Goal: Feedback & Contribution: Submit feedback/report problem

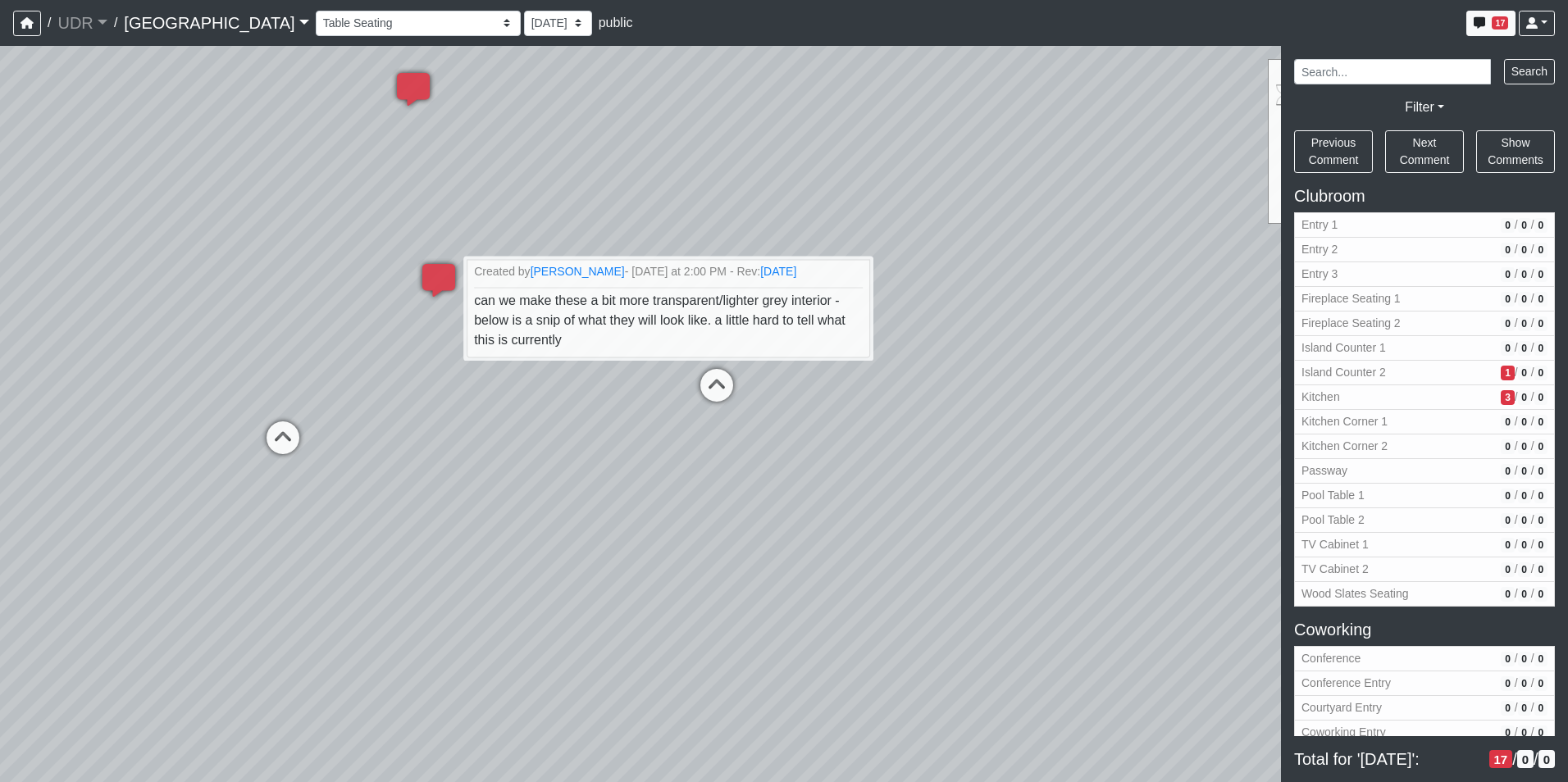
select select "dwgp7XbYp5rJqPsa8zE5UF"
click at [828, 1] on nav "/ UDR UDR Loading... / Riverside Riverside Loading... Riverside Riverside Loadi…" at bounding box center [784, 23] width 1568 height 46
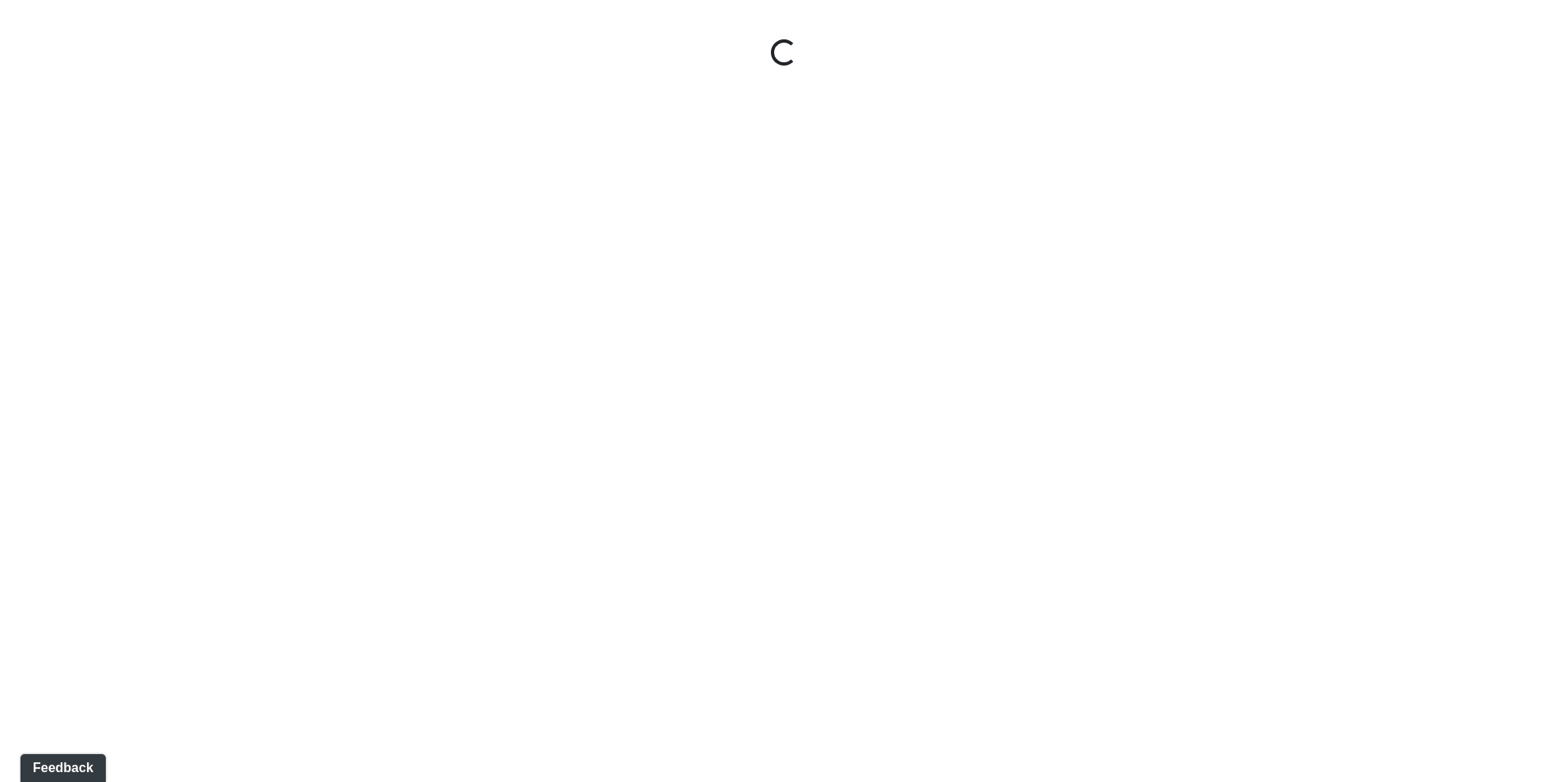
select select "dwgp7XbYp5rJqPsa8zE5UF"
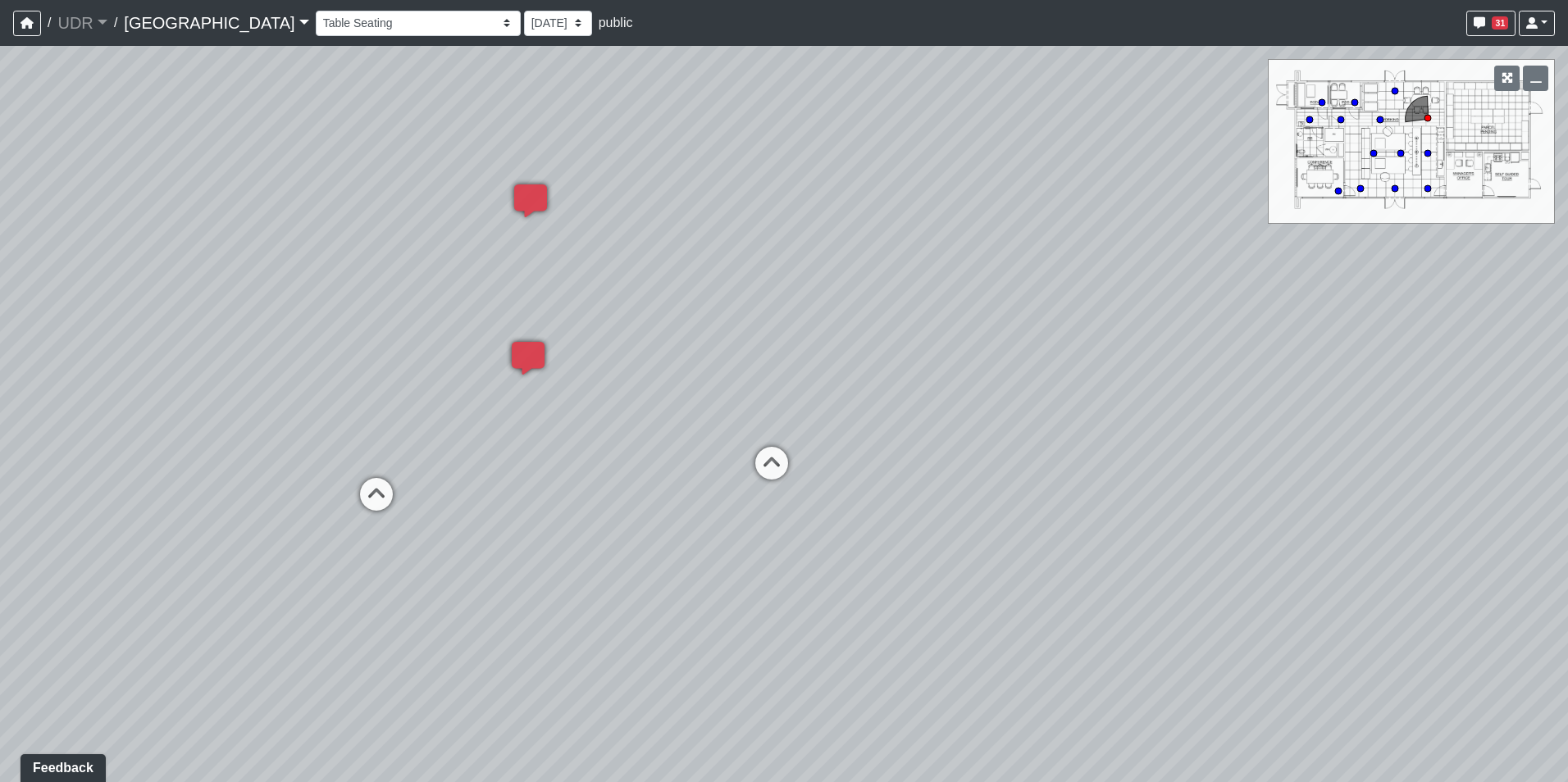
drag, startPoint x: 537, startPoint y: 338, endPoint x: 585, endPoint y: 381, distance: 64.4
click at [585, 381] on div "Loading... Kitchen Counter Loading... Island Counter Loading... Courtyard Entry…" at bounding box center [784, 414] width 1568 height 736
click at [537, 354] on icon at bounding box center [529, 366] width 49 height 49
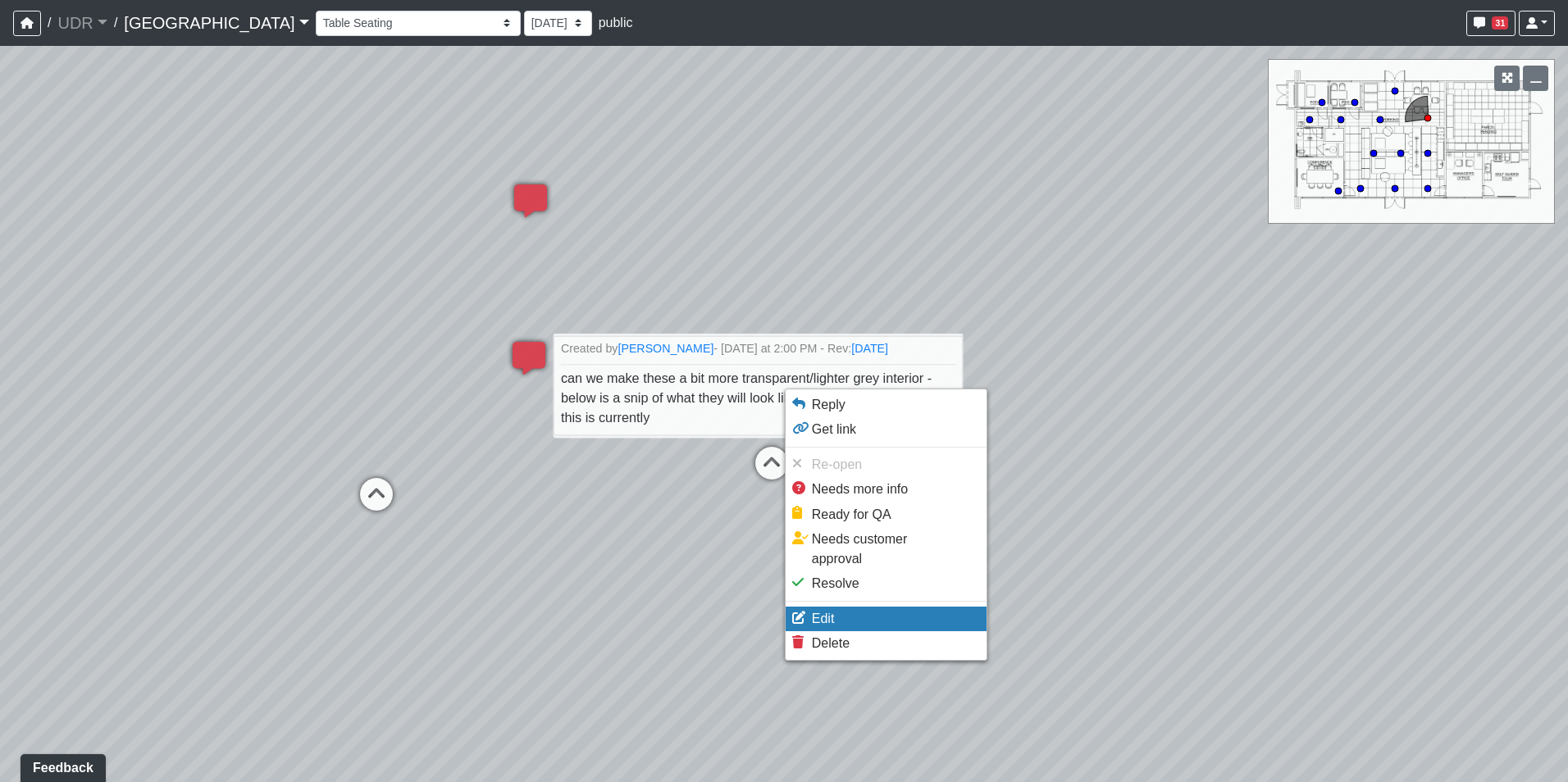
click at [857, 606] on li "Edit" at bounding box center [886, 618] width 201 height 24
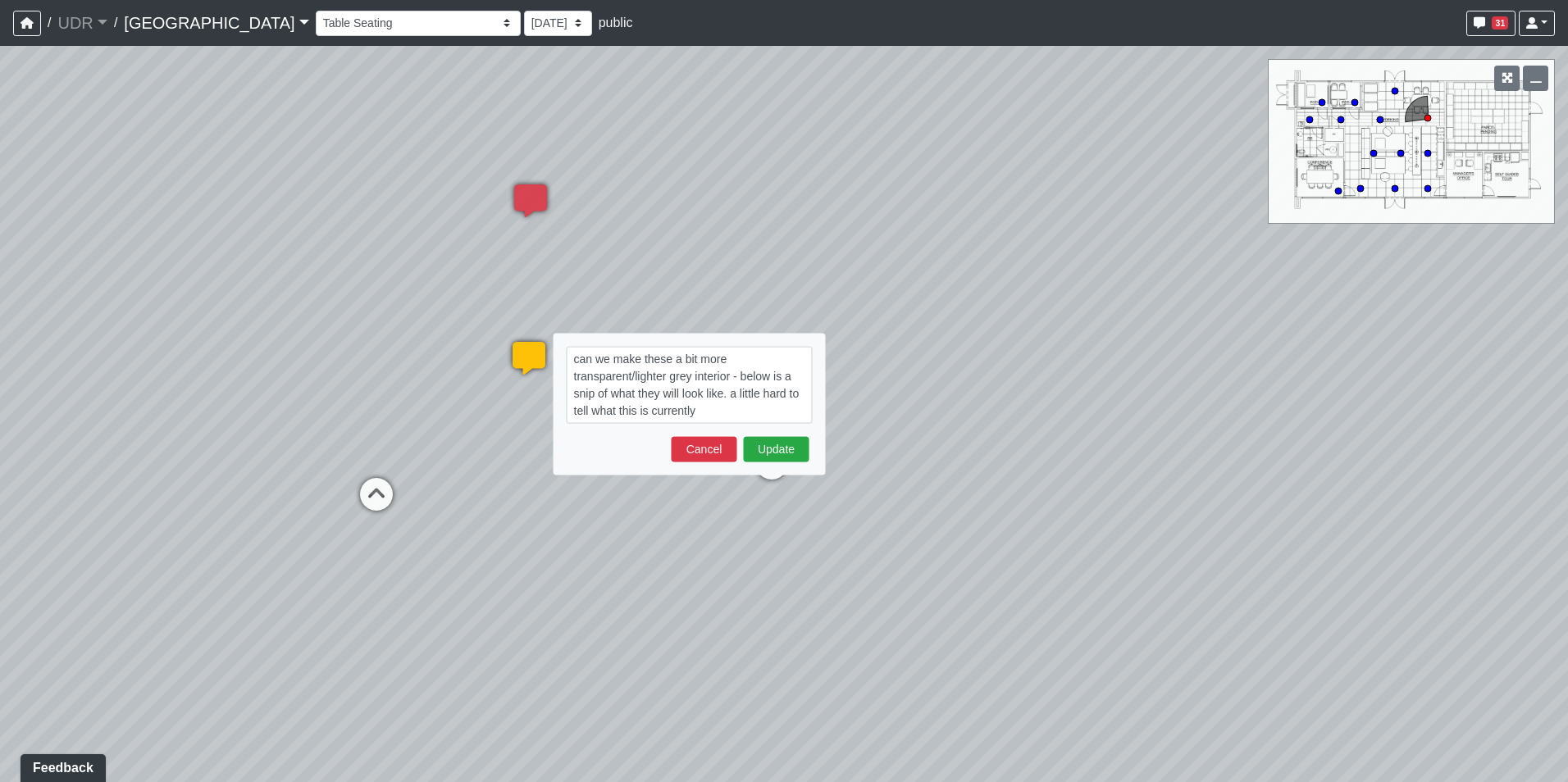
type textarea "can we make these a bit more transparent/lighter grey interior - below is a sni…"
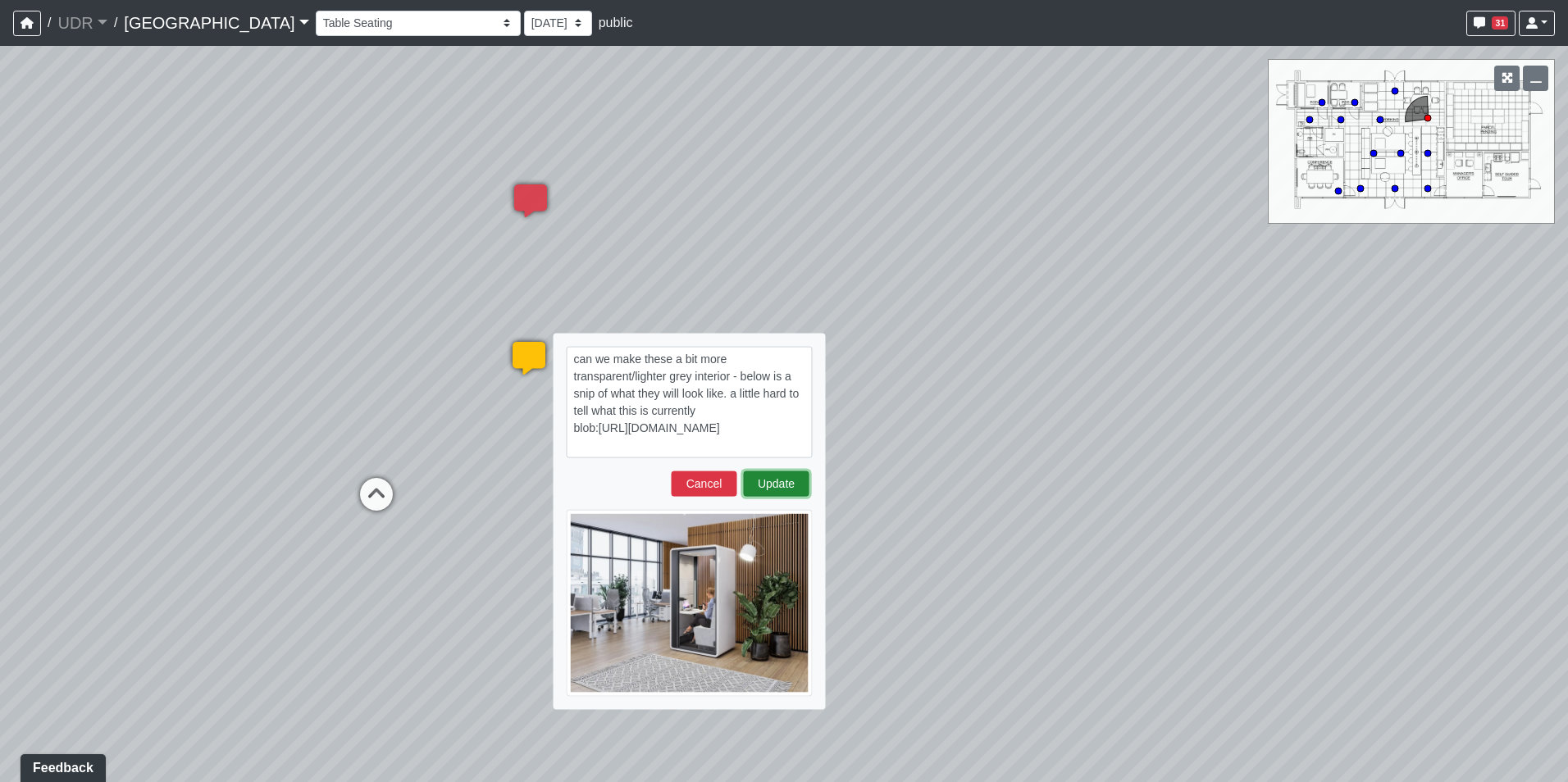
click at [778, 486] on button "Update" at bounding box center [776, 483] width 65 height 25
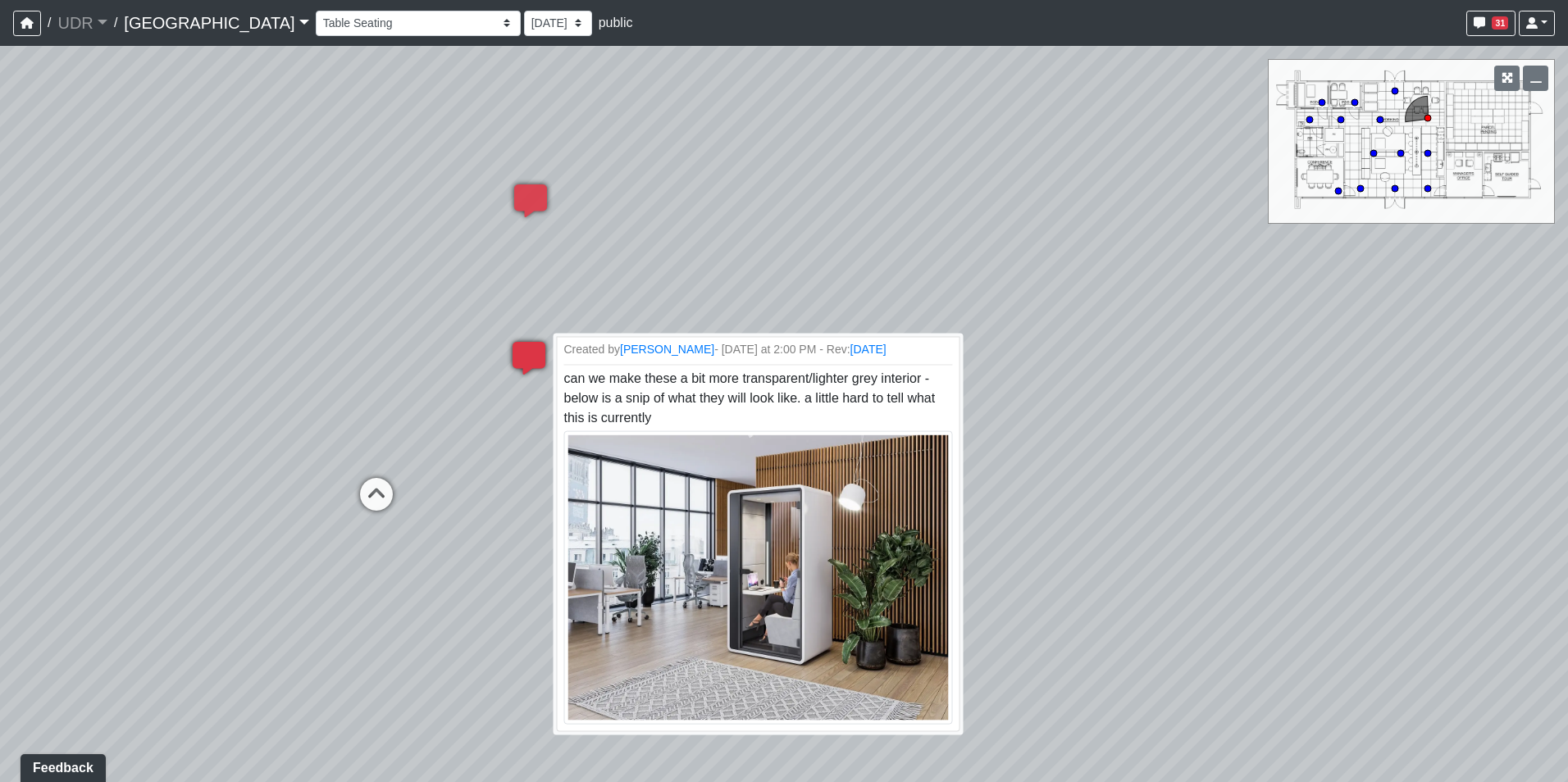
select select "dwgp7XbYp5rJqPsa8zE5UF"
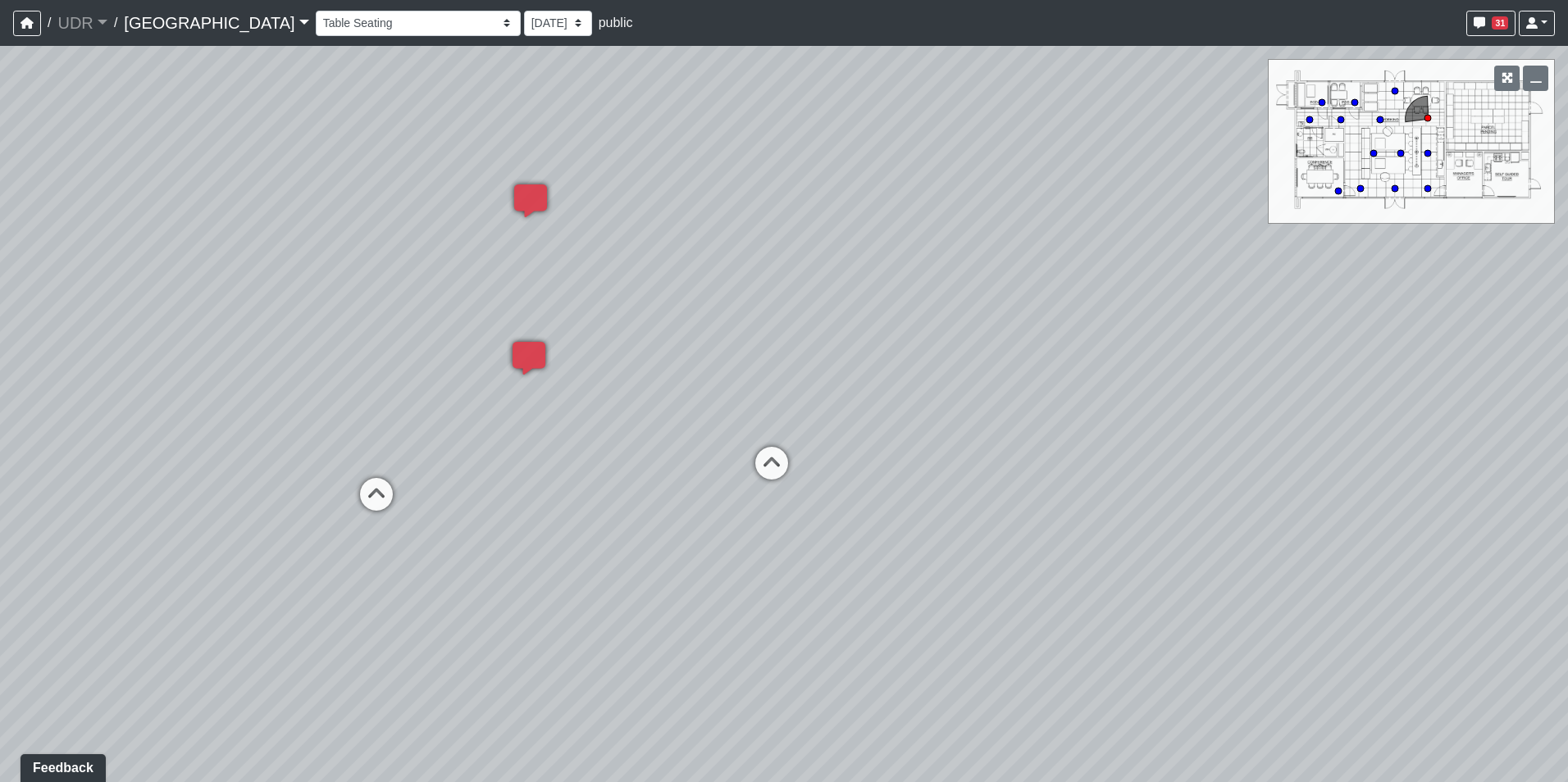
click at [1464, 23] on div "31 skunianski@udr.com Sign out" at bounding box center [1508, 23] width 91 height 25
click at [1487, 22] on button "31" at bounding box center [1490, 23] width 49 height 25
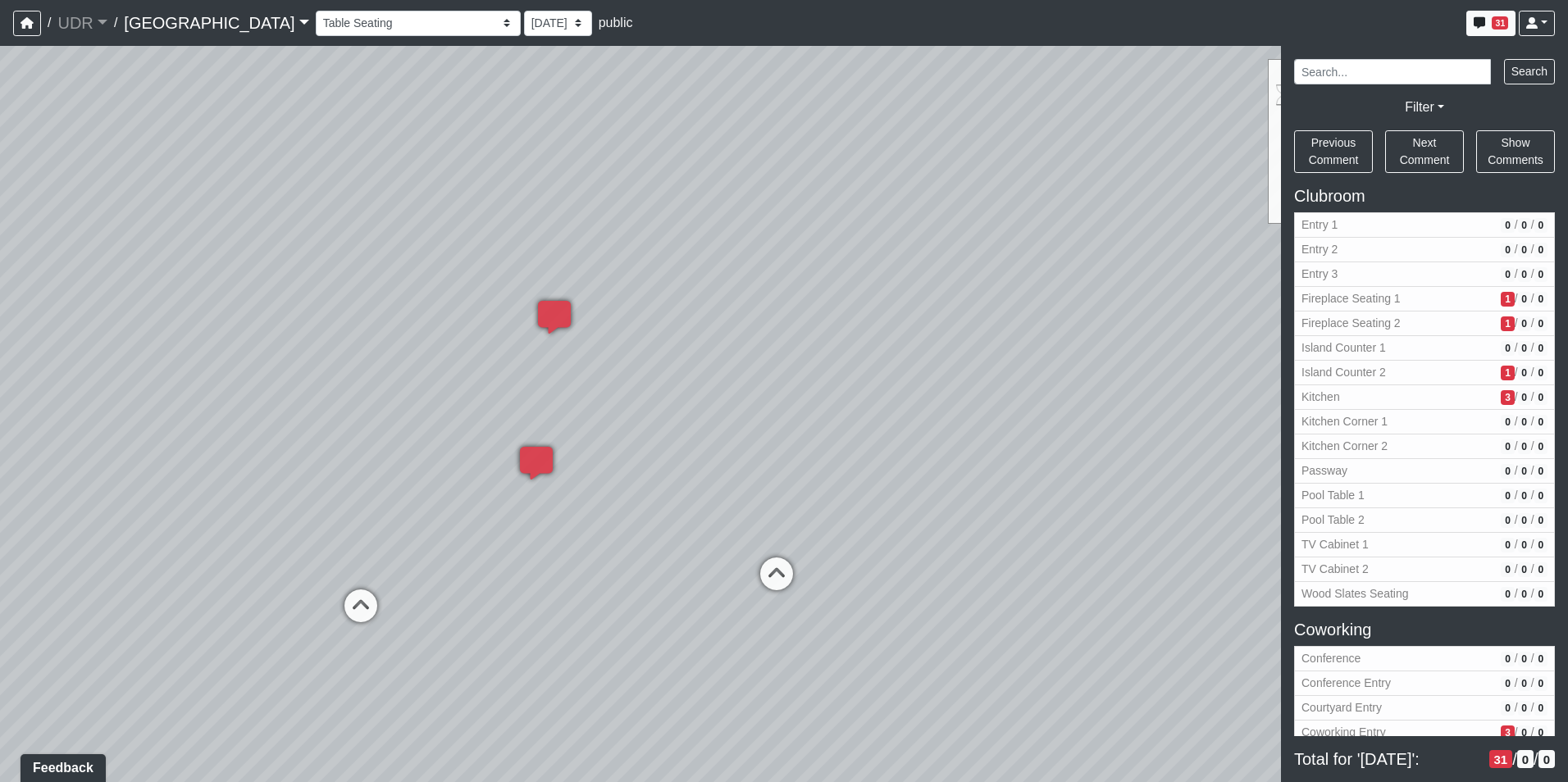
drag, startPoint x: 718, startPoint y: 377, endPoint x: 727, endPoint y: 500, distance: 123.3
click at [727, 500] on div "Loading... Kitchen Counter Loading... Island Counter Loading... Courtyard Entry…" at bounding box center [784, 414] width 1568 height 736
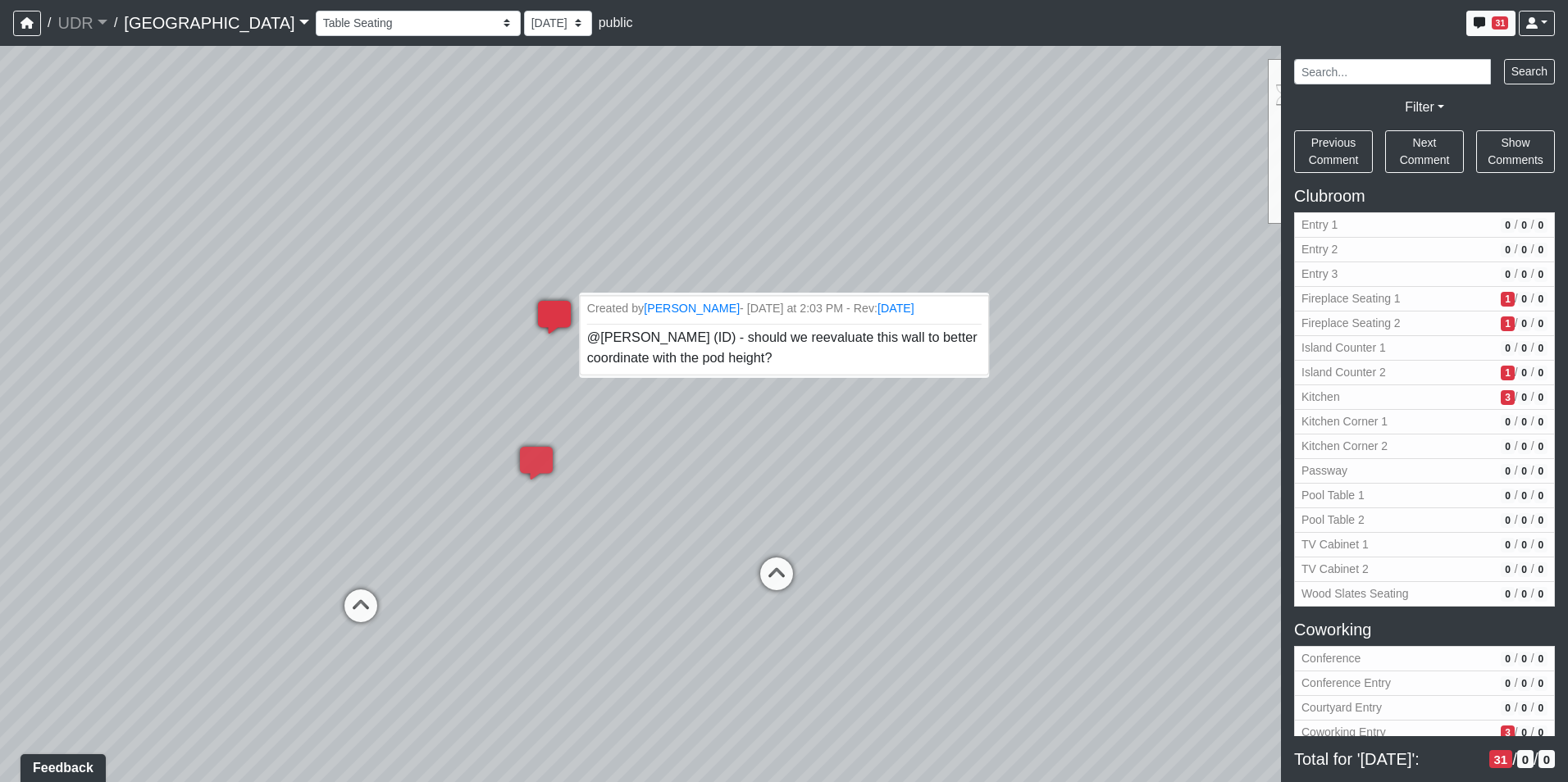
click at [777, 333] on span "@jean (ID) - should we reevaluate this wall to better coordinate with the pod h…" at bounding box center [784, 347] width 394 height 35
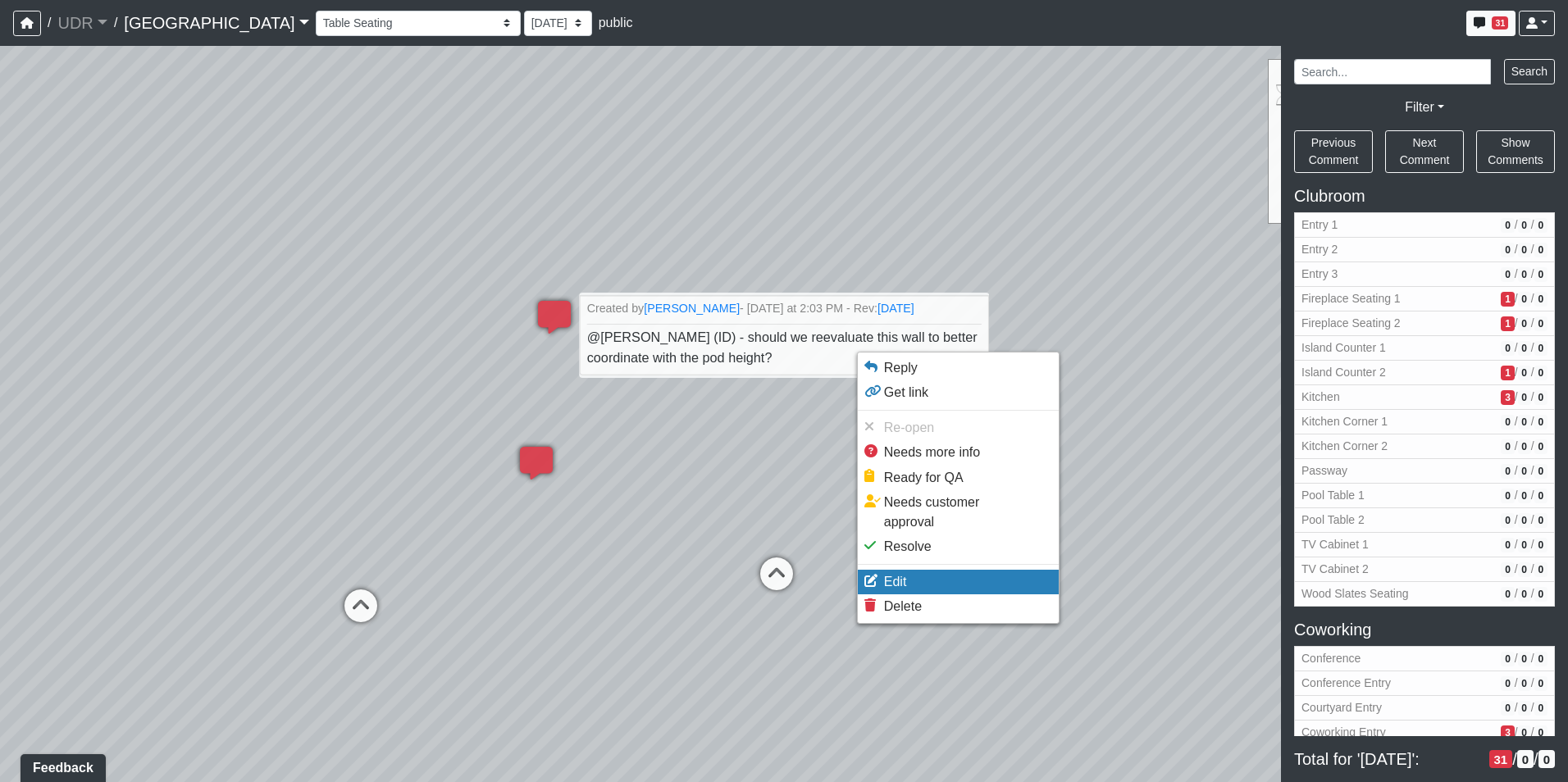
click at [923, 570] on li "Edit" at bounding box center [957, 582] width 201 height 24
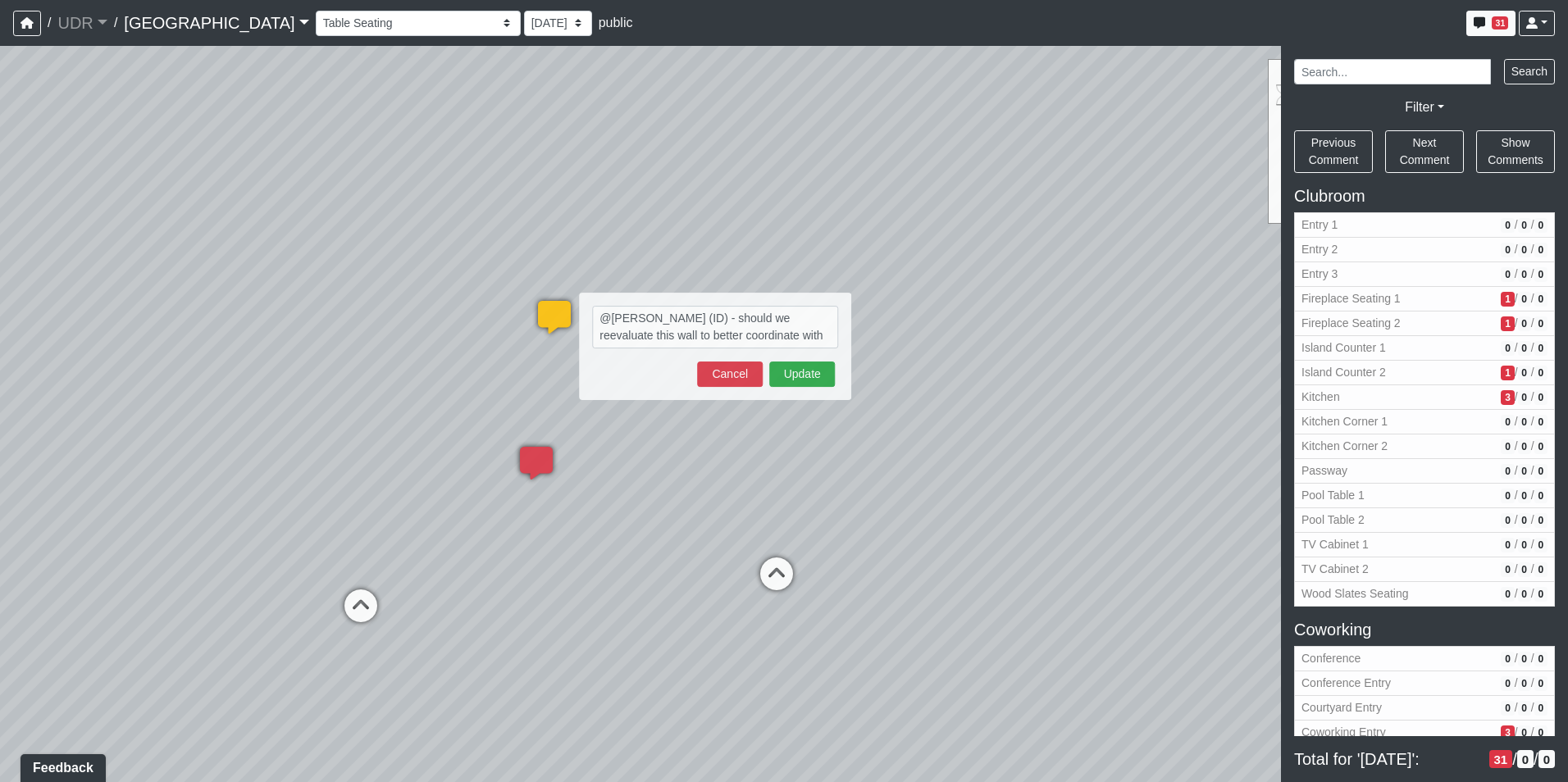
drag, startPoint x: 650, startPoint y: 324, endPoint x: 407, endPoint y: 249, distance: 254.3
click at [407, 249] on div "Loading... Kitchen Counter Loading... Island Counter Loading... Courtyard Entry…" at bounding box center [784, 414] width 1568 height 736
drag, startPoint x: 837, startPoint y: 336, endPoint x: 551, endPoint y: 300, distance: 288.3
click at [551, 300] on div "Loading... @jean (ID) - should we reevaluate this wall to better coordinate wit…" at bounding box center [554, 317] width 49 height 49
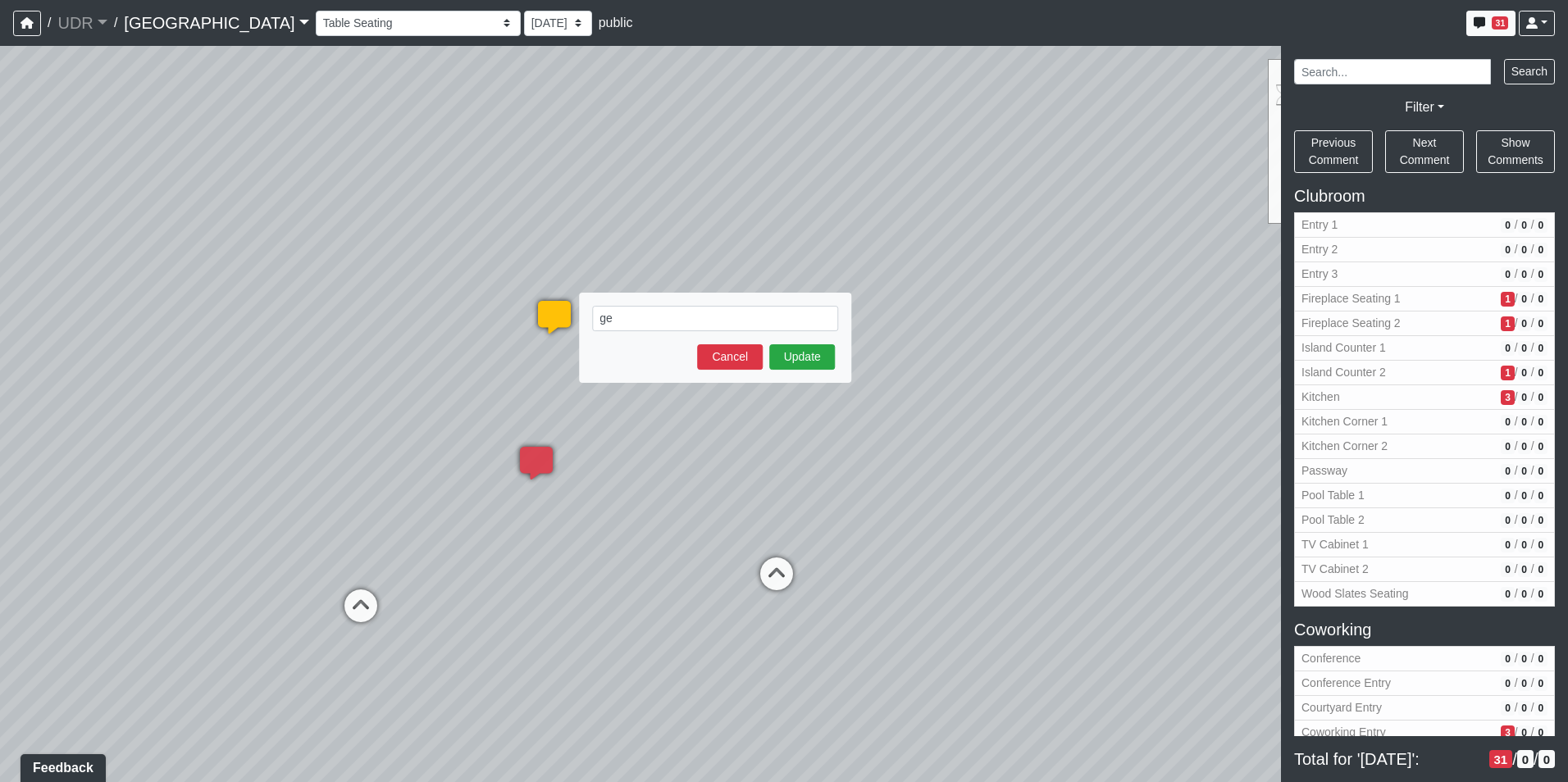
type textarea "g"
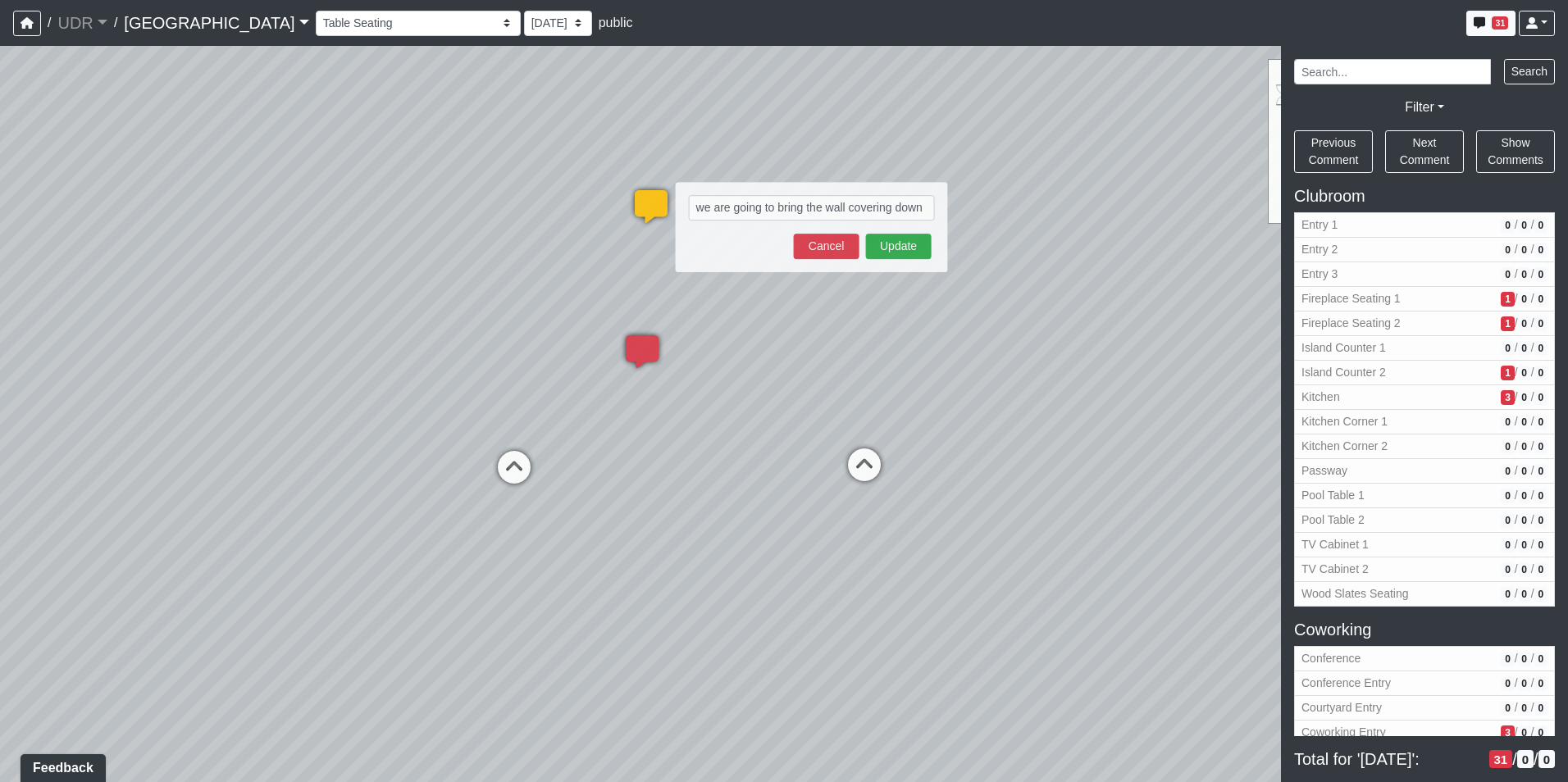
drag, startPoint x: 746, startPoint y: 208, endPoint x: 902, endPoint y: 90, distance: 195.6
click at [902, 90] on div "Loading... Kitchen Counter Loading... Island Counter Loading... Courtyard Entry…" at bounding box center [784, 414] width 1568 height 736
click at [923, 212] on textarea "we are going to bring the wall covering down" at bounding box center [811, 209] width 246 height 25
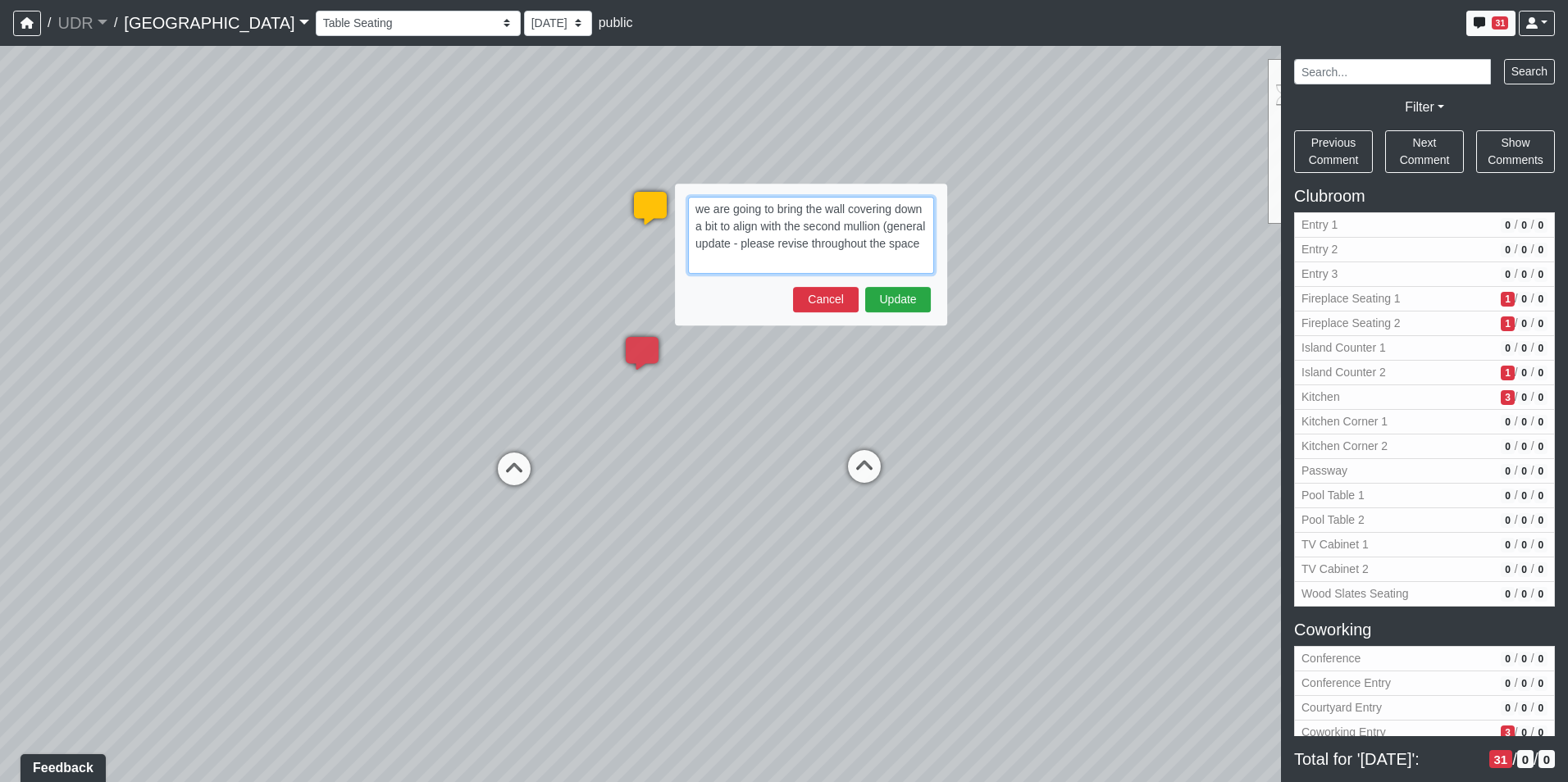
type textarea "we are going to bring the wall covering down a bit to align with the second mul…"
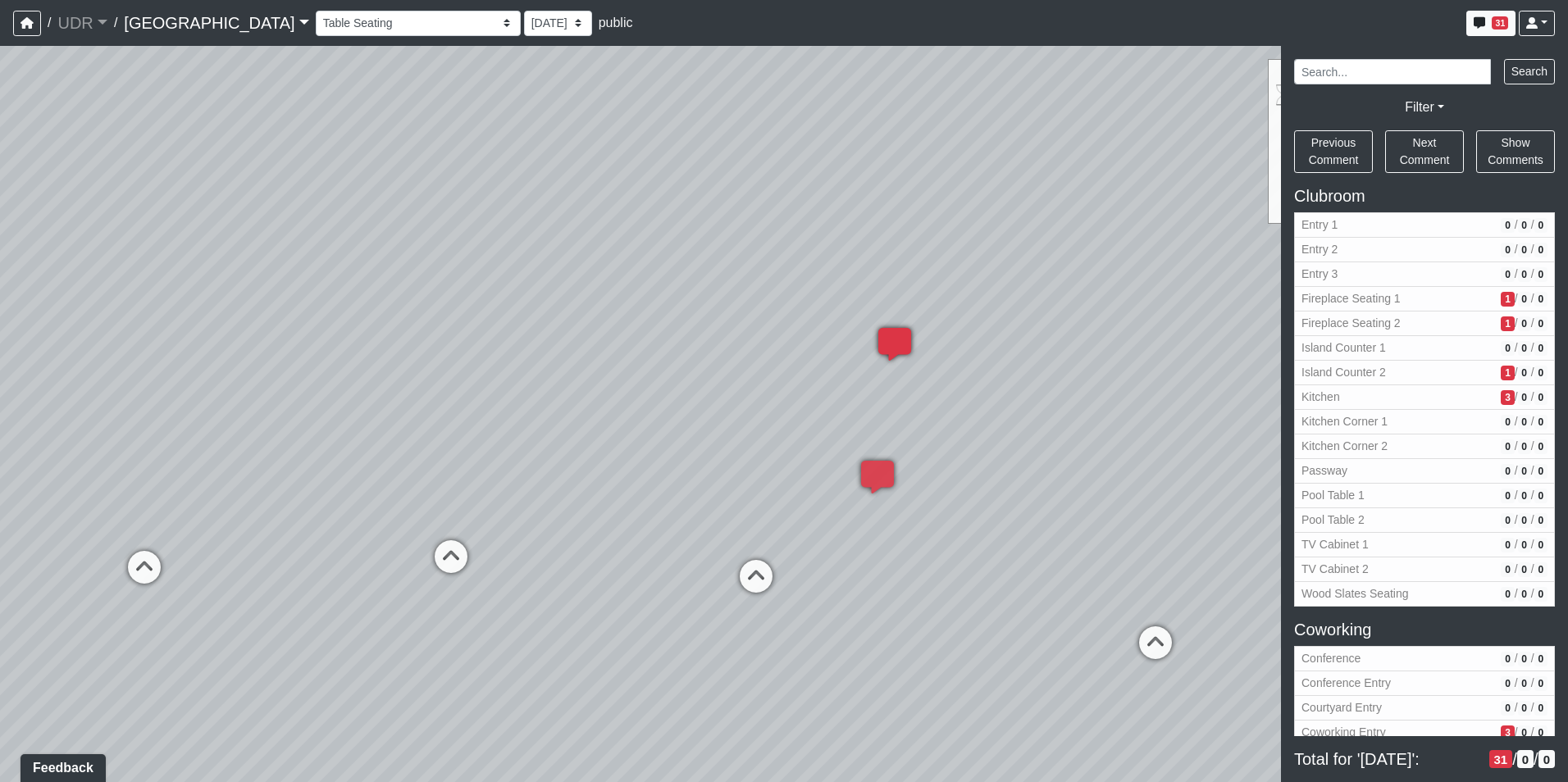
drag, startPoint x: 238, startPoint y: 206, endPoint x: 625, endPoint y: 320, distance: 403.4
click at [625, 320] on div "Loading... Kitchen Counter Loading... Island Counter Loading... Courtyard Entry…" at bounding box center [784, 414] width 1568 height 736
drag, startPoint x: 268, startPoint y: 318, endPoint x: 284, endPoint y: 318, distance: 16.0
click at [284, 318] on div "Loading... Kitchen Counter Loading... Island Counter Loading... Courtyard Entry…" at bounding box center [784, 414] width 1568 height 736
drag, startPoint x: 777, startPoint y: 331, endPoint x: 187, endPoint y: 300, distance: 590.8
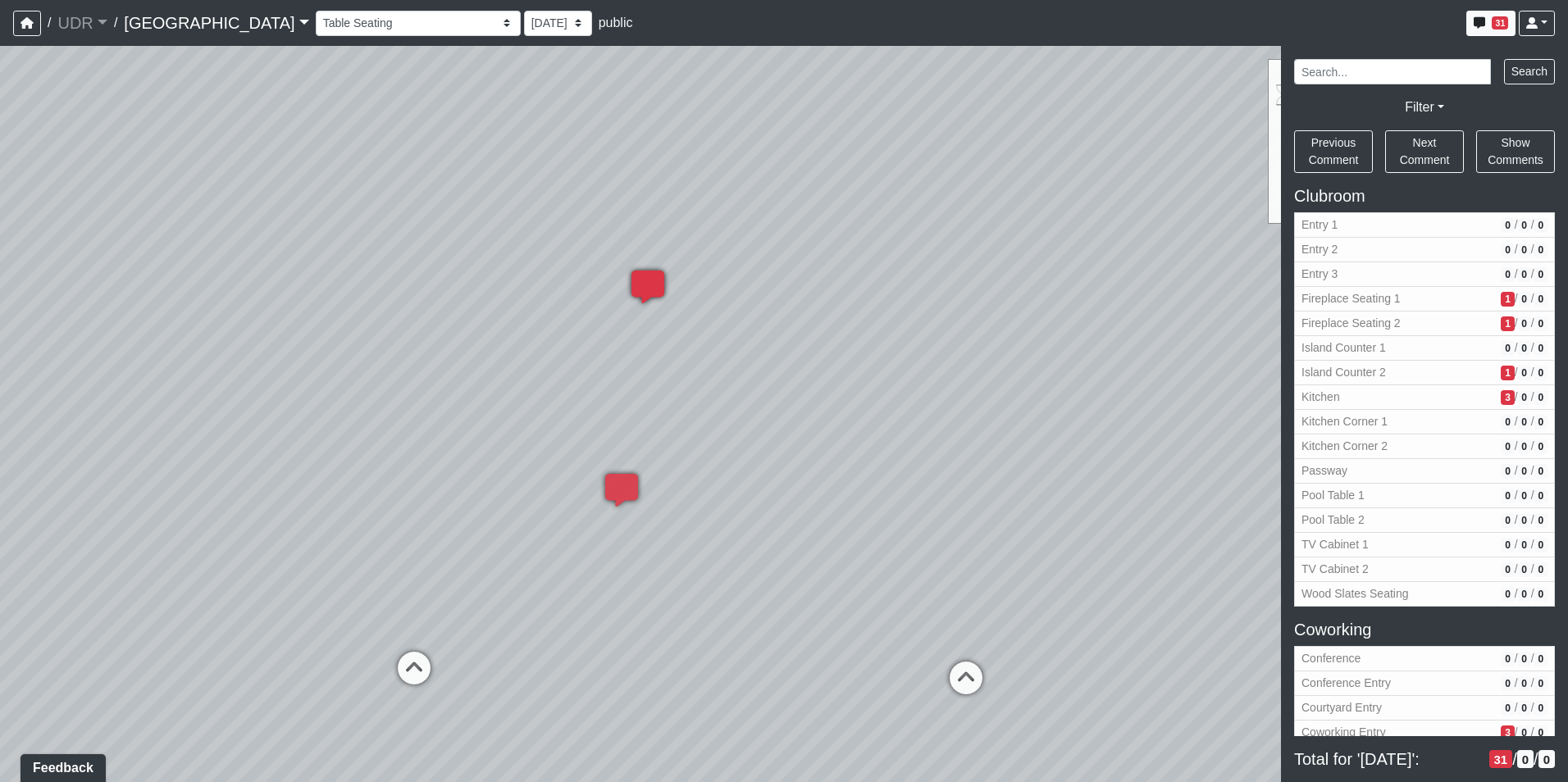
click at [188, 300] on div "Loading... Kitchen Counter Loading... Island Counter Loading... Courtyard Entry…" at bounding box center [784, 414] width 1568 height 736
drag, startPoint x: 599, startPoint y: 340, endPoint x: 236, endPoint y: 293, distance: 366.0
click at [236, 293] on div "Loading... Kitchen Counter Loading... Island Counter Loading... Courtyard Entry…" at bounding box center [784, 414] width 1568 height 736
drag, startPoint x: 444, startPoint y: 585, endPoint x: 172, endPoint y: 586, distance: 272.0
click at [174, 586] on div "Loading... Kitchen Counter Loading... Island Counter Loading... Courtyard Entry…" at bounding box center [784, 414] width 1568 height 736
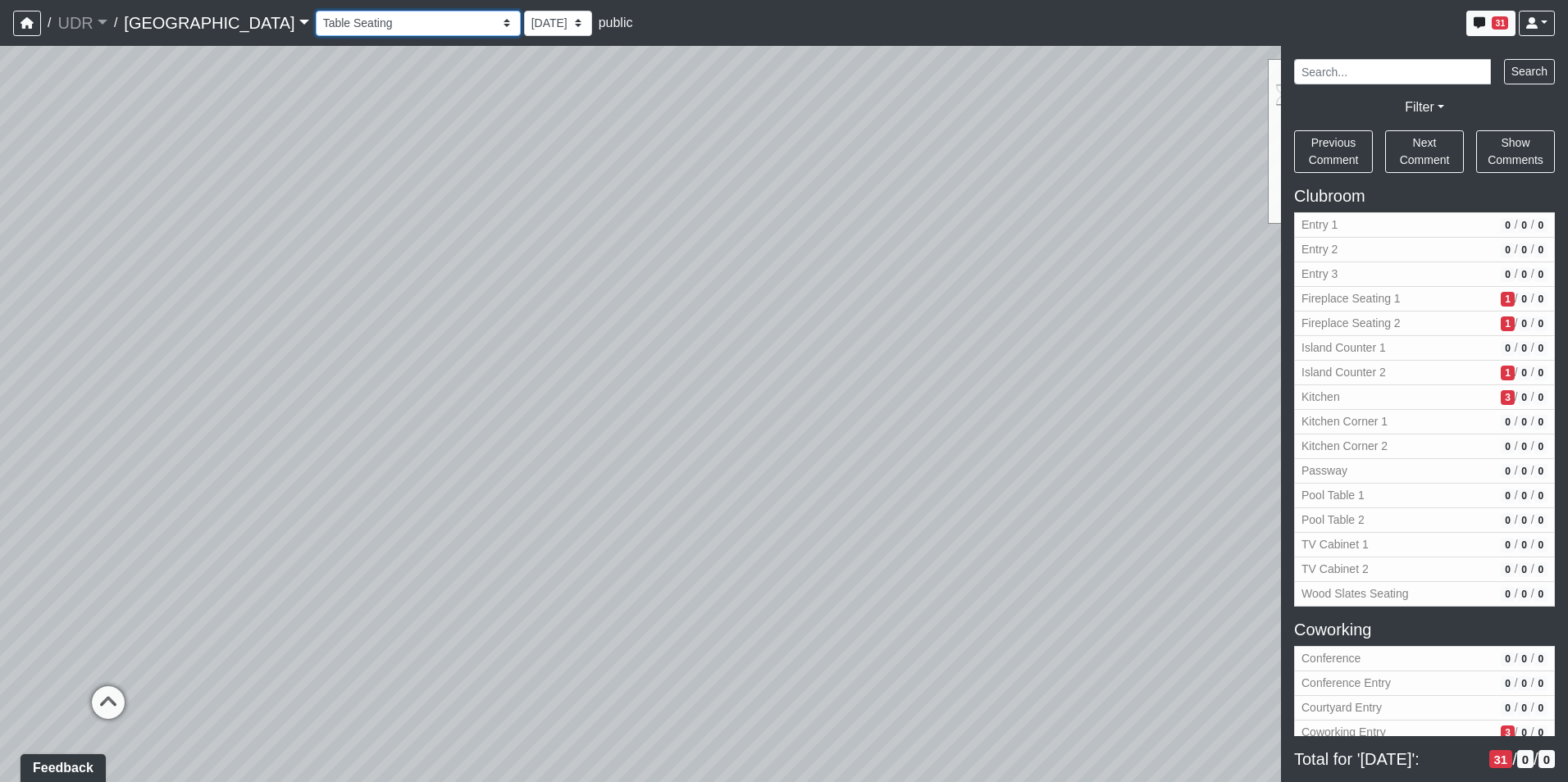
click at [315, 16] on select "Entry 1 Entry 2 Entry 3 Fireplace Seating 1 Fireplace Seating 2 Island Counter …" at bounding box center [417, 23] width 205 height 25
click at [315, 10] on select "Entry 1 Entry 2 Entry 3 Fireplace Seating 1 Fireplace Seating 2 Island Counter …" at bounding box center [417, 23] width 205 height 25
drag, startPoint x: 730, startPoint y: 365, endPoint x: 1160, endPoint y: 328, distance: 431.6
click at [1160, 328] on div "Loading... Kitchen Counter Loading... Island Counter Loading... Courtyard Entry…" at bounding box center [784, 414] width 1568 height 736
drag, startPoint x: 900, startPoint y: 425, endPoint x: 497, endPoint y: 387, distance: 404.8
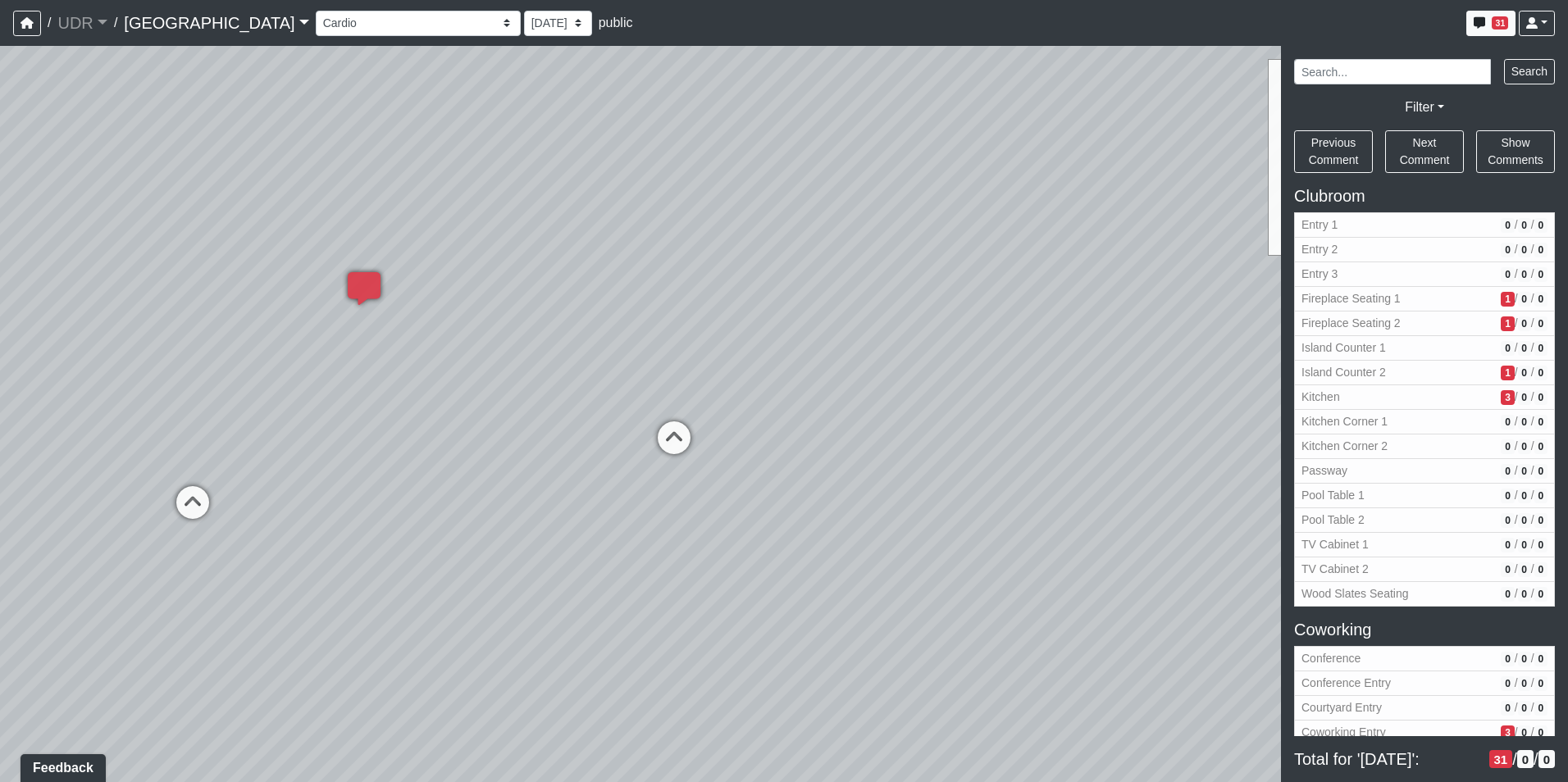
click at [588, 420] on div "Loading... Kitchen Counter Loading... Island Counter Loading... Courtyard Entry…" at bounding box center [784, 414] width 1568 height 736
click at [649, 425] on icon at bounding box center [653, 447] width 49 height 49
click at [998, 427] on div "Loading... Mezzanine Stairs" at bounding box center [1014, 446] width 49 height 49
drag, startPoint x: 1136, startPoint y: 352, endPoint x: 1208, endPoint y: 350, distance: 72.0
click at [1257, 350] on div "Loading... Kitchen Counter Loading... Island Counter Loading... Courtyard Entry…" at bounding box center [784, 414] width 1568 height 736
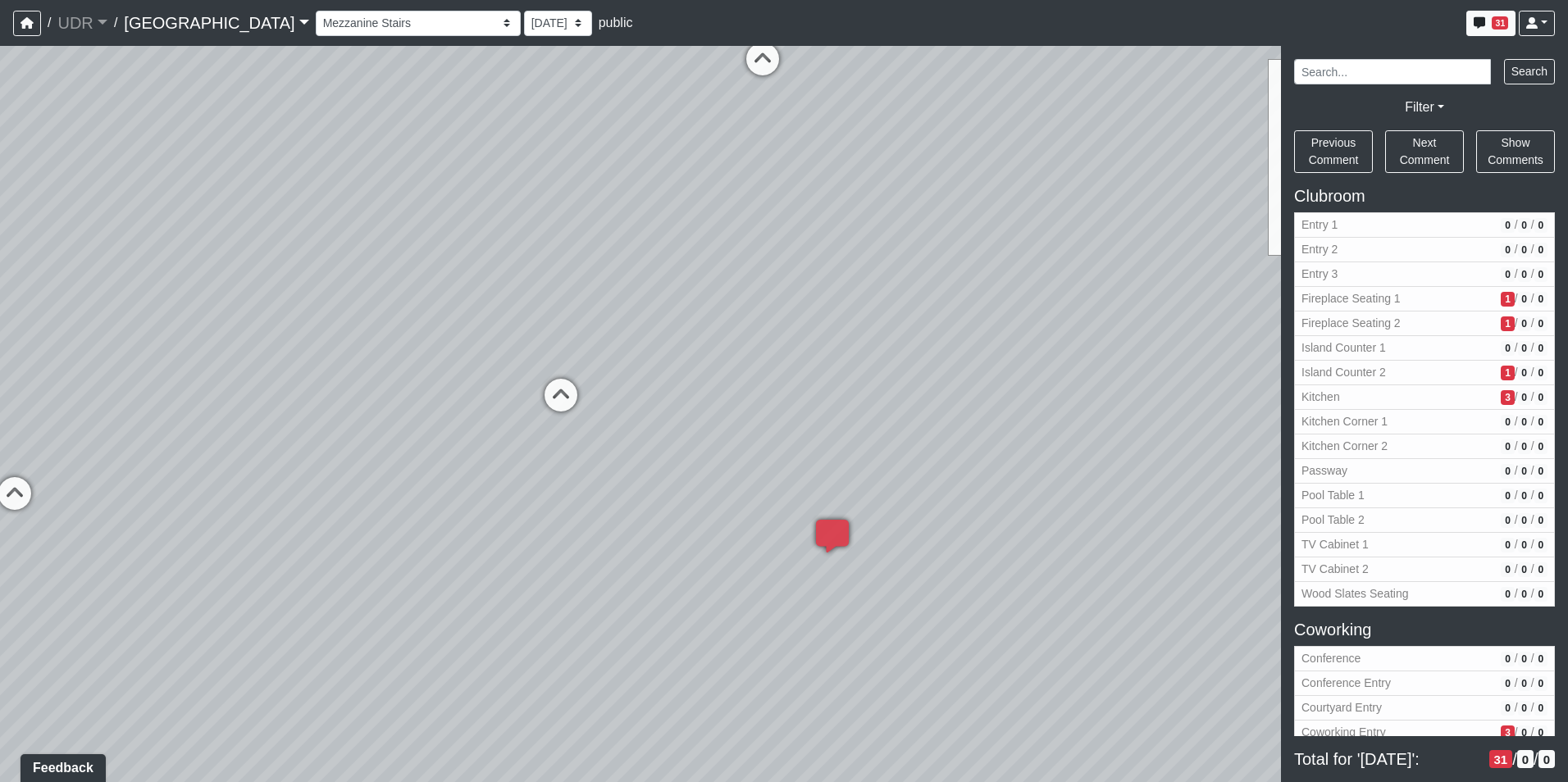
drag, startPoint x: 743, startPoint y: 310, endPoint x: 829, endPoint y: 215, distance: 128.1
click at [829, 215] on div "Loading... Kitchen Counter Loading... Island Counter Loading... Courtyard Entry…" at bounding box center [784, 414] width 1568 height 736
drag, startPoint x: 712, startPoint y: 267, endPoint x: 661, endPoint y: 113, distance: 162.2
click at [661, 113] on div "Loading... Kitchen Counter Loading... Island Counter Loading... Courtyard Entry…" at bounding box center [784, 414] width 1568 height 736
drag, startPoint x: 464, startPoint y: 176, endPoint x: 763, endPoint y: 537, distance: 468.7
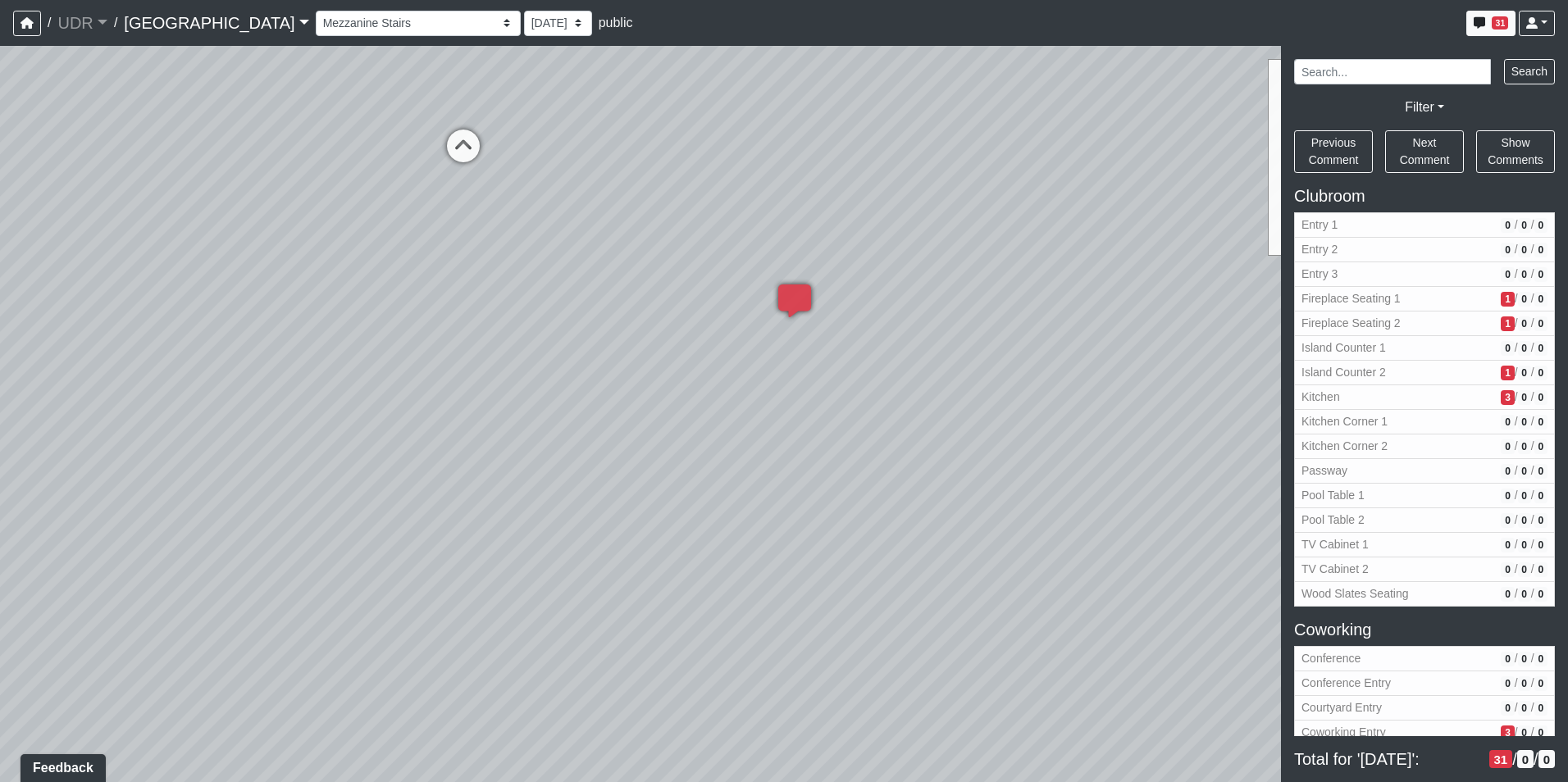
click at [763, 537] on div "Loading... Kitchen Counter Loading... Island Counter Loading... Courtyard Entry…" at bounding box center [784, 414] width 1568 height 736
drag, startPoint x: 897, startPoint y: 310, endPoint x: 731, endPoint y: 367, distance: 175.5
click at [868, 538] on div "Loading... Kitchen Counter Loading... Island Counter Loading... Courtyard Entry…" at bounding box center [784, 414] width 1568 height 736
click at [491, 406] on icon at bounding box center [483, 421] width 49 height 49
drag, startPoint x: 565, startPoint y: 394, endPoint x: 170, endPoint y: 286, distance: 409.5
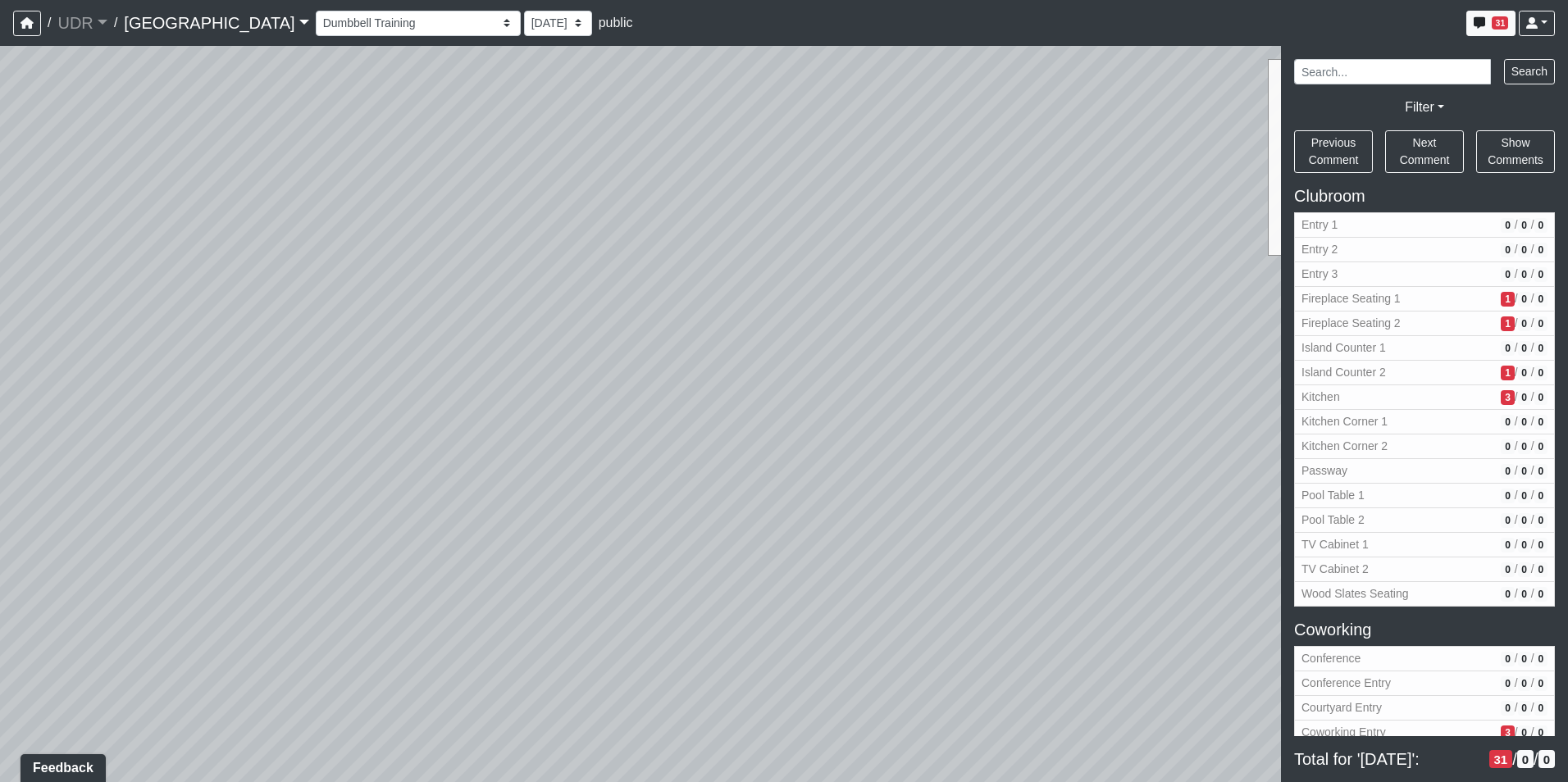
click at [172, 285] on div "Loading... Kitchen Counter Loading... Island Counter Loading... Courtyard Entry…" at bounding box center [784, 414] width 1568 height 736
drag, startPoint x: 604, startPoint y: 294, endPoint x: 1264, endPoint y: 332, distance: 661.1
click at [1206, 312] on div "Loading... Kitchen Counter Loading... Island Counter Loading... Courtyard Entry…" at bounding box center [784, 414] width 1568 height 736
drag, startPoint x: 720, startPoint y: 326, endPoint x: 1289, endPoint y: 357, distance: 569.8
click at [1289, 357] on div "NON-CURRENT REVISION Loading... Kitchen Counter Loading... Island Counter Loadi…" at bounding box center [784, 414] width 1568 height 736
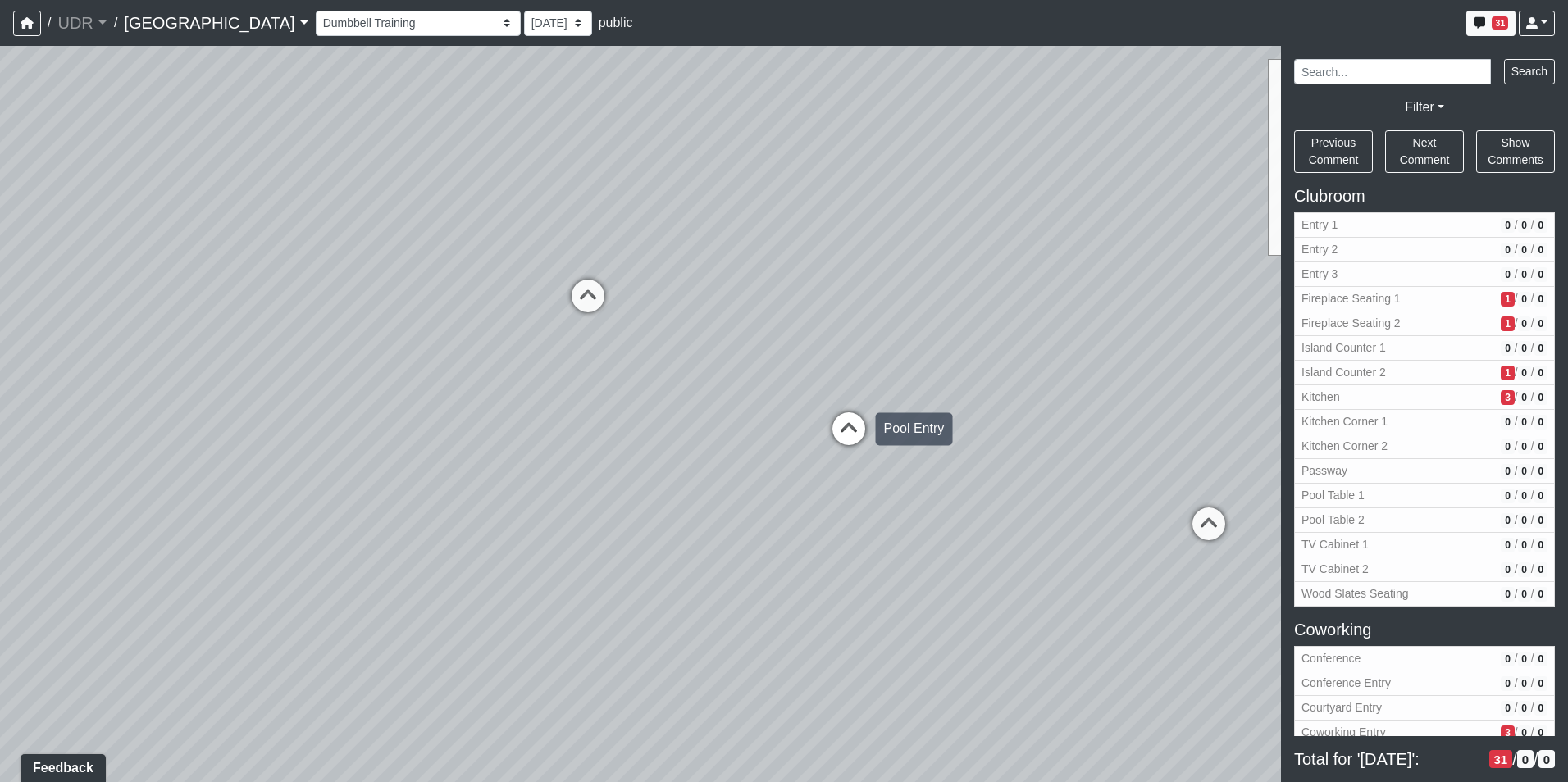
click at [849, 411] on div "Loading... Pool Entry" at bounding box center [848, 428] width 49 height 49
drag, startPoint x: 1084, startPoint y: 329, endPoint x: 1004, endPoint y: 321, distance: 80.4
click at [1186, 333] on div "Loading... Kitchen Counter Loading... Island Counter Loading... Courtyard Entry…" at bounding box center [784, 414] width 1568 height 736
drag, startPoint x: 551, startPoint y: 246, endPoint x: 1192, endPoint y: 290, distance: 642.5
click at [1173, 287] on div "Loading... Kitchen Counter Loading... Island Counter Loading... Courtyard Entry…" at bounding box center [784, 414] width 1568 height 736
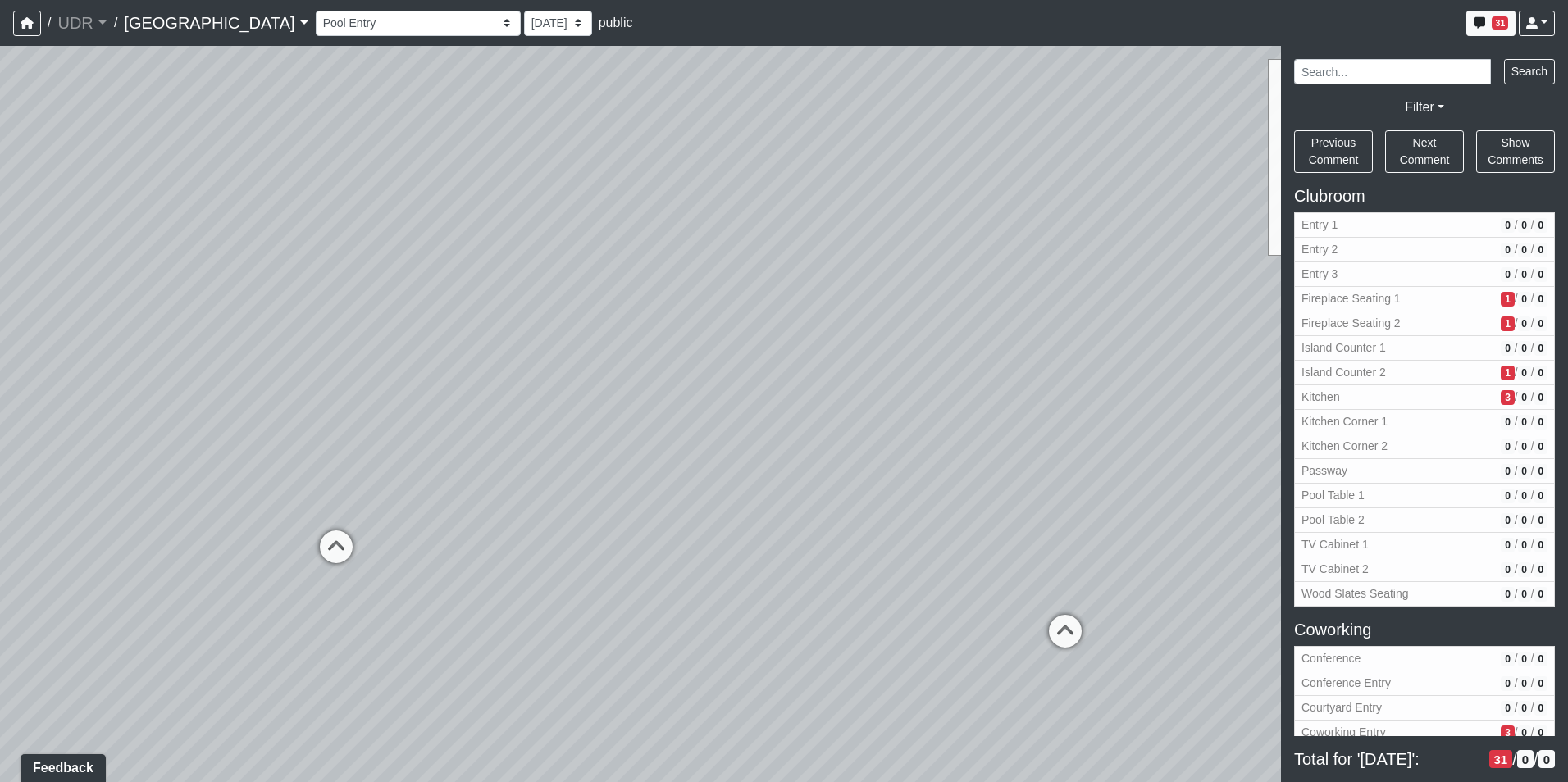
click at [938, 522] on div "Loading... Kitchen Counter Loading... Island Counter Loading... Courtyard Entry…" at bounding box center [784, 414] width 1568 height 736
click at [1053, 624] on icon at bounding box center [1062, 637] width 49 height 49
select select "eyJskeDd11Lh73v7PeRmM2"
drag, startPoint x: 857, startPoint y: 564, endPoint x: 1161, endPoint y: 509, distance: 308.9
click at [1161, 509] on div "Loading... Kitchen Counter Loading... Island Counter Loading... Courtyard Entry…" at bounding box center [784, 414] width 1568 height 736
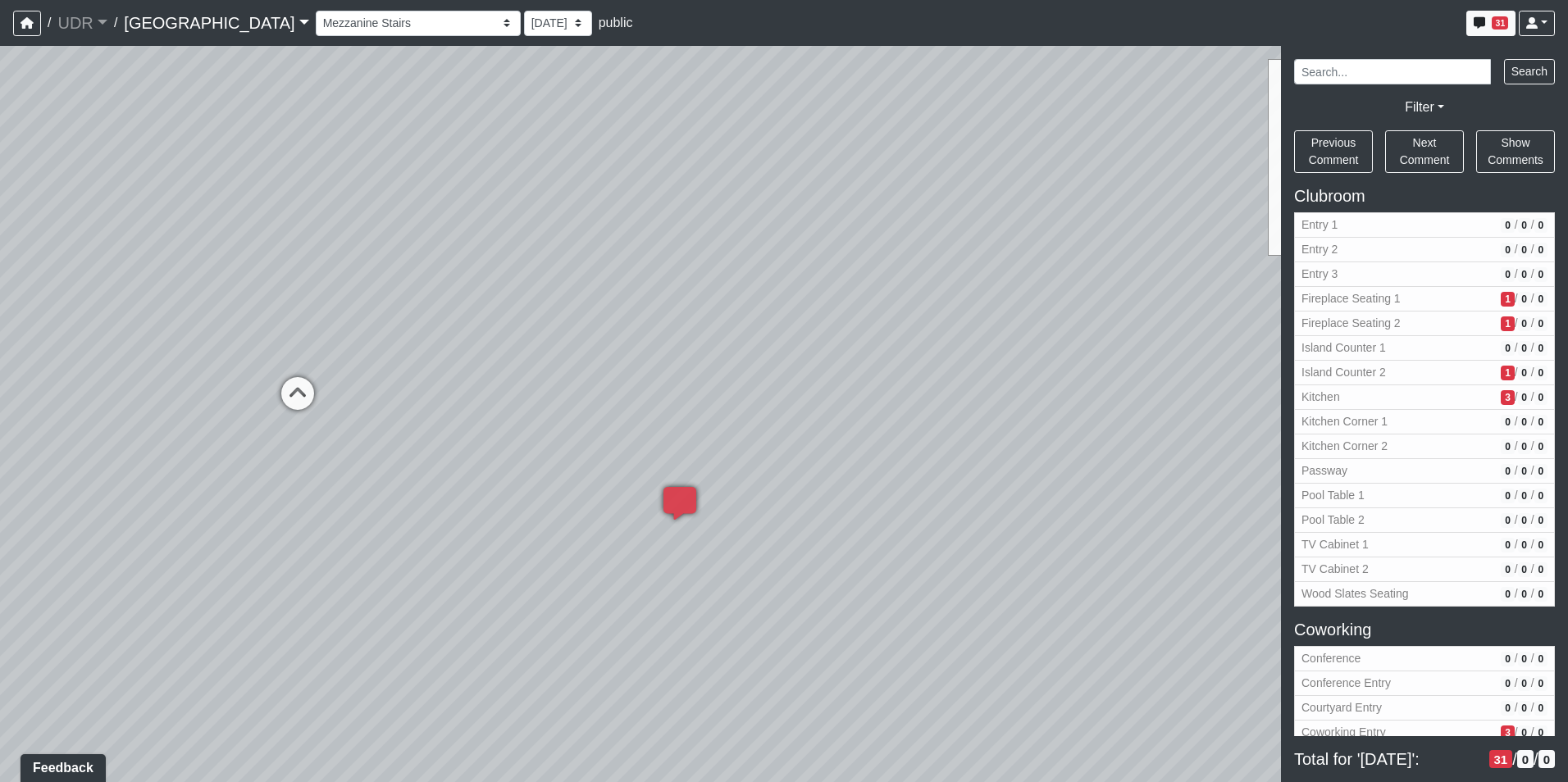
drag, startPoint x: 619, startPoint y: 465, endPoint x: 760, endPoint y: 361, distance: 175.2
click at [760, 361] on div "Loading... Kitchen Counter Loading... Island Counter Loading... Courtyard Entry…" at bounding box center [784, 414] width 1568 height 736
click at [515, 334] on span "Add comment" at bounding box center [541, 341] width 81 height 14
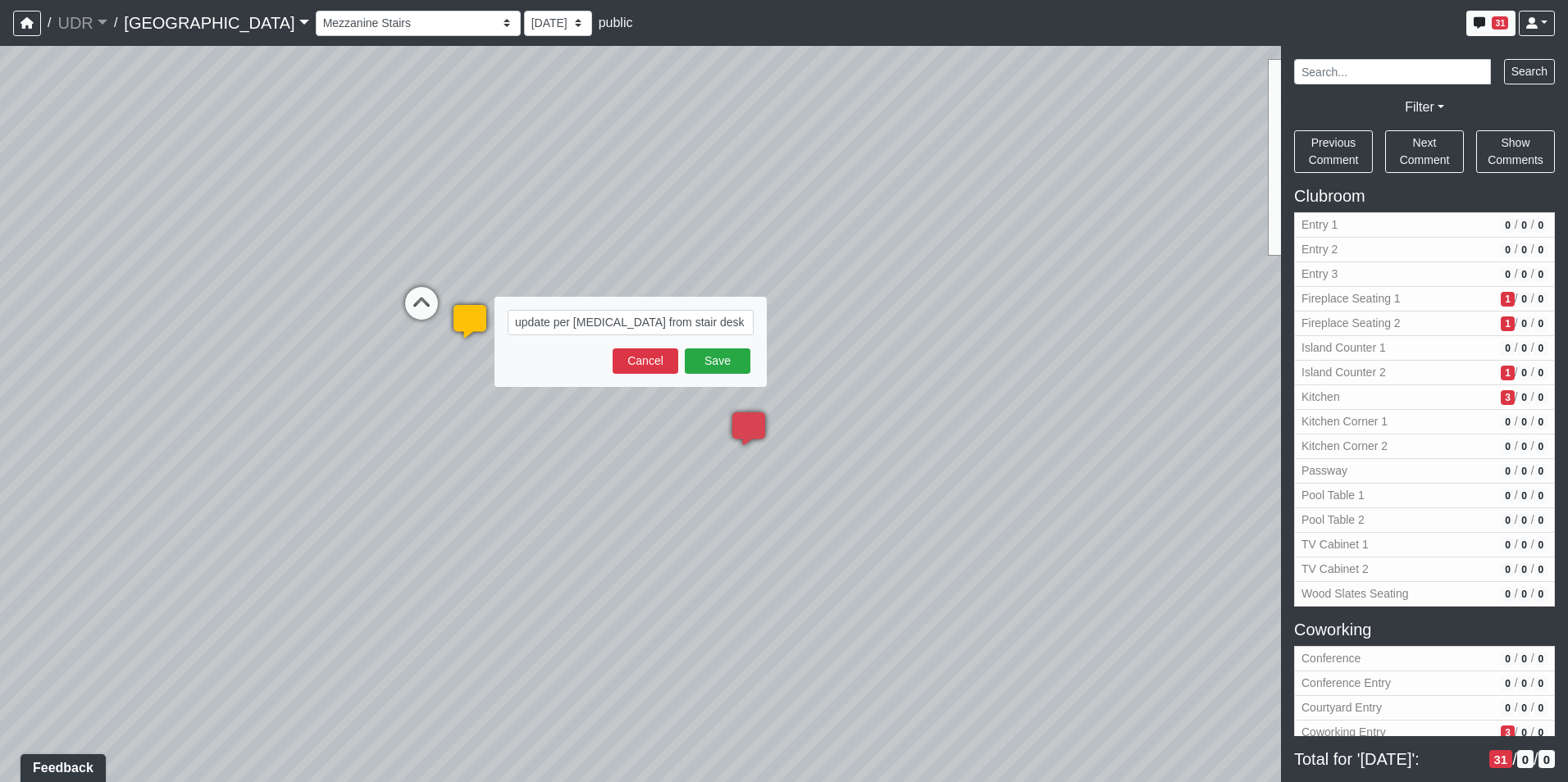
type textarea "update per the snip from stair desk - no glass"
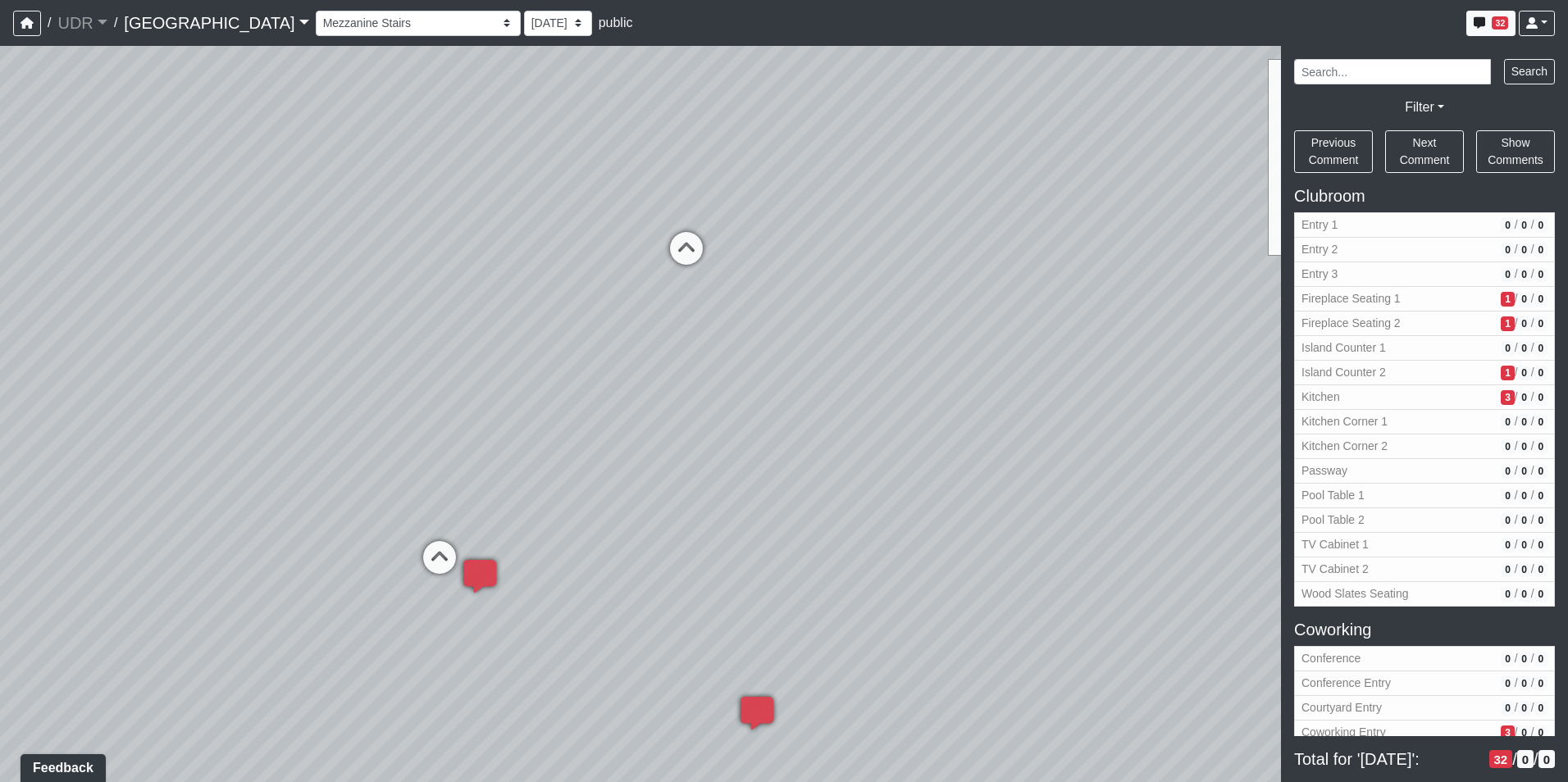
drag, startPoint x: 647, startPoint y: 114, endPoint x: 679, endPoint y: 448, distance: 335.5
click at [679, 448] on div "Loading... Kitchen Counter Loading... Island Counter Loading... Courtyard Entry…" at bounding box center [784, 414] width 1568 height 736
click at [693, 258] on icon at bounding box center [689, 281] width 49 height 49
drag, startPoint x: 633, startPoint y: 338, endPoint x: 1073, endPoint y: 139, distance: 482.9
click at [1047, 131] on div "Loading... Kitchen Counter Loading... Island Counter Loading... Courtyard Entry…" at bounding box center [784, 414] width 1568 height 736
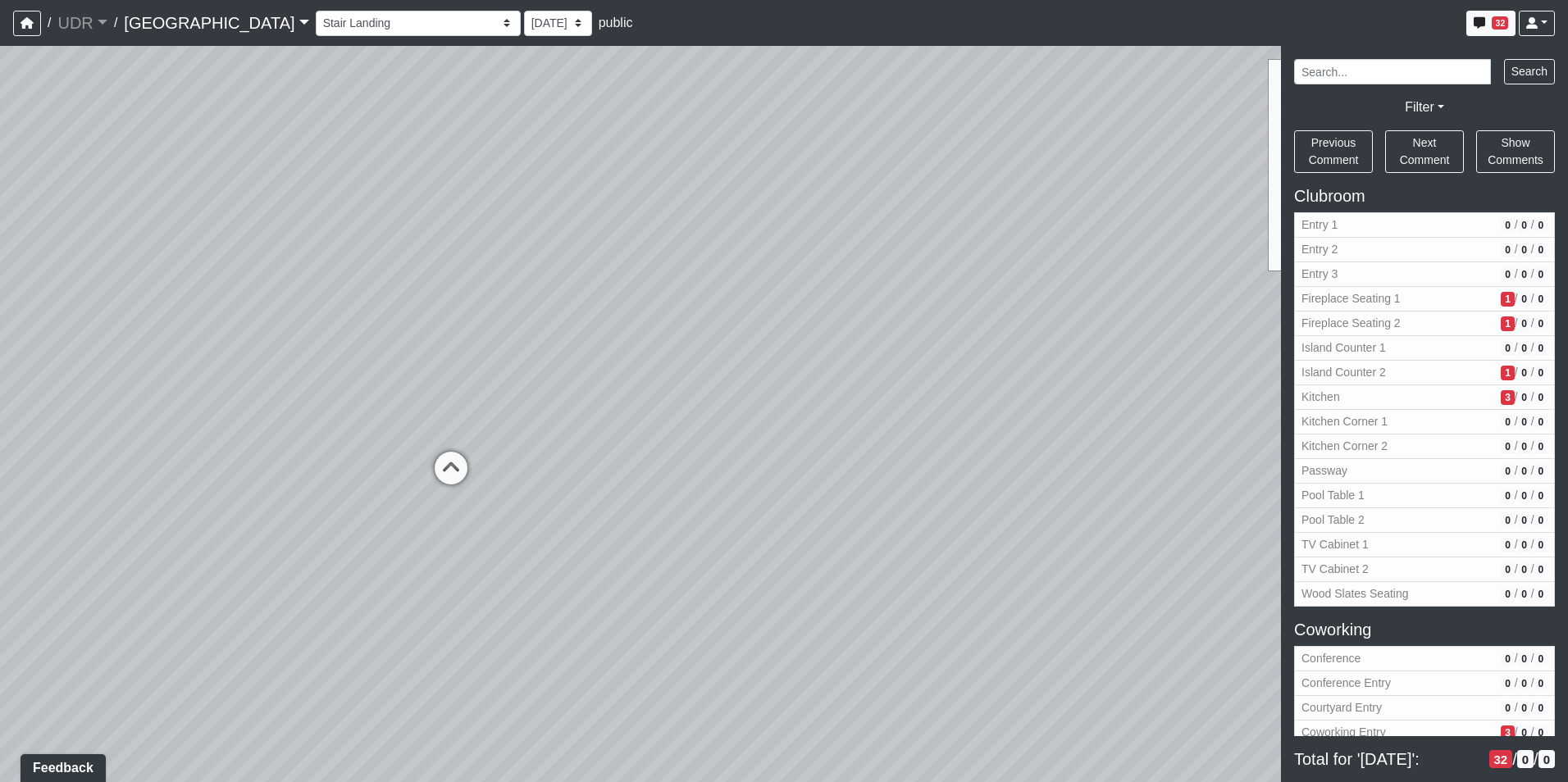
drag, startPoint x: 576, startPoint y: 240, endPoint x: 935, endPoint y: 317, distance: 367.2
click at [934, 316] on div "Loading... Kitchen Counter Loading... Island Counter Loading... Courtyard Entry…" at bounding box center [784, 414] width 1568 height 736
click at [678, 479] on icon at bounding box center [695, 499] width 49 height 49
select select "uT1C27NU2SBzNPhCmN4BkX"
drag, startPoint x: 545, startPoint y: 421, endPoint x: 1074, endPoint y: 413, distance: 529.1
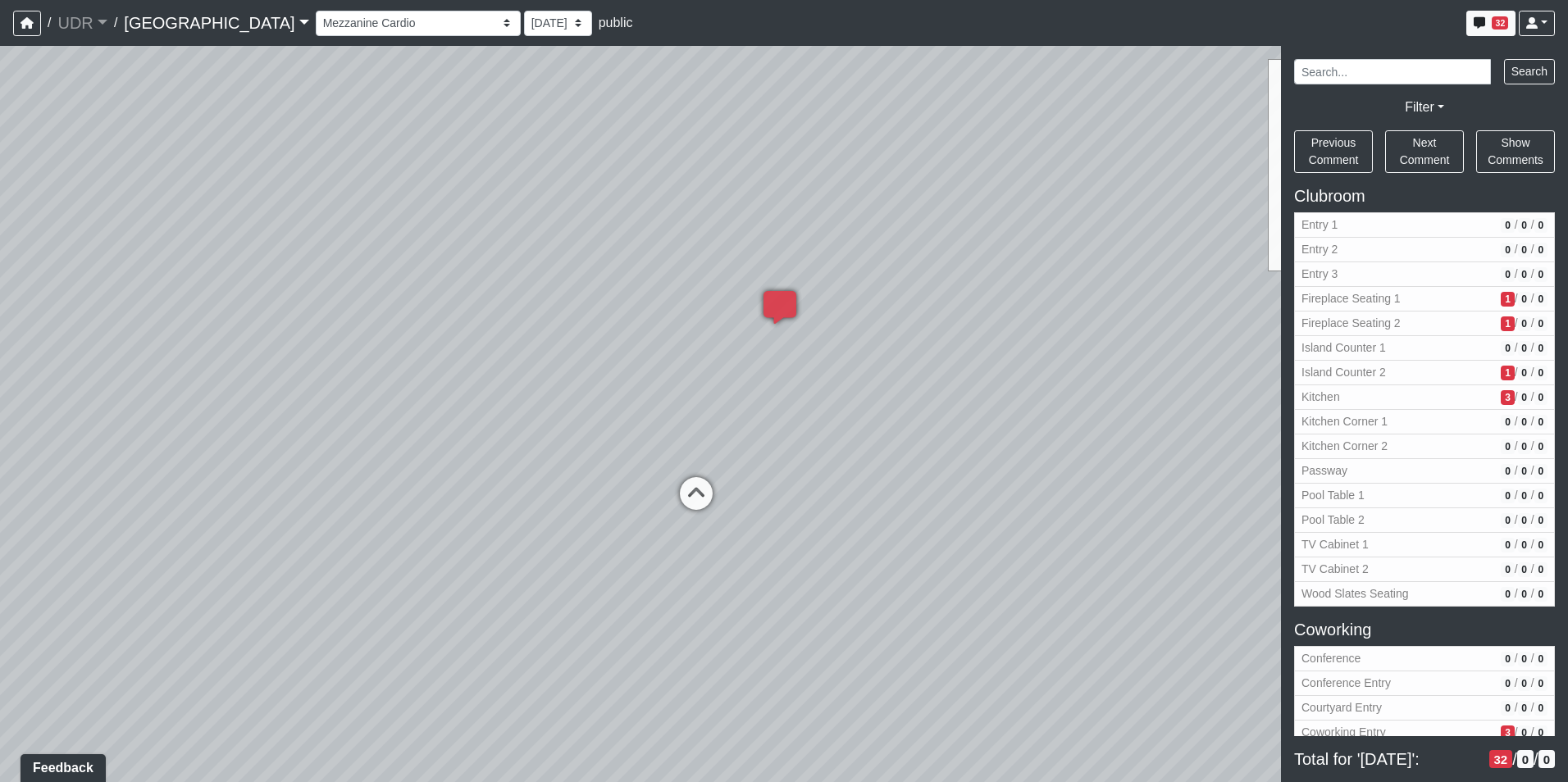
click at [1074, 413] on div "Loading... Kitchen Counter Loading... Island Counter Loading... Courtyard Entry…" at bounding box center [784, 414] width 1568 height 736
drag, startPoint x: 794, startPoint y: 412, endPoint x: 1313, endPoint y: 538, distance: 534.1
click at [1313, 538] on div "NON-CURRENT REVISION Loading... Kitchen Counter Loading... Island Counter Loadi…" at bounding box center [784, 414] width 1568 height 736
drag, startPoint x: 891, startPoint y: 520, endPoint x: 660, endPoint y: 404, distance: 258.5
click at [639, 408] on div "Loading... Kitchen Counter Loading... Island Counter Loading... Courtyard Entry…" at bounding box center [784, 414] width 1568 height 736
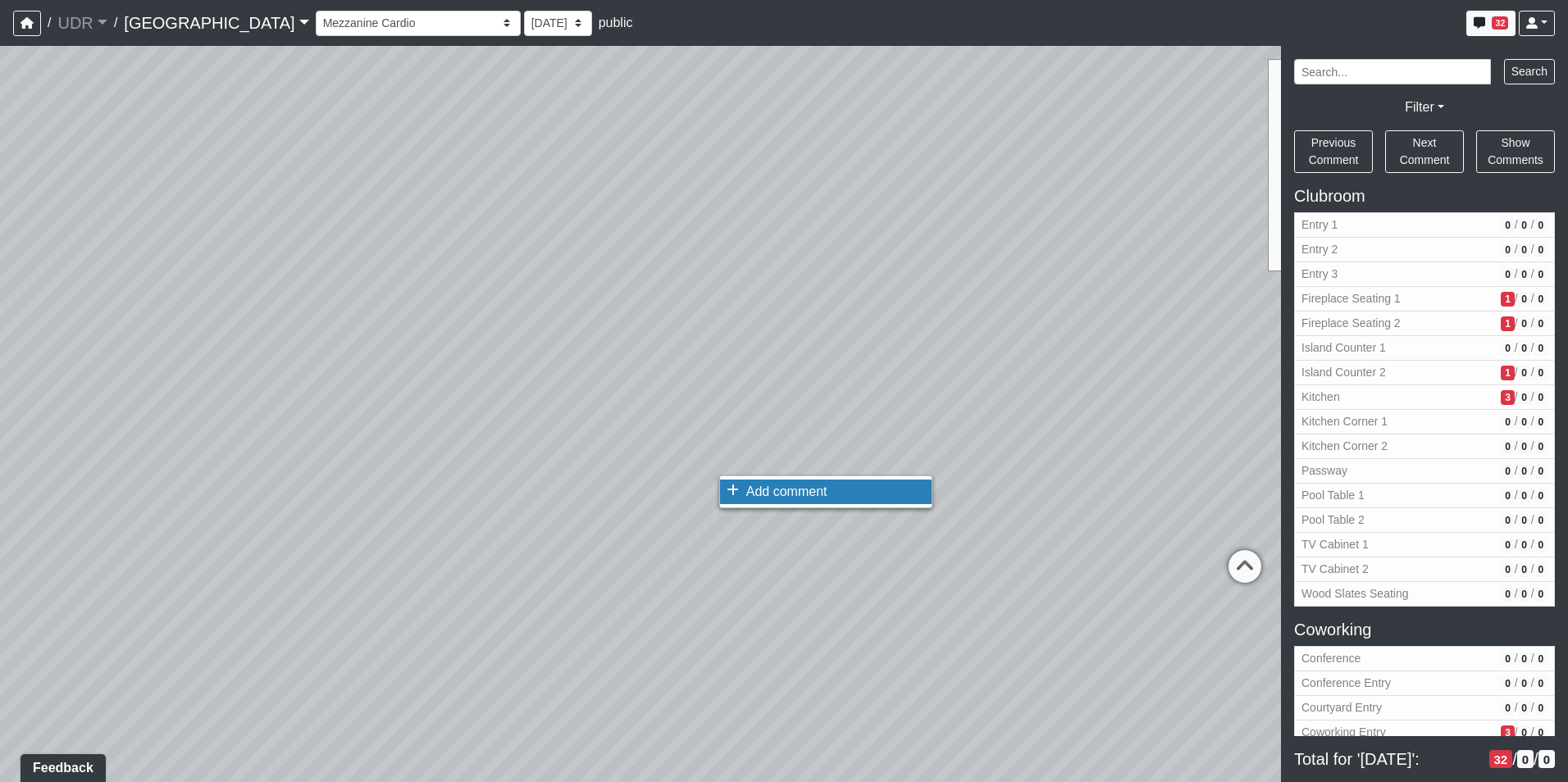
click at [752, 492] on span "Add comment" at bounding box center [786, 491] width 81 height 14
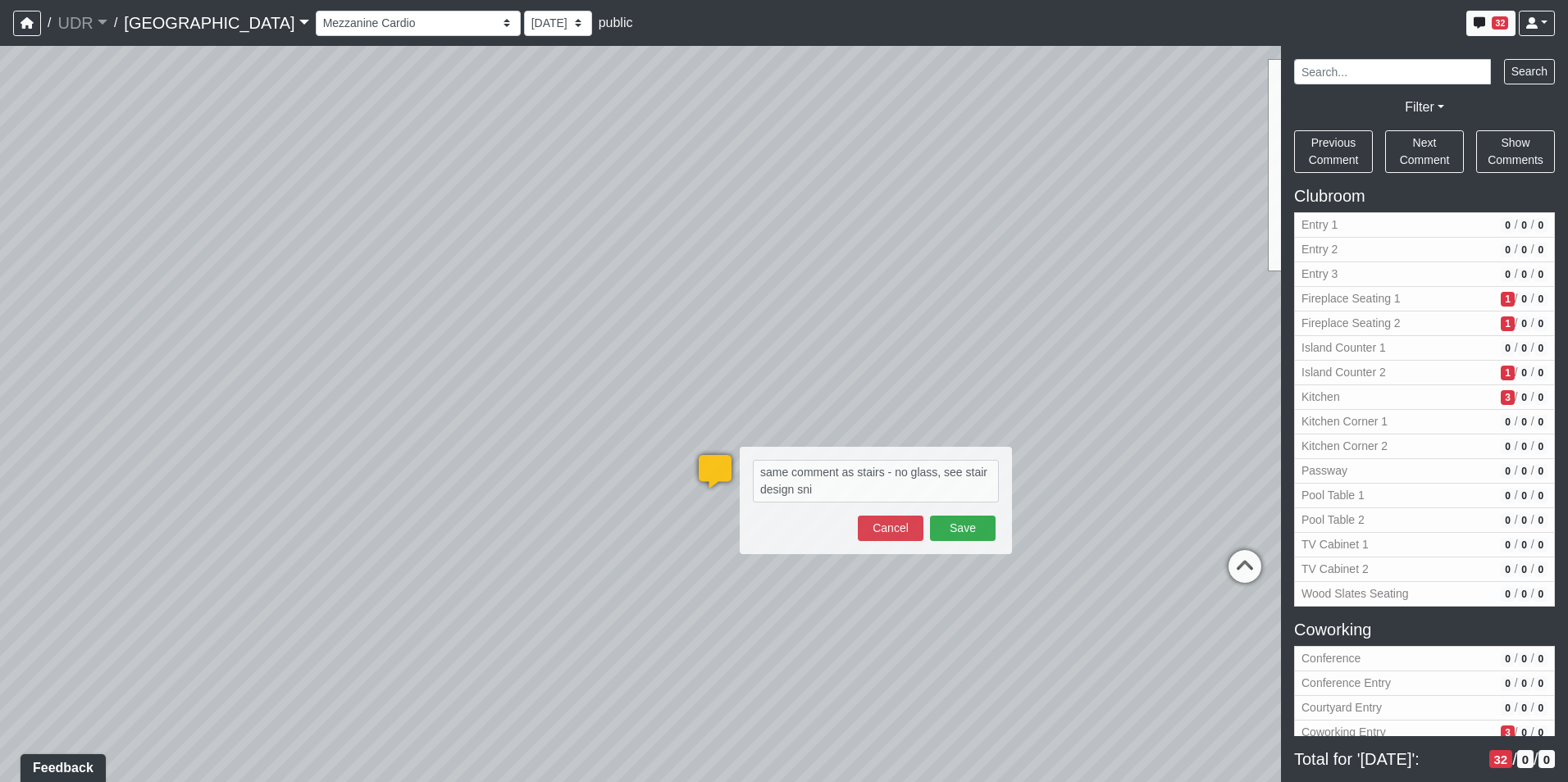
type textarea "same comment as stairs - no glass, see stair design snip"
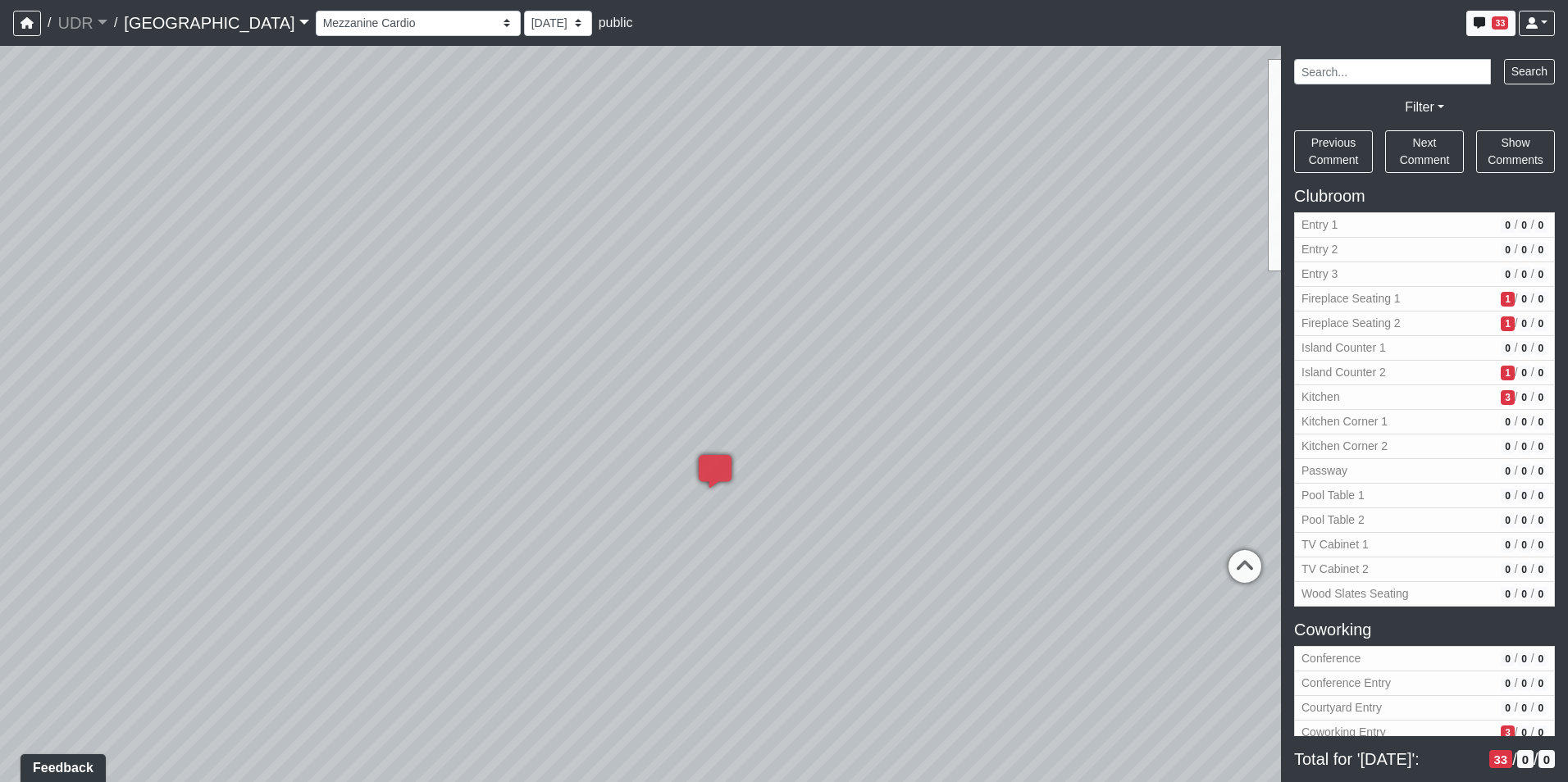
drag, startPoint x: 883, startPoint y: 209, endPoint x: 343, endPoint y: 237, distance: 540.7
click at [343, 237] on div "Loading... Kitchen Counter Loading... Island Counter Loading... Courtyard Entry…" at bounding box center [784, 414] width 1568 height 736
click at [847, 520] on icon at bounding box center [831, 521] width 49 height 49
drag, startPoint x: 884, startPoint y: 456, endPoint x: 578, endPoint y: 409, distance: 309.6
click at [331, 456] on div "Loading... Kitchen Counter Loading... Island Counter Loading... Courtyard Entry…" at bounding box center [784, 414] width 1568 height 736
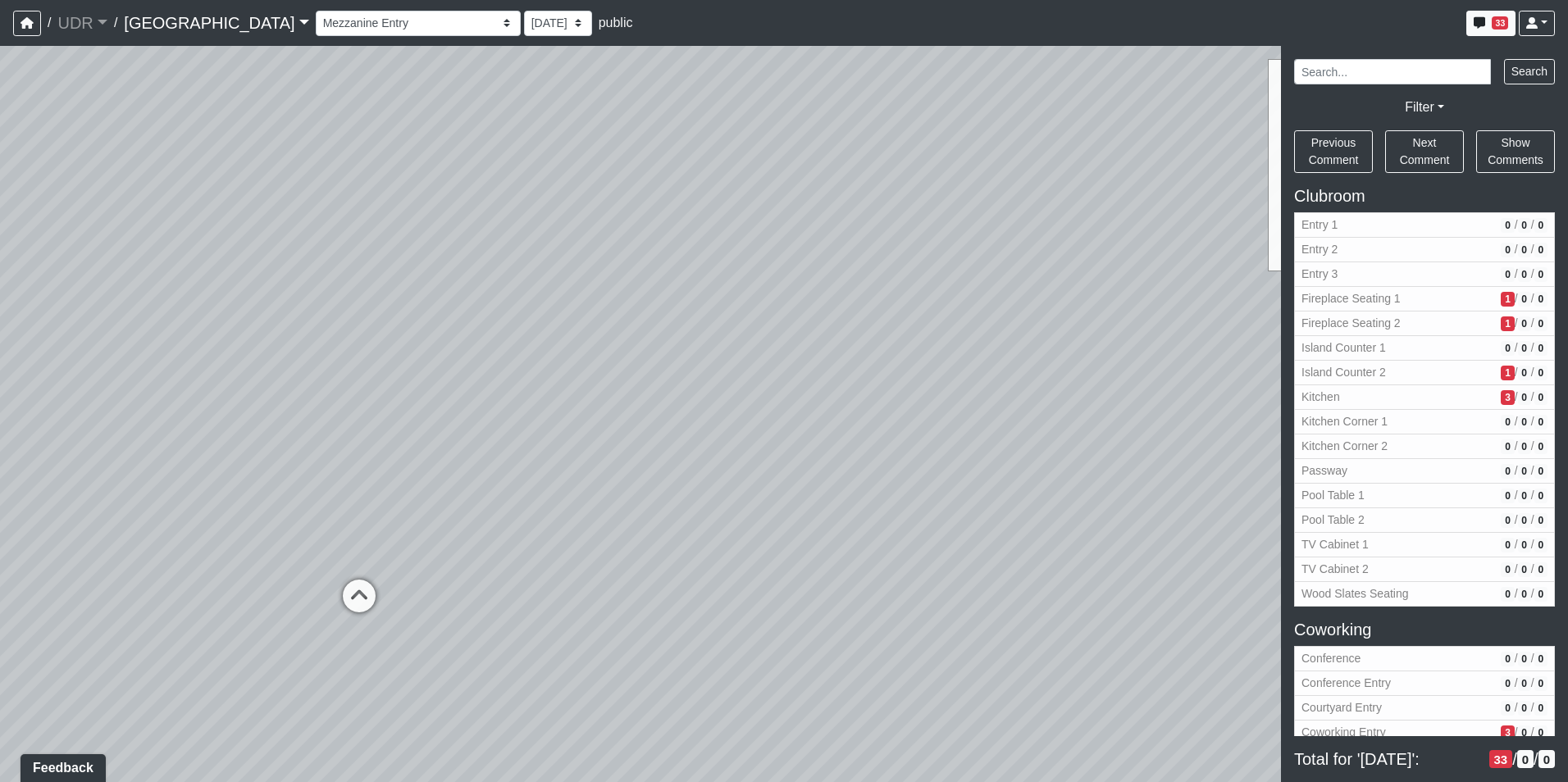
drag, startPoint x: 643, startPoint y: 328, endPoint x: 831, endPoint y: 379, distance: 194.8
click at [831, 379] on div "Loading... Kitchen Counter Loading... Island Counter Loading... Courtyard Entry…" at bounding box center [784, 414] width 1568 height 736
drag, startPoint x: 727, startPoint y: 489, endPoint x: -71, endPoint y: 367, distance: 807.3
click at [0, 367] on html "/ UDR UDR Loading... / [GEOGRAPHIC_DATA] Loading... Riverside Riverside Loading…" at bounding box center [784, 391] width 1568 height 782
drag, startPoint x: 521, startPoint y: 311, endPoint x: 1092, endPoint y: 509, distance: 604.4
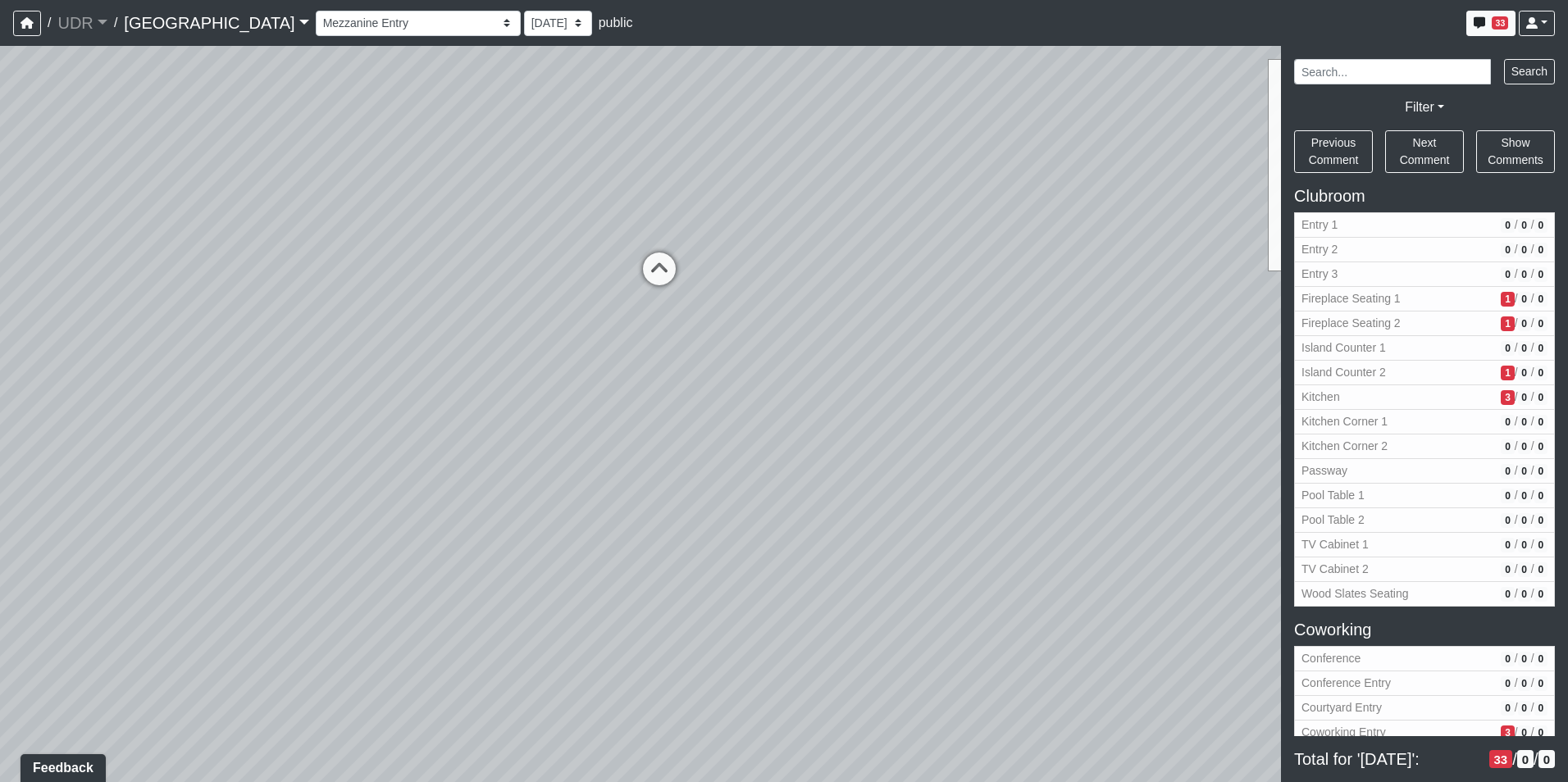
click at [1067, 502] on div "Loading... Kitchen Counter Loading... Island Counter Loading... Courtyard Entry…" at bounding box center [784, 414] width 1568 height 736
drag, startPoint x: 703, startPoint y: 447, endPoint x: 943, endPoint y: 459, distance: 240.3
click at [943, 459] on div "Loading... Kitchen Counter Loading... Island Counter Loading... Courtyard Entry…" at bounding box center [784, 414] width 1568 height 736
drag, startPoint x: 999, startPoint y: 378, endPoint x: 1136, endPoint y: 433, distance: 147.6
click at [1136, 433] on div "Loading... Kitchen Counter Loading... Island Counter Loading... Courtyard Entry…" at bounding box center [784, 414] width 1568 height 736
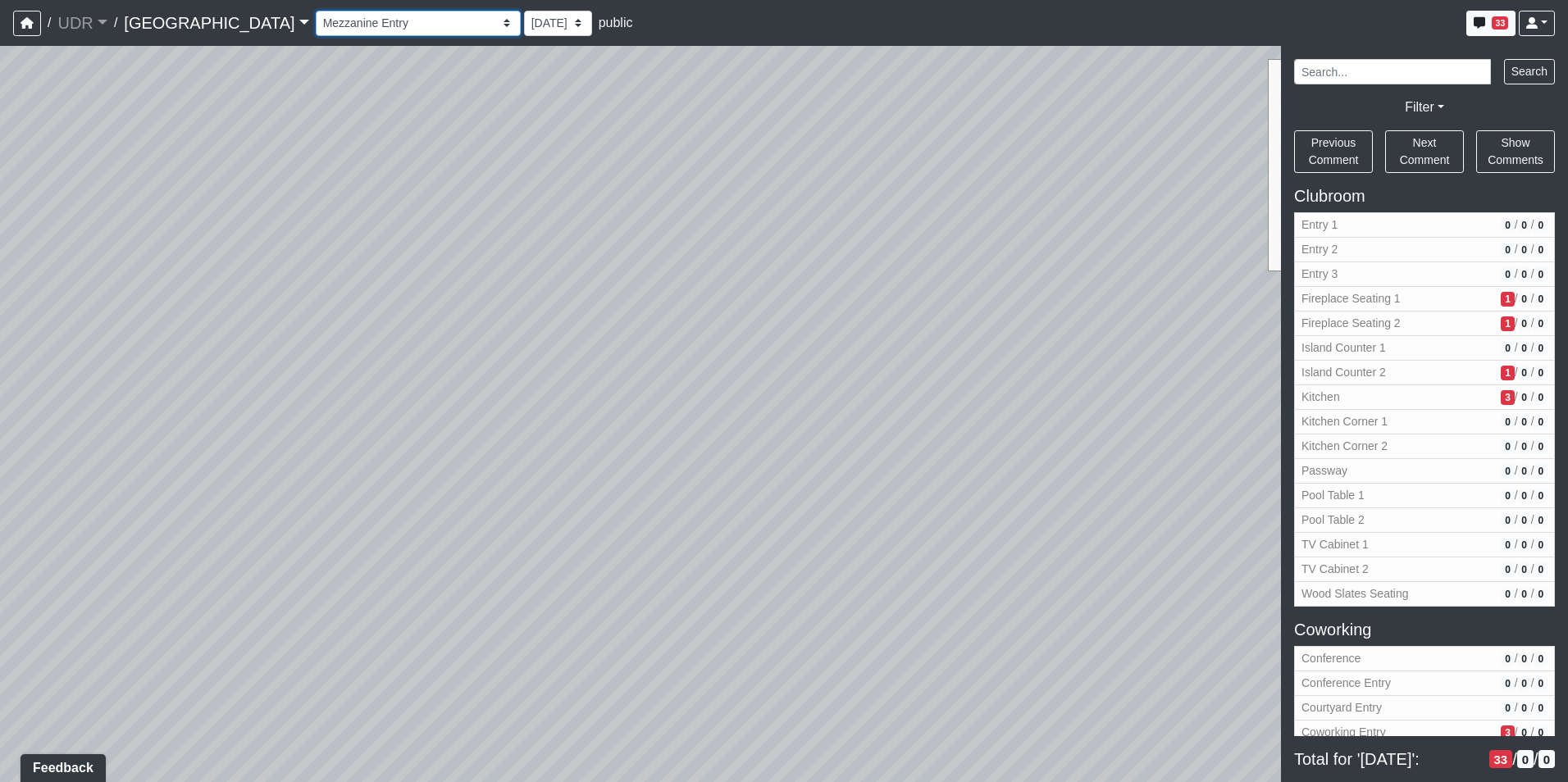
click at [340, 21] on select "Entry 1 Entry 2 Entry 3 Fireplace Seating 1 Fireplace Seating 2 Island Counter …" at bounding box center [417, 23] width 205 height 25
click at [315, 10] on select "Entry 1 Entry 2 Entry 3 Fireplace Seating 1 Fireplace Seating 2 Island Counter …" at bounding box center [417, 23] width 205 height 25
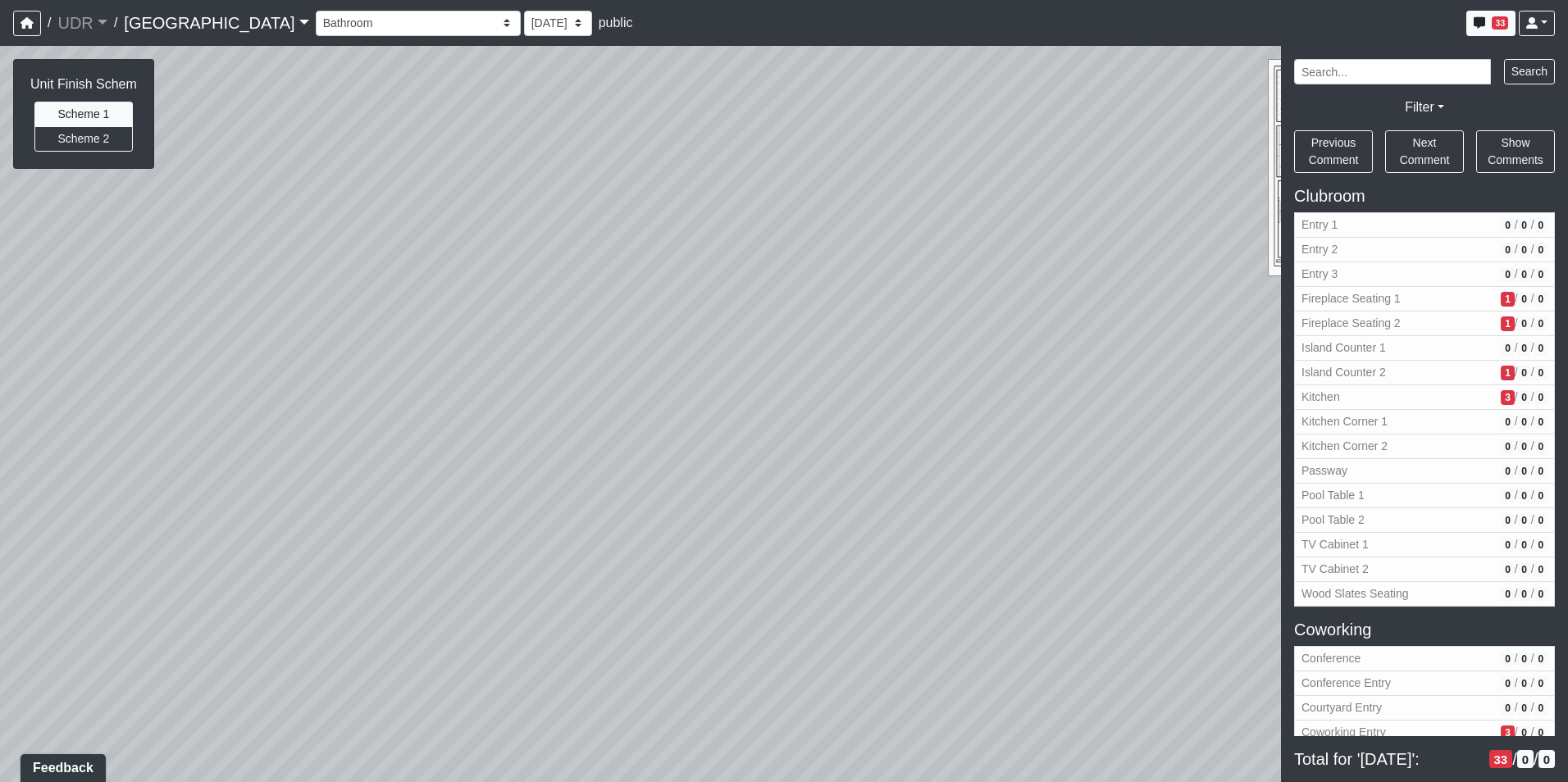
click at [956, 244] on div "Loading... Kitchen Counter Loading... Island Counter Loading... Courtyard Entry…" at bounding box center [784, 414] width 1568 height 736
drag, startPoint x: 772, startPoint y: 338, endPoint x: 462, endPoint y: 299, distance: 312.4
click at [462, 299] on div "Loading... Kitchen Counter Loading... Island Counter Loading... Courtyard Entry…" at bounding box center [784, 414] width 1568 height 736
click at [1033, 601] on div "Loading... Walkway" at bounding box center [1035, 625] width 49 height 49
drag, startPoint x: 672, startPoint y: 385, endPoint x: 1164, endPoint y: 439, distance: 495.0
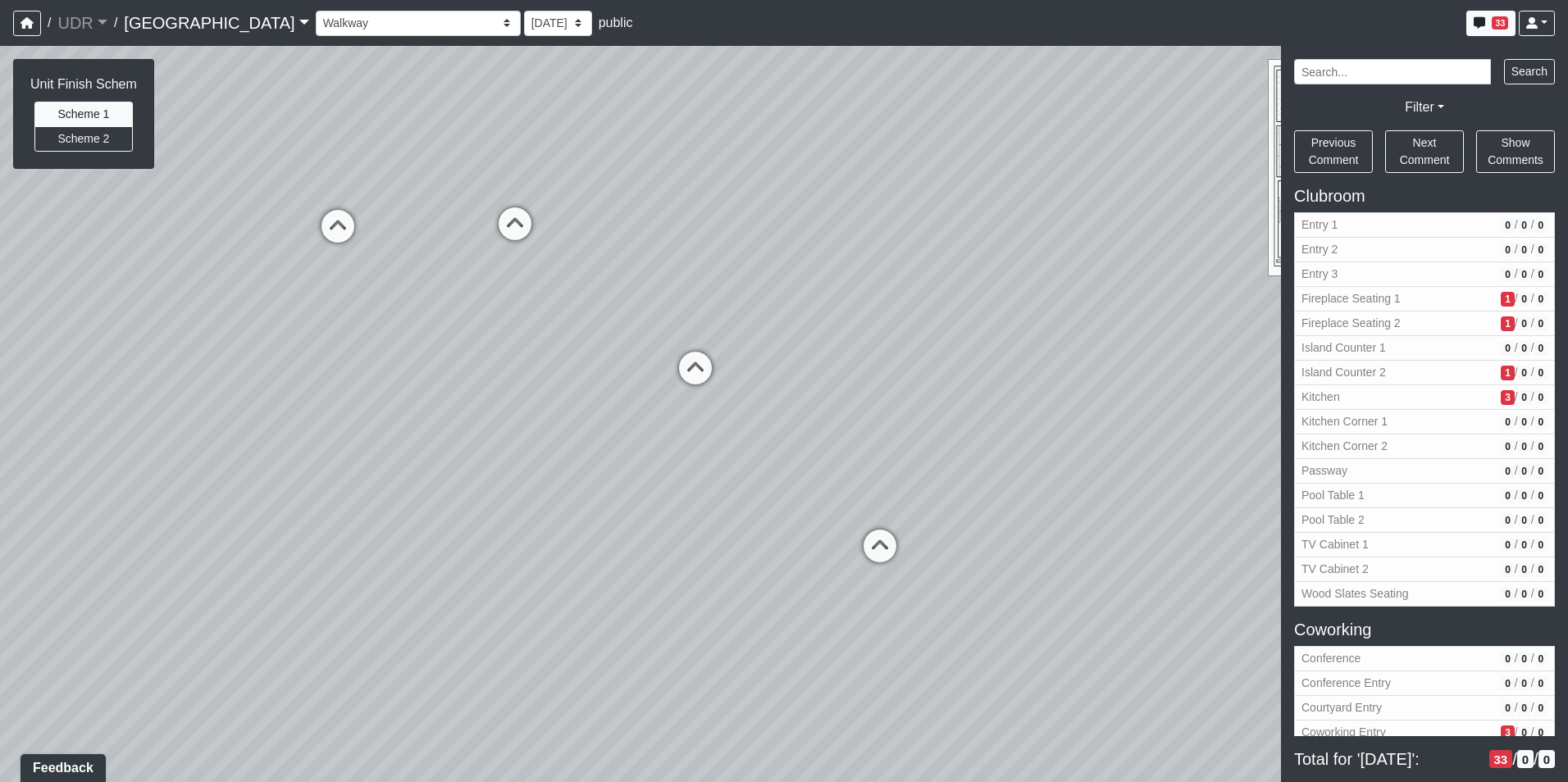
click at [1164, 439] on div "Loading... Kitchen Counter Loading... Island Counter Loading... Courtyard Entry…" at bounding box center [784, 414] width 1568 height 736
click at [705, 374] on icon at bounding box center [695, 376] width 49 height 49
drag, startPoint x: 591, startPoint y: 347, endPoint x: 822, endPoint y: 345, distance: 231.0
click at [822, 345] on div "Loading... Kitchen Counter Loading... Island Counter Loading... Courtyard Entry…" at bounding box center [784, 414] width 1568 height 736
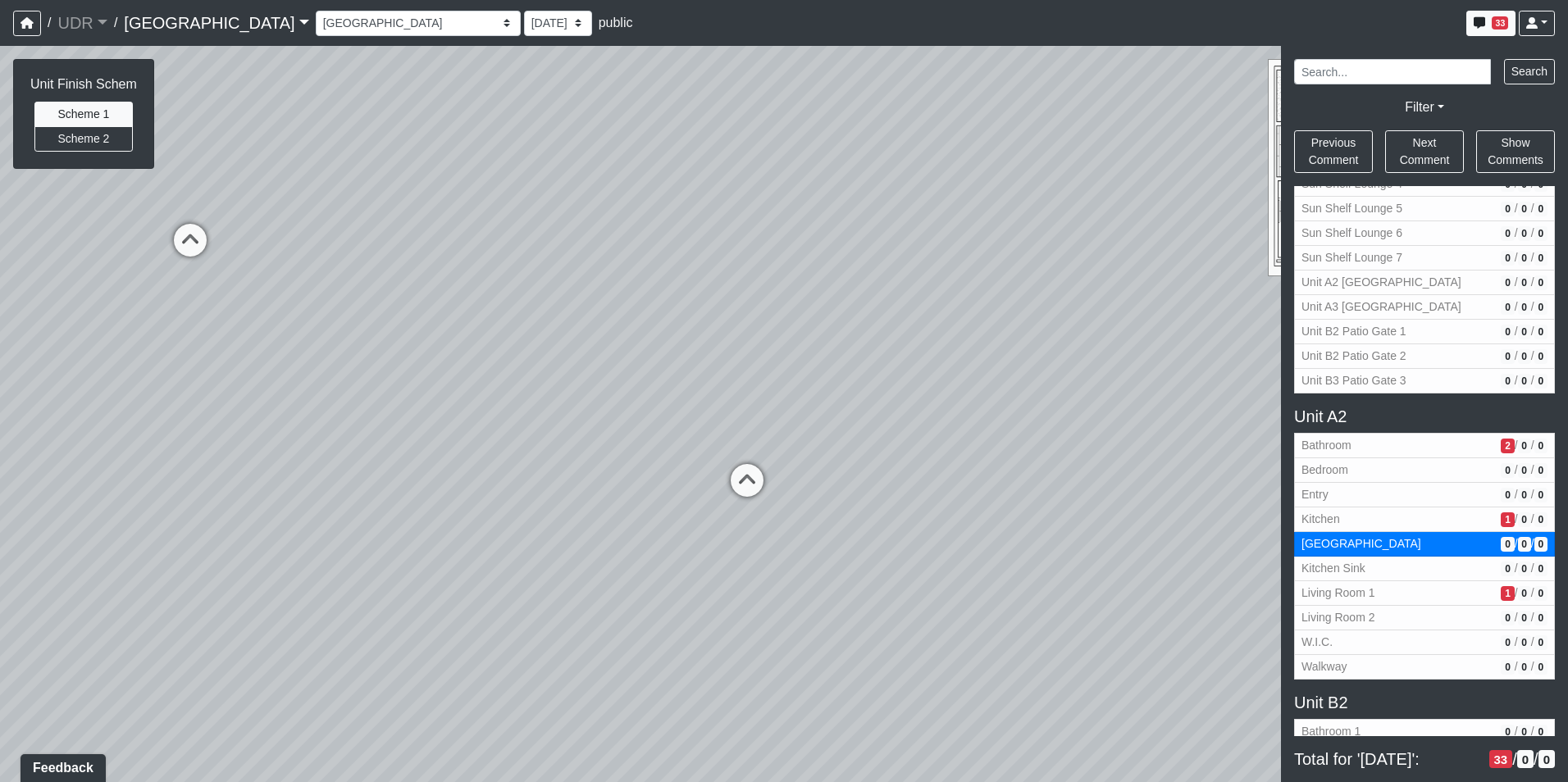
scroll to position [2868, 0]
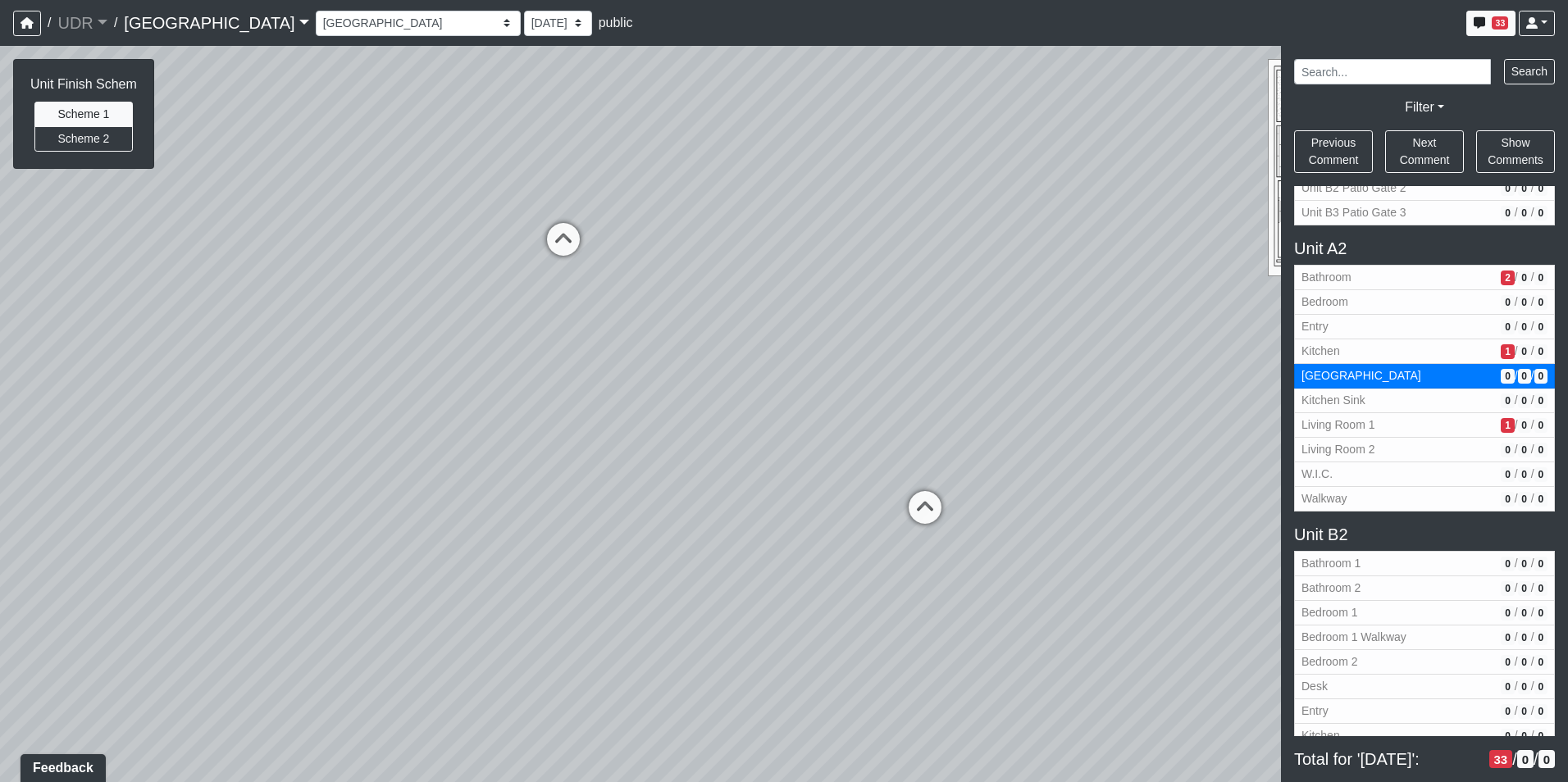
drag, startPoint x: 634, startPoint y: 388, endPoint x: 1017, endPoint y: 402, distance: 383.3
click at [1013, 402] on div "Loading... Kitchen Counter Loading... Island Counter Loading... Courtyard Entry…" at bounding box center [784, 414] width 1568 height 736
drag, startPoint x: 579, startPoint y: 334, endPoint x: 1008, endPoint y: 393, distance: 433.0
click at [1008, 393] on div "Loading... Kitchen Counter Loading... Island Counter Loading... Courtyard Entry…" at bounding box center [784, 414] width 1568 height 736
click at [446, 211] on icon at bounding box center [463, 211] width 49 height 49
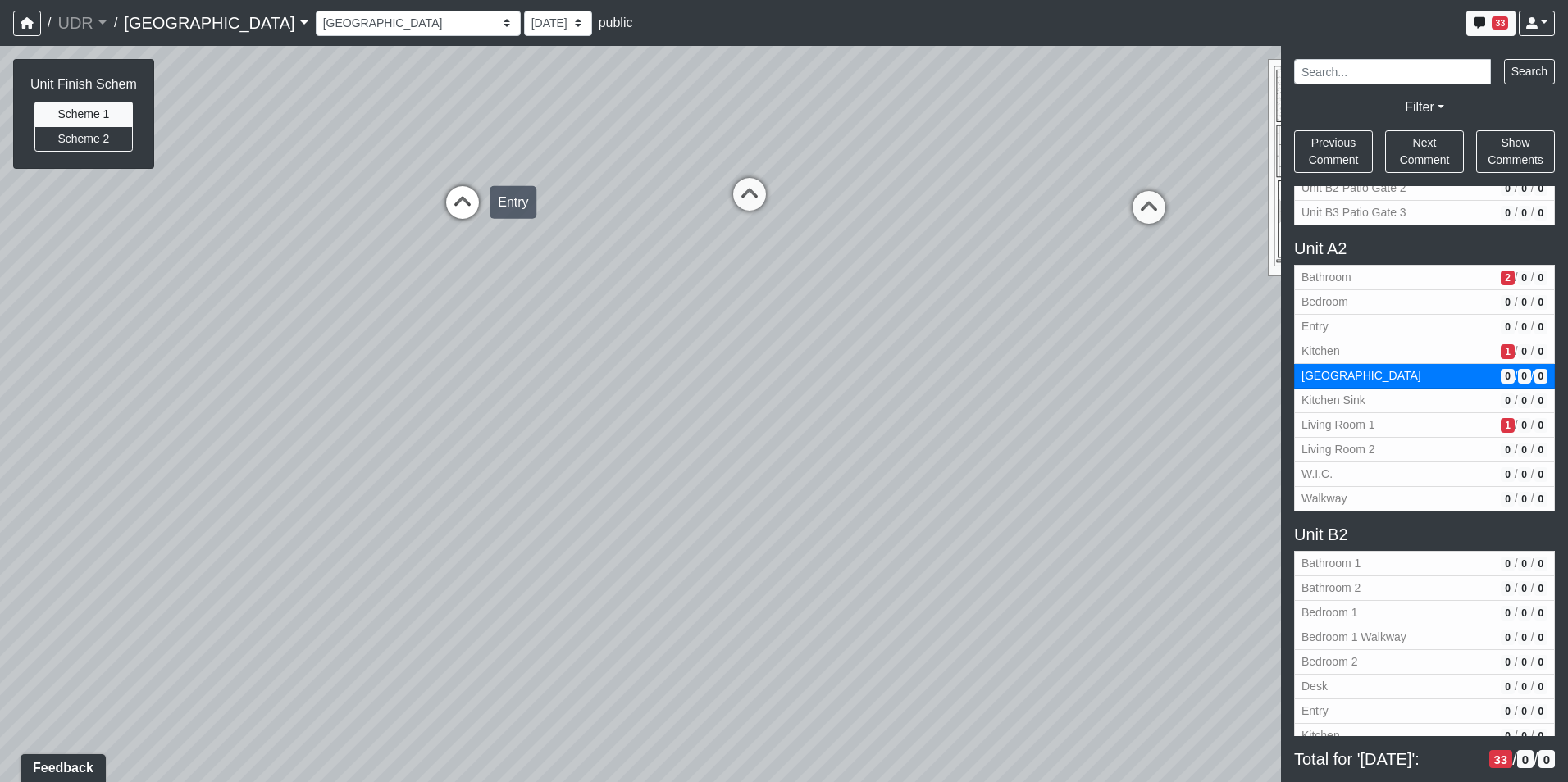
select select "wpRQT4nd9rUAB2NRKh1Bfi"
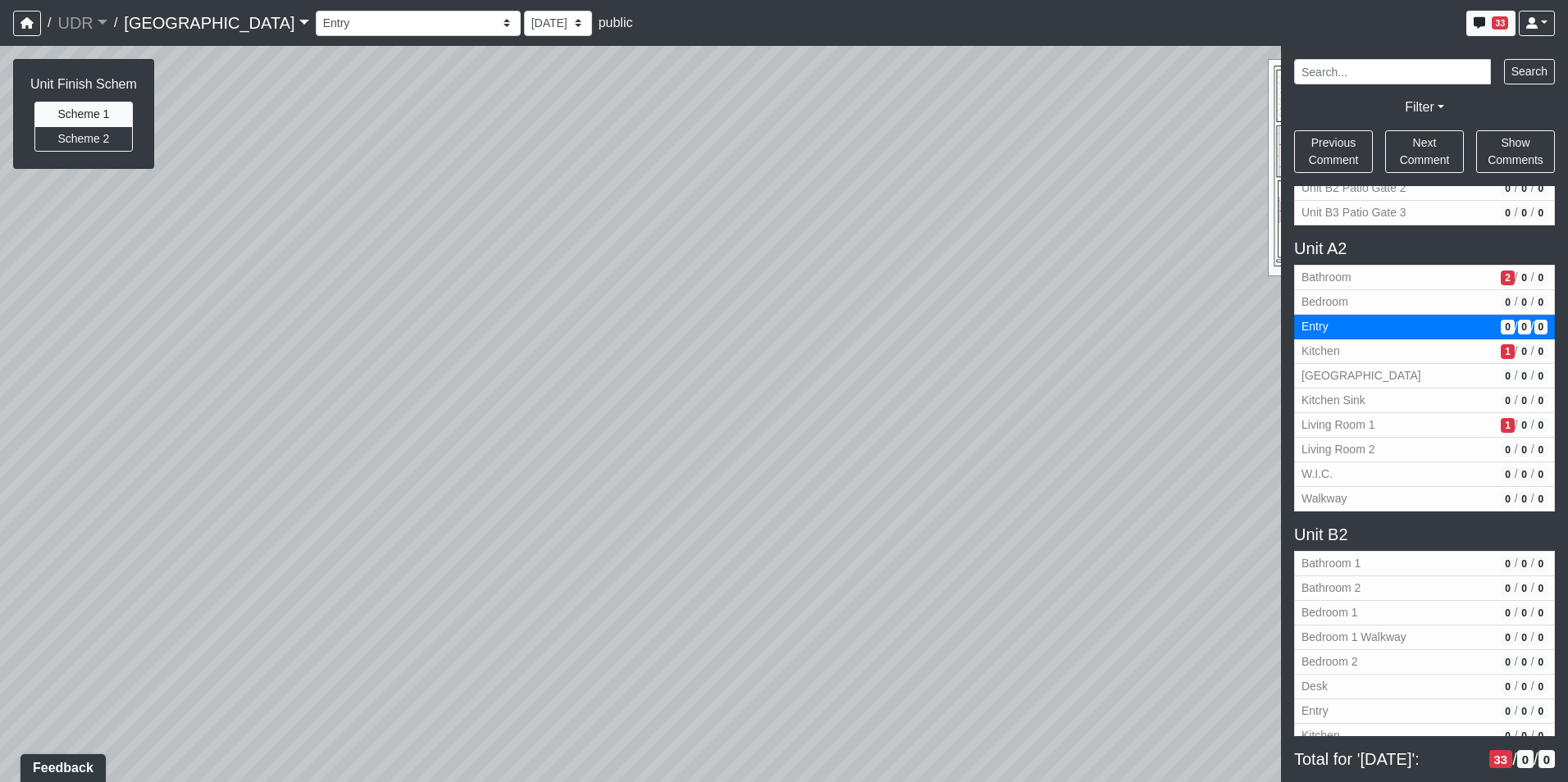
drag, startPoint x: 882, startPoint y: 394, endPoint x: 835, endPoint y: 279, distance: 124.2
click at [935, 229] on div "Loading... Kitchen Counter Loading... Island Counter Loading... Courtyard Entry…" at bounding box center [784, 414] width 1568 height 736
click at [849, 269] on icon at bounding box center [850, 272] width 12 height 13
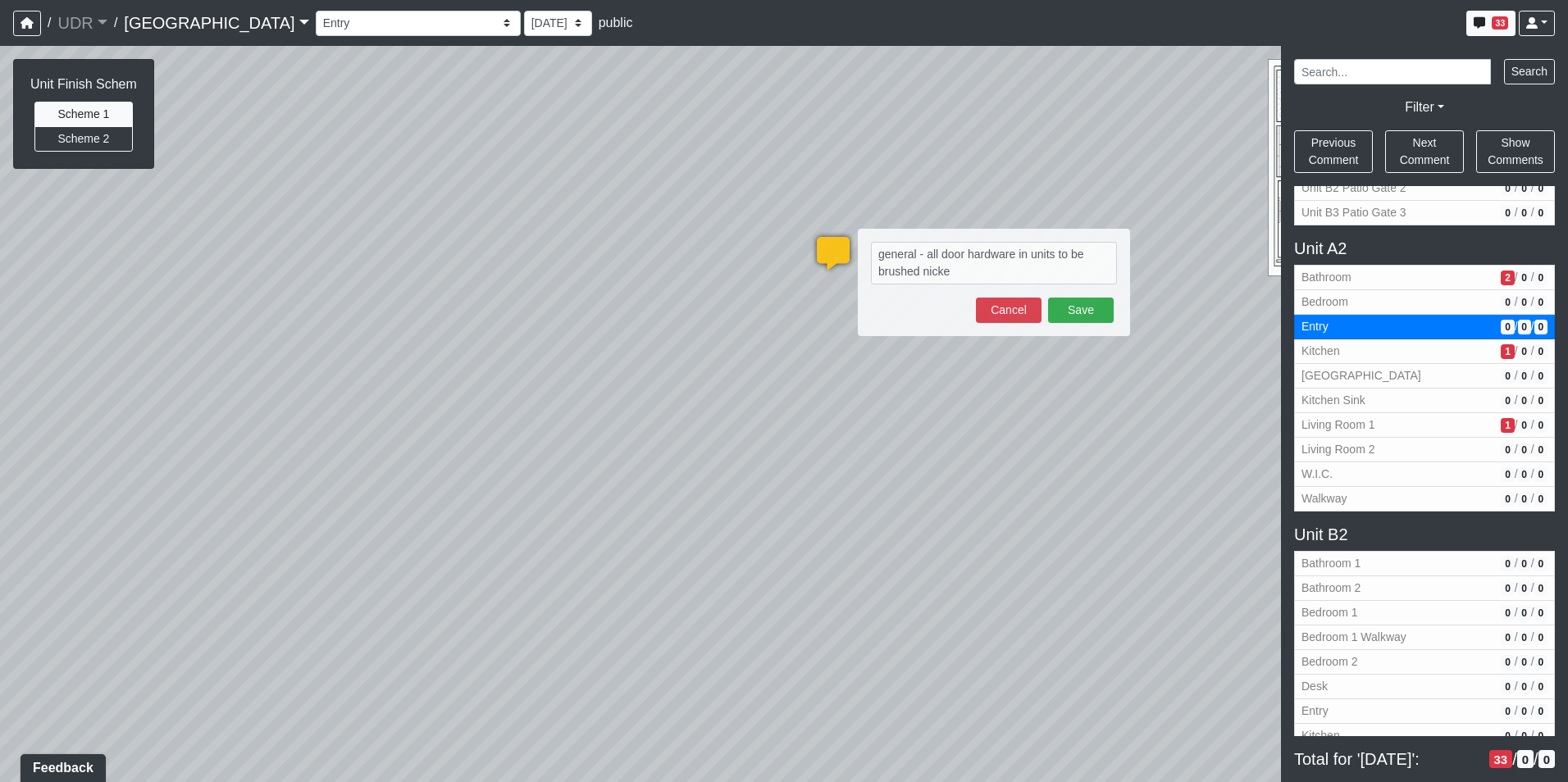
type textarea "general - all door hardware in units to be brushed nickel"
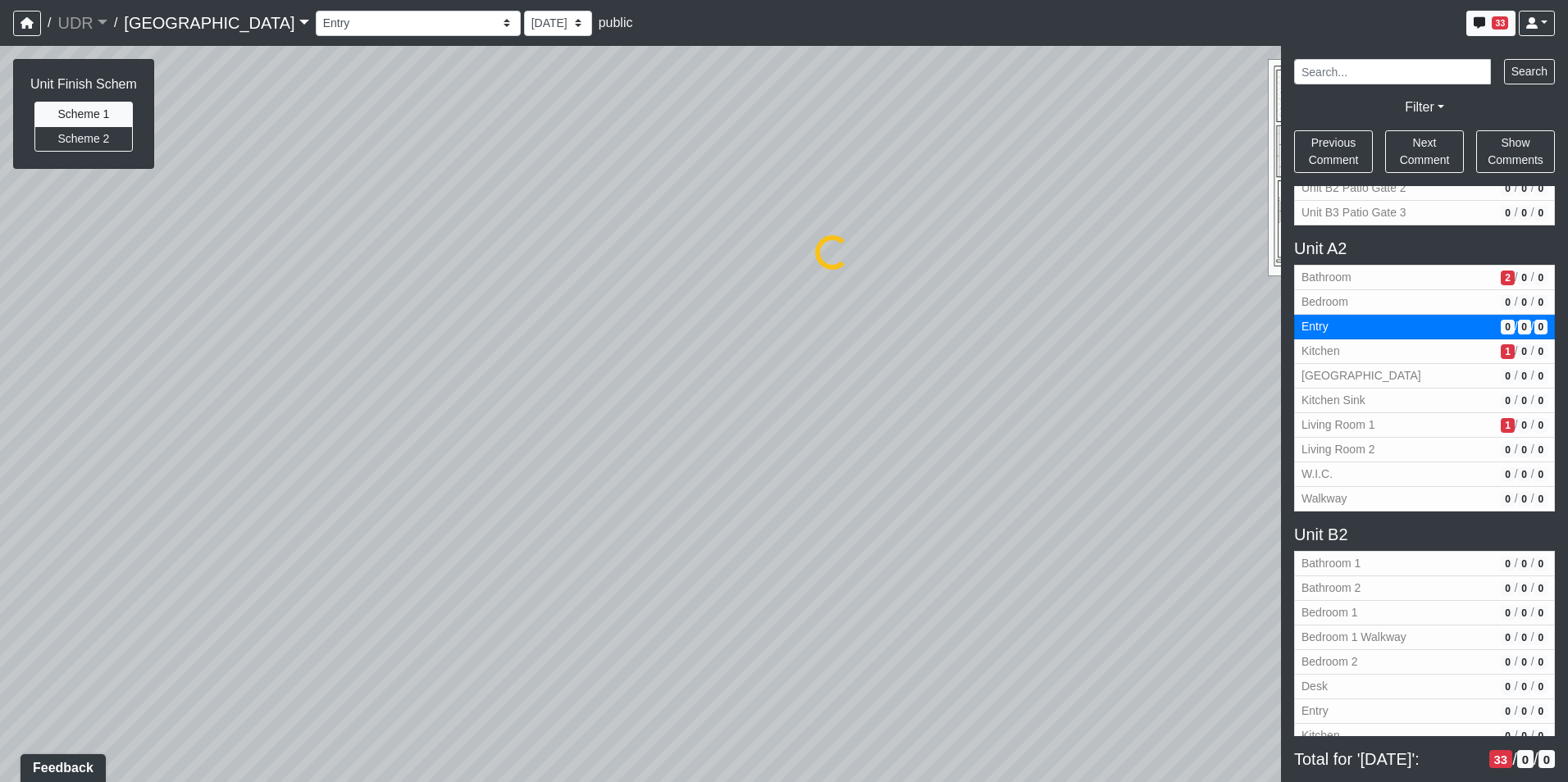
select select "wpRQT4nd9rUAB2NRKh1Bfi"
drag, startPoint x: 479, startPoint y: 526, endPoint x: 640, endPoint y: 584, distance: 171.1
click at [686, 601] on div "Loading... Kitchen Counter Loading... Island Counter Loading... Courtyard Entry…" at bounding box center [784, 414] width 1568 height 736
drag, startPoint x: 411, startPoint y: 516, endPoint x: 521, endPoint y: 648, distance: 171.8
click at [521, 648] on div "Loading... Kitchen Counter Loading... Island Counter Loading... Courtyard Entry…" at bounding box center [784, 414] width 1568 height 736
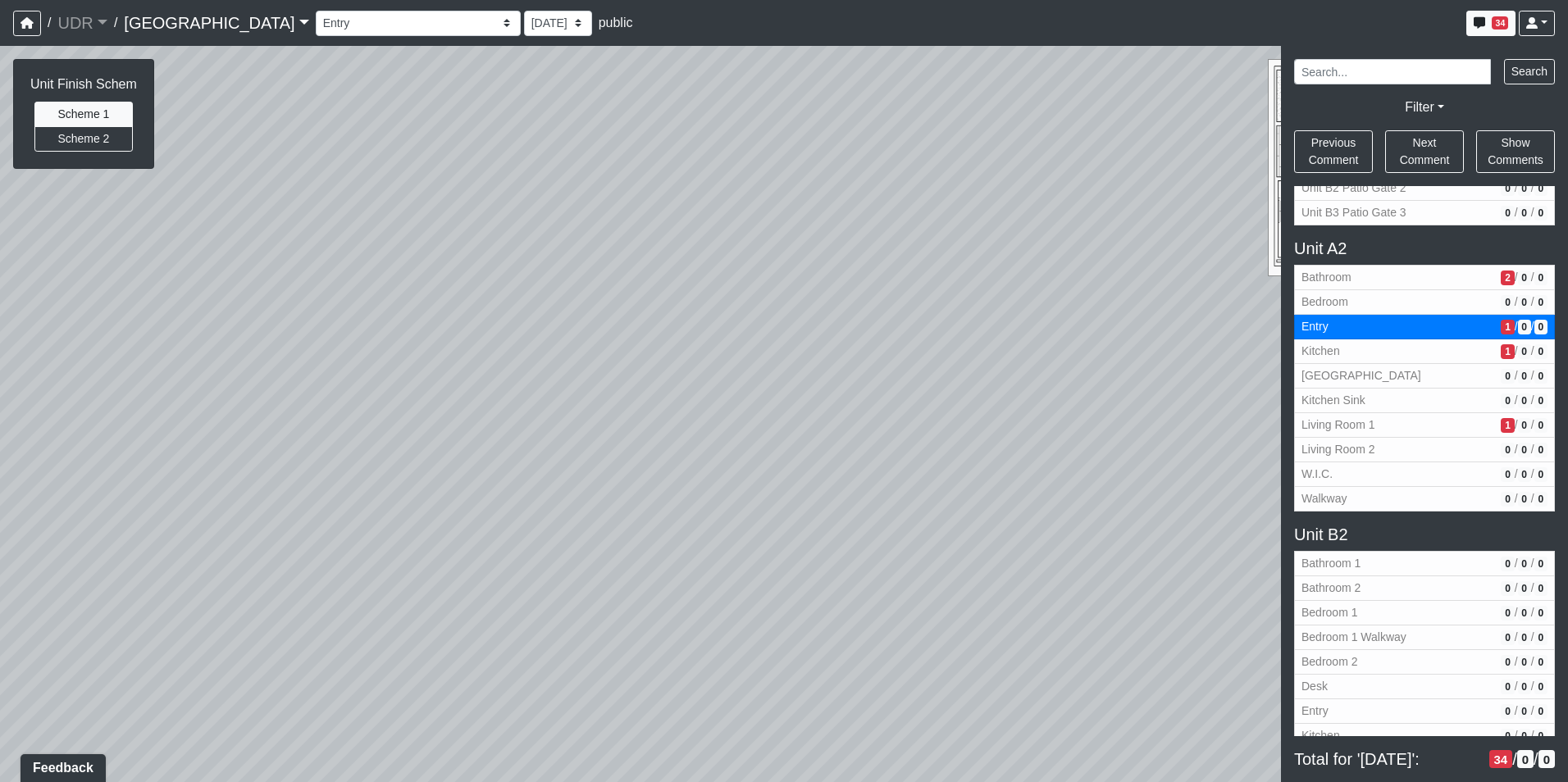
drag, startPoint x: 424, startPoint y: 381, endPoint x: 589, endPoint y: 584, distance: 261.6
click at [589, 584] on div "Loading... Kitchen Counter Loading... Island Counter Loading... Courtyard Entry…" at bounding box center [784, 414] width 1568 height 736
drag, startPoint x: 616, startPoint y: 536, endPoint x: 681, endPoint y: 327, distance: 218.9
click at [681, 327] on div "Loading... Kitchen Counter Loading... Island Counter Loading... Courtyard Entry…" at bounding box center [784, 414] width 1568 height 736
drag, startPoint x: 537, startPoint y: 415, endPoint x: 890, endPoint y: 354, distance: 358.2
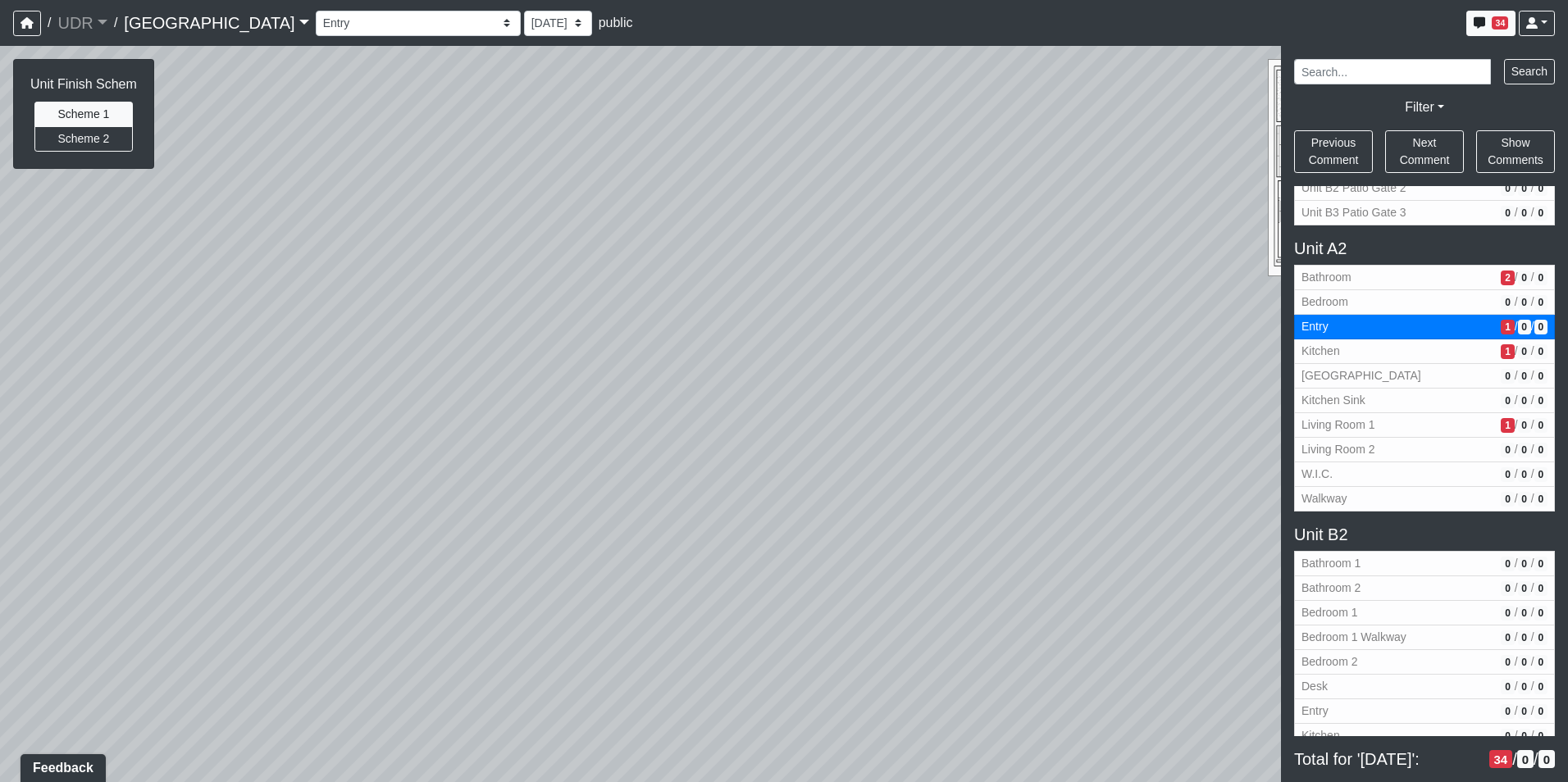
click at [890, 354] on div "Loading... Kitchen Counter Loading... Island Counter Loading... Courtyard Entry…" at bounding box center [784, 414] width 1568 height 736
drag, startPoint x: 840, startPoint y: 380, endPoint x: 925, endPoint y: 536, distance: 177.7
click at [945, 545] on div "Loading... Kitchen Counter Loading... Island Counter Loading... Courtyard Entry…" at bounding box center [784, 414] width 1568 height 736
drag, startPoint x: 634, startPoint y: 381, endPoint x: 843, endPoint y: 361, distance: 210.0
click at [843, 361] on div "Loading... Kitchen Counter Loading... Island Counter Loading... Courtyard Entry…" at bounding box center [784, 414] width 1568 height 736
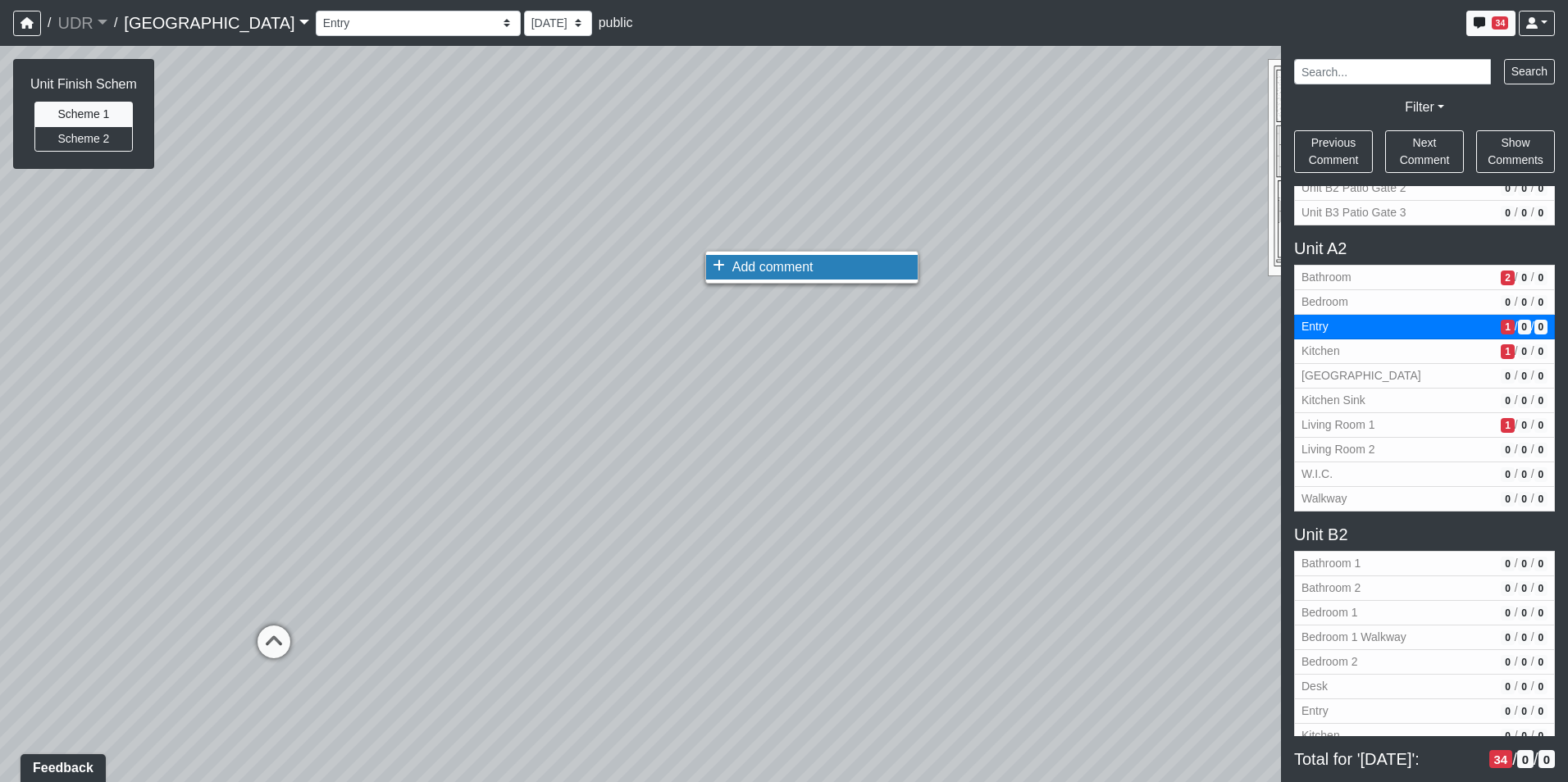
click at [738, 266] on span "Add comment" at bounding box center [772, 266] width 81 height 14
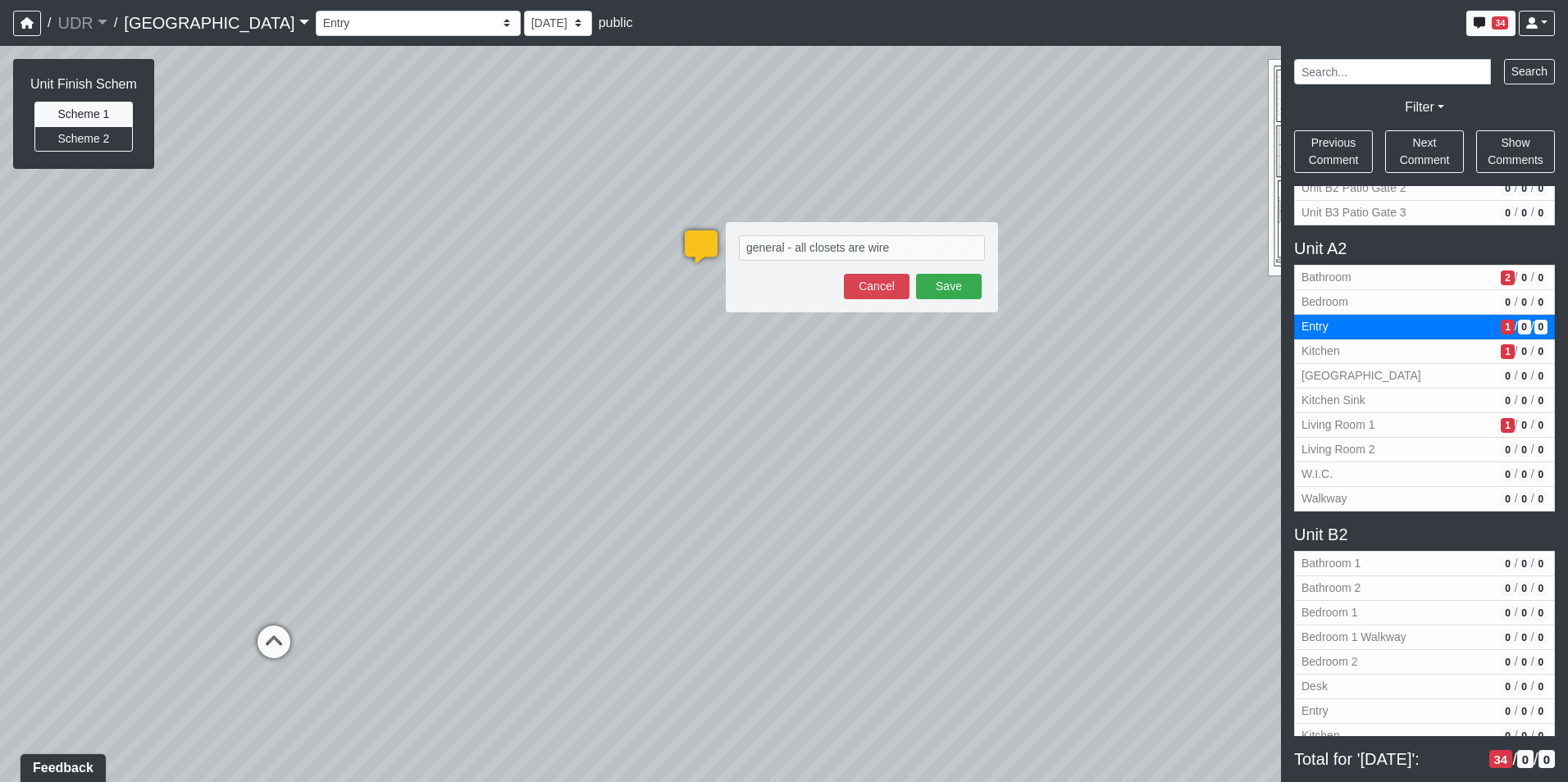
type textarea "general - all closets are wire shelving"
select select "wpRQT4nd9rUAB2NRKh1Bfi"
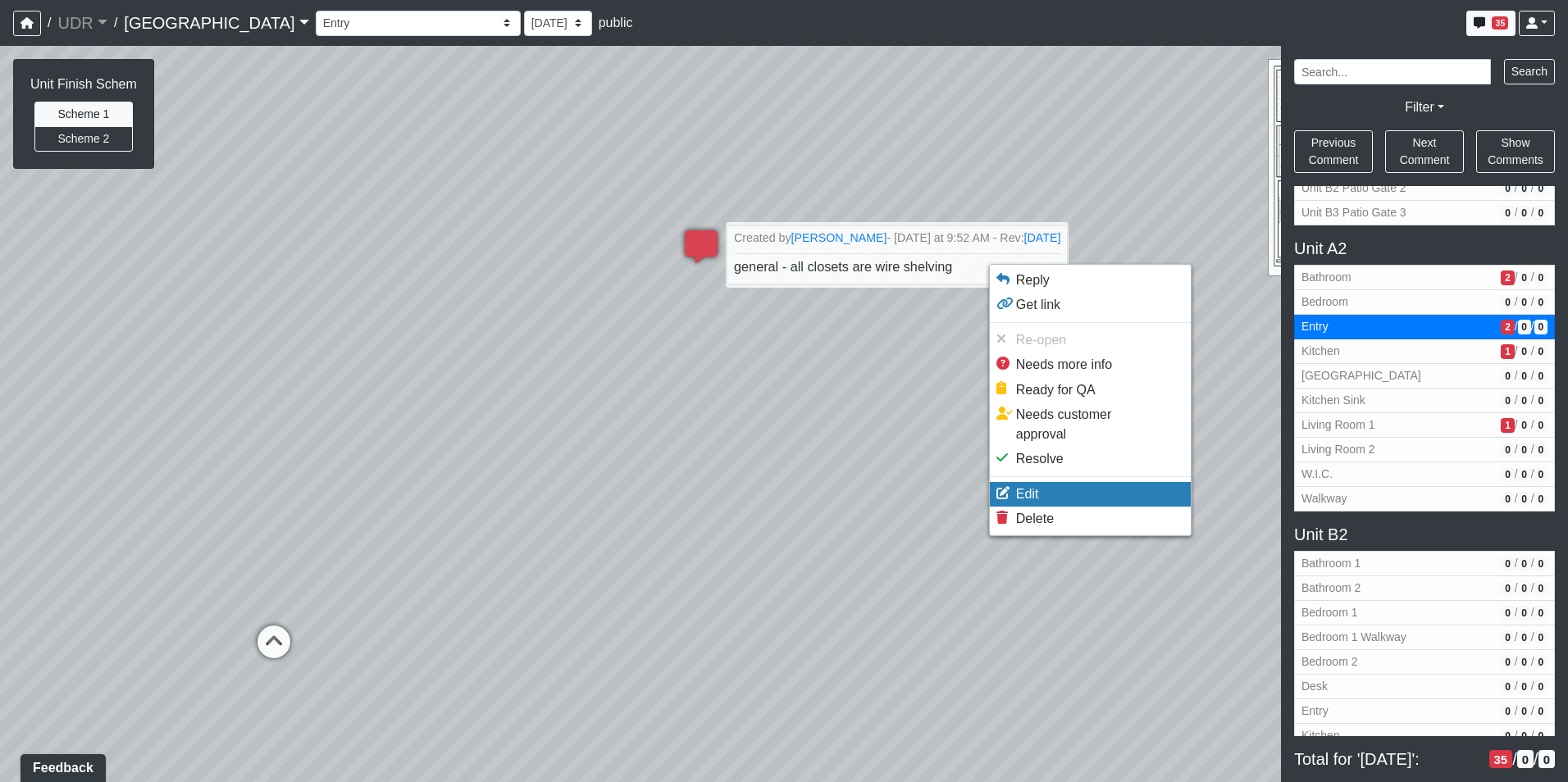
click at [1038, 482] on li "Edit" at bounding box center [1090, 494] width 201 height 24
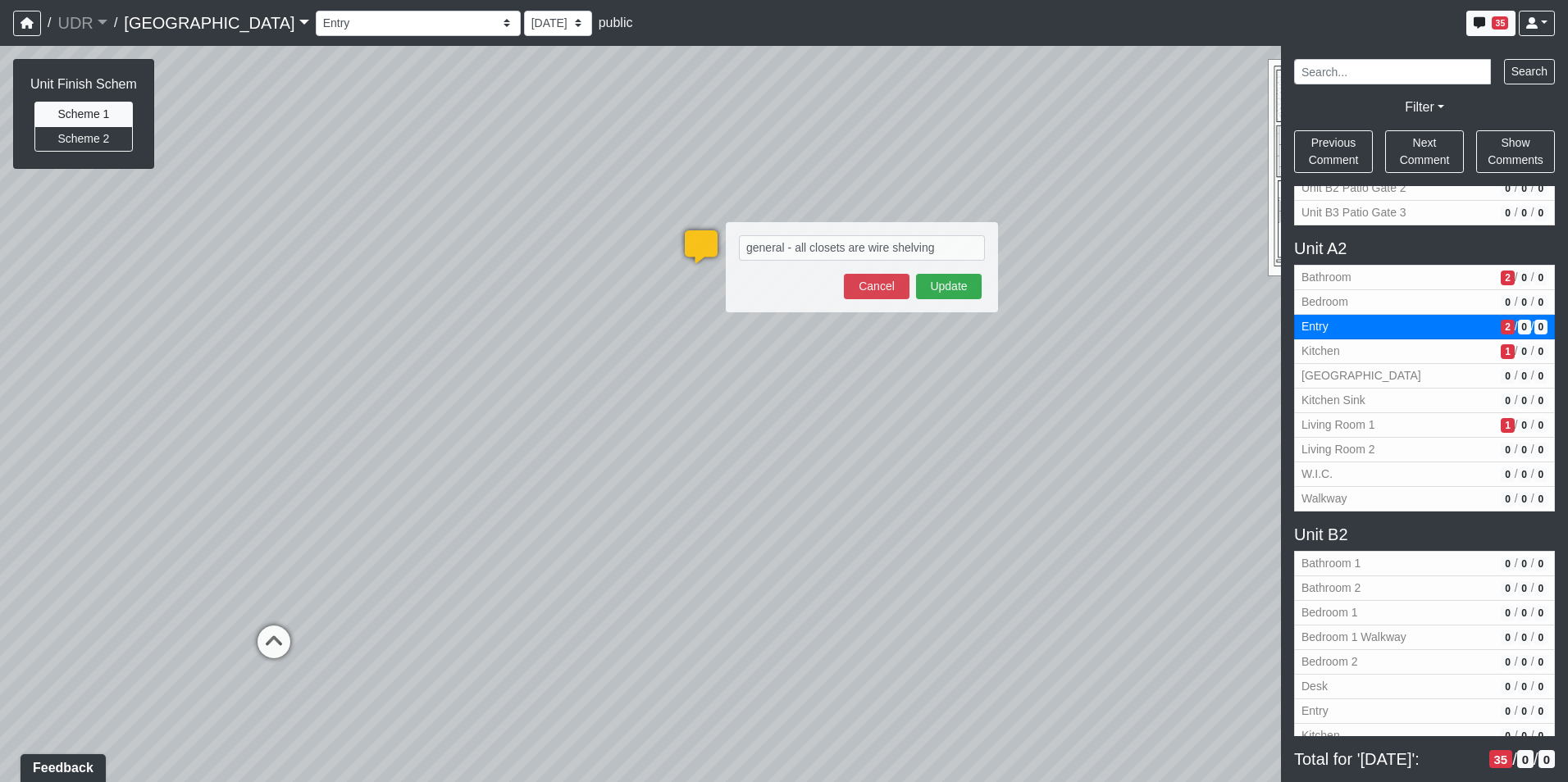
drag, startPoint x: 950, startPoint y: 244, endPoint x: 378, endPoint y: 215, distance: 572.7
click at [390, 215] on div "Loading... Kitchen Counter Loading... Island Counter Loading... Courtyard Entry…" at bounding box center [784, 414] width 1568 height 736
drag, startPoint x: 941, startPoint y: 253, endPoint x: 739, endPoint y: 246, distance: 202.1
click at [739, 246] on textarea "general - all closets are wire shelving" at bounding box center [862, 247] width 246 height 25
type textarea "wire rod + shelf"
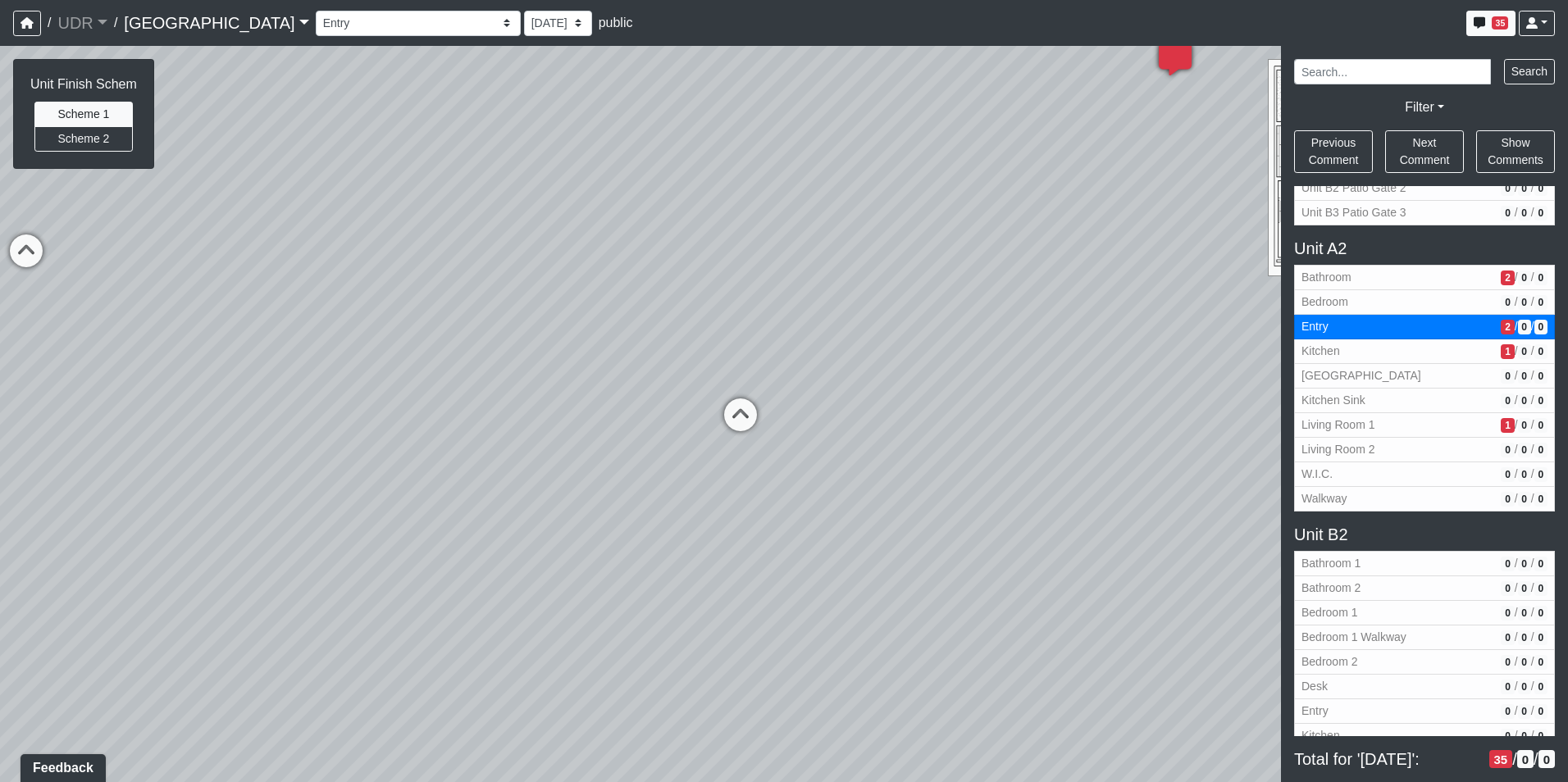
drag, startPoint x: 271, startPoint y: 347, endPoint x: 815, endPoint y: 205, distance: 562.2
click at [812, 206] on div "Loading... Kitchen Counter Loading... Island Counter Loading... Courtyard Entry…" at bounding box center [784, 414] width 1568 height 736
click at [857, 385] on icon at bounding box center [857, 381] width 49 height 49
select select "dRBMjBs6NVyt35FYVExFGX"
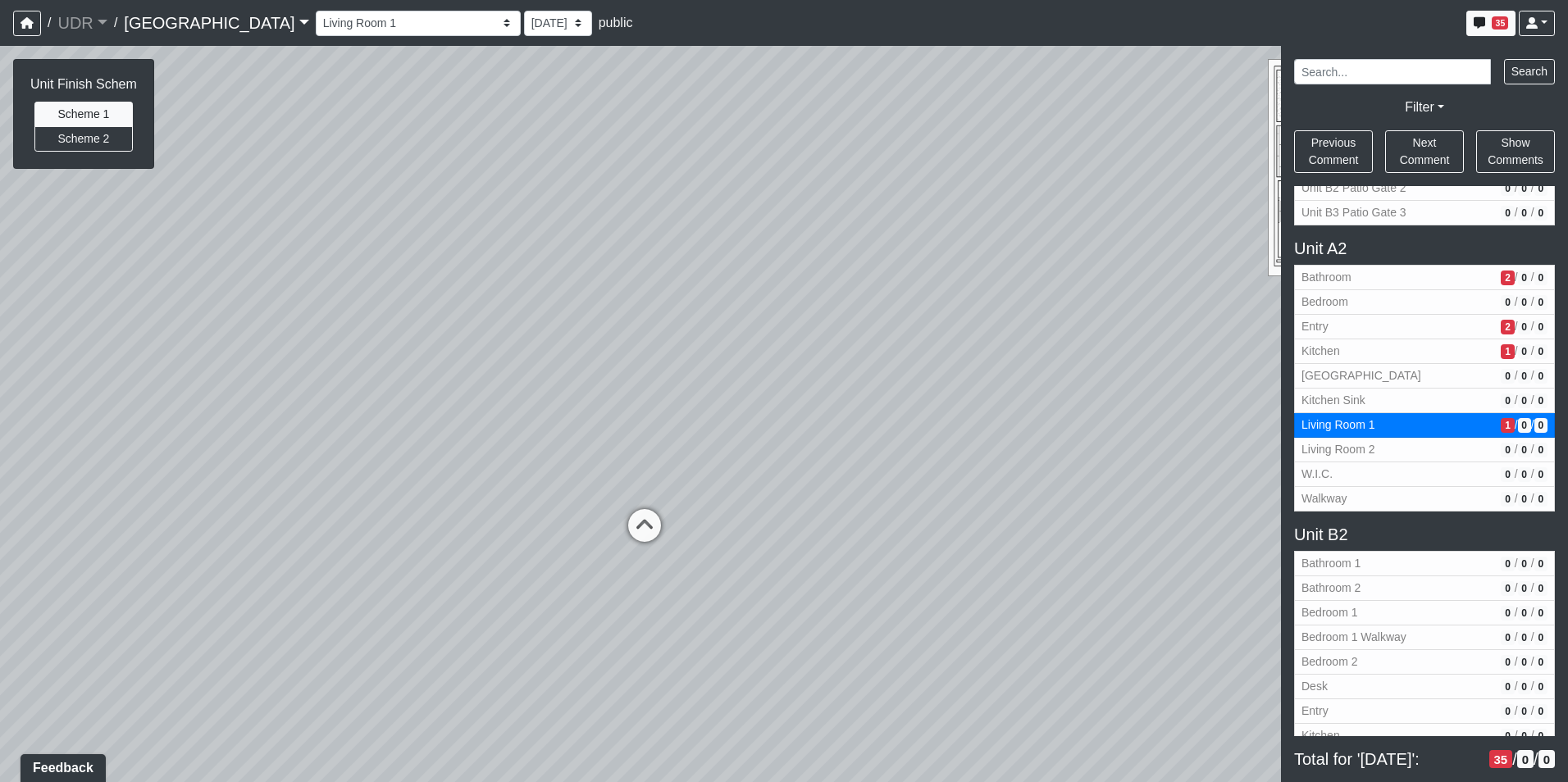
drag, startPoint x: 280, startPoint y: 340, endPoint x: 771, endPoint y: 397, distance: 494.3
click at [771, 397] on div "Loading... Kitchen Counter Loading... Island Counter Loading... Courtyard Entry…" at bounding box center [784, 414] width 1568 height 736
drag, startPoint x: 484, startPoint y: 438, endPoint x: 1029, endPoint y: 397, distance: 546.5
click at [1121, 391] on div "Loading... Kitchen Counter Loading... Island Counter Loading... Courtyard Entry…" at bounding box center [784, 414] width 1568 height 736
drag, startPoint x: 789, startPoint y: 450, endPoint x: 786, endPoint y: 524, distance: 74.1
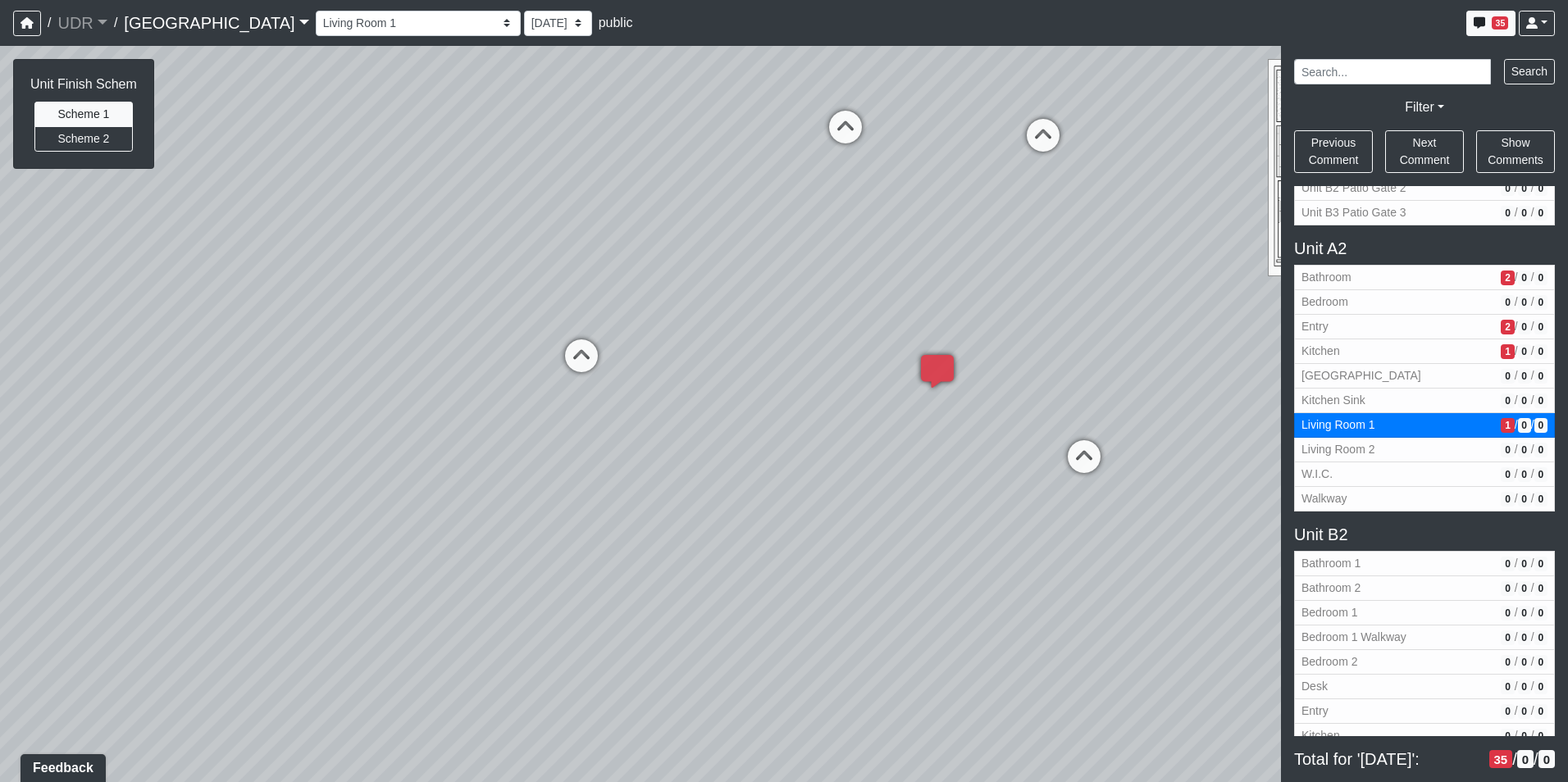
click at [783, 526] on div "Loading... Kitchen Counter Loading... Island Counter Loading... Courtyard Entry…" at bounding box center [784, 414] width 1568 height 736
drag, startPoint x: 807, startPoint y: 436, endPoint x: 666, endPoint y: 461, distance: 143.2
click at [666, 460] on div "Loading... Kitchen Counter Loading... Island Counter Loading... Courtyard Entry…" at bounding box center [784, 414] width 1568 height 736
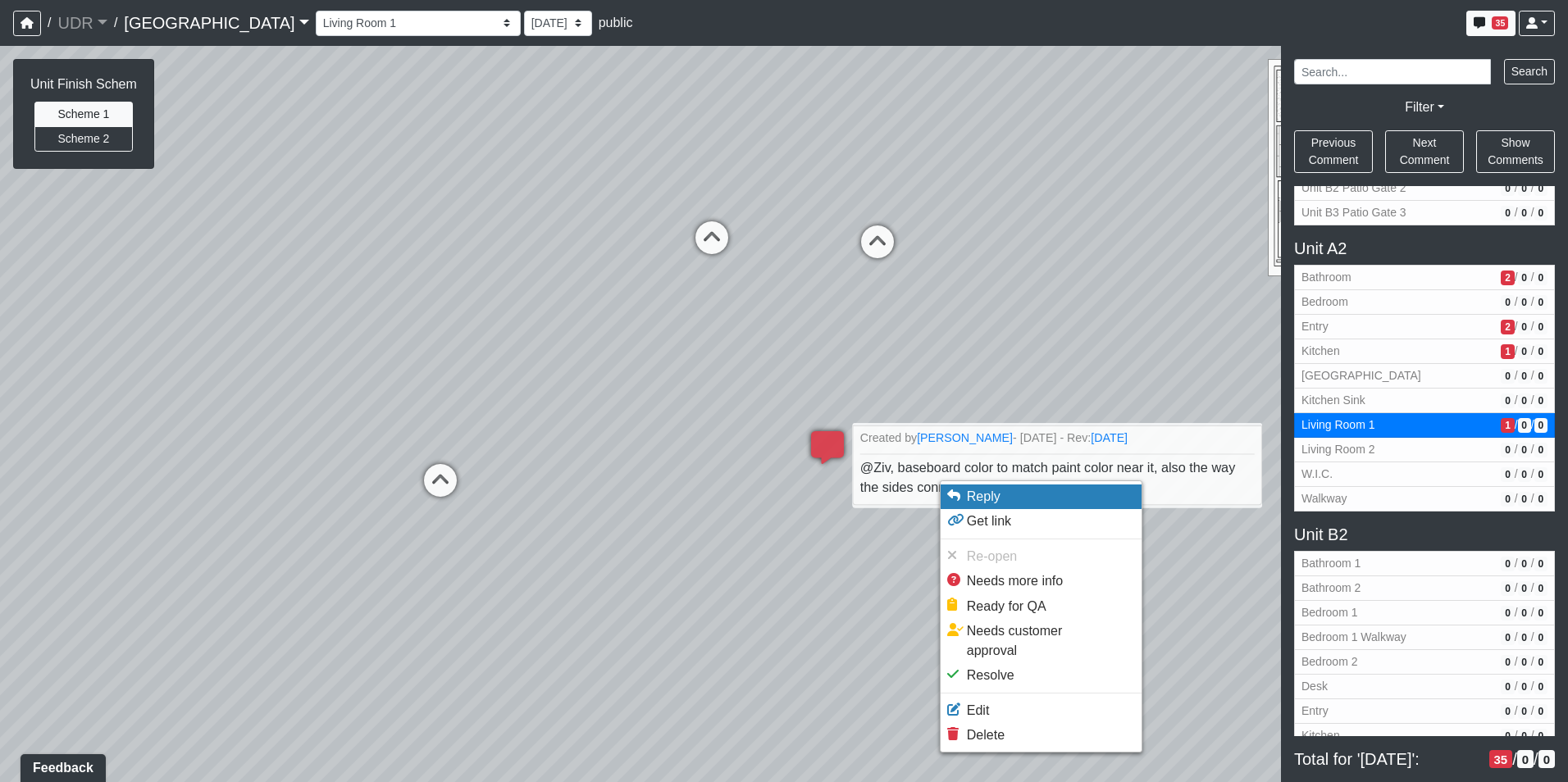
click at [976, 495] on span "Reply" at bounding box center [983, 496] width 34 height 14
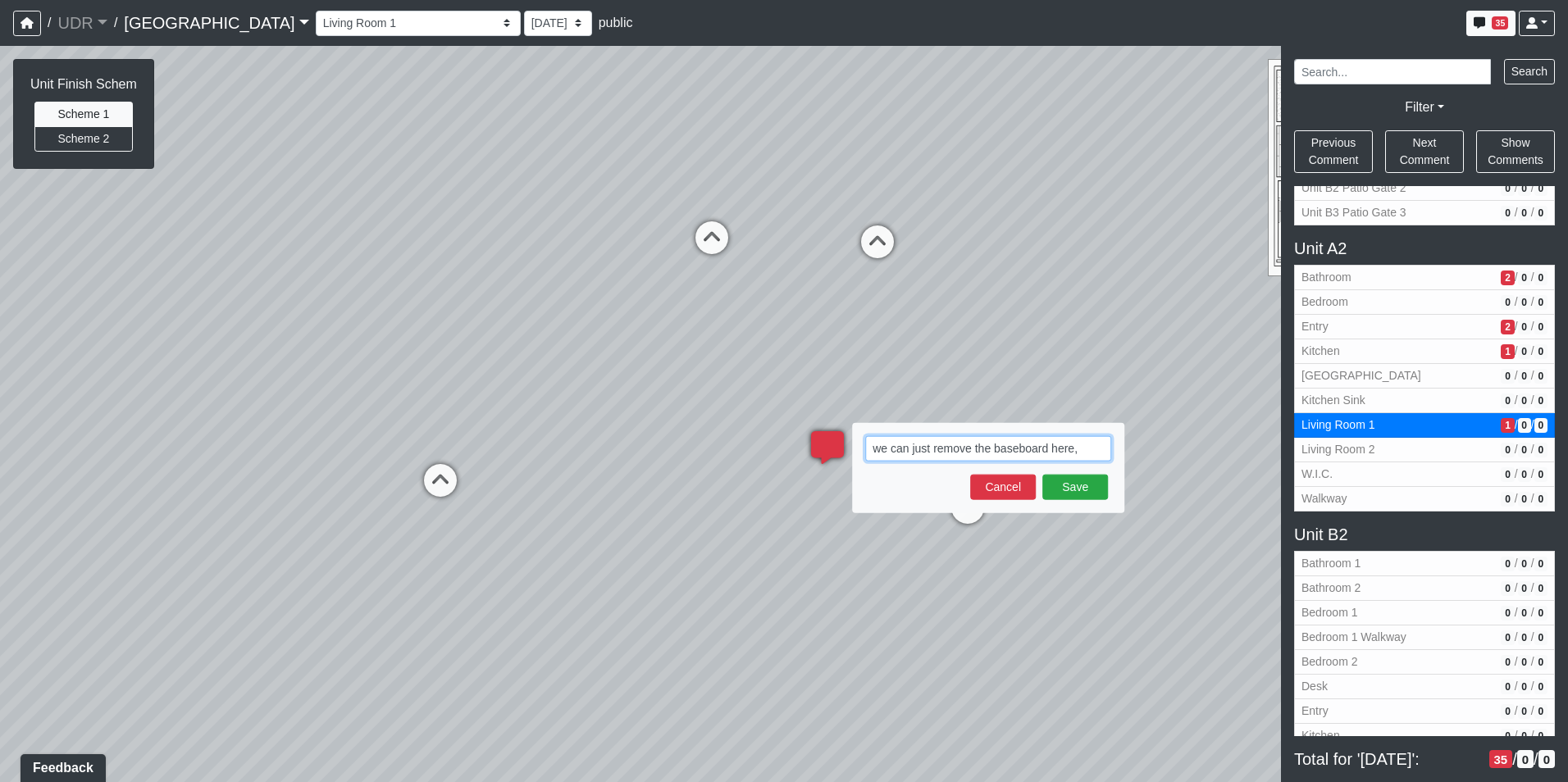
click at [1089, 448] on textarea "we can just remove the baseboard here," at bounding box center [988, 448] width 246 height 25
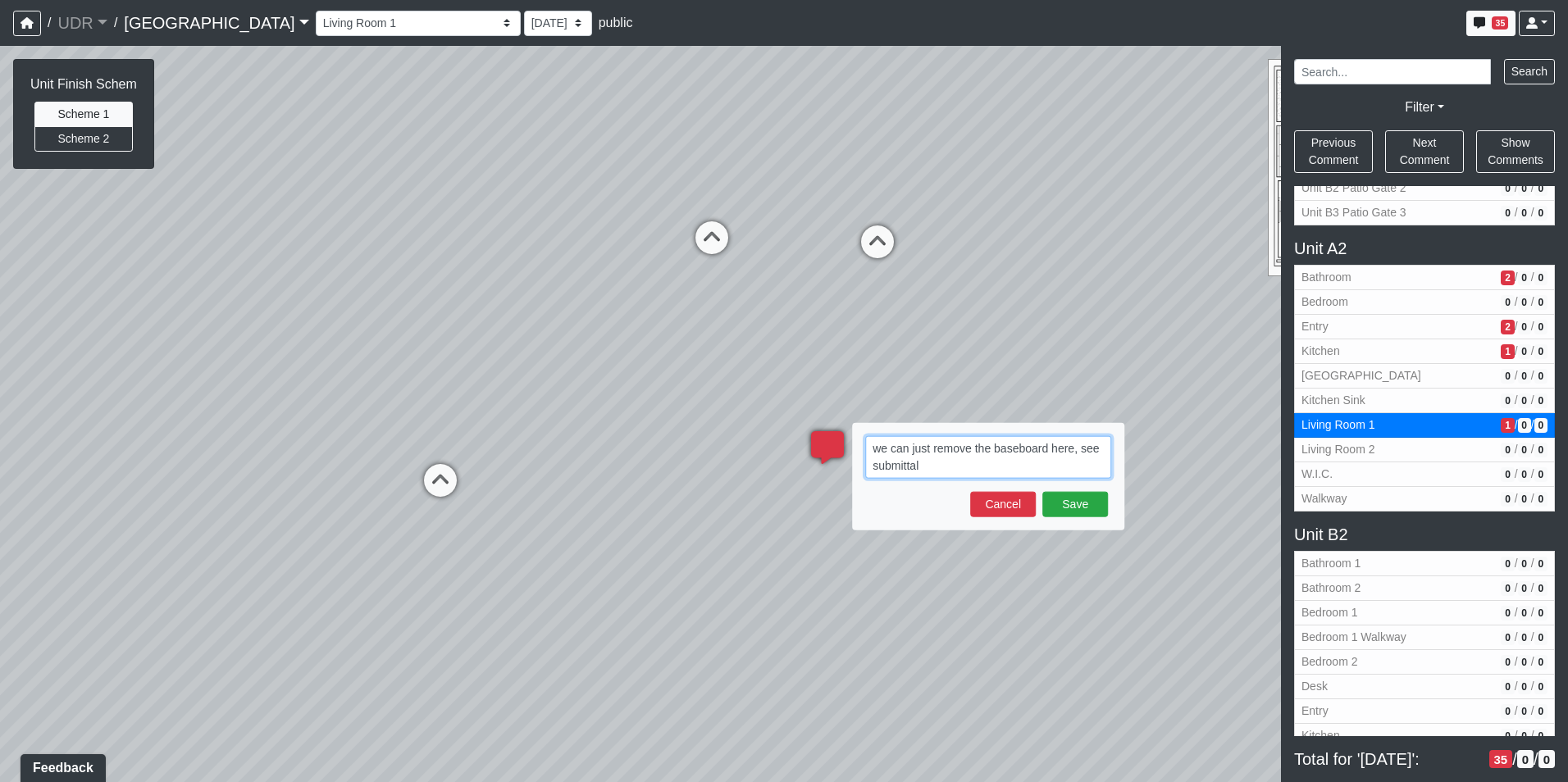
paste textarea "blob:https://sizzle.atlasbayvr.com/989c24a9-751a-4442-a9e5-c364524829e7"
type textarea "we can just remove the baseboard here, see submittal blob:https://sizzle.atlasb…"
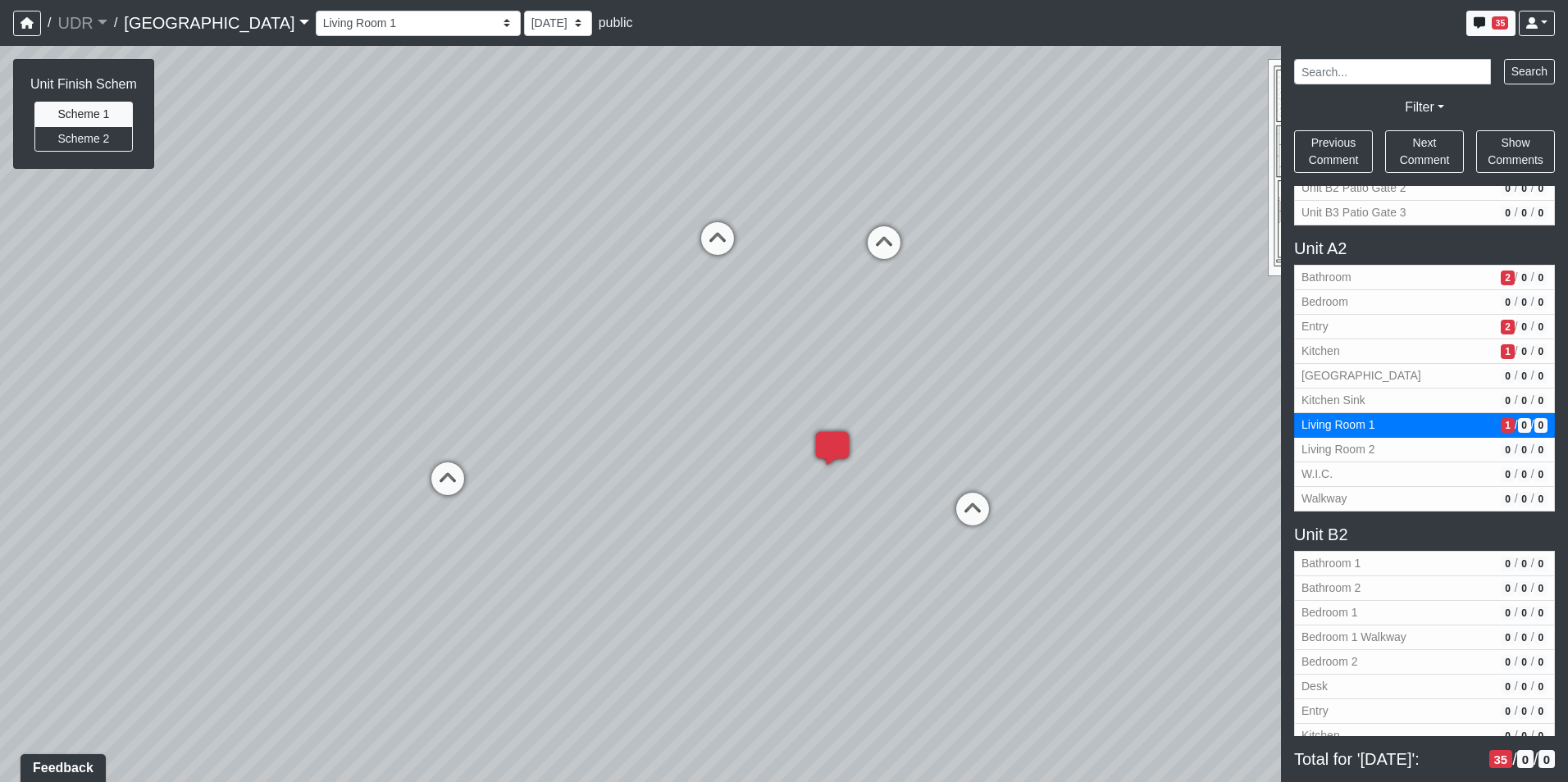
drag, startPoint x: 715, startPoint y: 392, endPoint x: 1066, endPoint y: 449, distance: 355.6
click at [1059, 442] on div "Loading... Kitchen Counter Loading... Island Counter Loading... Courtyard Entry…" at bounding box center [784, 414] width 1568 height 736
drag, startPoint x: 483, startPoint y: 471, endPoint x: 1009, endPoint y: 449, distance: 526.5
click at [1009, 449] on div "Loading... Kitchen Counter Loading... Island Counter Loading... Courtyard Entry…" at bounding box center [784, 414] width 1568 height 736
click at [725, 529] on div "Loading... Kitchen Counter Loading... Island Counter Loading... Courtyard Entry…" at bounding box center [784, 414] width 1568 height 736
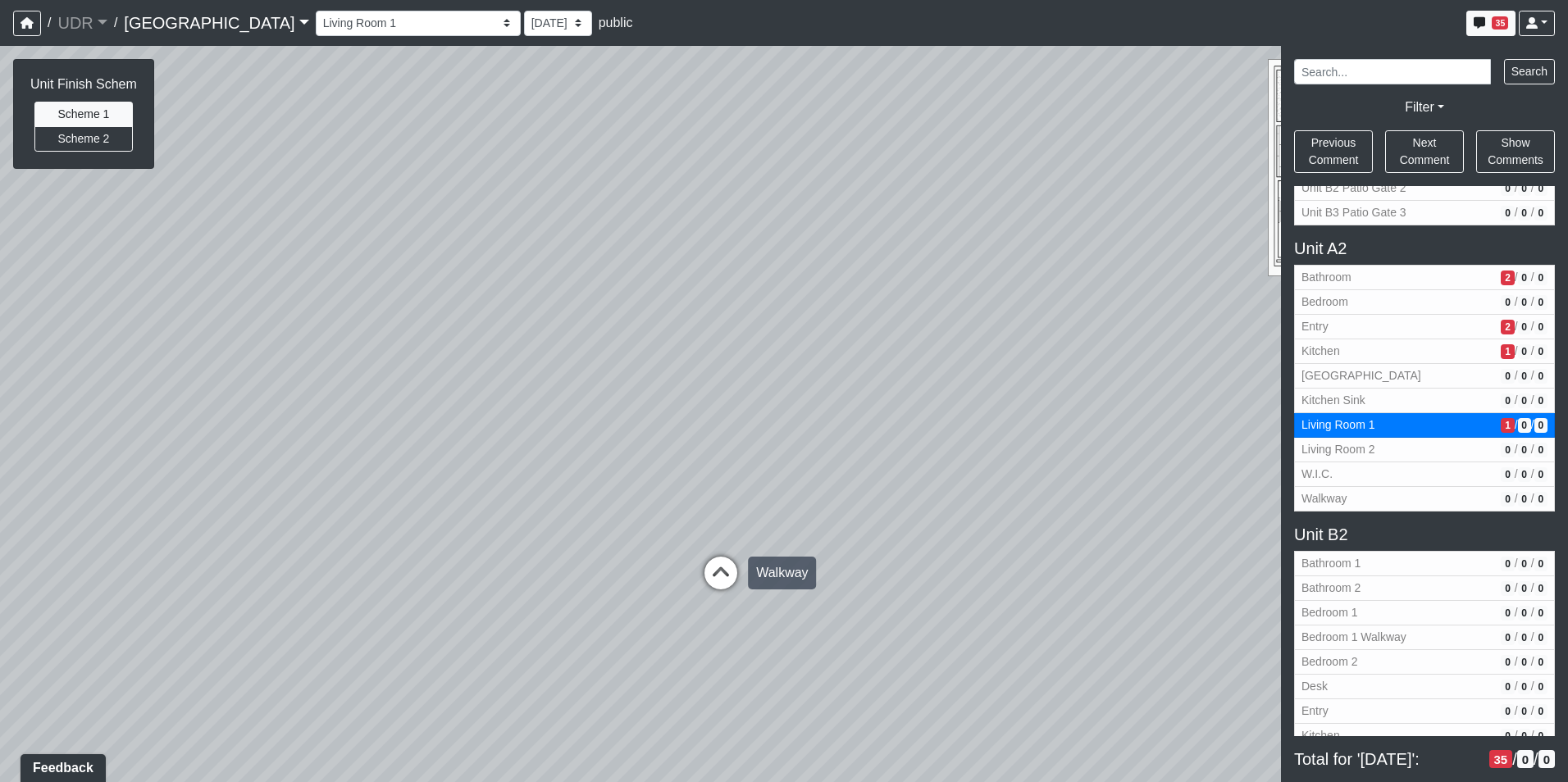
click at [727, 572] on icon at bounding box center [720, 581] width 49 height 49
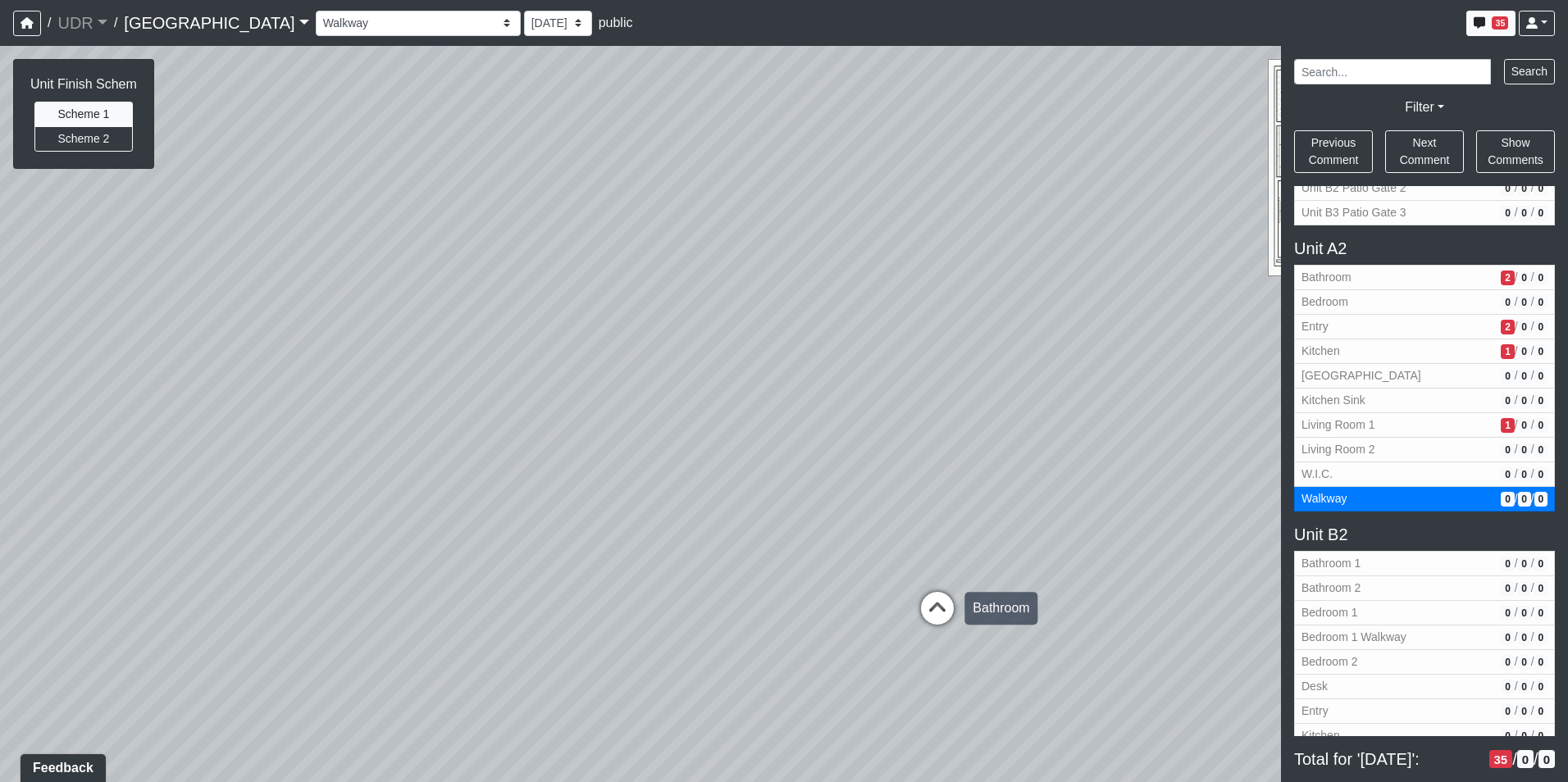
click at [945, 597] on icon at bounding box center [937, 617] width 49 height 49
select select "gmWvkurymKJ5m8WKPHJmrh"
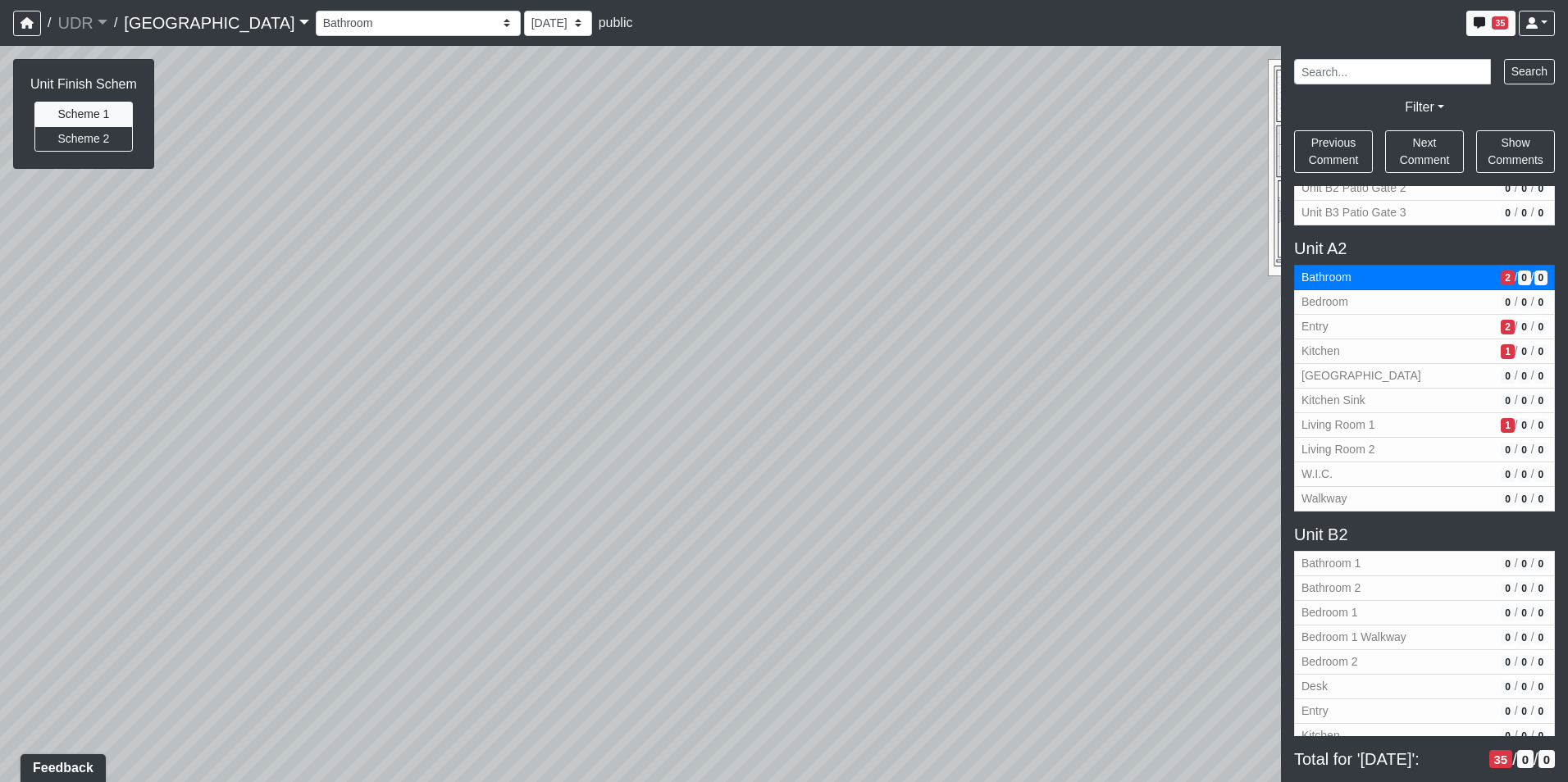
drag, startPoint x: 883, startPoint y: 473, endPoint x: 1116, endPoint y: 565, distance: 250.5
click at [1134, 564] on div "Loading... Kitchen Counter Loading... Island Counter Loading... Courtyard Entry…" at bounding box center [784, 414] width 1568 height 736
drag, startPoint x: 868, startPoint y: 515, endPoint x: 943, endPoint y: 505, distance: 75.7
click at [943, 505] on div "Loading... Kitchen Counter Loading... Island Counter Loading... Courtyard Entry…" at bounding box center [784, 414] width 1568 height 736
drag, startPoint x: 669, startPoint y: 324, endPoint x: 680, endPoint y: 328, distance: 11.7
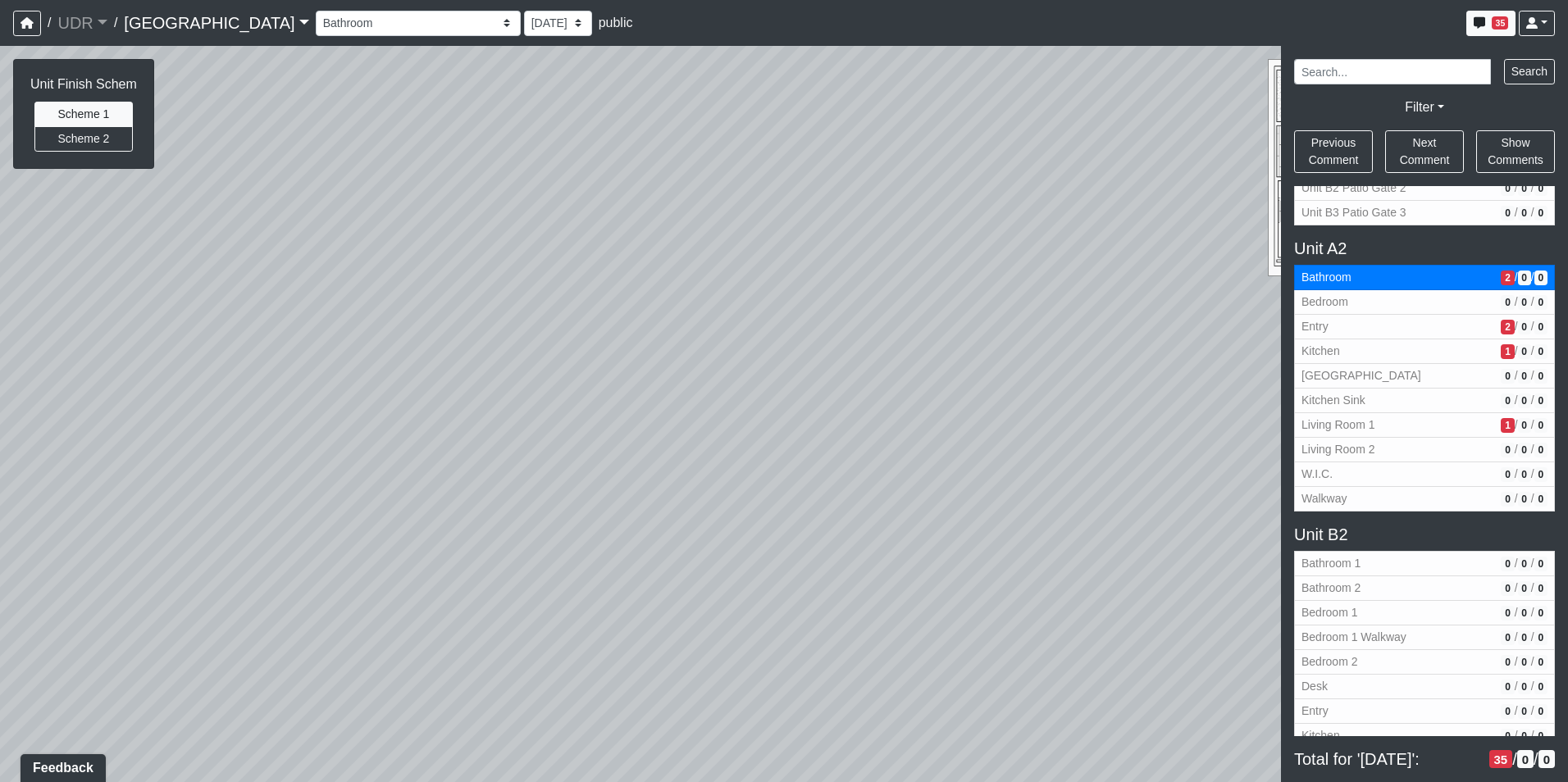
click at [680, 331] on div "Loading... Kitchen Counter Loading... Island Counter Loading... Courtyard Entry…" at bounding box center [784, 414] width 1568 height 736
click at [696, 284] on span "Add comment" at bounding box center [717, 287] width 81 height 14
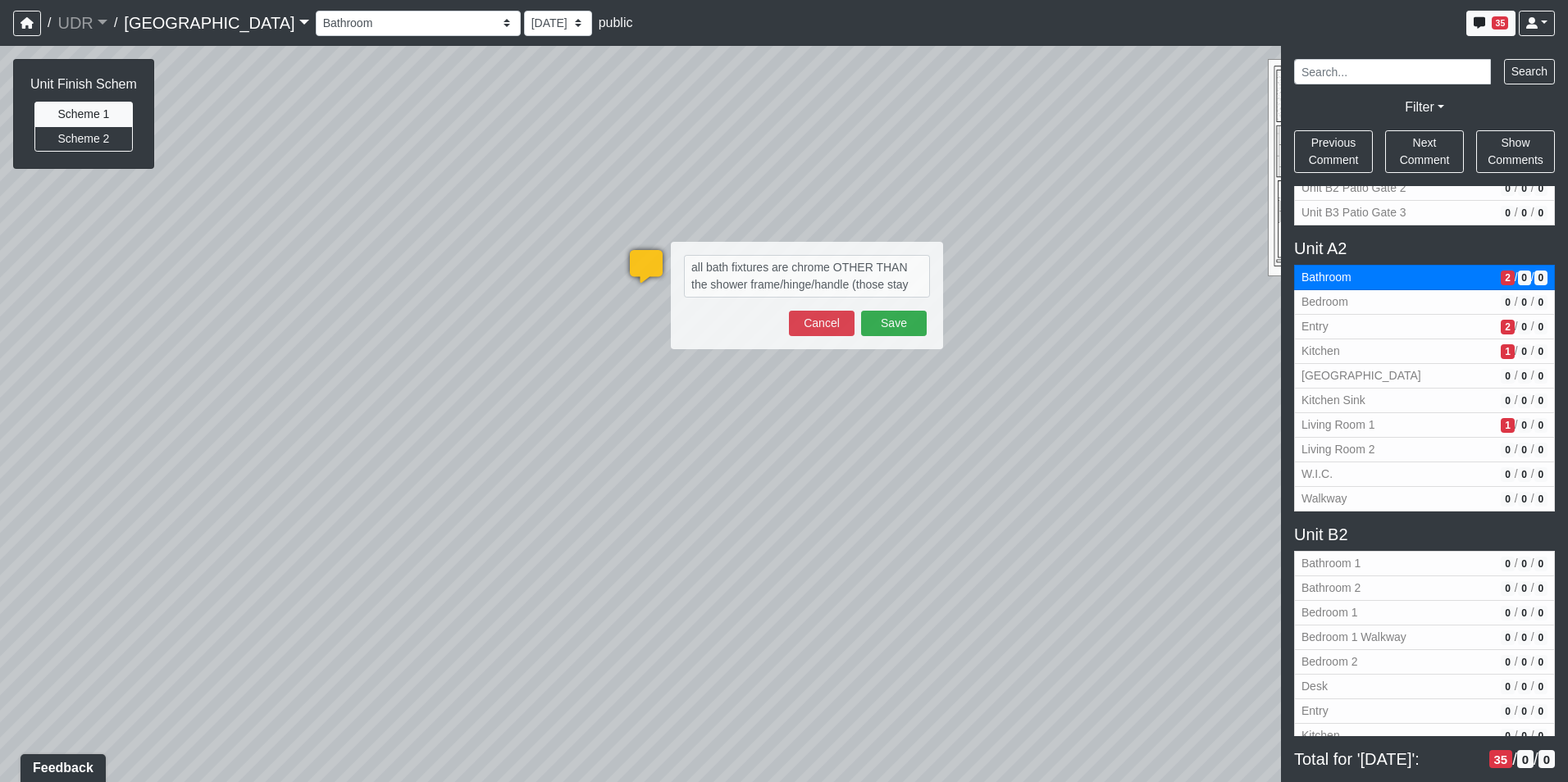
type textarea "all bath fixtures are chrome OTHER THAN the shower frame/hinge/handle (those st…"
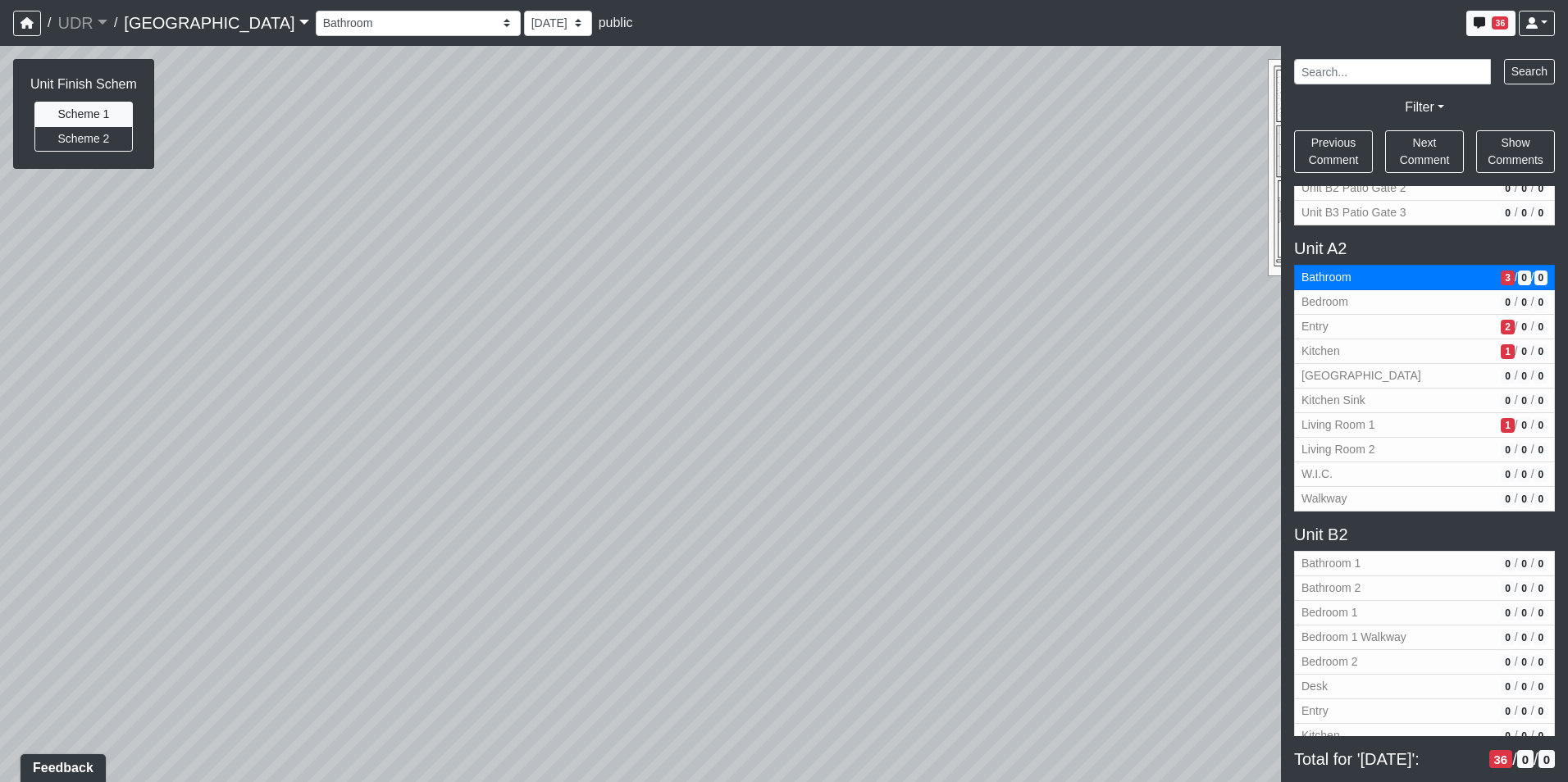
drag, startPoint x: 1022, startPoint y: 486, endPoint x: 758, endPoint y: 268, distance: 342.4
click at [758, 268] on div "Loading... Kitchen Counter Loading... Island Counter Loading... Courtyard Entry…" at bounding box center [784, 414] width 1568 height 736
drag, startPoint x: 843, startPoint y: 312, endPoint x: 523, endPoint y: 474, distance: 358.7
click at [522, 474] on div "Loading... Kitchen Counter Loading... Island Counter Loading... Courtyard Entry…" at bounding box center [784, 414] width 1568 height 736
drag, startPoint x: 732, startPoint y: 331, endPoint x: 635, endPoint y: 513, distance: 206.2
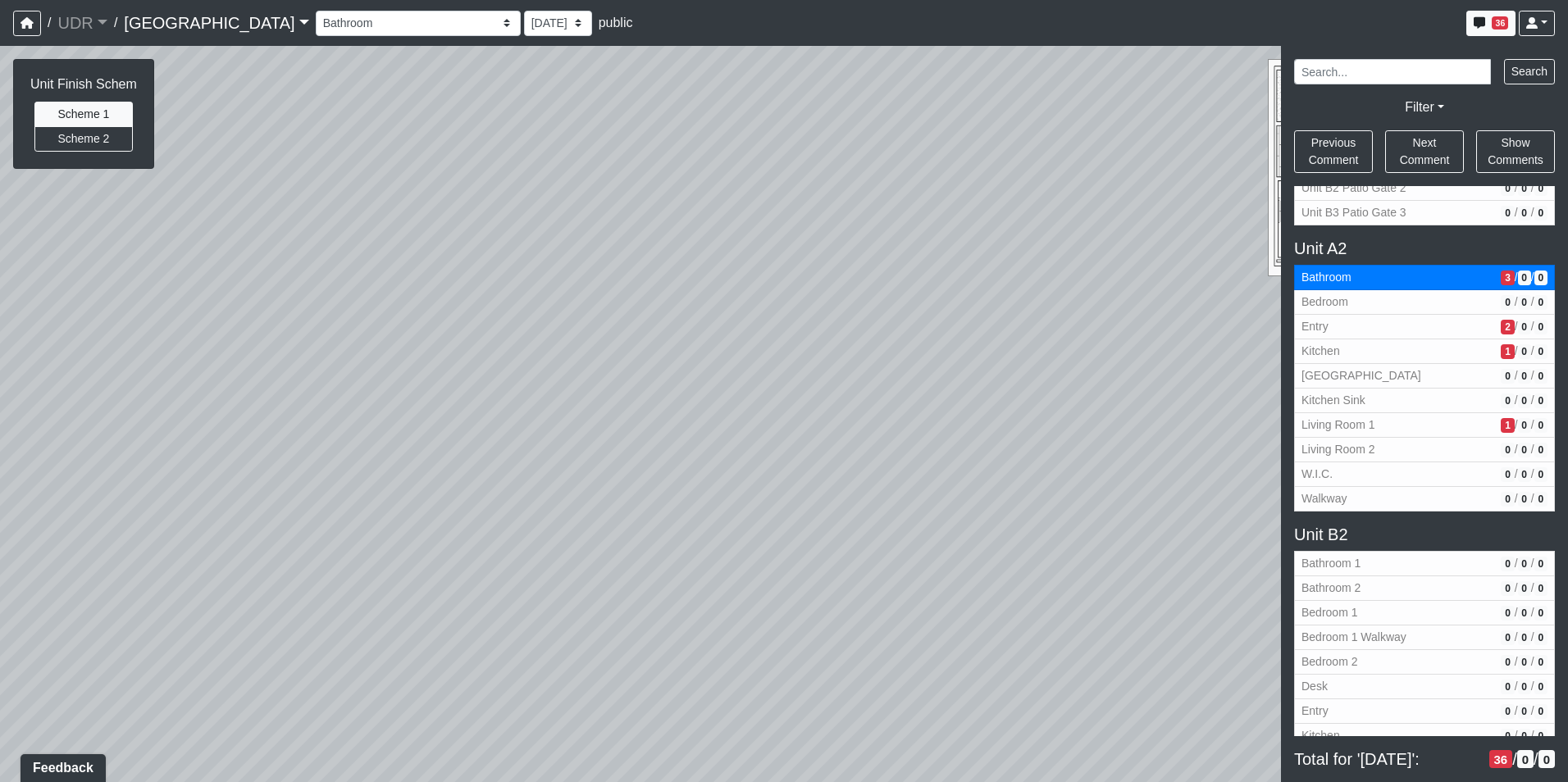
click at [635, 513] on div "Loading... Kitchen Counter Loading... Island Counter Loading... Courtyard Entry…" at bounding box center [784, 414] width 1568 height 736
drag, startPoint x: 635, startPoint y: 498, endPoint x: 217, endPoint y: 431, distance: 423.3
click at [217, 431] on div "Loading... Kitchen Counter Loading... Island Counter Loading... Courtyard Entry…" at bounding box center [784, 414] width 1568 height 736
drag, startPoint x: 659, startPoint y: 413, endPoint x: 497, endPoint y: 342, distance: 176.9
click at [464, 342] on div "Loading... Kitchen Counter Loading... Island Counter Loading... Courtyard Entry…" at bounding box center [784, 414] width 1568 height 736
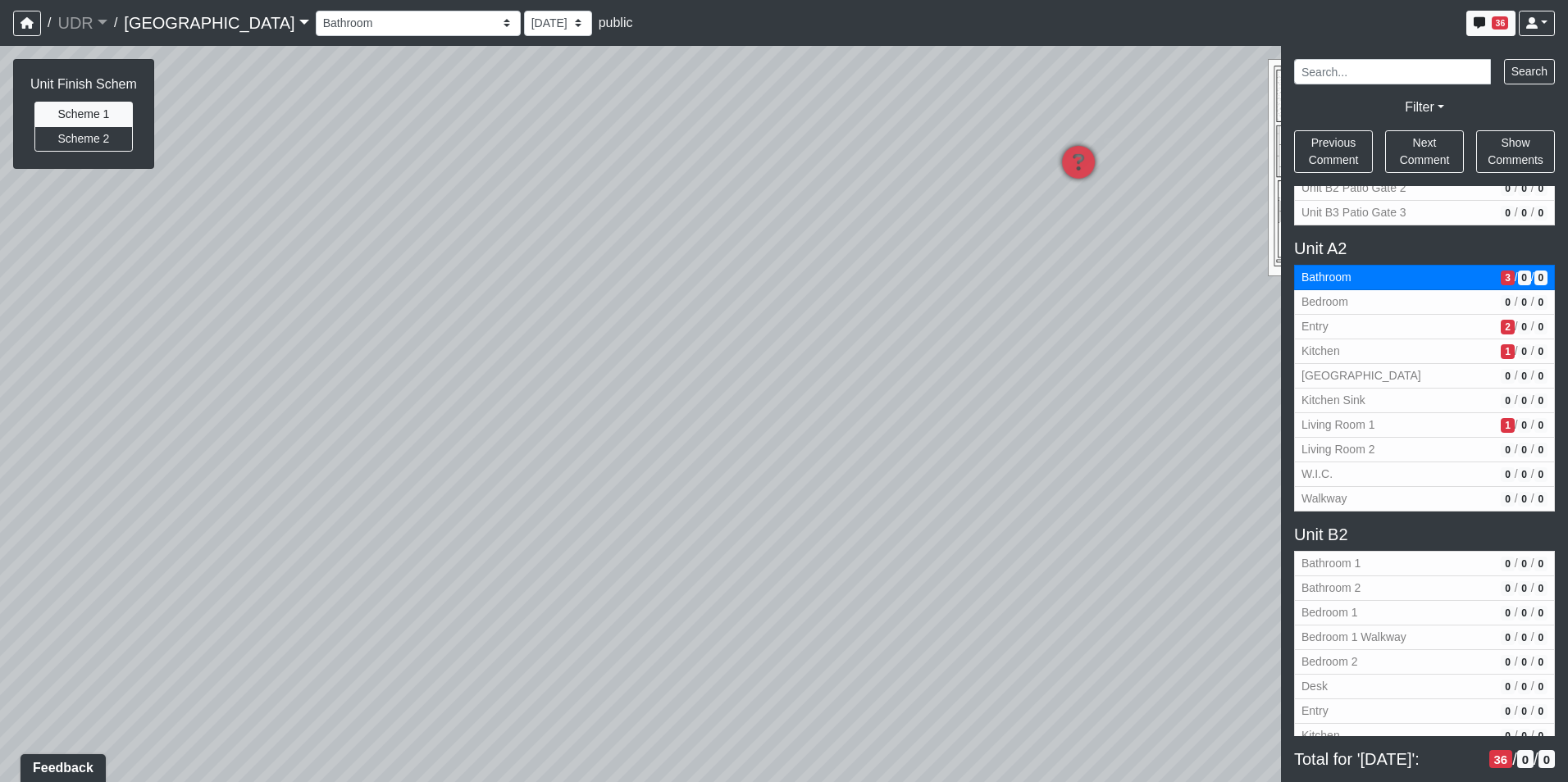
drag, startPoint x: 1033, startPoint y: 220, endPoint x: 848, endPoint y: 244, distance: 186.6
click at [848, 244] on div "Loading... Kitchen Counter Loading... Island Counter Loading... Courtyard Entry…" at bounding box center [784, 414] width 1568 height 736
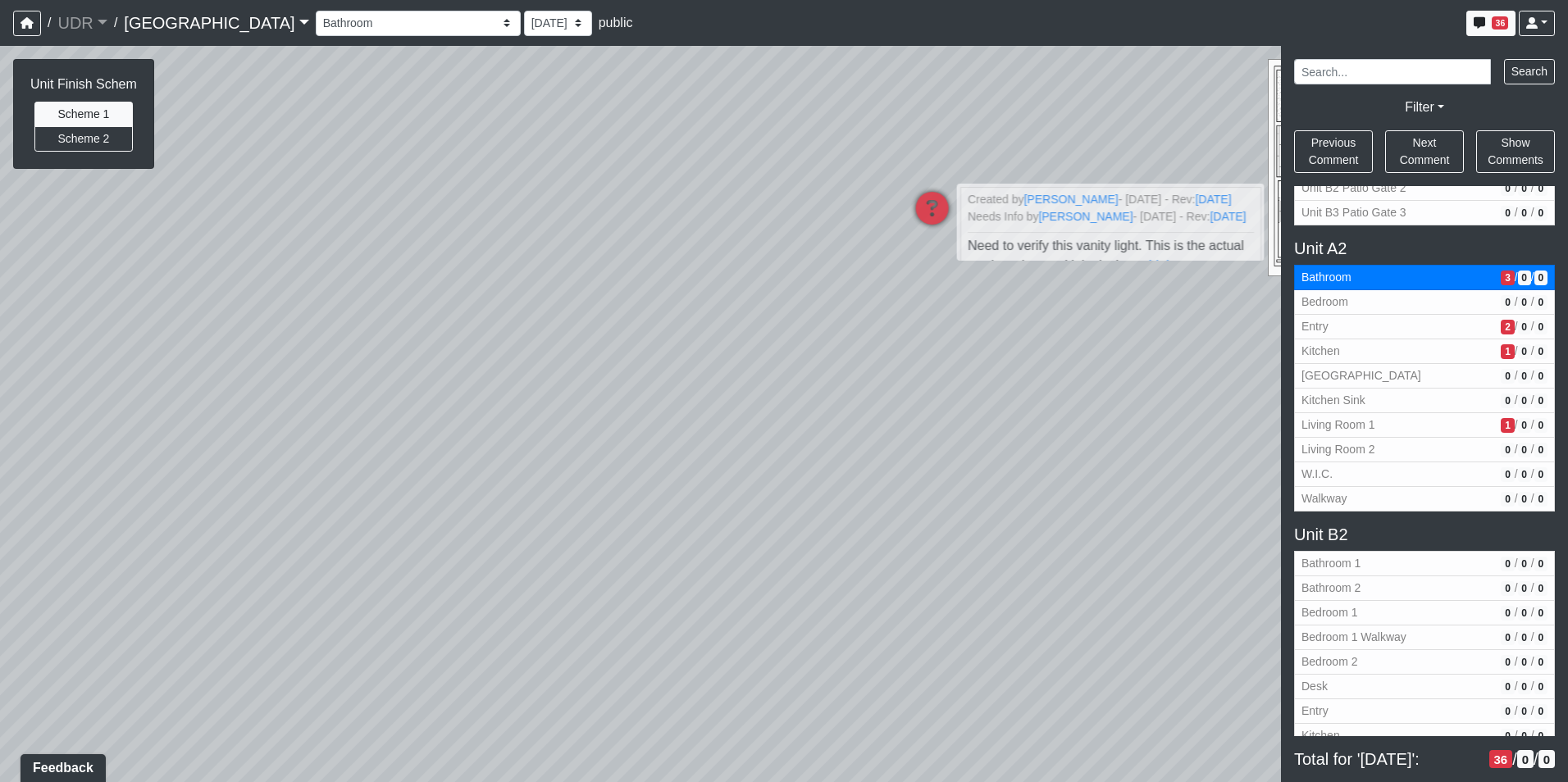
drag, startPoint x: 927, startPoint y: 220, endPoint x: 616, endPoint y: 279, distance: 316.5
click at [616, 279] on div "Loading... Kitchen Counter Loading... Island Counter Loading... Courtyard Entry…" at bounding box center [784, 414] width 1568 height 736
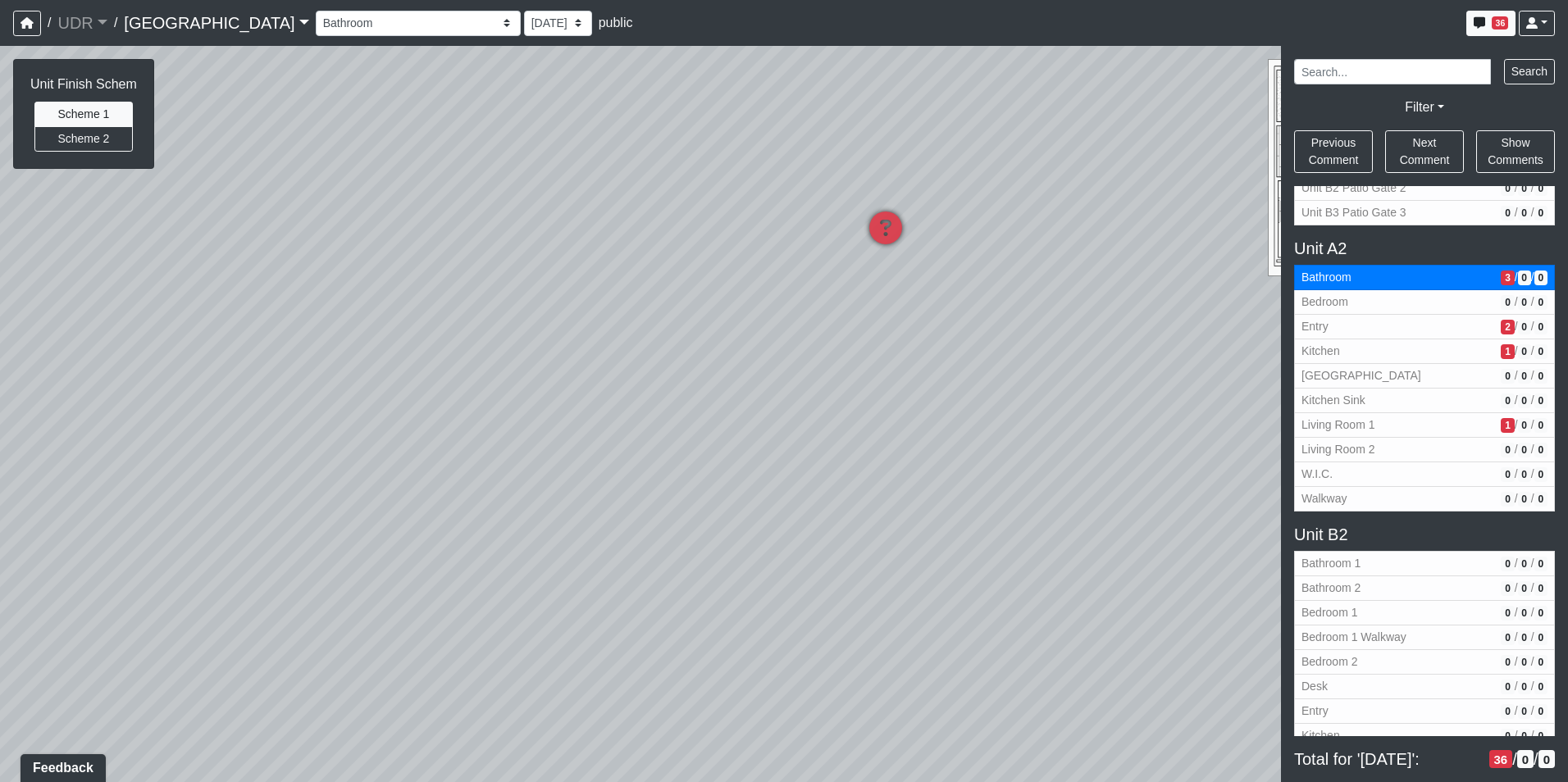
drag, startPoint x: 803, startPoint y: 367, endPoint x: 595, endPoint y: 394, distance: 209.7
click at [595, 394] on div "Loading... Kitchen Counter Loading... Island Counter Loading... Courtyard Entry…" at bounding box center [784, 414] width 1568 height 736
drag, startPoint x: 825, startPoint y: 511, endPoint x: 355, endPoint y: 388, distance: 485.8
click at [355, 388] on div "Loading... Kitchen Counter Loading... Island Counter Loading... Courtyard Entry…" at bounding box center [784, 414] width 1568 height 736
drag, startPoint x: 438, startPoint y: 432, endPoint x: 765, endPoint y: 223, distance: 388.1
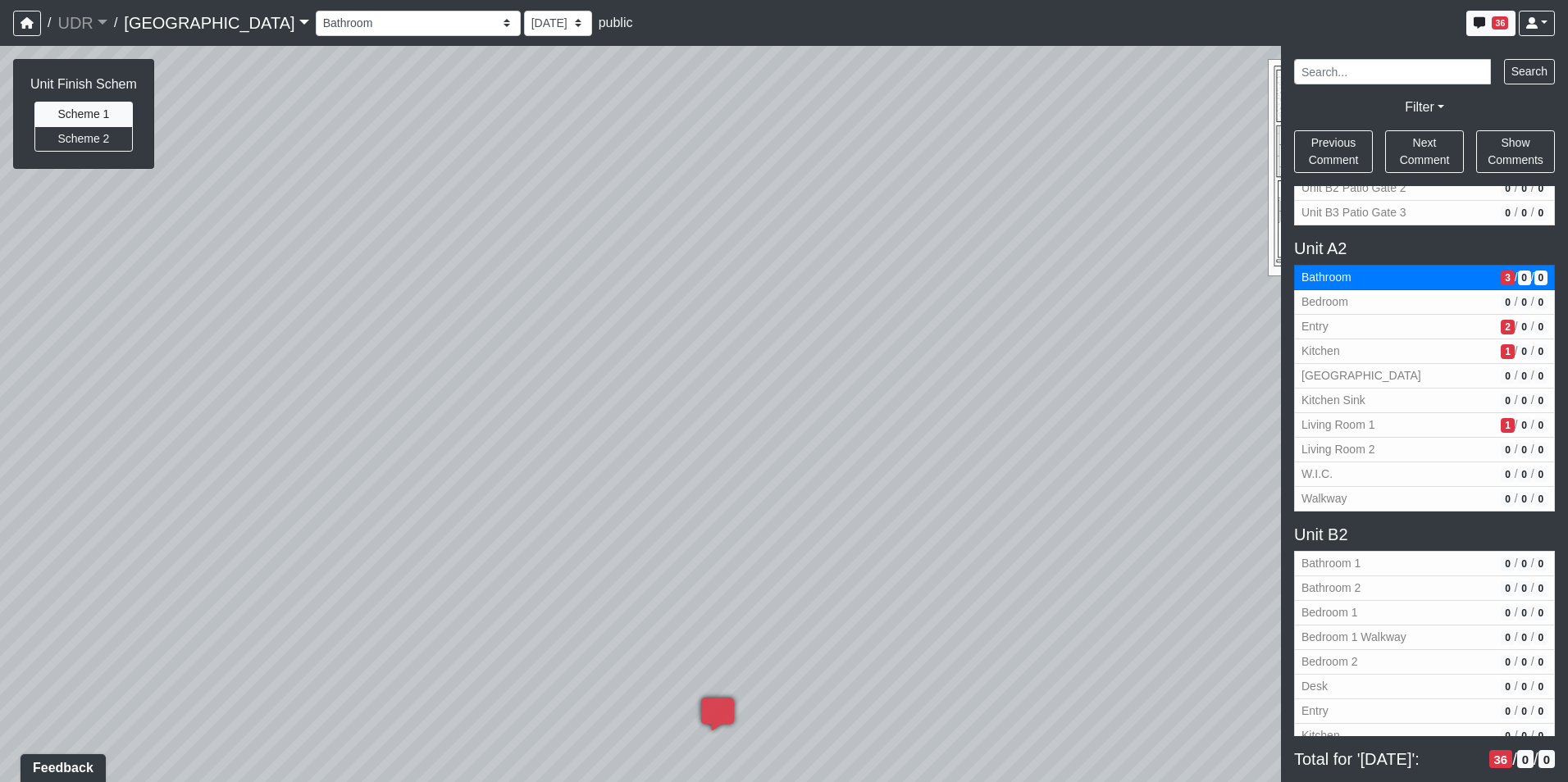
click at [765, 223] on div "Loading... Kitchen Counter Loading... Island Counter Loading... Courtyard Entry…" at bounding box center [784, 414] width 1568 height 736
drag, startPoint x: 777, startPoint y: 282, endPoint x: 868, endPoint y: 307, distance: 94.4
click at [854, 239] on div "Loading... Kitchen Counter Loading... Island Counter Loading... Courtyard Entry…" at bounding box center [784, 414] width 1568 height 736
drag, startPoint x: 771, startPoint y: 441, endPoint x: 1108, endPoint y: 394, distance: 340.3
click at [1108, 394] on div "Loading... Kitchen Counter Loading... Island Counter Loading... Courtyard Entry…" at bounding box center [784, 414] width 1568 height 736
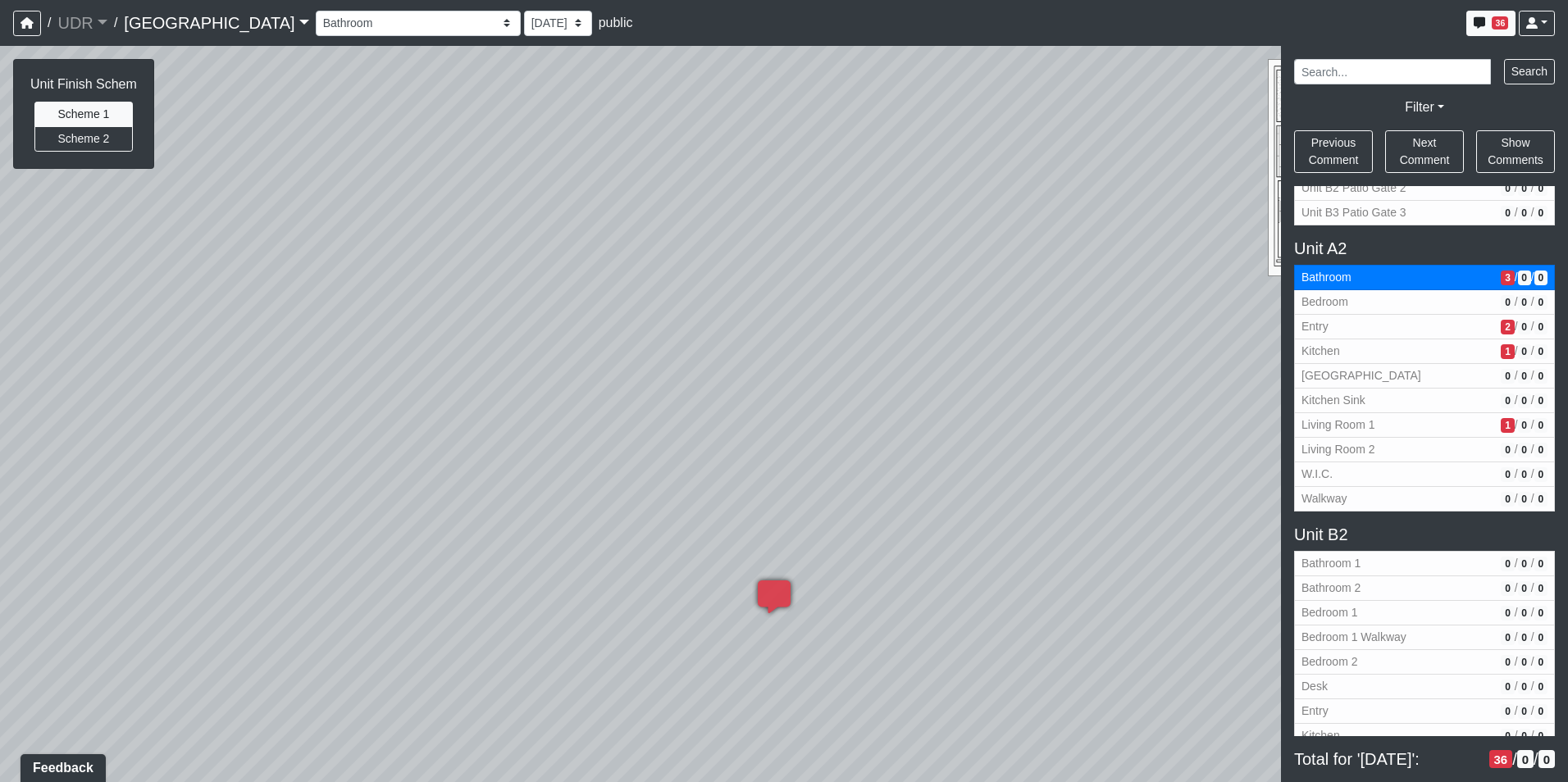
drag, startPoint x: 969, startPoint y: 320, endPoint x: 511, endPoint y: 466, distance: 480.7
click at [514, 466] on div "Loading... Kitchen Counter Loading... Island Counter Loading... Courtyard Entry…" at bounding box center [784, 414] width 1568 height 736
drag, startPoint x: 822, startPoint y: 370, endPoint x: 672, endPoint y: 425, distance: 159.8
click at [672, 425] on div "Loading... Kitchen Counter Loading... Island Counter Loading... Courtyard Entry…" at bounding box center [784, 414] width 1568 height 736
click at [1015, 550] on icon at bounding box center [1004, 559] width 49 height 49
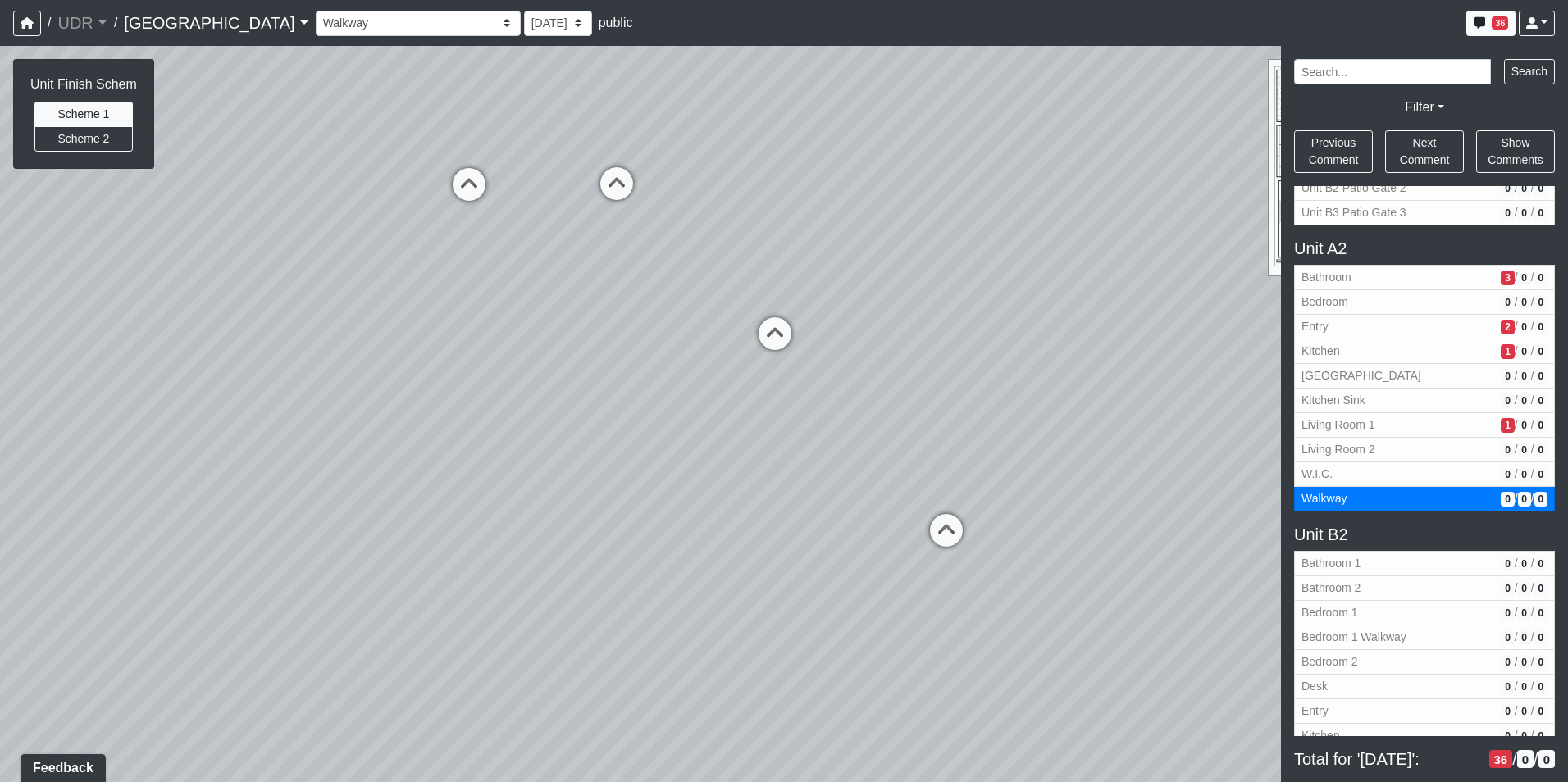
drag, startPoint x: 959, startPoint y: 422, endPoint x: 1229, endPoint y: 463, distance: 273.1
click at [1229, 463] on div "Loading... Kitchen Counter Loading... Island Counter Loading... Courtyard Entry…" at bounding box center [784, 414] width 1568 height 736
click at [917, 378] on div "Loading... Kitchen Counter Loading... Island Counter Loading... Courtyard Entry…" at bounding box center [784, 414] width 1568 height 736
click at [889, 356] on icon at bounding box center [893, 372] width 49 height 49
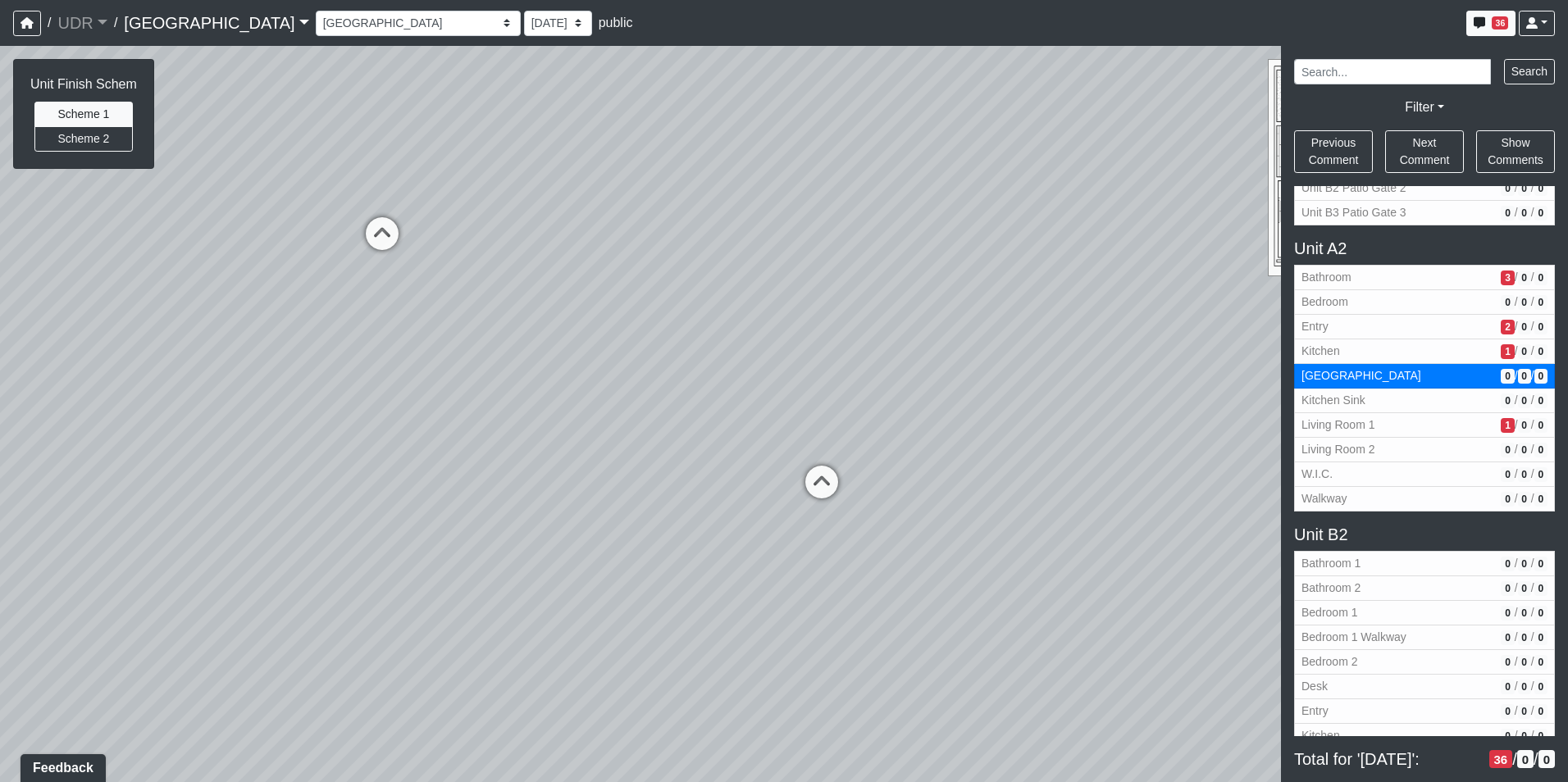
drag, startPoint x: 828, startPoint y: 341, endPoint x: 1186, endPoint y: 418, distance: 366.2
click at [1190, 418] on div "Loading... Kitchen Counter Loading... Island Counter Loading... Courtyard Entry…" at bounding box center [784, 414] width 1568 height 736
click at [663, 297] on icon at bounding box center [665, 302] width 49 height 49
select select "iVe27ibxSxPv8fpLZ6fQHX"
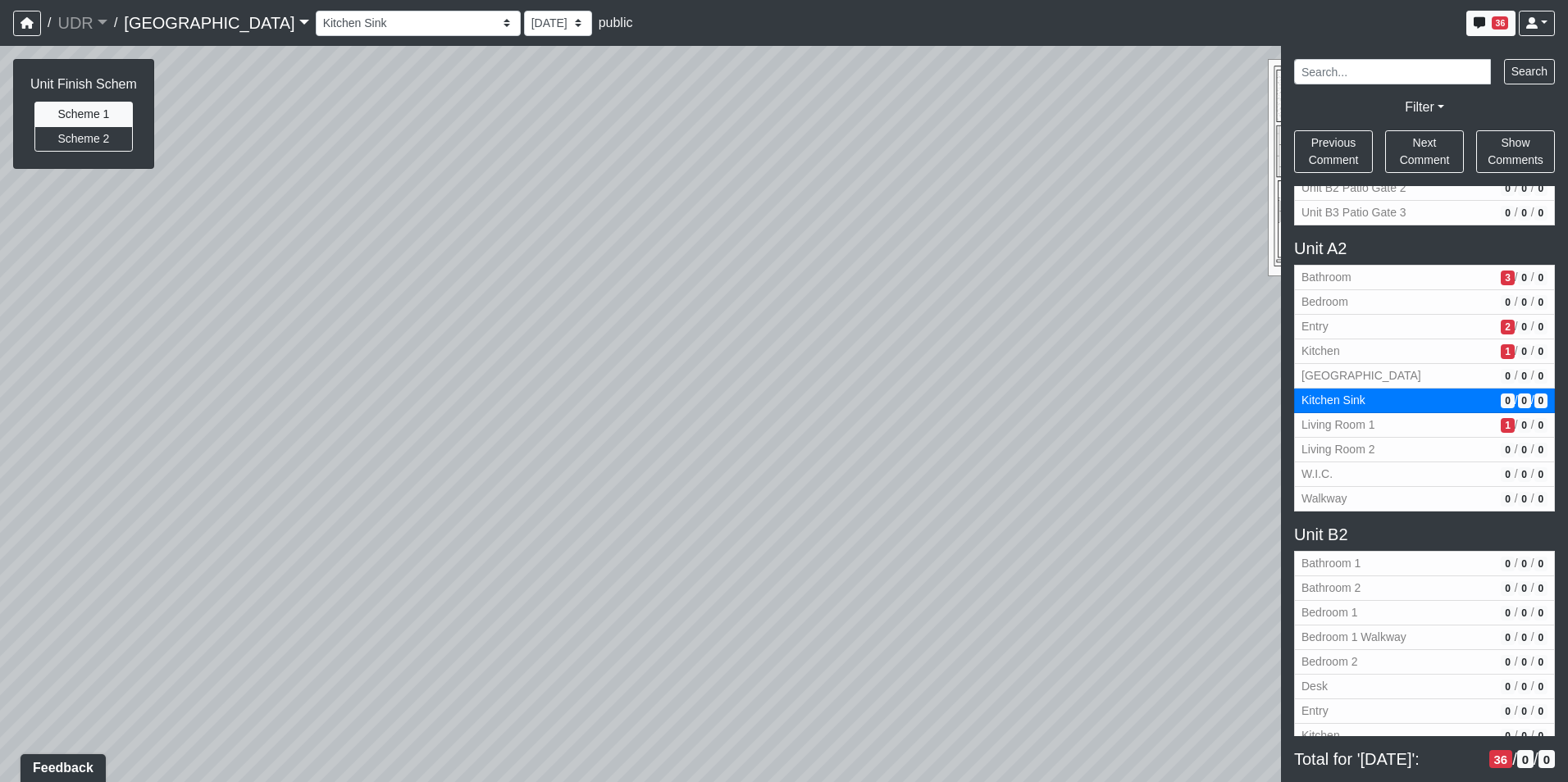
drag, startPoint x: 590, startPoint y: 323, endPoint x: 916, endPoint y: 478, distance: 361.0
click at [916, 478] on div "Loading... Kitchen Counter Loading... Island Counter Loading... Courtyard Entry…" at bounding box center [784, 414] width 1568 height 736
drag, startPoint x: 816, startPoint y: 431, endPoint x: 589, endPoint y: 442, distance: 227.3
click at [589, 442] on div "Loading... Kitchen Counter Loading... Island Counter Loading... Courtyard Entry…" at bounding box center [784, 414] width 1568 height 736
click at [1003, 438] on li "Add comment" at bounding box center [1090, 447] width 212 height 24
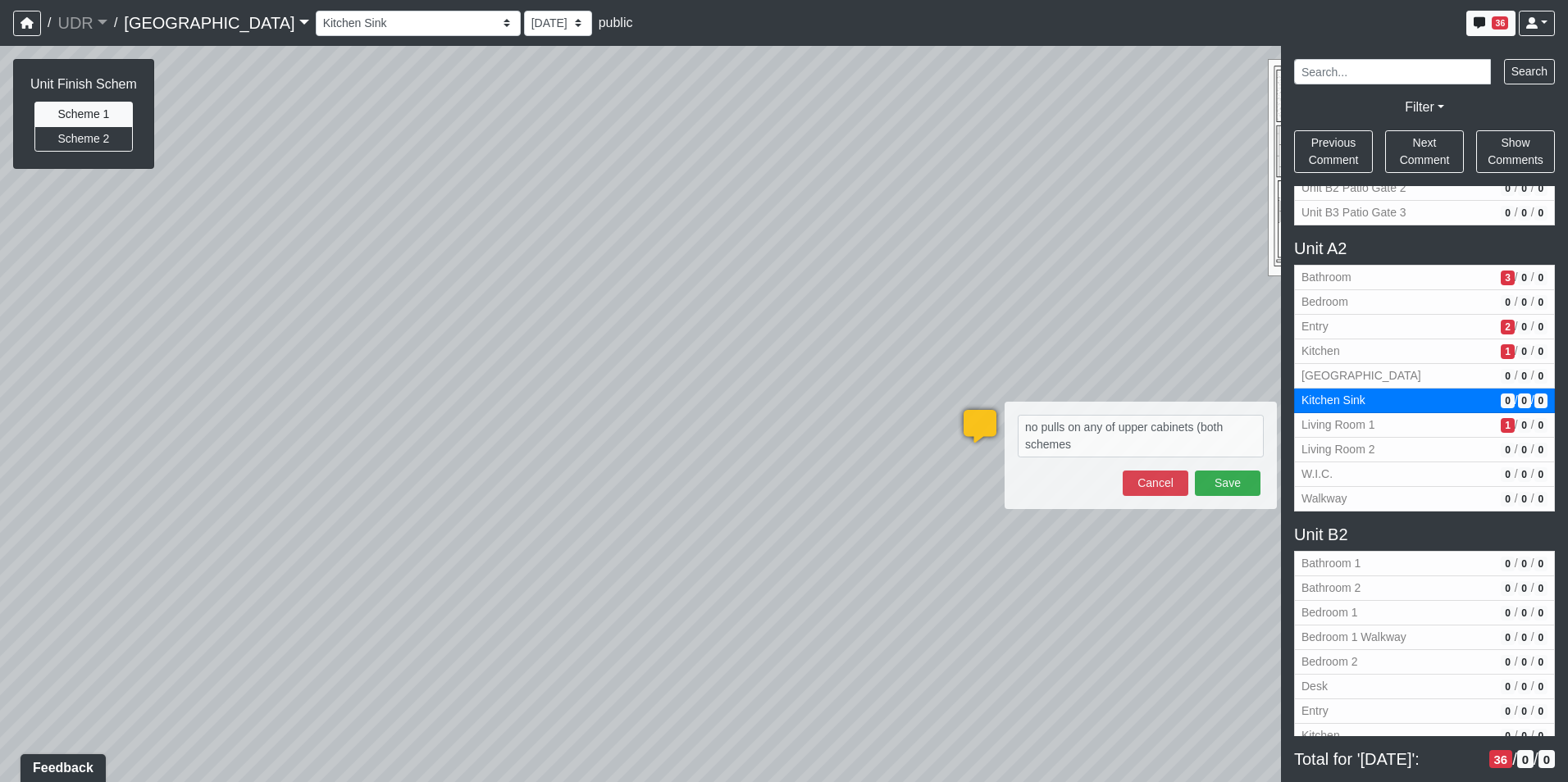
type textarea "no pulls on any of upper cabinets (both schemes)"
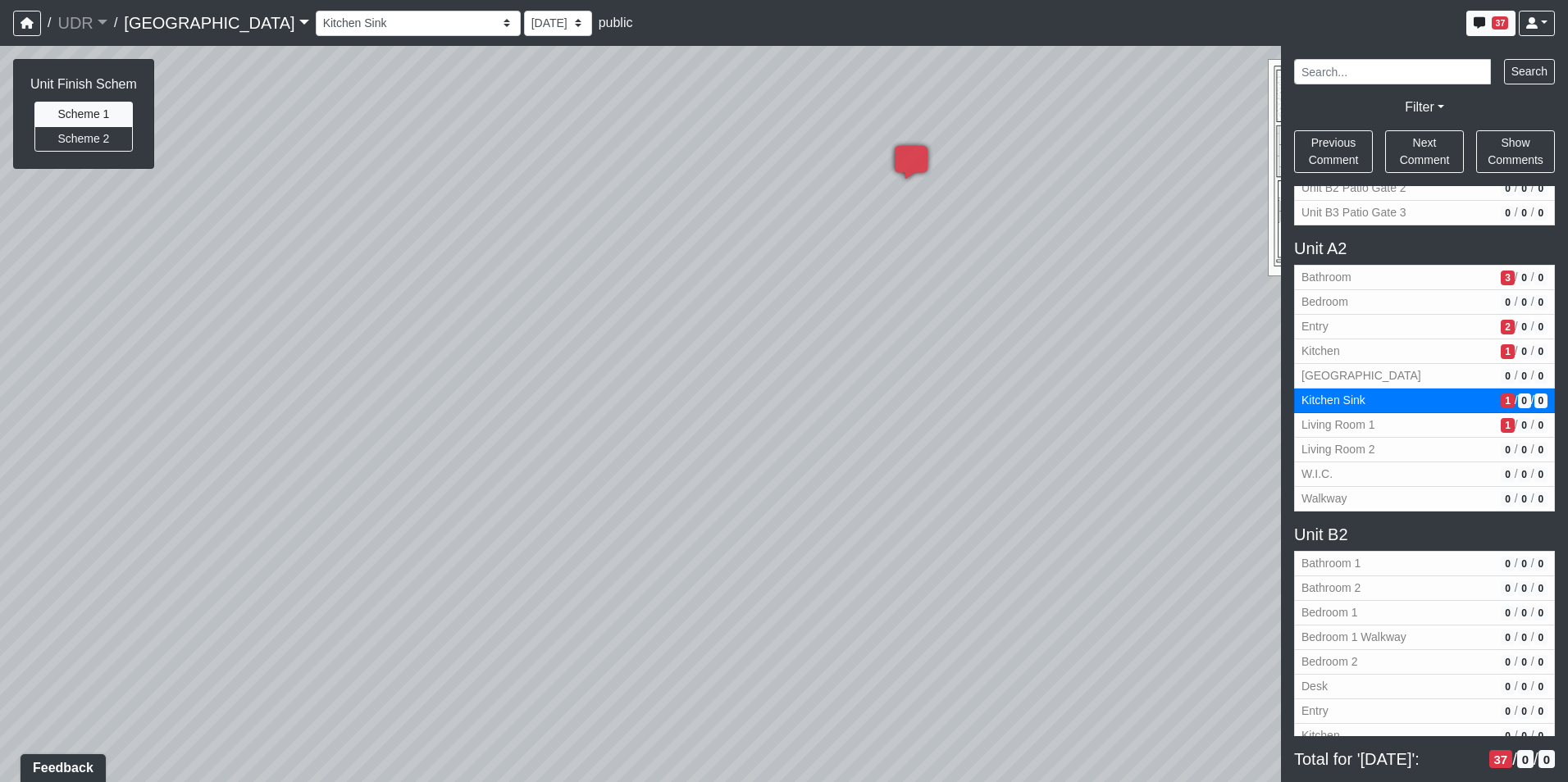
drag, startPoint x: 830, startPoint y: 555, endPoint x: 704, endPoint y: 268, distance: 313.4
click at [704, 268] on div "Loading... Kitchen Counter Loading... Island Counter Loading... Courtyard Entry…" at bounding box center [784, 414] width 1568 height 736
drag, startPoint x: 709, startPoint y: 355, endPoint x: 1337, endPoint y: 380, distance: 628.5
click at [1337, 380] on div "NON-CURRENT REVISION Unit Finish Schem Scheme 1 Scheme 2 Loading... Kitchen Cou…" at bounding box center [784, 414] width 1568 height 736
drag, startPoint x: 822, startPoint y: 618, endPoint x: 902, endPoint y: 692, distance: 109.0
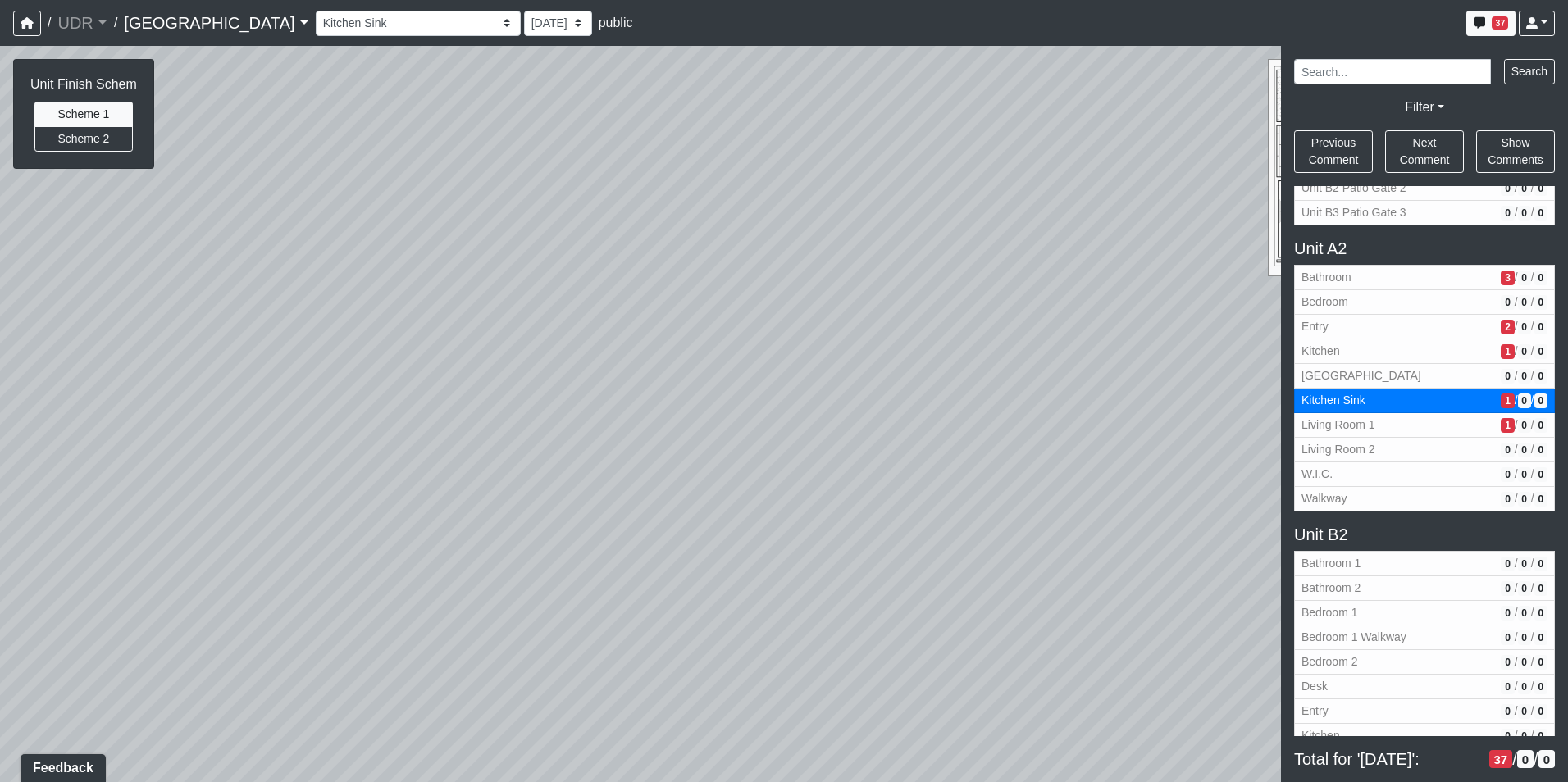
click at [902, 692] on div "Loading... Kitchen Counter Loading... Island Counter Loading... Courtyard Entry…" at bounding box center [784, 414] width 1568 height 736
drag, startPoint x: 787, startPoint y: 353, endPoint x: 833, endPoint y: 361, distance: 46.7
click at [833, 361] on div "Loading... Kitchen Counter Loading... Island Counter Loading... Courtyard Entry…" at bounding box center [784, 414] width 1568 height 736
drag, startPoint x: 575, startPoint y: 365, endPoint x: 1138, endPoint y: 376, distance: 563.1
click at [1121, 373] on div "Loading... Kitchen Counter Loading... Island Counter Loading... Courtyard Entry…" at bounding box center [784, 414] width 1568 height 736
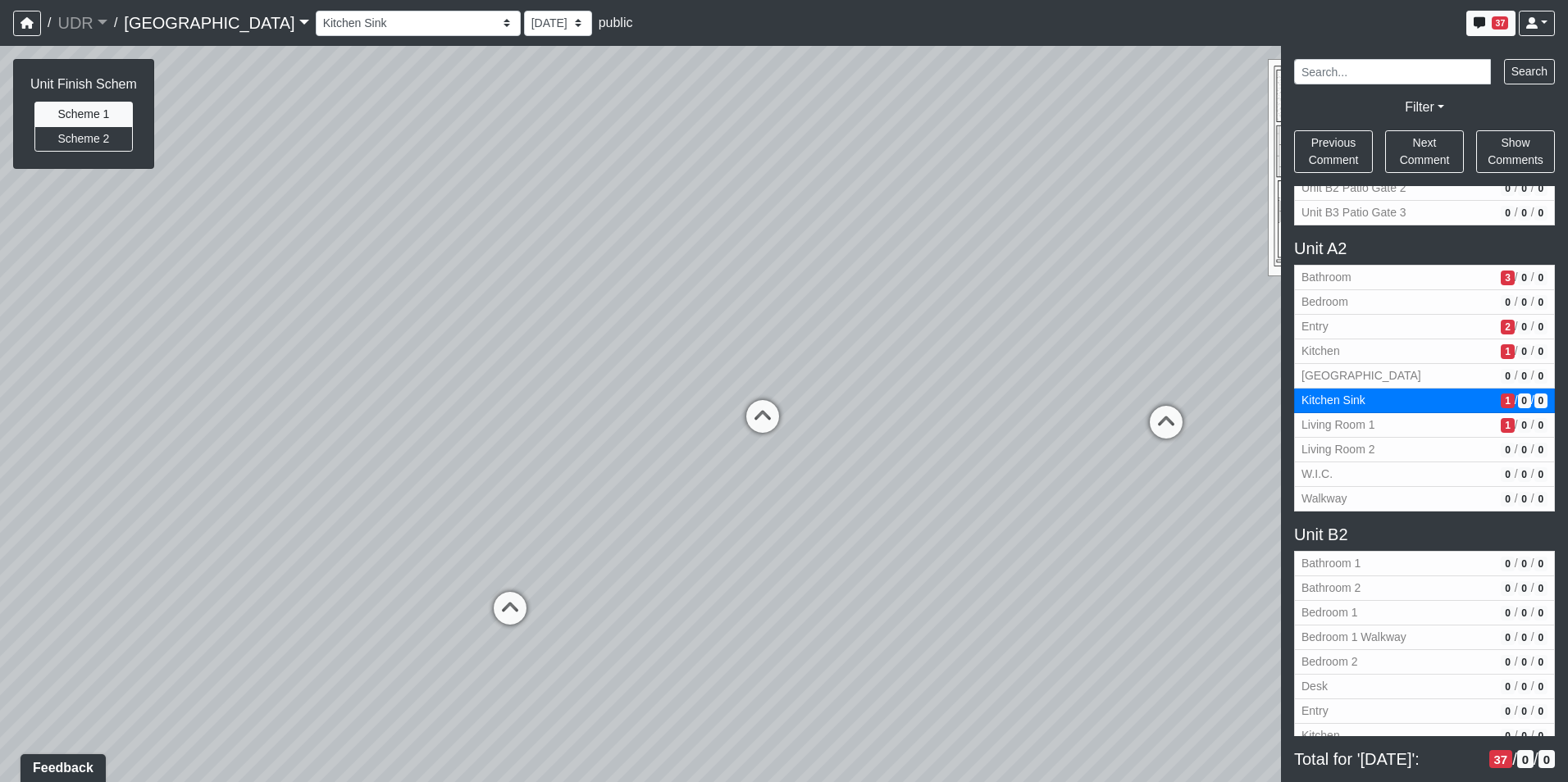
drag, startPoint x: 751, startPoint y: 545, endPoint x: 749, endPoint y: 272, distance: 273.0
click at [749, 272] on div "Loading... Kitchen Counter Loading... Island Counter Loading... Courtyard Entry…" at bounding box center [784, 414] width 1568 height 736
drag, startPoint x: 749, startPoint y: 324, endPoint x: 760, endPoint y: 561, distance: 237.3
click at [760, 561] on div "Loading... Kitchen Counter Loading... Island Counter Loading... Courtyard Entry…" at bounding box center [784, 414] width 1568 height 736
drag, startPoint x: 815, startPoint y: 475, endPoint x: 355, endPoint y: 464, distance: 460.1
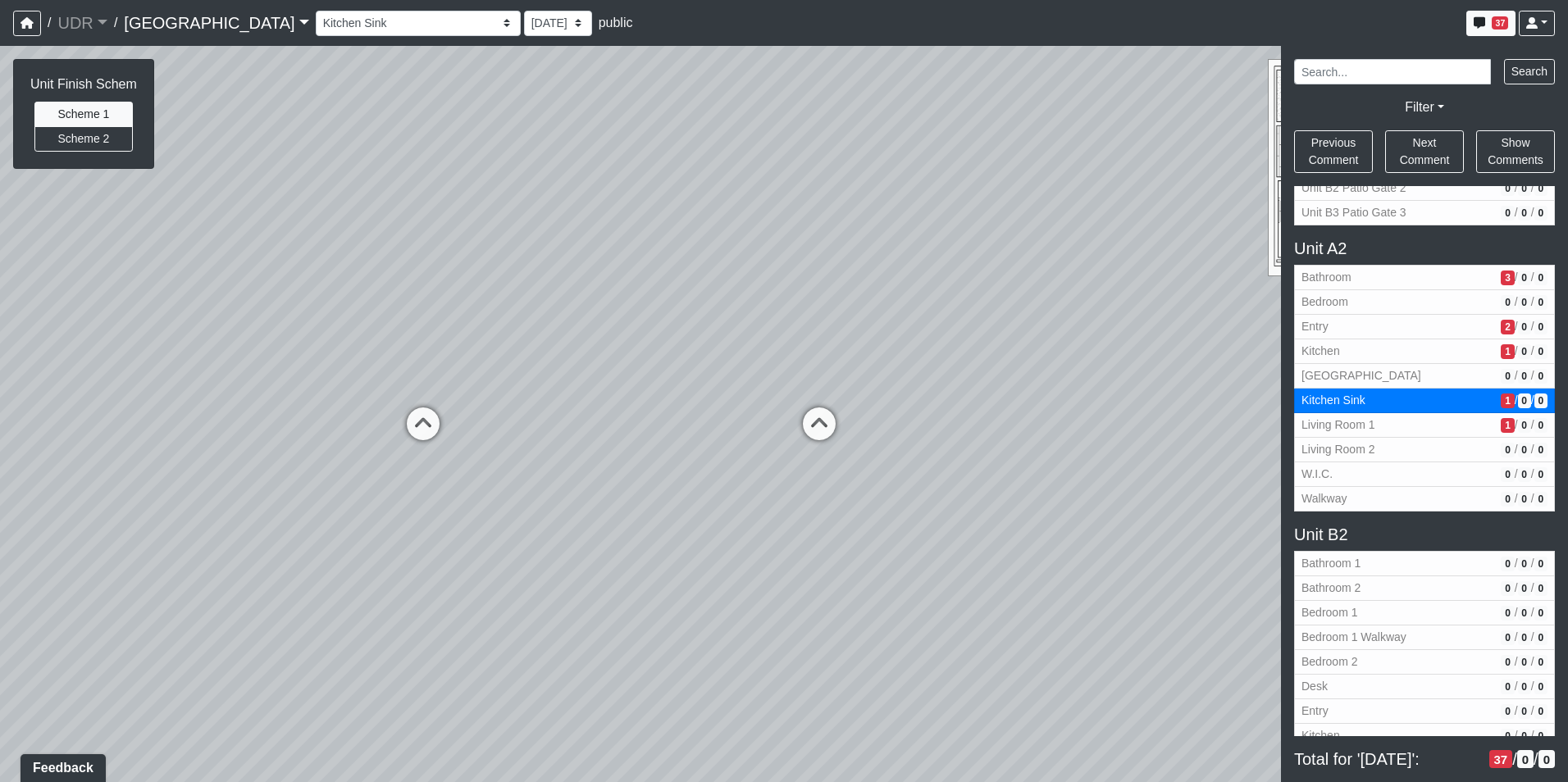
click at [355, 464] on div "Loading... Kitchen Counter Loading... Island Counter Loading... Courtyard Entry…" at bounding box center [784, 414] width 1568 height 736
drag, startPoint x: 968, startPoint y: 419, endPoint x: 641, endPoint y: 428, distance: 327.1
click at [641, 428] on div "Loading... Kitchen Counter Loading... Island Counter Loading... Courtyard Entry…" at bounding box center [784, 414] width 1568 height 736
drag, startPoint x: 641, startPoint y: 428, endPoint x: 793, endPoint y: 414, distance: 152.6
click at [793, 414] on div "Loading... Kitchen Counter Loading... Island Counter Loading... Courtyard Entry…" at bounding box center [784, 414] width 1568 height 736
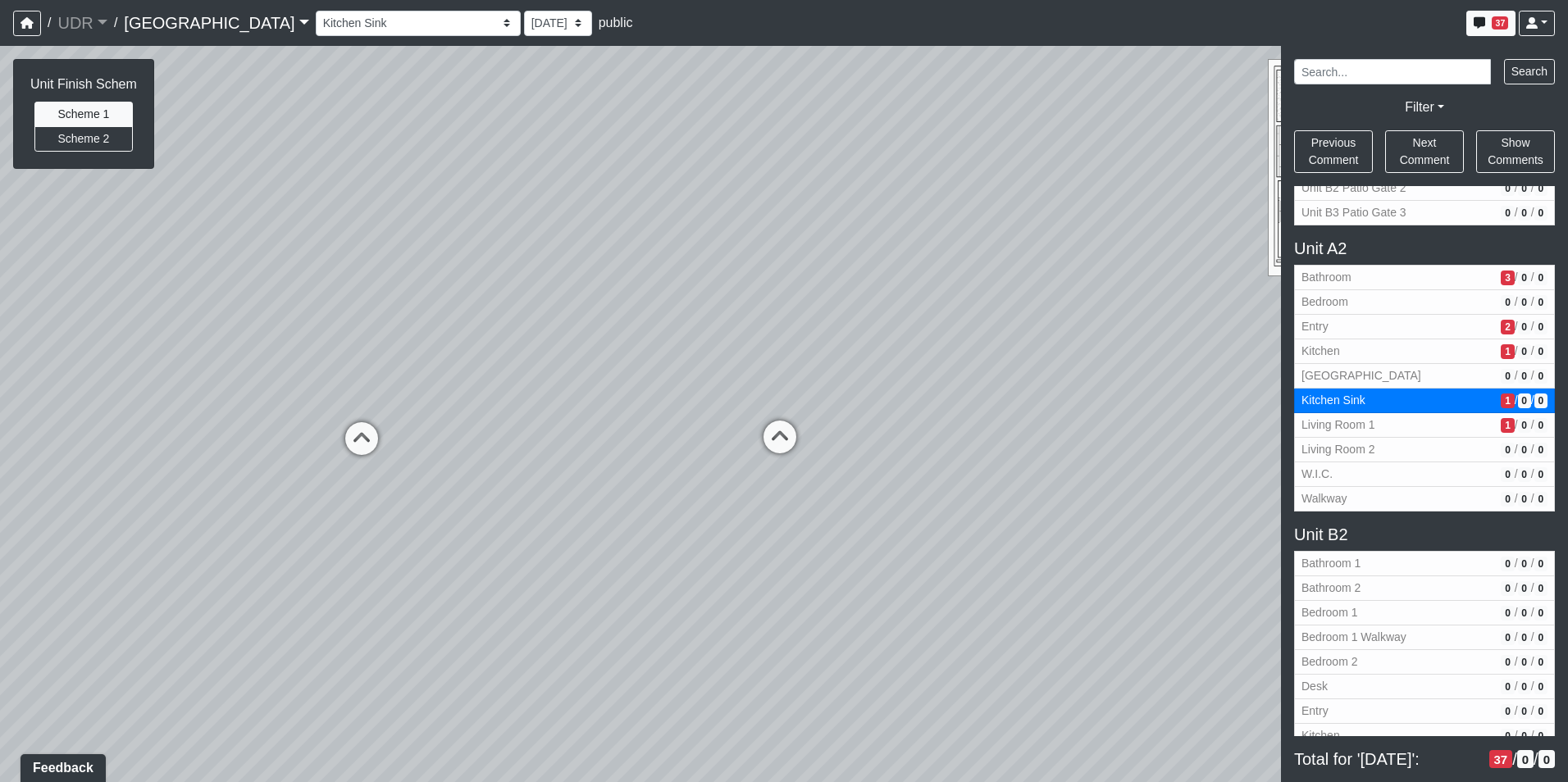
drag, startPoint x: 353, startPoint y: 536, endPoint x: 787, endPoint y: 514, distance: 434.6
click at [787, 514] on div "Loading... Kitchen Counter Loading... Island Counter Loading... Courtyard Entry…" at bounding box center [784, 414] width 1568 height 736
click at [672, 417] on div "Loading... Kitchen Counter Loading... Island Counter Loading... Courtyard Entry…" at bounding box center [784, 414] width 1568 height 736
click at [656, 415] on icon at bounding box center [646, 424] width 49 height 49
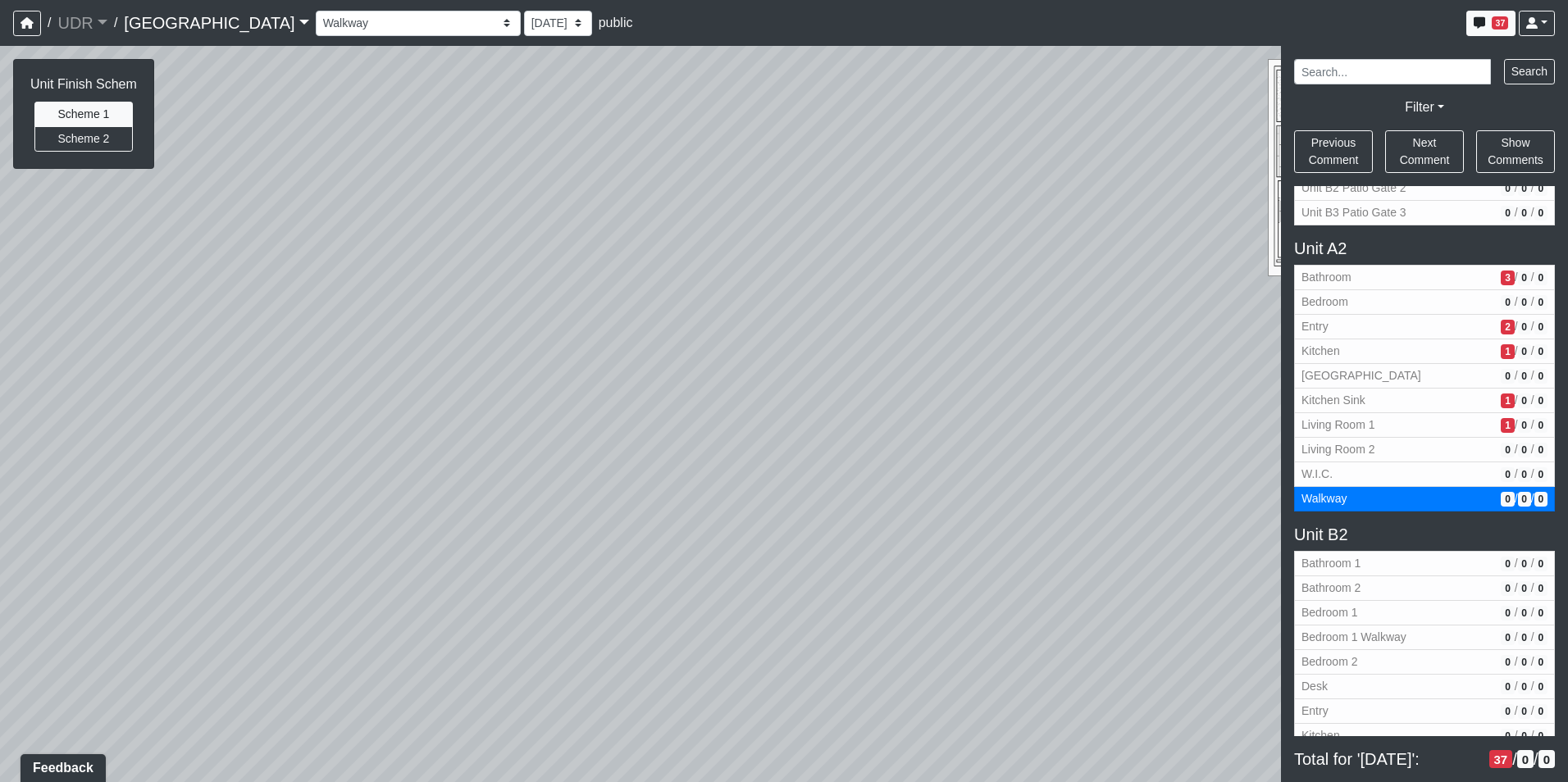
drag, startPoint x: 760, startPoint y: 514, endPoint x: 545, endPoint y: 518, distance: 215.0
click at [545, 518] on div "Loading... Kitchen Counter Loading... Island Counter Loading... Courtyard Entry…" at bounding box center [784, 414] width 1568 height 736
drag
click at [688, 419] on div "Loading... Kitchen Counter Loading... Island Counter Loading... Courtyard Entry…" at bounding box center [784, 414] width 1568 height 736
click at [767, 610] on icon at bounding box center [770, 626] width 49 height 49
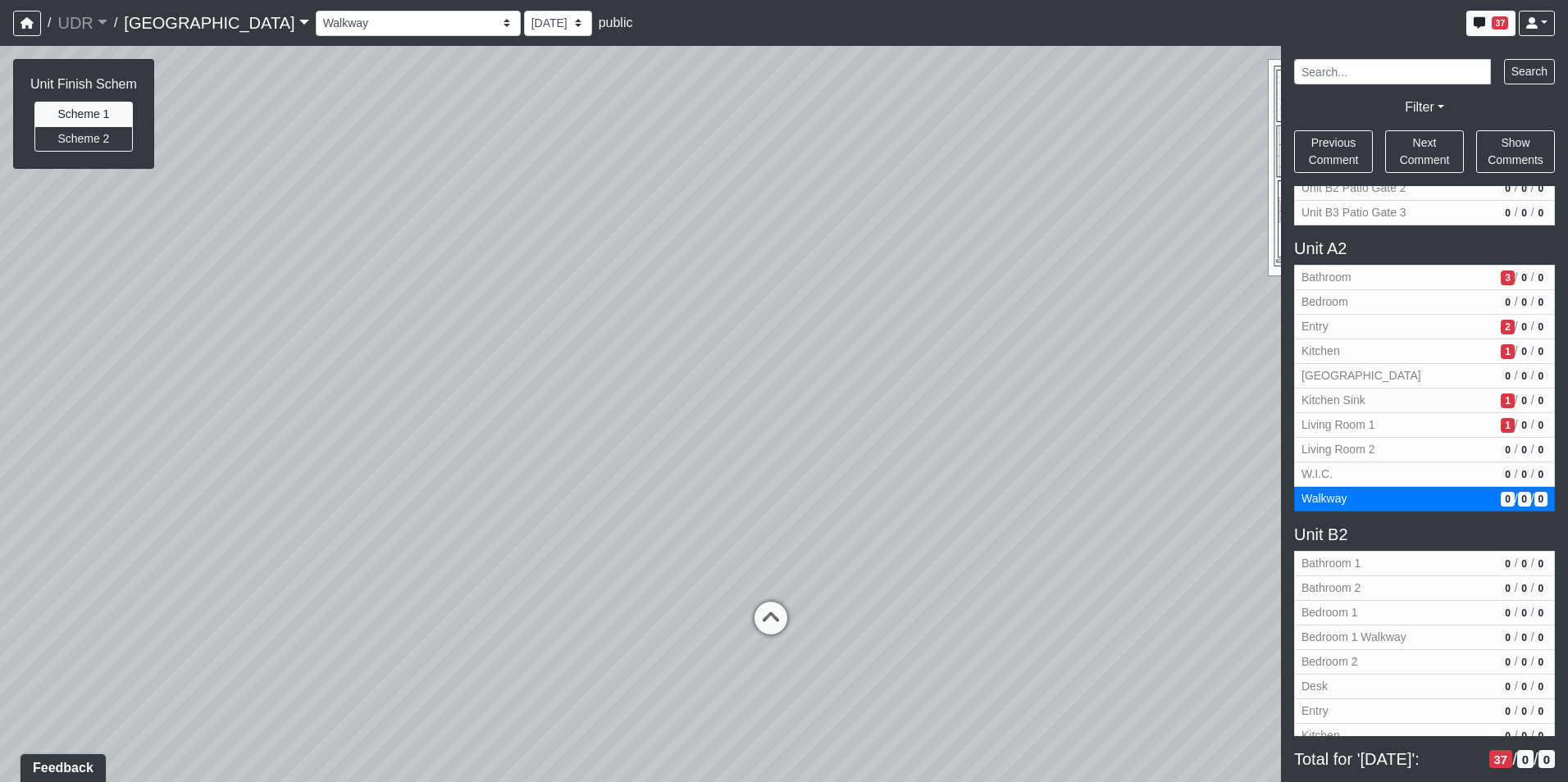
select select "gmWvkurymKJ5m8WKPHJmrh"
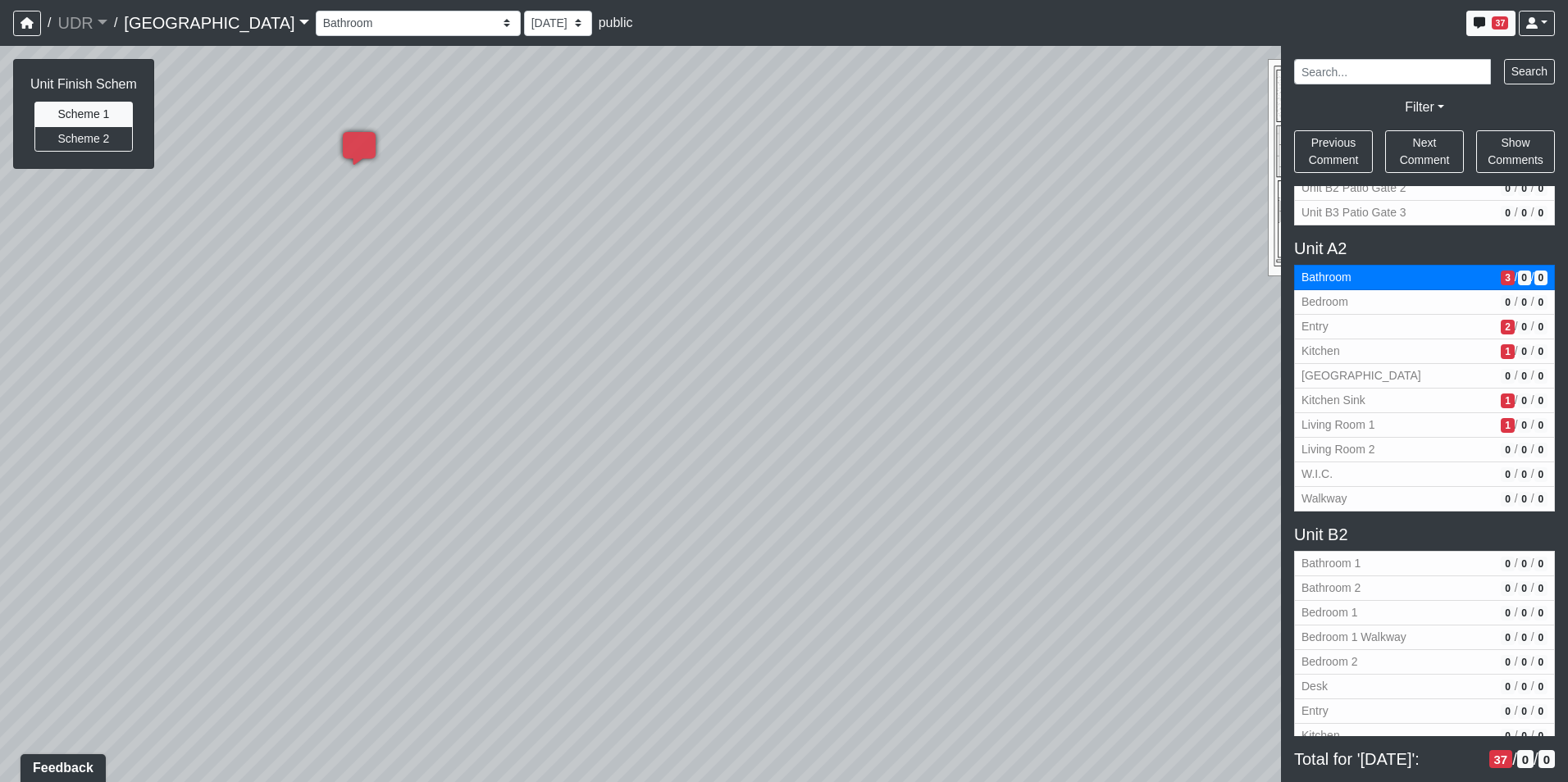
click at [1142, 527] on div "Loading... Kitchen Counter Loading... Island Counter Loading... Courtyard Entry…" at bounding box center [784, 414] width 1568 height 736
click at [814, 434] on div "Loading... Kitchen Counter Loading... Island Counter Loading... Courtyard Entry…" at bounding box center [784, 414] width 1568 height 736
click at [710, 91] on div "Loading... Kitchen Counter Loading... Island Counter Loading... Courtyard Entry…" at bounding box center [784, 414] width 1568 height 736
click at [431, 460] on div "Loading... Kitchen Counter Loading... Island Counter Loading... Courtyard Entry…" at bounding box center [784, 414] width 1568 height 736
click at [620, 444] on div "Loading... Kitchen Counter Loading... Island Counter Loading... Courtyard Entry…" at bounding box center [784, 414] width 1568 height 736
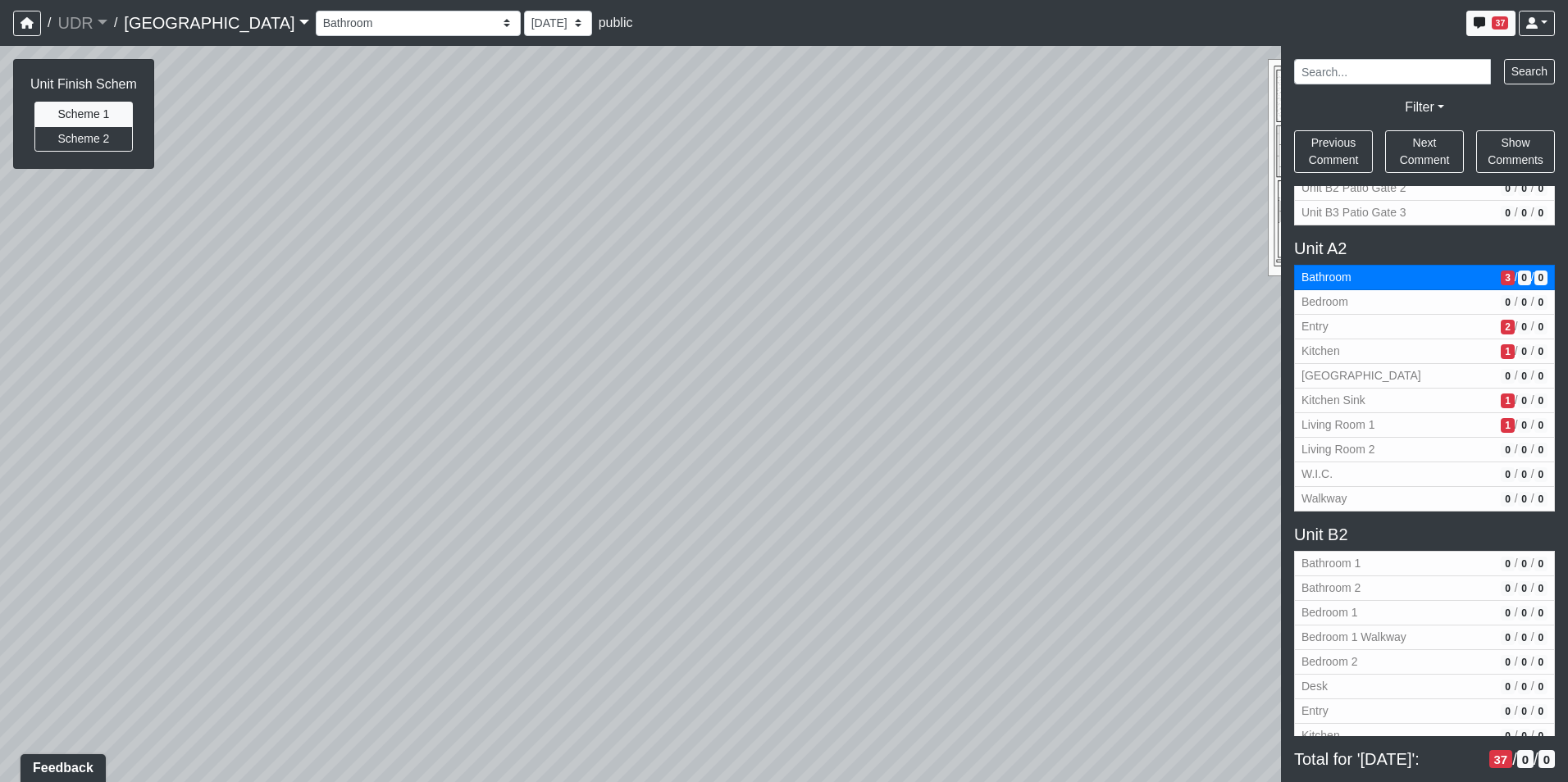
click at [517, 431] on div "Loading... Kitchen Counter Loading... Island Counter Loading... Courtyard Entry…" at bounding box center [784, 414] width 1568 height 736
drag, startPoint x: 737, startPoint y: 433, endPoint x: 1216, endPoint y: 278, distance: 503.5
click at [1195, 283] on div "Loading... Kitchen Counter Loading... Island Counter Loading... Courtyard Entry…" at bounding box center [784, 414] width 1568 height 736
drag, startPoint x: 704, startPoint y: 342, endPoint x: 909, endPoint y: 546, distance: 289.2
click at [909, 546] on div "Loading... Kitchen Counter Loading... Island Counter Loading... Courtyard Entry…" at bounding box center [784, 414] width 1568 height 736
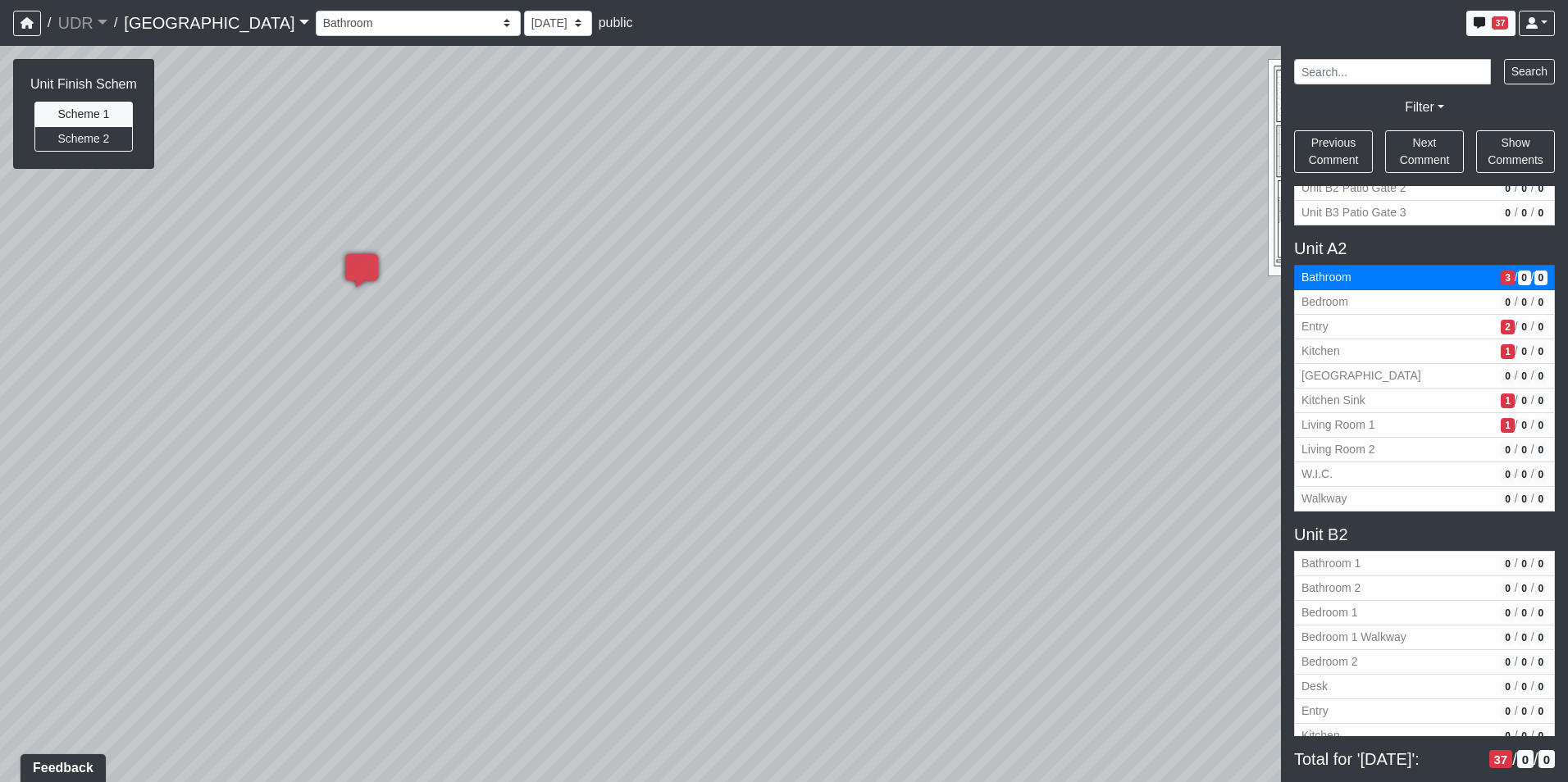
drag, startPoint x: 699, startPoint y: 402, endPoint x: 896, endPoint y: 320, distance: 213.4
click at [890, 334] on div "Loading... Kitchen Counter Loading... Island Counter Loading... Courtyard Entry…" at bounding box center [784, 414] width 1568 height 736
drag, startPoint x: 706, startPoint y: 107, endPoint x: 599, endPoint y: 271, distance: 195.8
click at [599, 271] on div "Loading... Kitchen Counter Loading... Island Counter Loading... Courtyard Entry…" at bounding box center [784, 414] width 1568 height 736
click at [710, 293] on span "Add comment" at bounding box center [709, 298] width 81 height 14
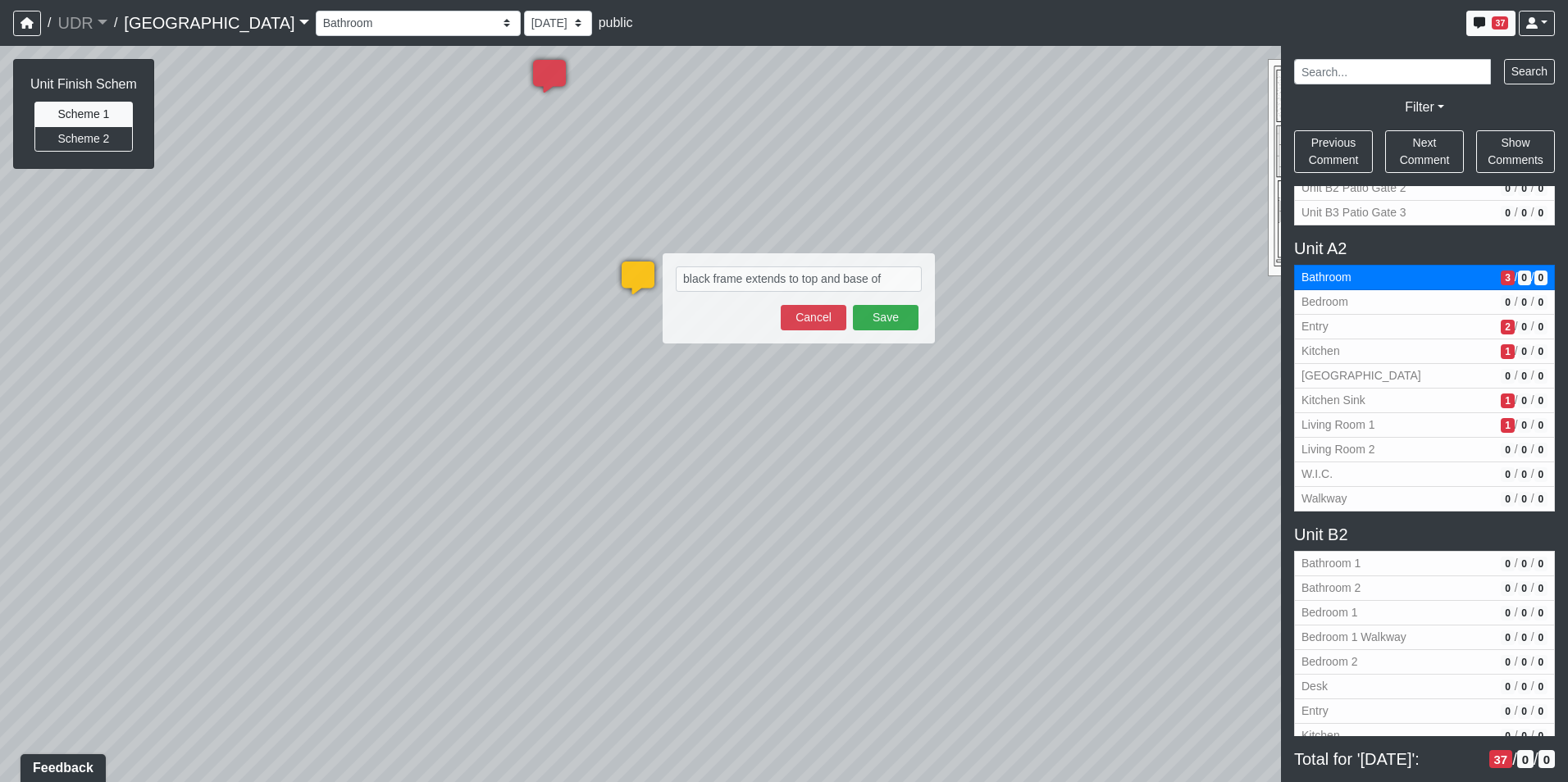
type textarea "black frame extends to top and base of shower"
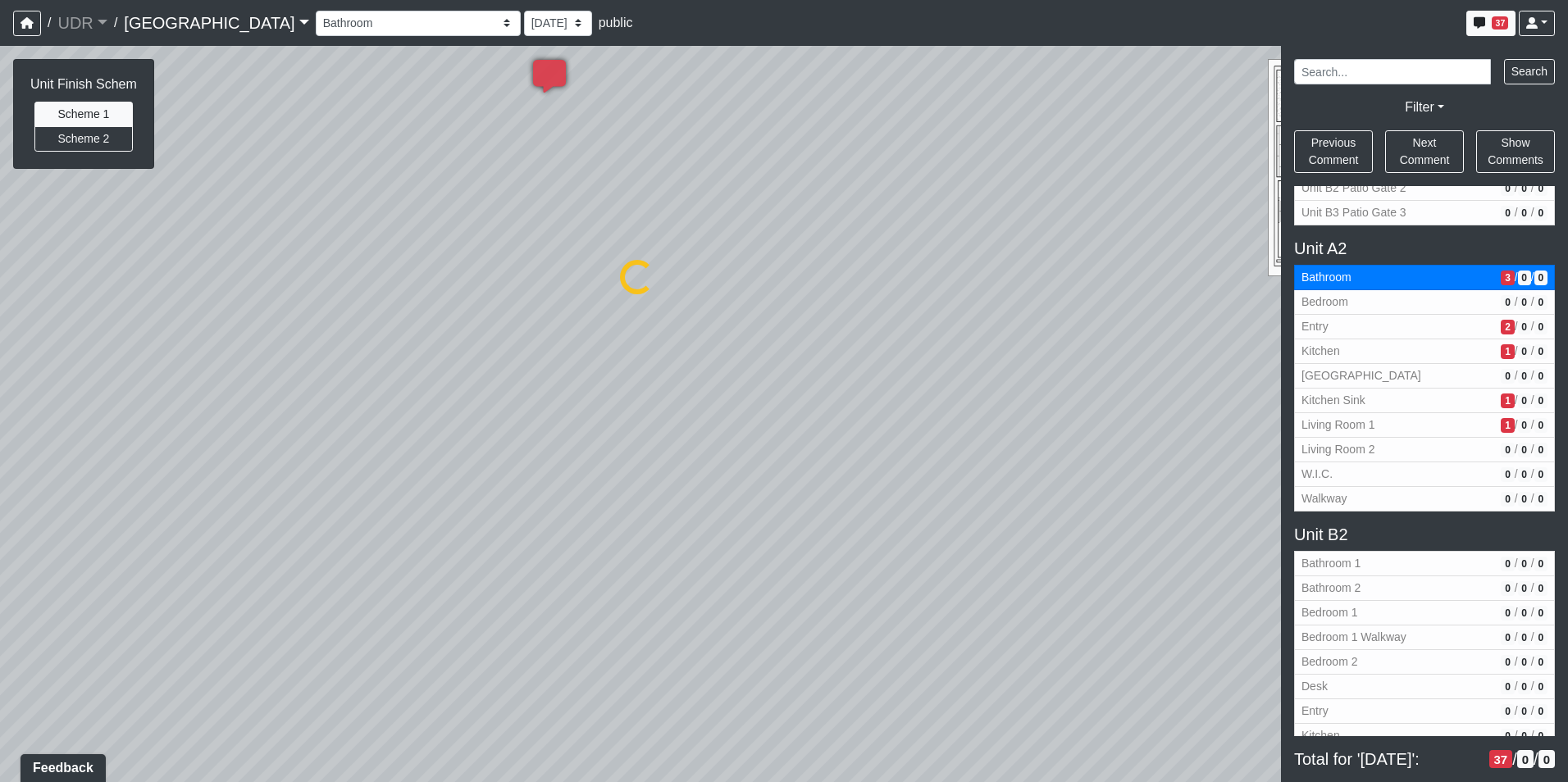
select select "gmWvkurymKJ5m8WKPHJmrh"
drag, startPoint x: 487, startPoint y: 410, endPoint x: 307, endPoint y: 410, distance: 180.0
click at [307, 410] on div "Loading... Kitchen Counter Loading... Island Counter Loading... Courtyard Entry…" at bounding box center [784, 414] width 1568 height 736
drag, startPoint x: 928, startPoint y: 296, endPoint x: 801, endPoint y: 509, distance: 248.0
click at [801, 509] on div "Loading... Kitchen Counter Loading... Island Counter Loading... Courtyard Entry…" at bounding box center [784, 414] width 1568 height 736
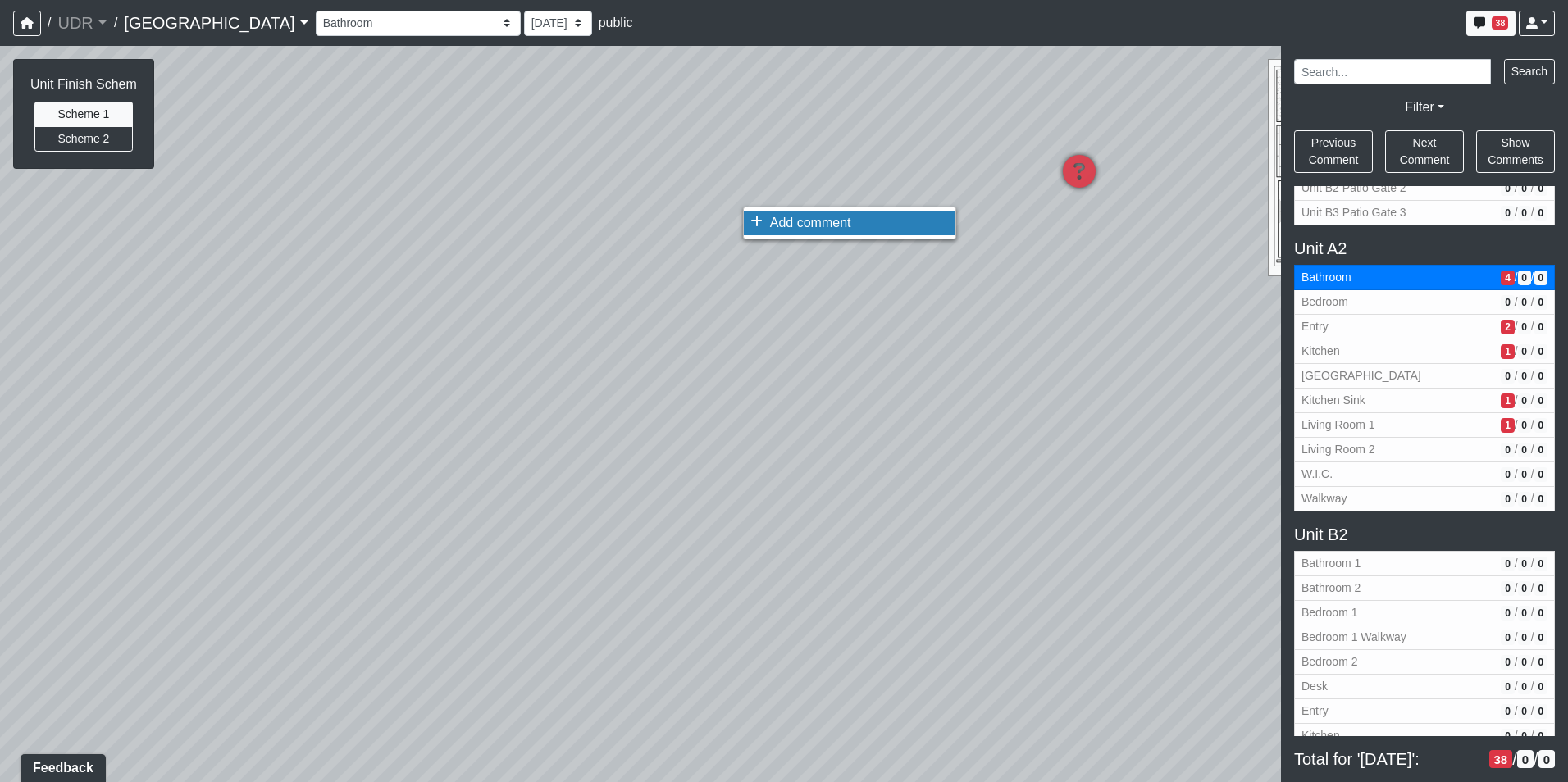
click at [798, 224] on span "Add comment" at bounding box center [810, 223] width 81 height 14
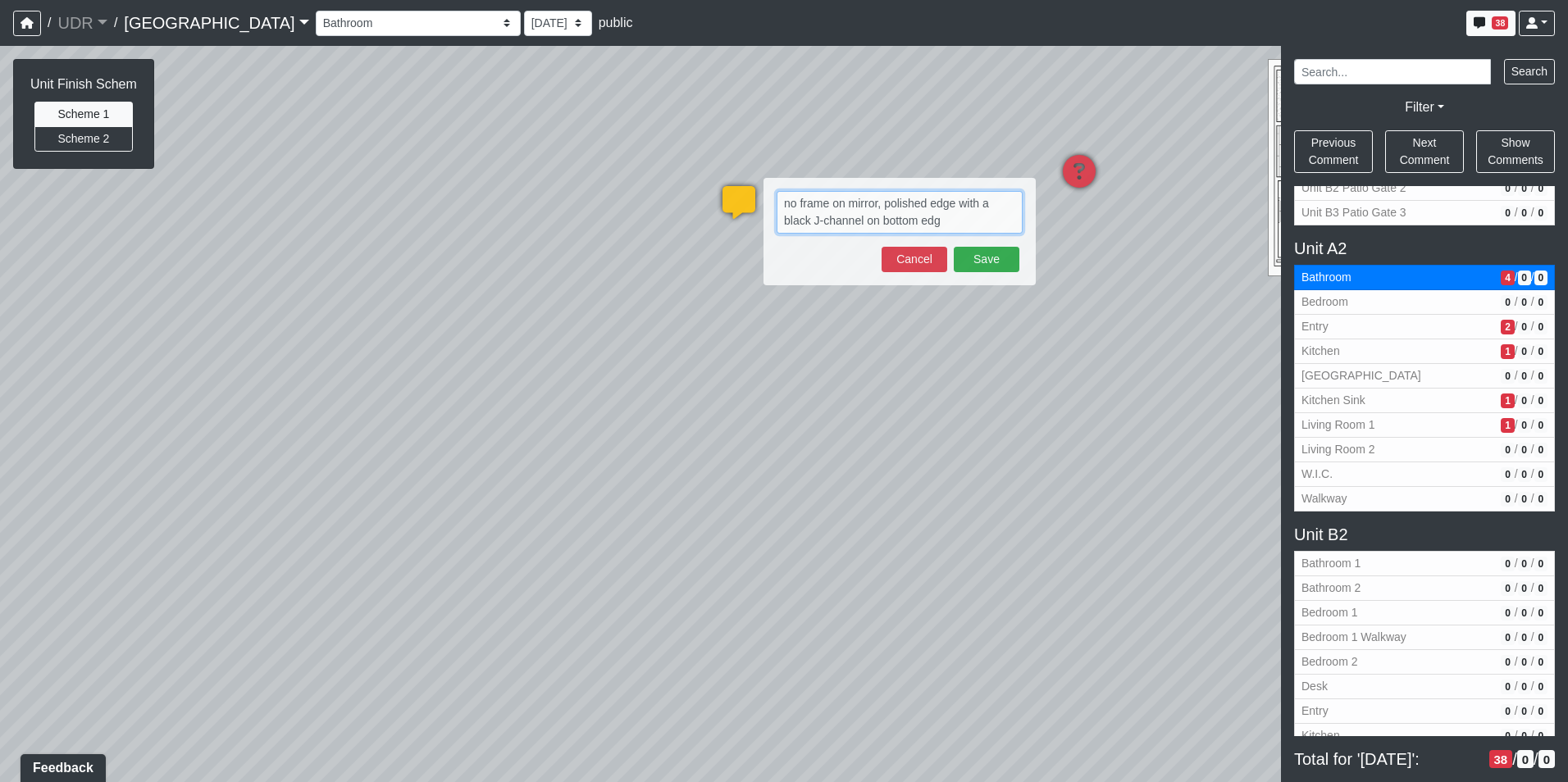
type textarea "no frame on mirror, polished edge with a black J-channel on bottom edge"
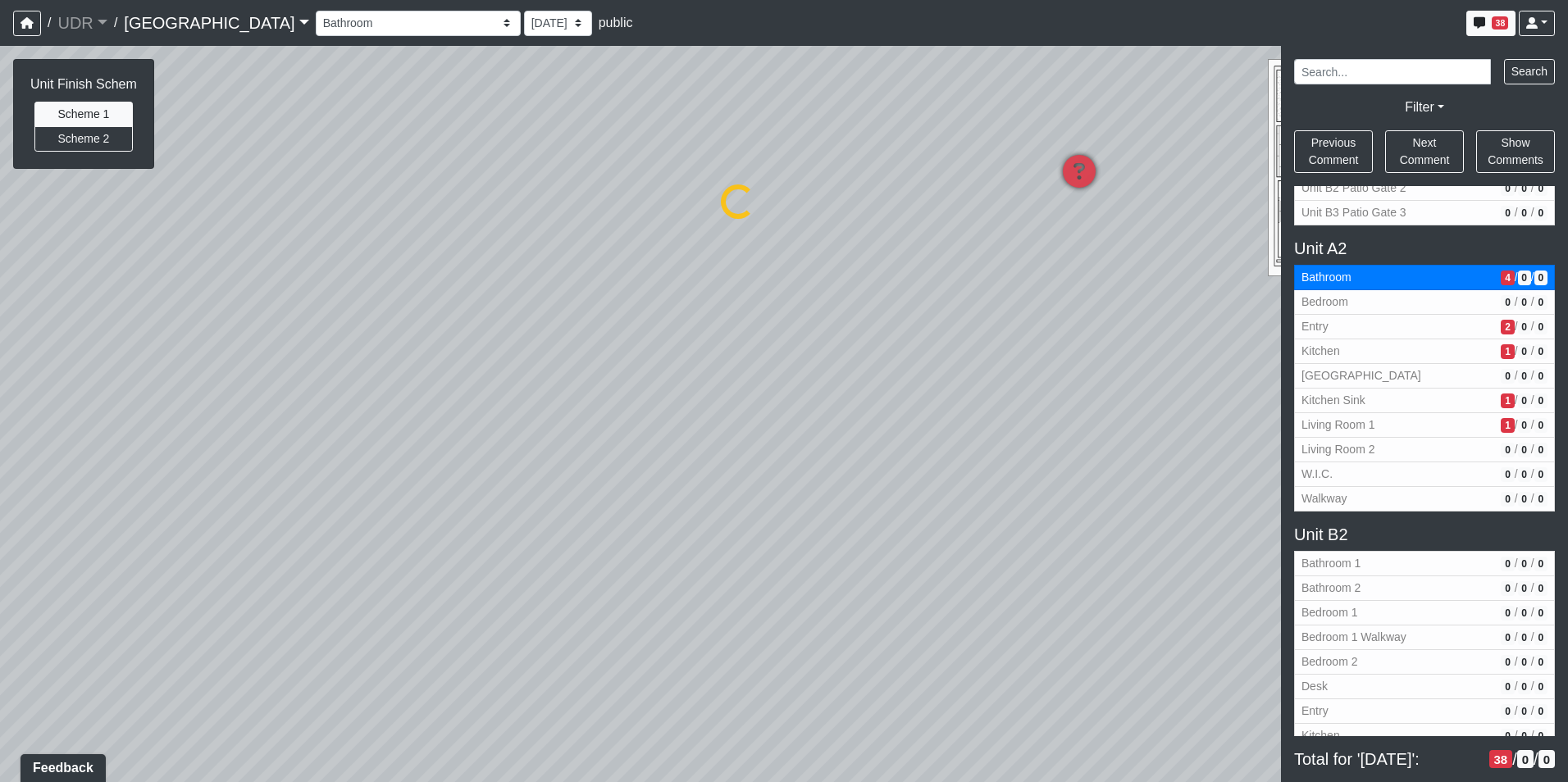
select select "gmWvkurymKJ5m8WKPHJmrh"
drag, startPoint x: 801, startPoint y: 374, endPoint x: 987, endPoint y: 432, distance: 194.8
click at [987, 432] on div "Loading... Kitchen Counter Loading... Island Counter Loading... Courtyard Entry…" at bounding box center [784, 414] width 1568 height 736
drag, startPoint x: 385, startPoint y: 389, endPoint x: 547, endPoint y: 254, distance: 210.9
click at [547, 254] on div "Loading... Kitchen Counter Loading... Island Counter Loading... Courtyard Entry…" at bounding box center [784, 414] width 1568 height 736
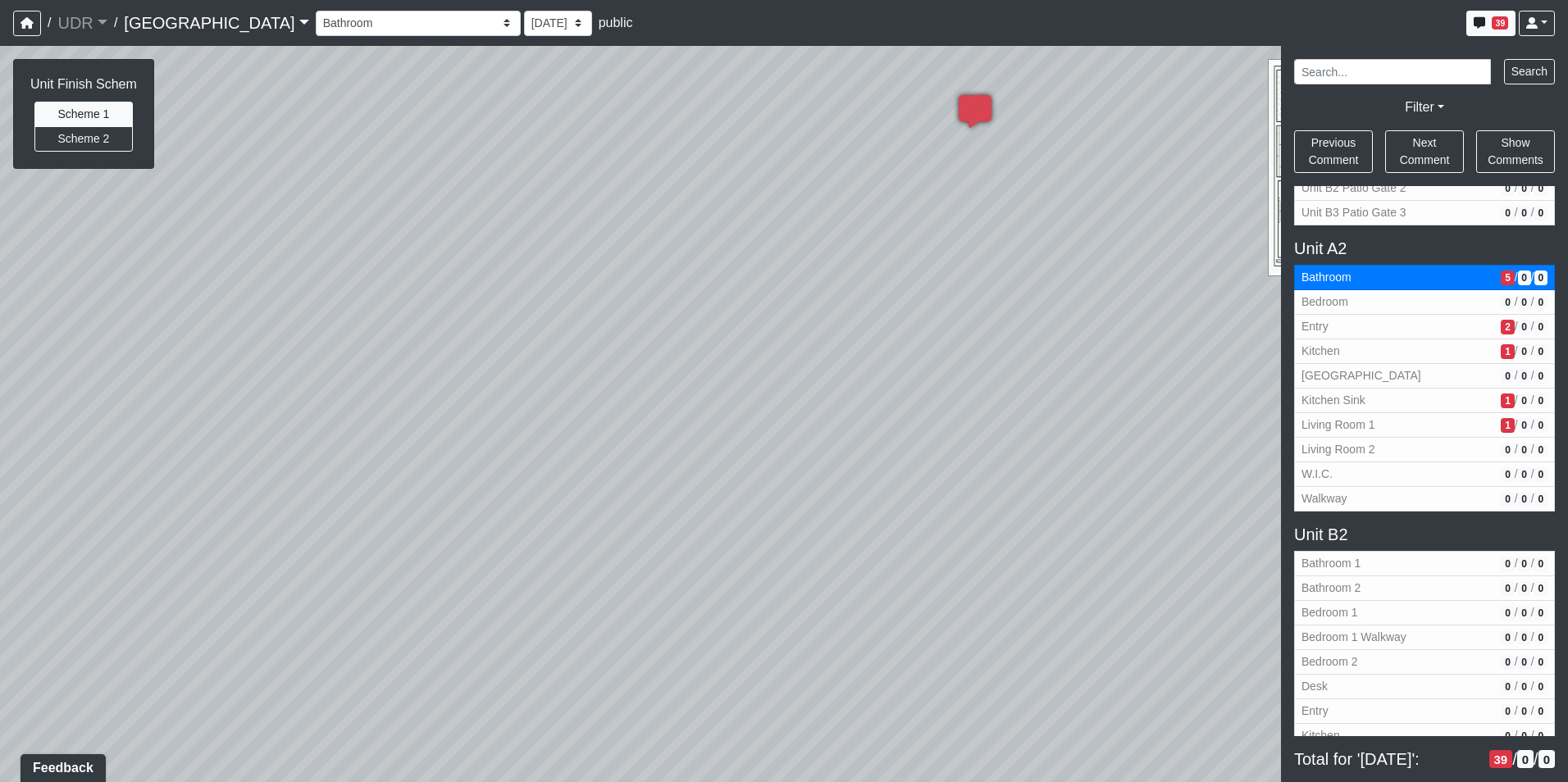
click at [580, 71] on div "Loading... Kitchen Counter Loading... Island Counter Loading... Courtyard Entry…" at bounding box center [784, 414] width 1568 height 736
drag, startPoint x: 696, startPoint y: 184, endPoint x: 527, endPoint y: 477, distance: 338.2
click at [527, 477] on div "Loading... Kitchen Counter Loading... Island Counter Loading... Courtyard Entry…" at bounding box center [784, 414] width 1568 height 736
drag, startPoint x: 652, startPoint y: 270, endPoint x: 507, endPoint y: 503, distance: 274.4
click at [507, 503] on div "Loading... Kitchen Counter Loading... Island Counter Loading... Courtyard Entry…" at bounding box center [784, 414] width 1568 height 736
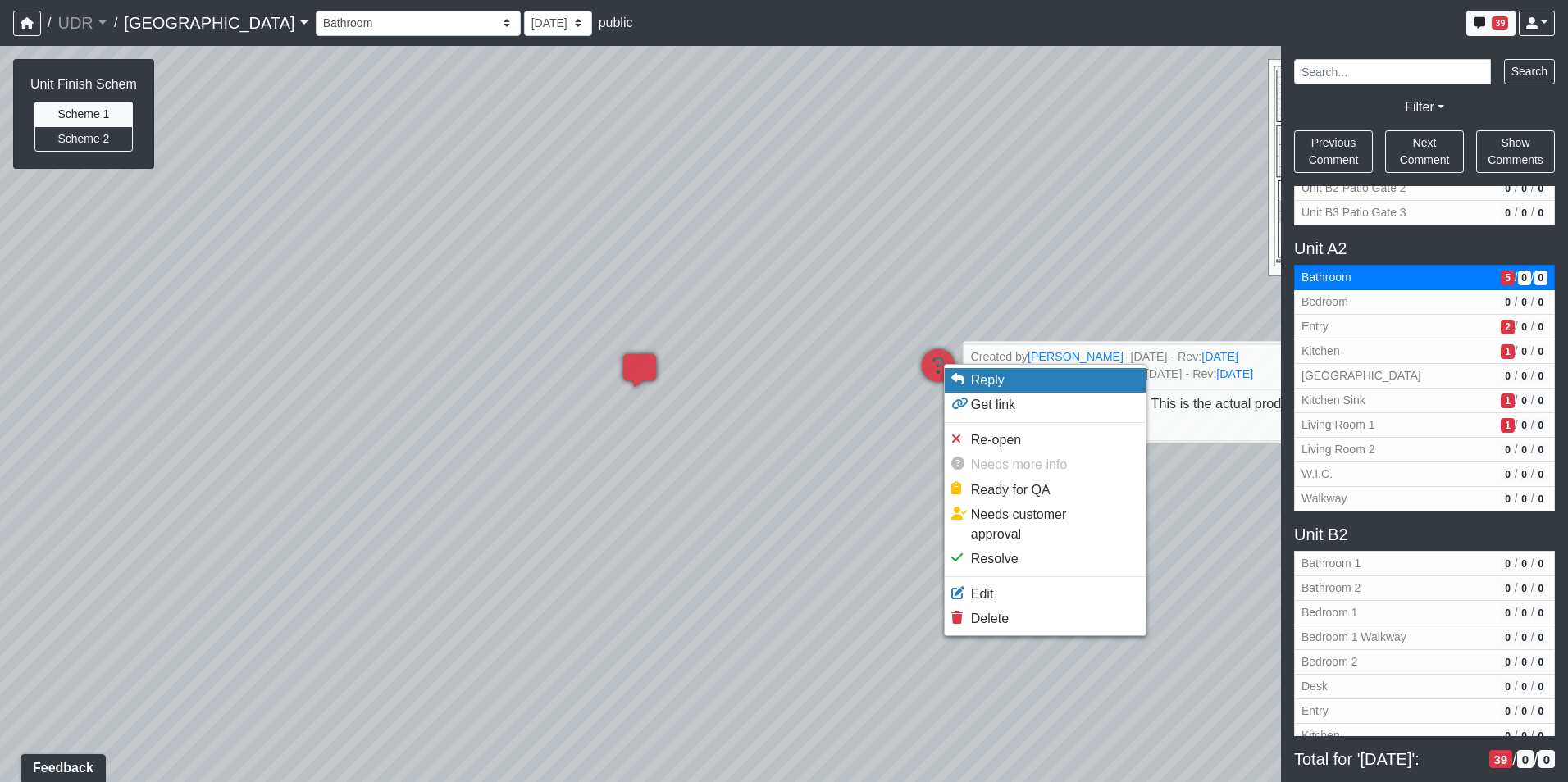
click at [975, 374] on span "Reply" at bounding box center [987, 380] width 34 height 14
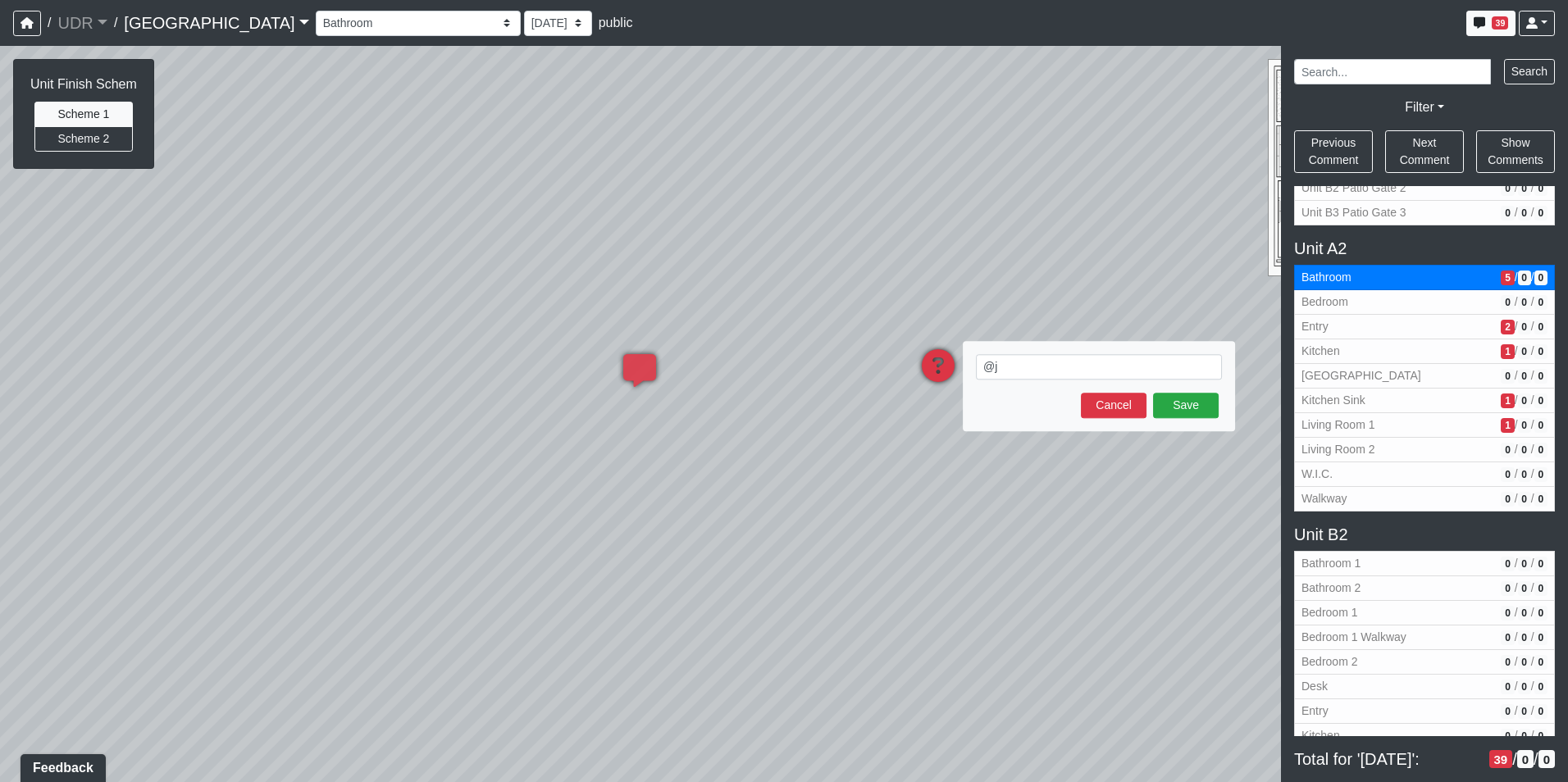
type textarea "@"
click at [1015, 264] on div "Loading... Kitchen Counter Loading... Island Counter Loading... Courtyard Entry…" at bounding box center [784, 414] width 1568 height 736
click at [1090, 402] on button "Cancel" at bounding box center [1112, 405] width 65 height 25
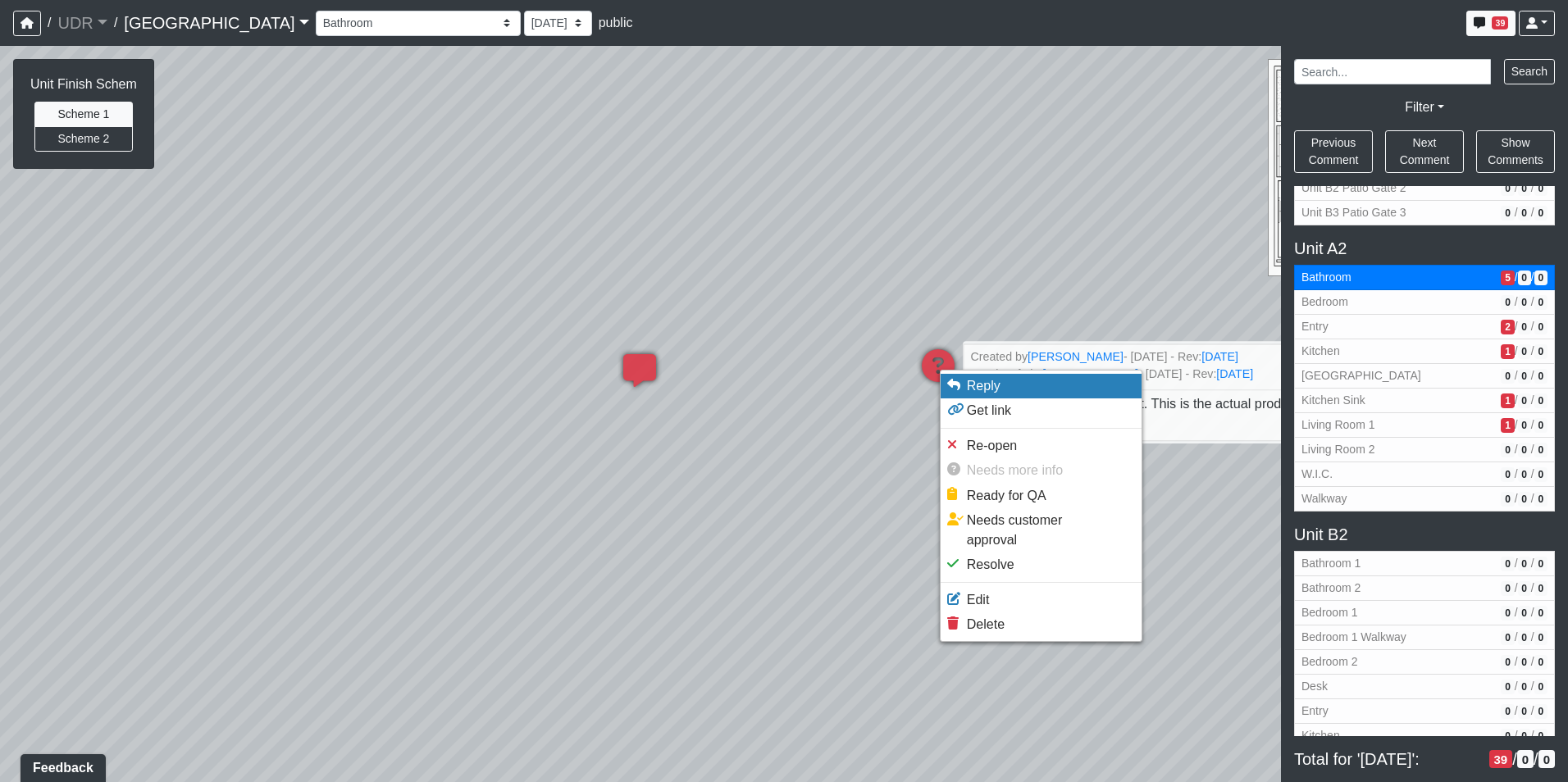
click at [969, 389] on span "Reply" at bounding box center [983, 386] width 34 height 14
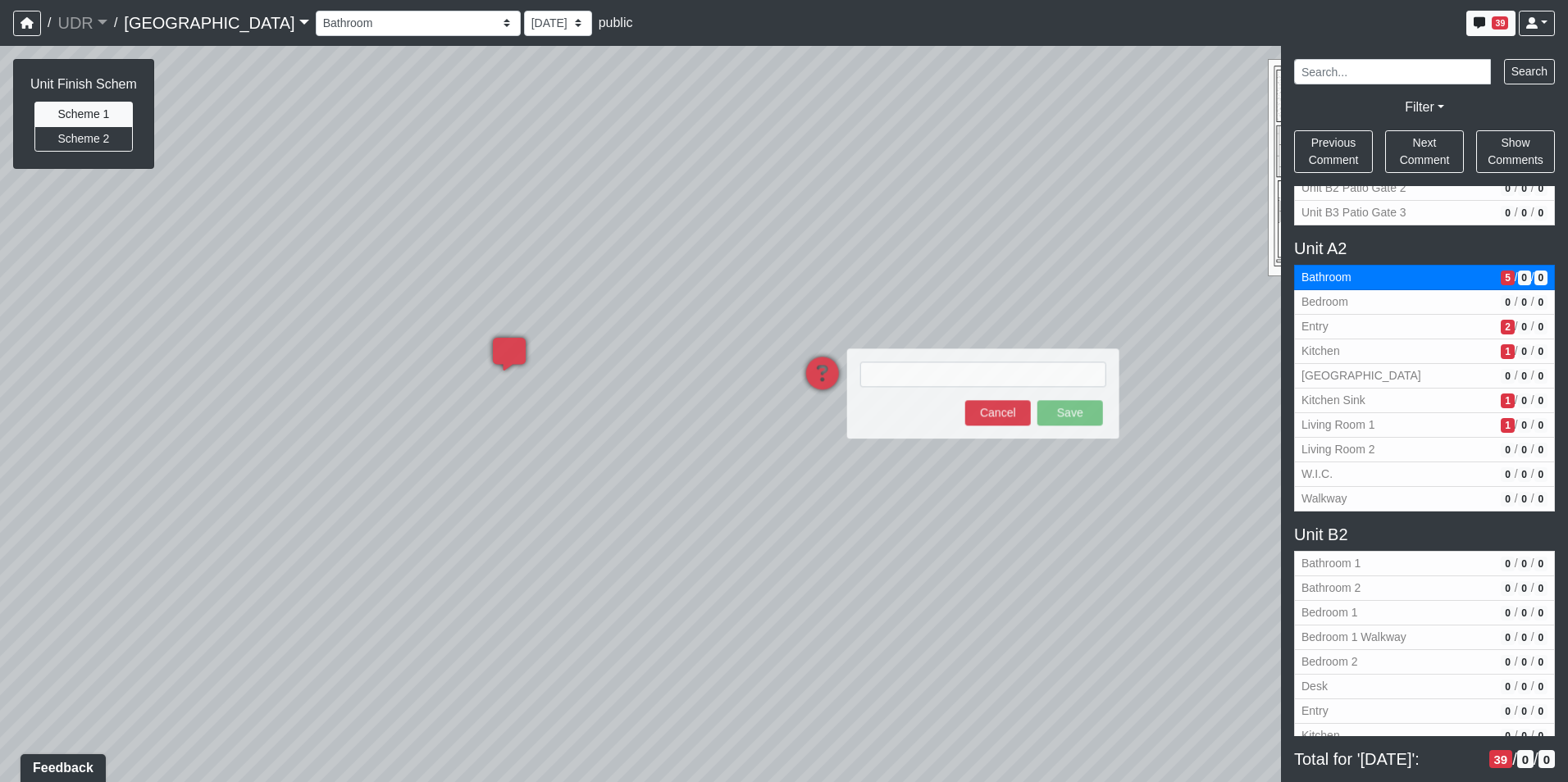
drag, startPoint x: 1057, startPoint y: 276, endPoint x: 864, endPoint y: 276, distance: 193.0
click at [864, 276] on div "Loading... Kitchen Counter Loading... Island Counter Loading... Courtyard Entry…" at bounding box center [784, 414] width 1568 height 736
click at [967, 408] on button "Cancel" at bounding box center [997, 412] width 65 height 25
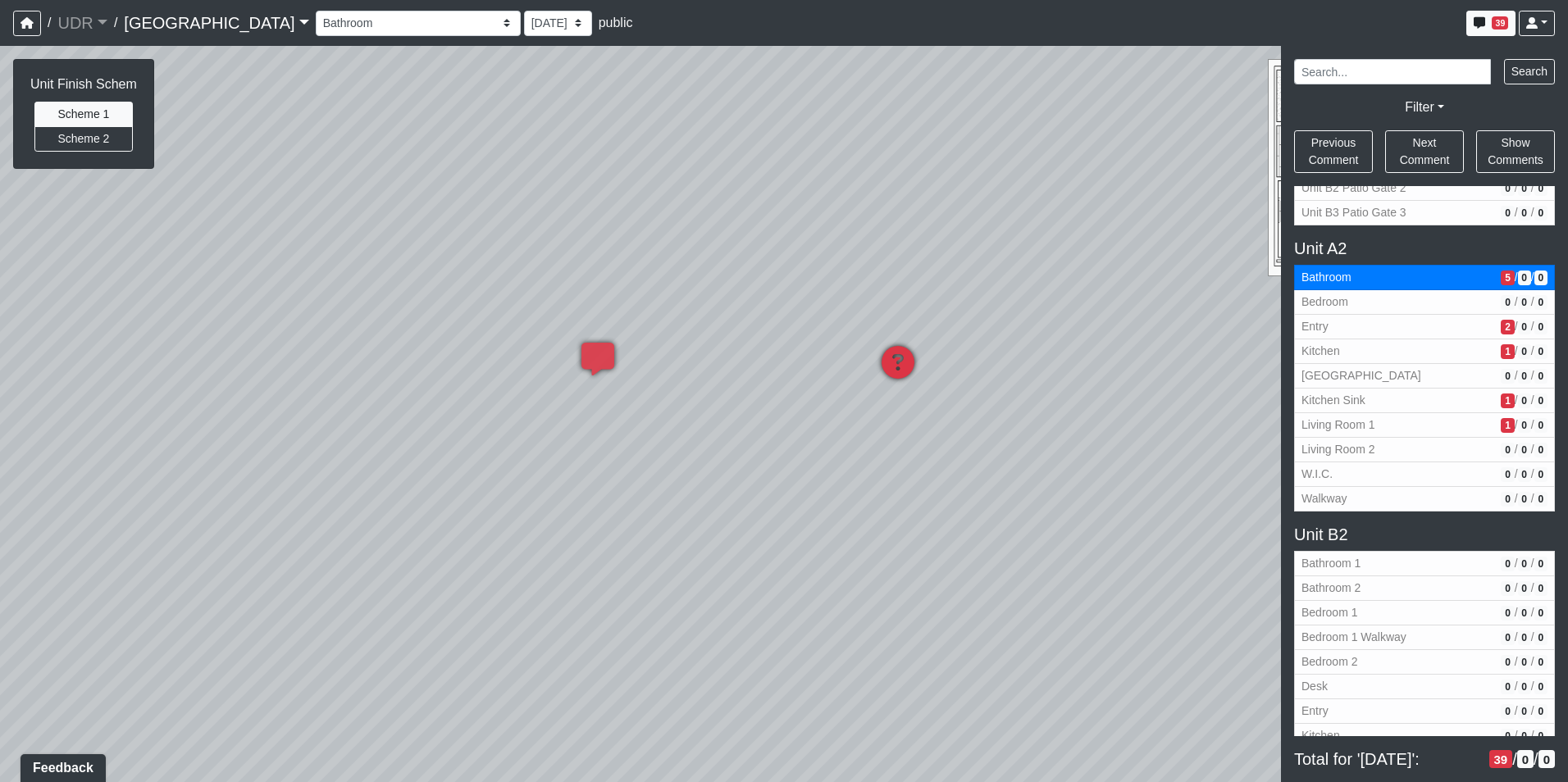
drag, startPoint x: 630, startPoint y: 309, endPoint x: 895, endPoint y: 299, distance: 265.2
click at [895, 299] on div "Loading... Kitchen Counter Loading... Island Counter Loading... Courtyard Entry…" at bounding box center [784, 414] width 1568 height 736
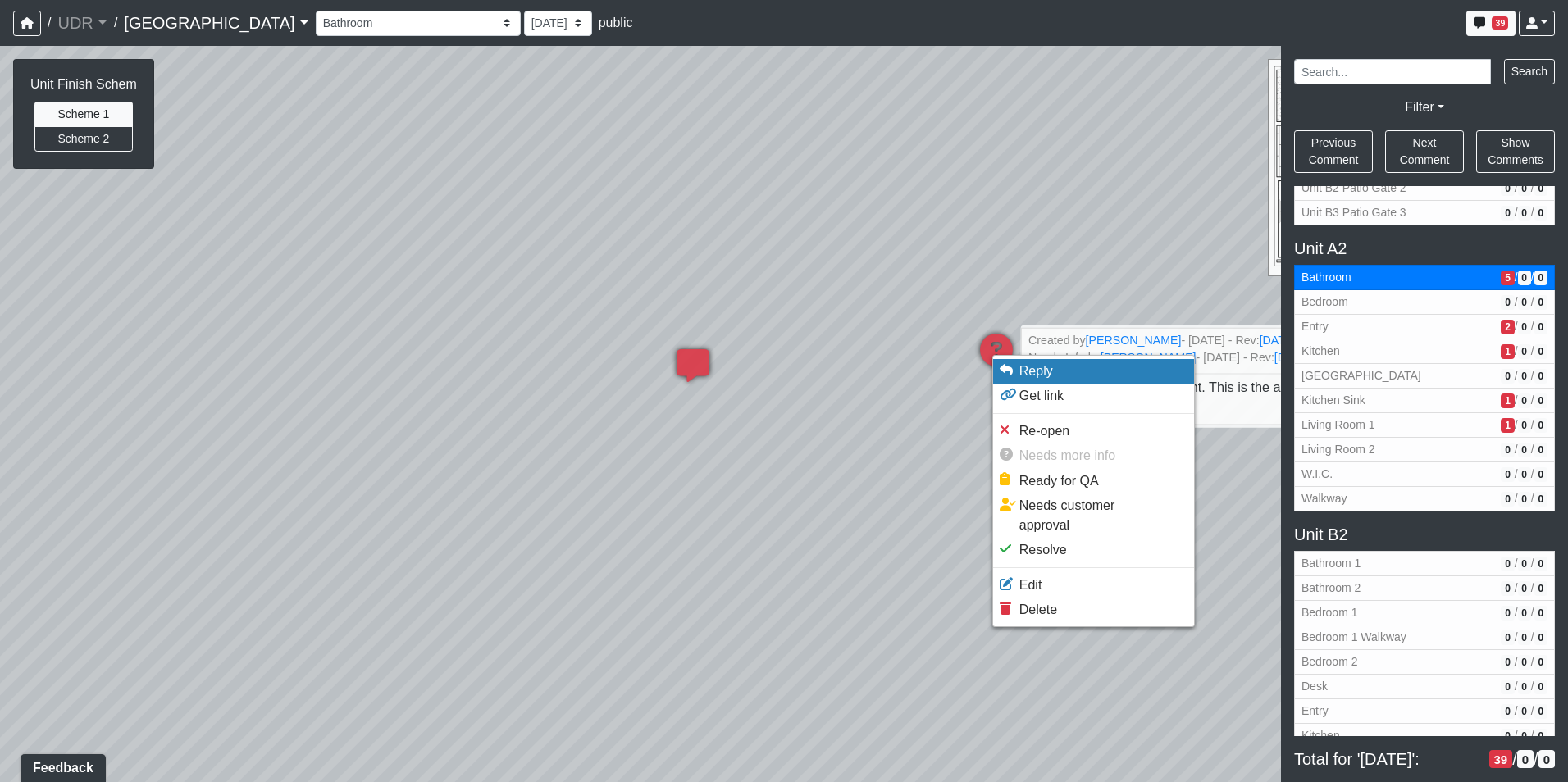
click at [1019, 369] on span "Reply" at bounding box center [1036, 371] width 34 height 14
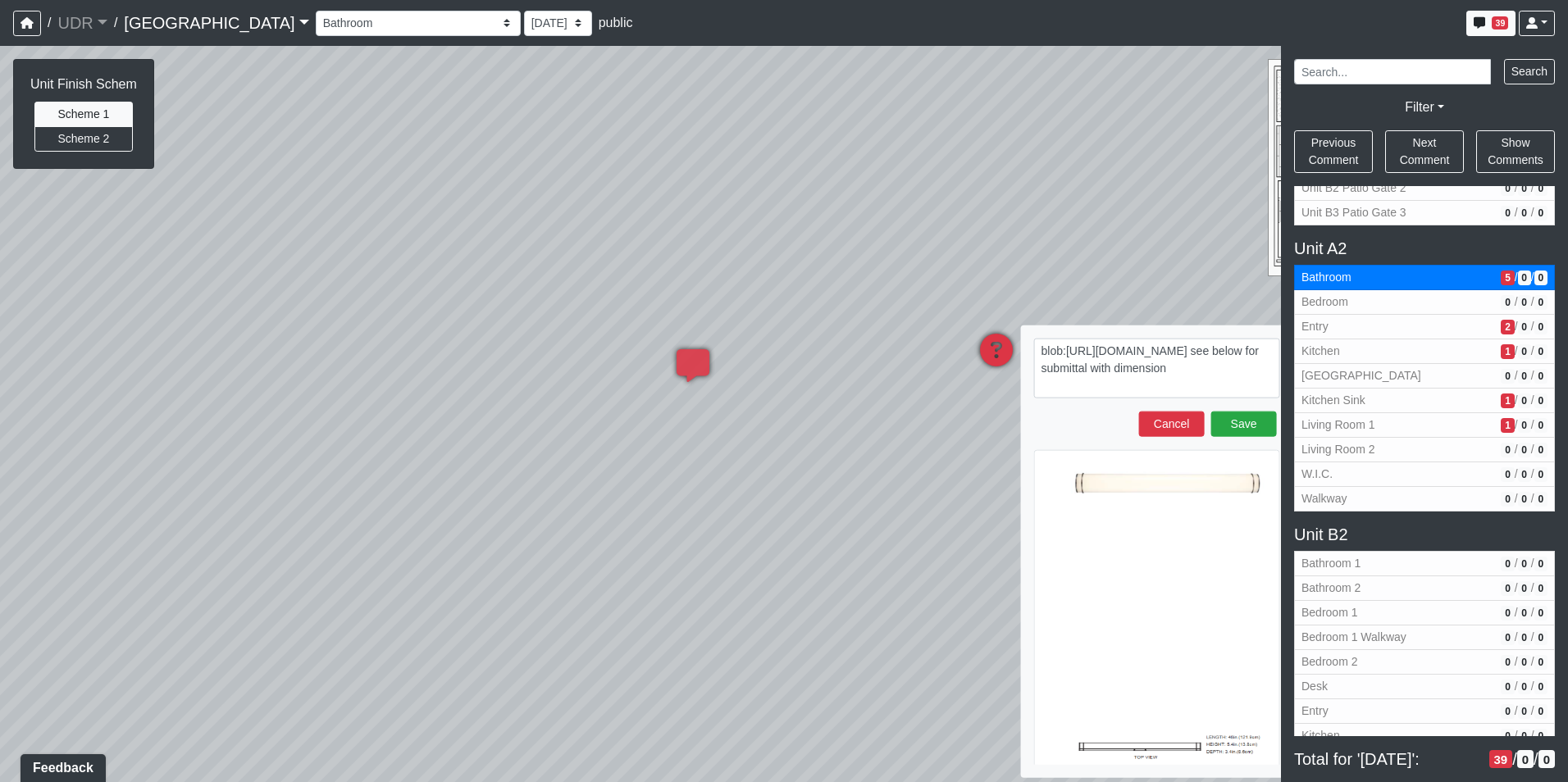
type textarea "blob:https://sizzle.atlasbayvr.com/6ae04329-a2fe-431a-a501-b20fe9ea481e see bel…"
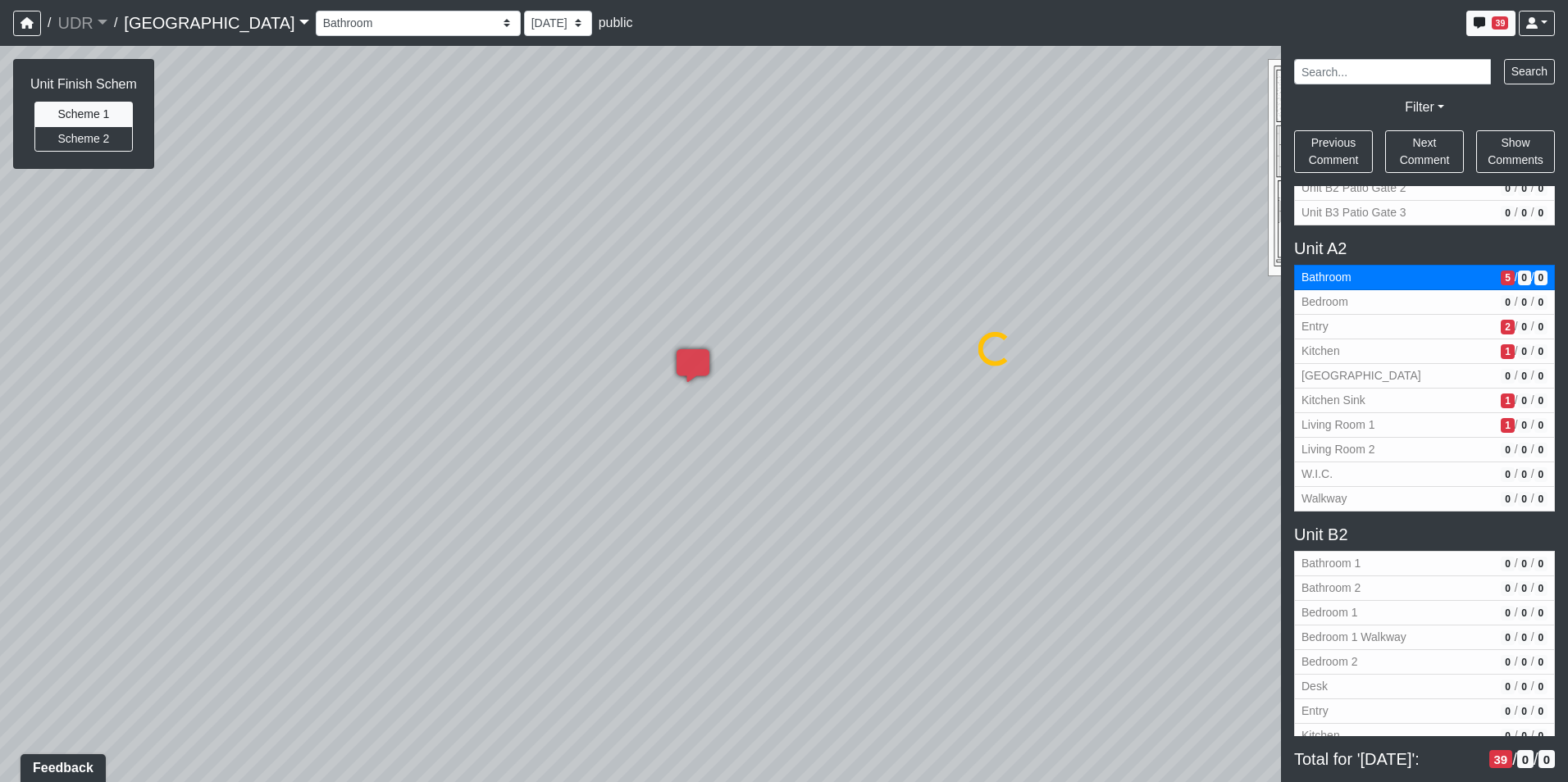
select select "gmWvkurymKJ5m8WKPHJmrh"
drag, startPoint x: 328, startPoint y: 478, endPoint x: 618, endPoint y: 267, distance: 358.6
click at [618, 267] on div "Loading... Kitchen Counter Loading... Island Counter Loading... Courtyard Entry…" at bounding box center [784, 414] width 1568 height 736
drag, startPoint x: 509, startPoint y: 300, endPoint x: 858, endPoint y: 235, distance: 355.0
click at [858, 235] on div "Loading... Kitchen Counter Loading... Island Counter Loading... Courtyard Entry…" at bounding box center [784, 414] width 1568 height 736
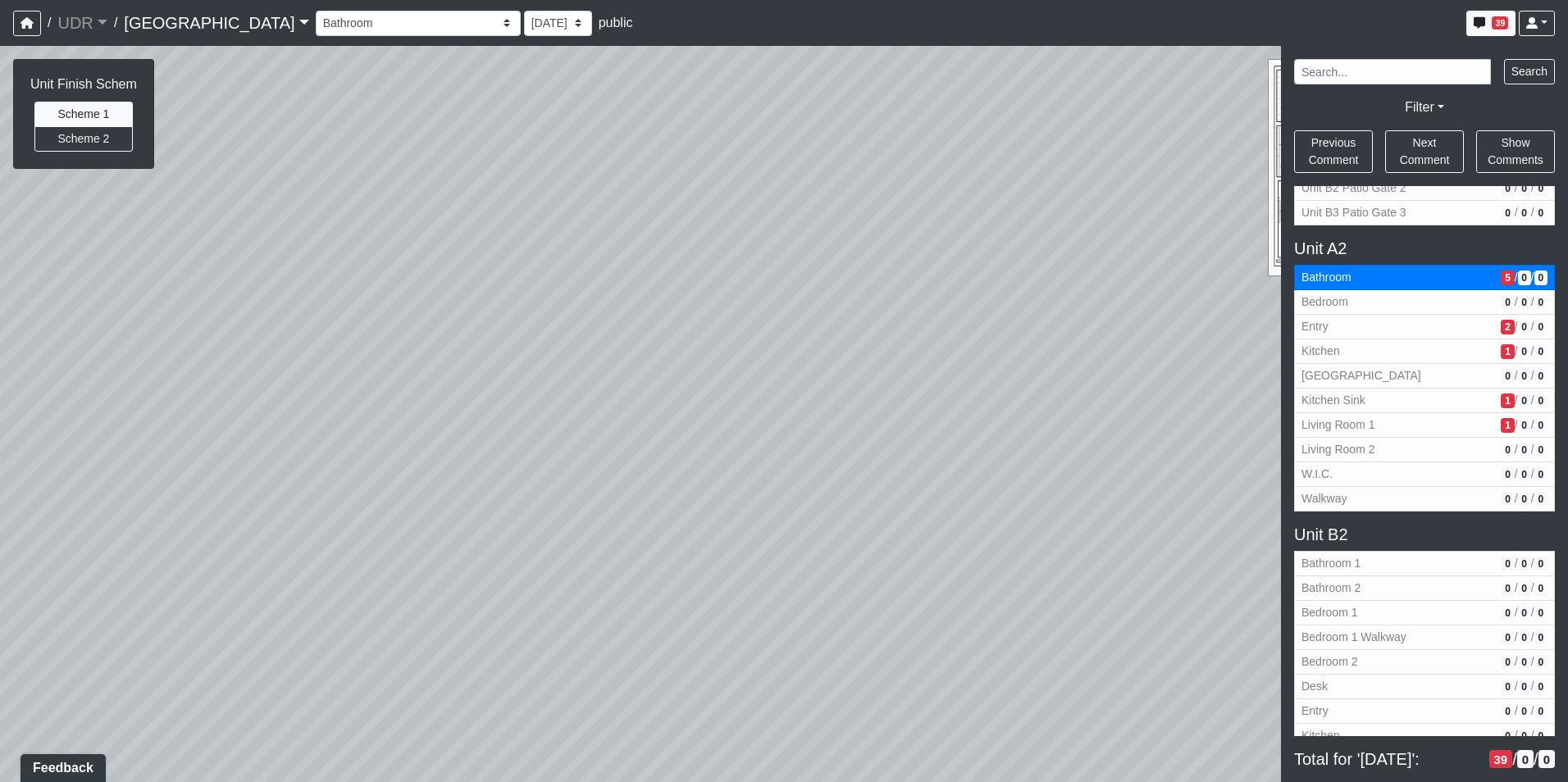
drag, startPoint x: 867, startPoint y: 253, endPoint x: 1008, endPoint y: 250, distance: 141.0
click at [1008, 250] on div "Loading... Kitchen Counter Loading... Island Counter Loading... Courtyard Entry…" at bounding box center [784, 414] width 1568 height 736
drag, startPoint x: 1008, startPoint y: 250, endPoint x: 401, endPoint y: 358, distance: 616.5
click at [381, 371] on div "Loading... Kitchen Counter Loading... Island Counter Loading... Courtyard Entry…" at bounding box center [784, 414] width 1568 height 736
drag, startPoint x: 761, startPoint y: 319, endPoint x: 127, endPoint y: 340, distance: 634.3
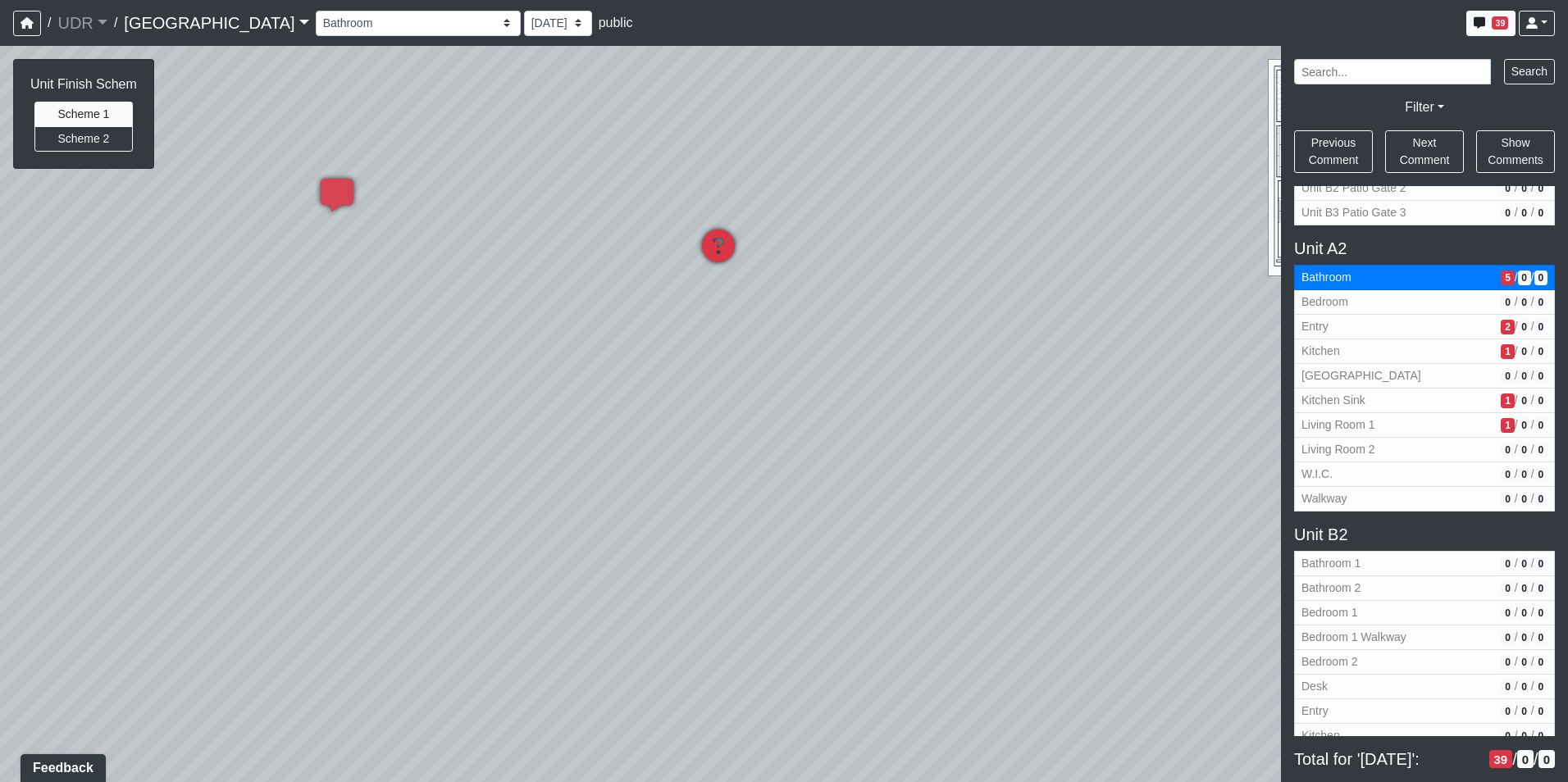
click at [127, 340] on div "Loading... Kitchen Counter Loading... Island Counter Loading... Courtyard Entry…" at bounding box center [784, 414] width 1568 height 736
drag, startPoint x: 518, startPoint y: 302, endPoint x: 286, endPoint y: 263, distance: 235.3
click at [286, 263] on div "Loading... Kitchen Counter Loading... Island Counter Loading... Courtyard Entry…" at bounding box center [784, 414] width 1568 height 736
drag, startPoint x: 559, startPoint y: 215, endPoint x: 113, endPoint y: 241, distance: 446.8
click at [113, 241] on div "Loading... Kitchen Counter Loading... Island Counter Loading... Courtyard Entry…" at bounding box center [784, 414] width 1568 height 736
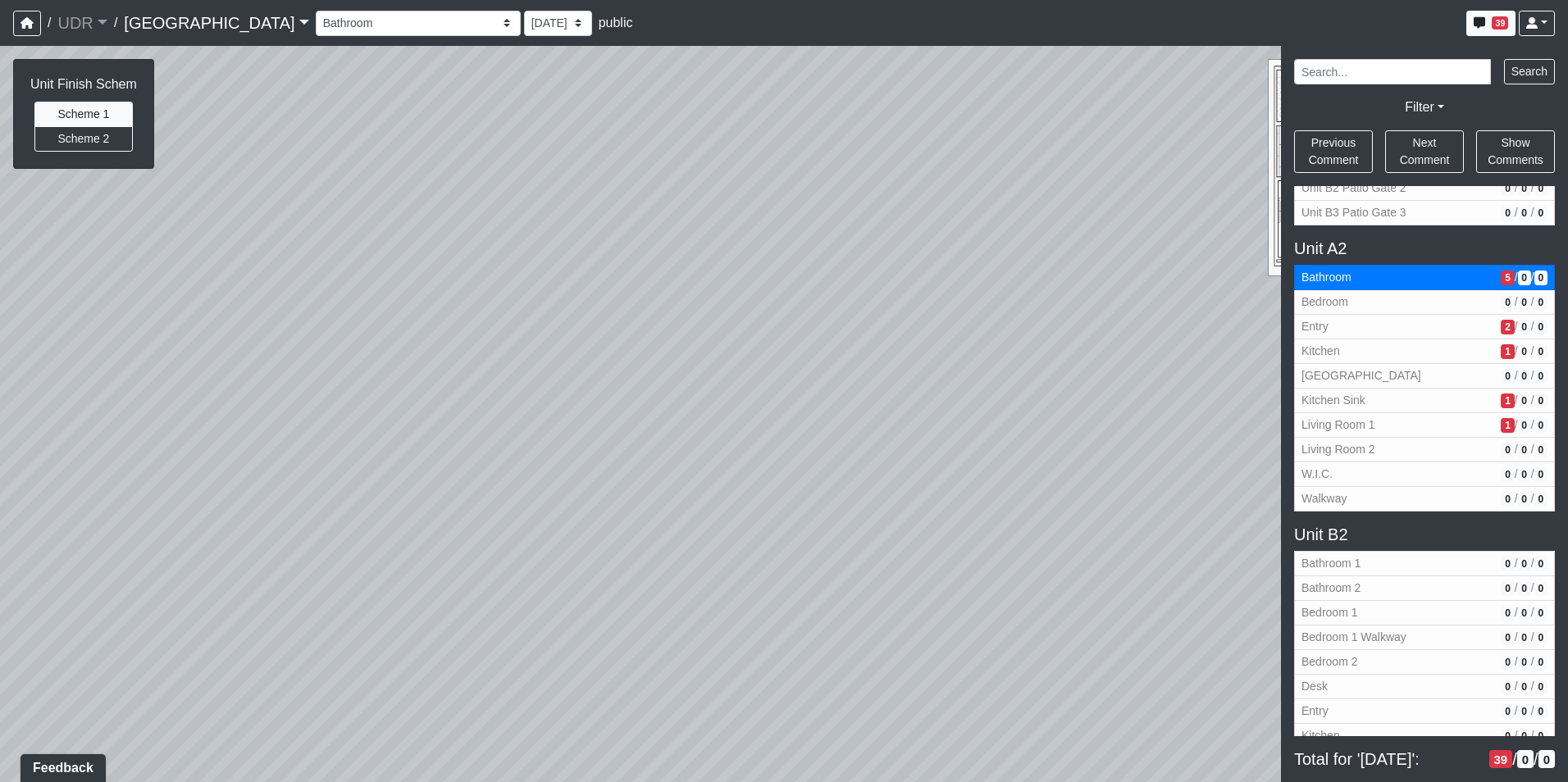
drag, startPoint x: 194, startPoint y: 280, endPoint x: 711, endPoint y: 287, distance: 517.0
click at [669, 289] on div "Loading... Kitchen Counter Loading... Island Counter Loading... Courtyard Entry…" at bounding box center [784, 414] width 1568 height 736
click at [105, 144] on button "Scheme 2" at bounding box center [84, 138] width 98 height 25
click at [95, 104] on button "Scheme 1" at bounding box center [84, 114] width 98 height 25
drag, startPoint x: 439, startPoint y: 136, endPoint x: 524, endPoint y: 76, distance: 104.0
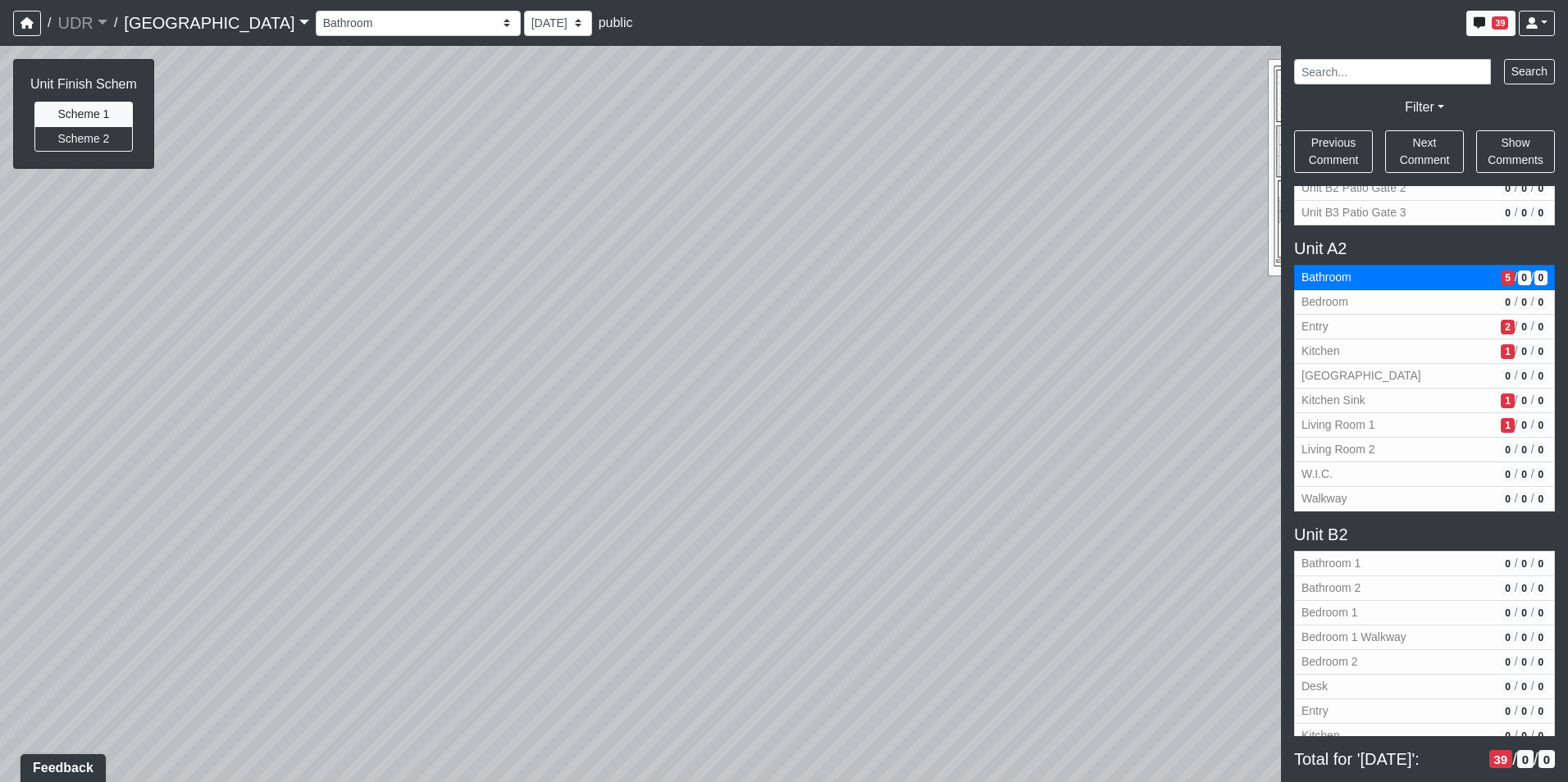
click at [524, 76] on div "Loading... Kitchen Counter Loading... Island Counter Loading... Courtyard Entry…" at bounding box center [784, 414] width 1568 height 736
drag, startPoint x: 720, startPoint y: 158, endPoint x: 799, endPoint y: 190, distance: 85.2
click at [827, 190] on div "Loading... Kitchen Counter Loading... Island Counter Loading... Courtyard Entry…" at bounding box center [784, 414] width 1568 height 736
click at [91, 142] on button "Scheme 2" at bounding box center [84, 138] width 98 height 25
drag, startPoint x: 495, startPoint y: 300, endPoint x: -69, endPoint y: 363, distance: 567.5
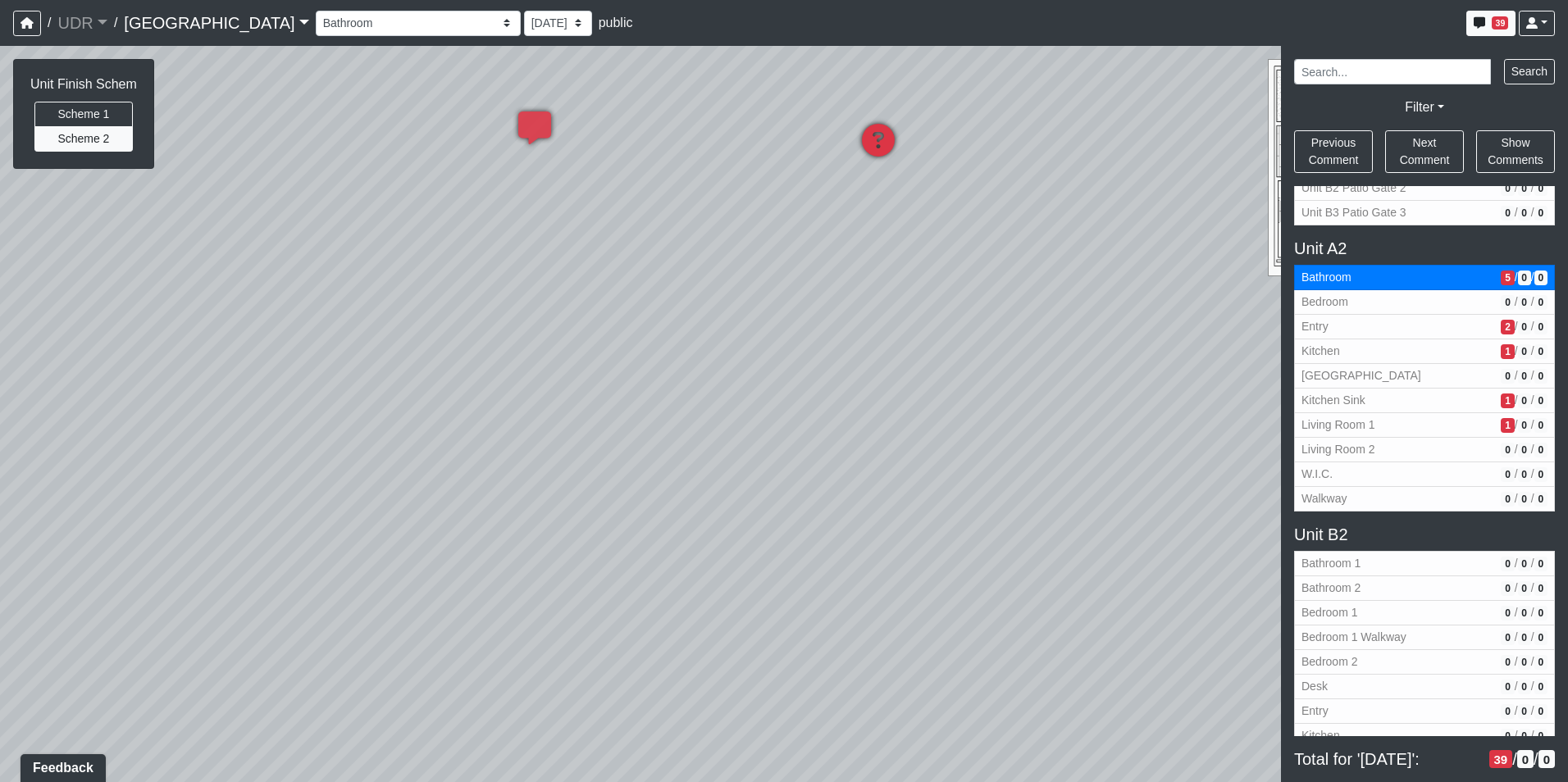
click at [0, 363] on html "/ UDR UDR Loading... / [GEOGRAPHIC_DATA] Loading... Riverside Riverside Loading…" at bounding box center [784, 391] width 1568 height 782
drag, startPoint x: 659, startPoint y: 192, endPoint x: 687, endPoint y: 173, distance: 33.8
click at [685, 176] on div "Loading... Kitchen Counter Loading... Island Counter Loading... Courtyard Entry…" at bounding box center [784, 414] width 1568 height 736
drag, startPoint x: 758, startPoint y: 285, endPoint x: 885, endPoint y: 289, distance: 127.1
click at [885, 289] on div "Loading... Kitchen Counter Loading... Island Counter Loading... Courtyard Entry…" at bounding box center [784, 414] width 1568 height 736
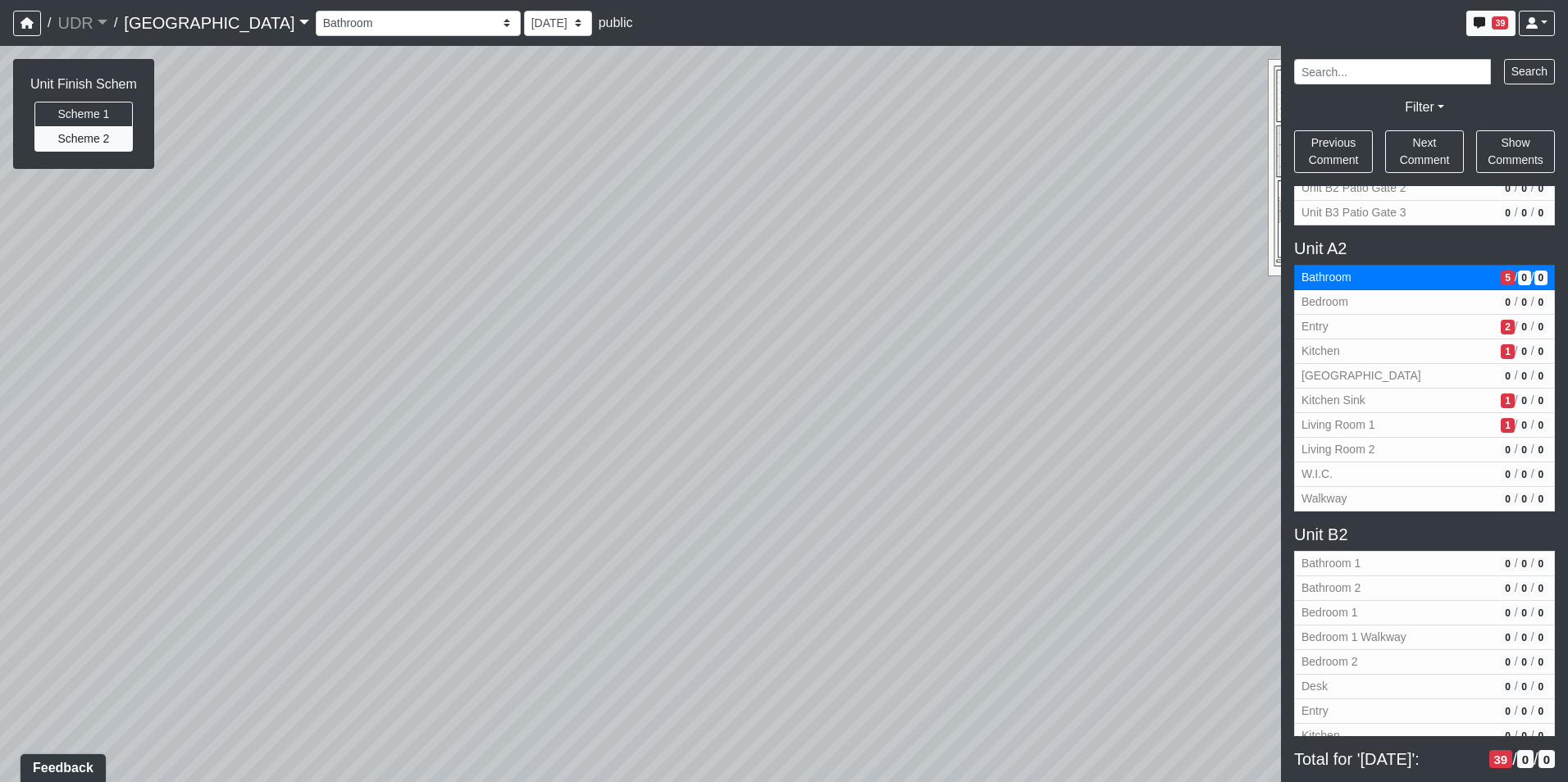
drag, startPoint x: 454, startPoint y: 254, endPoint x: 786, endPoint y: 374, distance: 353.0
click at [786, 374] on div "Loading... Kitchen Counter Loading... Island Counter Loading... Courtyard Entry…" at bounding box center [784, 414] width 1568 height 736
drag, startPoint x: 498, startPoint y: 229, endPoint x: 744, endPoint y: 531, distance: 389.5
click at [744, 531] on div "Loading... Kitchen Counter Loading... Island Counter Loading... Courtyard Entry…" at bounding box center [784, 414] width 1568 height 736
drag, startPoint x: 760, startPoint y: 394, endPoint x: 1021, endPoint y: 224, distance: 311.5
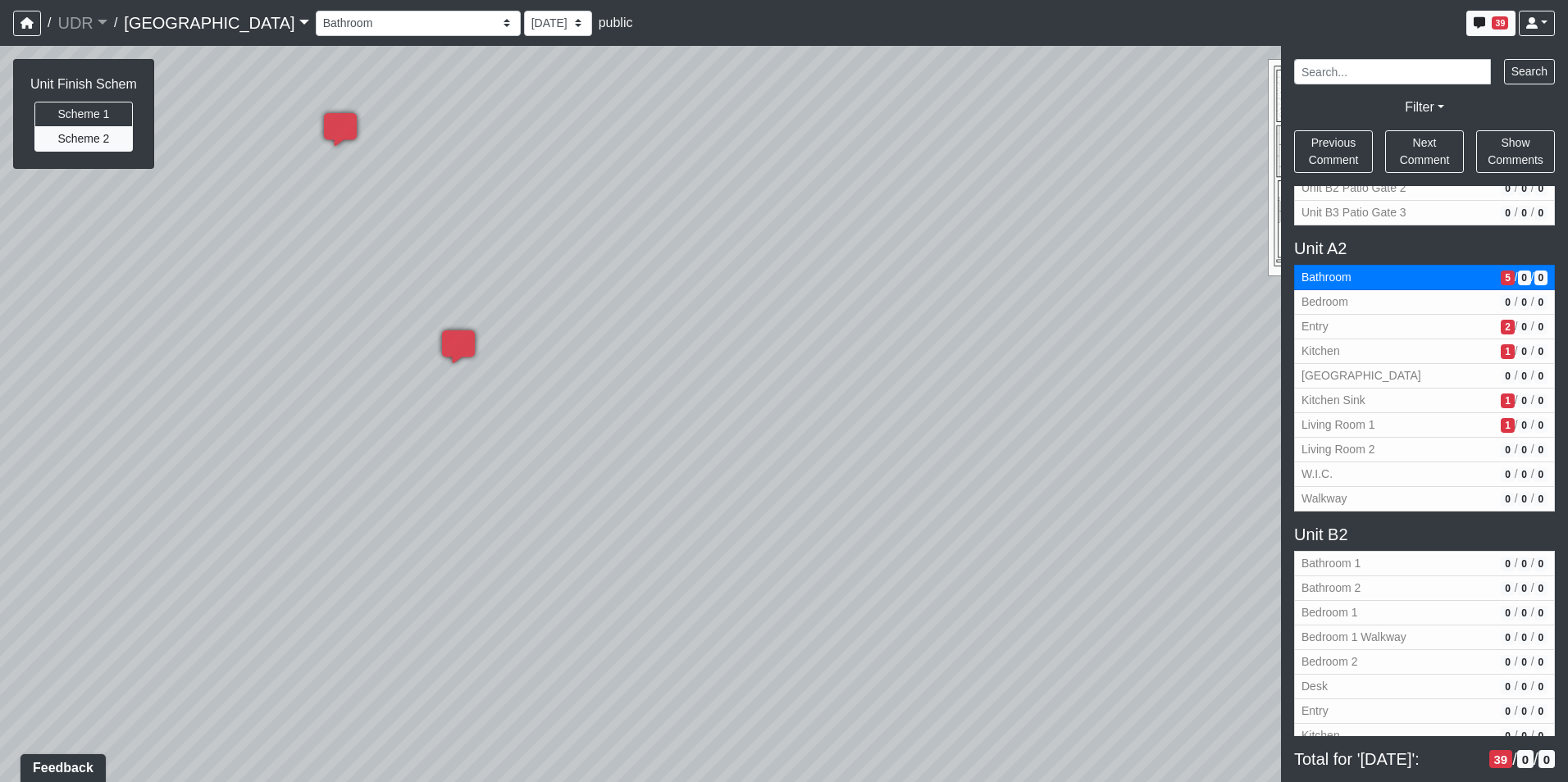
click at [1021, 224] on div "Loading... Kitchen Counter Loading... Island Counter Loading... Courtyard Entry…" at bounding box center [784, 414] width 1568 height 736
drag, startPoint x: 932, startPoint y: 224, endPoint x: 458, endPoint y: 383, distance: 500.0
click at [459, 383] on div "Loading... Kitchen Counter Loading... Island Counter Loading... Courtyard Entry…" at bounding box center [784, 414] width 1568 height 736
click at [77, 102] on button "Scheme 1" at bounding box center [84, 114] width 98 height 25
drag, startPoint x: 749, startPoint y: 340, endPoint x: 918, endPoint y: 162, distance: 245.4
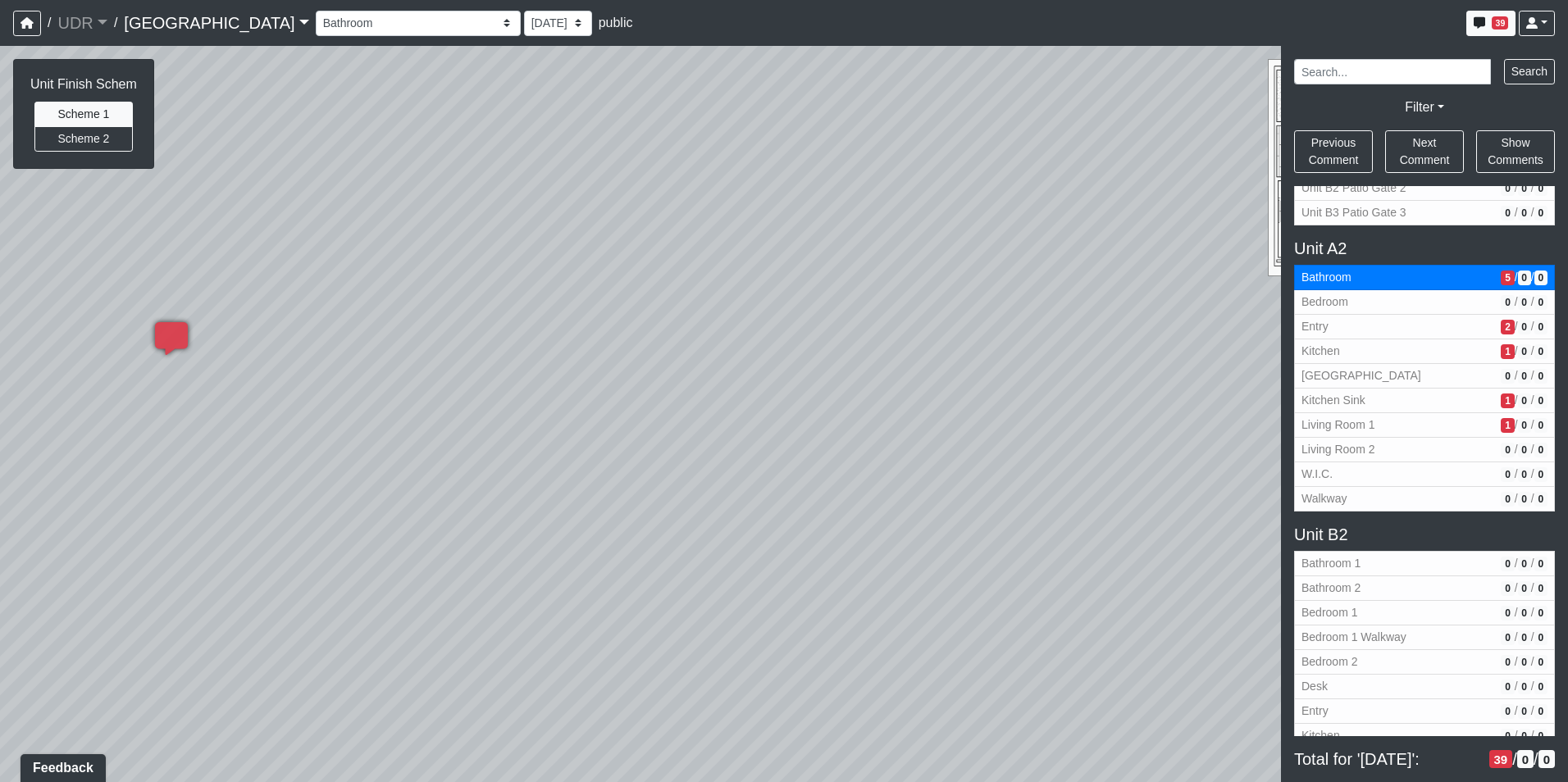
click at [918, 162] on div "Loading... Kitchen Counter Loading... Island Counter Loading... Courtyard Entry…" at bounding box center [784, 414] width 1568 height 736
drag, startPoint x: 941, startPoint y: 216, endPoint x: 1009, endPoint y: 182, distance: 76.0
click at [1009, 182] on div "Loading... Kitchen Counter Loading... Island Counter Loading... Courtyard Entry…" at bounding box center [784, 414] width 1568 height 736
drag, startPoint x: 654, startPoint y: 177, endPoint x: 538, endPoint y: 158, distance: 117.5
click at [538, 158] on div "Loading... Kitchen Counter Loading... Island Counter Loading... Courtyard Entry…" at bounding box center [784, 414] width 1568 height 736
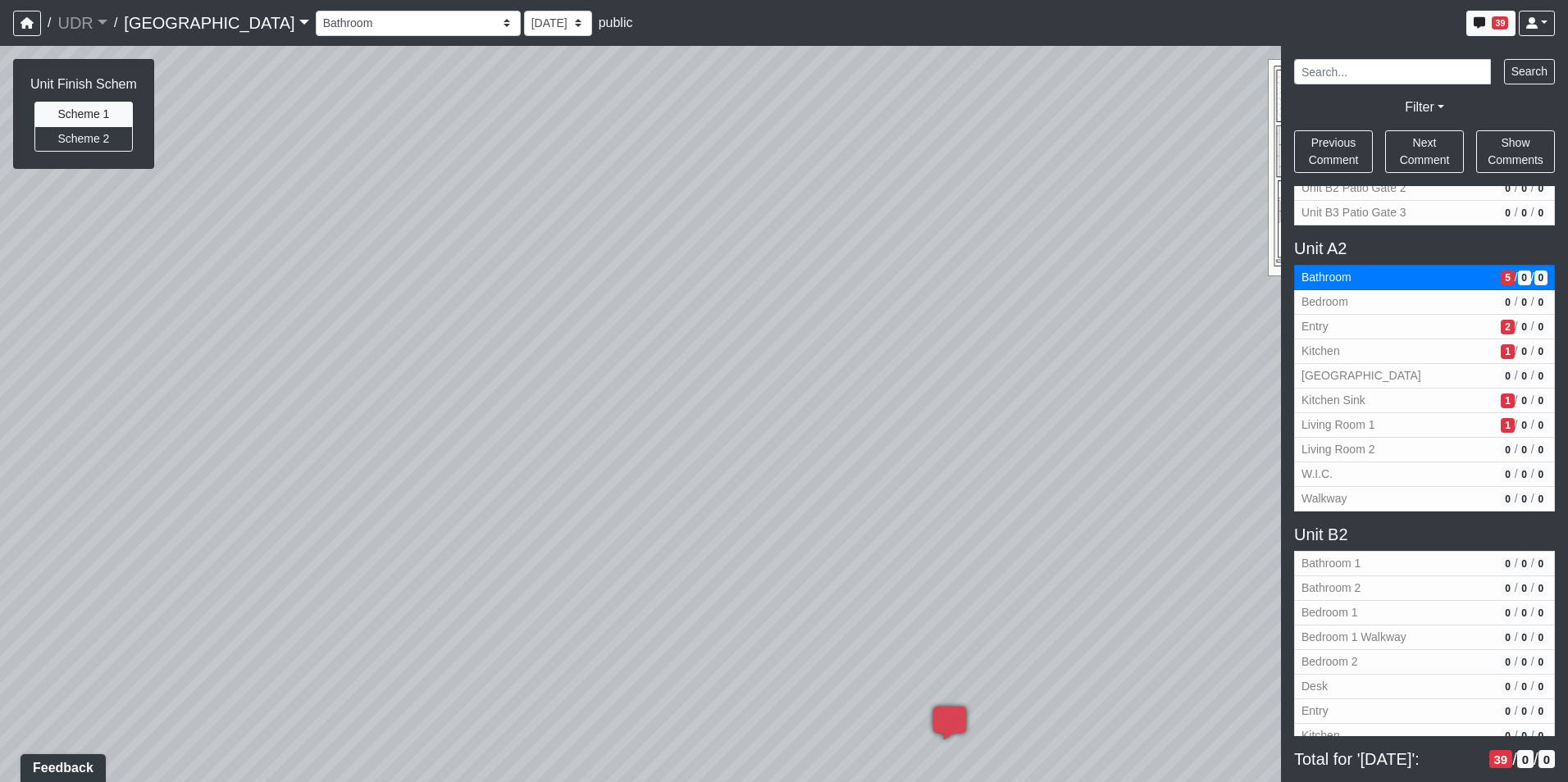
drag, startPoint x: 978, startPoint y: 281, endPoint x: 597, endPoint y: 409, distance: 401.9
click at [597, 409] on div "Loading... Kitchen Counter Loading... Island Counter Loading... Courtyard Entry…" at bounding box center [784, 414] width 1568 height 736
drag, startPoint x: 567, startPoint y: 215, endPoint x: 884, endPoint y: 168, distance: 320.5
click at [892, 165] on div "Loading... Kitchen Counter Loading... Island Counter Loading... Courtyard Entry…" at bounding box center [784, 414] width 1568 height 736
drag, startPoint x: 827, startPoint y: 506, endPoint x: 329, endPoint y: 542, distance: 499.3
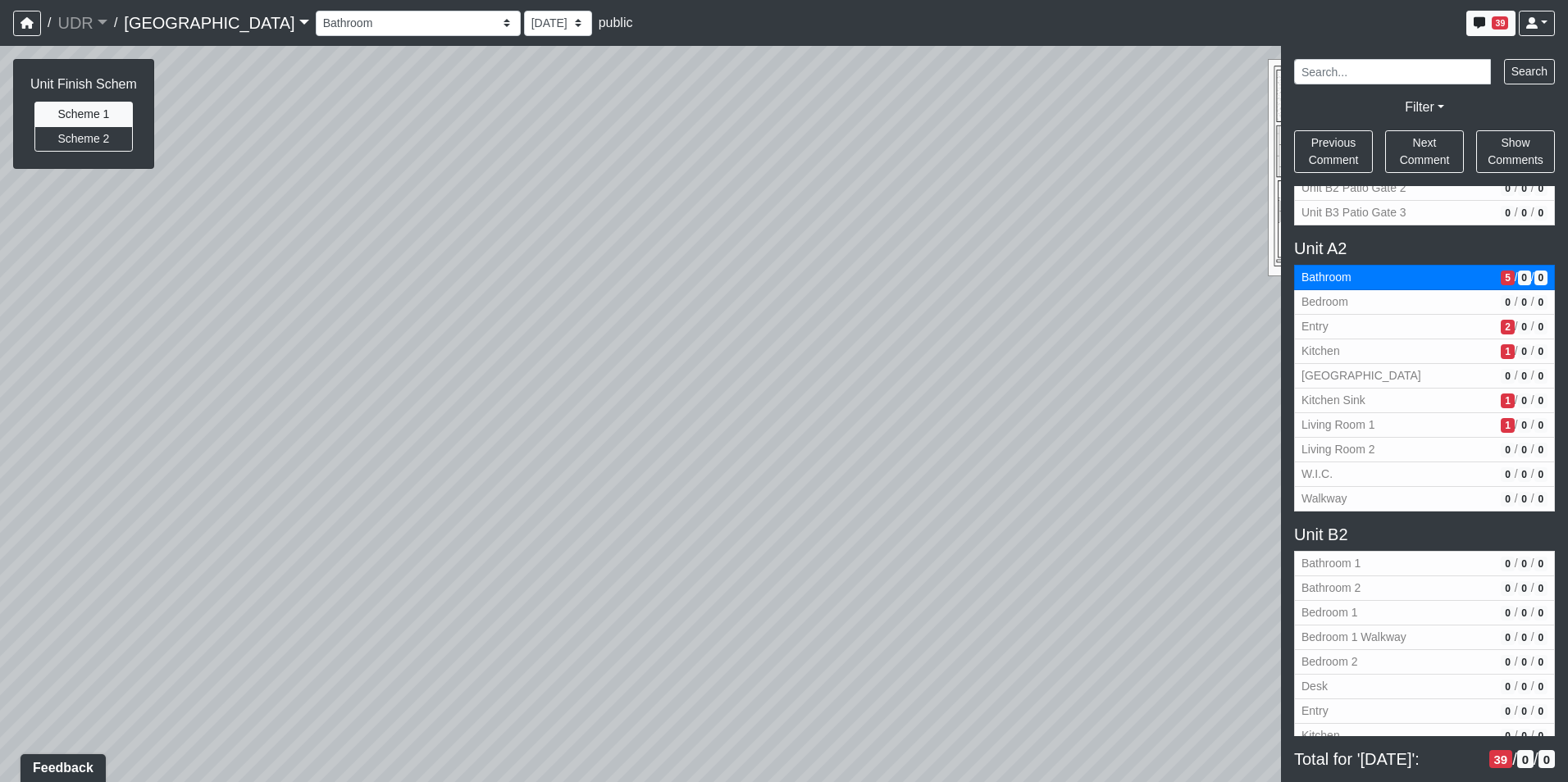
click at [351, 549] on div "Loading... Kitchen Counter Loading... Island Counter Loading... Courtyard Entry…" at bounding box center [784, 414] width 1568 height 736
click at [853, 287] on span "Add comment" at bounding box center [889, 290] width 81 height 14
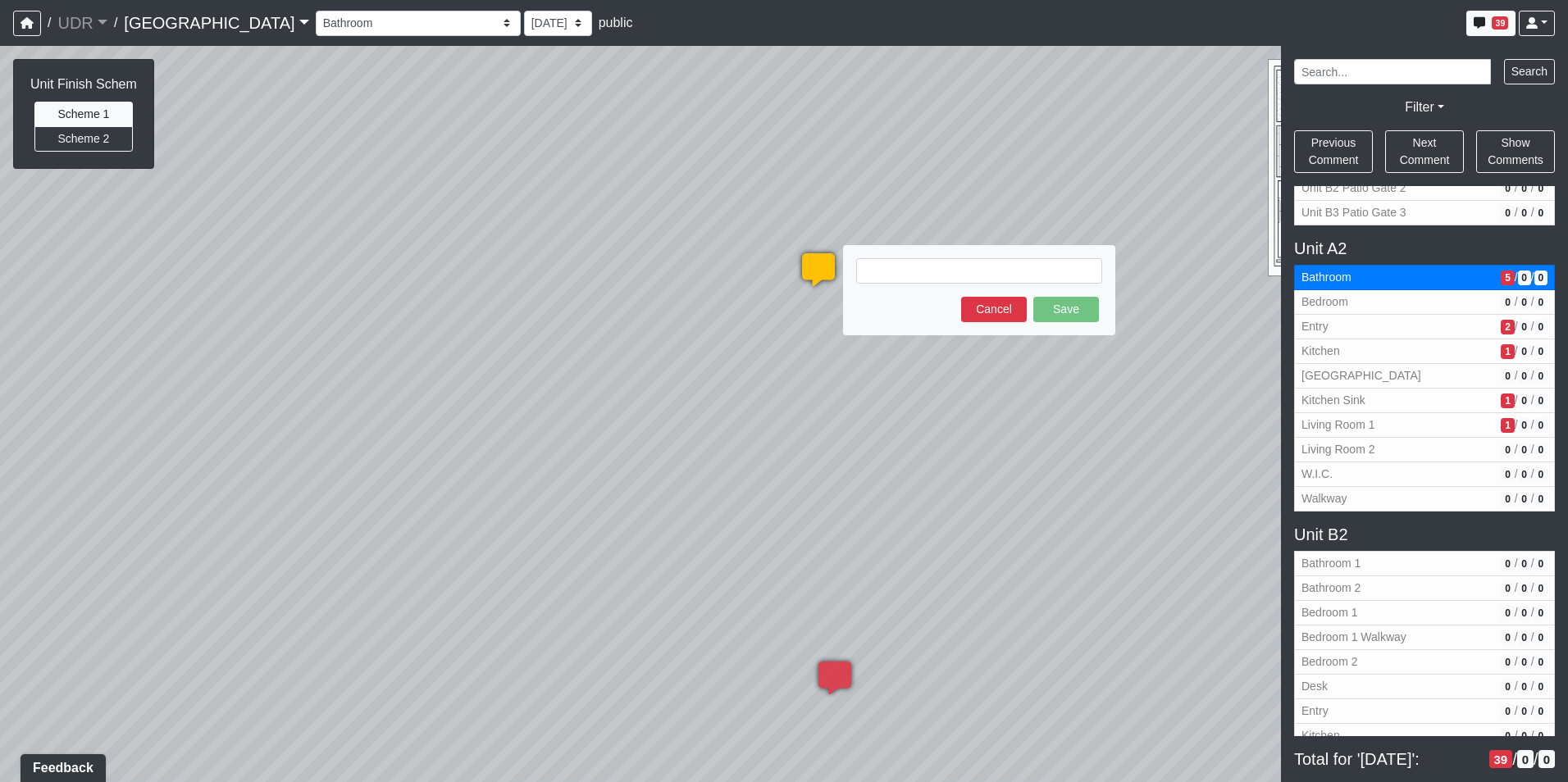
type textarea "blob:https://sizzle.atlasbayvr.com/79c60b23-f43a-4b91-8a99-a34b25d17b30"
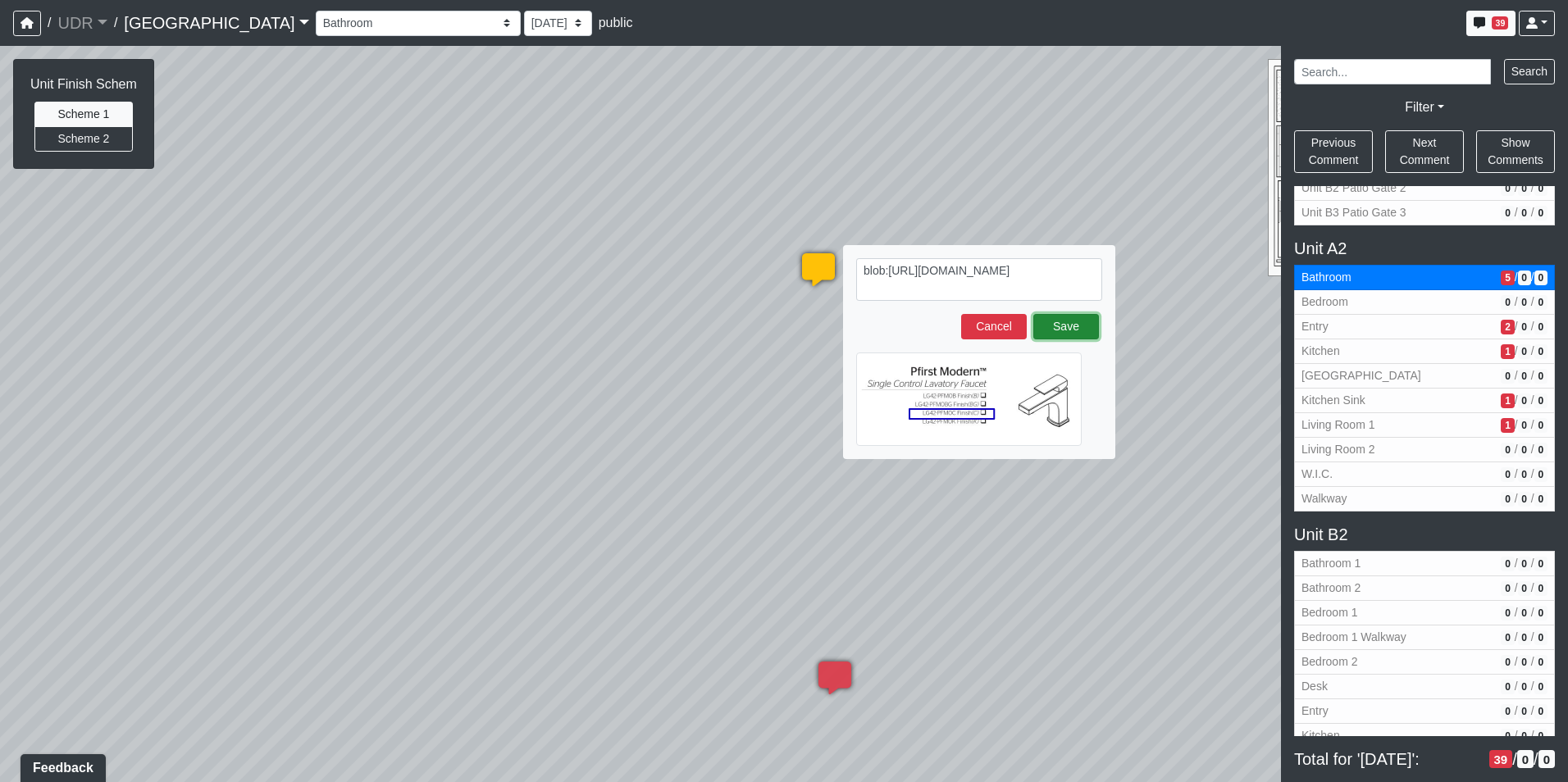
click at [1074, 327] on button "Save" at bounding box center [1065, 326] width 65 height 25
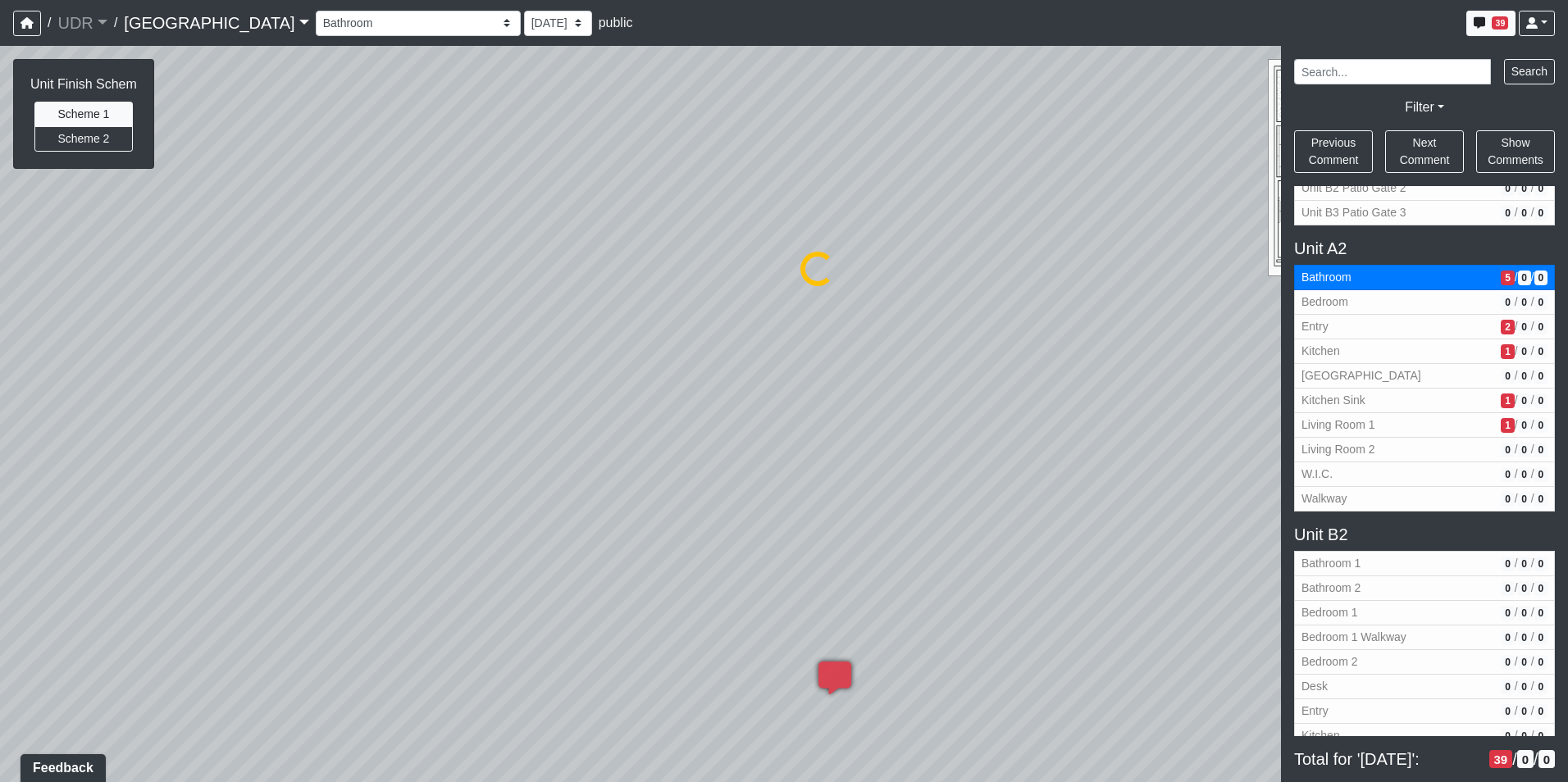
select select "gmWvkurymKJ5m8WKPHJmrh"
drag, startPoint x: 829, startPoint y: 335, endPoint x: 979, endPoint y: 382, distance: 157.2
click at [997, 369] on div "Loading... Kitchen Counter Loading... Island Counter Loading... Courtyard Entry…" at bounding box center [784, 414] width 1568 height 736
drag, startPoint x: 513, startPoint y: 388, endPoint x: 872, endPoint y: 410, distance: 359.7
click at [872, 410] on div "Loading... Kitchen Counter Loading... Island Counter Loading... Courtyard Entry…" at bounding box center [784, 414] width 1568 height 736
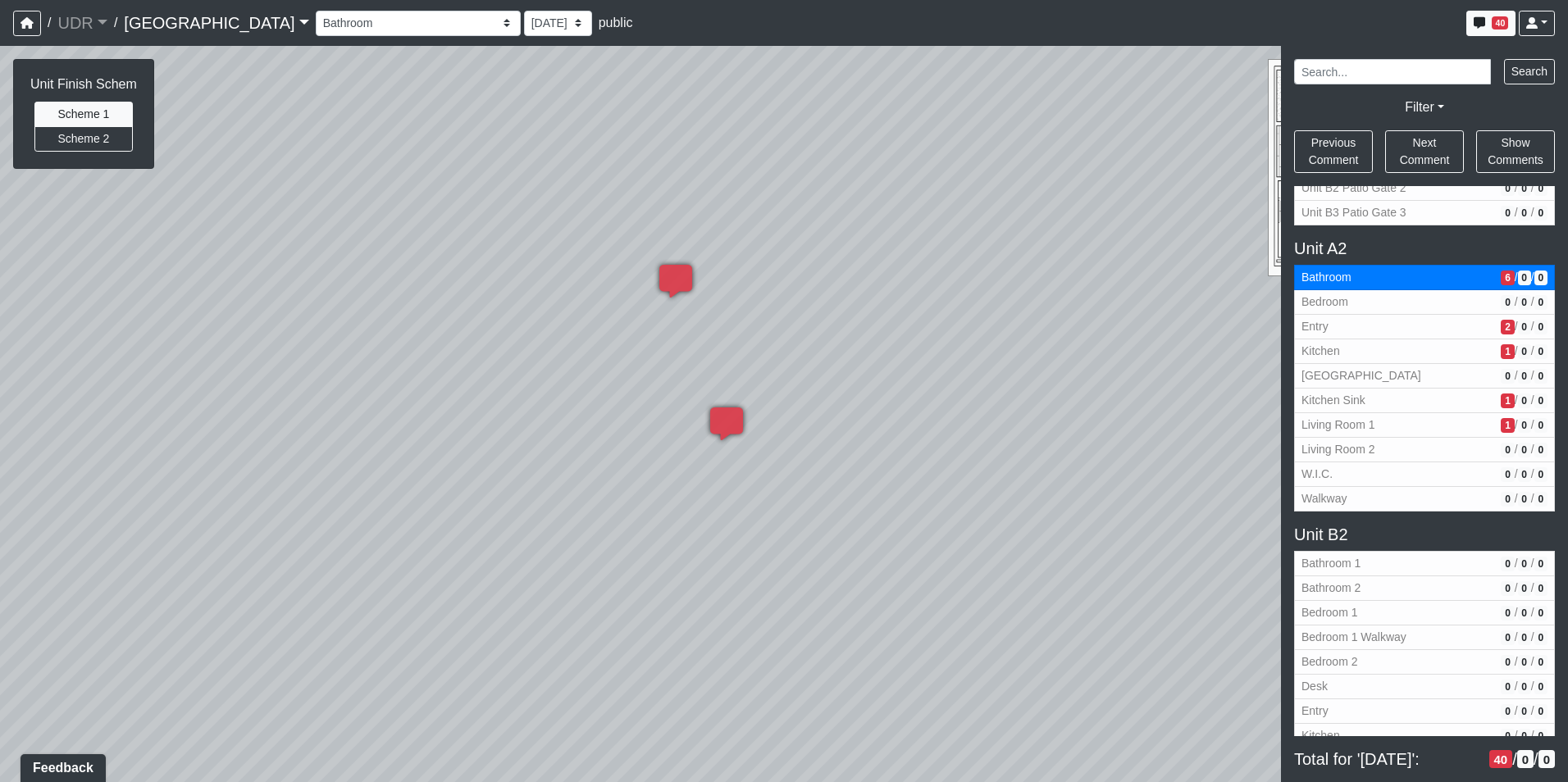
drag, startPoint x: 488, startPoint y: 185, endPoint x: 755, endPoint y: 409, distance: 348.5
click at [755, 409] on div "Loading... Kitchen Counter Loading... Island Counter Loading... Courtyard Entry…" at bounding box center [784, 414] width 1568 height 736
click at [663, 283] on li "Add comment" at bounding box center [745, 284] width 212 height 24
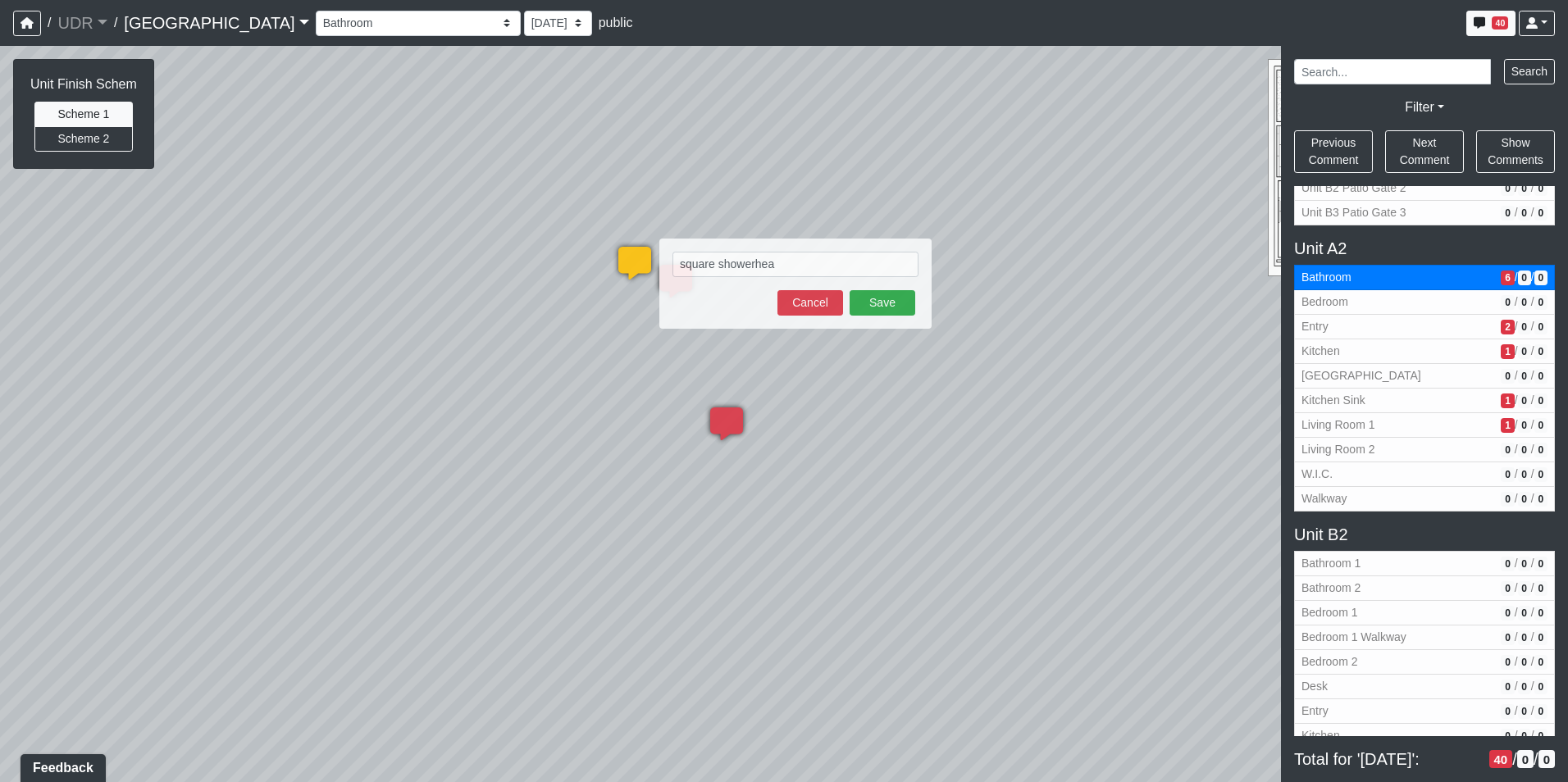
type textarea "square showerhead"
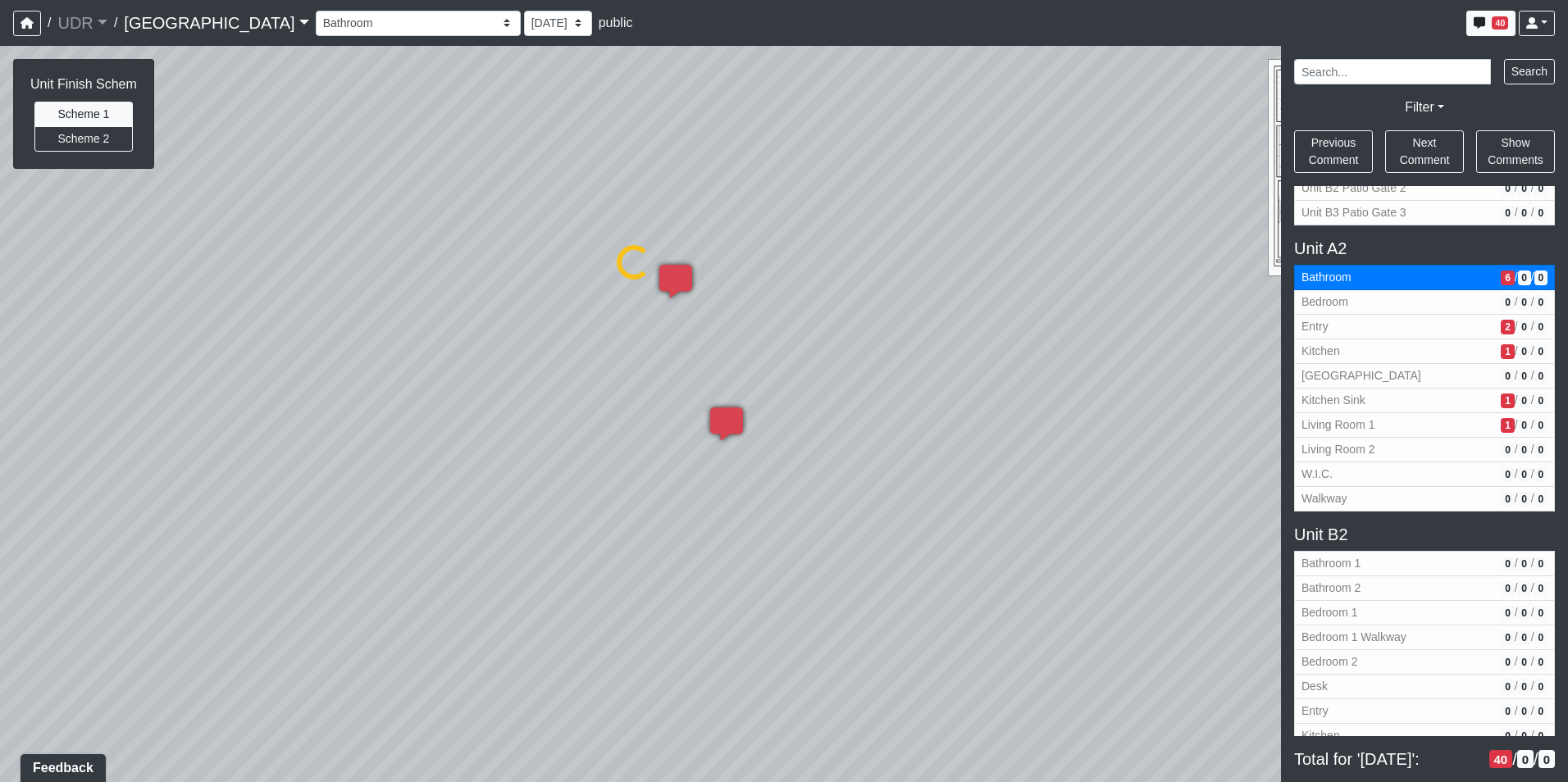
select select "gmWvkurymKJ5m8WKPHJmrh"
click at [656, 536] on span "Add comment" at bounding box center [694, 536] width 81 height 14
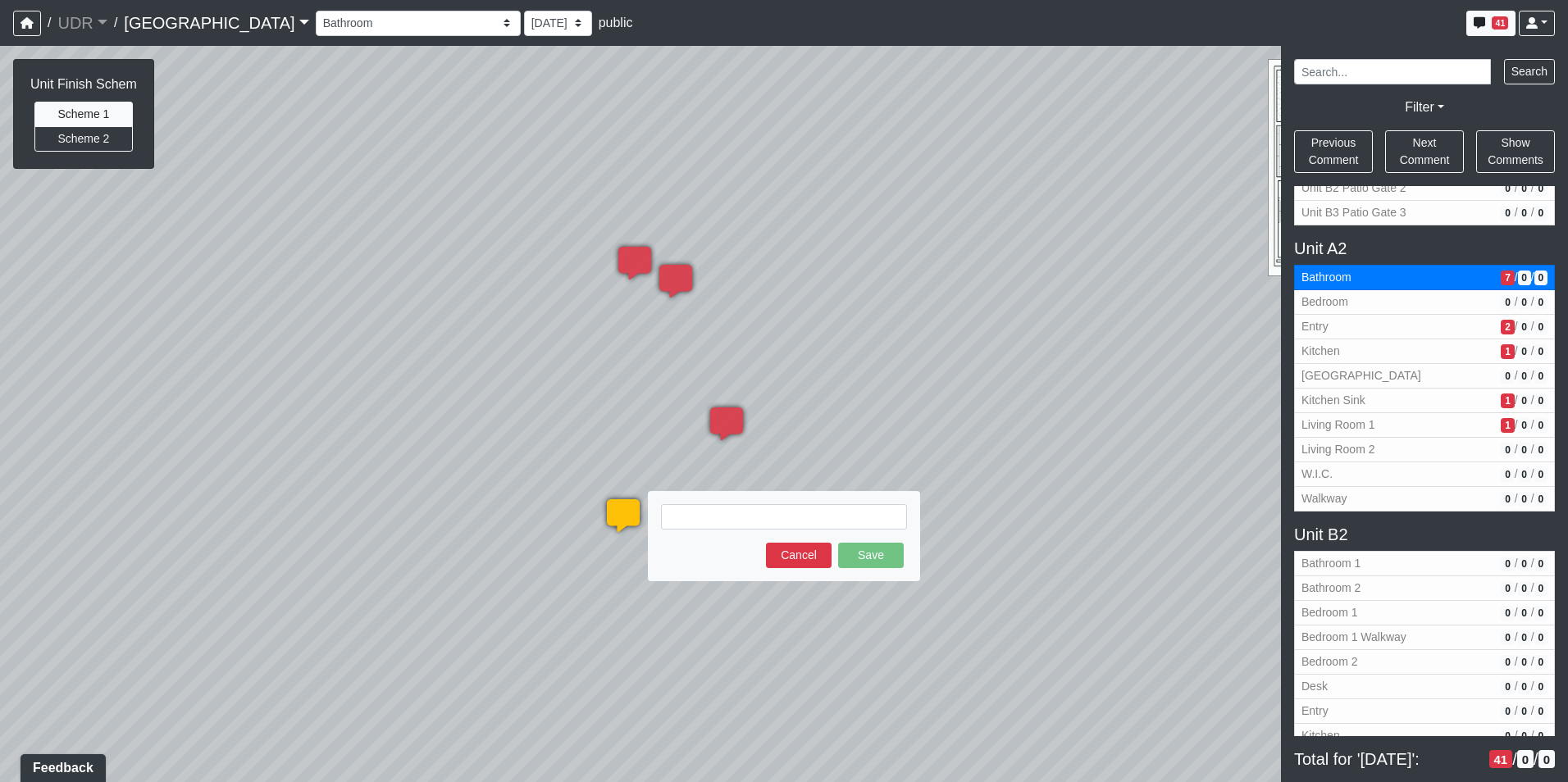
type textarea "blob:https://sizzle.atlasbayvr.com/f56af6c9-bdb3-415e-883f-3de675d082eb"
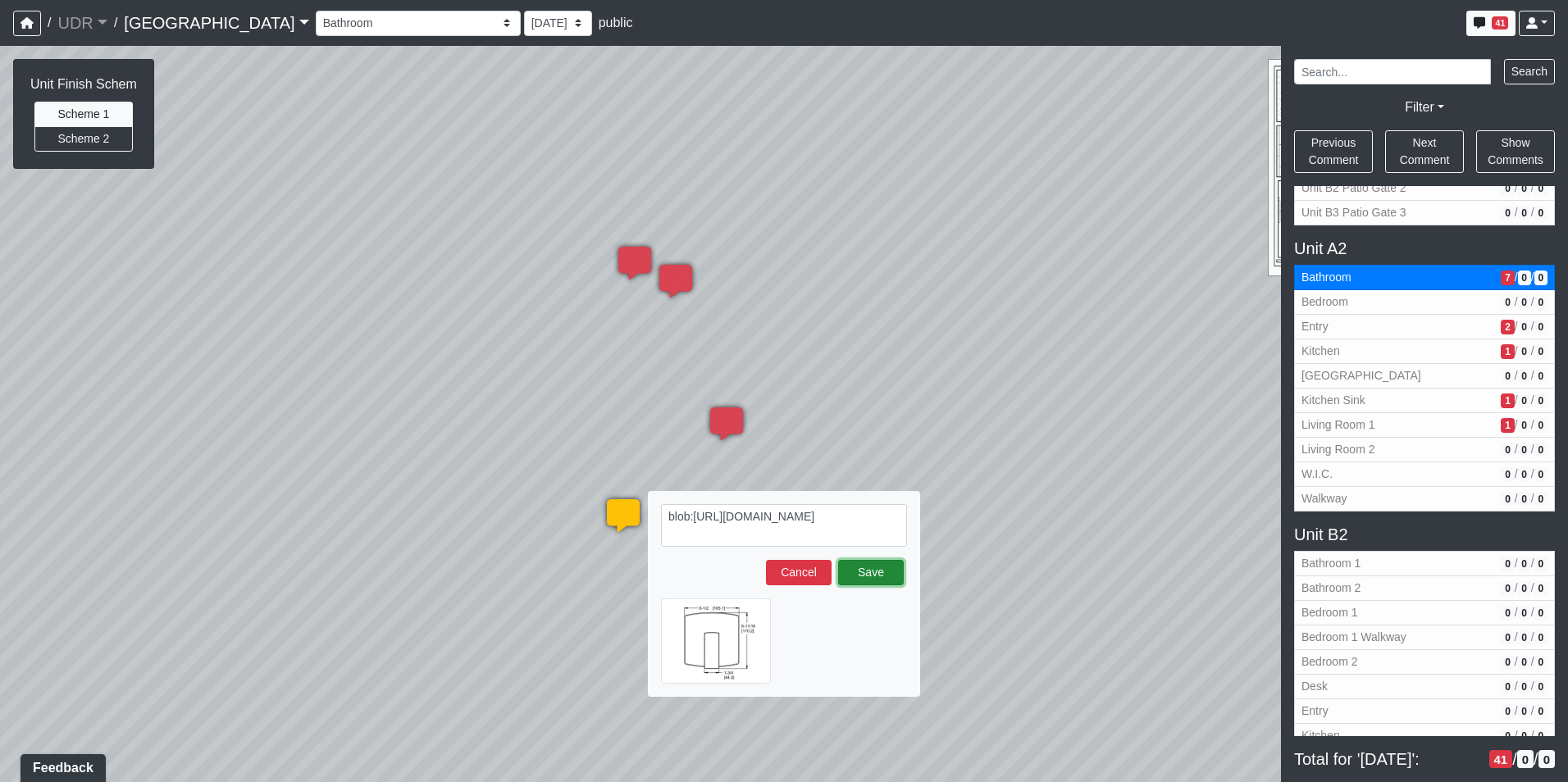
click at [884, 575] on button "Save" at bounding box center [870, 572] width 65 height 25
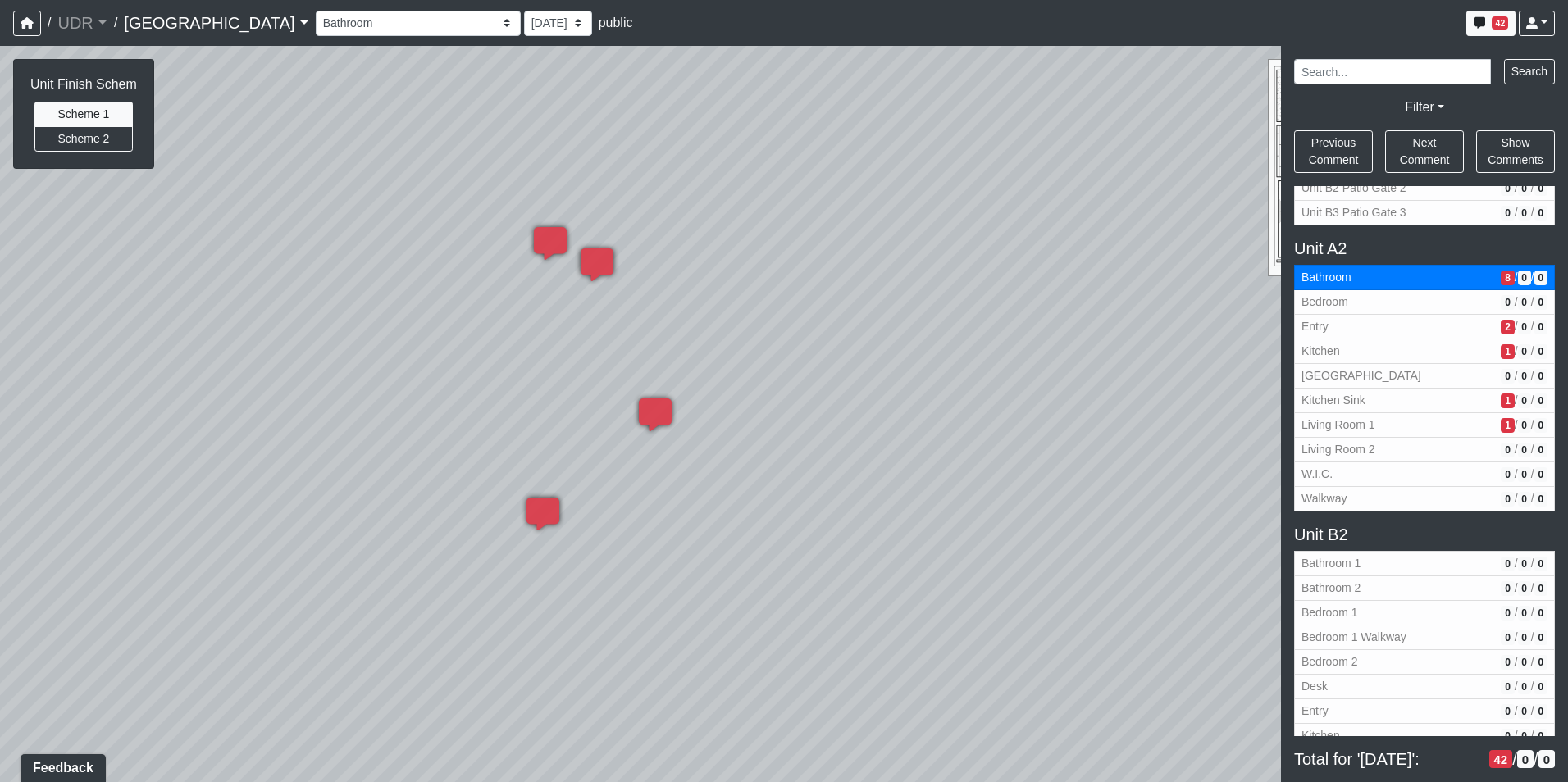
drag, startPoint x: 906, startPoint y: 419, endPoint x: 303, endPoint y: 145, distance: 662.3
click at [312, 148] on div "Loading... Kitchen Counter Loading... Island Counter Loading... Courtyard Entry…" at bounding box center [784, 414] width 1568 height 736
drag, startPoint x: 605, startPoint y: 218, endPoint x: 1276, endPoint y: 334, distance: 681.0
click at [1267, 334] on div "Loading... Kitchen Counter Loading... Island Counter Loading... Courtyard Entry…" at bounding box center [784, 414] width 1568 height 736
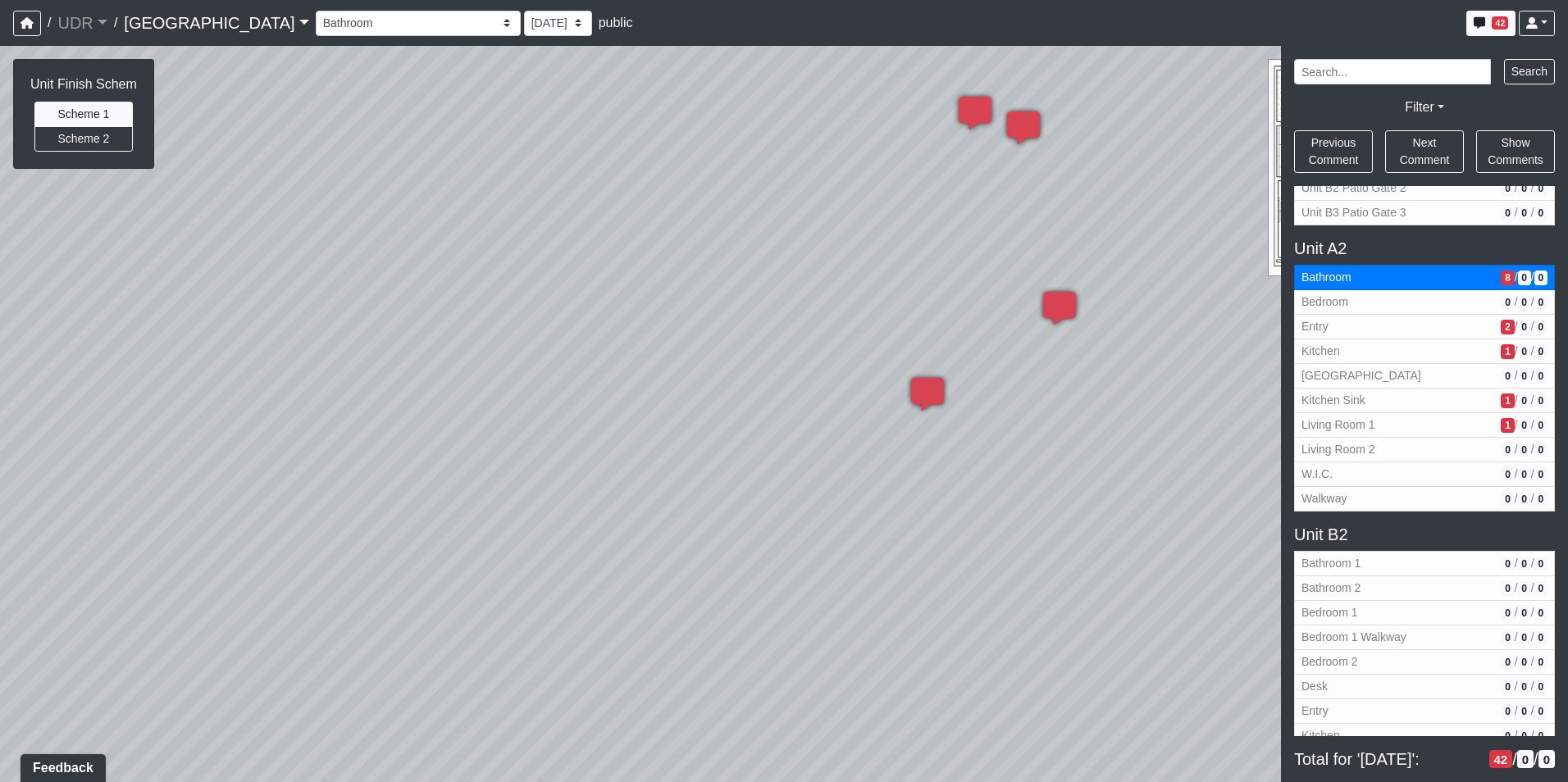
drag, startPoint x: 434, startPoint y: 348, endPoint x: 668, endPoint y: 595, distance: 340.2
click at [668, 595] on div "Loading... Kitchen Counter Loading... Island Counter Loading... Courtyard Entry…" at bounding box center [784, 414] width 1568 height 736
drag, startPoint x: 654, startPoint y: 411, endPoint x: 1073, endPoint y: 363, distance: 421.7
click at [1049, 367] on div "Loading... Kitchen Counter Loading... Island Counter Loading... Courtyard Entry…" at bounding box center [784, 414] width 1568 height 736
click at [956, 499] on icon at bounding box center [951, 512] width 49 height 49
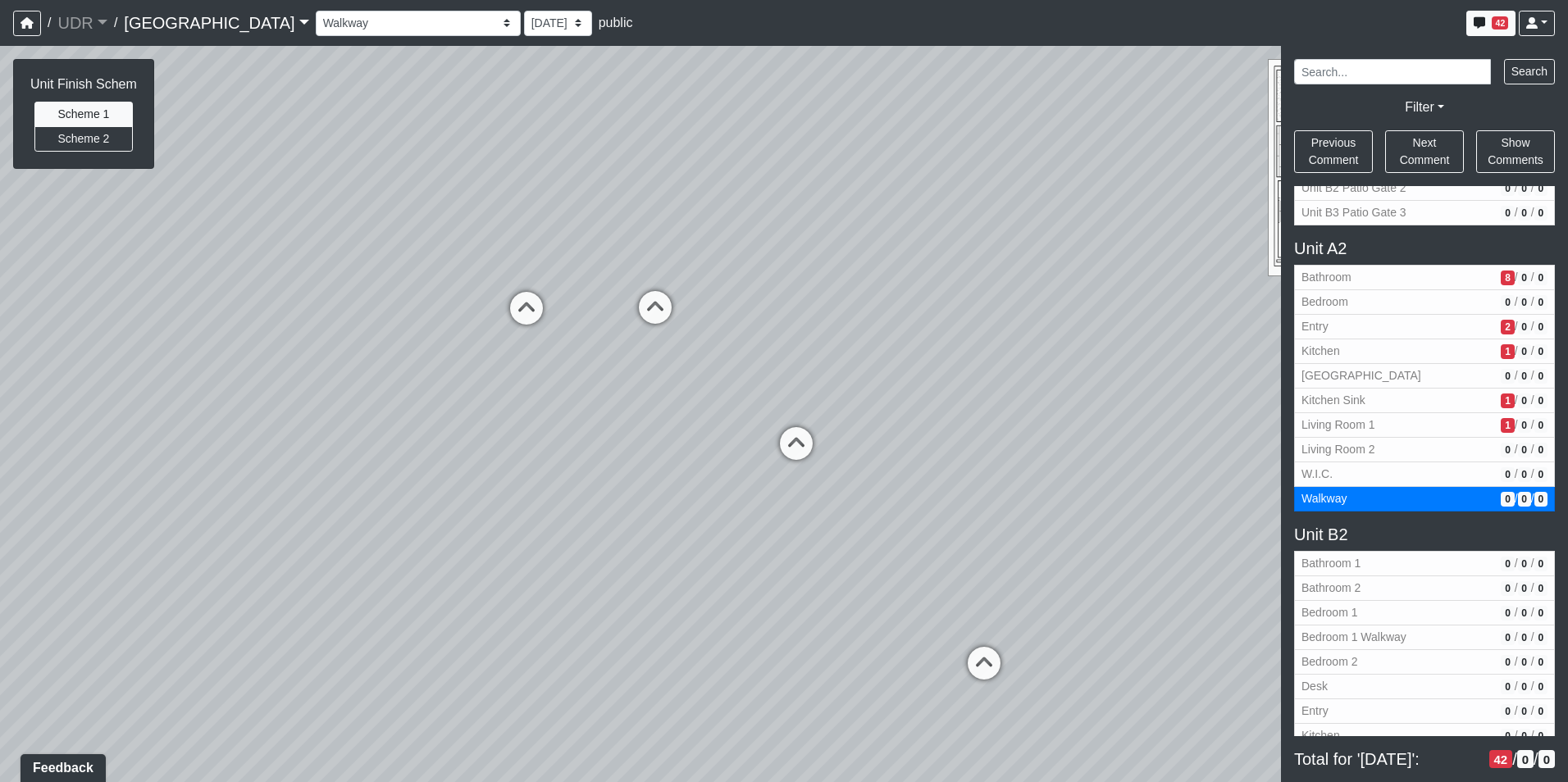
drag, startPoint x: 657, startPoint y: 311, endPoint x: 945, endPoint y: 497, distance: 342.8
click at [945, 497] on div "Loading... Kitchen Counter Loading... Island Counter Loading... Courtyard Entry…" at bounding box center [784, 414] width 1568 height 736
click at [799, 460] on icon at bounding box center [797, 452] width 49 height 49
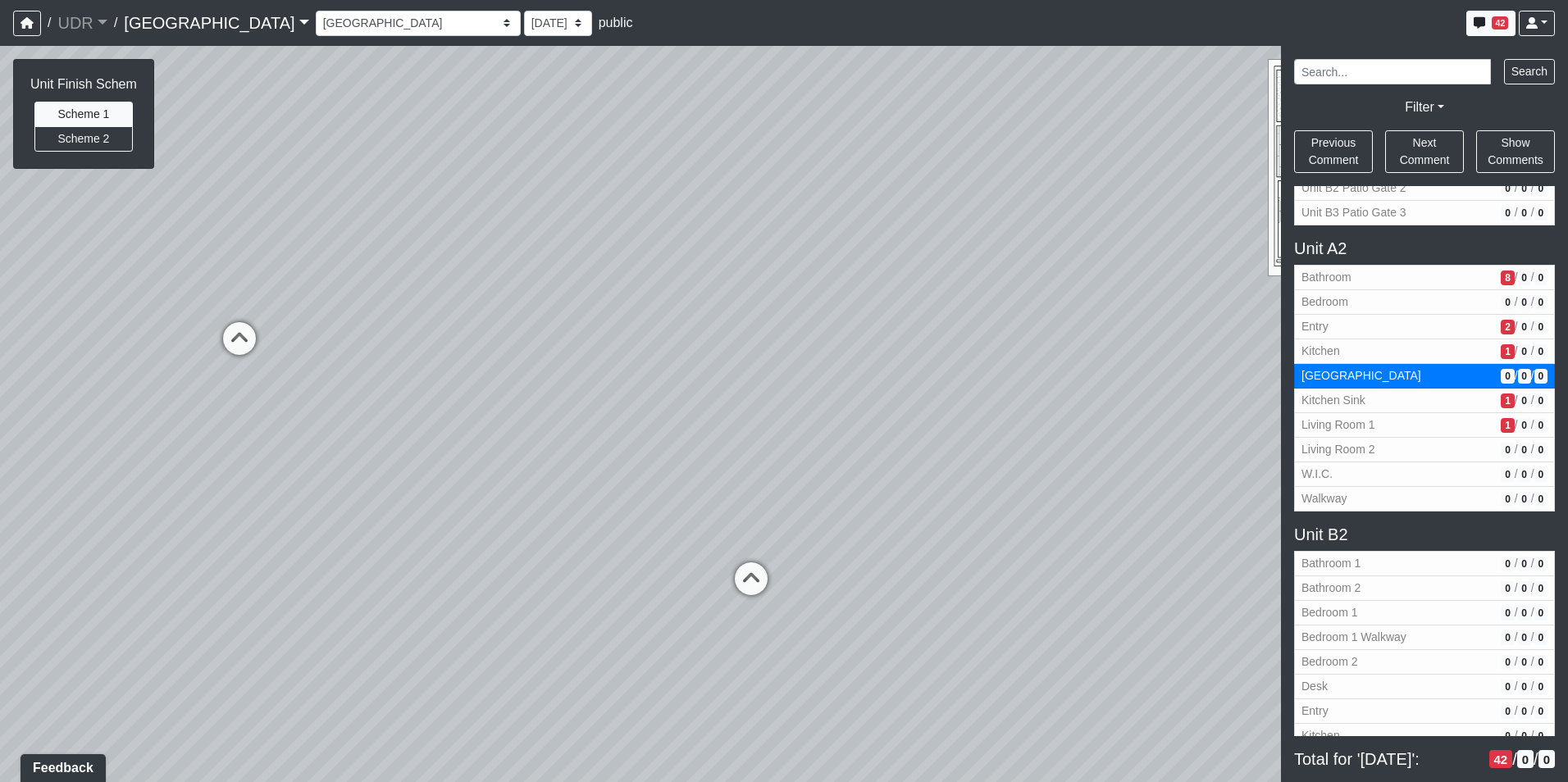
drag, startPoint x: 659, startPoint y: 390, endPoint x: 1017, endPoint y: 497, distance: 373.6
click at [1017, 497] on div "Loading... Kitchen Counter Loading... Island Counter Loading... Courtyard Entry…" at bounding box center [784, 414] width 1568 height 736
click at [540, 410] on icon at bounding box center [541, 415] width 49 height 49
select select "iVe27ibxSxPv8fpLZ6fQHX"
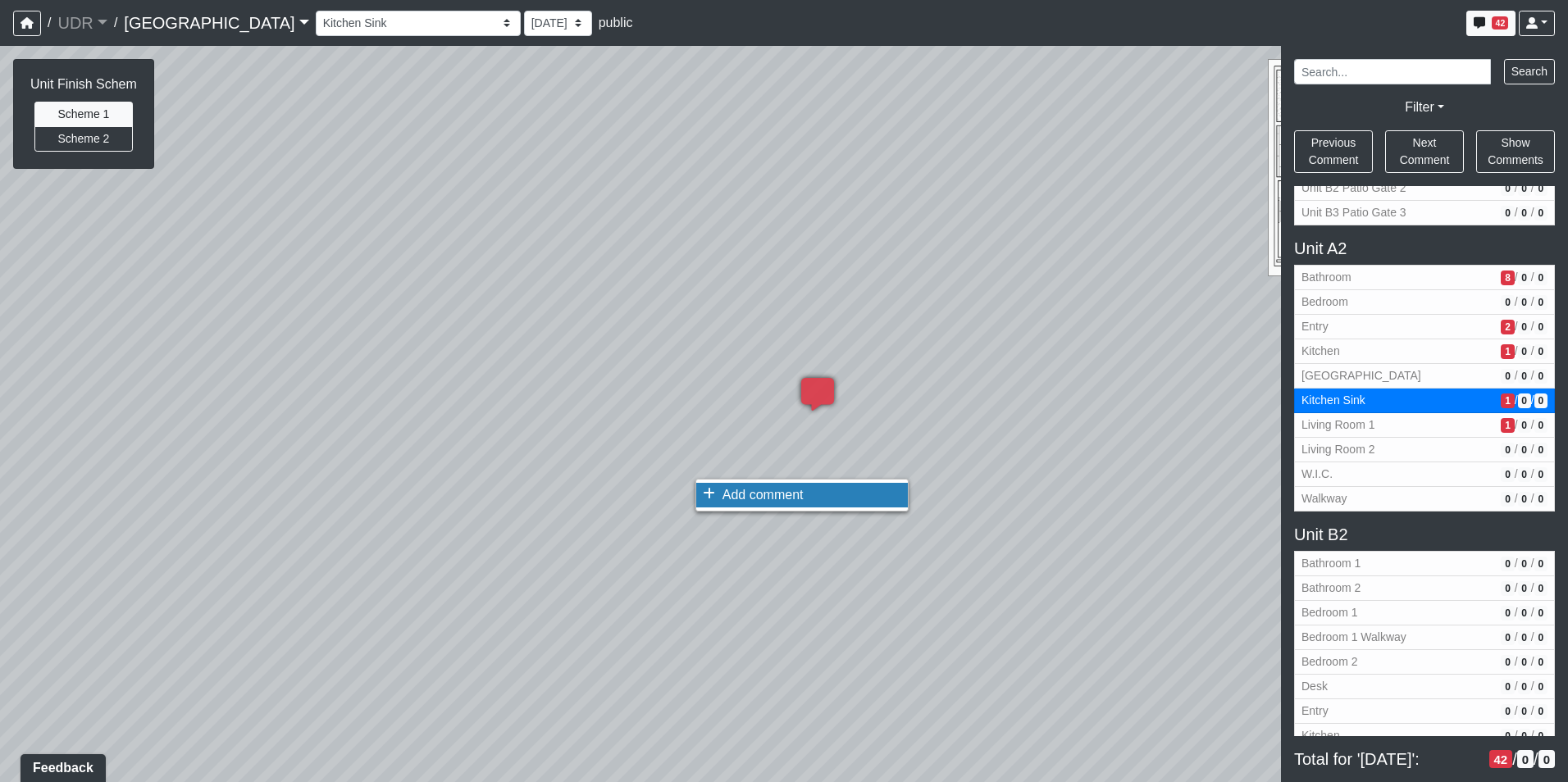
click at [724, 504] on li "Add comment" at bounding box center [801, 495] width 212 height 24
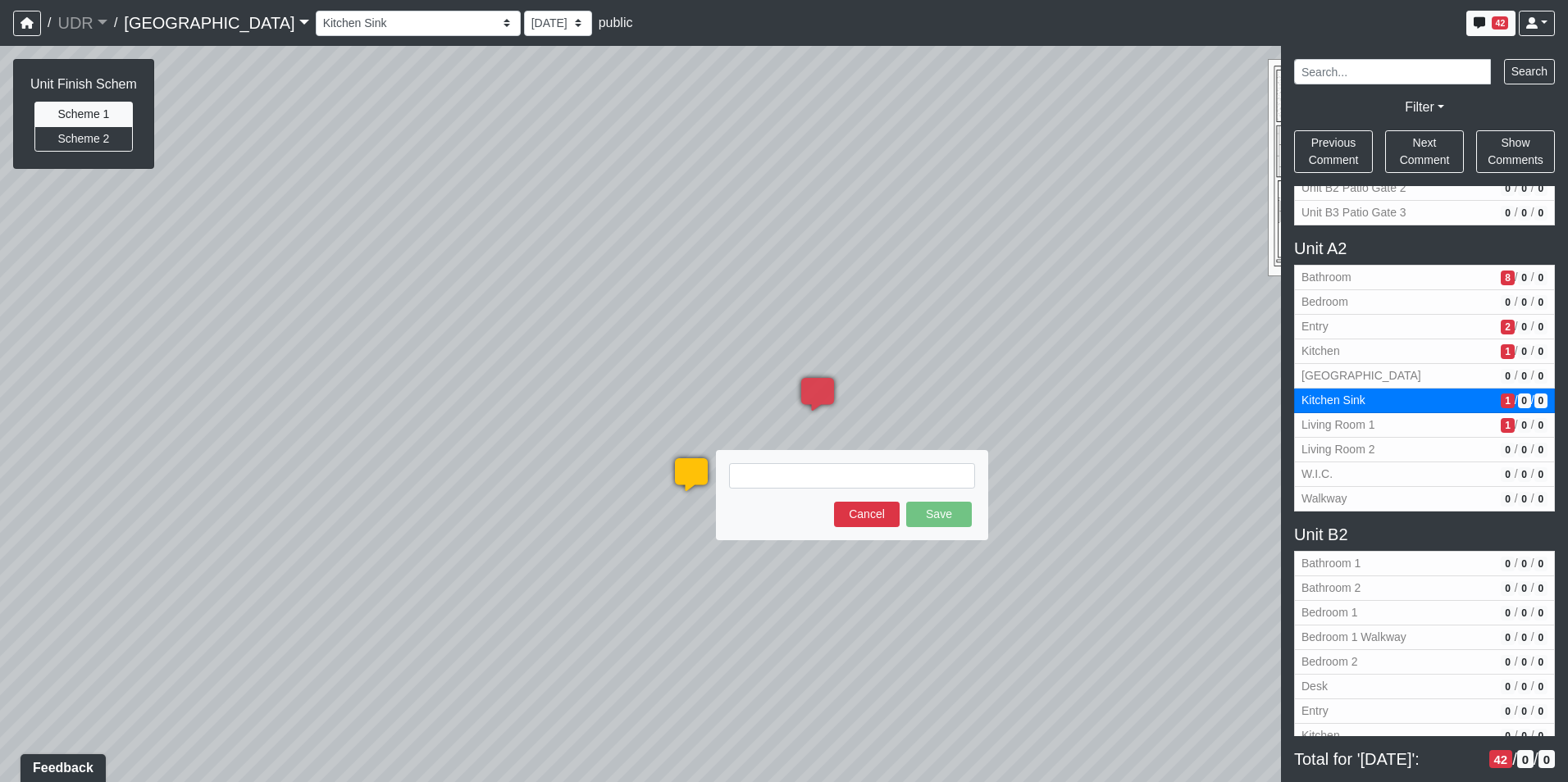
type textarea "blob:https://sizzle.atlasbayvr.com/f030ace4-3768-46d1-b031-1edfe6386e64"
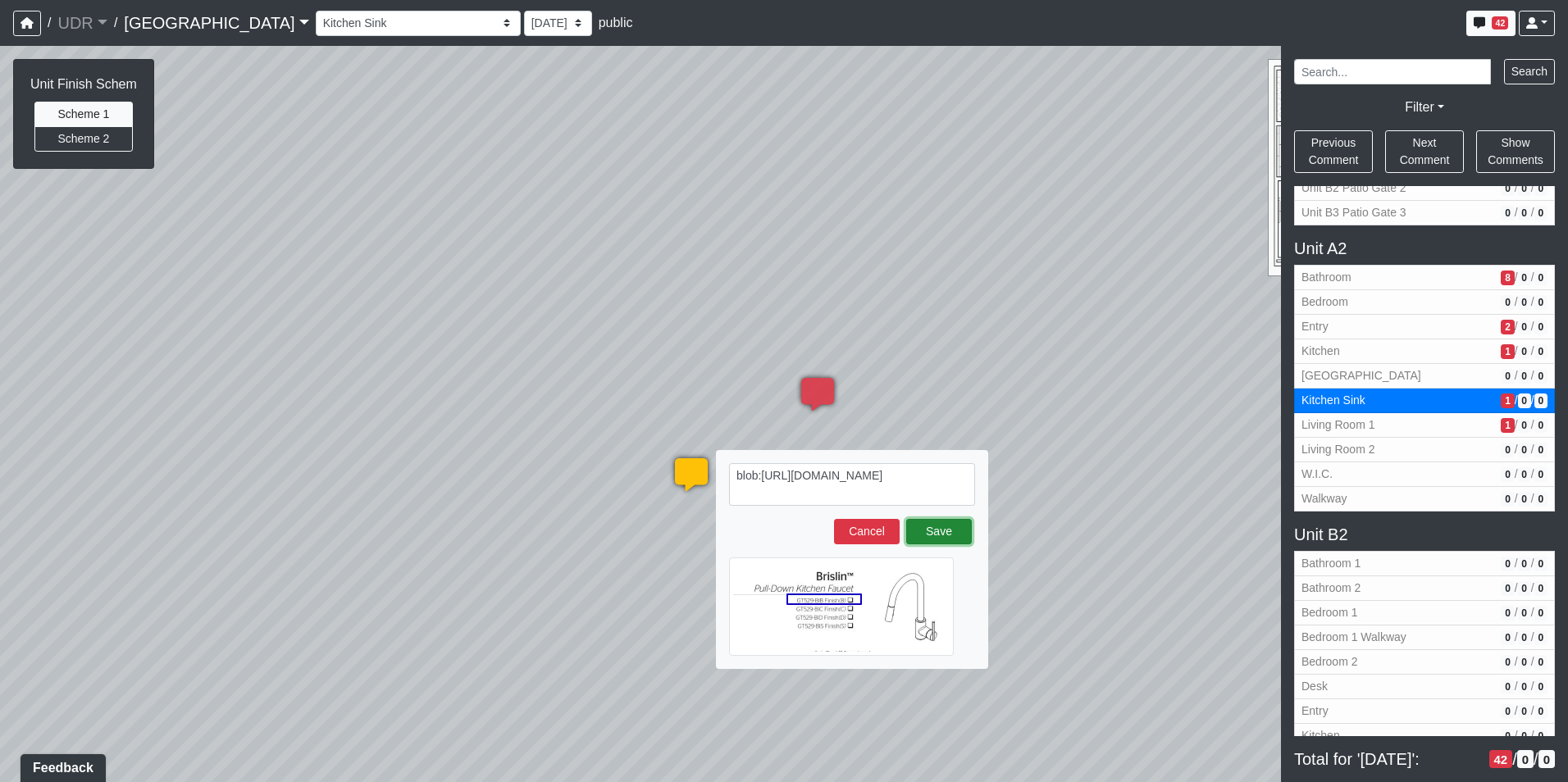
click at [943, 538] on button "Save" at bounding box center [938, 531] width 65 height 25
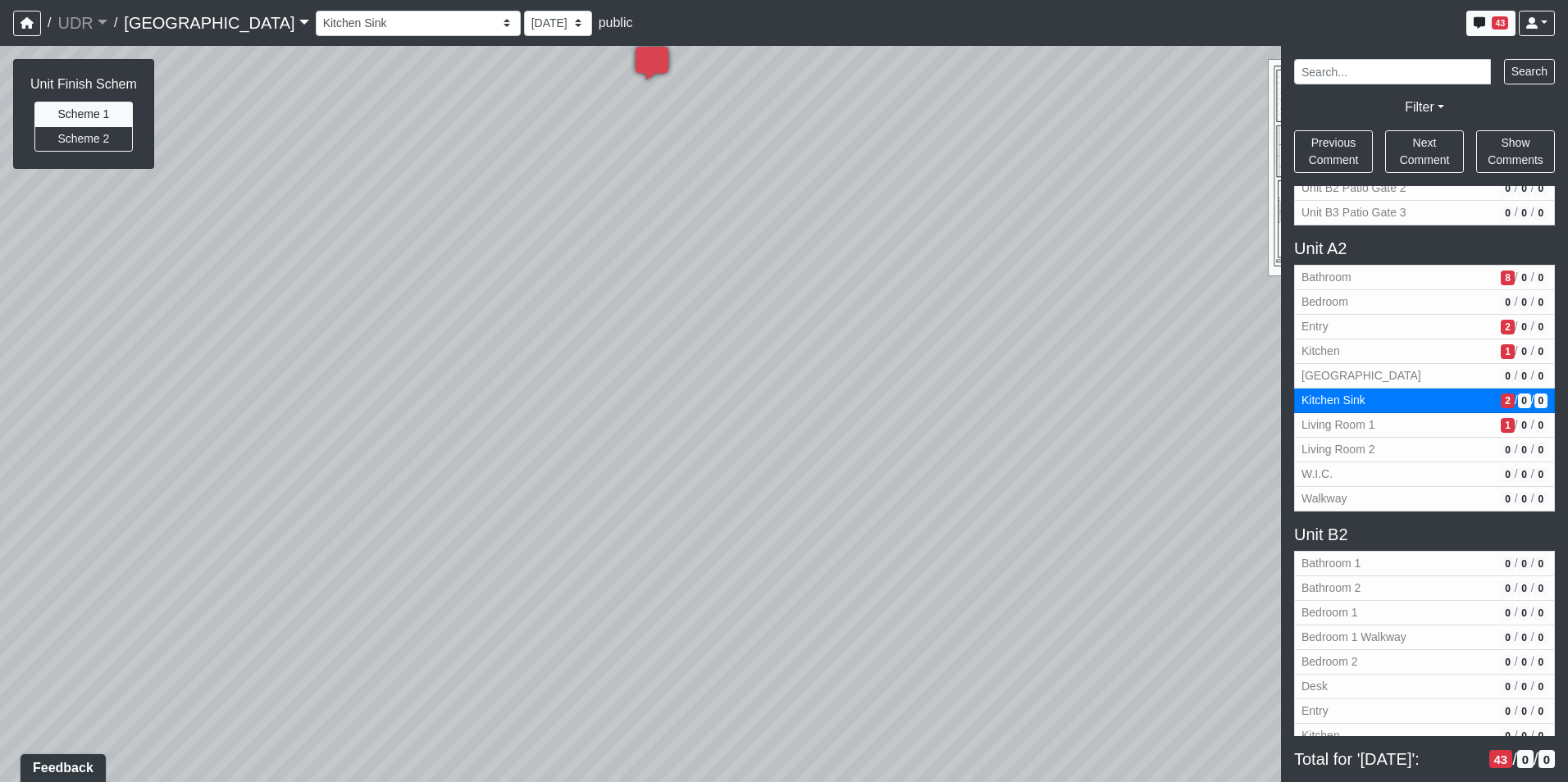
drag, startPoint x: 828, startPoint y: 584, endPoint x: 808, endPoint y: 147, distance: 437.5
click at [808, 147] on div "Loading... Kitchen Counter Loading... Island Counter Loading... Courtyard Entry…" at bounding box center [784, 414] width 1568 height 736
drag, startPoint x: 492, startPoint y: 206, endPoint x: 588, endPoint y: 275, distance: 118.2
click at [562, 394] on div "Loading... Kitchen Counter Loading... Island Counter Loading... Courtyard Entry…" at bounding box center [784, 414] width 1568 height 736
drag, startPoint x: 804, startPoint y: 442, endPoint x: 636, endPoint y: 444, distance: 168.0
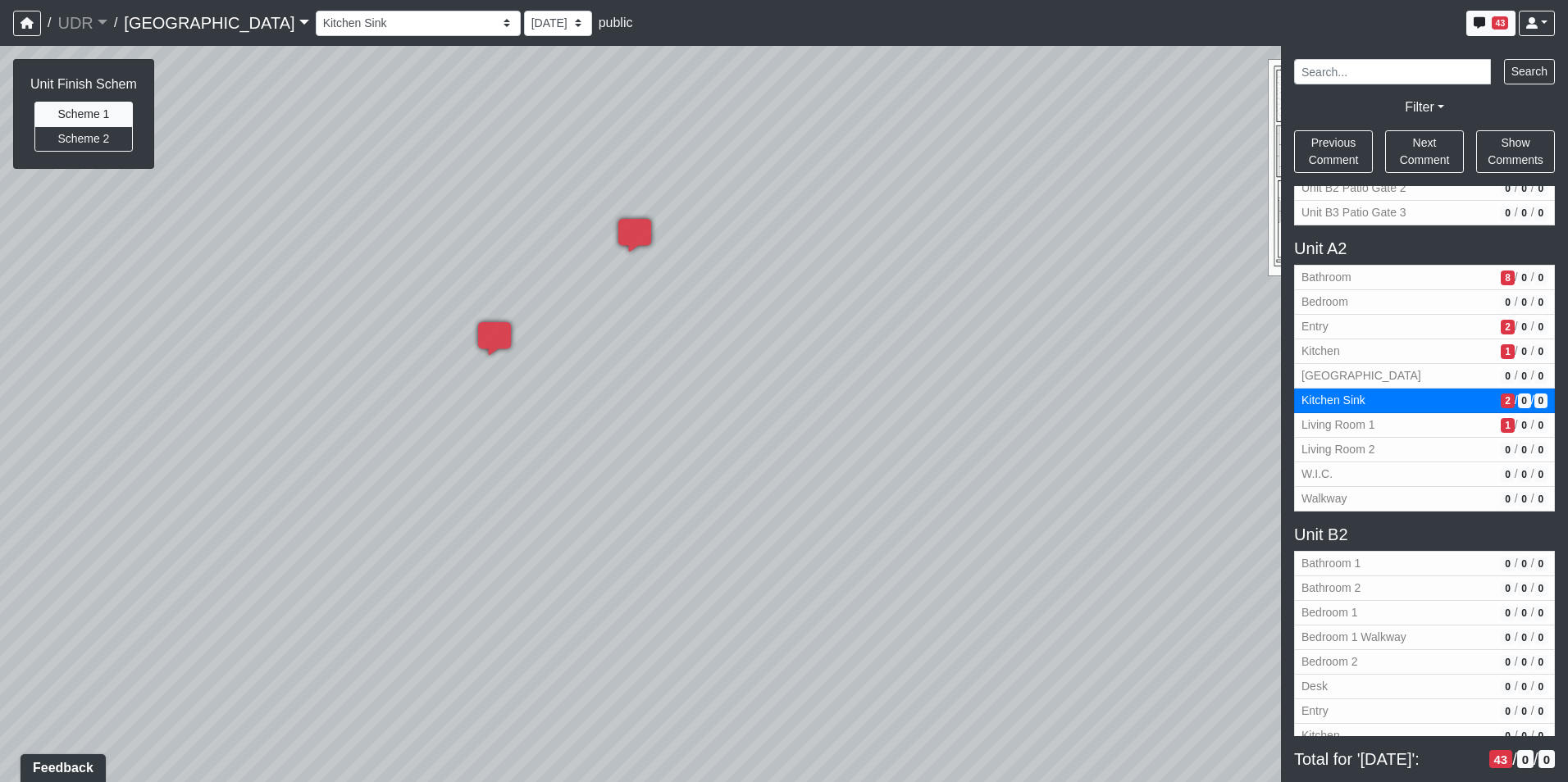
click at [644, 444] on div "Loading... Kitchen Counter Loading... Island Counter Loading... Courtyard Entry…" at bounding box center [784, 414] width 1568 height 736
click at [740, 442] on div "Loading... Kitchen Counter Loading... Island Counter Loading... Courtyard Entry…" at bounding box center [784, 414] width 1568 height 736
click at [1051, 591] on icon at bounding box center [1066, 616] width 49 height 49
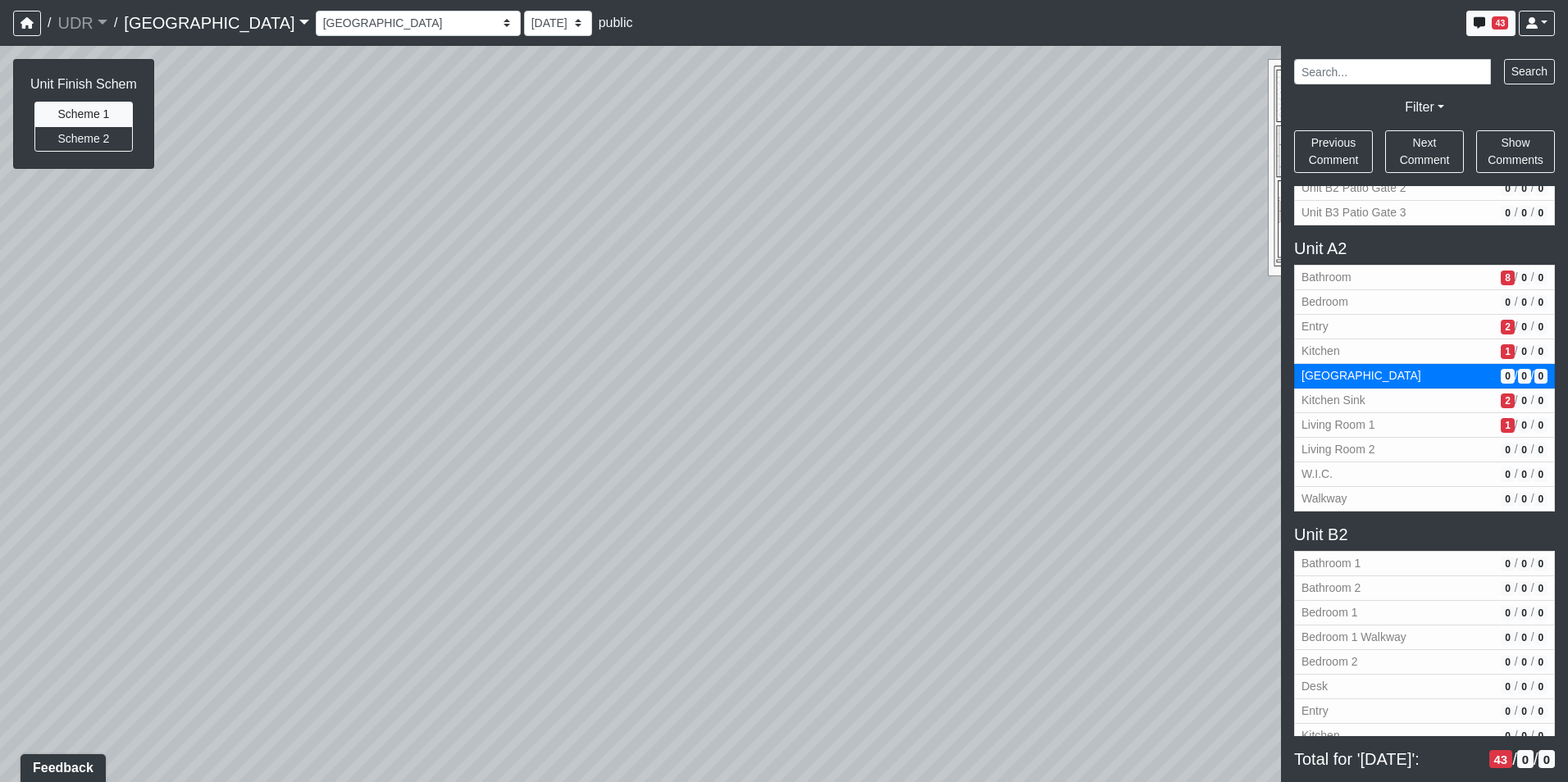
drag, startPoint x: 1112, startPoint y: 351, endPoint x: 845, endPoint y: 580, distance: 351.8
click at [845, 580] on div "Loading... Kitchen Counter Loading... Island Counter Loading... Courtyard Entry…" at bounding box center [784, 414] width 1568 height 736
drag, startPoint x: 749, startPoint y: 502, endPoint x: 1022, endPoint y: 404, distance: 290.1
click at [1022, 404] on div "Loading... Kitchen Counter Loading... Island Counter Loading... Courtyard Entry…" at bounding box center [784, 414] width 1568 height 736
drag, startPoint x: 1022, startPoint y: 404, endPoint x: 1176, endPoint y: 371, distance: 157.5
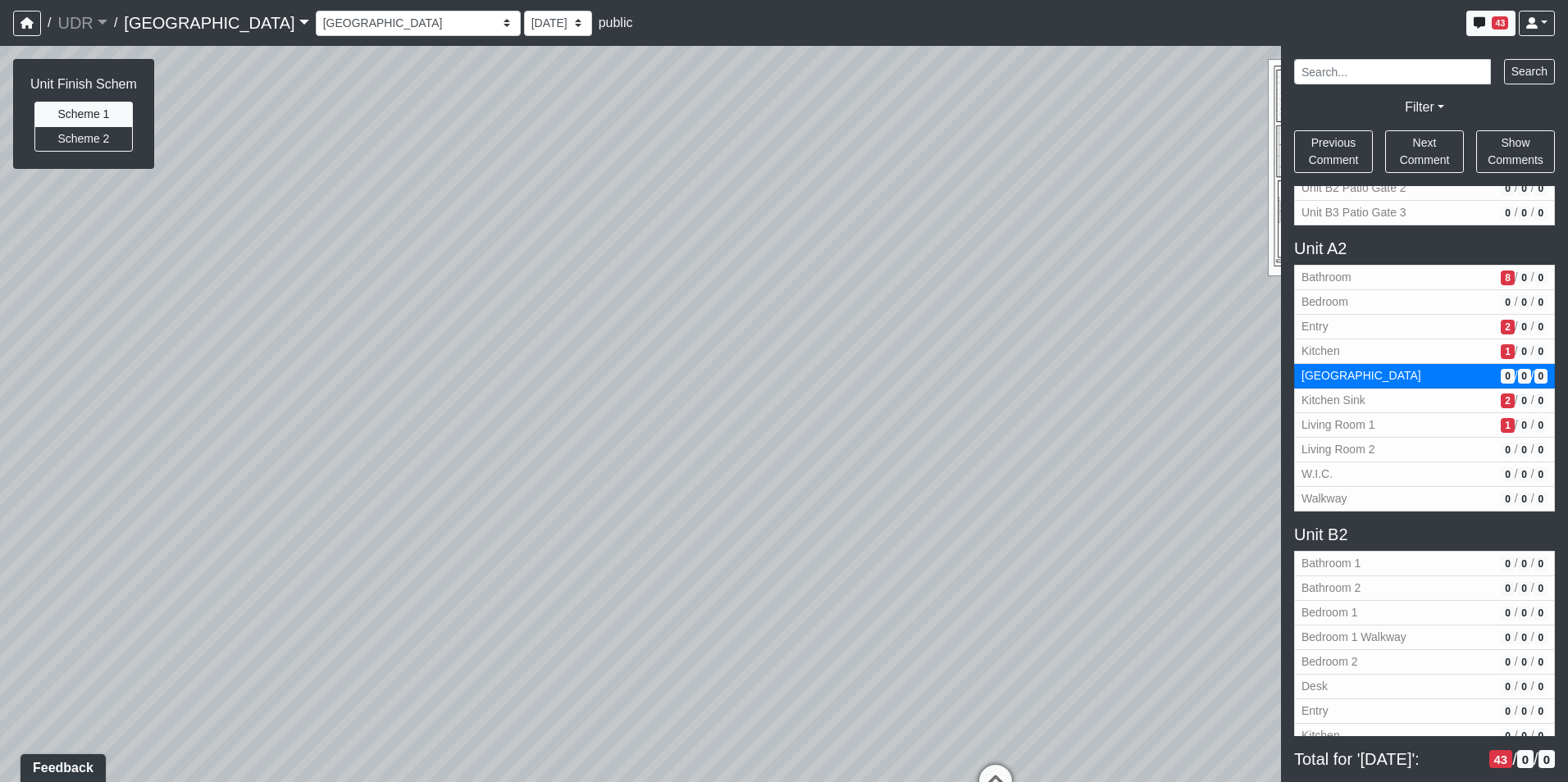
click at [1176, 371] on div "Loading... Kitchen Counter Loading... Island Counter Loading... Courtyard Entry…" at bounding box center [784, 414] width 1568 height 736
drag, startPoint x: 1048, startPoint y: 378, endPoint x: 444, endPoint y: 463, distance: 610.0
click at [497, 463] on div "Loading... Kitchen Counter Loading... Island Counter Loading... Courtyard Entry…" at bounding box center [784, 414] width 1568 height 736
drag, startPoint x: 818, startPoint y: 474, endPoint x: 520, endPoint y: 606, distance: 325.9
click at [520, 606] on div "Loading... Kitchen Counter Loading... Island Counter Loading... Courtyard Entry…" at bounding box center [784, 414] width 1568 height 736
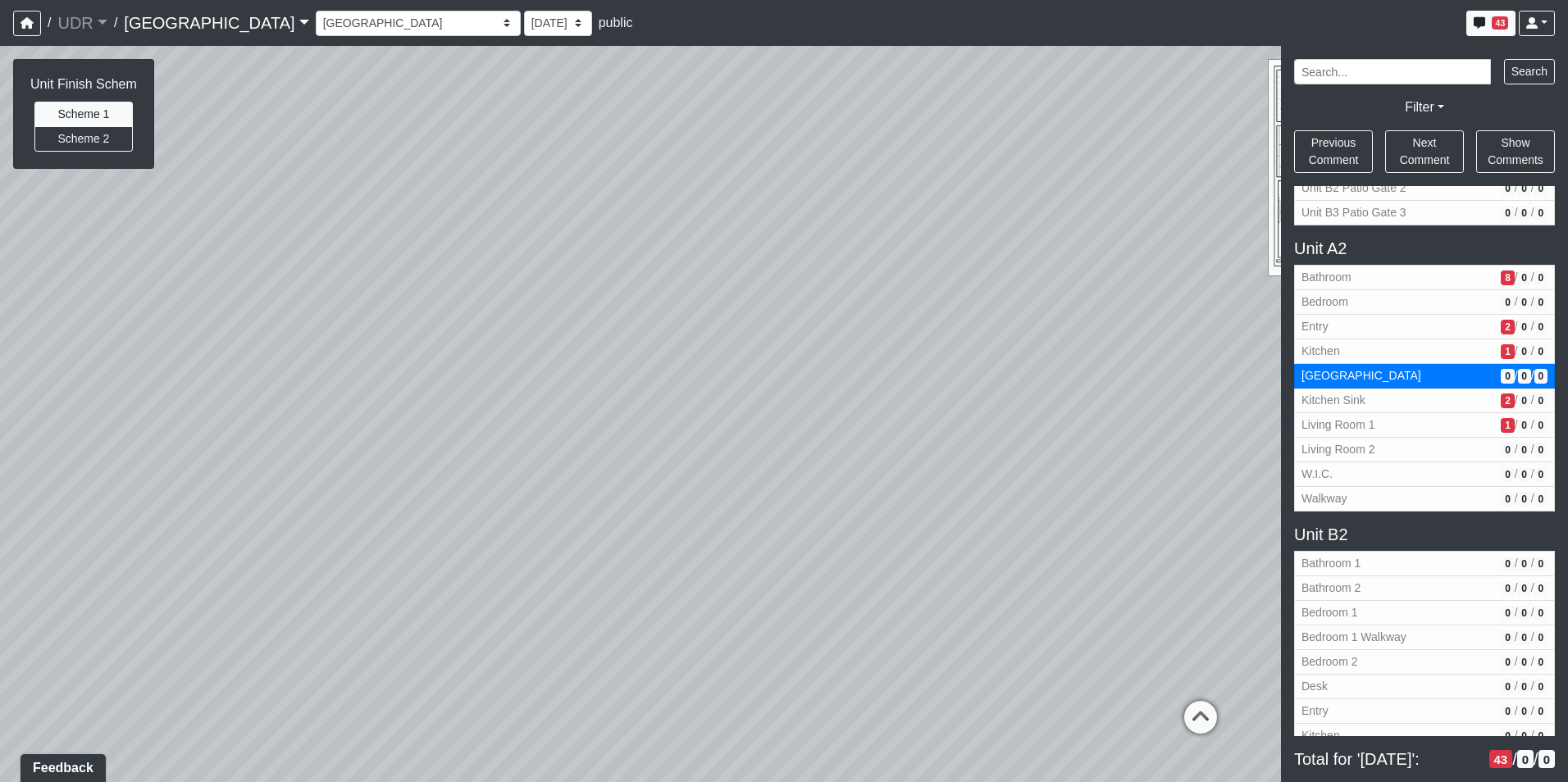
drag, startPoint x: 682, startPoint y: 419, endPoint x: 709, endPoint y: 273, distance: 148.5
click at [709, 273] on div "Loading... Kitchen Counter Loading... Island Counter Loading... Courtyard Entry…" at bounding box center [784, 414] width 1568 height 736
click at [756, 538] on icon at bounding box center [740, 550] width 49 height 49
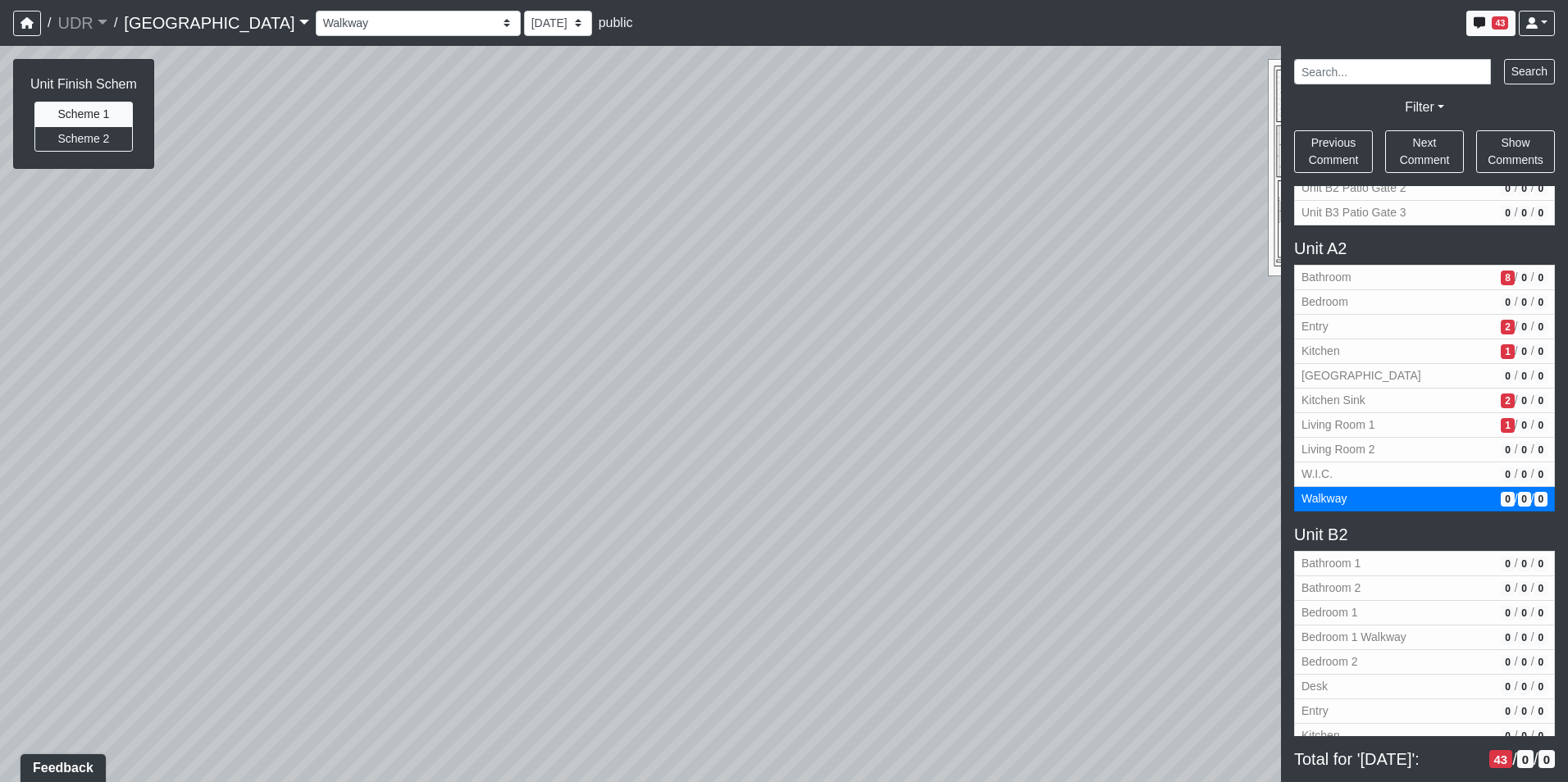
drag, startPoint x: 700, startPoint y: 522, endPoint x: 1130, endPoint y: 447, distance: 436.5
click at [1130, 447] on div "Loading... Kitchen Counter Loading... Island Counter Loading... Courtyard Entry…" at bounding box center [784, 414] width 1568 height 736
drag, startPoint x: 462, startPoint y: 502, endPoint x: 902, endPoint y: 680, distance: 474.6
click at [902, 683] on div "Loading... Kitchen Counter Loading... Island Counter Loading... Courtyard Entry…" at bounding box center [784, 414] width 1568 height 736
drag, startPoint x: 812, startPoint y: 434, endPoint x: 917, endPoint y: 173, distance: 281.3
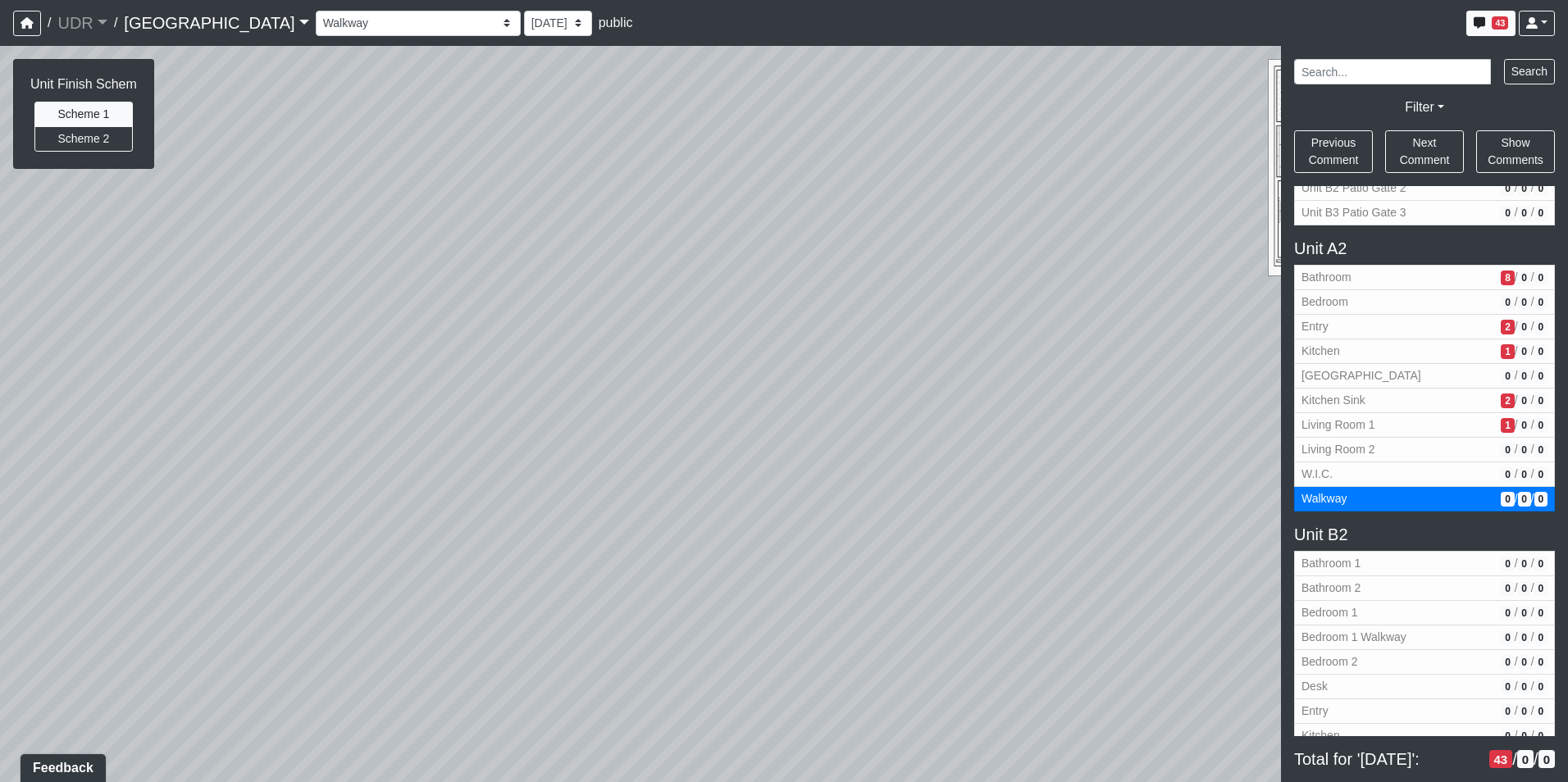
click at [917, 173] on div "Loading... Kitchen Counter Loading... Island Counter Loading... Courtyard Entry…" at bounding box center [784, 414] width 1568 height 736
drag, startPoint x: 882, startPoint y: 264, endPoint x: 938, endPoint y: 125, distance: 149.9
click at [938, 125] on div "Loading... Kitchen Counter Loading... Island Counter Loading... Courtyard Entry…" at bounding box center [784, 414] width 1568 height 736
drag, startPoint x: 793, startPoint y: 293, endPoint x: 1113, endPoint y: 266, distance: 321.1
click at [1121, 266] on div "Loading... Kitchen Counter Loading... Island Counter Loading... Courtyard Entry…" at bounding box center [784, 414] width 1568 height 736
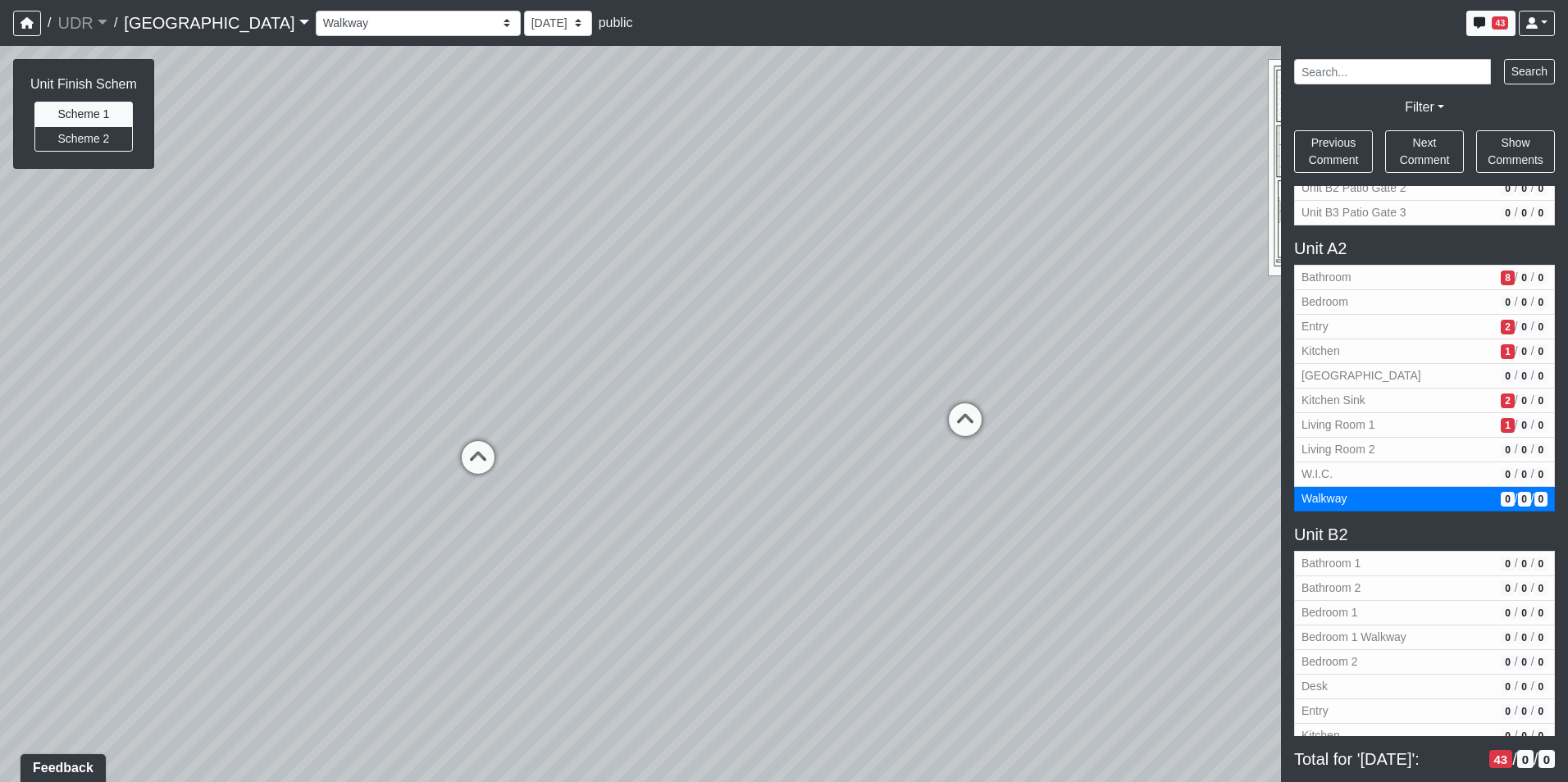
drag, startPoint x: 782, startPoint y: 253, endPoint x: 858, endPoint y: 496, distance: 254.6
click at [857, 536] on div "Loading... Kitchen Counter Loading... Island Counter Loading... Courtyard Entry…" at bounding box center [784, 414] width 1568 height 736
drag, startPoint x: 930, startPoint y: 286, endPoint x: 720, endPoint y: 402, distance: 239.9
click at [728, 542] on div "Loading... Kitchen Counter Loading... Island Counter Loading... Courtyard Entry…" at bounding box center [784, 414] width 1568 height 736
drag, startPoint x: 686, startPoint y: 233, endPoint x: 188, endPoint y: 149, distance: 505.0
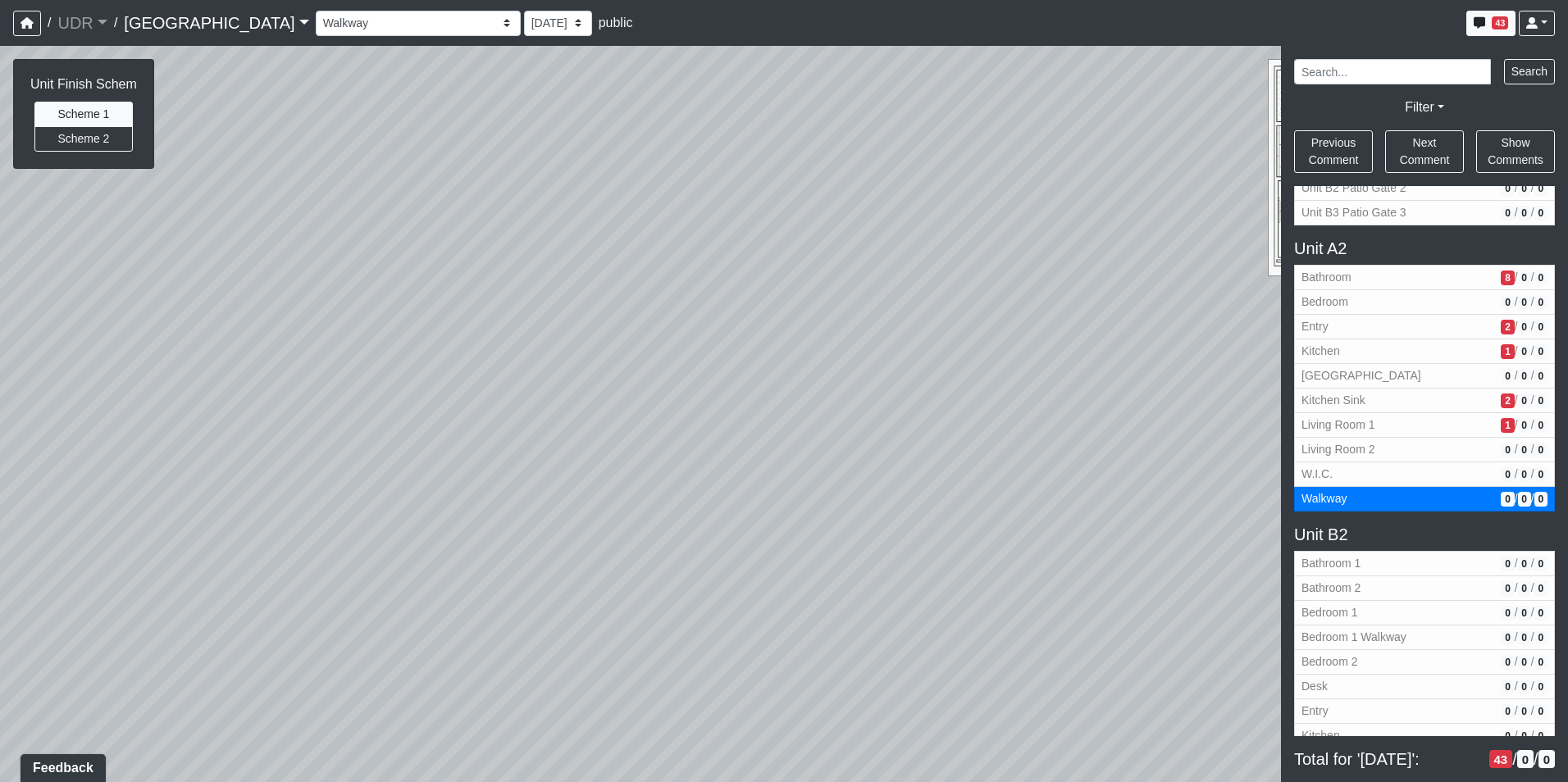
click at [222, 158] on div "Loading... Kitchen Counter Loading... Island Counter Loading... Courtyard Entry…" at bounding box center [784, 414] width 1568 height 736
click at [825, 505] on icon at bounding box center [835, 529] width 49 height 49
select select "gmWvkurymKJ5m8WKPHJmrh"
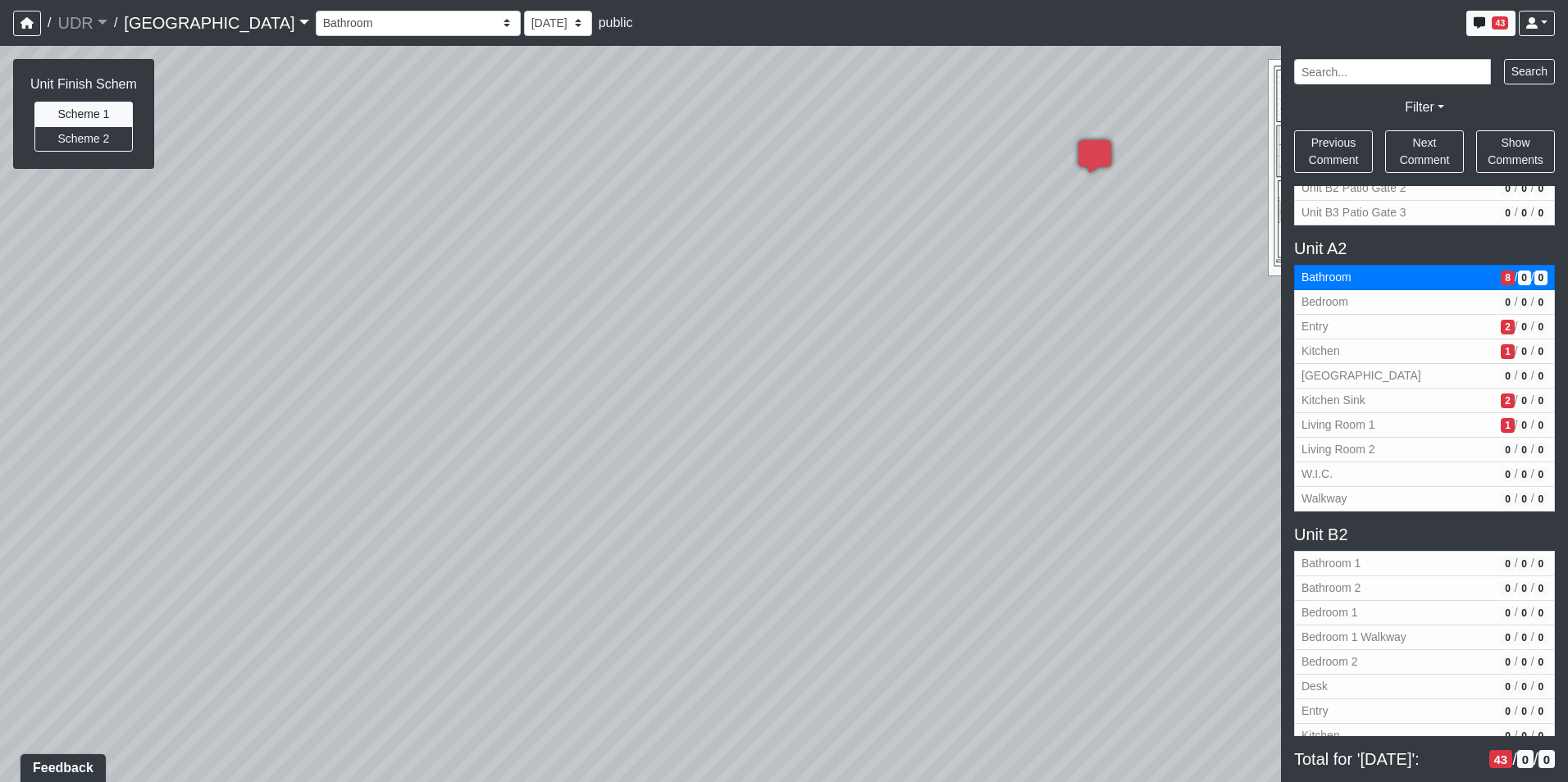
drag, startPoint x: 847, startPoint y: 204, endPoint x: 767, endPoint y: 408, distance: 219.1
click at [767, 408] on div "Loading... Kitchen Counter Loading... Island Counter Loading... Courtyard Entry…" at bounding box center [784, 414] width 1568 height 736
click at [705, 271] on icon at bounding box center [704, 269] width 12 height 13
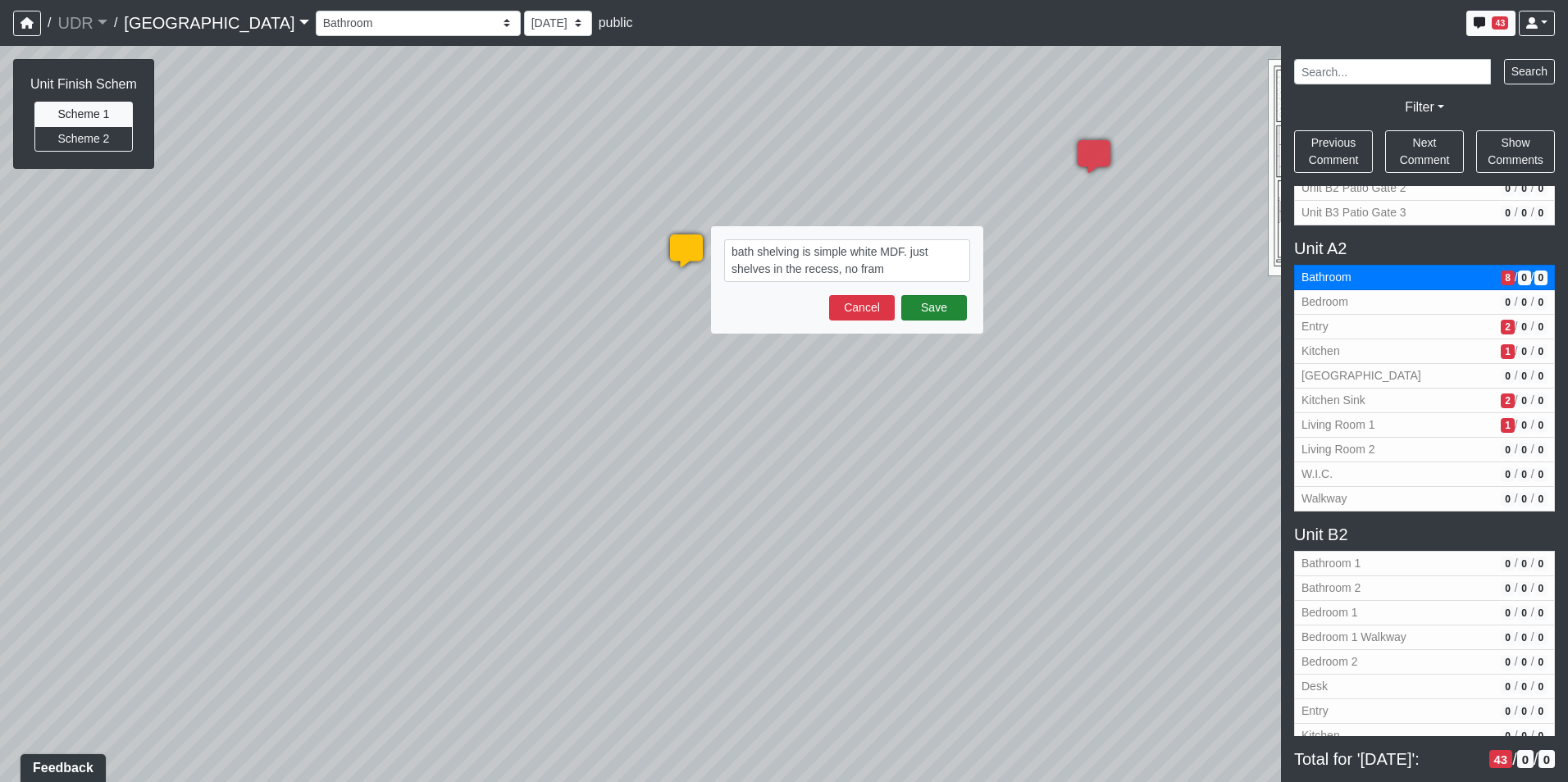
type textarea "bath shelving is simple white MDF. just shelves in the recess, no frame"
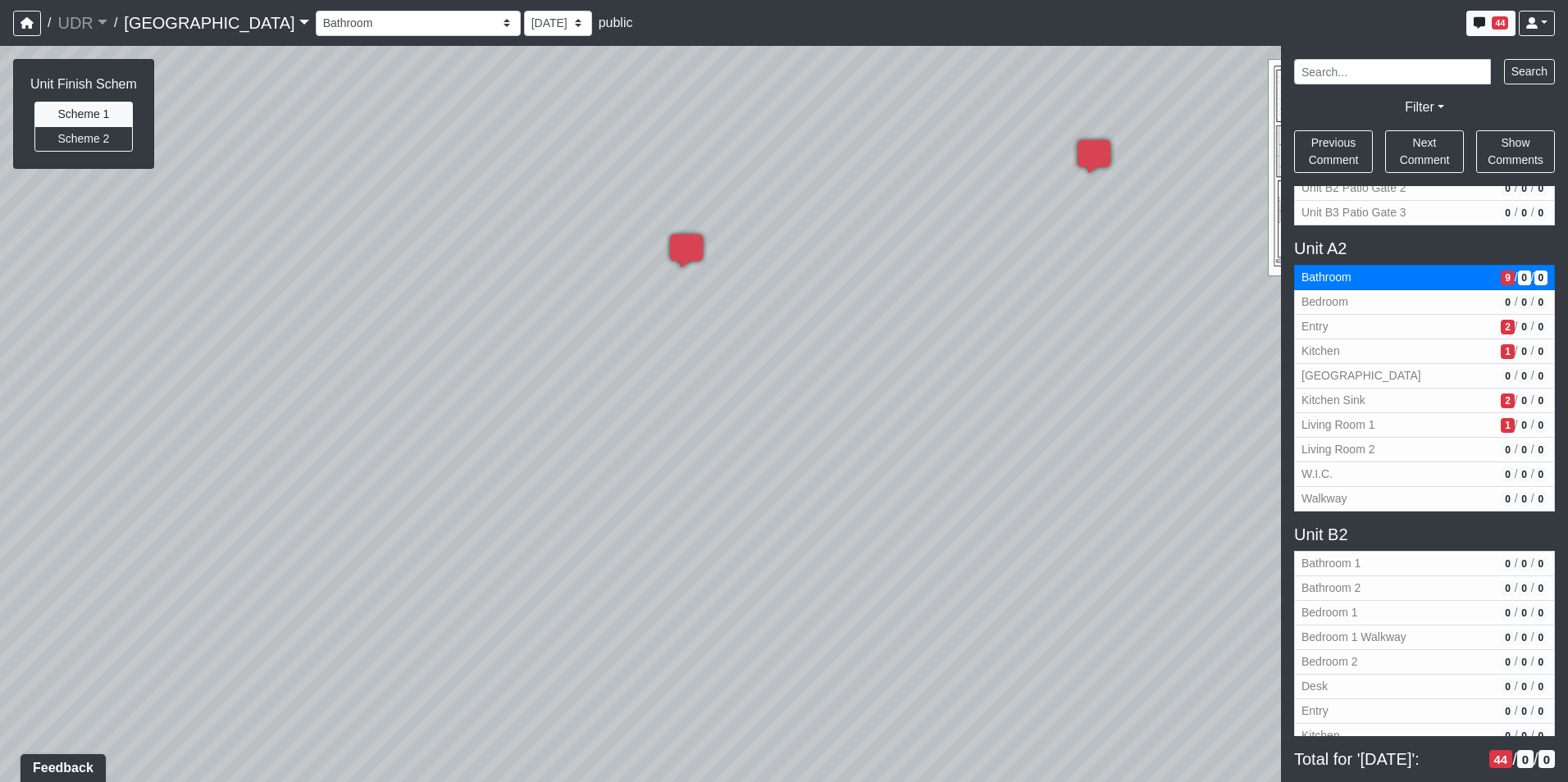
drag, startPoint x: 1004, startPoint y: 270, endPoint x: 432, endPoint y: 328, distance: 574.9
click at [439, 327] on div "Loading... Kitchen Counter Loading... Island Counter Loading... Courtyard Entry…" at bounding box center [784, 414] width 1568 height 736
drag, startPoint x: 779, startPoint y: 313, endPoint x: 434, endPoint y: 280, distance: 346.6
click at [434, 280] on div "Loading... Kitchen Counter Loading... Island Counter Loading... Courtyard Entry…" at bounding box center [784, 414] width 1568 height 736
drag, startPoint x: 1077, startPoint y: 394, endPoint x: 999, endPoint y: 173, distance: 234.4
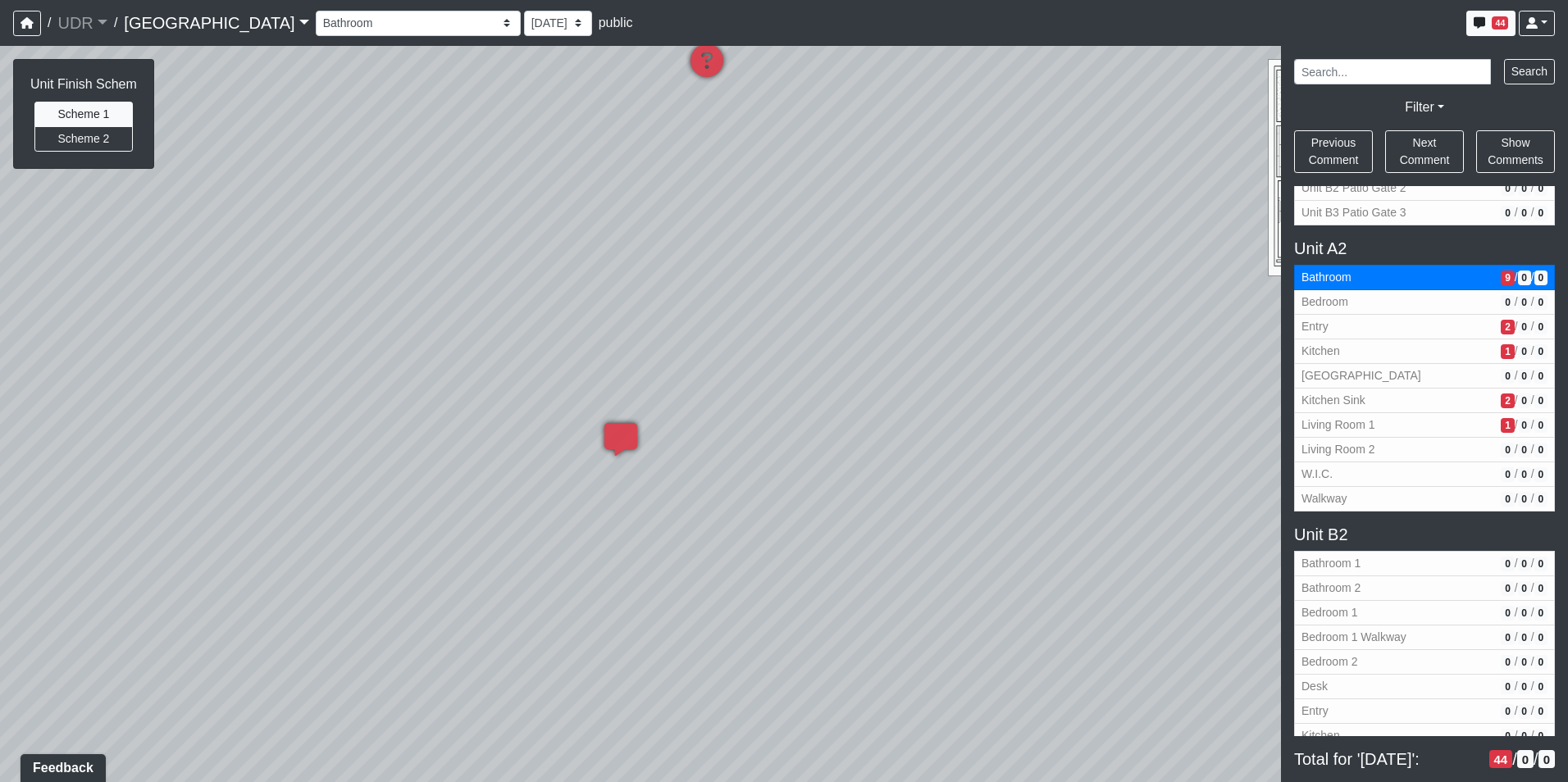
click at [999, 173] on div "Loading... Kitchen Counter Loading... Island Counter Loading... Courtyard Entry…" at bounding box center [784, 414] width 1568 height 736
drag, startPoint x: 1057, startPoint y: 208, endPoint x: 626, endPoint y: 284, distance: 437.6
click at [626, 284] on div "Loading... Kitchen Counter Loading... Island Counter Loading... Courtyard Entry…" at bounding box center [784, 414] width 1568 height 736
drag, startPoint x: 744, startPoint y: 334, endPoint x: 992, endPoint y: 324, distance: 248.2
click at [902, 327] on div "Loading... Kitchen Counter Loading... Island Counter Loading... Courtyard Entry…" at bounding box center [784, 414] width 1568 height 736
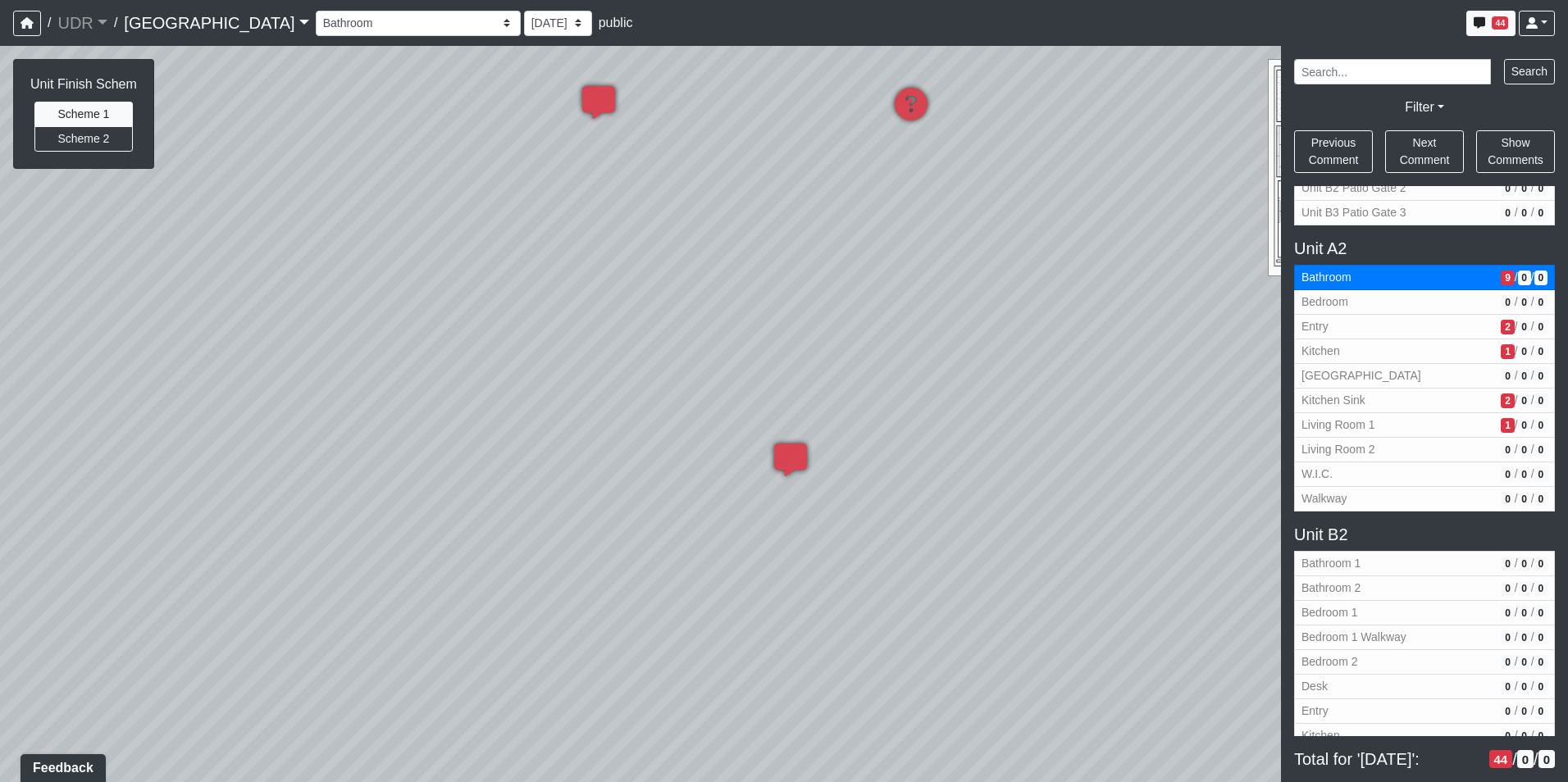
drag, startPoint x: 320, startPoint y: 355, endPoint x: 923, endPoint y: 266, distance: 609.5
click at [834, 276] on div "Loading... Kitchen Counter Loading... Island Counter Loading... Courtyard Entry…" at bounding box center [784, 414] width 1568 height 736
drag, startPoint x: 537, startPoint y: 333, endPoint x: 1148, endPoint y: 452, distance: 622.5
click at [1121, 450] on div "Loading... Kitchen Counter Loading... Island Counter Loading... Courtyard Entry…" at bounding box center [784, 414] width 1568 height 736
drag, startPoint x: 361, startPoint y: 469, endPoint x: 586, endPoint y: 436, distance: 227.4
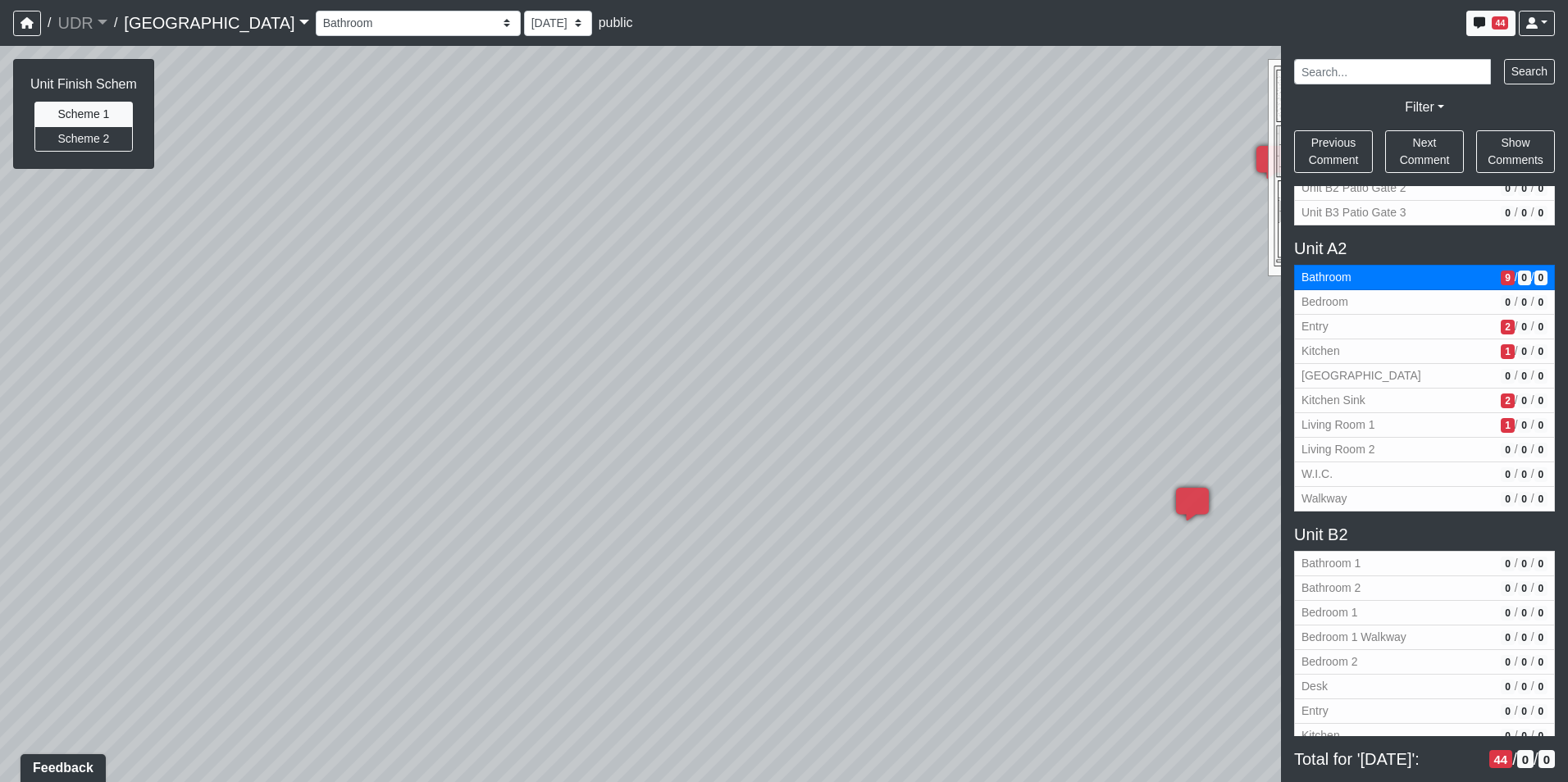
click at [585, 436] on div "Loading... Kitchen Counter Loading... Island Counter Loading... Courtyard Entry…" at bounding box center [784, 414] width 1568 height 736
click at [562, 718] on div "Loading... Kitchen Counter Loading... Island Counter Loading... Courtyard Entry…" at bounding box center [784, 414] width 1568 height 736
click at [537, 726] on icon at bounding box center [531, 750] width 49 height 49
select select "aexSuPehaaNxWGm3wcxYa3"
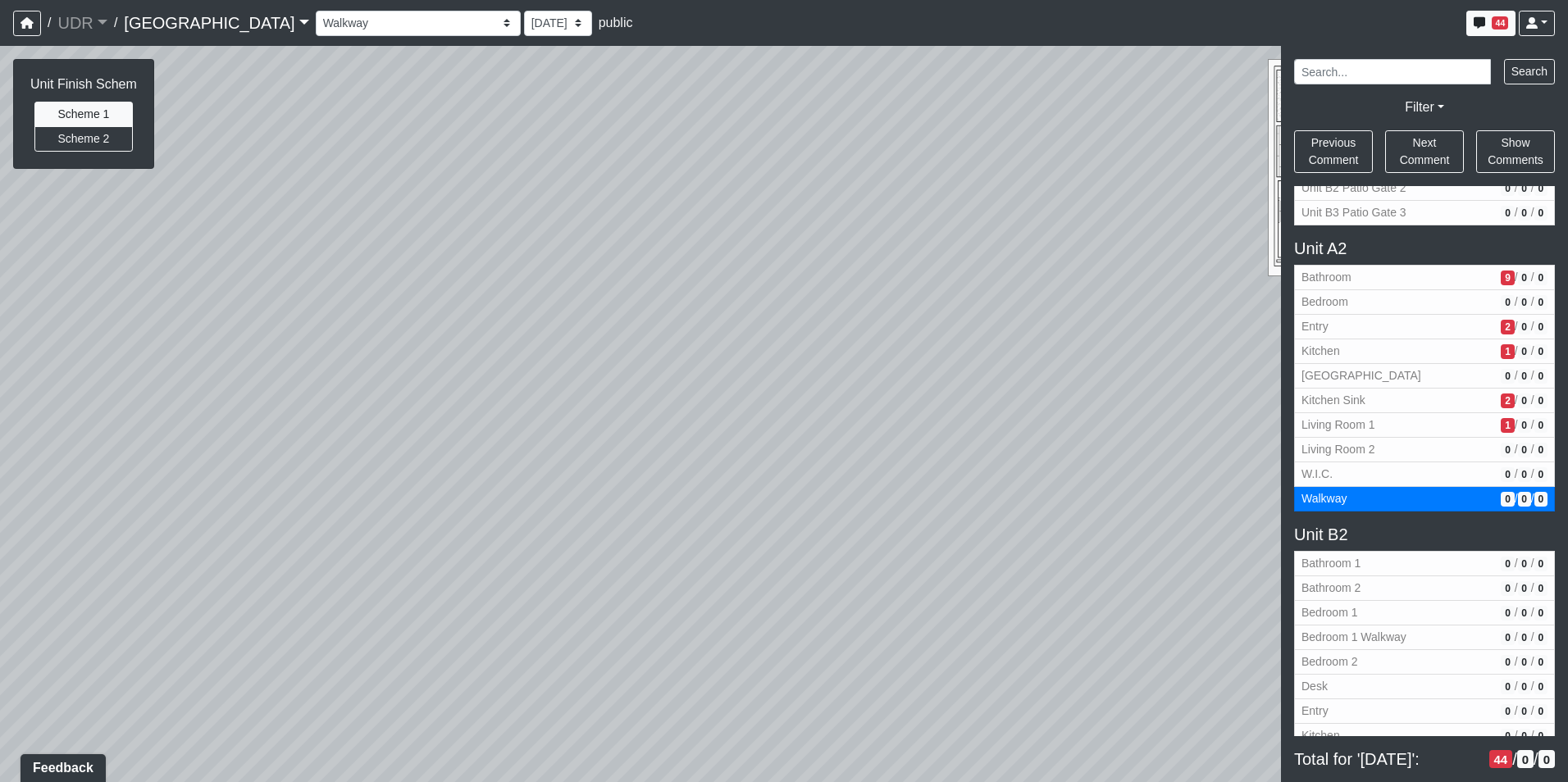
drag, startPoint x: 747, startPoint y: 377, endPoint x: 511, endPoint y: 493, distance: 263.0
click at [511, 493] on div "Loading... Kitchen Counter Loading... Island Counter Loading... Courtyard Entry…" at bounding box center [784, 414] width 1568 height 736
click at [929, 213] on icon at bounding box center [926, 219] width 12 height 13
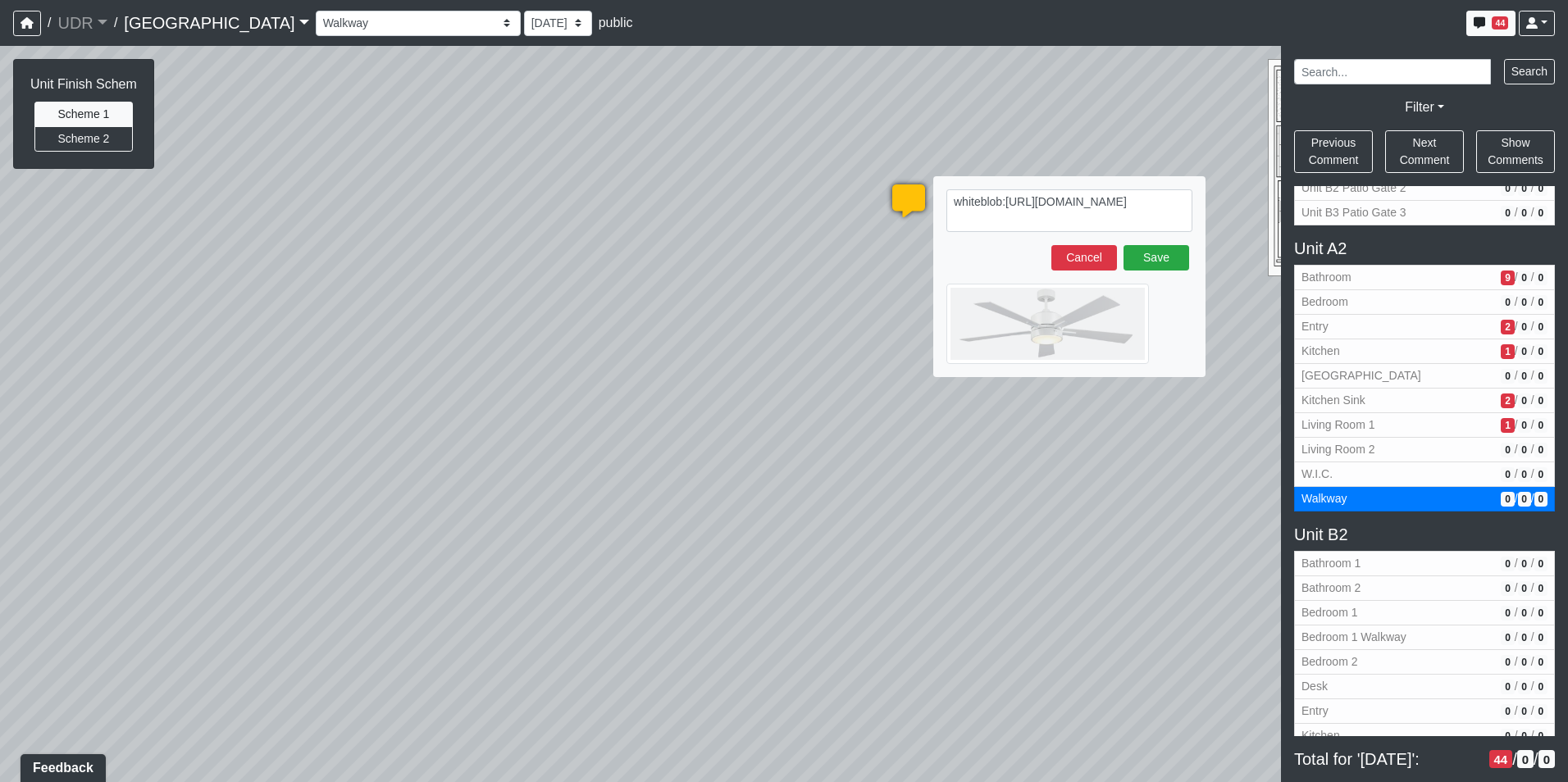
type textarea "white blob:https://sizzle.atlasbayvr.com/bb72cb94-d166-4d81-a42b-a699aa07b6f9"
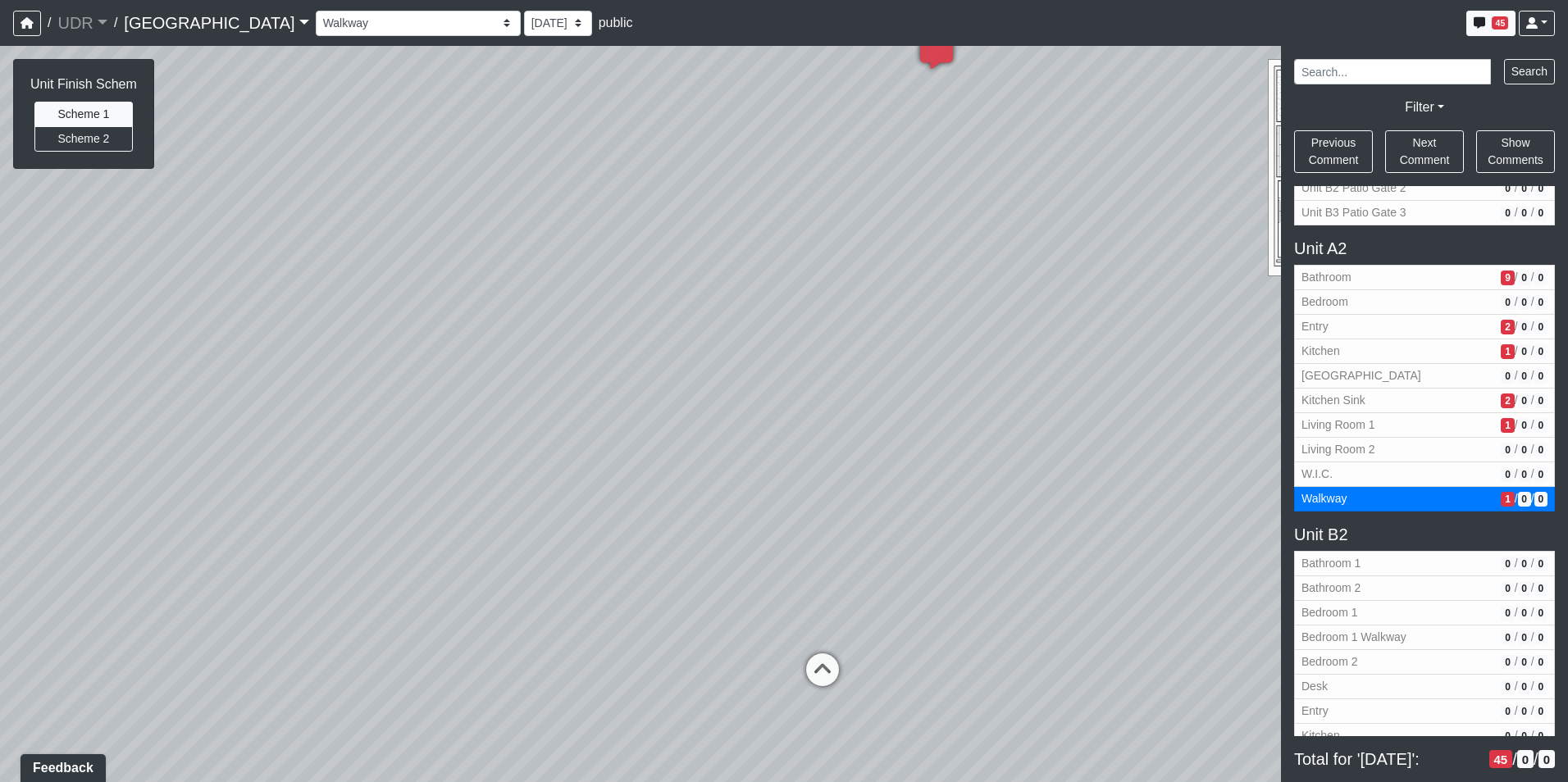
drag, startPoint x: 950, startPoint y: 353, endPoint x: 960, endPoint y: 309, distance: 45.1
click at [960, 309] on div "Loading... Kitchen Counter Loading... Island Counter Loading... Courtyard Entry…" at bounding box center [784, 414] width 1568 height 736
click at [836, 665] on icon at bounding box center [822, 677] width 49 height 49
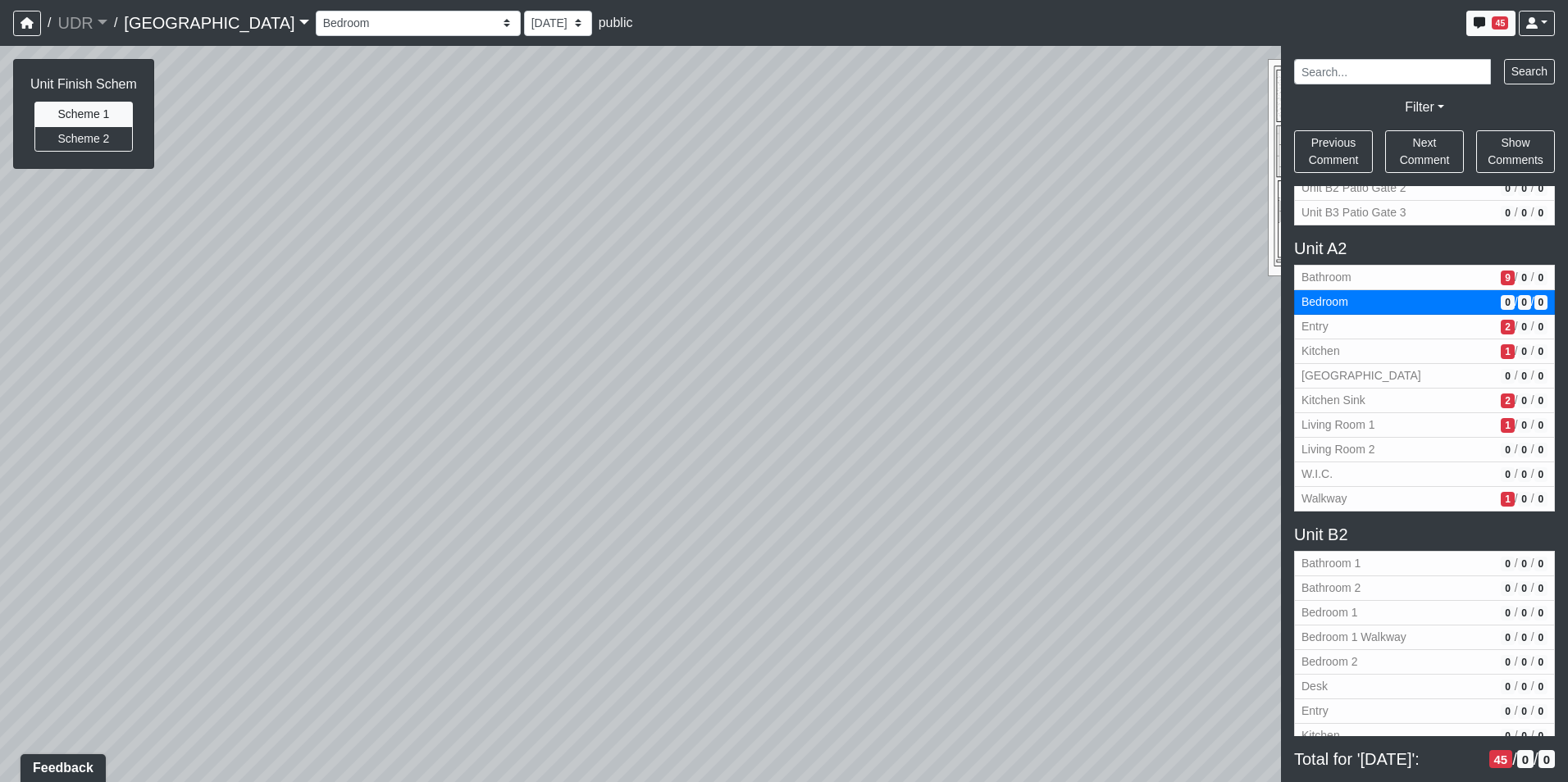
drag, startPoint x: 1111, startPoint y: 442, endPoint x: 295, endPoint y: 439, distance: 816.0
click at [317, 439] on div "Loading... Kitchen Counter Loading... Island Counter Loading... Courtyard Entry…" at bounding box center [784, 414] width 1568 height 736
click at [752, 614] on icon at bounding box center [775, 624] width 49 height 49
select select "4bhJT4XzABYSn9aMTE23xB"
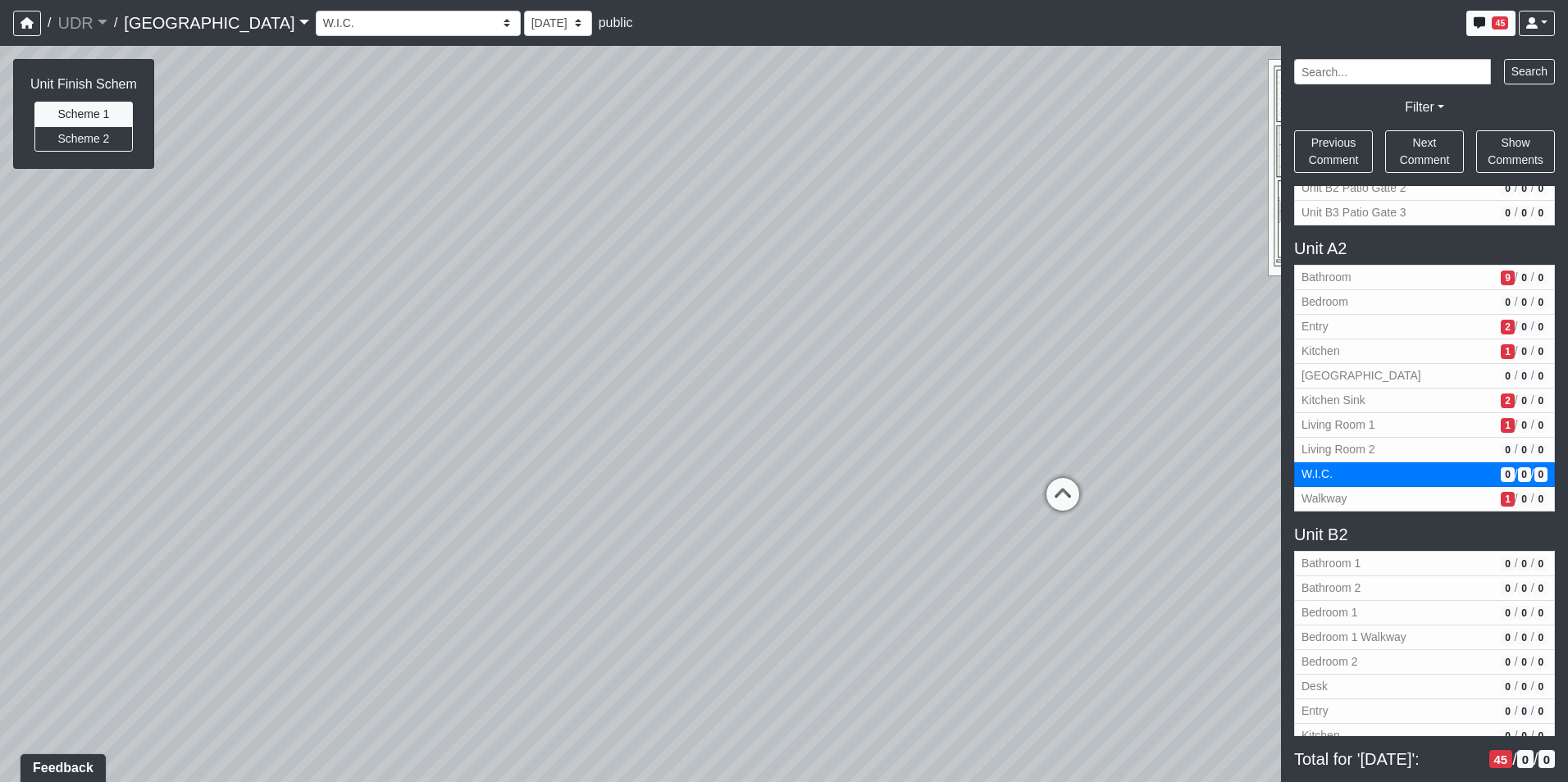
drag, startPoint x: 746, startPoint y: 418, endPoint x: 1157, endPoint y: 221, distance: 455.8
click at [1141, 223] on div "Loading... Kitchen Counter Loading... Island Counter Loading... Courtyard Entry…" at bounding box center [784, 414] width 1568 height 736
drag, startPoint x: 740, startPoint y: 321, endPoint x: 524, endPoint y: 597, distance: 350.5
click at [525, 597] on div "Loading... Kitchen Counter Loading... Island Counter Loading... Courtyard Entry…" at bounding box center [784, 414] width 1568 height 736
drag, startPoint x: 612, startPoint y: 436, endPoint x: 544, endPoint y: 415, distance: 71.2
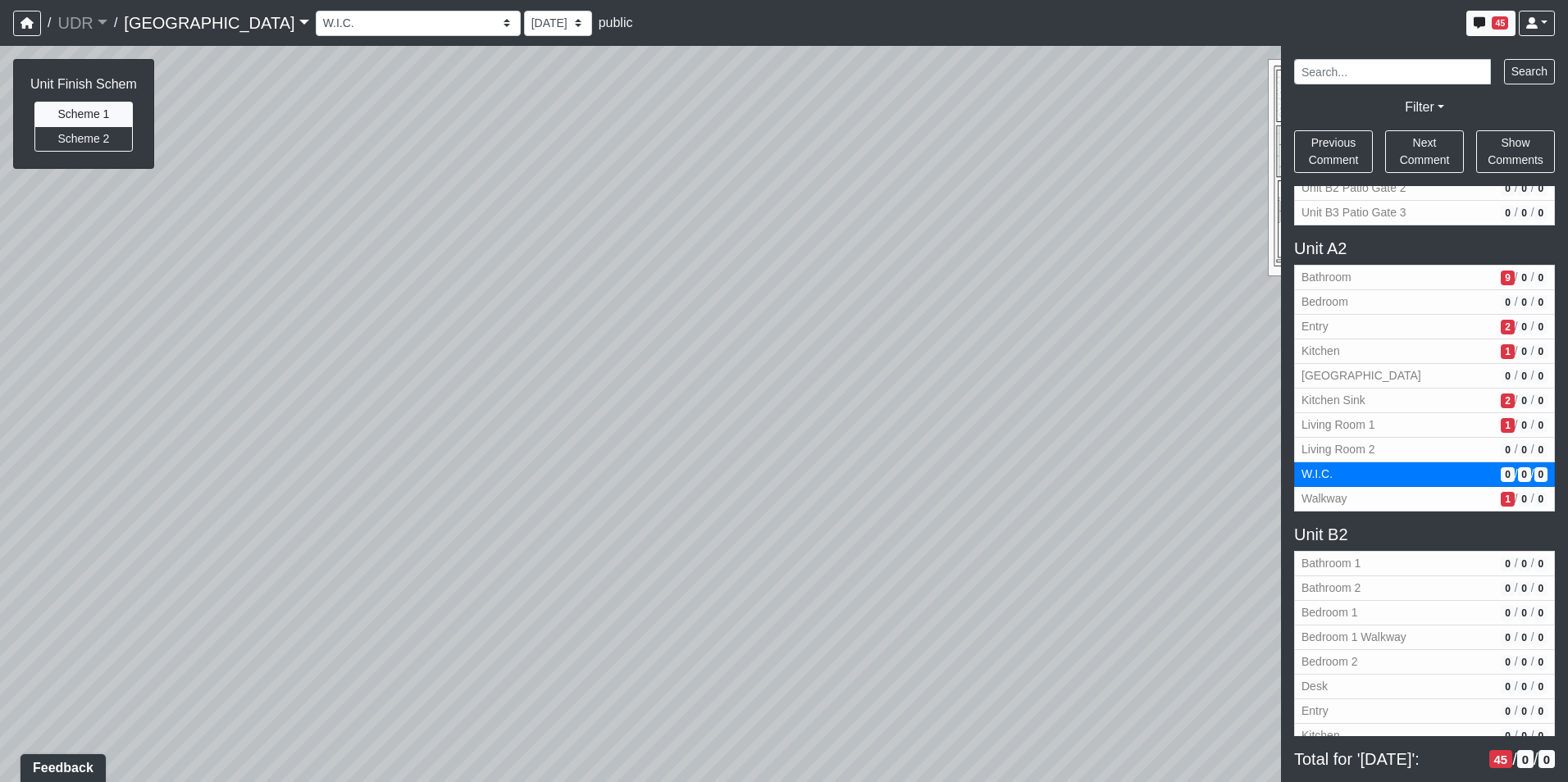
click at [483, 455] on div "Loading... Kitchen Counter Loading... Island Counter Loading... Courtyard Entry…" at bounding box center [784, 414] width 1568 height 736
drag, startPoint x: 870, startPoint y: 326, endPoint x: 272, endPoint y: 409, distance: 603.7
click at [307, 412] on div "Loading... Kitchen Counter Loading... Island Counter Loading... Courtyard Entry…" at bounding box center [784, 414] width 1568 height 736
drag, startPoint x: 1054, startPoint y: 373, endPoint x: 609, endPoint y: 357, distance: 445.3
click at [633, 360] on div "Loading... Kitchen Counter Loading... Island Counter Loading... Courtyard Entry…" at bounding box center [784, 414] width 1568 height 736
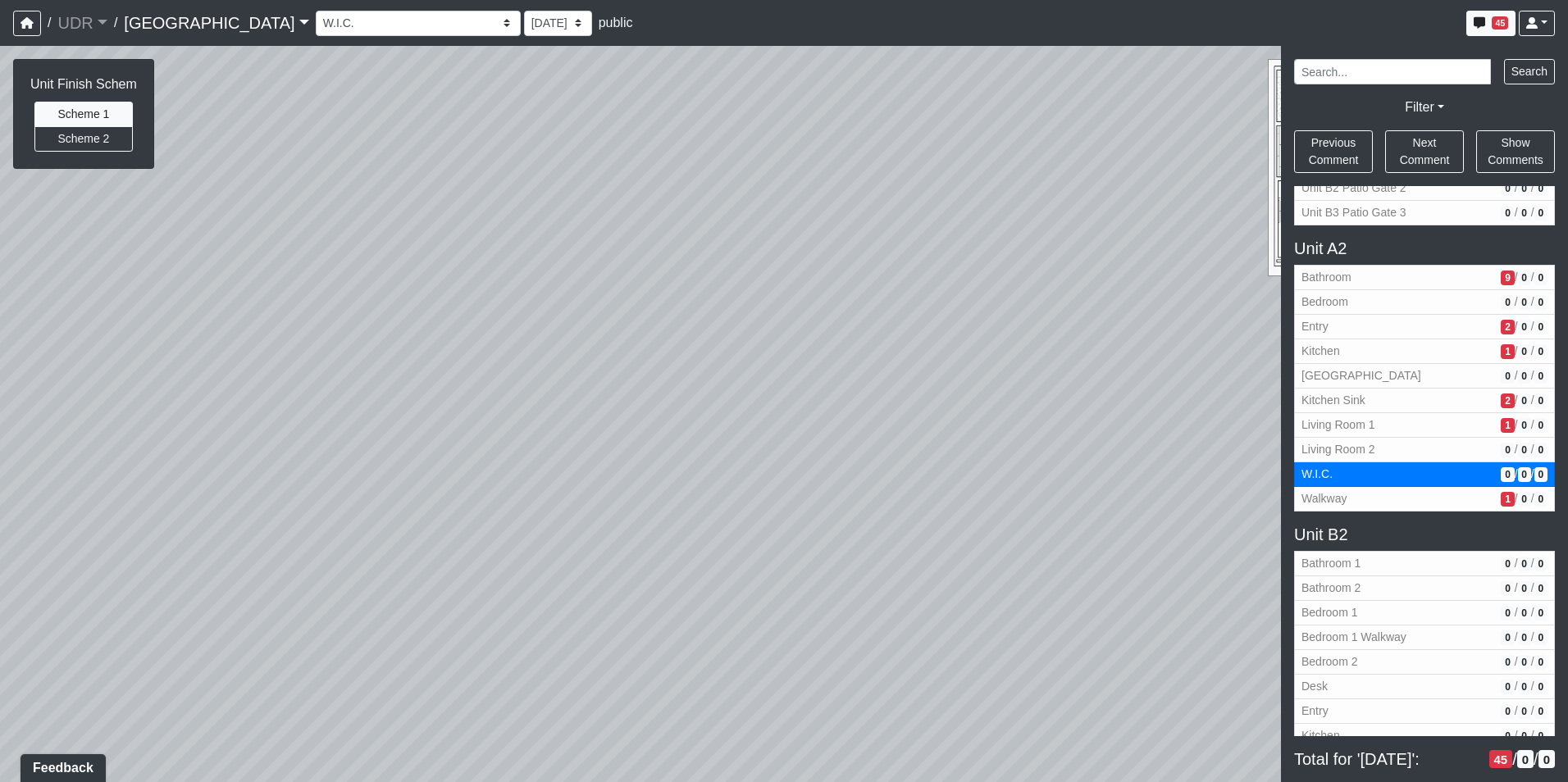
drag, startPoint x: 683, startPoint y: 388, endPoint x: 801, endPoint y: 287, distance: 155.3
click at [801, 287] on div "Loading... Kitchen Counter Loading... Island Counter Loading... Courtyard Entry…" at bounding box center [784, 414] width 1568 height 736
click at [722, 251] on span "Add comment" at bounding box center [756, 254] width 81 height 14
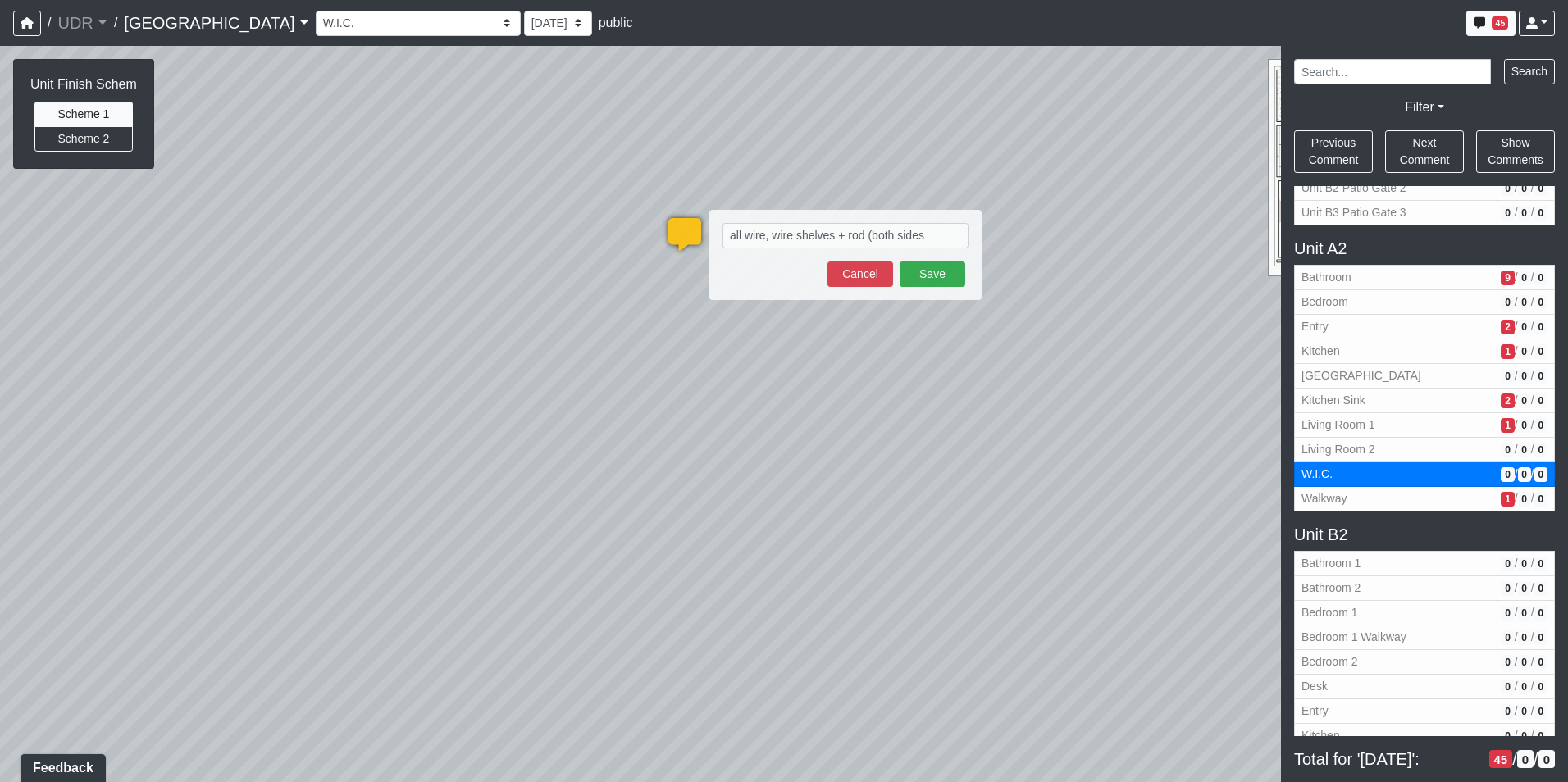
type textarea "all wire, wire shelves + rod (both sides)"
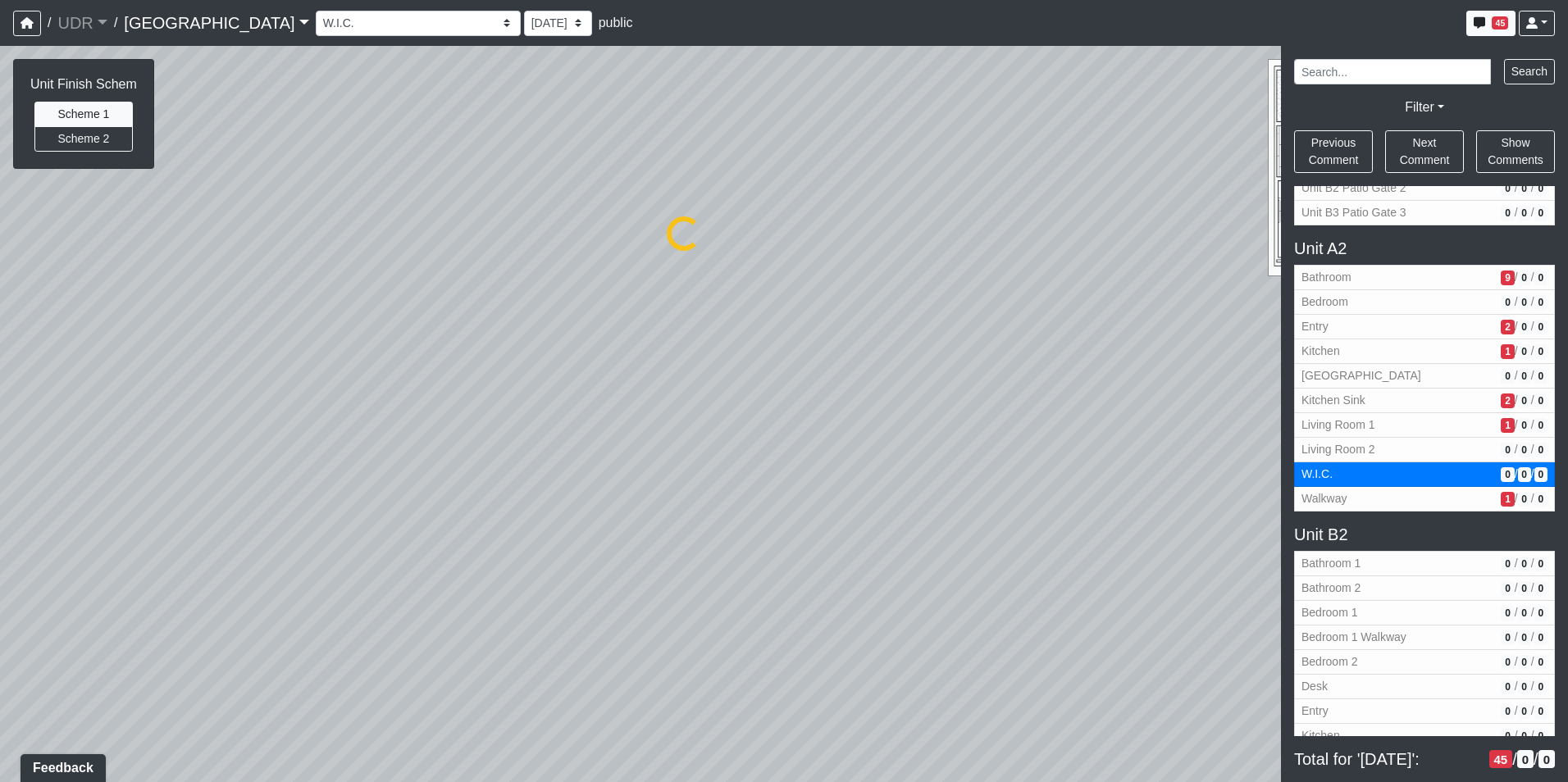
select select "4bhJT4XzABYSn9aMTE23xB"
drag, startPoint x: 976, startPoint y: 192, endPoint x: 897, endPoint y: 574, distance: 390.1
click at [897, 574] on div "Loading... Kitchen Counter Loading... Island Counter Loading... Courtyard Entry…" at bounding box center [784, 414] width 1568 height 736
drag, startPoint x: 422, startPoint y: 385, endPoint x: 173, endPoint y: 217, distance: 300.4
click at [176, 220] on div "Loading... Kitchen Counter Loading... Island Counter Loading... Courtyard Entry…" at bounding box center [784, 414] width 1568 height 736
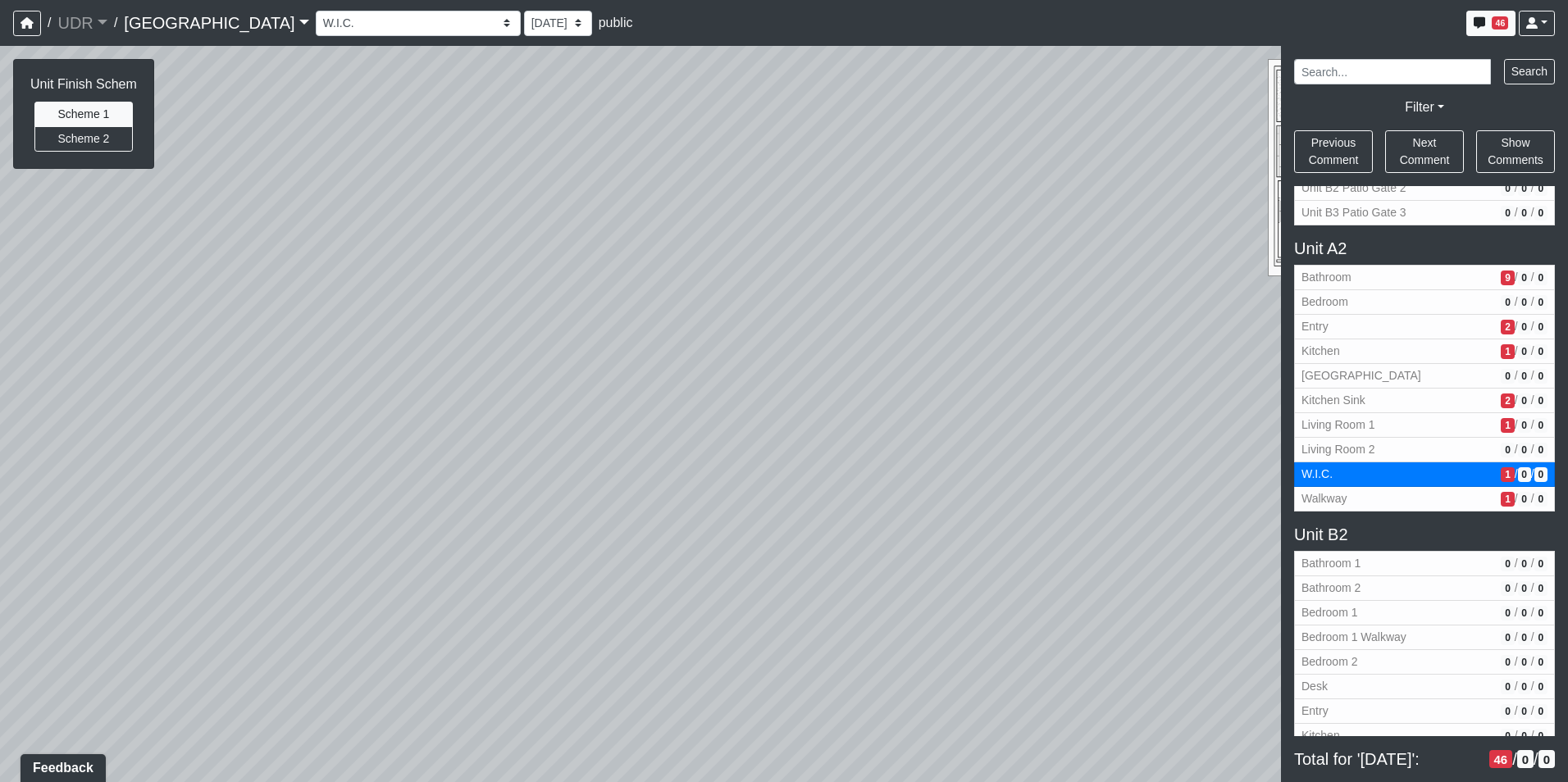
drag, startPoint x: 895, startPoint y: 543, endPoint x: 817, endPoint y: 199, distance: 352.7
click at [817, 199] on div "Loading... Kitchen Counter Loading... Island Counter Loading... Courtyard Entry…" at bounding box center [784, 414] width 1568 height 736
drag, startPoint x: 796, startPoint y: 226, endPoint x: 792, endPoint y: 510, distance: 284.0
click at [792, 599] on div "Loading... Kitchen Counter Loading... Island Counter Loading... Courtyard Entry…" at bounding box center [784, 414] width 1568 height 736
drag, startPoint x: 822, startPoint y: 362, endPoint x: 850, endPoint y: 636, distance: 275.4
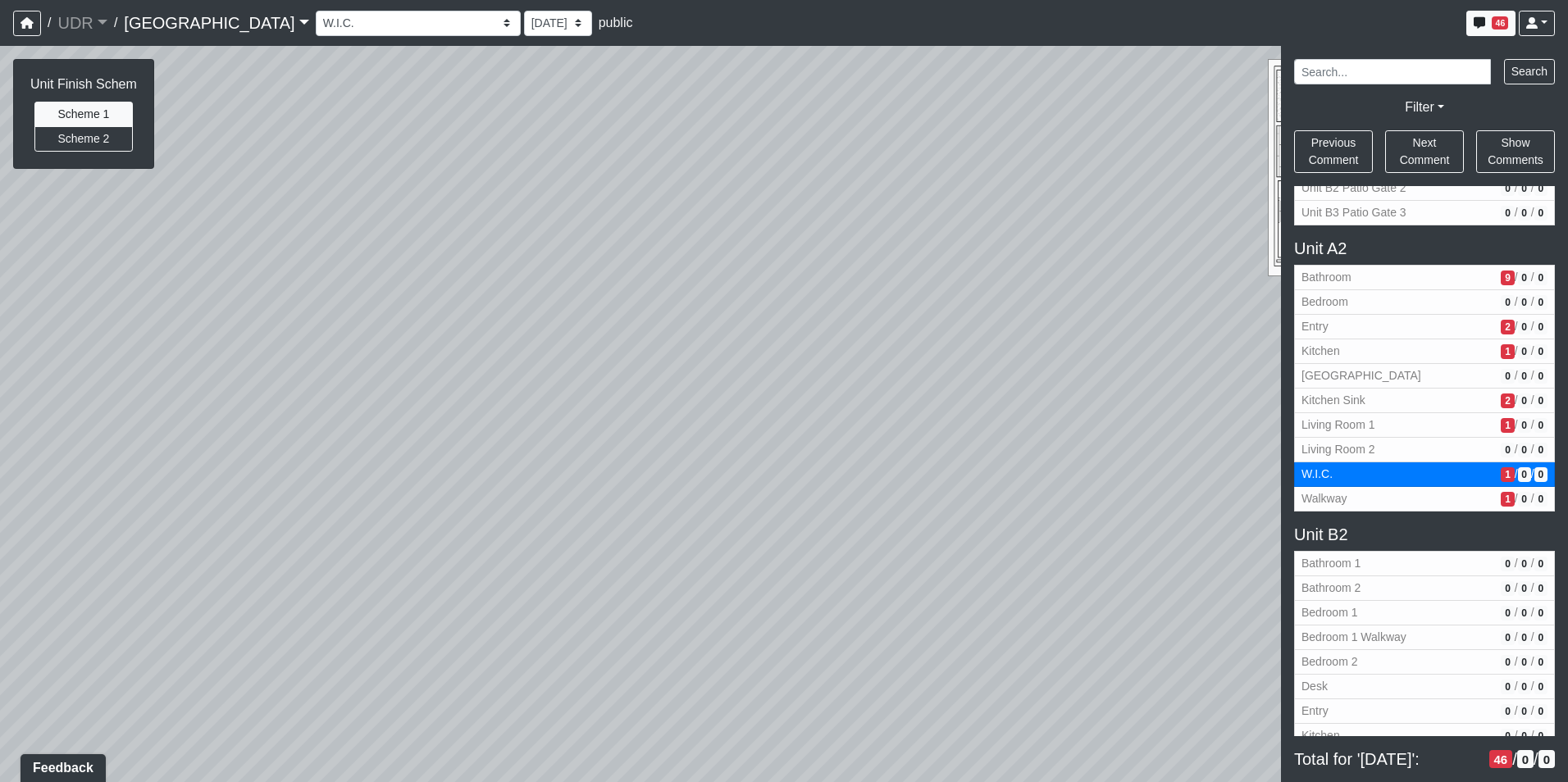
click at [850, 636] on div "Loading... Kitchen Counter Loading... Island Counter Loading... Courtyard Entry…" at bounding box center [784, 414] width 1568 height 736
drag, startPoint x: 850, startPoint y: 636, endPoint x: 491, endPoint y: 384, distance: 438.6
click at [491, 384] on div "Loading... Kitchen Counter Loading... Island Counter Loading... Courtyard Entry…" at bounding box center [784, 414] width 1568 height 736
drag, startPoint x: 724, startPoint y: 498, endPoint x: 542, endPoint y: 133, distance: 407.9
click at [545, 148] on div "Loading... Kitchen Counter Loading... Island Counter Loading... Courtyard Entry…" at bounding box center [784, 414] width 1568 height 736
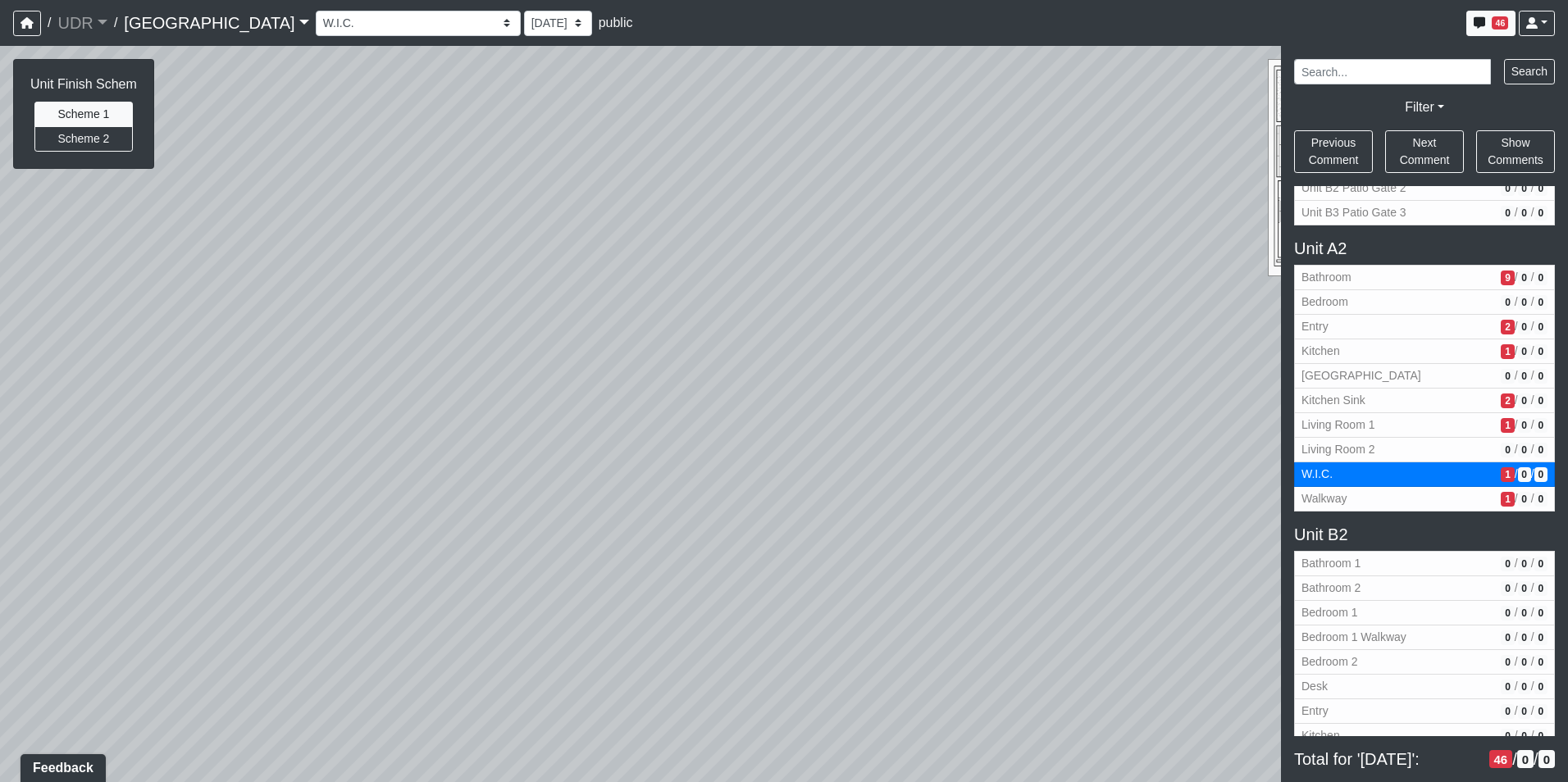
drag, startPoint x: 525, startPoint y: 367, endPoint x: 1038, endPoint y: 277, distance: 520.8
click at [1027, 273] on div "Loading... Kitchen Counter Loading... Island Counter Loading... Courtyard Entry…" at bounding box center [784, 414] width 1568 height 736
drag, startPoint x: 581, startPoint y: 172, endPoint x: 719, endPoint y: 502, distance: 357.7
click at [719, 502] on div "Loading... Kitchen Counter Loading... Island Counter Loading... Courtyard Entry…" at bounding box center [784, 414] width 1568 height 736
drag, startPoint x: 659, startPoint y: 373, endPoint x: 814, endPoint y: 431, distance: 165.5
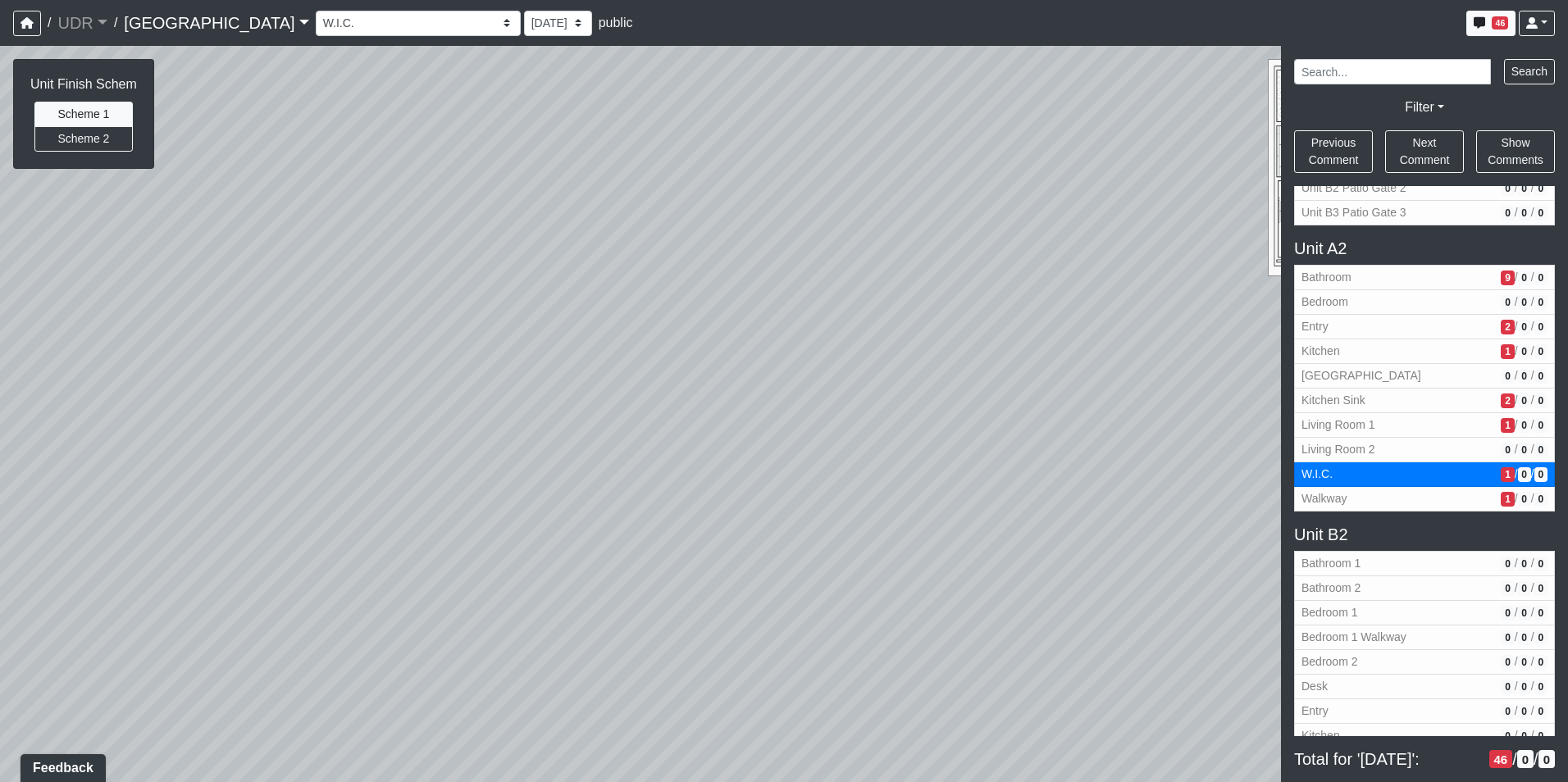
click at [834, 547] on div "Loading... Kitchen Counter Loading... Island Counter Loading... Courtyard Entry…" at bounding box center [784, 414] width 1568 height 736
drag, startPoint x: 772, startPoint y: 417, endPoint x: 857, endPoint y: 573, distance: 177.7
click at [857, 573] on div "Loading... Kitchen Counter Loading... Island Counter Loading... Courtyard Entry…" at bounding box center [784, 414] width 1568 height 736
drag, startPoint x: 676, startPoint y: 390, endPoint x: 825, endPoint y: 410, distance: 150.3
click at [825, 410] on div "Loading... Kitchen Counter Loading... Island Counter Loading... Courtyard Entry…" at bounding box center [784, 414] width 1568 height 736
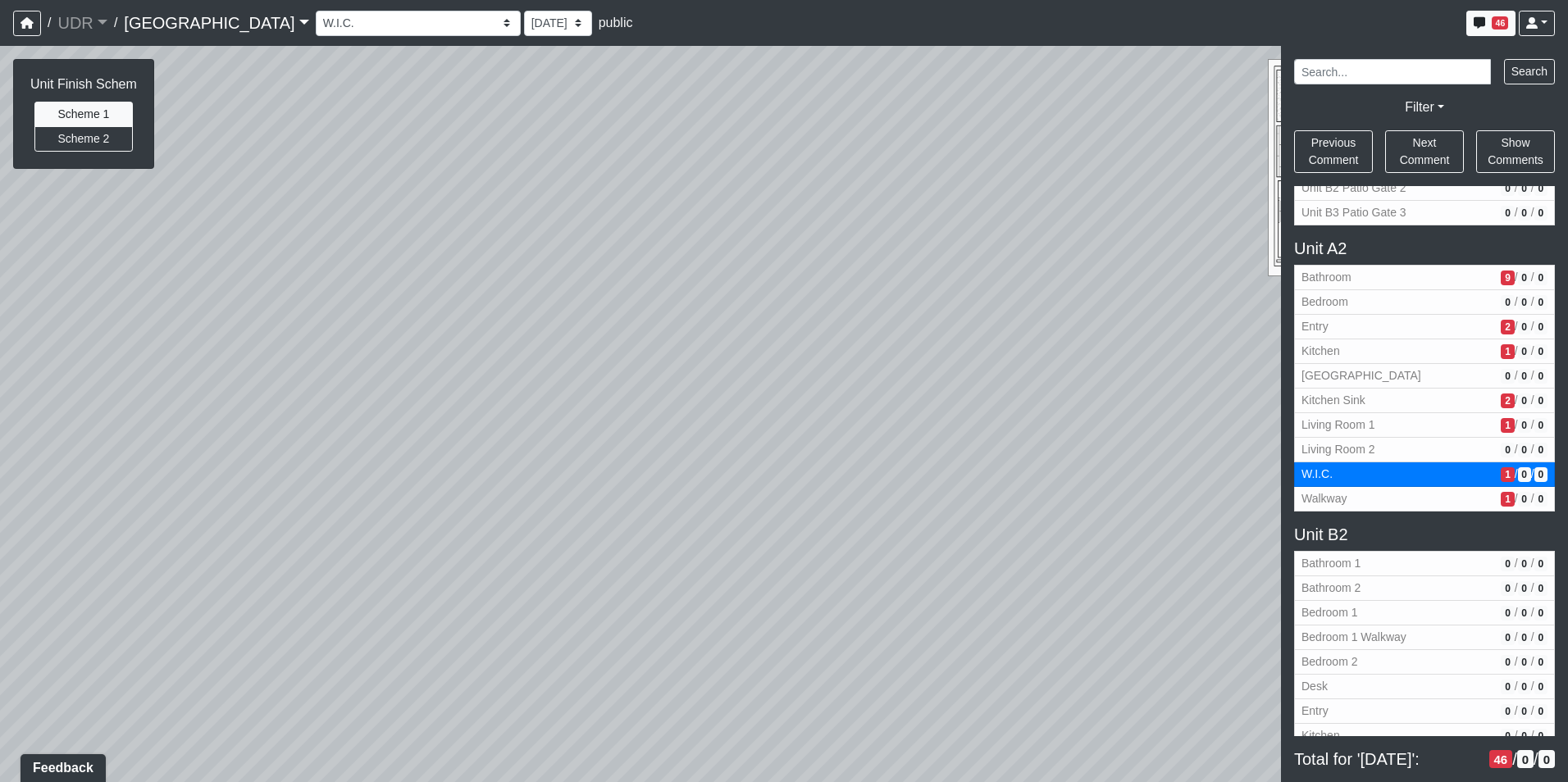
drag, startPoint x: 831, startPoint y: 340, endPoint x: 850, endPoint y: 175, distance: 166.1
click at [850, 175] on div "Loading... Kitchen Counter Loading... Island Counter Loading... Courtyard Entry…" at bounding box center [784, 414] width 1568 height 736
drag, startPoint x: 761, startPoint y: 564, endPoint x: 1066, endPoint y: 551, distance: 305.3
click at [1063, 553] on div "Loading... Kitchen Counter Loading... Island Counter Loading... Courtyard Entry…" at bounding box center [784, 414] width 1568 height 736
click at [1188, 423] on div "Loading... Kitchen Counter Loading... Island Counter Loading... Courtyard Entry…" at bounding box center [784, 414] width 1568 height 736
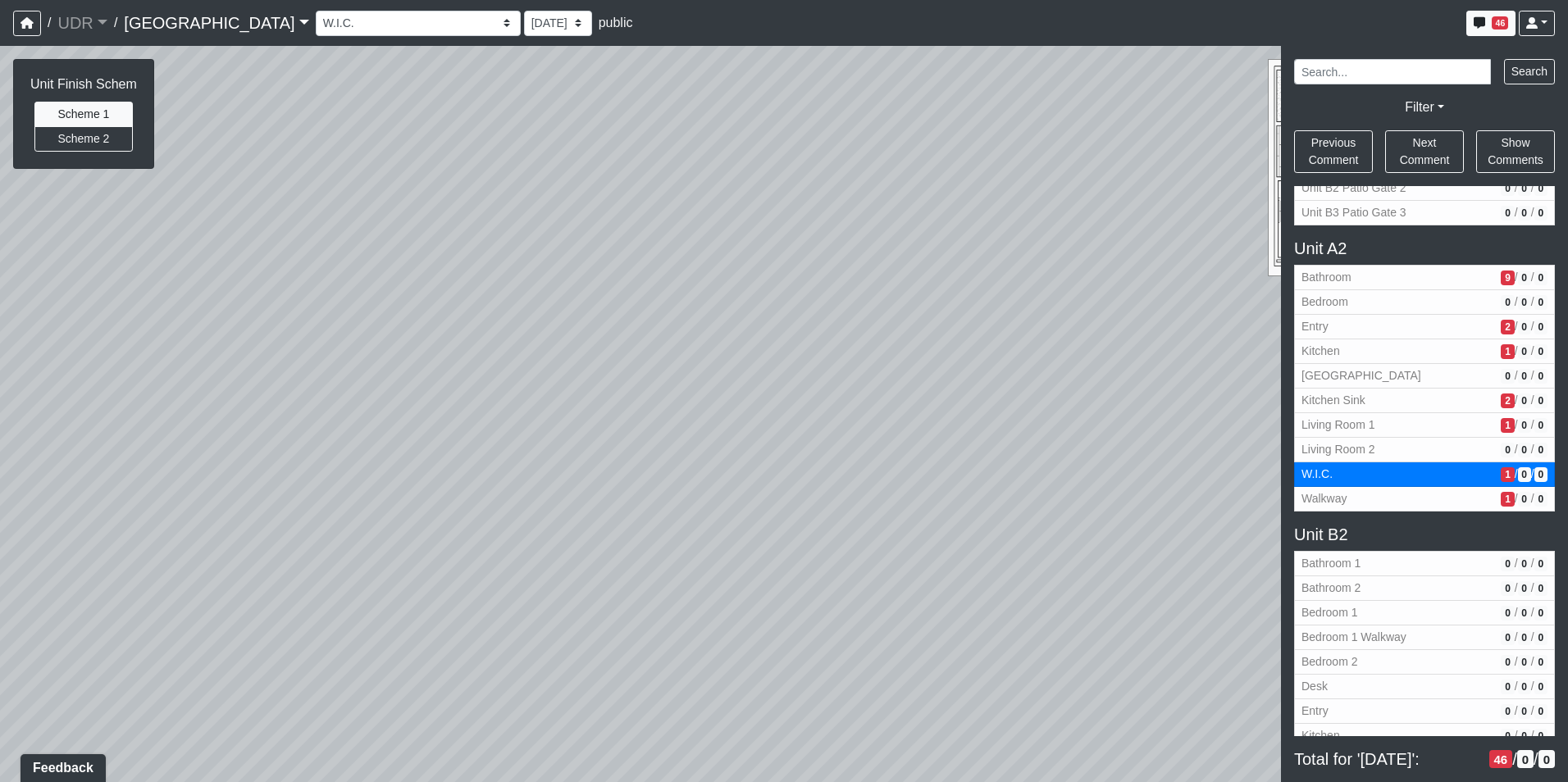
drag, startPoint x: 1122, startPoint y: 417, endPoint x: 739, endPoint y: 445, distance: 384.0
click at [739, 445] on div "Loading... Kitchen Counter Loading... Island Counter Loading... Courtyard Entry…" at bounding box center [784, 414] width 1568 height 736
click at [819, 462] on div "Loading... Kitchen Counter Loading... Island Counter Loading... Courtyard Entry…" at bounding box center [784, 414] width 1568 height 736
click at [942, 452] on div "Loading... Kitchen Counter Loading... Island Counter Loading... Courtyard Entry…" at bounding box center [784, 414] width 1568 height 736
drag, startPoint x: 874, startPoint y: 630, endPoint x: 774, endPoint y: 486, distance: 175.3
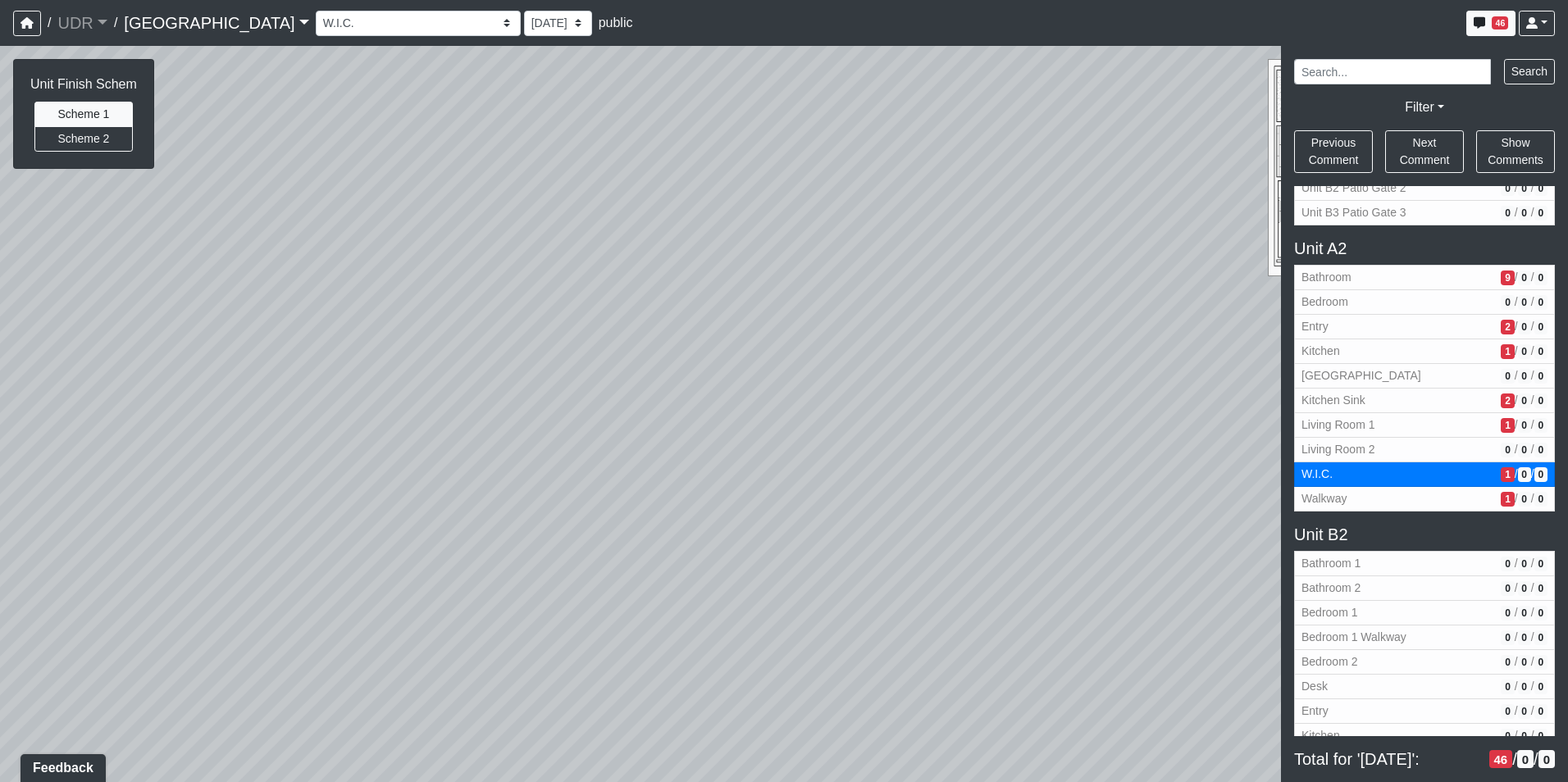
drag, startPoint x: 746, startPoint y: 532, endPoint x: 675, endPoint y: 379, distance: 168.7
click at [675, 379] on div "Loading... Kitchen Counter Loading... Island Counter Loading... Courtyard Entry…" at bounding box center [784, 414] width 1568 height 736
click at [868, 497] on span "Add comment" at bounding box center [883, 502] width 81 height 14
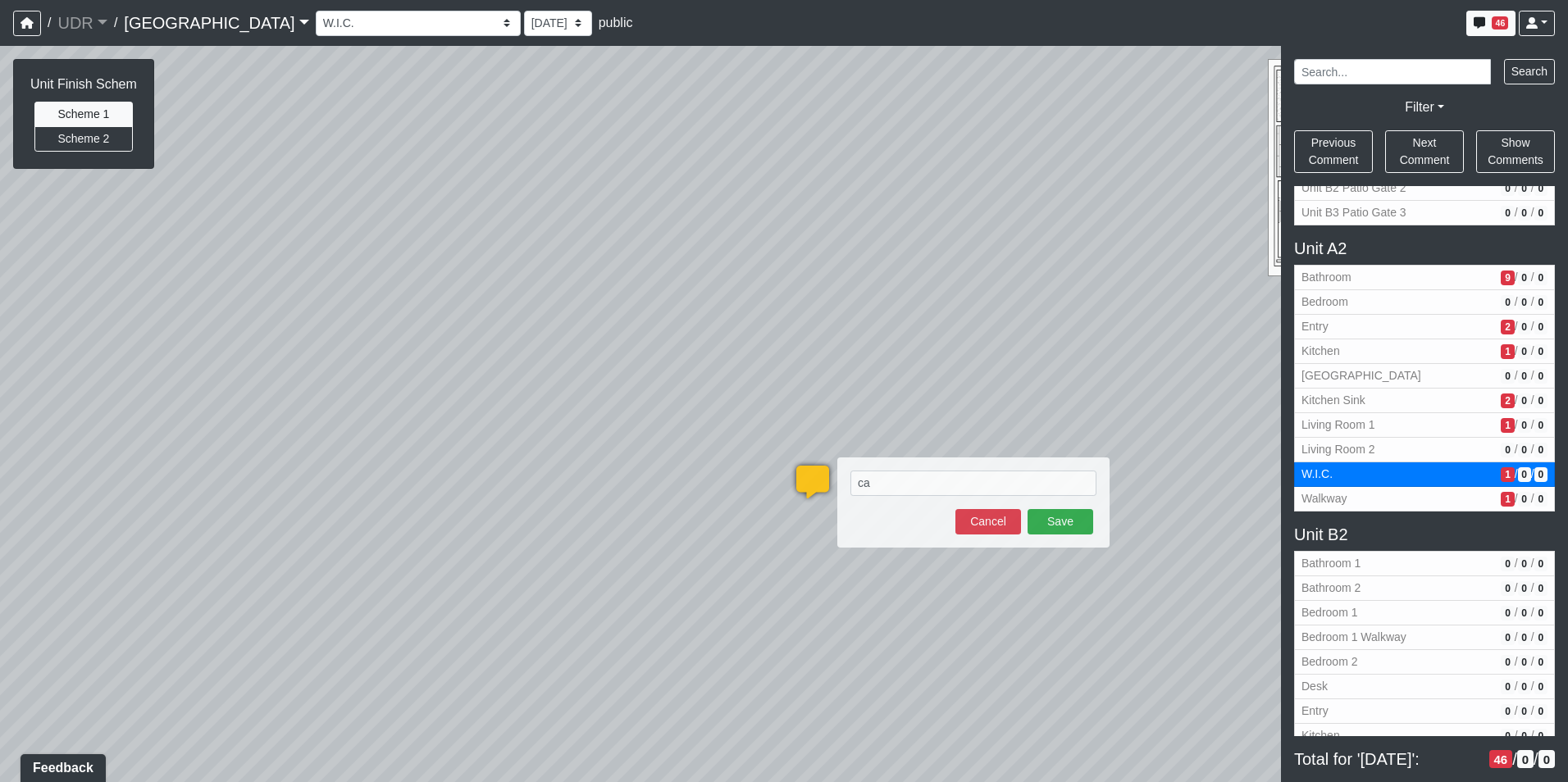
type textarea "c"
type textarea "got stuck in the closet - can we add an arrow so you can get out?"
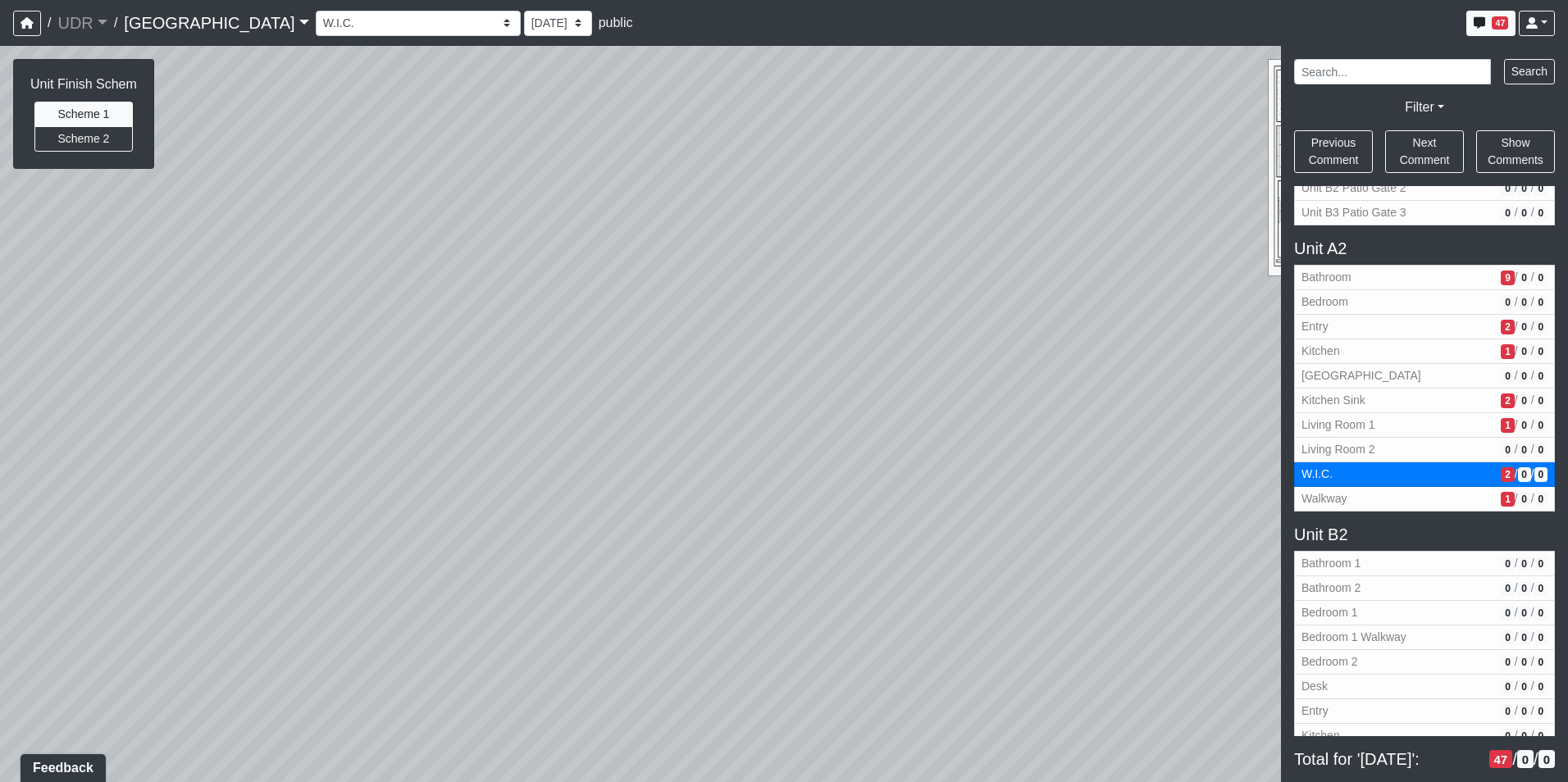
drag, startPoint x: 870, startPoint y: 306, endPoint x: 865, endPoint y: 703, distance: 397.0
click at [865, 703] on div "Loading... Kitchen Counter Loading... Island Counter Loading... Courtyard Entry…" at bounding box center [784, 414] width 1568 height 736
drag, startPoint x: 808, startPoint y: 367, endPoint x: 814, endPoint y: 496, distance: 129.1
click at [814, 496] on div "Loading... Kitchen Counter Loading... Island Counter Loading... Courtyard Entry…" at bounding box center [784, 414] width 1568 height 736
click at [1354, 496] on span "Walkway" at bounding box center [1397, 499] width 193 height 17
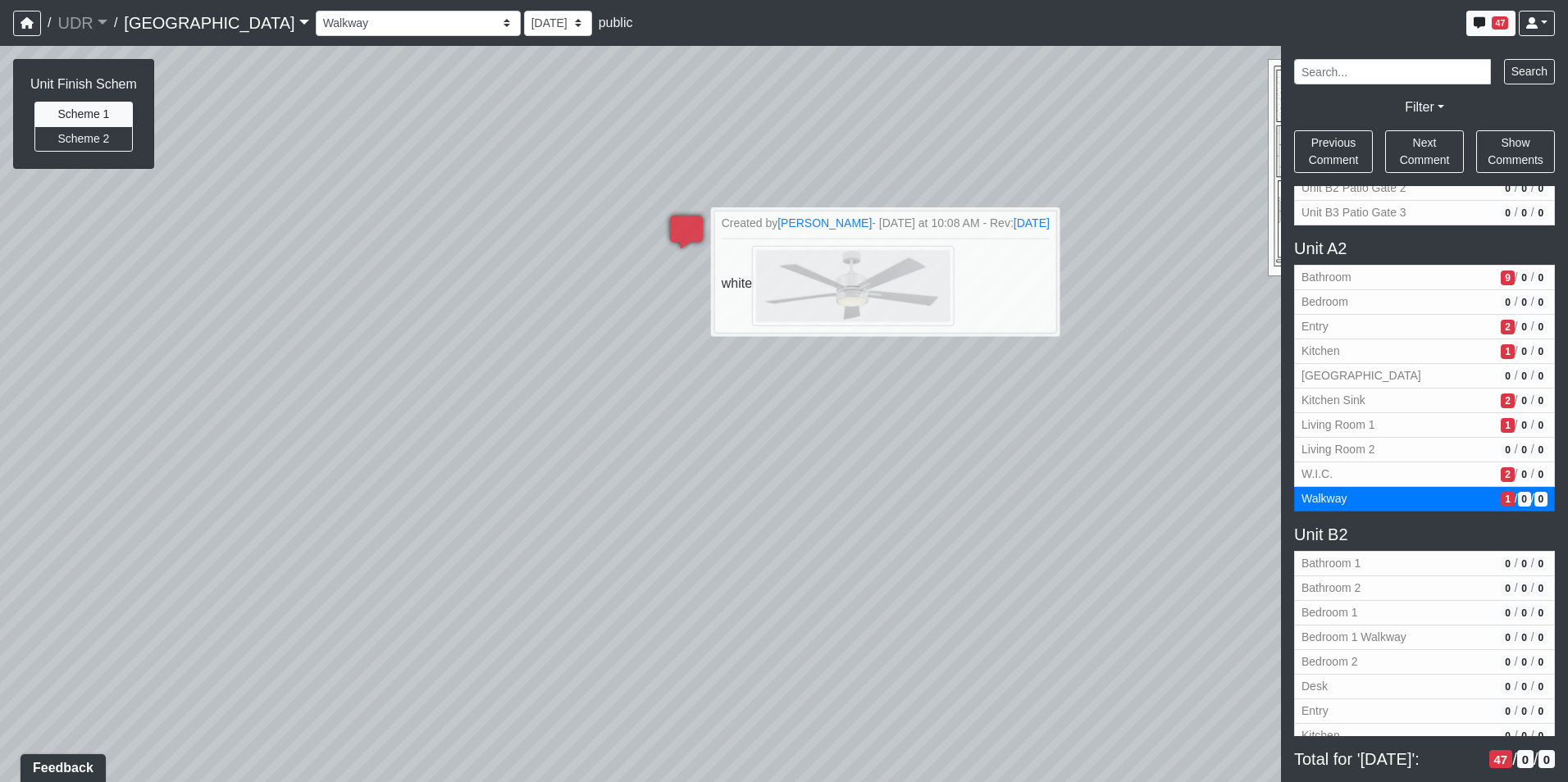
drag, startPoint x: 411, startPoint y: 421, endPoint x: 1215, endPoint y: 321, distance: 810.2
click at [970, 340] on div "Loading... Kitchen Counter Loading... Island Counter Loading... Courtyard Entry…" at bounding box center [784, 414] width 1568 height 736
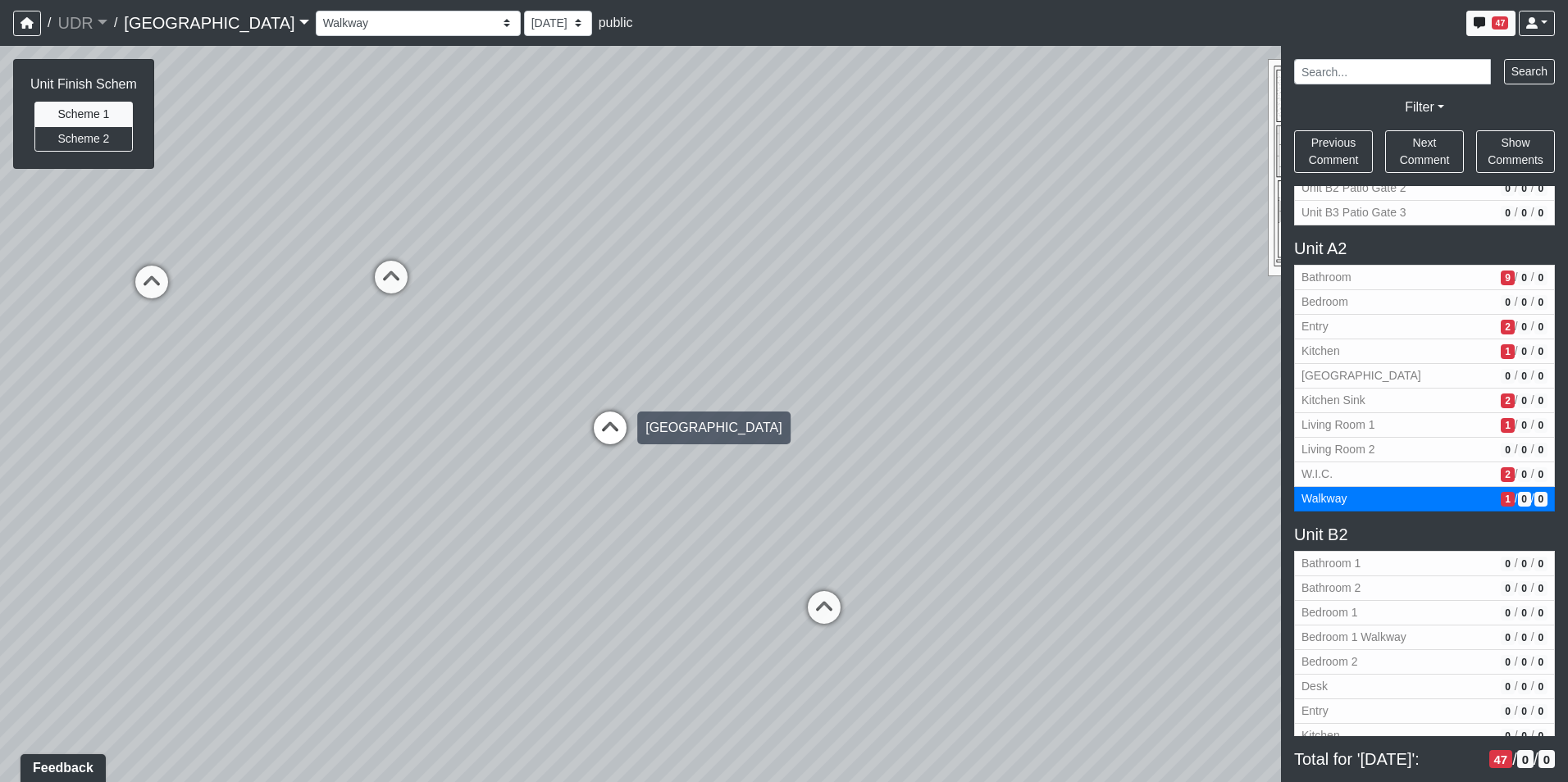
click at [592, 435] on icon at bounding box center [610, 435] width 49 height 49
select select "6z1c7f2bB1CiDY8Dm66y1N"
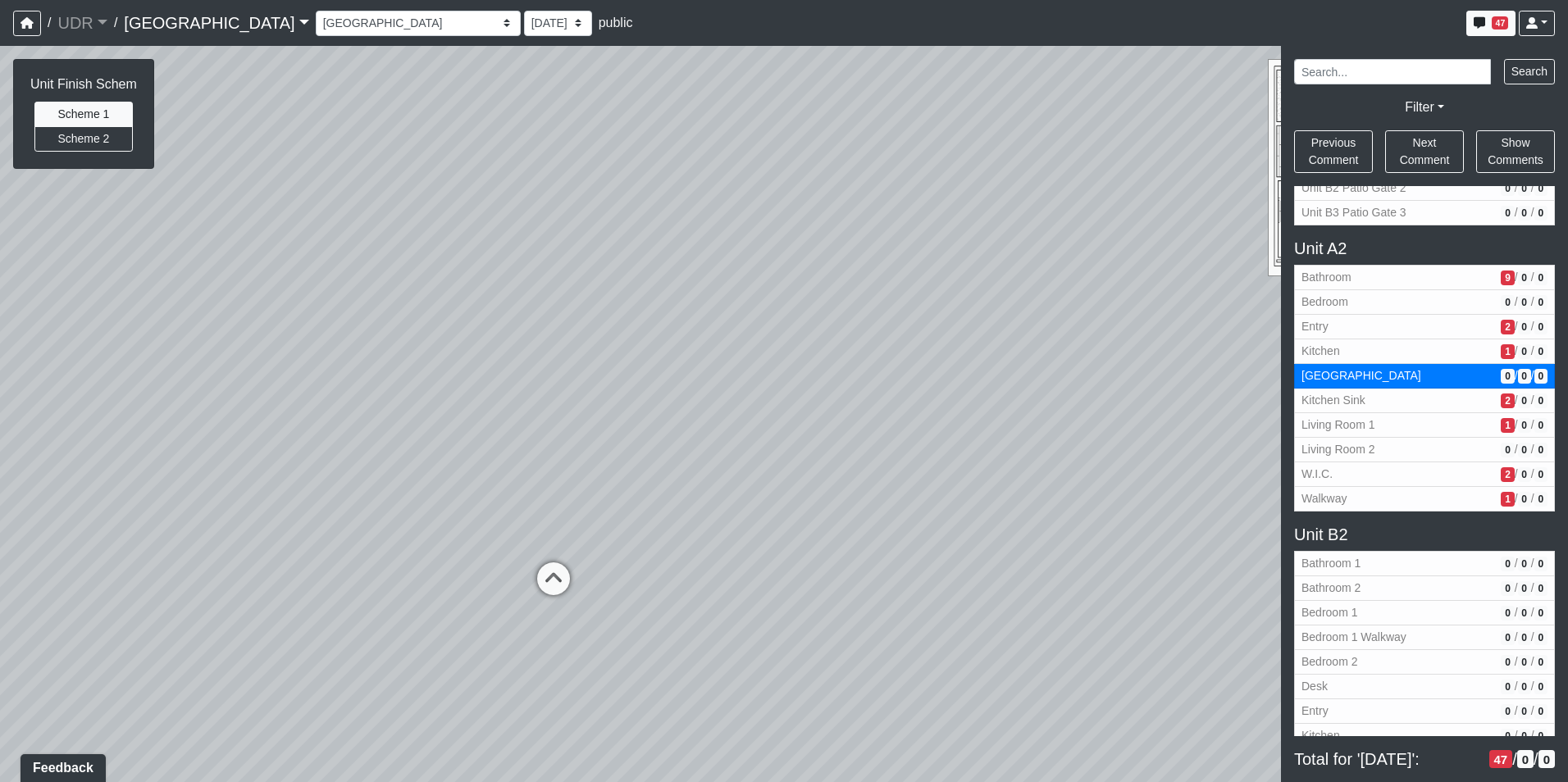
drag, startPoint x: 458, startPoint y: 415, endPoint x: 1127, endPoint y: 651, distance: 709.4
click at [1125, 651] on div "Loading... Kitchen Counter Loading... Island Counter Loading... Courtyard Entry…" at bounding box center [784, 414] width 1568 height 736
drag, startPoint x: 684, startPoint y: 549, endPoint x: 923, endPoint y: 439, distance: 263.1
click at [923, 439] on div "Loading... Kitchen Counter Loading... Island Counter Loading... Courtyard Entry…" at bounding box center [784, 414] width 1568 height 736
click at [87, 142] on button "Scheme 2" at bounding box center [84, 138] width 98 height 25
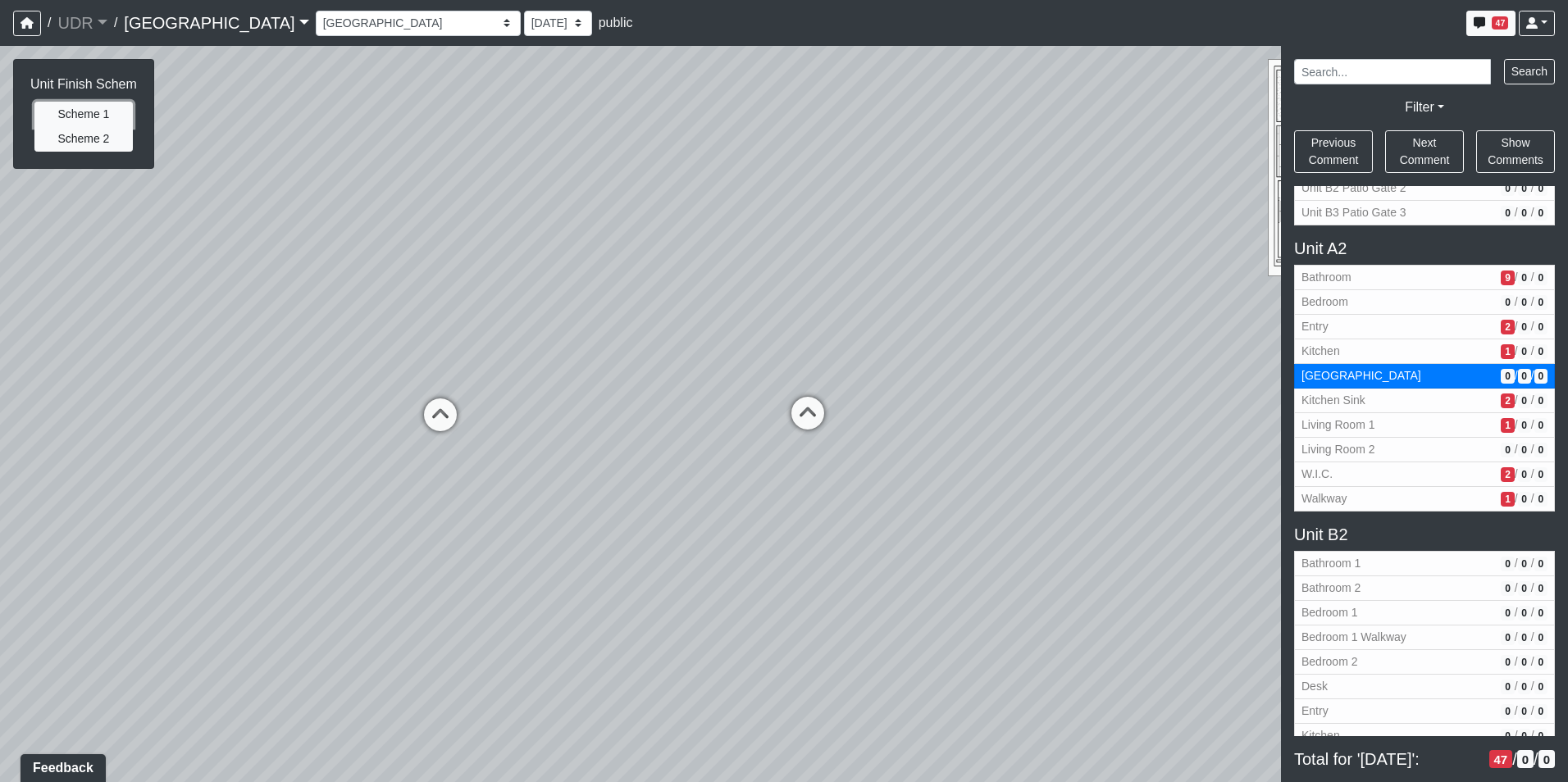
click at [81, 118] on button "Scheme 1" at bounding box center [84, 114] width 98 height 25
click at [1521, 14] on link at bounding box center [1536, 23] width 36 height 25
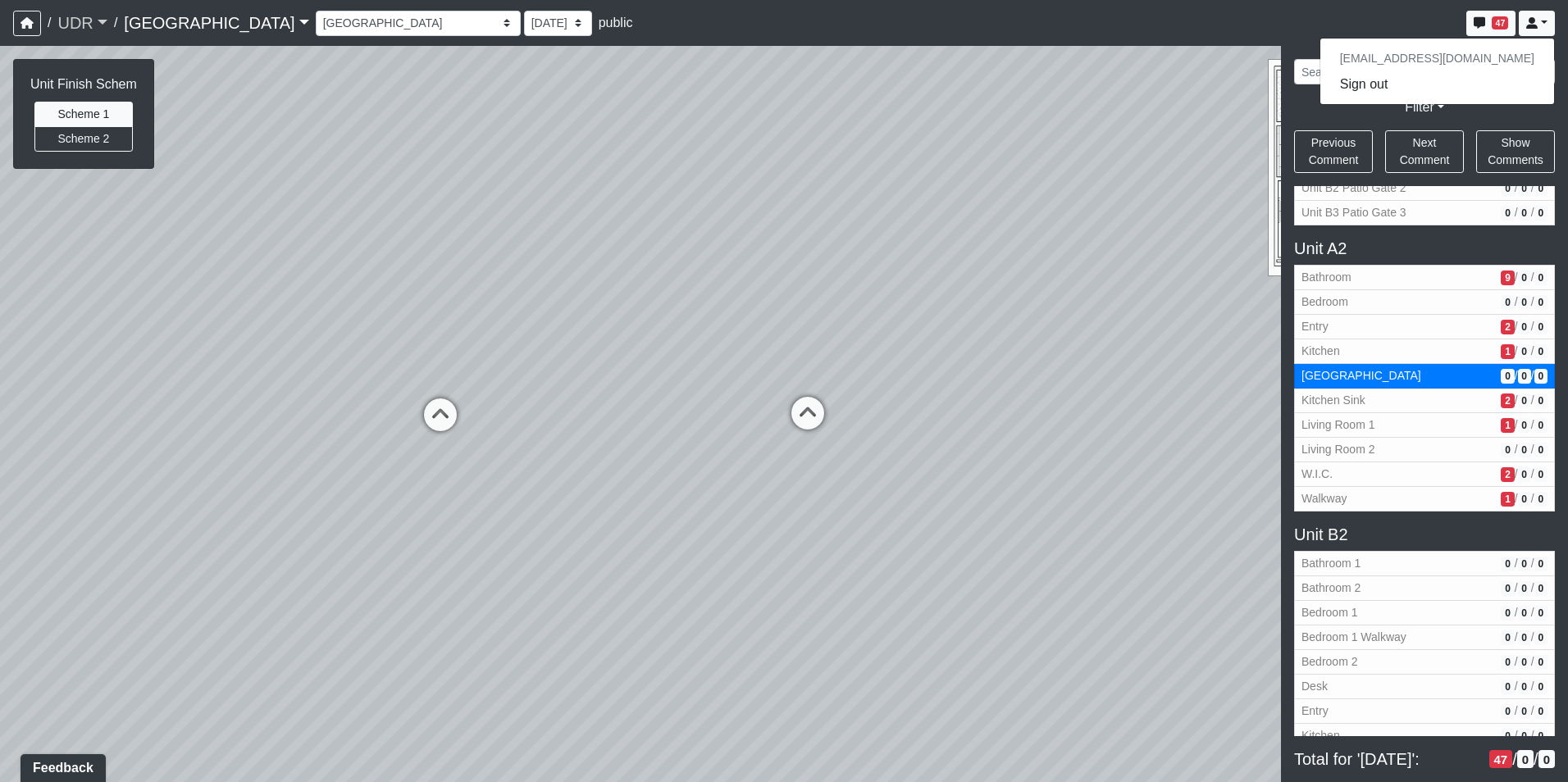
click at [86, 21] on link "UDR" at bounding box center [82, 24] width 49 height 33
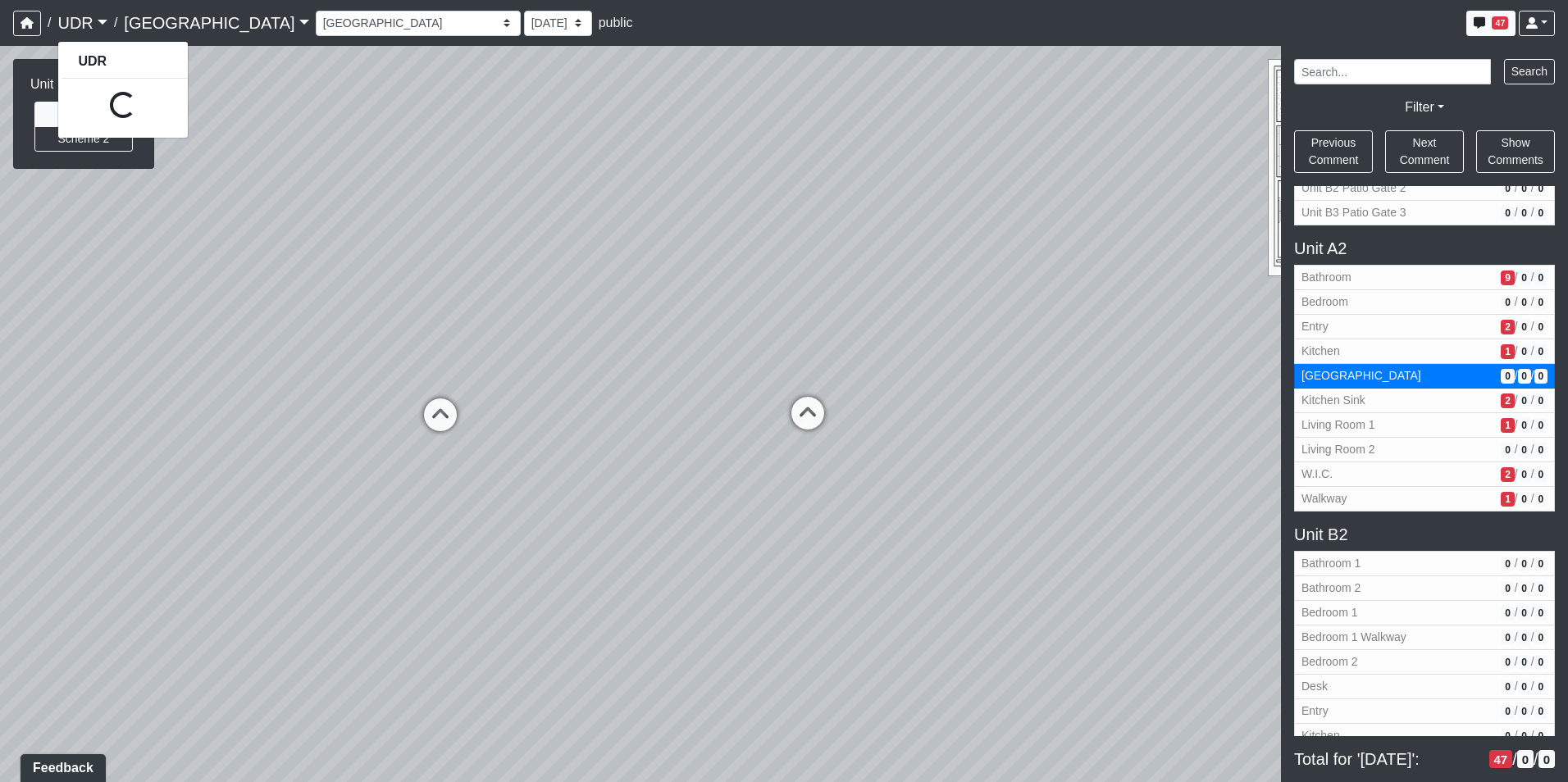
click at [160, 13] on link "[GEOGRAPHIC_DATA]" at bounding box center [216, 24] width 185 height 33
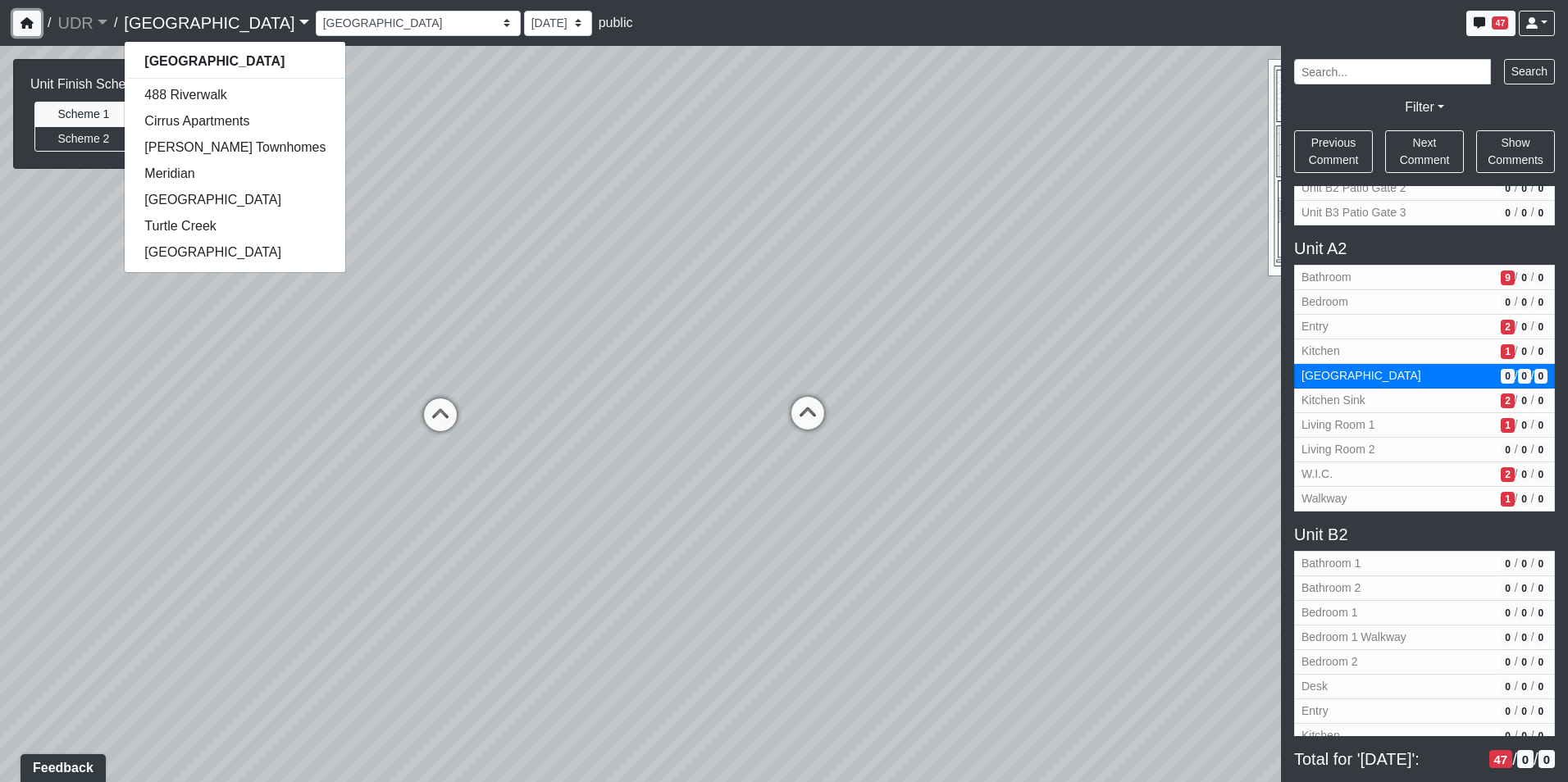
click at [13, 25] on button "button" at bounding box center [27, 23] width 28 height 25
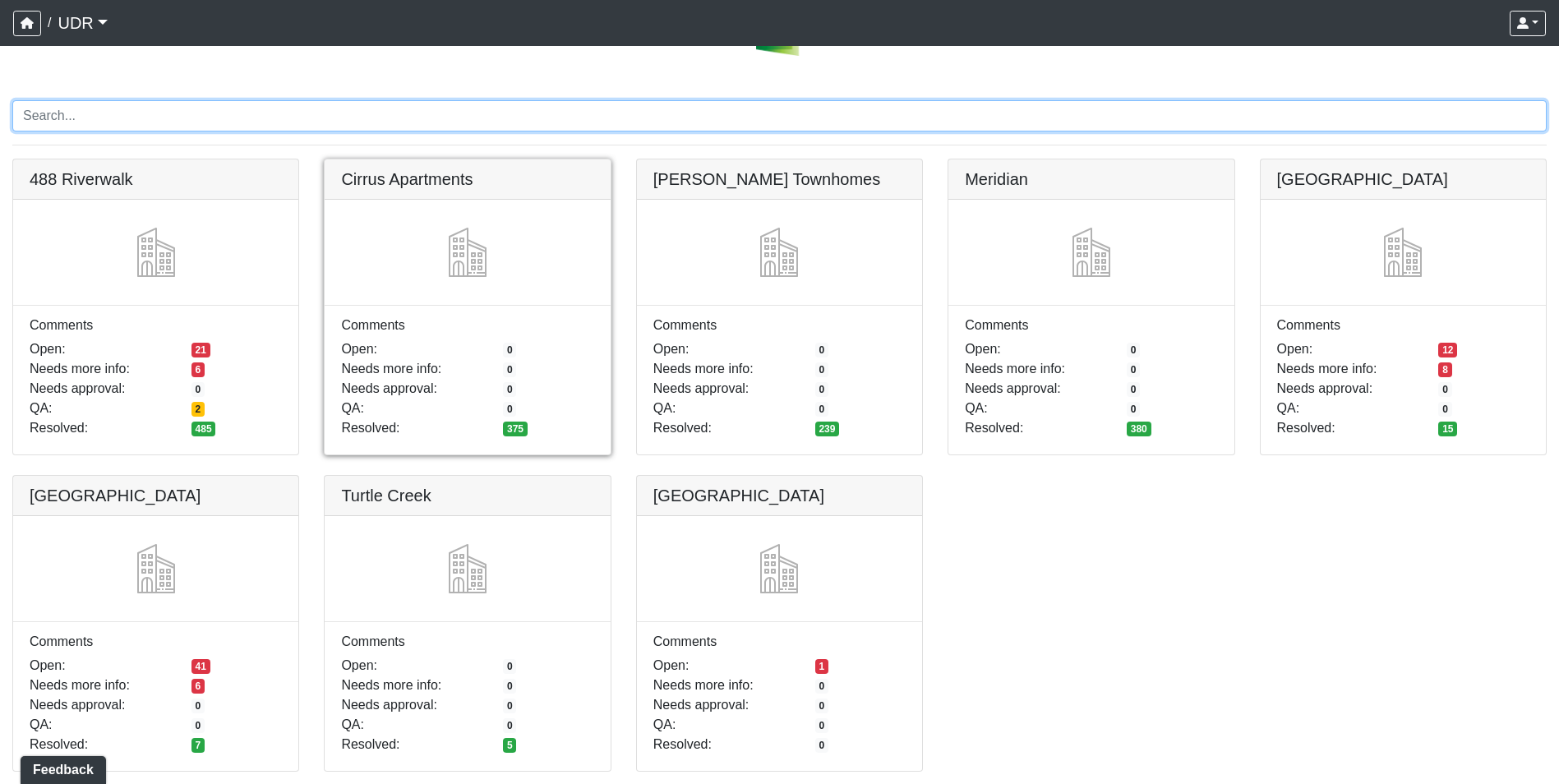
scroll to position [91, 0]
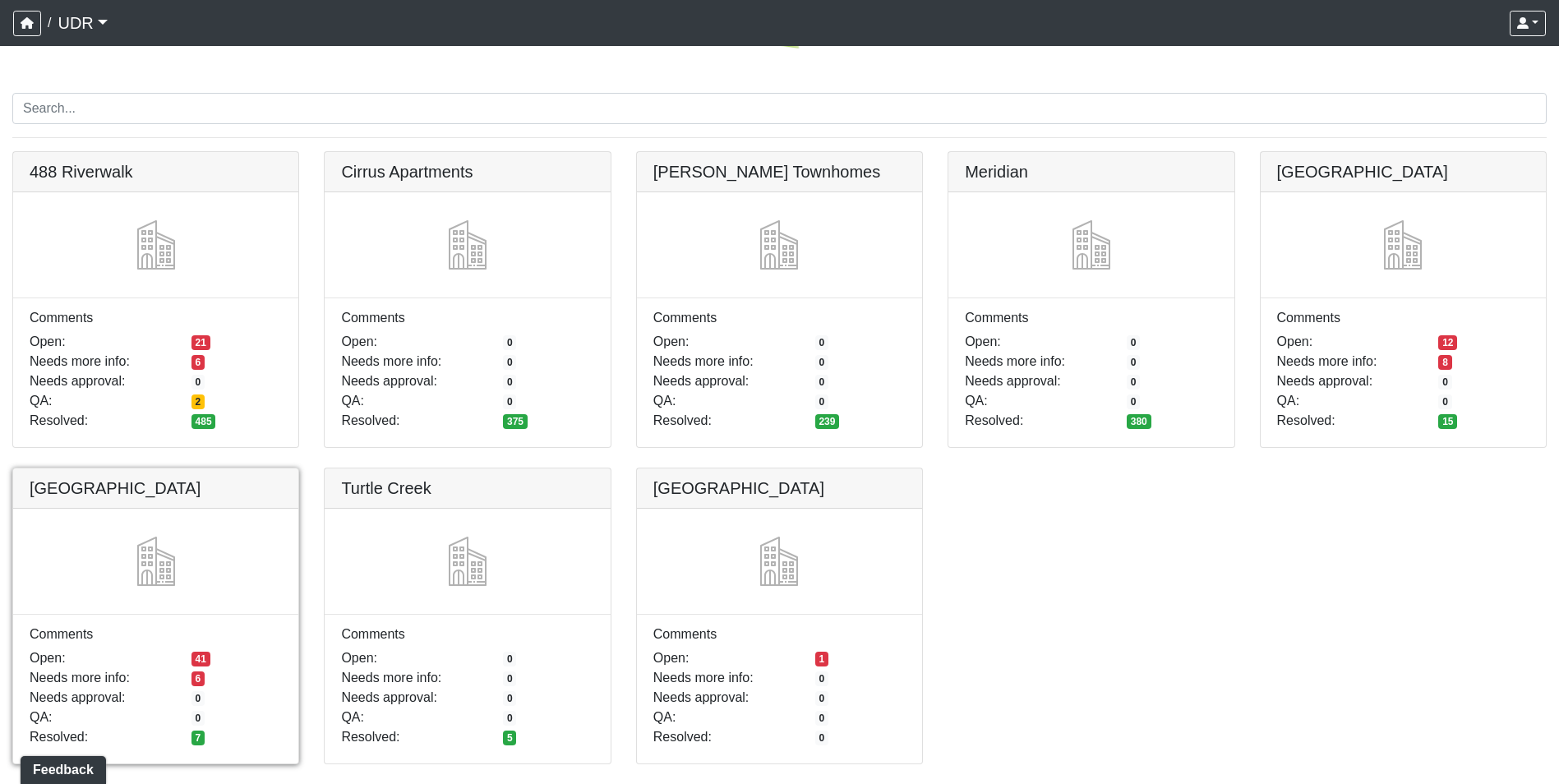
click at [218, 468] on link at bounding box center [155, 468] width 286 height 0
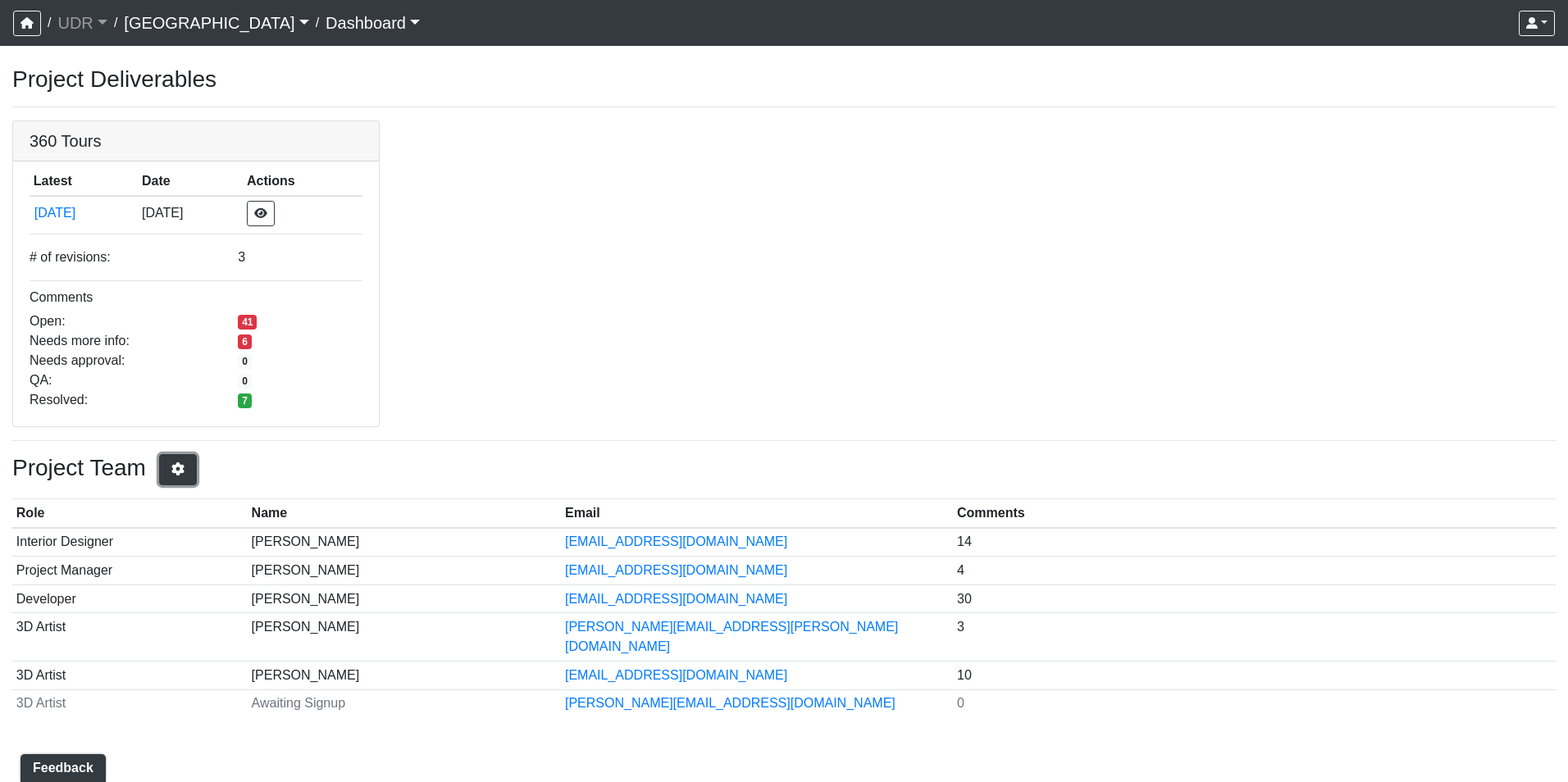
click at [186, 466] on icon "button" at bounding box center [178, 469] width 17 height 13
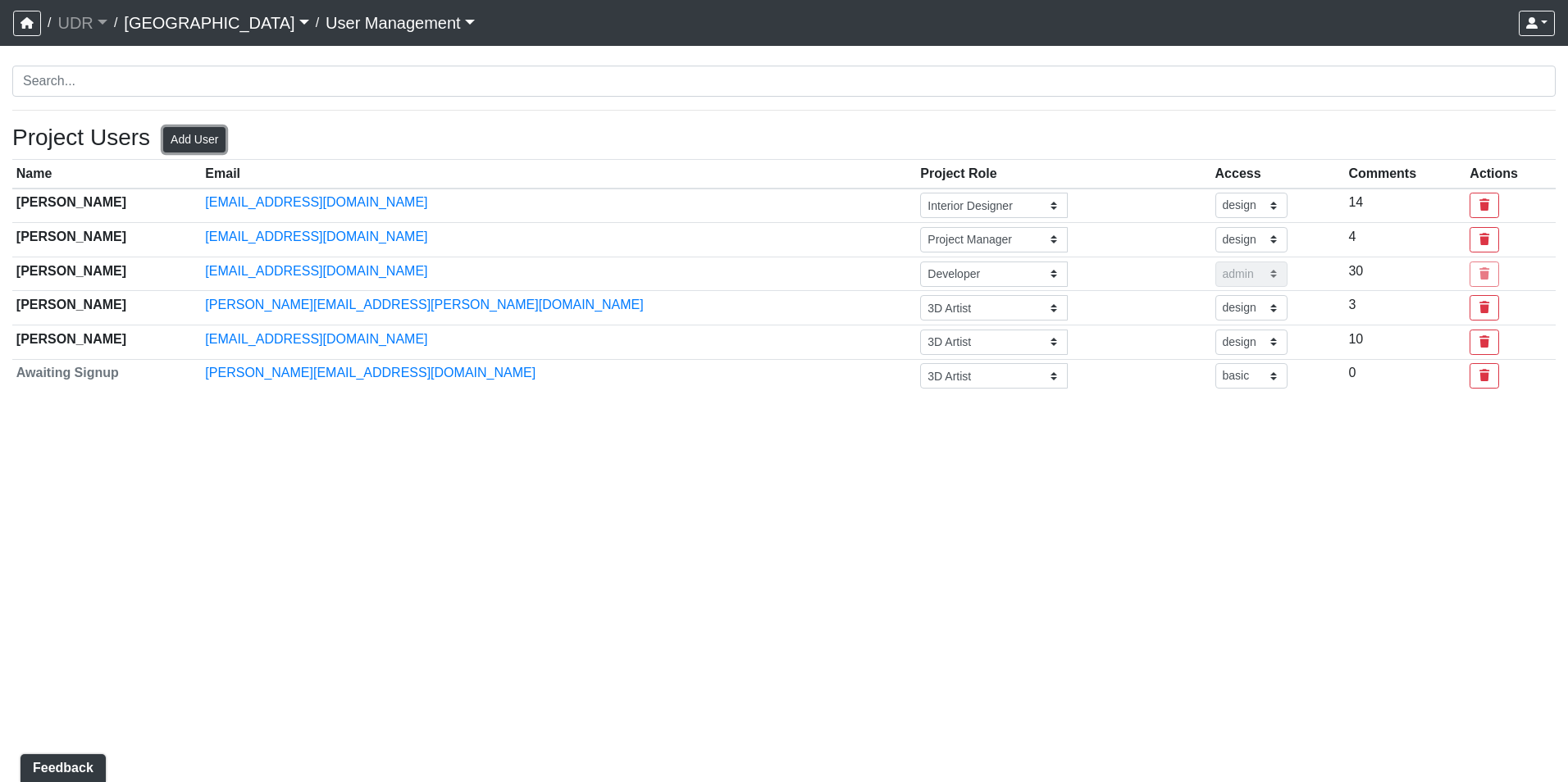
click at [194, 139] on button "Add User" at bounding box center [194, 139] width 63 height 25
select select "basic"
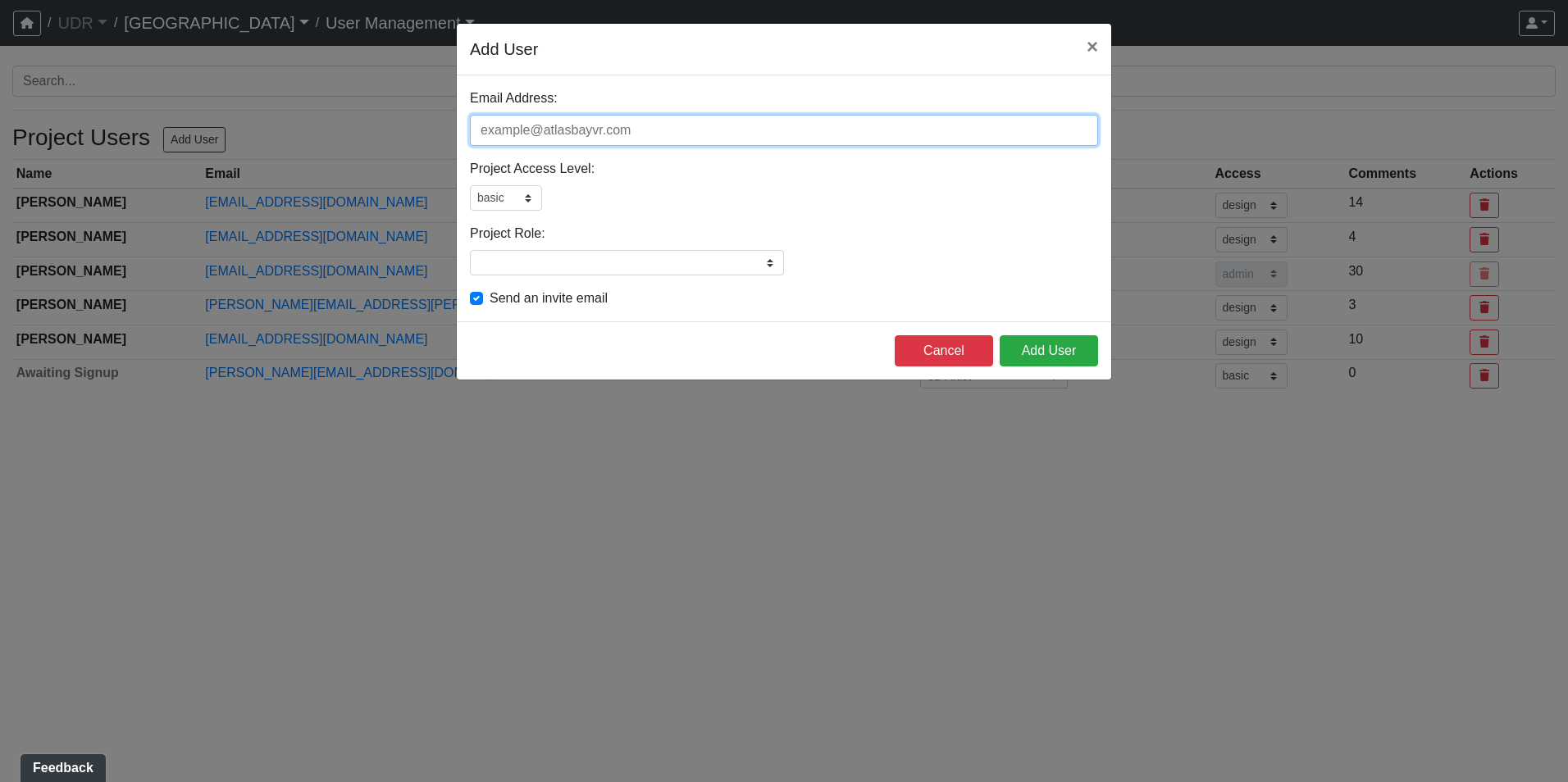
click at [554, 130] on input "Email Address:" at bounding box center [783, 131] width 628 height 31
click at [582, 128] on input "Email Address:" at bounding box center [783, 131] width 628 height 31
paste input "nhake@udr.com"
type input "nhake@udr.com"
click at [488, 198] on select "admin design basic external public" at bounding box center [505, 198] width 72 height 25
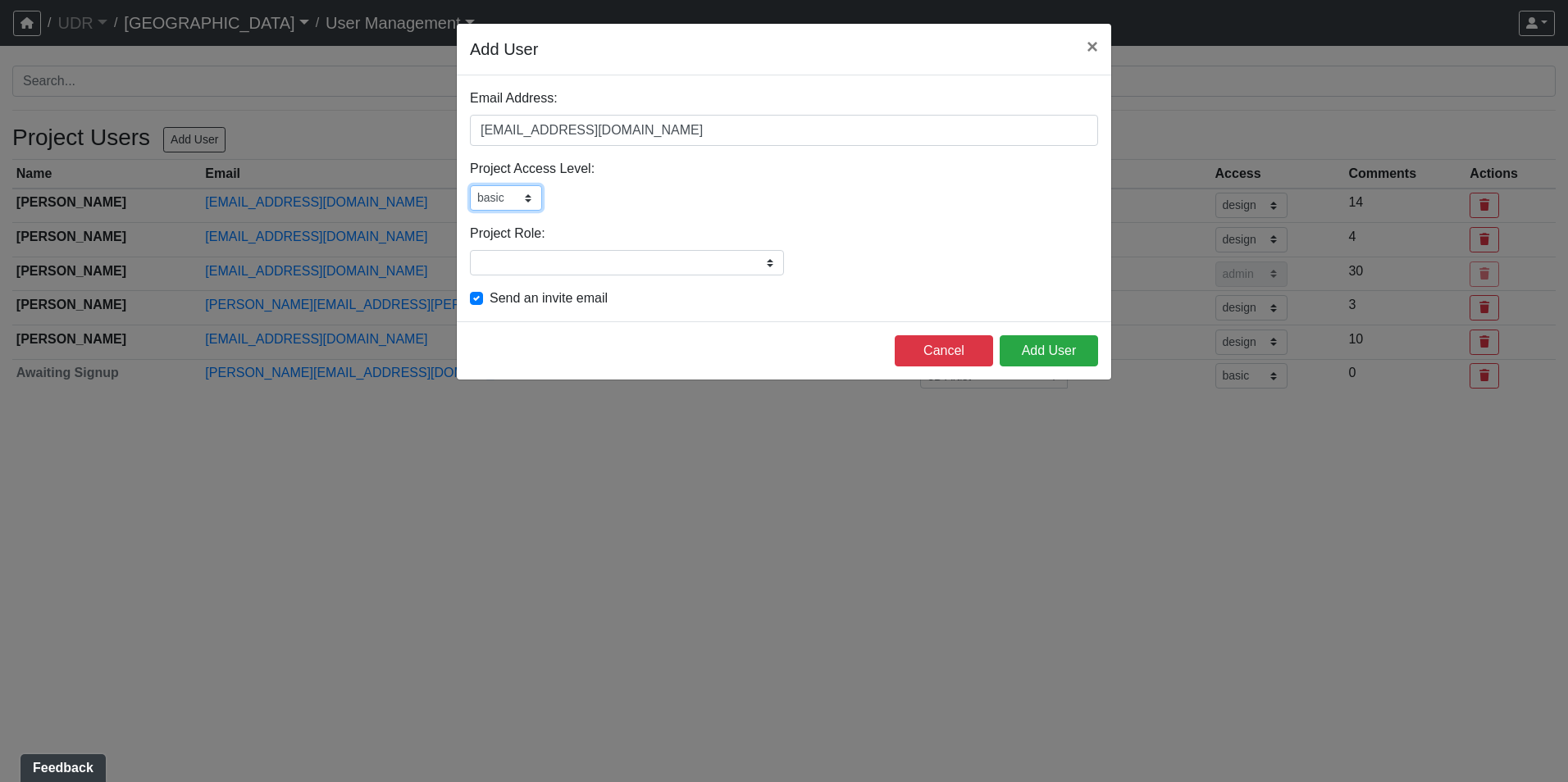
select select "admin"
click at [470, 185] on select "admin design basic external public" at bounding box center [505, 198] width 72 height 25
click at [567, 253] on input "Project Role:" at bounding box center [626, 262] width 314 height 25
type input "Developer"
click at [507, 187] on select "admin design basic external public" at bounding box center [505, 198] width 72 height 25
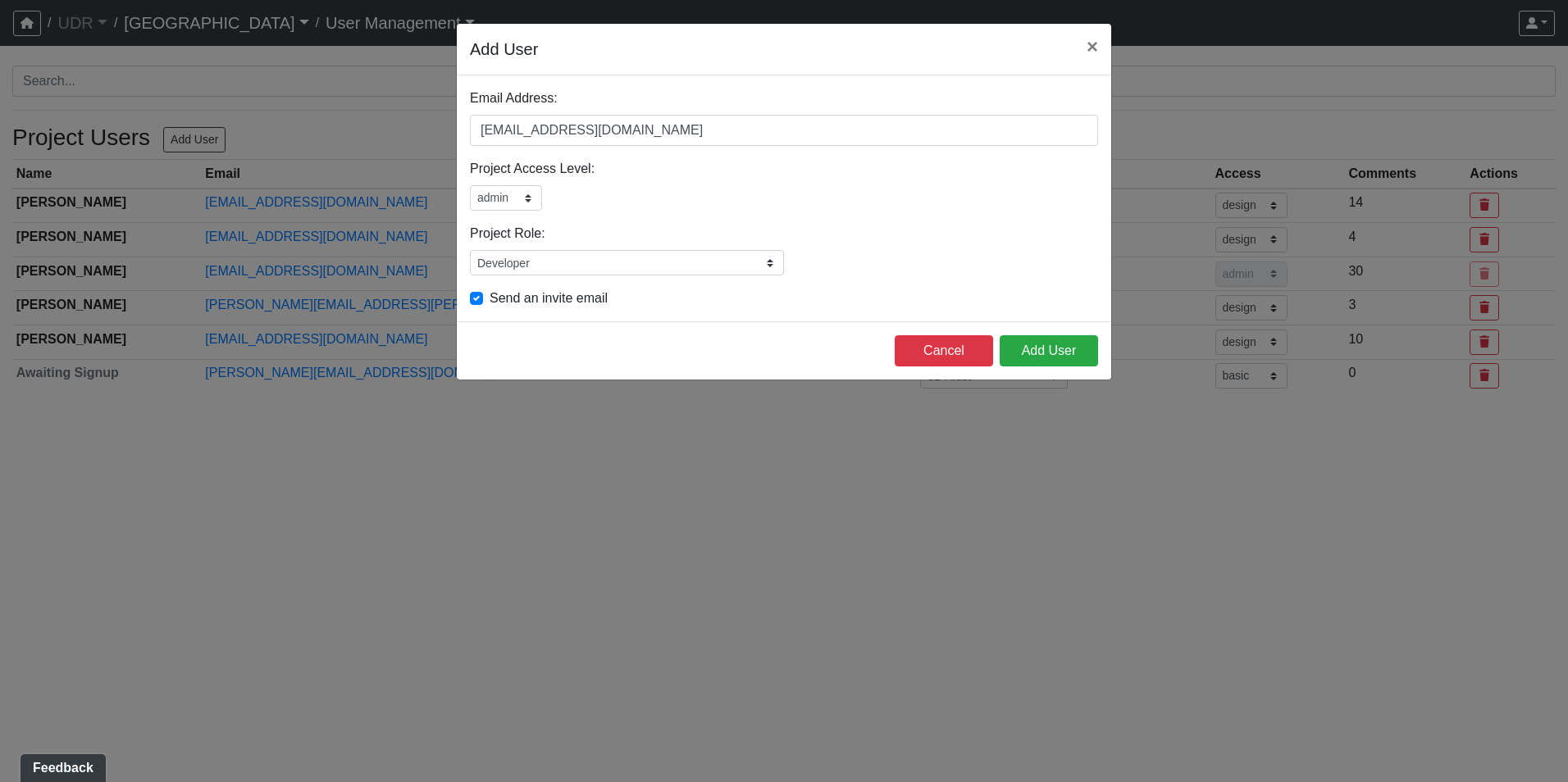
click at [567, 185] on div "admin design basic external public" at bounding box center [783, 198] width 628 height 25
click at [506, 132] on input "[EMAIL_ADDRESS][DOMAIN_NAME]" at bounding box center [783, 131] width 628 height 31
click at [487, 132] on input "[EMAIL_ADDRESS][DOMAIN_NAME]" at bounding box center [783, 131] width 628 height 31
drag, startPoint x: 478, startPoint y: 132, endPoint x: 417, endPoint y: 137, distance: 61.2
click at [417, 137] on form "Add User × Email Address: nhake@udr.com Please add a user email Project Access …" at bounding box center [784, 201] width 1568 height 357
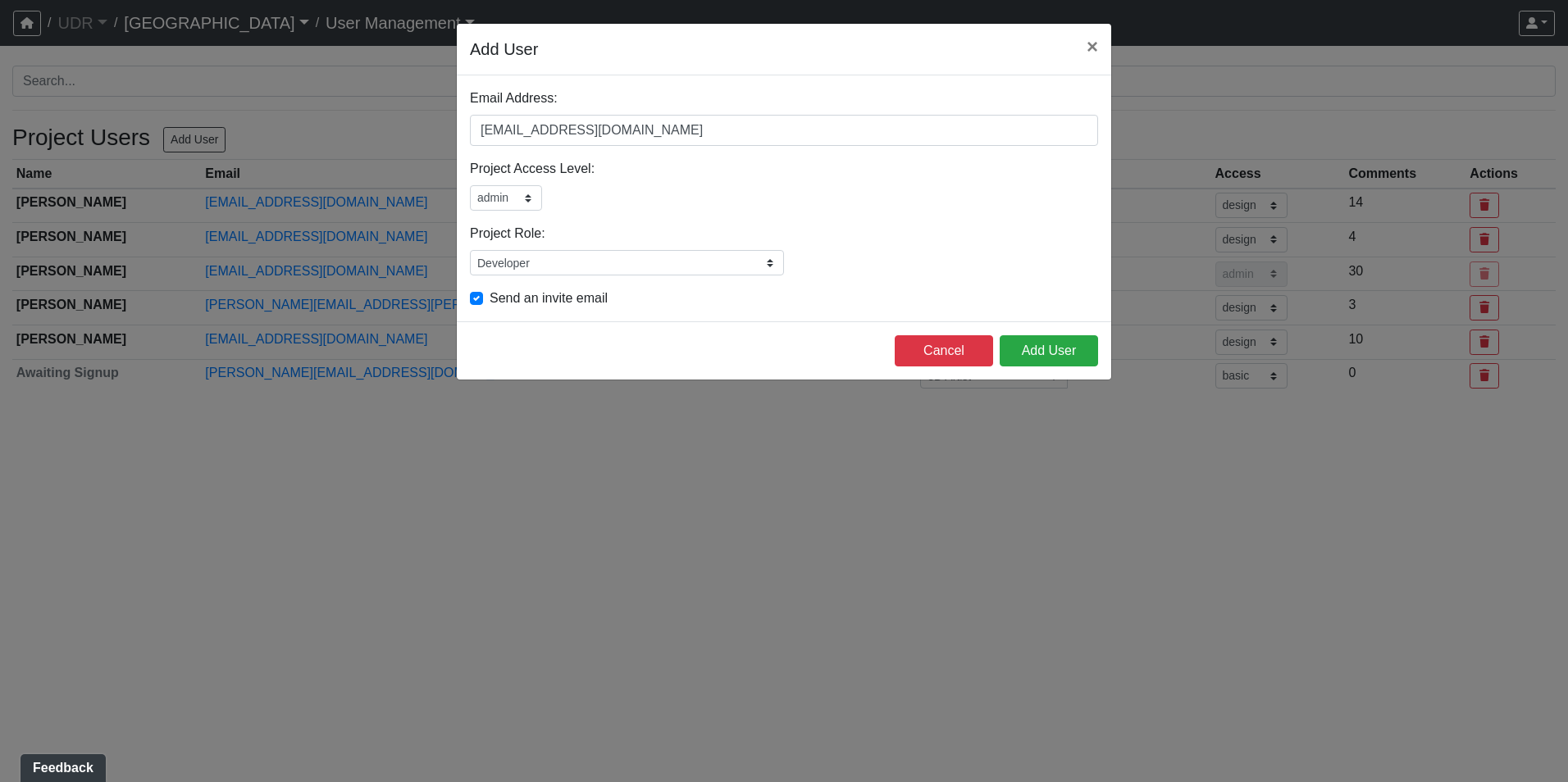
click at [780, 199] on div "admin design basic external public" at bounding box center [783, 198] width 628 height 25
click at [1034, 344] on button "Add User" at bounding box center [1048, 351] width 98 height 31
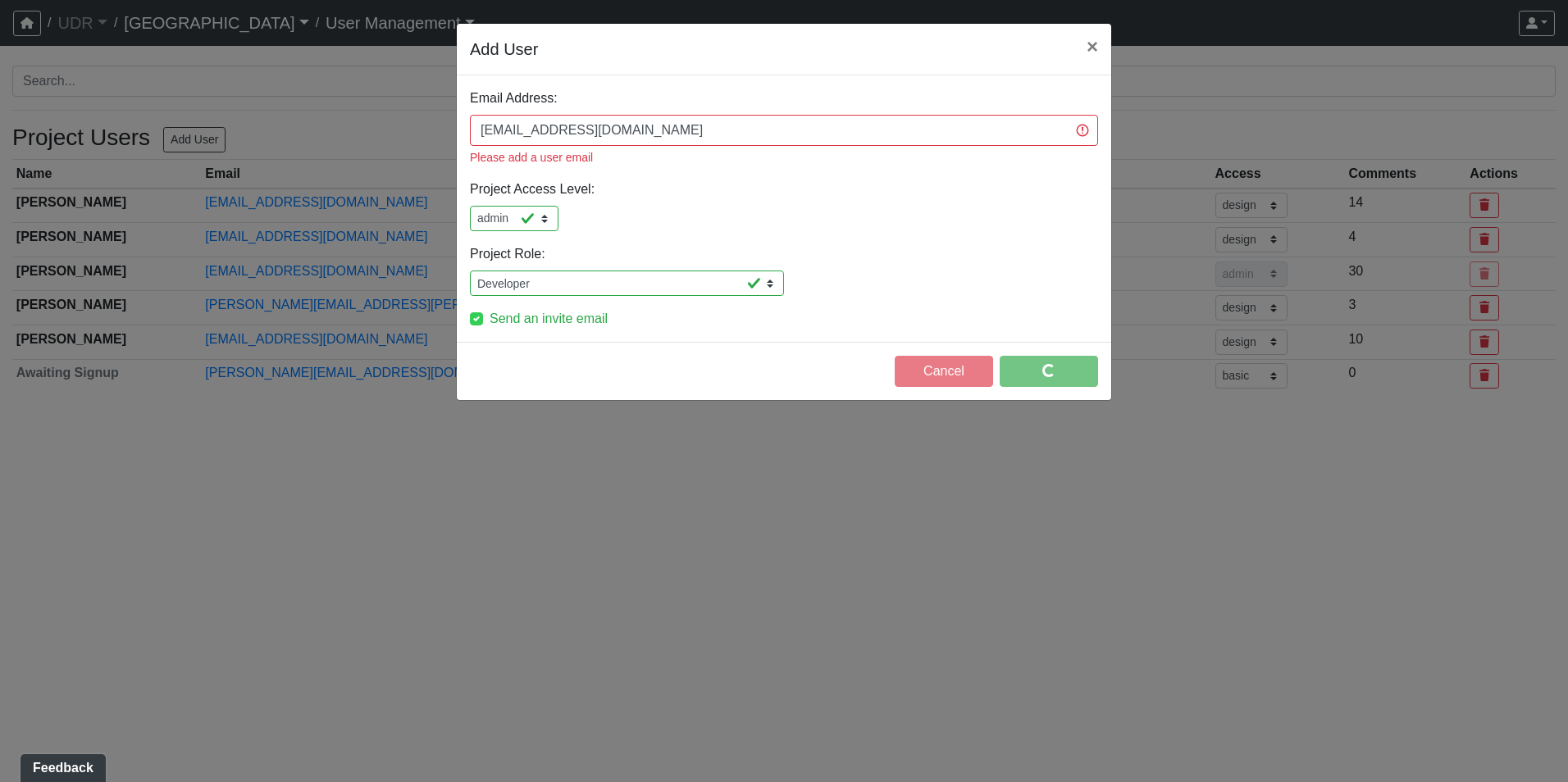
select select "design"
select select "basic"
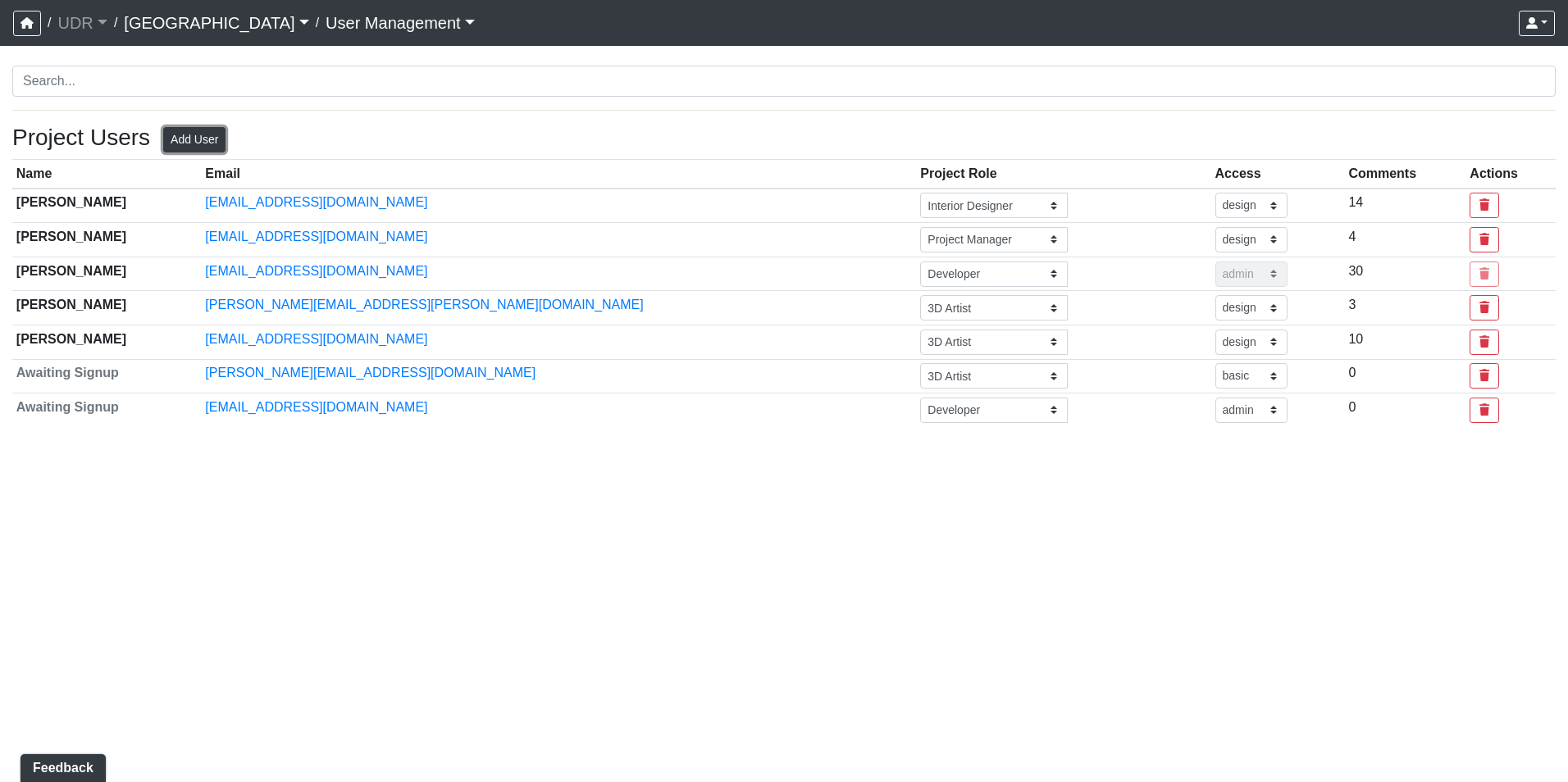
click at [211, 141] on button "Add User" at bounding box center [194, 139] width 63 height 25
select select "basic"
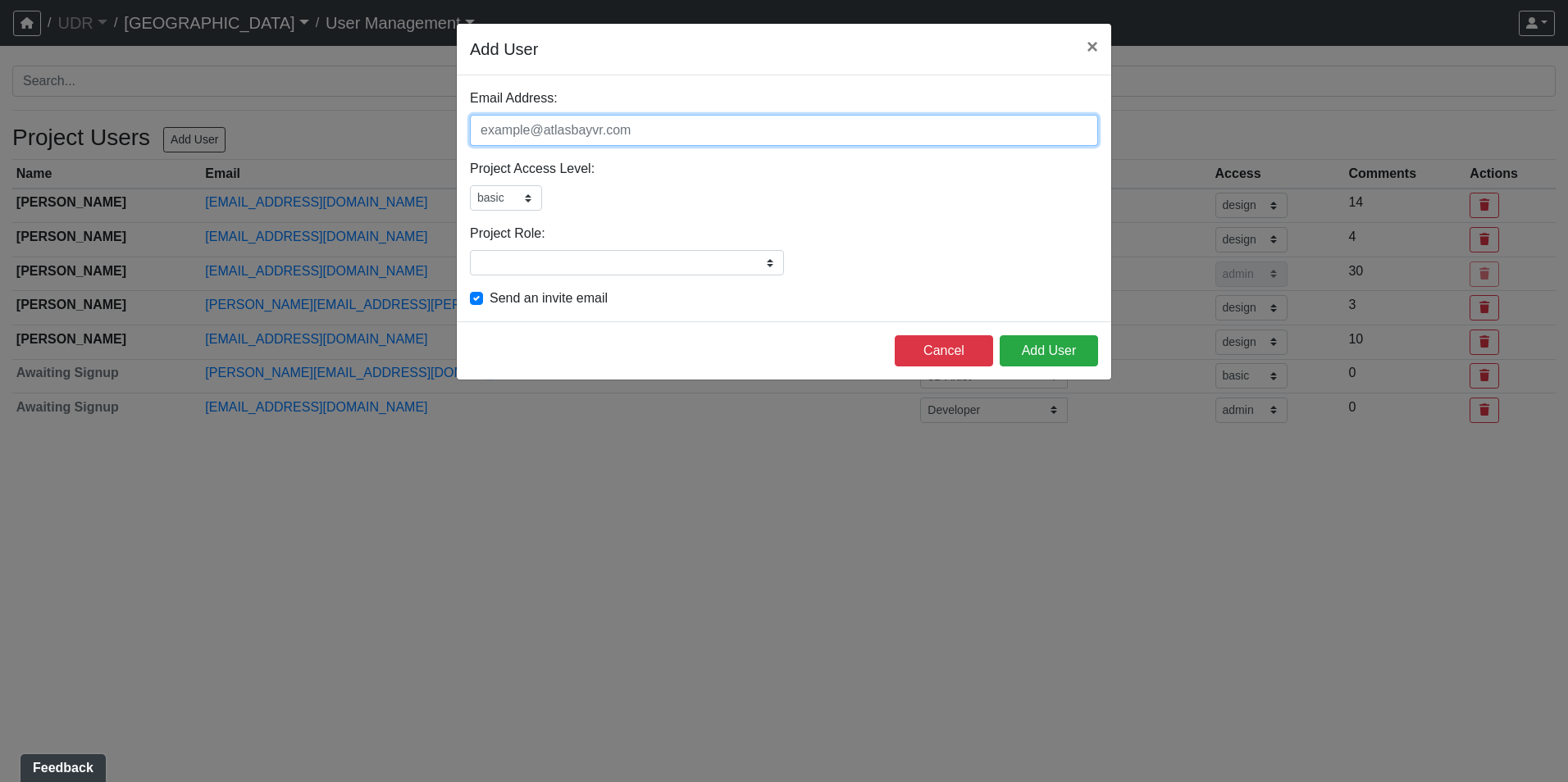
click at [529, 132] on input "Email Address:" at bounding box center [783, 131] width 628 height 31
paste input "blake@udr.com"
type input "blake@udr.com"
click at [501, 199] on select "admin design basic external public" at bounding box center [505, 198] width 72 height 25
select select "admin"
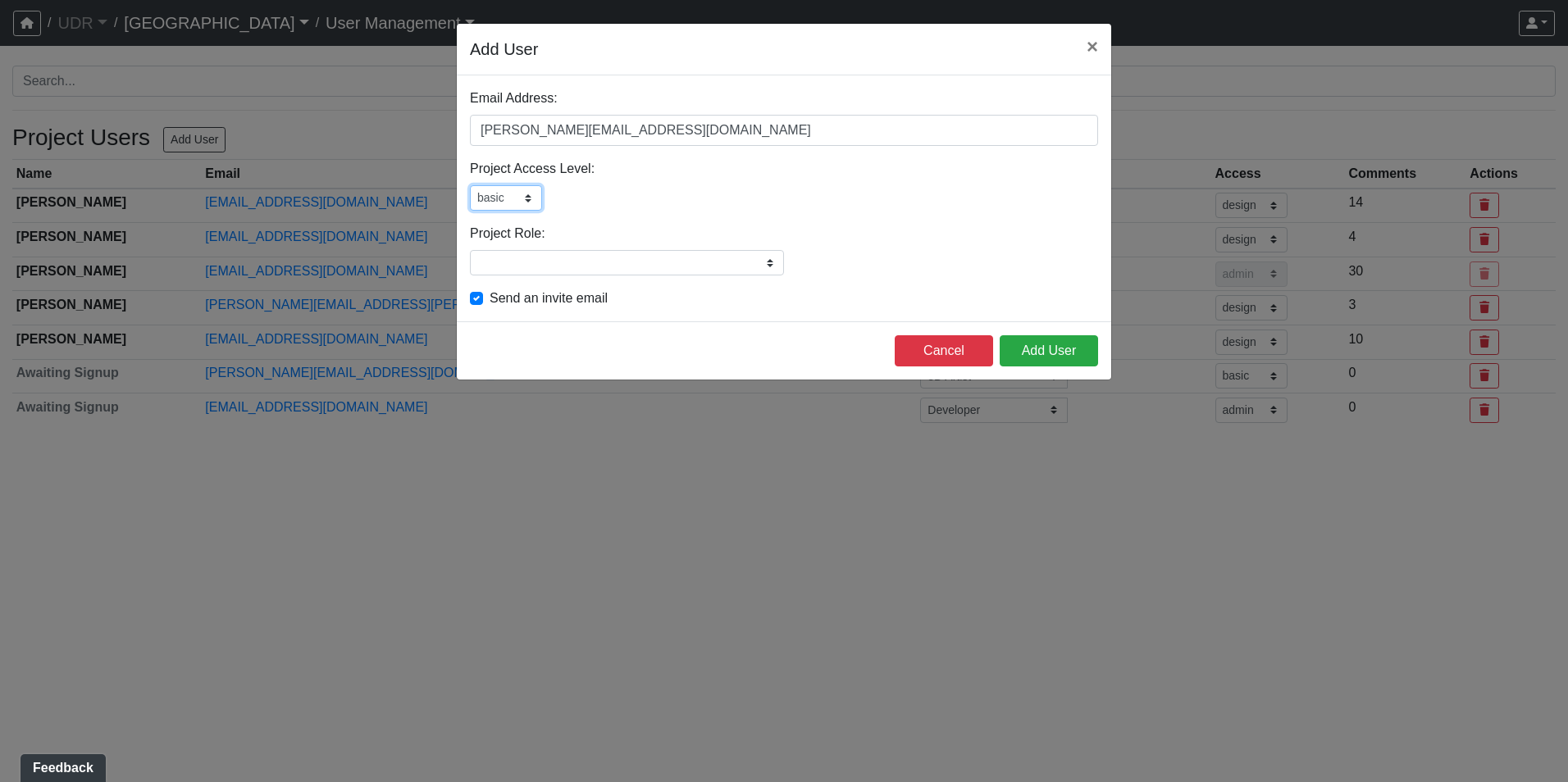
click at [470, 185] on select "admin design basic external public" at bounding box center [505, 198] width 72 height 25
click at [530, 273] on input "Project Role:" at bounding box center [626, 262] width 314 height 25
type input "Developer"
click at [1075, 353] on button "Add User" at bounding box center [1048, 351] width 98 height 31
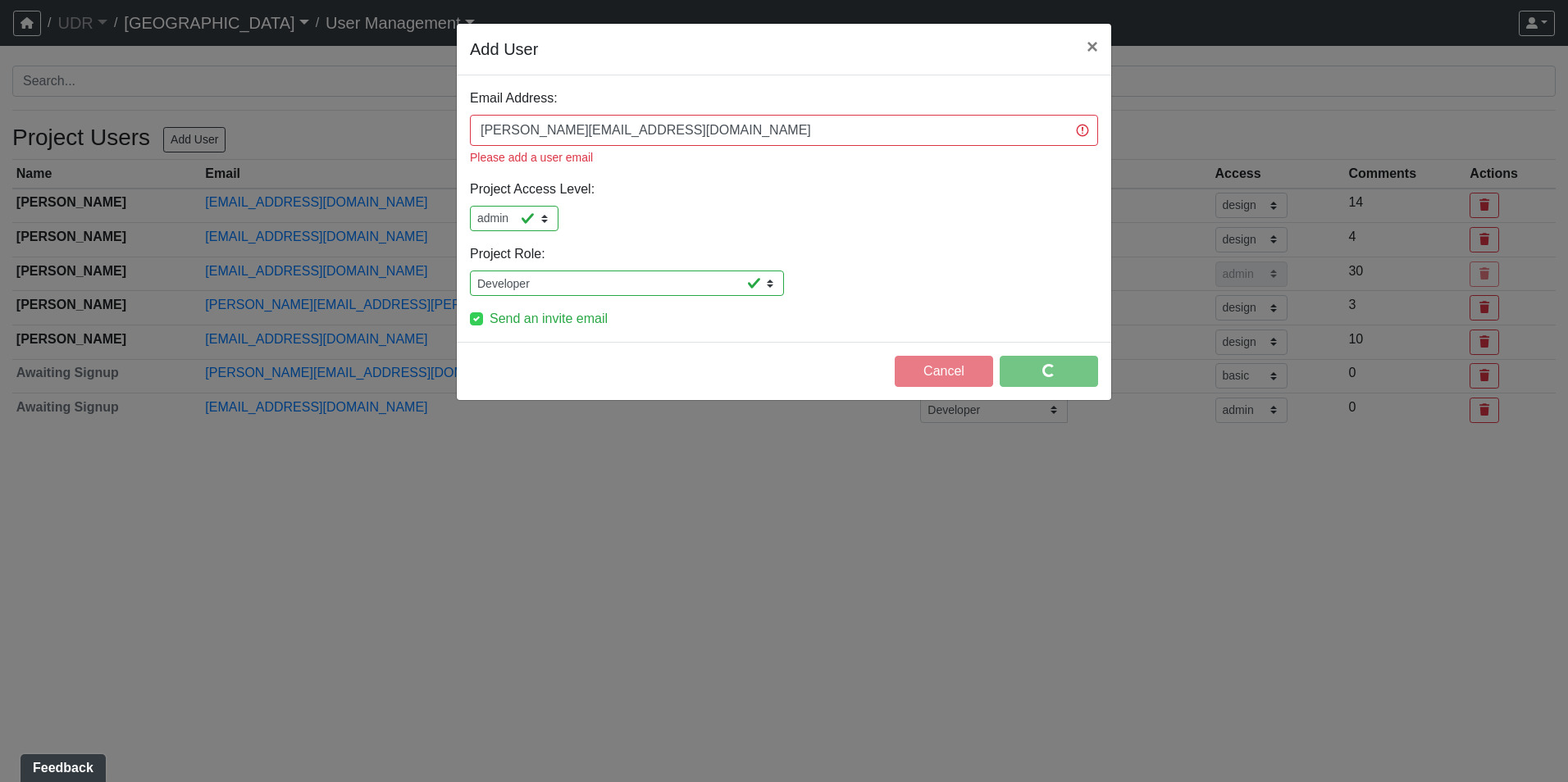
select select "design"
select select "basic"
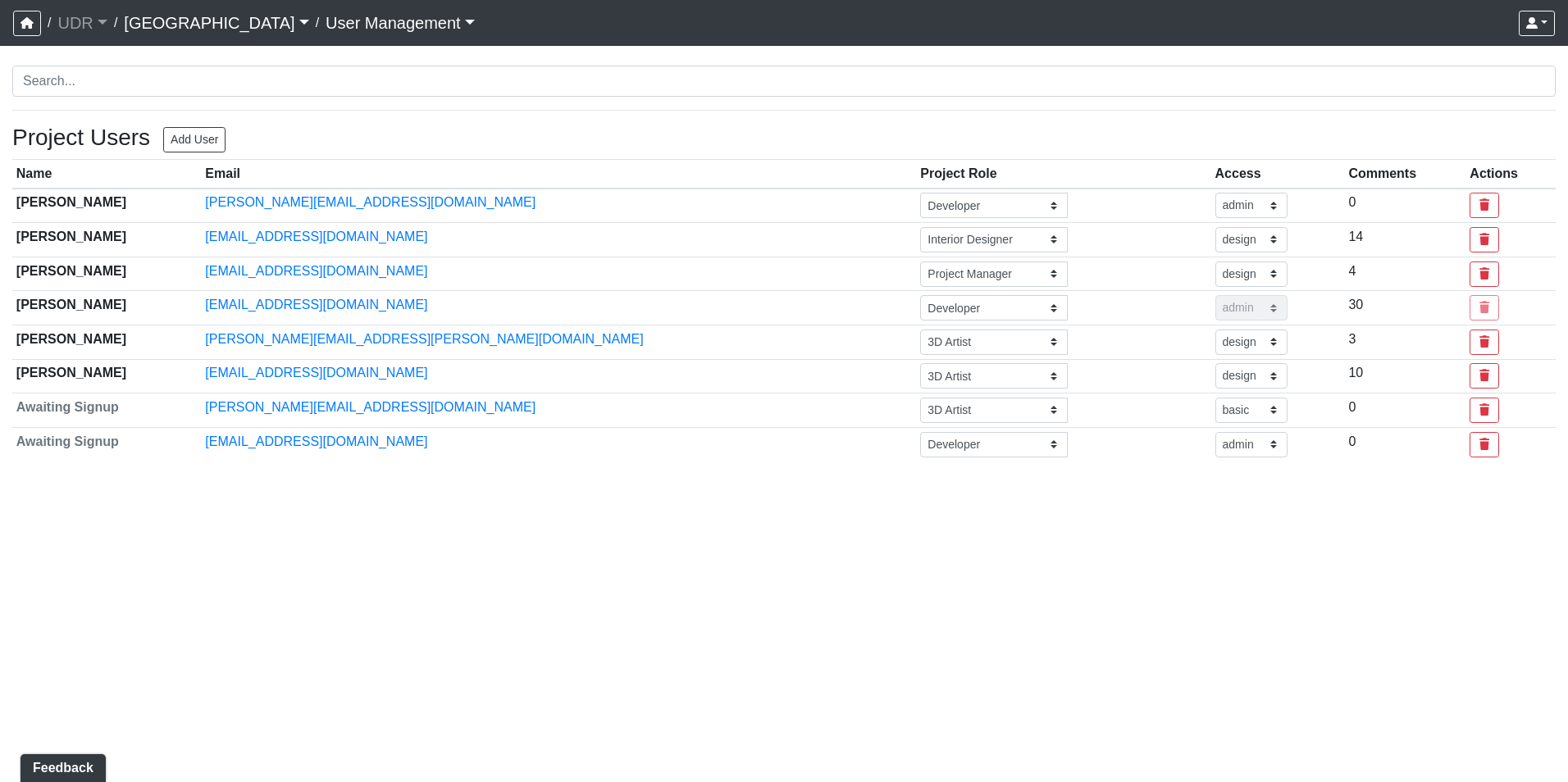
click at [166, 12] on link "[GEOGRAPHIC_DATA]" at bounding box center [216, 24] width 185 height 33
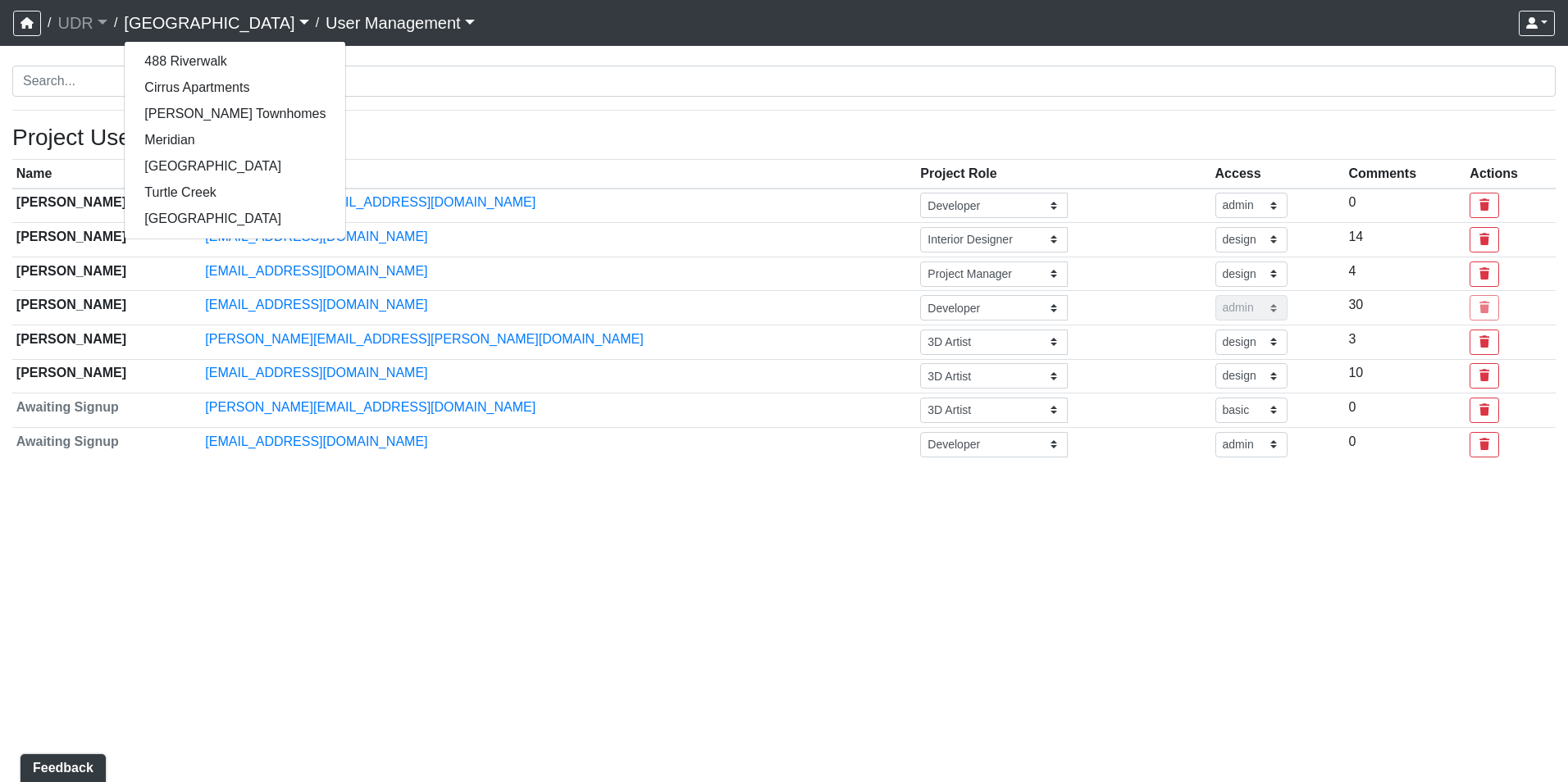
click at [165, 12] on link "[GEOGRAPHIC_DATA]" at bounding box center [216, 24] width 185 height 33
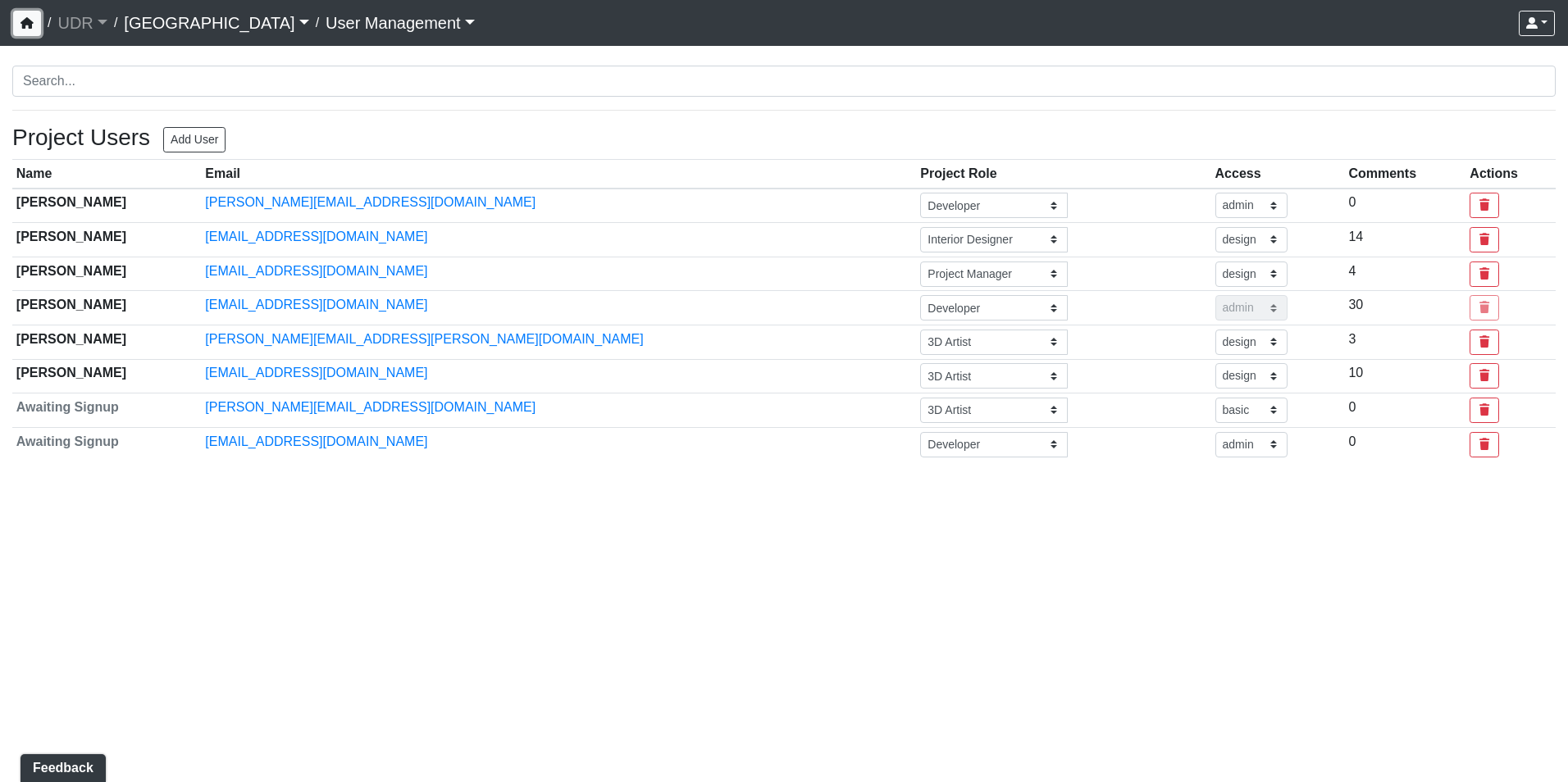
click at [23, 17] on icon "button" at bounding box center [27, 23] width 13 height 11
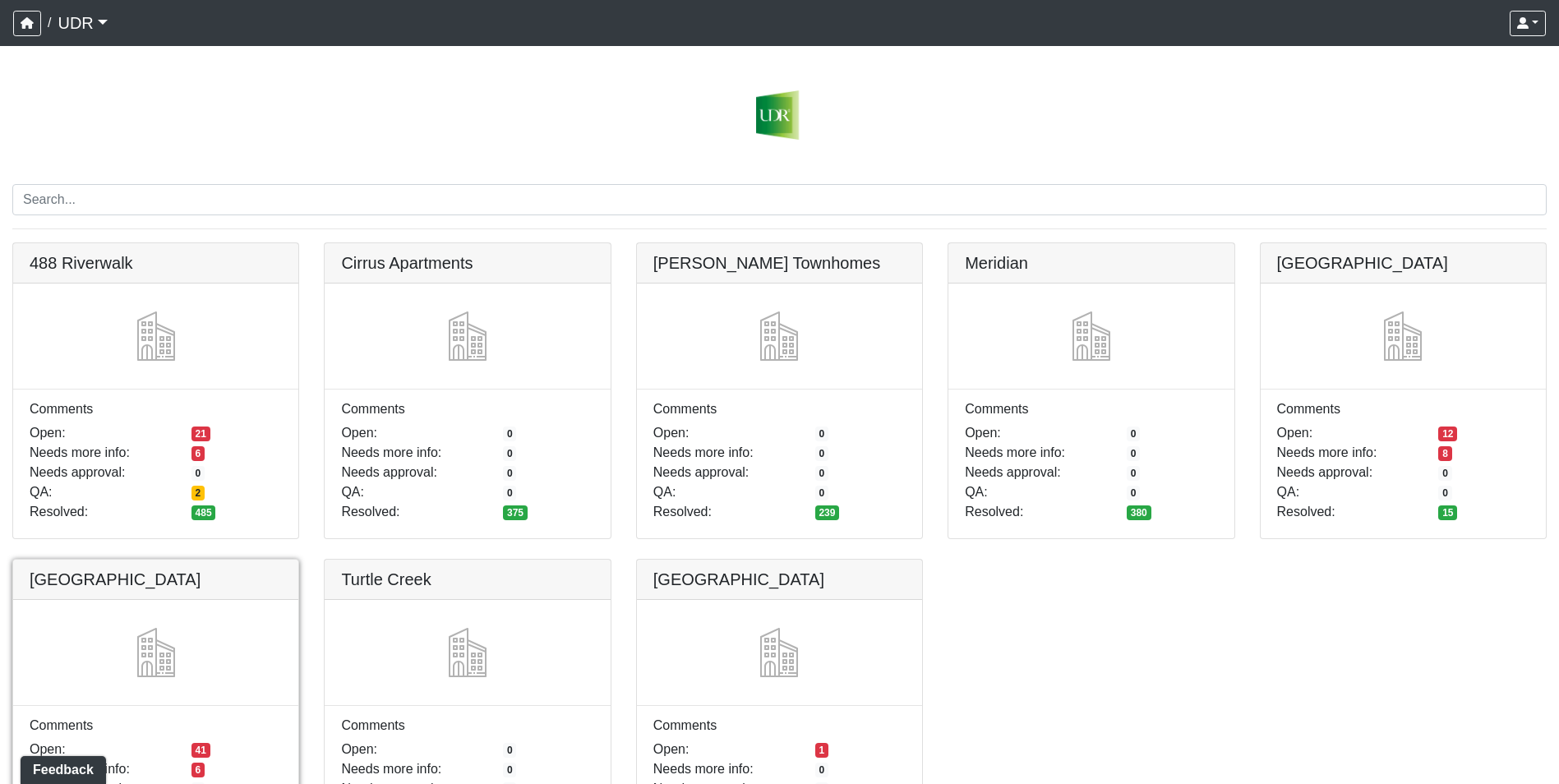
click at [195, 560] on link at bounding box center [155, 560] width 286 height 0
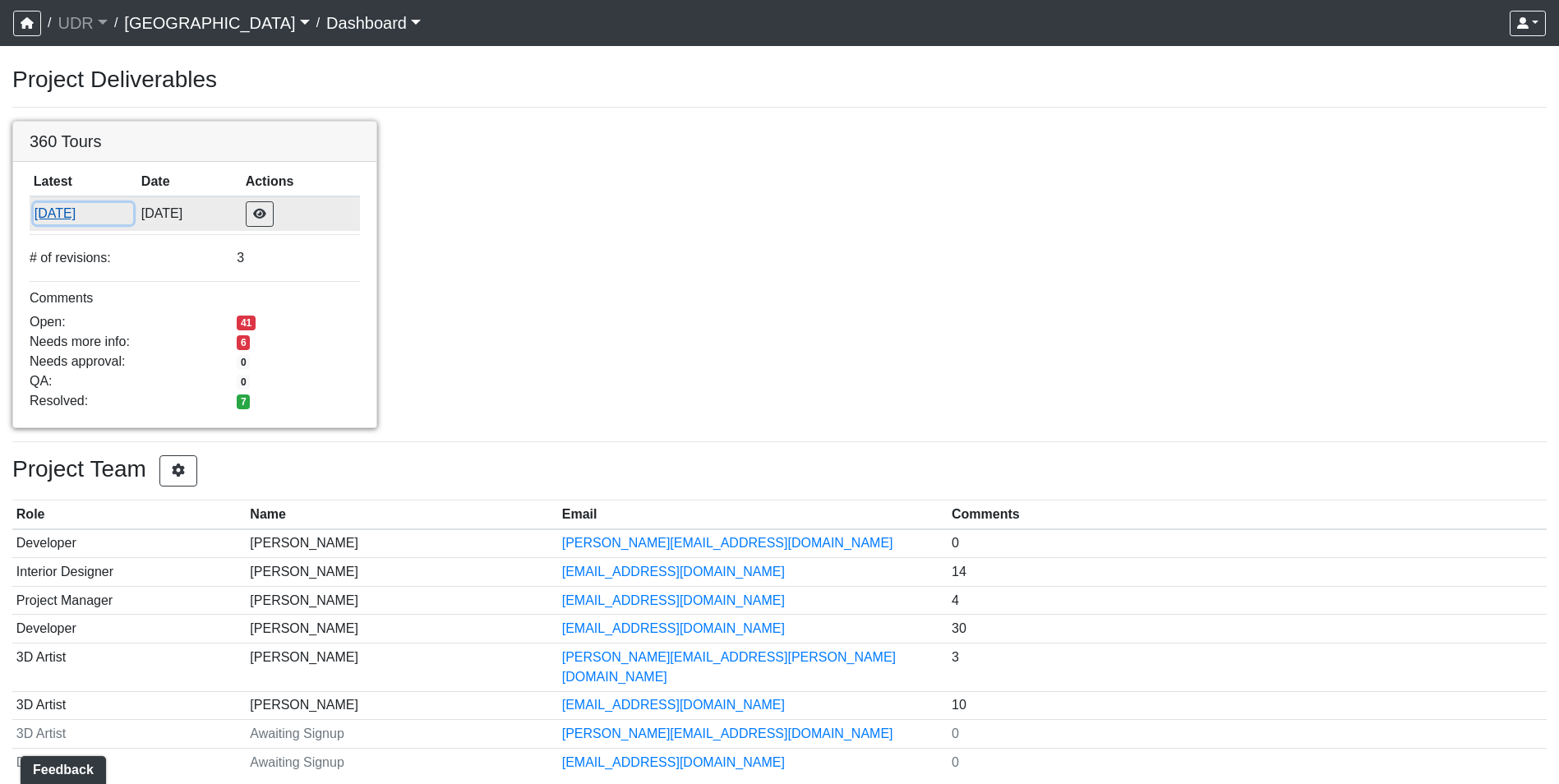
click at [67, 224] on button "[DATE]" at bounding box center [84, 213] width 100 height 21
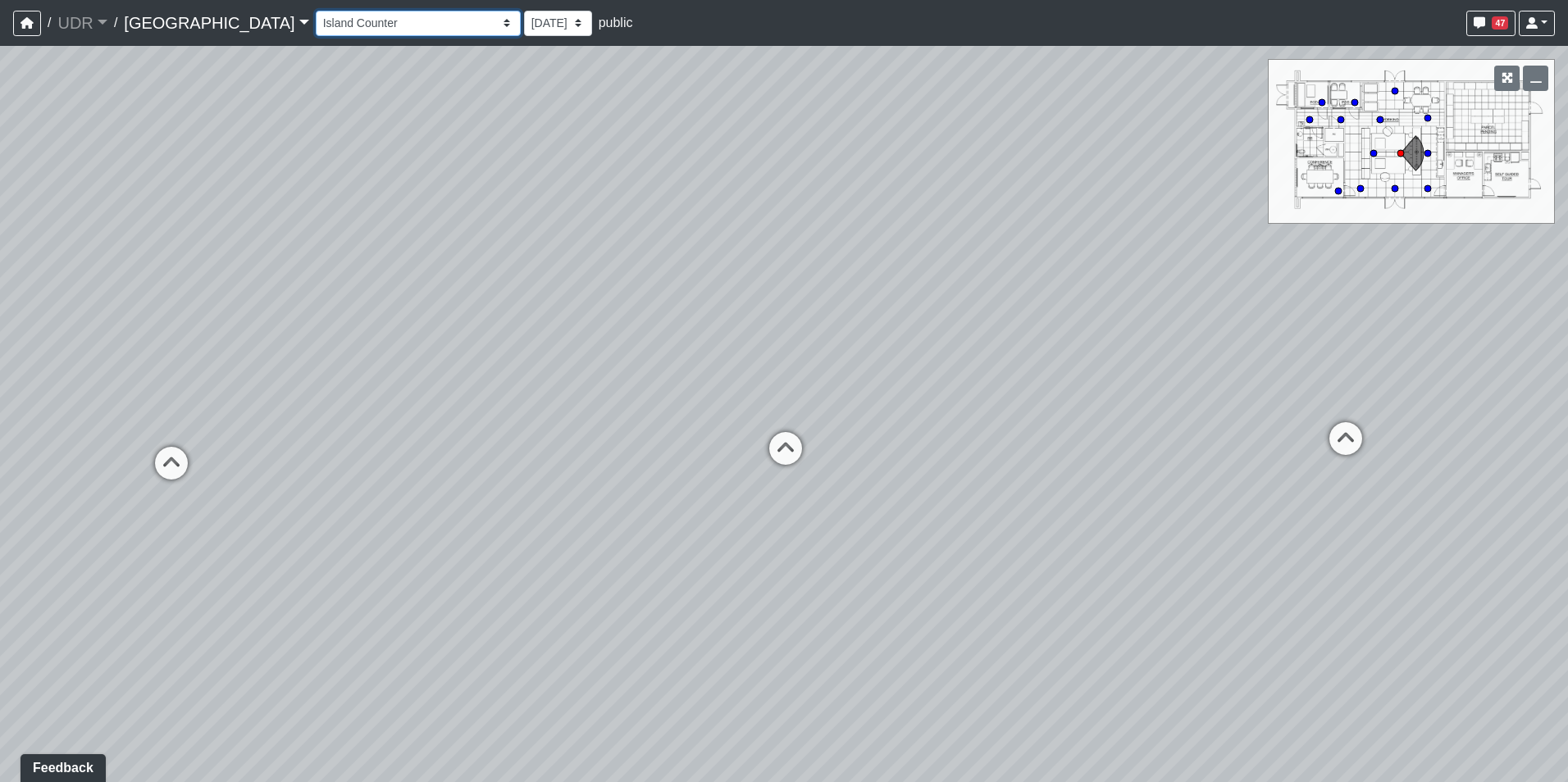
click at [315, 24] on select "Entry 1 Entry 2 Entry 3 Fireplace Seating 1 Fireplace Seating 2 Island Counter …" at bounding box center [417, 23] width 205 height 25
click at [315, 10] on select "Entry 1 Entry 2 Entry 3 Fireplace Seating 1 Fireplace Seating 2 Island Counter …" at bounding box center [417, 23] width 205 height 25
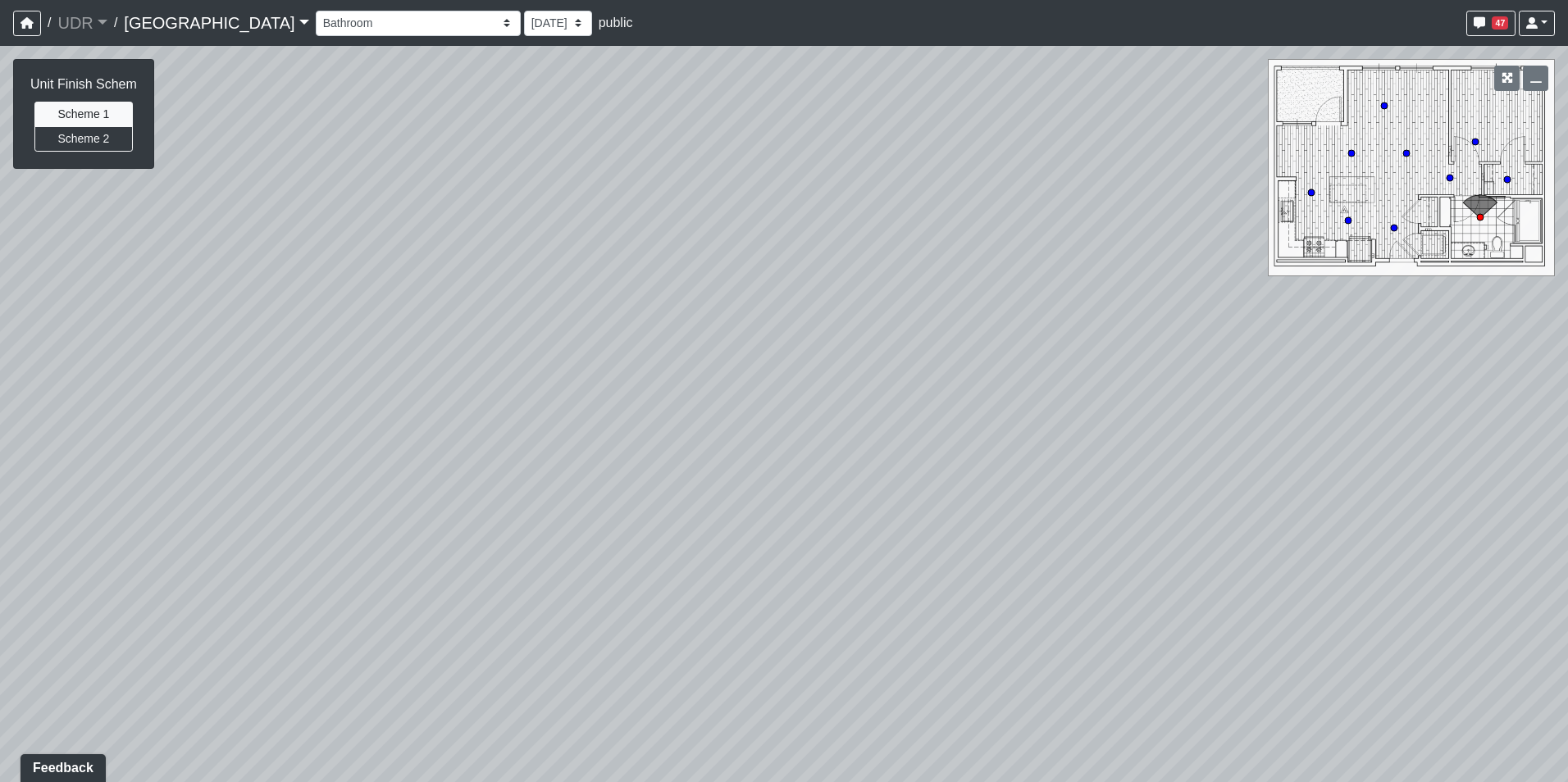
drag, startPoint x: 250, startPoint y: 421, endPoint x: 882, endPoint y: 163, distance: 682.6
click at [760, 189] on div "Loading... Conference Entry Loading... Coworking Entry Loading... Manager's Off…" at bounding box center [784, 414] width 1568 height 736
drag, startPoint x: 764, startPoint y: 213, endPoint x: 932, endPoint y: 429, distance: 273.6
click at [931, 429] on div "Loading... Conference Entry Loading... Coworking Entry Loading... Manager's Off…" at bounding box center [784, 414] width 1568 height 736
drag, startPoint x: 692, startPoint y: 379, endPoint x: 731, endPoint y: 541, distance: 166.6
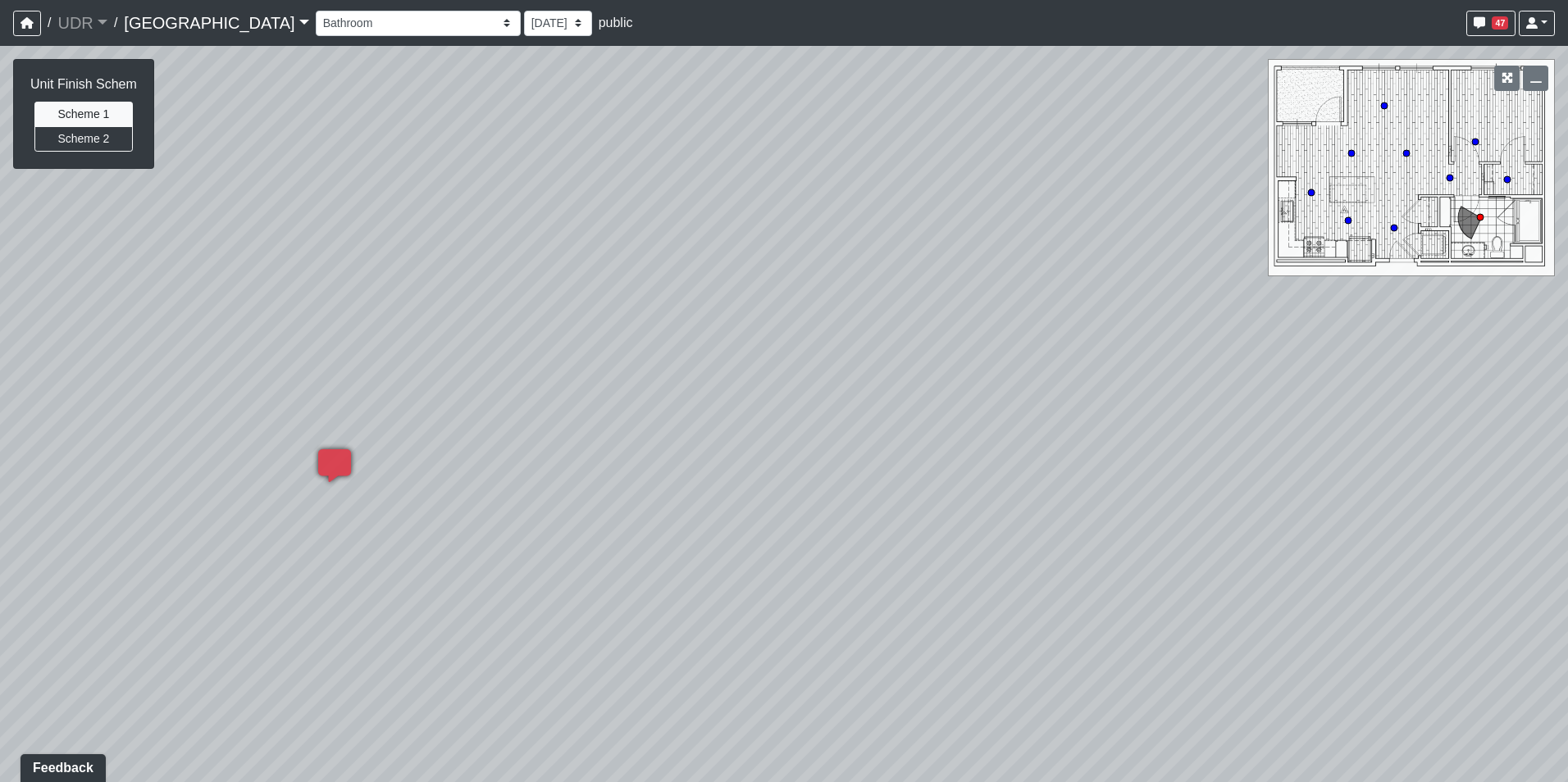
click at [731, 541] on div "Loading... Conference Entry Loading... Coworking Entry Loading... Manager's Off…" at bounding box center [784, 414] width 1568 height 736
drag, startPoint x: 646, startPoint y: 378, endPoint x: 859, endPoint y: 291, distance: 230.1
click at [859, 291] on div "Loading... Conference Entry Loading... Coworking Entry Loading... Manager's Off…" at bounding box center [784, 414] width 1568 height 736
drag, startPoint x: 973, startPoint y: 289, endPoint x: 488, endPoint y: 384, distance: 494.2
click at [497, 383] on div "Loading... Conference Entry Loading... Coworking Entry Loading... Manager's Off…" at bounding box center [784, 414] width 1568 height 736
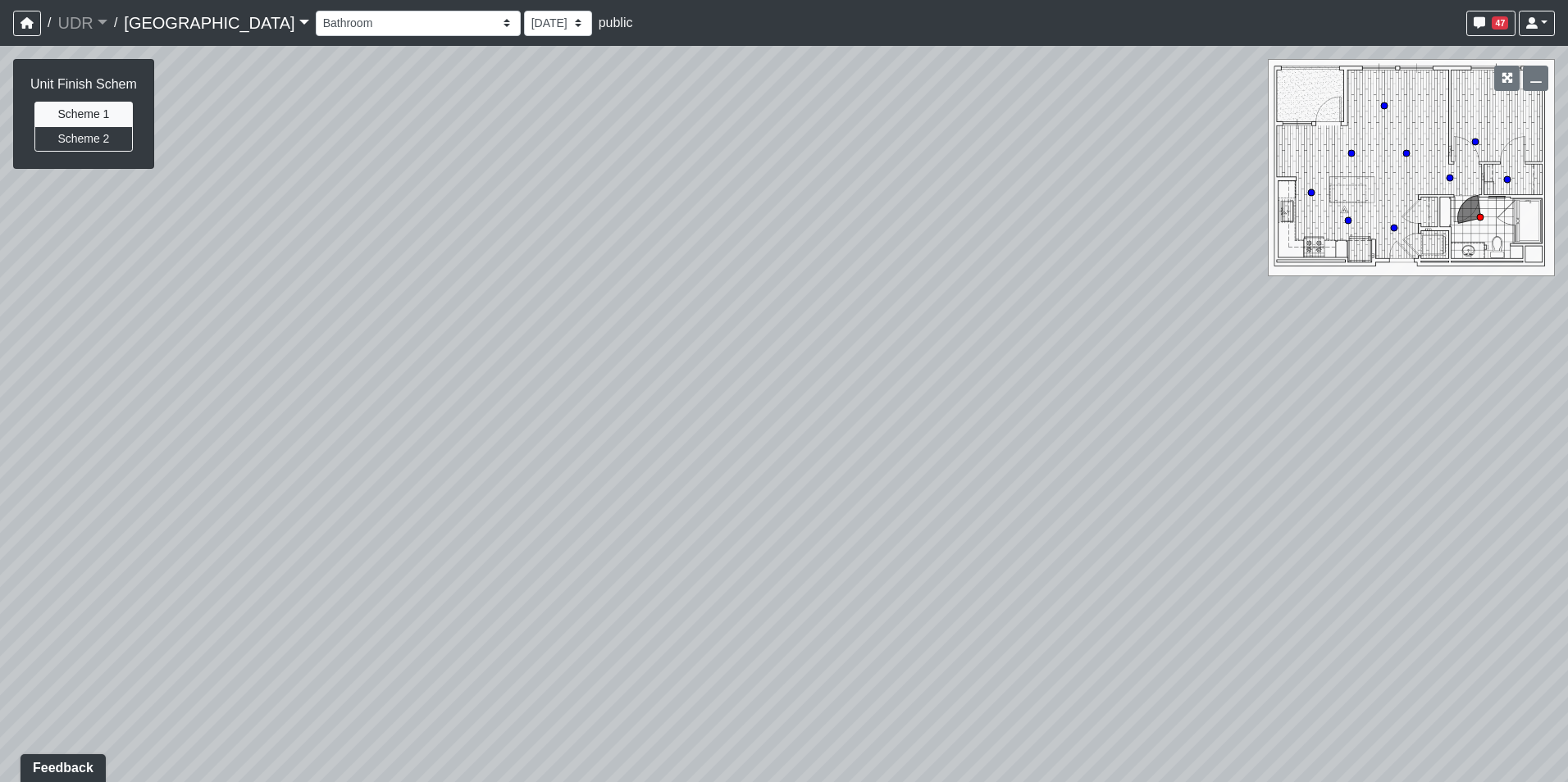
drag, startPoint x: 864, startPoint y: 354, endPoint x: 659, endPoint y: 172, distance: 274.1
click at [660, 173] on div "Loading... Conference Entry Loading... Coworking Entry Loading... Manager's Off…" at bounding box center [784, 414] width 1568 height 736
click at [832, 606] on icon at bounding box center [841, 623] width 49 height 49
drag, startPoint x: 564, startPoint y: 407, endPoint x: 1166, endPoint y: 412, distance: 602.0
click at [1166, 412] on div "Loading... Conference Entry Loading... Coworking Entry Loading... Manager's Off…" at bounding box center [784, 414] width 1568 height 736
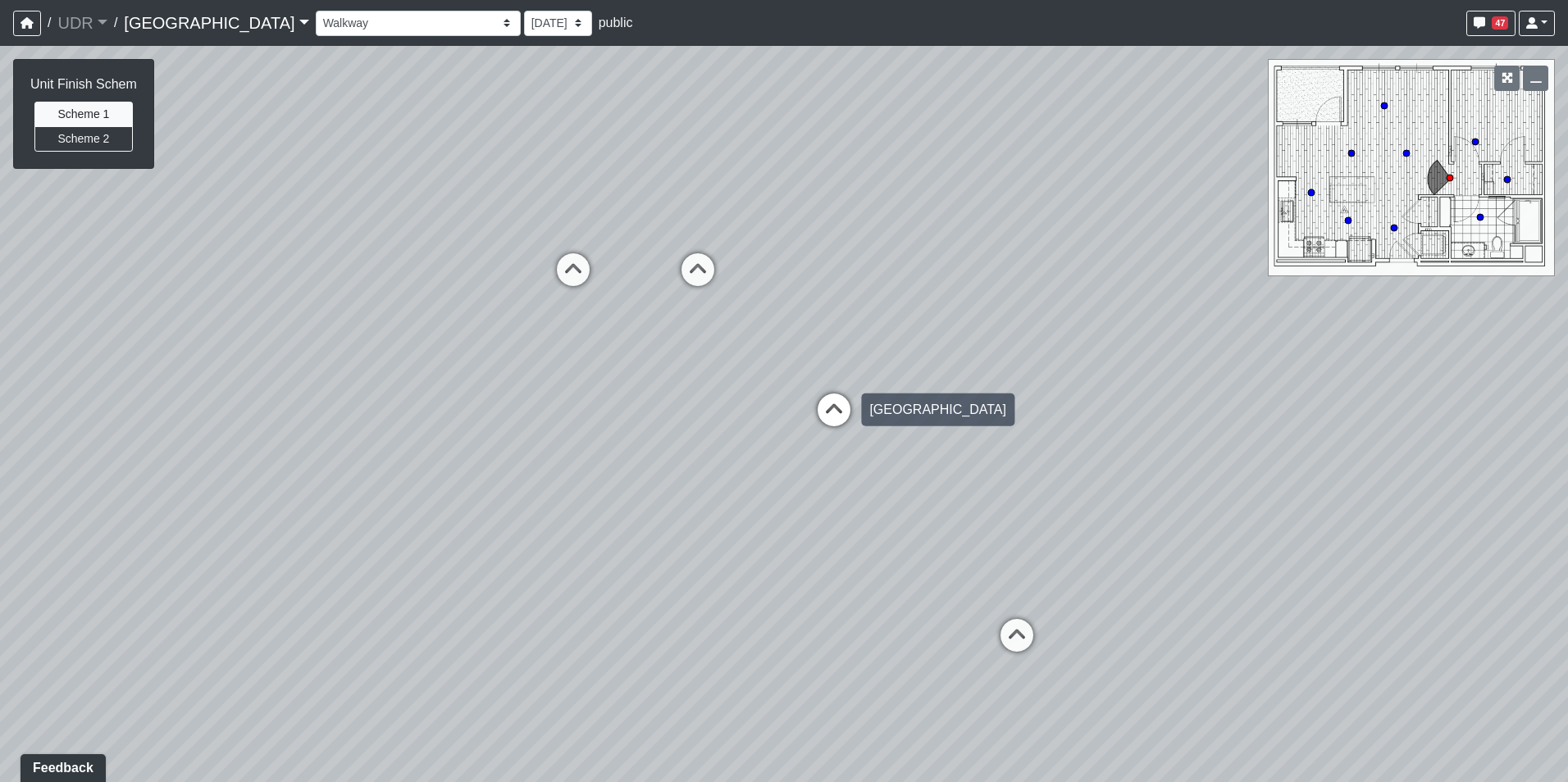
click at [844, 423] on icon at bounding box center [834, 418] width 49 height 49
select select "6z1c7f2bB1CiDY8Dm66y1N"
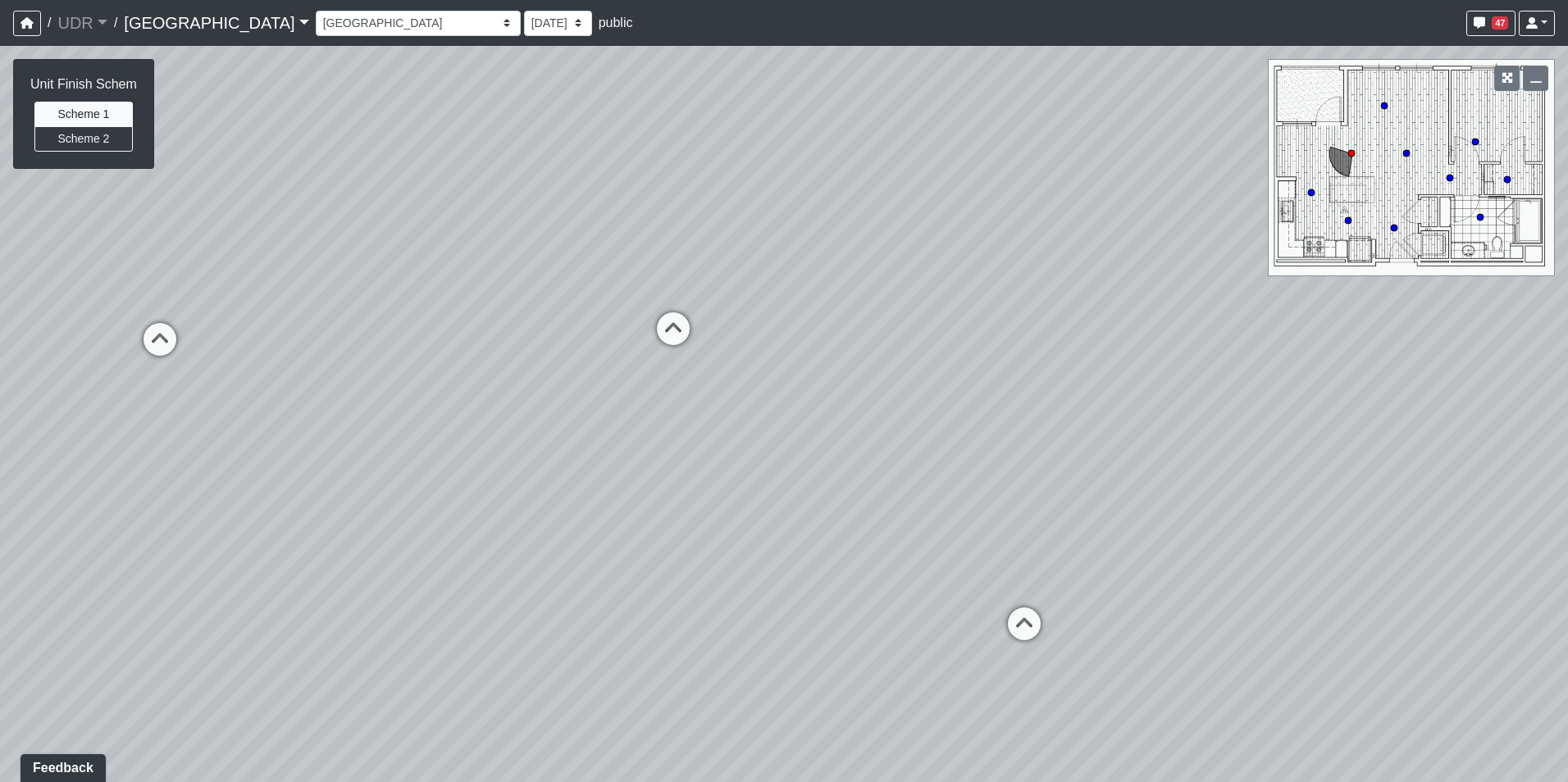
drag, startPoint x: 693, startPoint y: 301, endPoint x: 1174, endPoint y: 362, distance: 484.9
click at [1174, 362] on div "Loading... Conference Entry Loading... Coworking Entry Loading... Manager's Off…" at bounding box center [784, 414] width 1568 height 736
drag, startPoint x: 819, startPoint y: 418, endPoint x: 1045, endPoint y: 453, distance: 228.7
click at [1045, 453] on div "Loading... Conference Entry Loading... Coworking Entry Loading... Manager's Off…" at bounding box center [784, 414] width 1568 height 736
drag, startPoint x: 739, startPoint y: 216, endPoint x: 830, endPoint y: 206, distance: 91.5
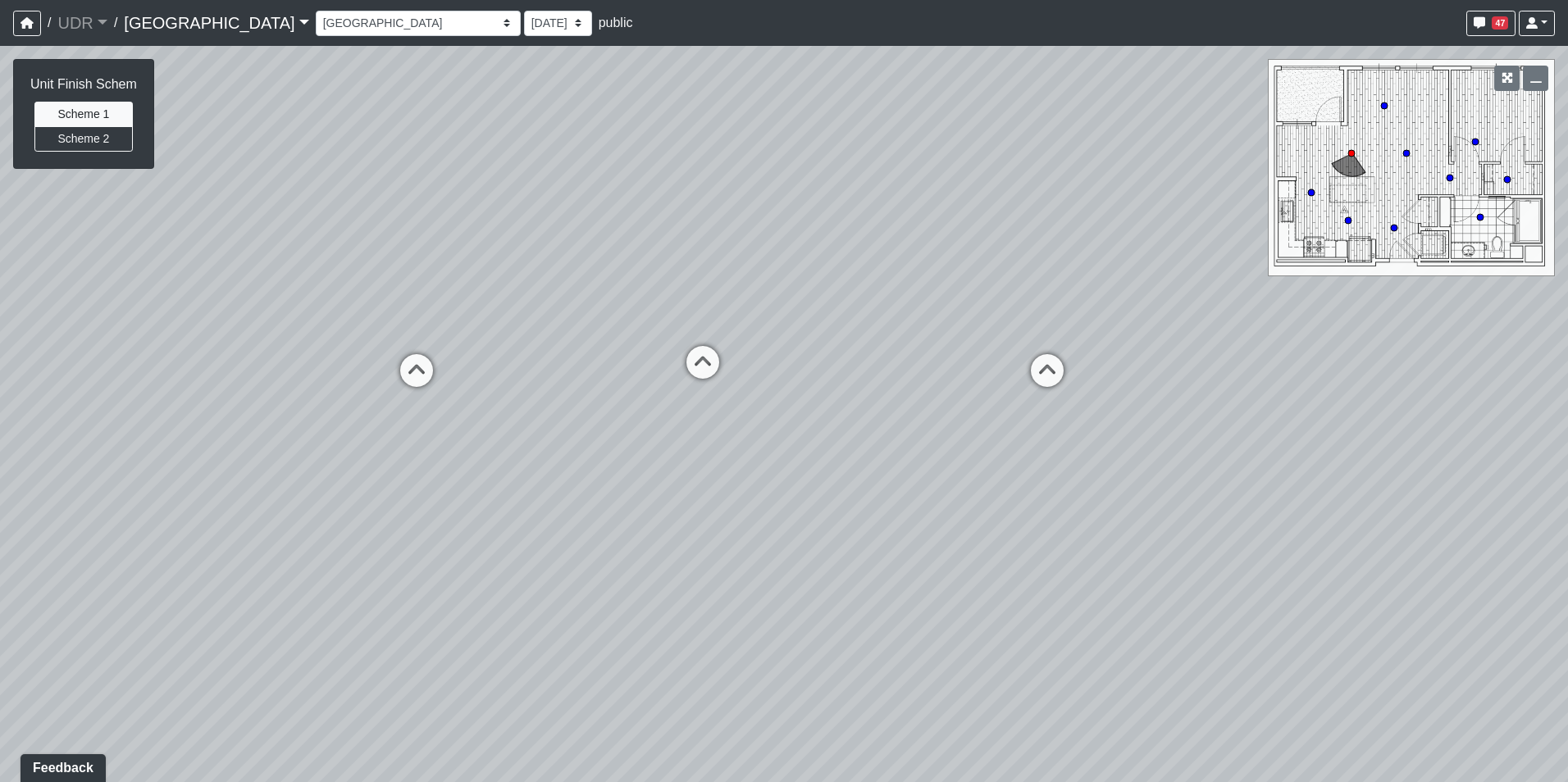
click at [830, 206] on div "Loading... Conference Entry Loading... Coworking Entry Loading... Manager's Off…" at bounding box center [784, 414] width 1568 height 736
click at [651, 391] on span "Add comment" at bounding box center [679, 396] width 81 height 14
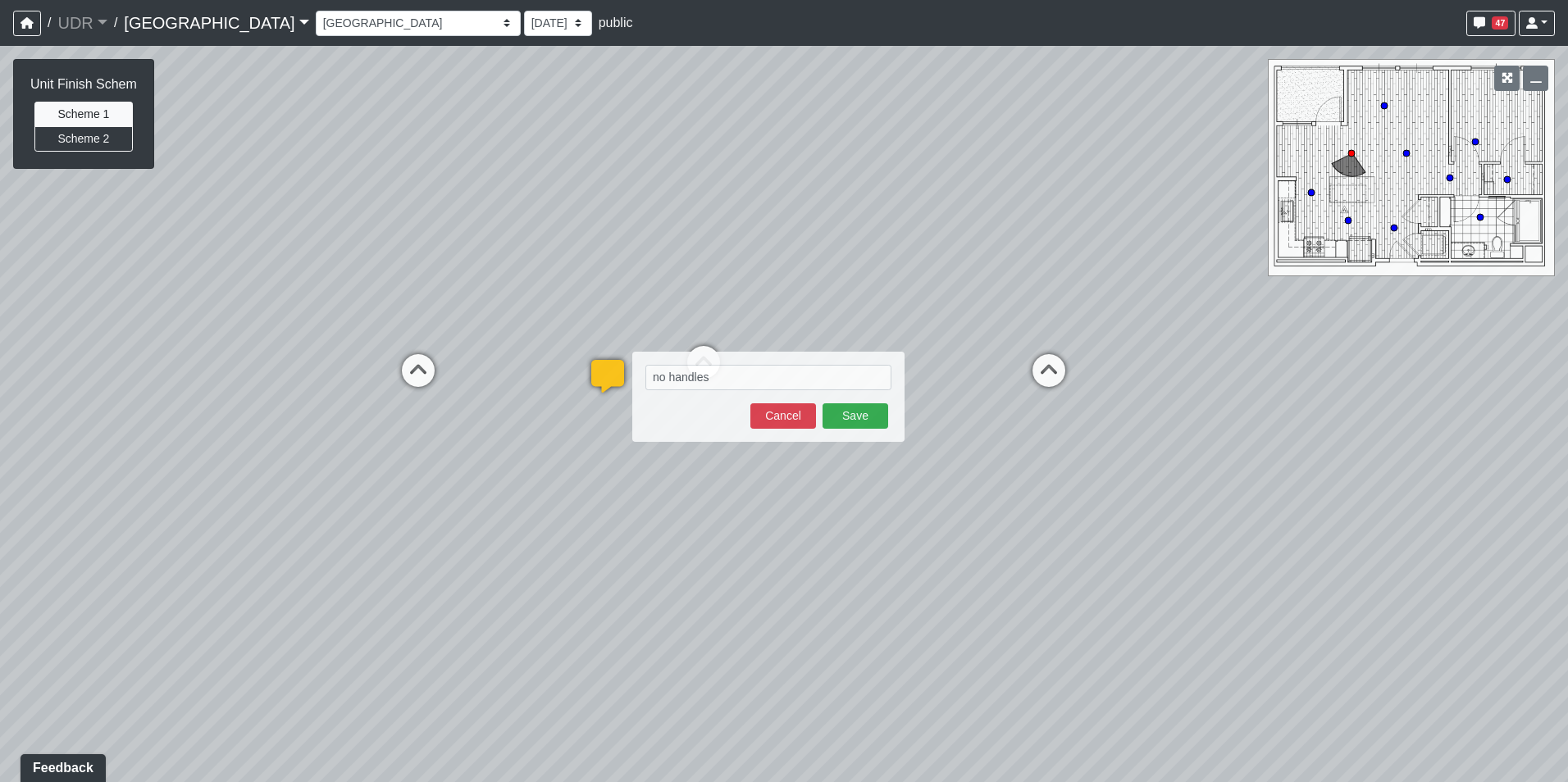
type textarea "no handles blob:https://sizzle.atlasbayvr.com/0ba49c5f-59d2-495c-a2c9-44d61ee2d…"
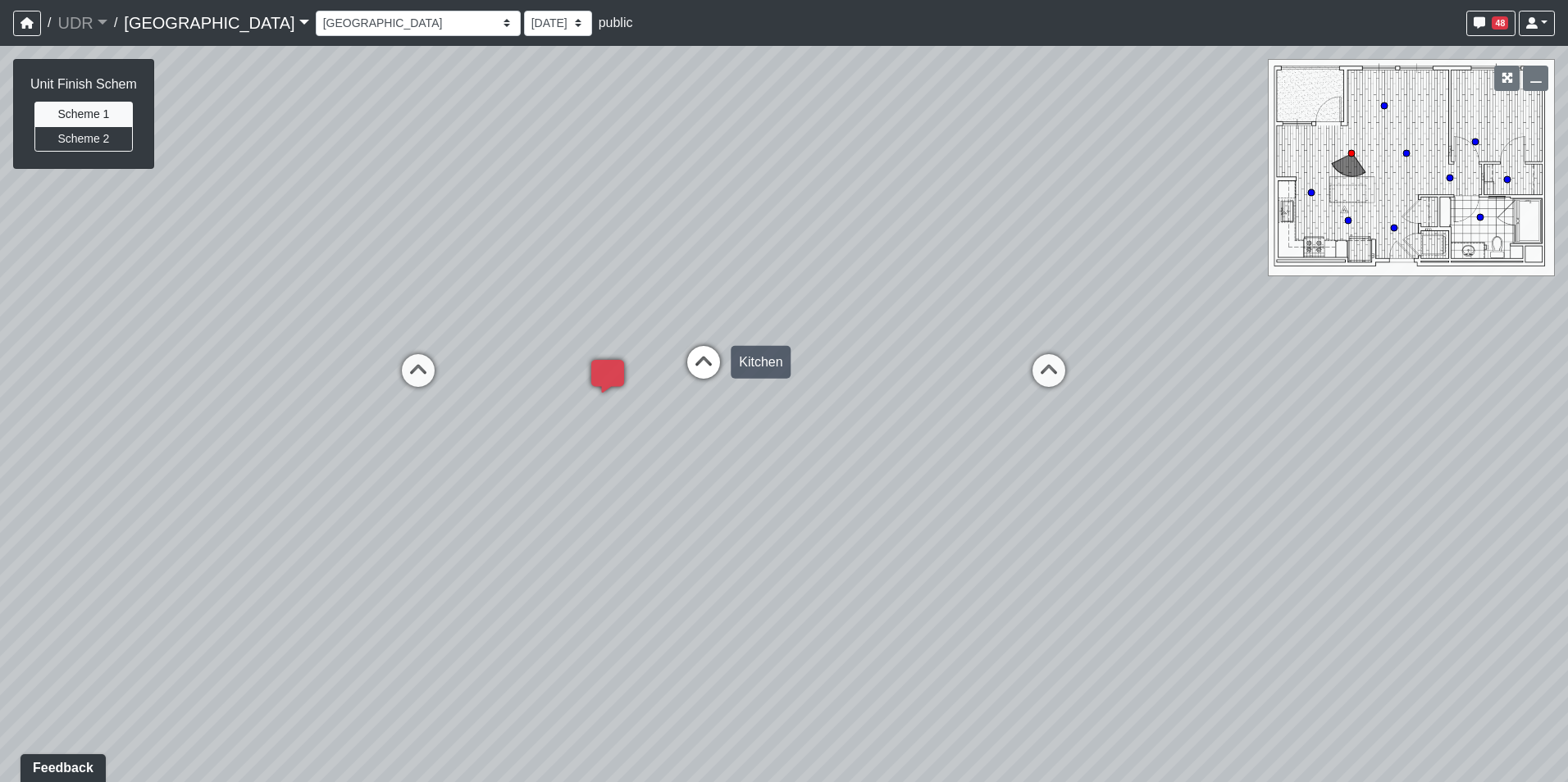
click at [704, 358] on icon at bounding box center [703, 370] width 49 height 49
select select "4AVdcnS5wuxQUWEvfcemzT"
drag, startPoint x: 1018, startPoint y: 407, endPoint x: 513, endPoint y: 414, distance: 505.0
click at [513, 414] on div "Loading... Conference Entry Loading... Coworking Entry Loading... Manager's Off…" at bounding box center [784, 414] width 1568 height 736
drag, startPoint x: 562, startPoint y: 438, endPoint x: 453, endPoint y: 421, distance: 110.3
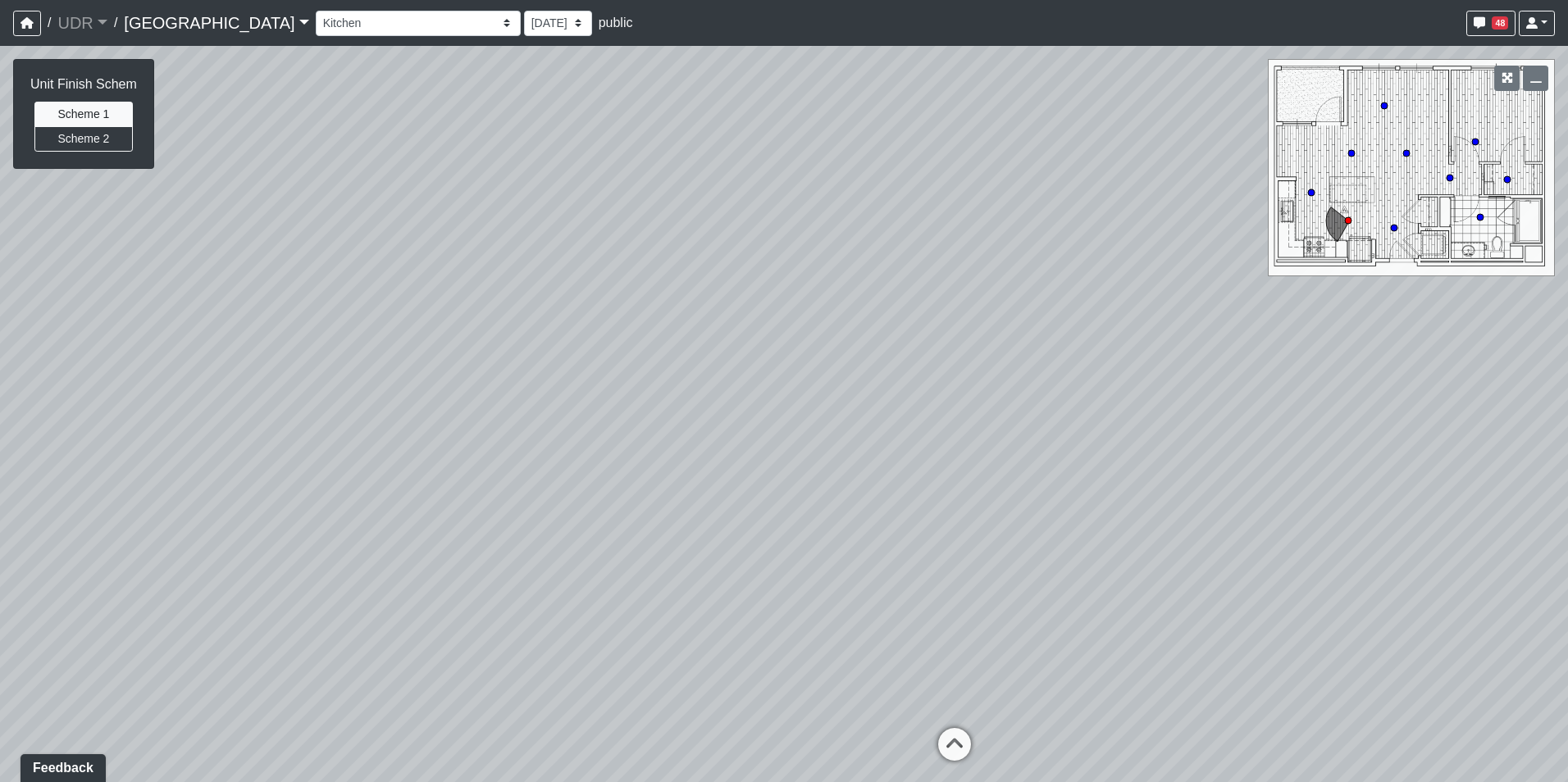
click at [453, 421] on div "Loading... Conference Entry Loading... Coworking Entry Loading... Manager's Off…" at bounding box center [784, 414] width 1568 height 736
click at [648, 562] on span "Add comment" at bounding box center [687, 565] width 81 height 14
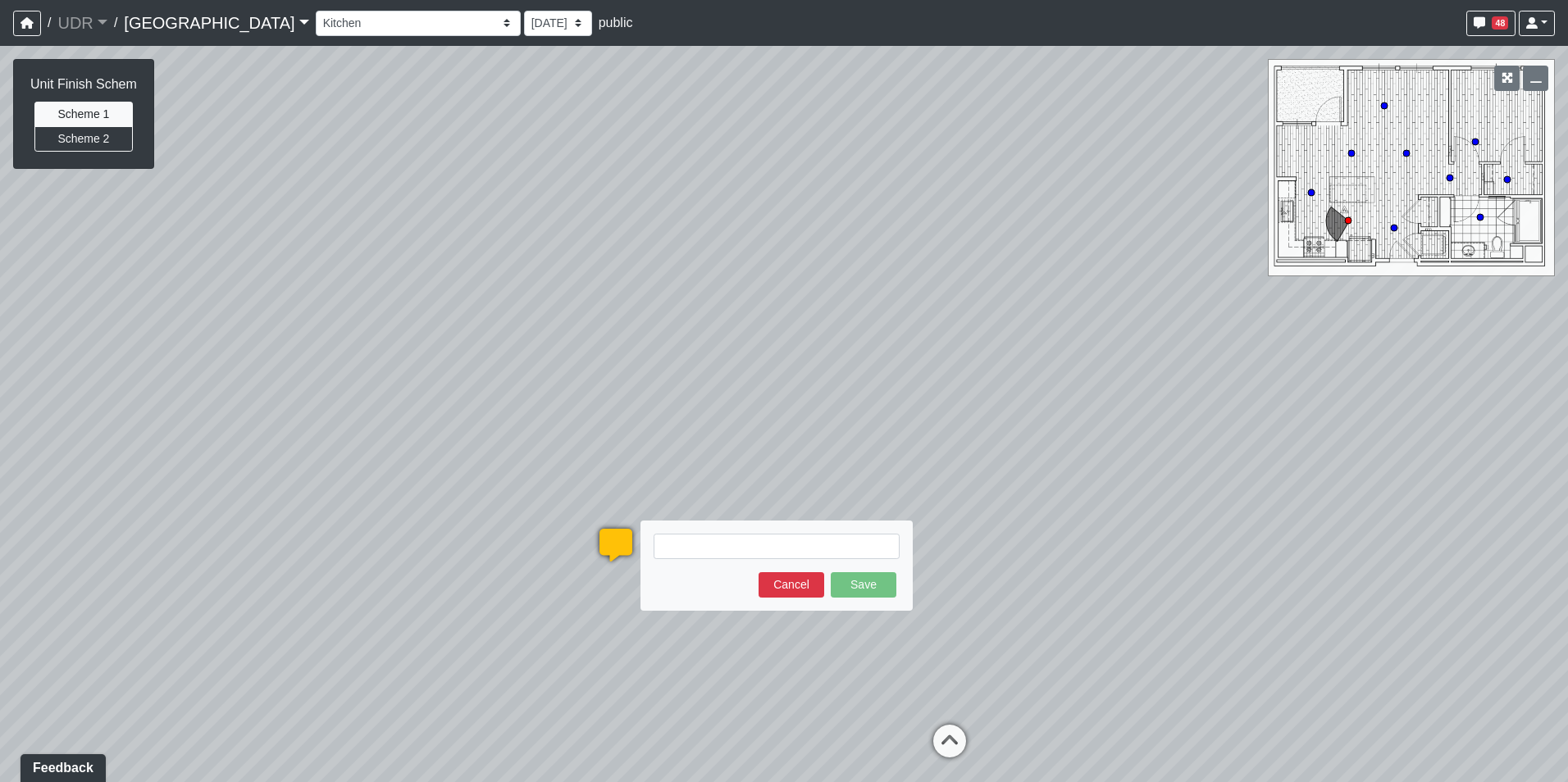
type textarea "blob:https://sizzle.atlasbayvr.com/472f31ac-5fcd-4e4b-a506-1e2f2583fcdc"
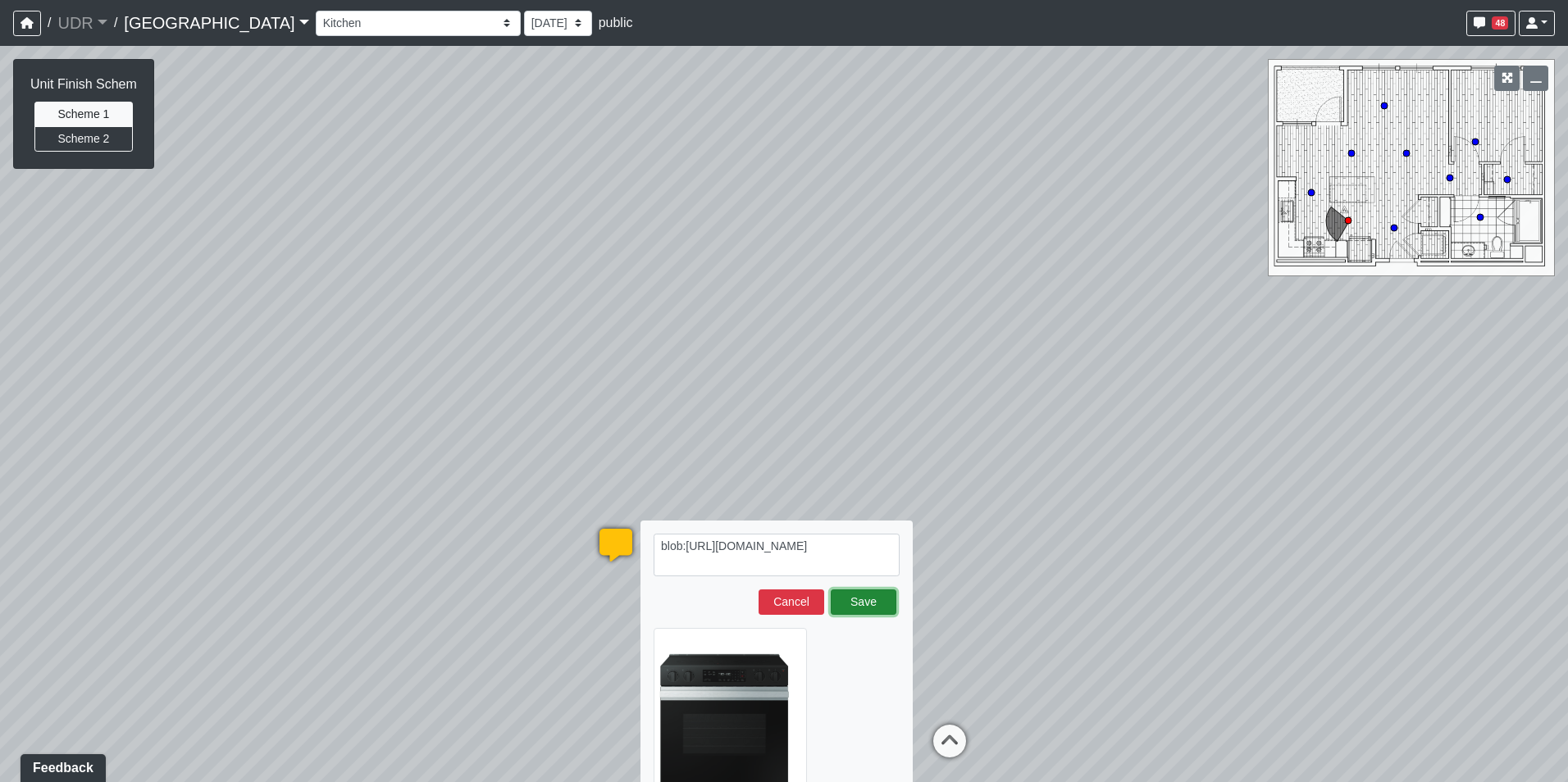
click at [863, 596] on button "Save" at bounding box center [862, 602] width 65 height 25
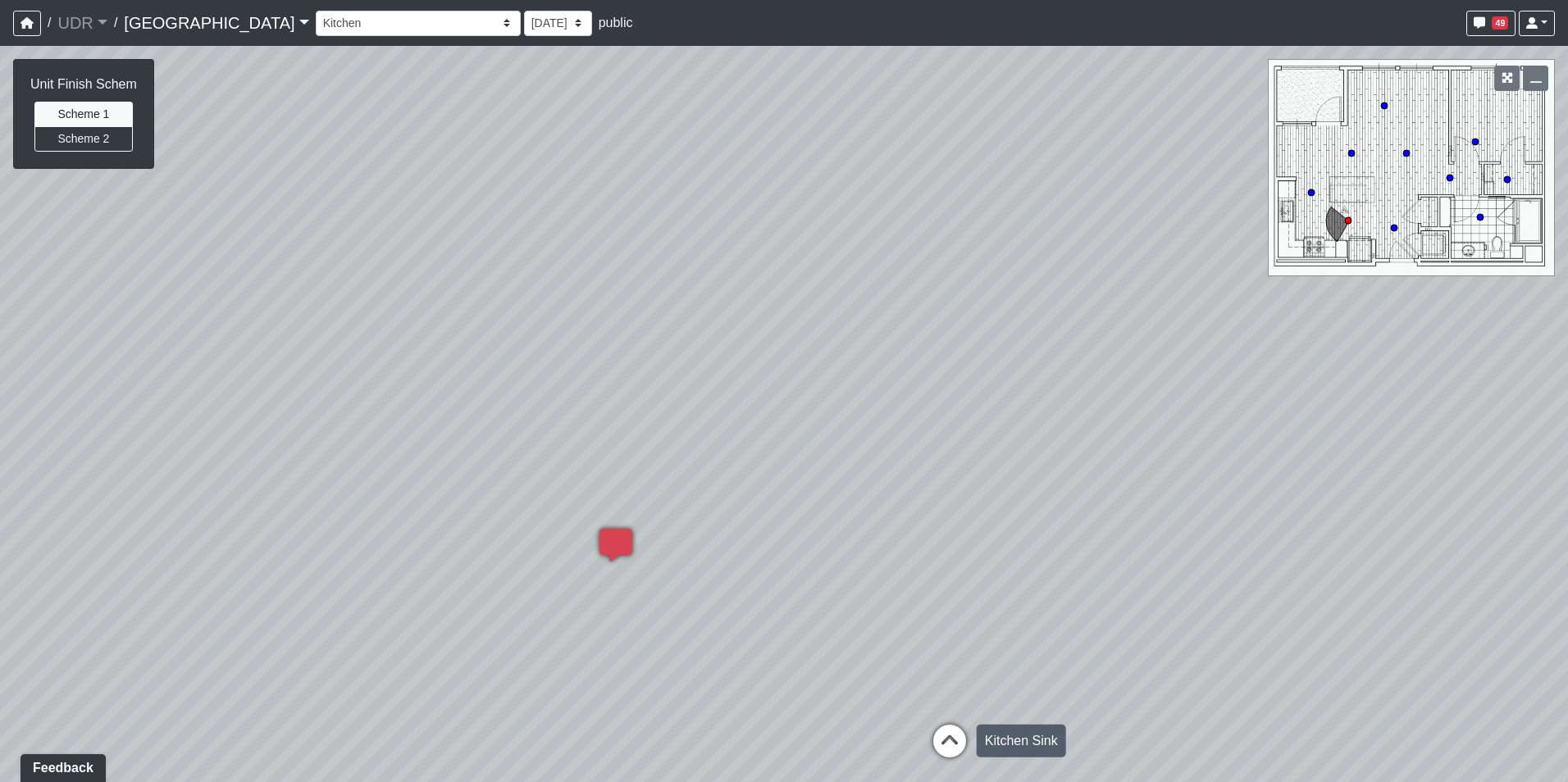
click at [954, 731] on icon at bounding box center [950, 749] width 49 height 49
select select "iVe27ibxSxPv8fpLZ6fQHX"
drag, startPoint x: 637, startPoint y: 388, endPoint x: 1275, endPoint y: 482, distance: 644.9
click at [1261, 482] on div "Loading... Conference Entry Loading... Coworking Entry Loading... Manager's Off…" at bounding box center [784, 414] width 1568 height 736
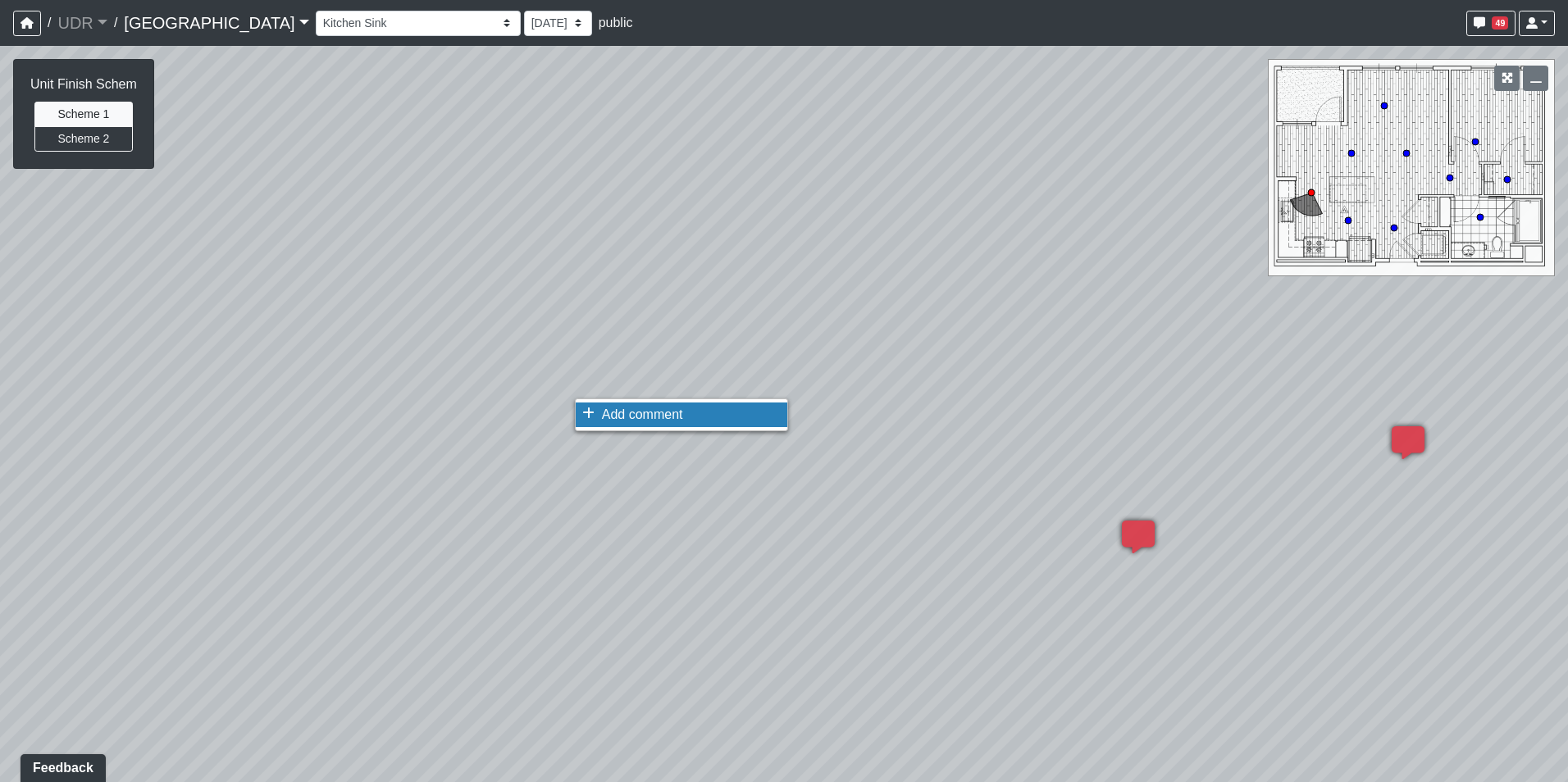
click at [626, 412] on span "Add comment" at bounding box center [642, 415] width 81 height 14
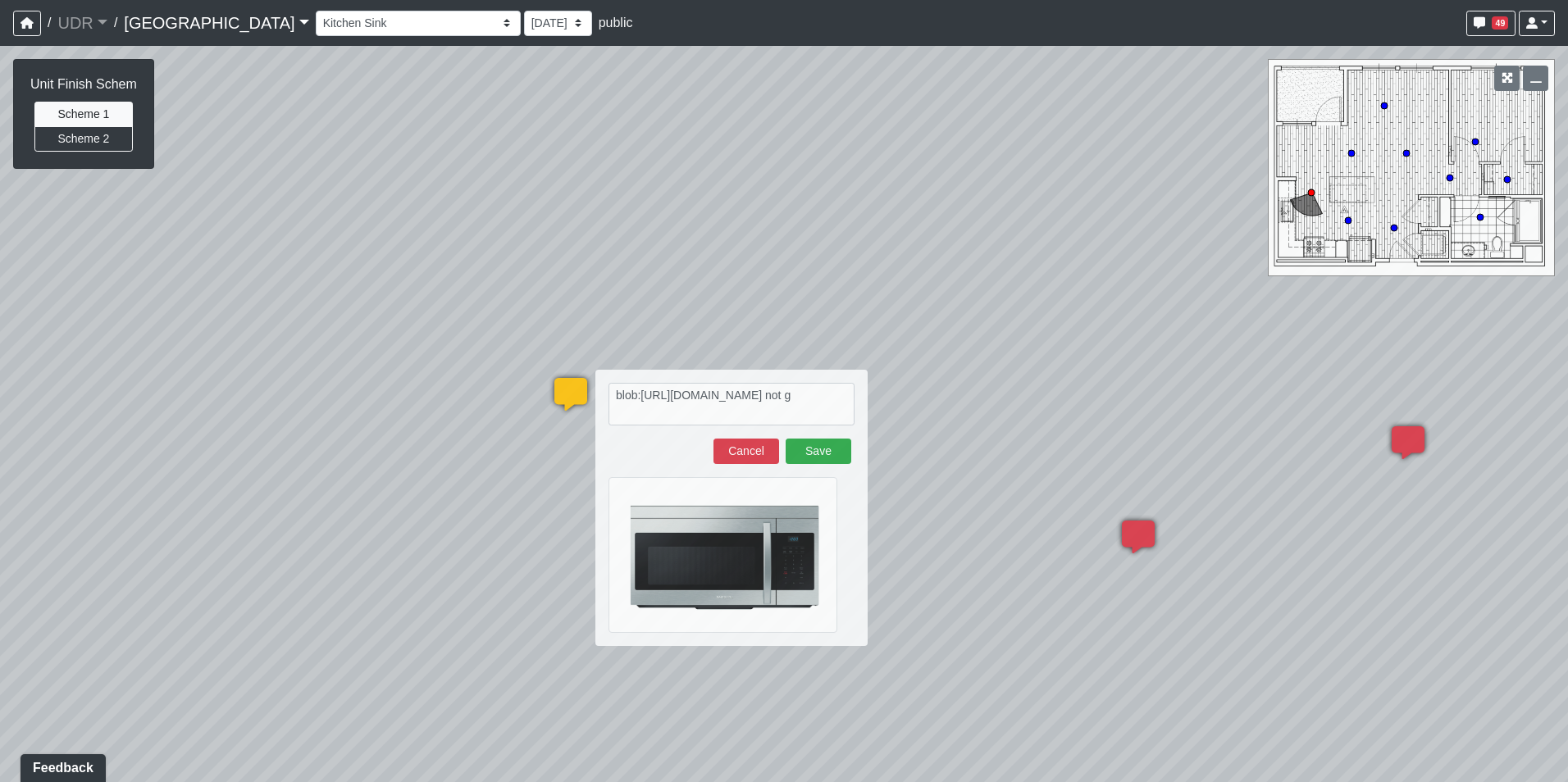
type textarea "blob:https://sizzle.atlasbayvr.com/05adaef5-c596-43af-aeb5-44a42f240257 not ge"
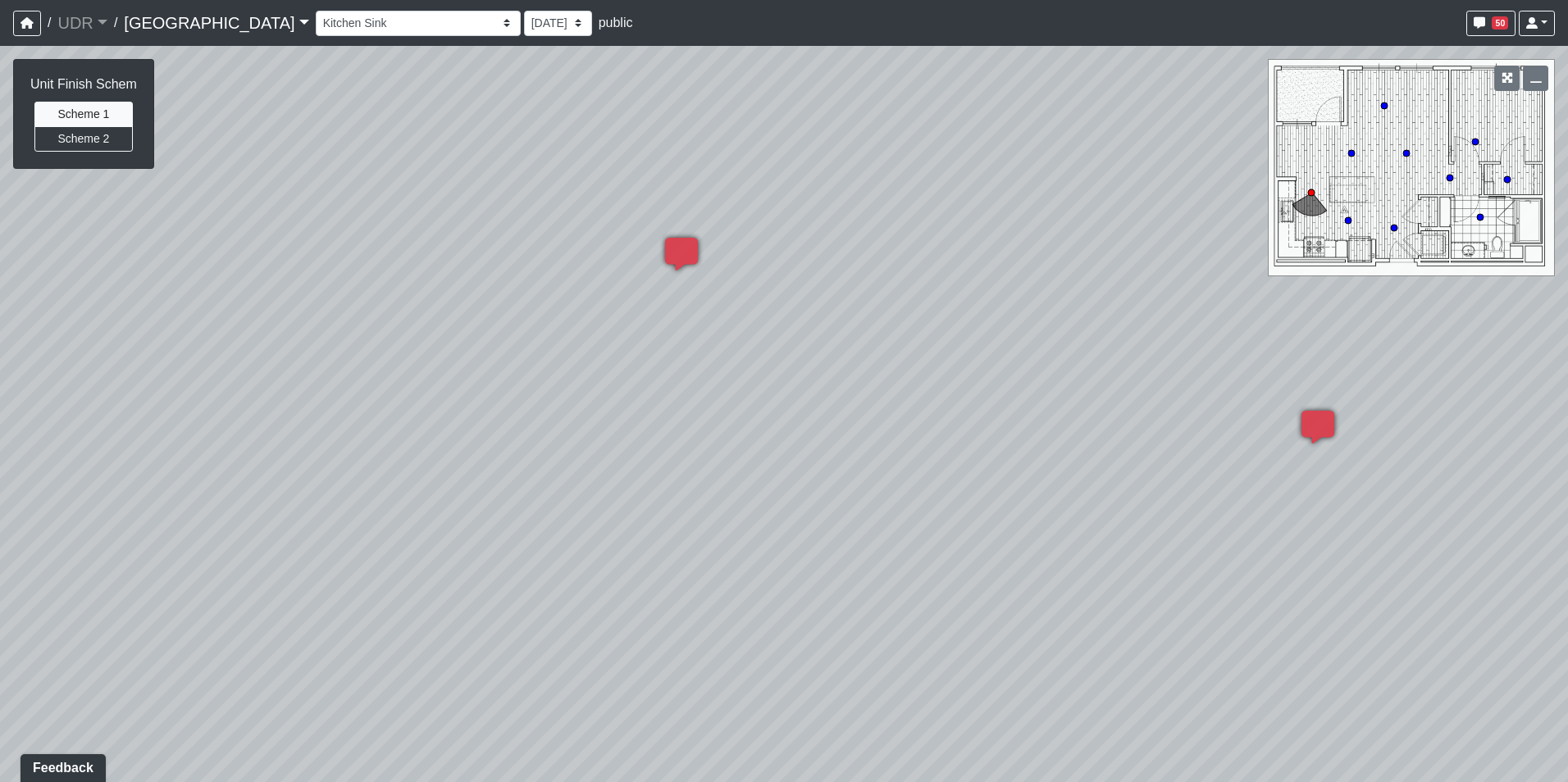
drag, startPoint x: 557, startPoint y: 594, endPoint x: 738, endPoint y: 452, distance: 230.1
click at [737, 448] on div "Loading... Conference Entry Loading... Coworking Entry Loading... Manager's Off…" at bounding box center [784, 414] width 1568 height 736
drag, startPoint x: 711, startPoint y: 502, endPoint x: 897, endPoint y: 325, distance: 256.8
click at [897, 325] on div "Loading... Conference Entry Loading... Coworking Entry Loading... Manager's Off…" at bounding box center [784, 414] width 1568 height 736
click at [603, 339] on icon at bounding box center [609, 330] width 49 height 49
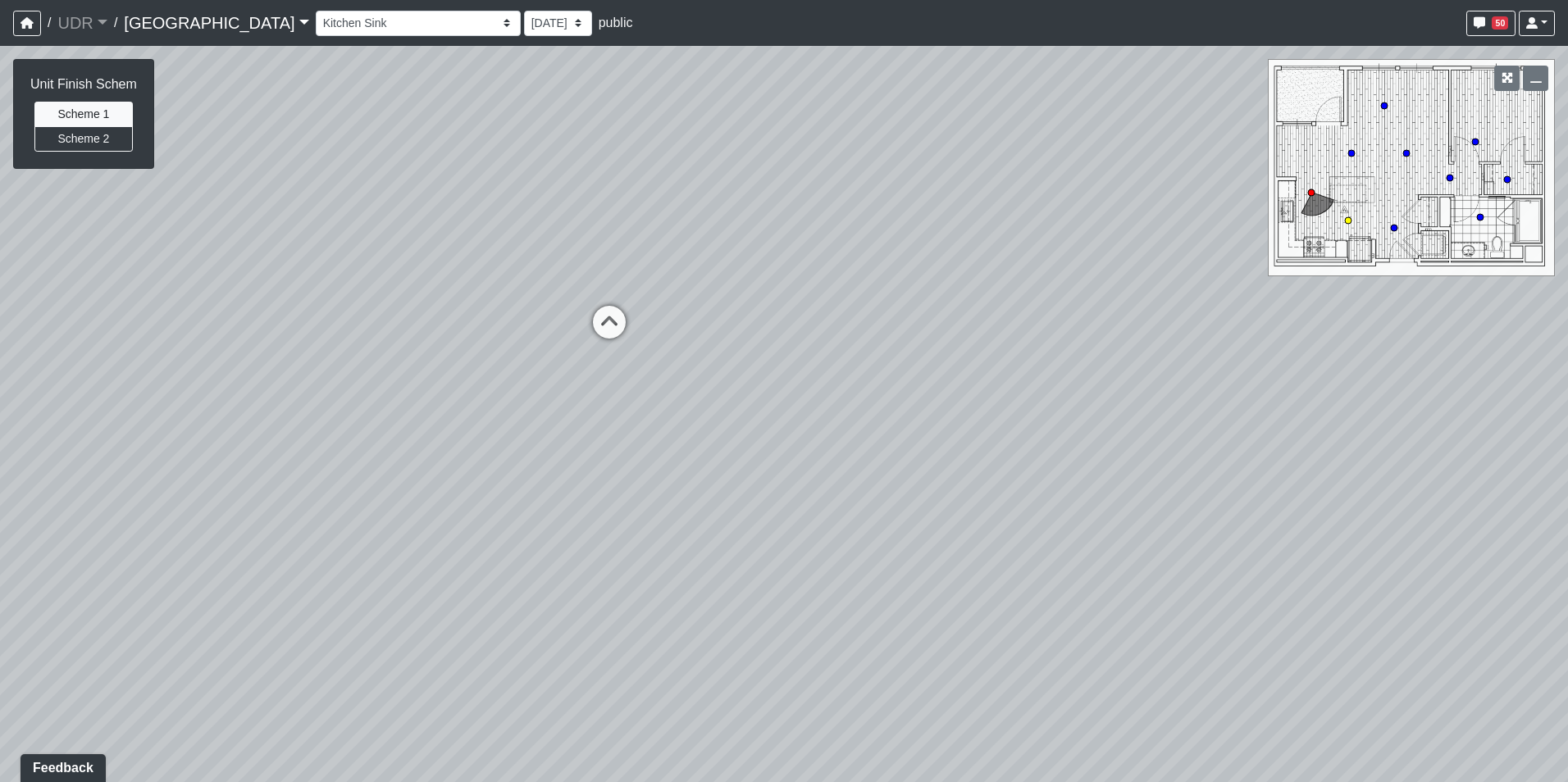
select select "4AVdcnS5wuxQUWEvfcemzT"
drag, startPoint x: 892, startPoint y: 316, endPoint x: 389, endPoint y: 643, distance: 599.9
click at [332, 646] on div "Loading... Conference Entry Loading... Coworking Entry Loading... Manager's Off…" at bounding box center [784, 414] width 1568 height 736
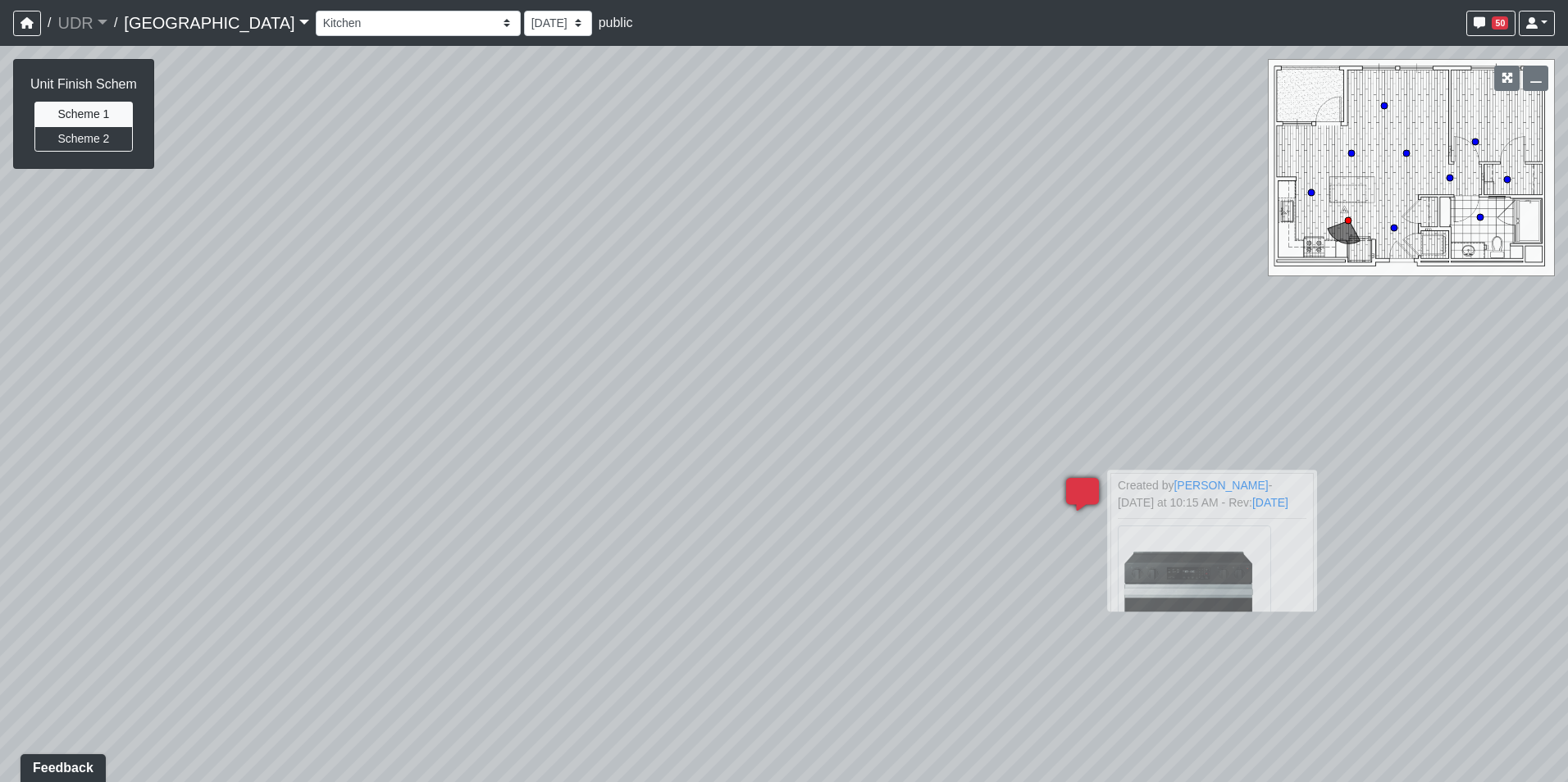
click at [1079, 503] on icon at bounding box center [1082, 502] width 49 height 49
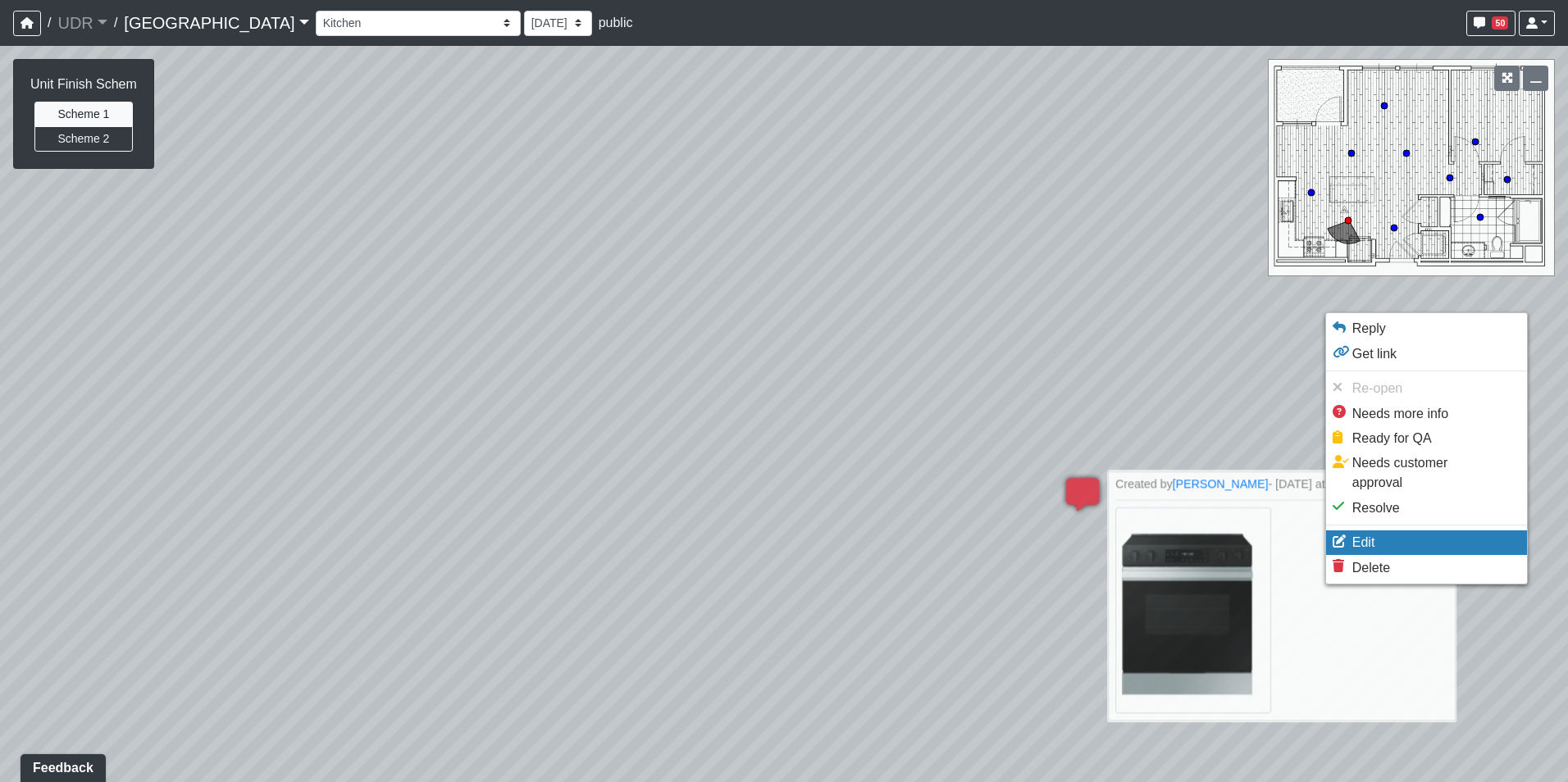
click at [1377, 530] on li "Edit" at bounding box center [1426, 543] width 201 height 24
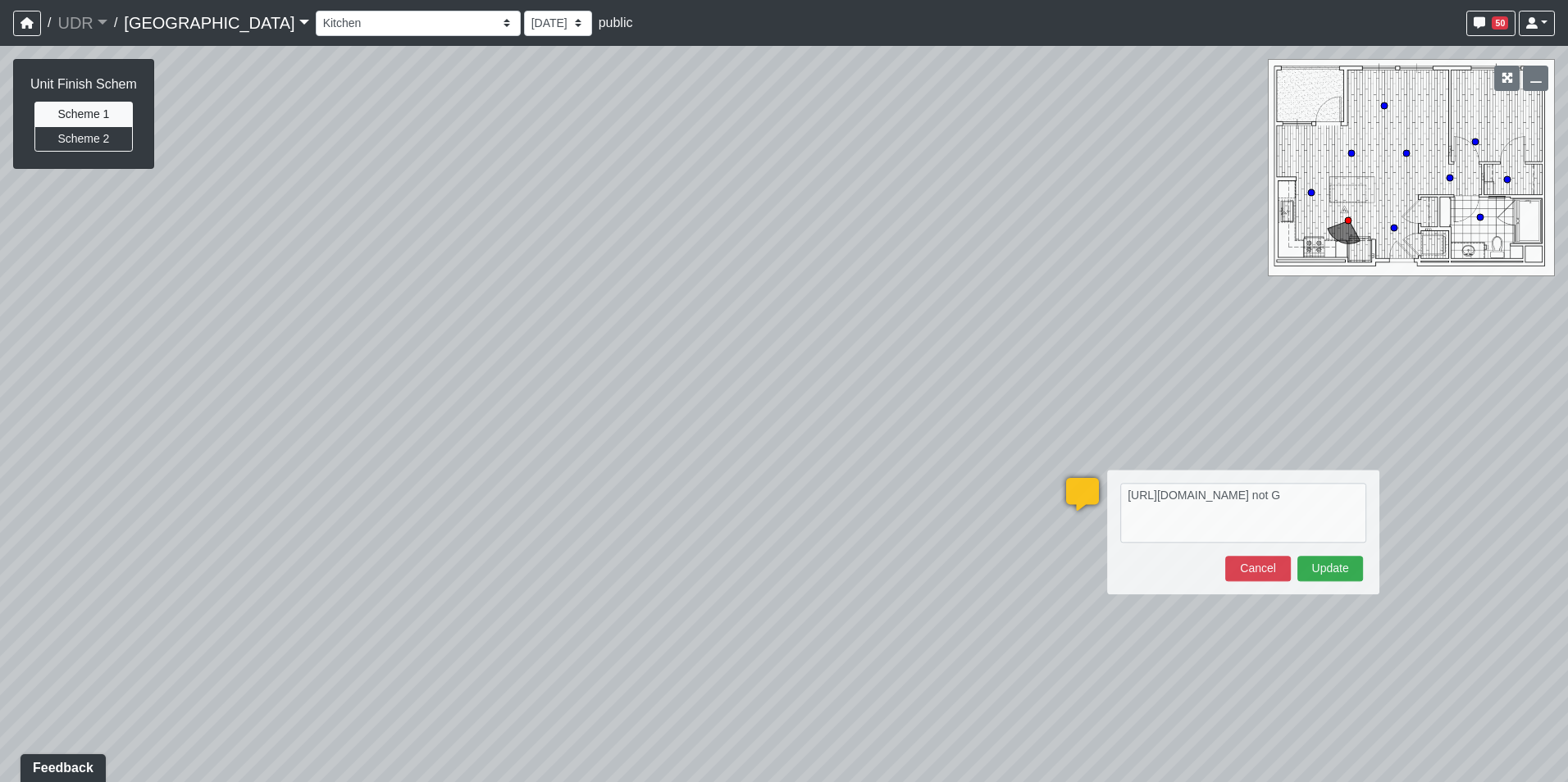
type textarea "https://sizzle.atlasbayvr.com/tours/udr/tGXrAuFhgJTeKeT7fWhUty/user-content/pNV…"
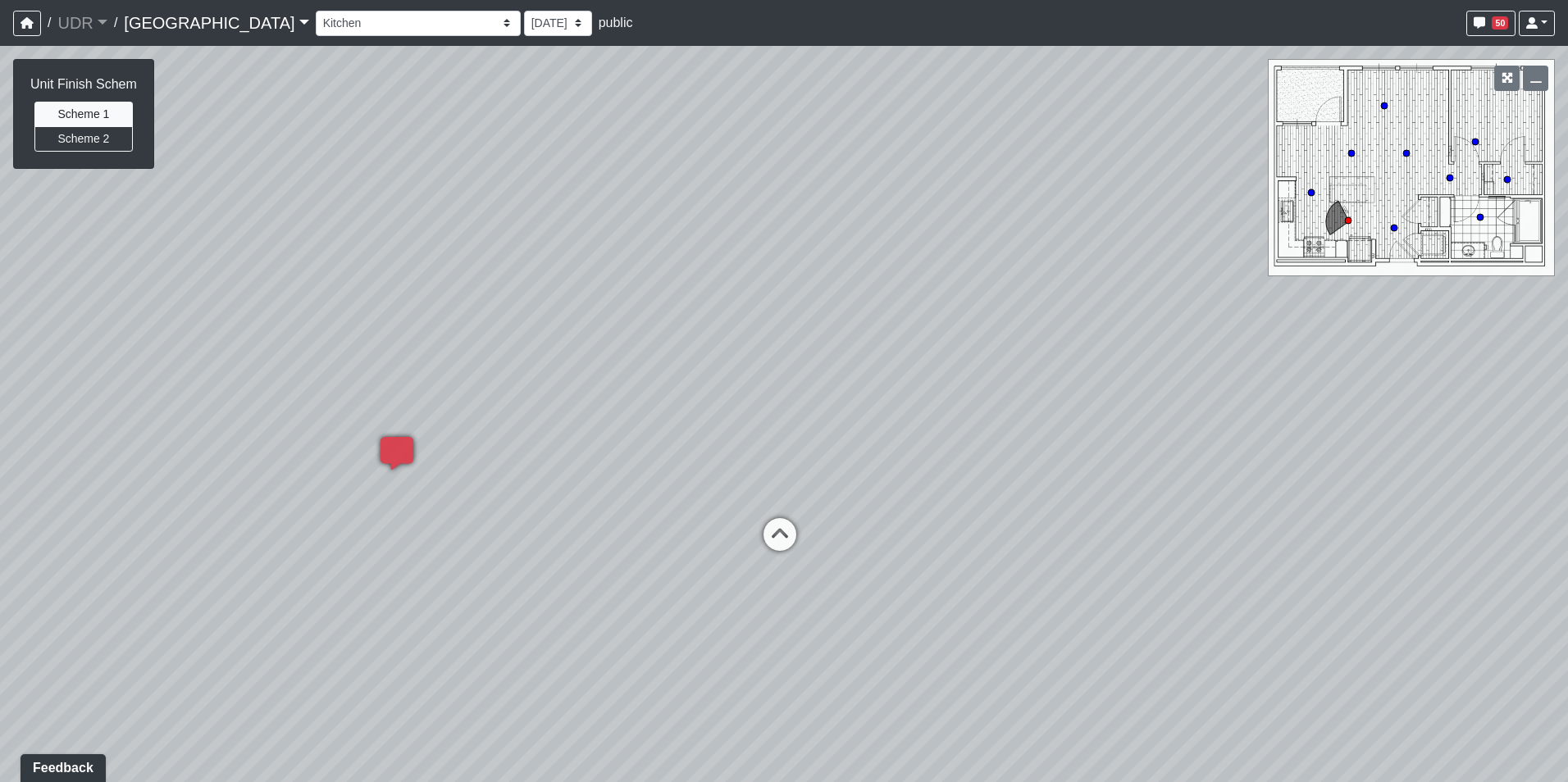
drag, startPoint x: 1344, startPoint y: 511, endPoint x: 269, endPoint y: 429, distance: 1078.1
click at [269, 429] on div "Loading... Conference Entry Loading... Coworking Entry Loading... Manager's Off…" at bounding box center [784, 414] width 1568 height 736
click at [794, 503] on div "Loading... Conference Entry Loading... Coworking Entry Loading... Manager's Off…" at bounding box center [784, 414] width 1568 height 736
click at [791, 524] on icon at bounding box center [780, 543] width 49 height 49
select select "iVe27ibxSxPv8fpLZ6fQHX"
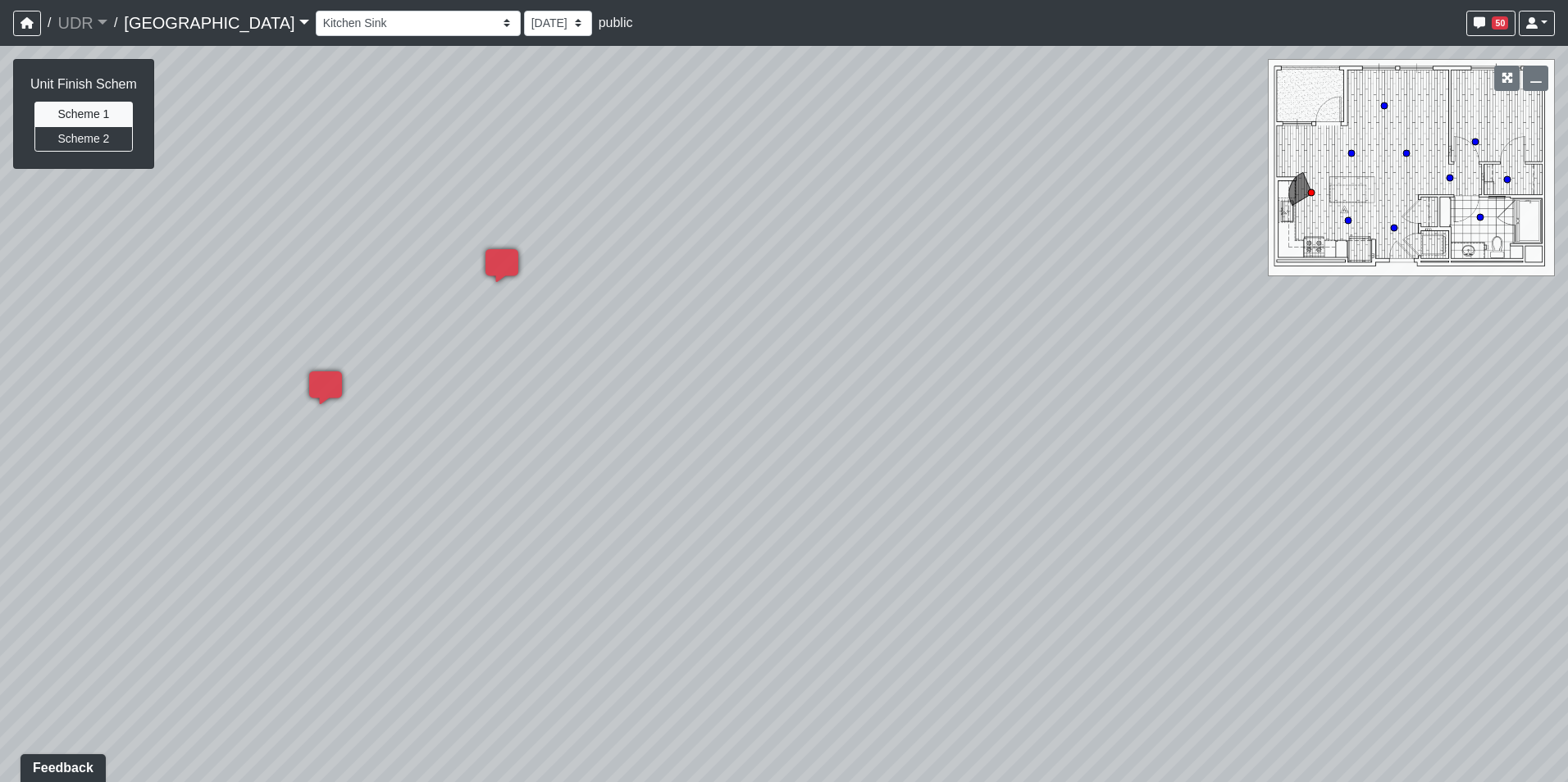
drag, startPoint x: 948, startPoint y: 346, endPoint x: 900, endPoint y: 380, distance: 58.8
click at [902, 380] on div "Loading... Conference Entry Loading... Coworking Entry Loading... Manager's Off…" at bounding box center [784, 414] width 1568 height 736
click at [841, 651] on span "Add comment" at bounding box center [862, 651] width 81 height 14
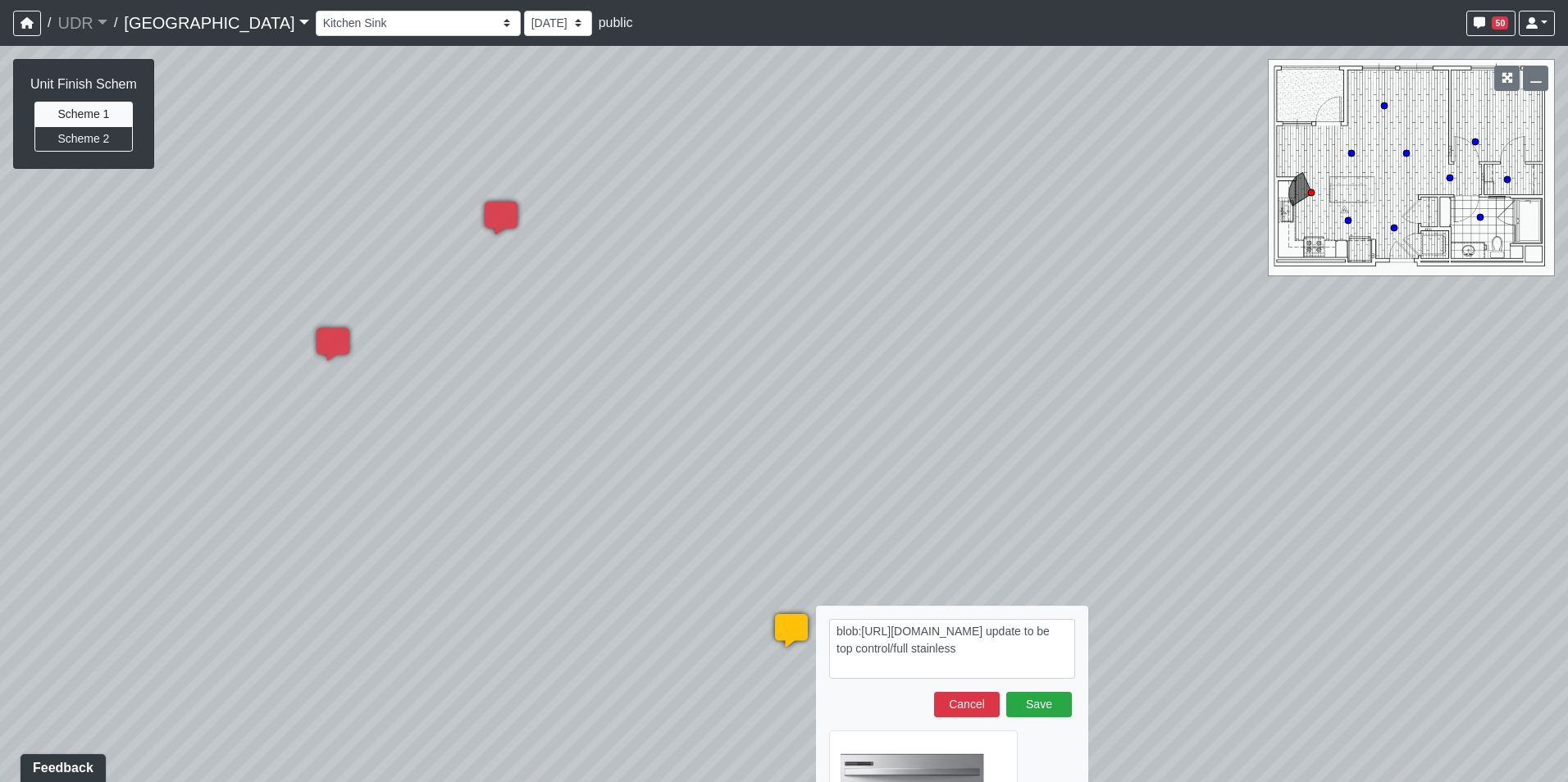
type textarea "blob:https://sizzle.atlasbayvr.com/6dc355de-6915-4bd5-8fe2-3868eeb63914 update …"
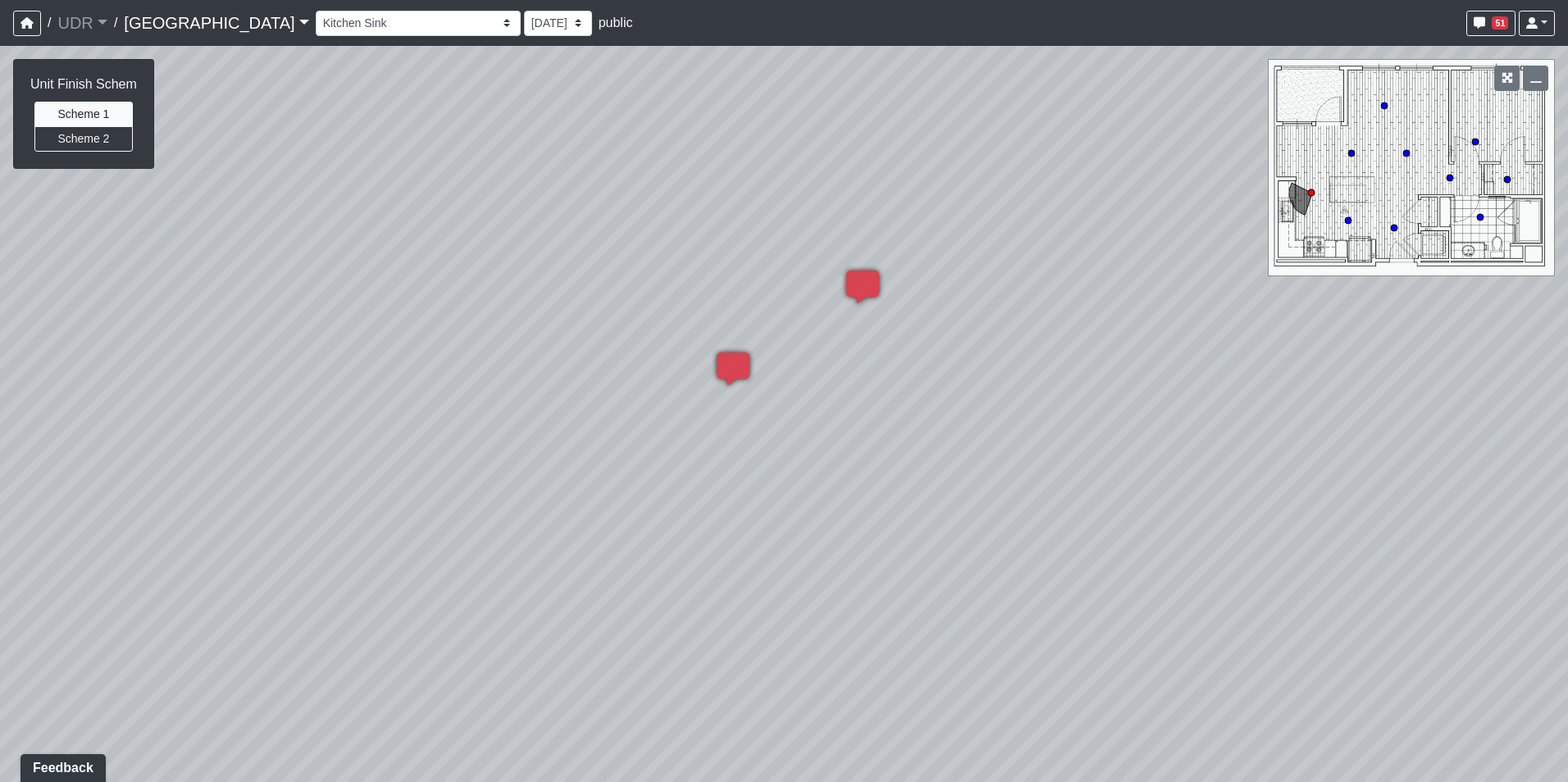
drag, startPoint x: 631, startPoint y: 337, endPoint x: 1146, endPoint y: 412, distance: 520.4
click at [1146, 412] on div "Loading... Conference Entry Loading... Coworking Entry Loading... Manager's Off…" at bounding box center [784, 414] width 1568 height 736
drag, startPoint x: 790, startPoint y: 459, endPoint x: 295, endPoint y: 469, distance: 495.1
click at [355, 470] on div "Loading... Conference Entry Loading... Coworking Entry Loading... Manager's Off…" at bounding box center [784, 414] width 1568 height 736
drag, startPoint x: 997, startPoint y: 468, endPoint x: 751, endPoint y: 463, distance: 246.1
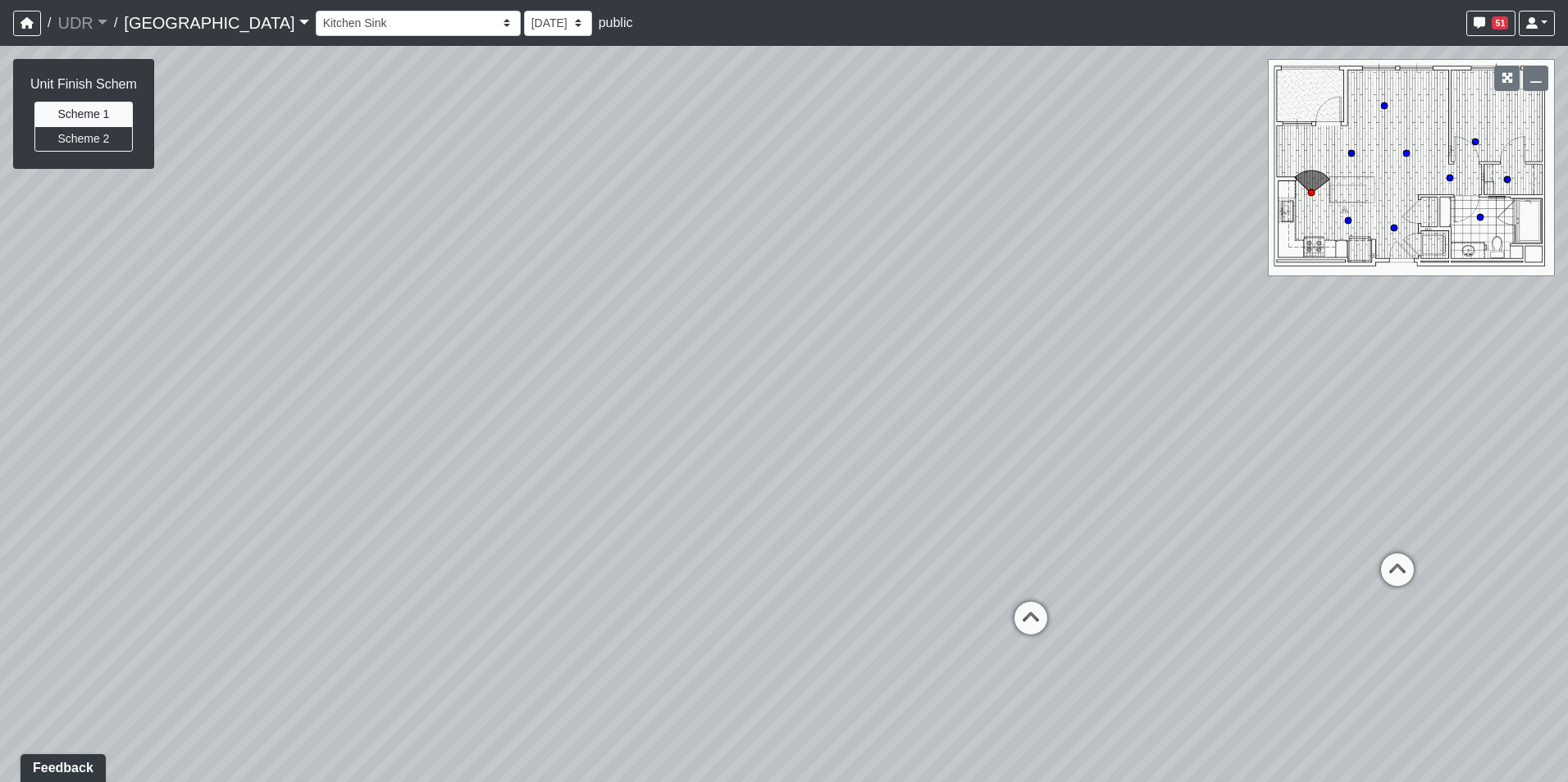
click at [751, 463] on div "Loading... Conference Entry Loading... Coworking Entry Loading... Manager's Off…" at bounding box center [784, 414] width 1568 height 736
click at [1024, 605] on icon at bounding box center [1031, 626] width 49 height 49
drag, startPoint x: 1090, startPoint y: 475, endPoint x: 503, endPoint y: 540, distance: 590.6
click at [563, 540] on div "Loading... Conference Entry Loading... Coworking Entry Loading... Manager's Off…" at bounding box center [784, 414] width 1568 height 736
drag, startPoint x: 744, startPoint y: 495, endPoint x: 870, endPoint y: 646, distance: 196.7
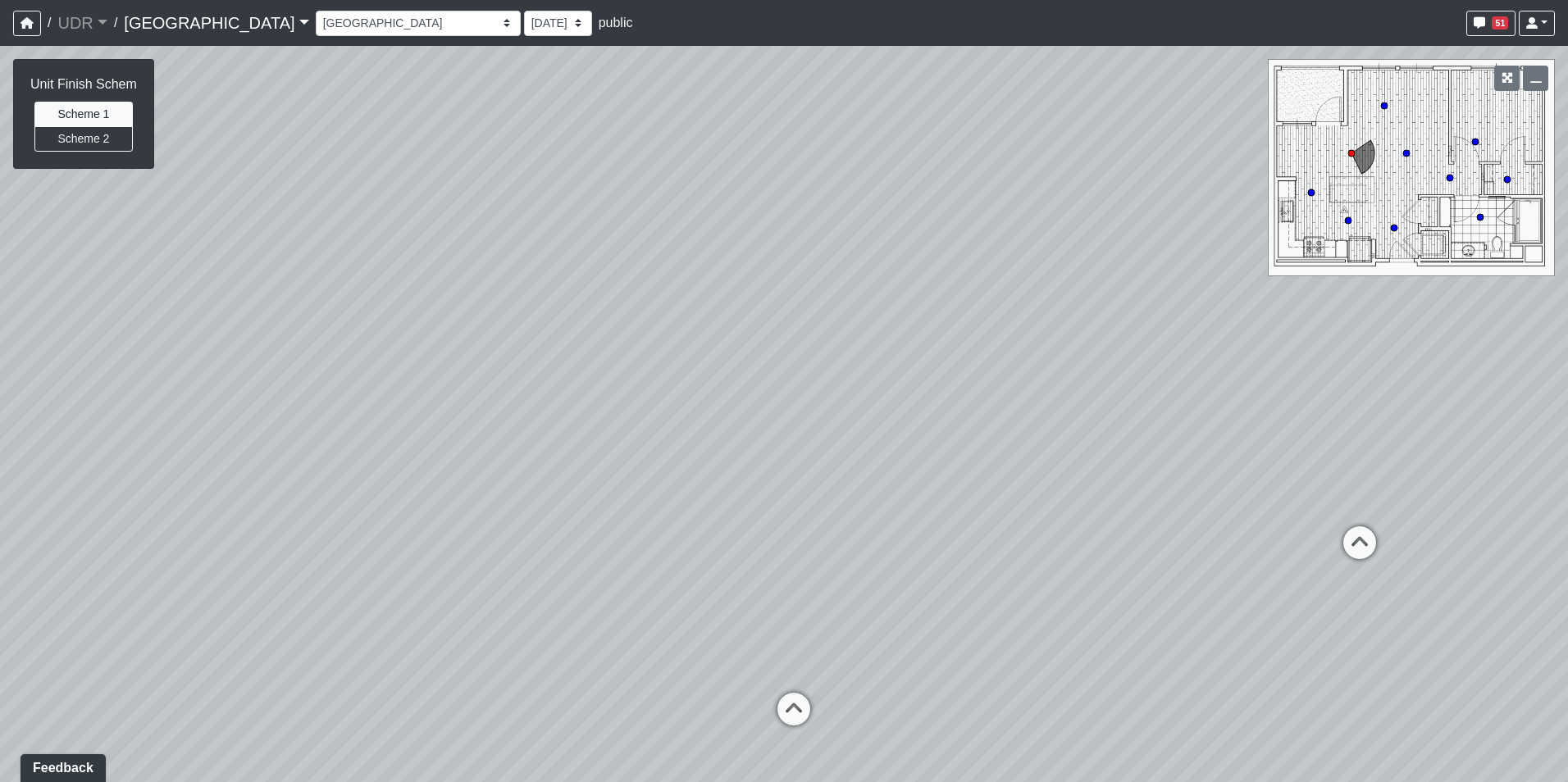
click at [870, 646] on div "Loading... Conference Entry Loading... Coworking Entry Loading... Manager's Off…" at bounding box center [784, 414] width 1568 height 736
drag, startPoint x: 768, startPoint y: 344, endPoint x: 902, endPoint y: 575, distance: 267.1
click at [669, 598] on div "Loading... Conference Entry Loading... Coworking Entry Loading... Manager's Off…" at bounding box center [784, 414] width 1568 height 736
drag, startPoint x: 1086, startPoint y: 553, endPoint x: 382, endPoint y: 313, distance: 743.8
click at [386, 319] on div "Loading... Conference Entry Loading... Coworking Entry Loading... Manager's Off…" at bounding box center [784, 414] width 1568 height 736
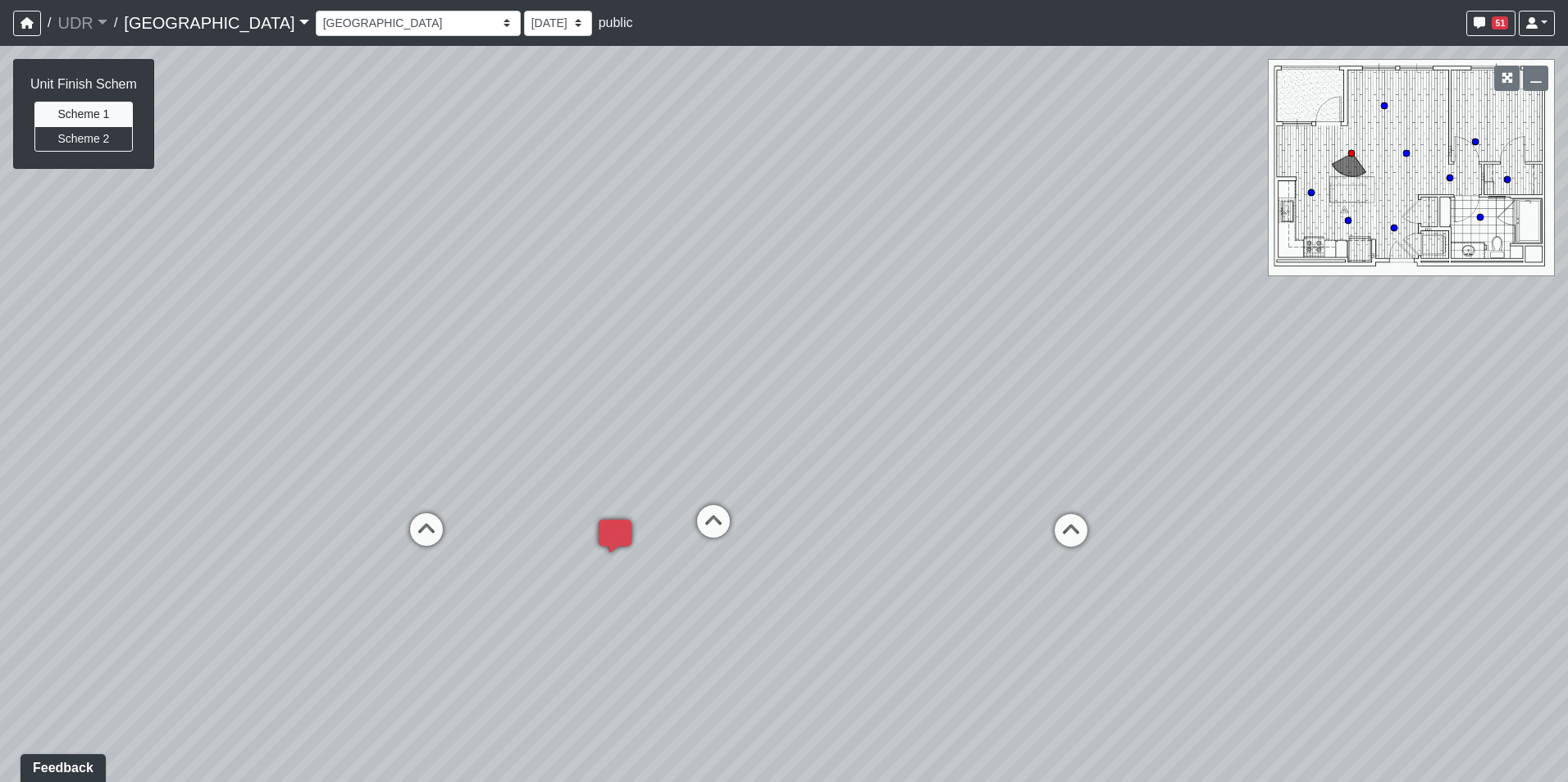
drag, startPoint x: 1026, startPoint y: 347, endPoint x: 769, endPoint y: 453, distance: 278.0
click at [769, 453] on div "Loading... Conference Entry Loading... Coworking Entry Loading... Manager's Off…" at bounding box center [784, 414] width 1568 height 736
drag, startPoint x: 566, startPoint y: 492, endPoint x: 942, endPoint y: 420, distance: 382.8
click at [942, 420] on div "Loading... Conference Entry Loading... Coworking Entry Loading... Manager's Off…" at bounding box center [784, 414] width 1568 height 736
drag, startPoint x: 567, startPoint y: 462, endPoint x: 1136, endPoint y: 460, distance: 569.0
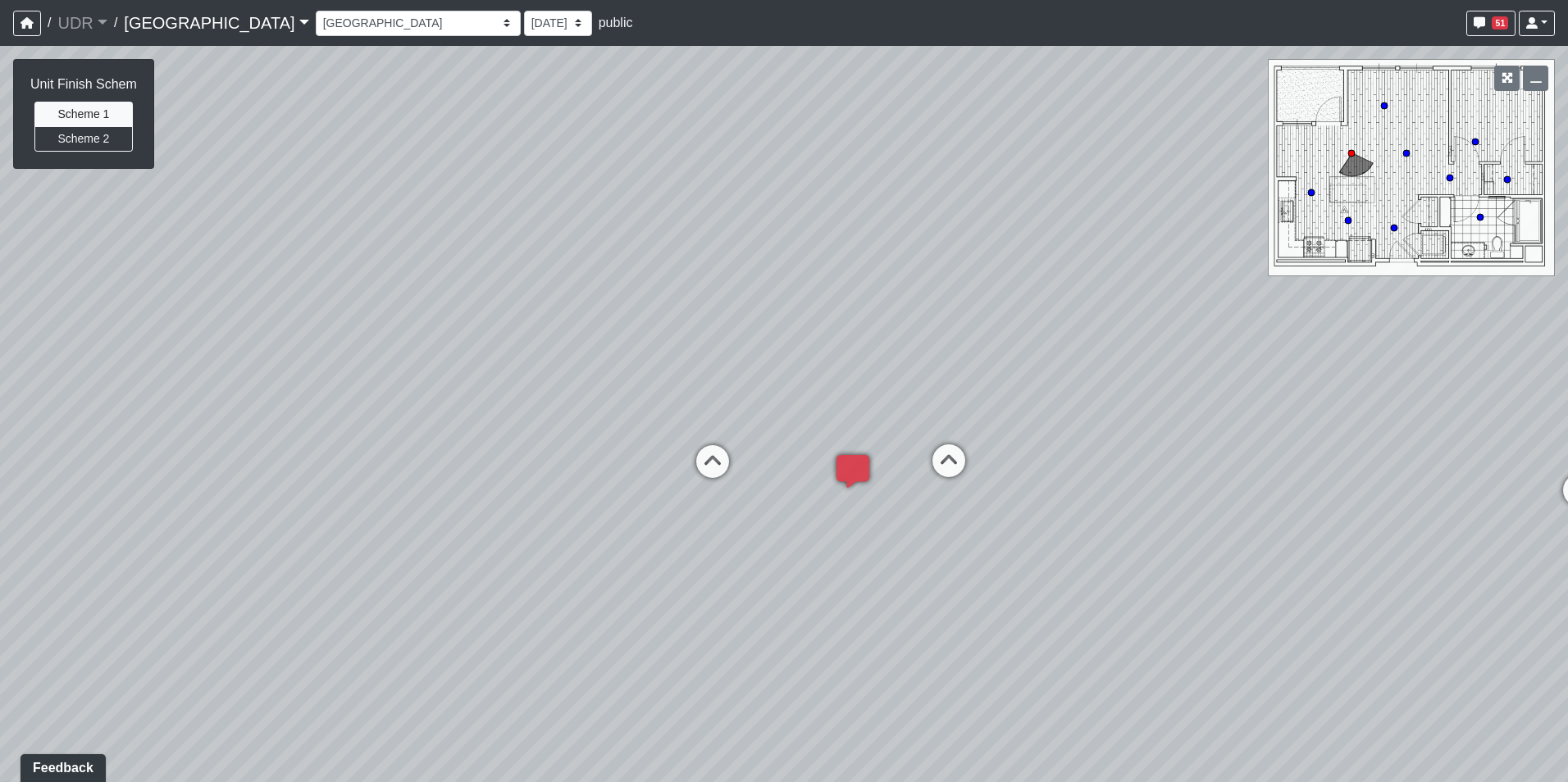
click at [1119, 460] on div "Loading... Conference Entry Loading... Coworking Entry Loading... Manager's Off…" at bounding box center [784, 414] width 1568 height 736
drag, startPoint x: 1020, startPoint y: 489, endPoint x: 927, endPoint y: 489, distance: 93.0
click at [927, 489] on div "Loading... Conference Entry Loading... Coworking Entry Loading... Manager's Off…" at bounding box center [784, 414] width 1568 height 736
click at [91, 135] on button "Scheme 2" at bounding box center [84, 138] width 98 height 25
drag, startPoint x: 1087, startPoint y: 363, endPoint x: 294, endPoint y: 283, distance: 797.0
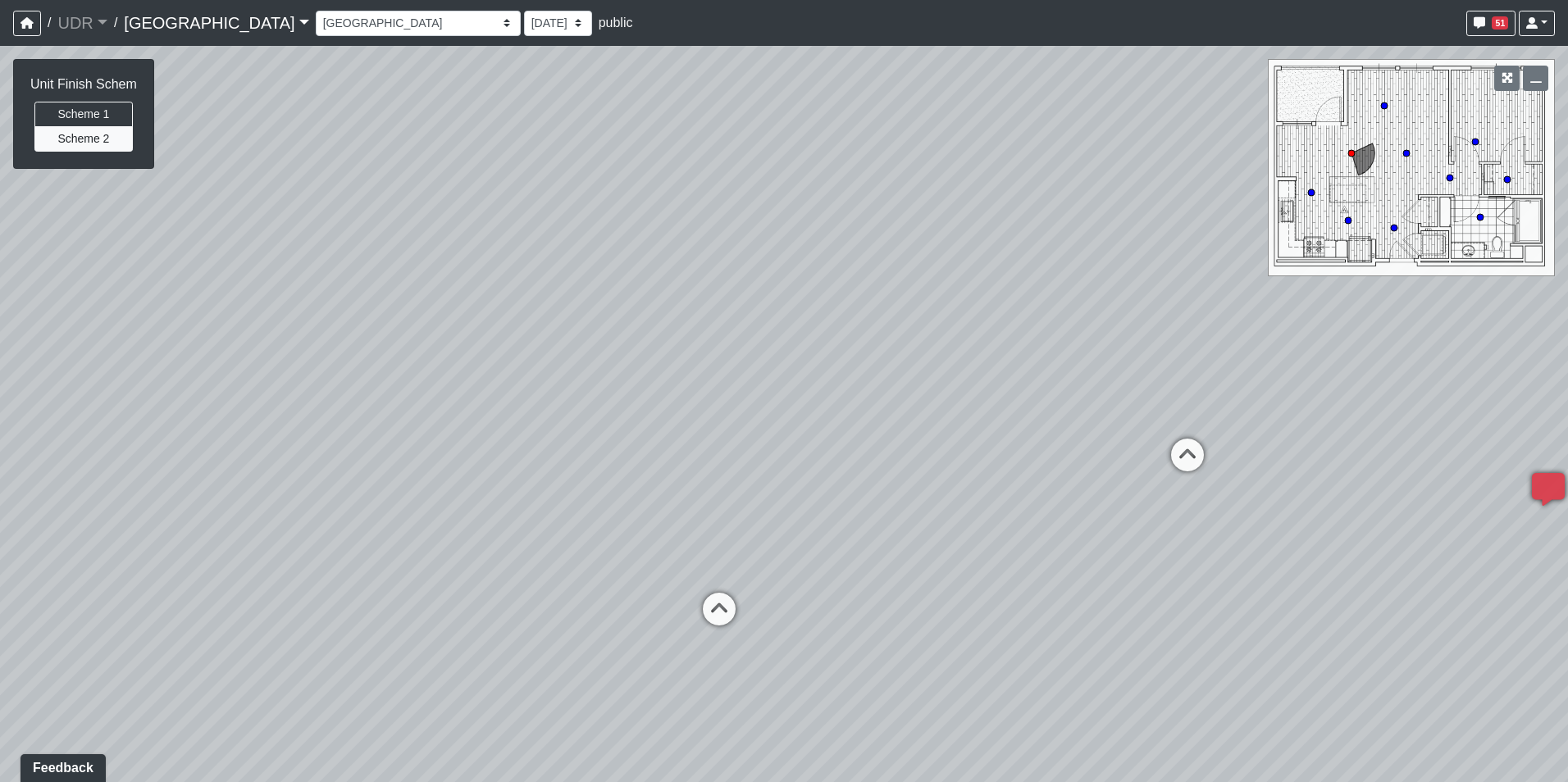
click at [299, 284] on div "Loading... Conference Entry Loading... Coworking Entry Loading... Manager's Off…" at bounding box center [784, 414] width 1568 height 736
drag, startPoint x: 511, startPoint y: 447, endPoint x: 557, endPoint y: 129, distance: 321.3
click at [557, 129] on div "Loading... Conference Entry Loading... Coworking Entry Loading... Manager's Off…" at bounding box center [784, 414] width 1568 height 736
drag, startPoint x: 622, startPoint y: 435, endPoint x: 725, endPoint y: 617, distance: 209.1
click at [725, 617] on div "Loading... Conference Entry Loading... Coworking Entry Loading... Manager's Off…" at bounding box center [784, 414] width 1568 height 736
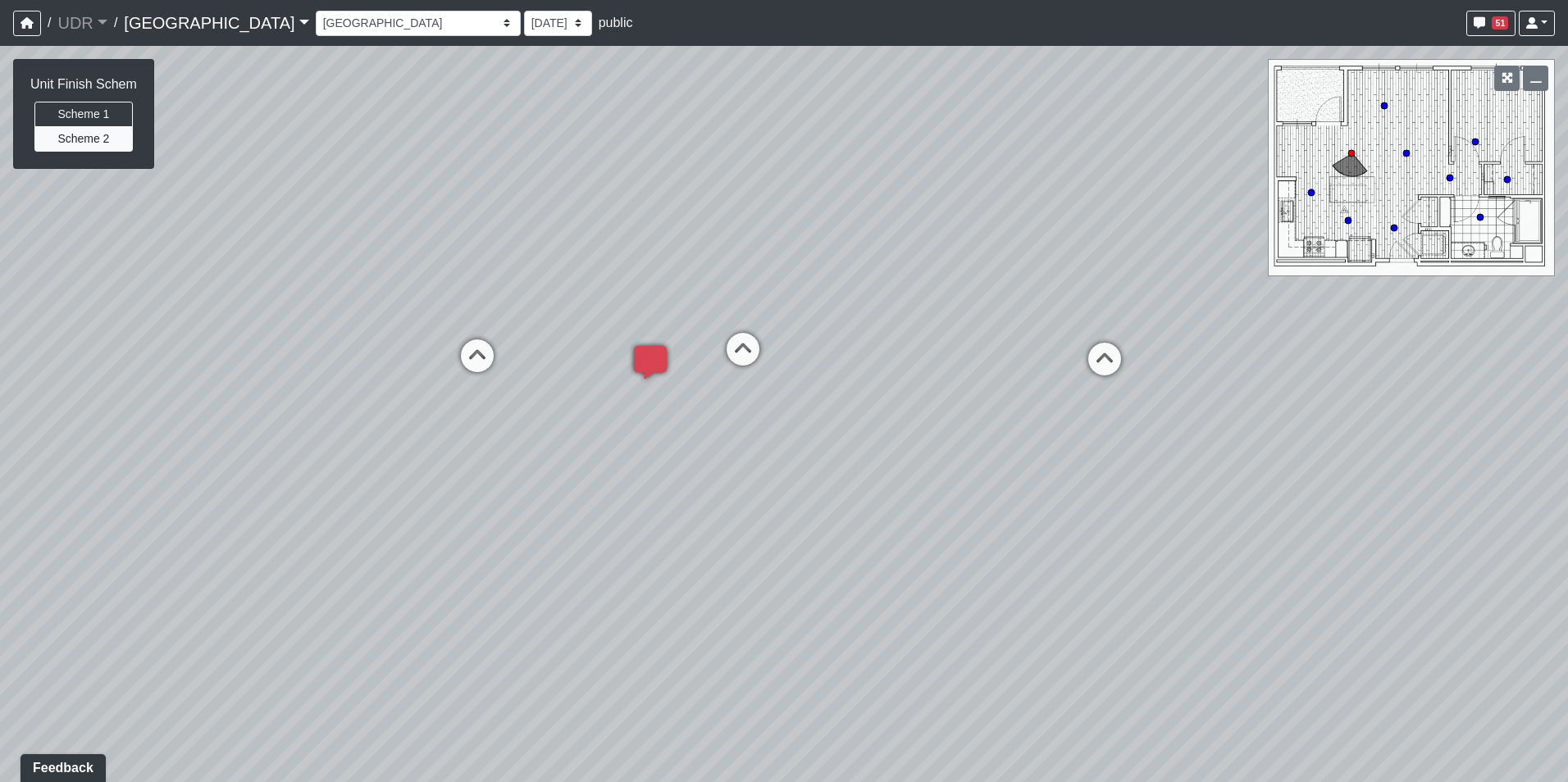
drag, startPoint x: 747, startPoint y: 211, endPoint x: 708, endPoint y: 499, distance: 290.6
click at [708, 499] on div "Loading... Conference Entry Loading... Coworking Entry Loading... Manager's Off…" at bounding box center [784, 414] width 1568 height 736
drag, startPoint x: 664, startPoint y: 376, endPoint x: 816, endPoint y: 490, distance: 190.0
click at [810, 569] on div "Loading... Conference Entry Loading... Coworking Entry Loading... Manager's Off…" at bounding box center [784, 414] width 1568 height 736
drag, startPoint x: 831, startPoint y: 436, endPoint x: 954, endPoint y: 513, distance: 145.1
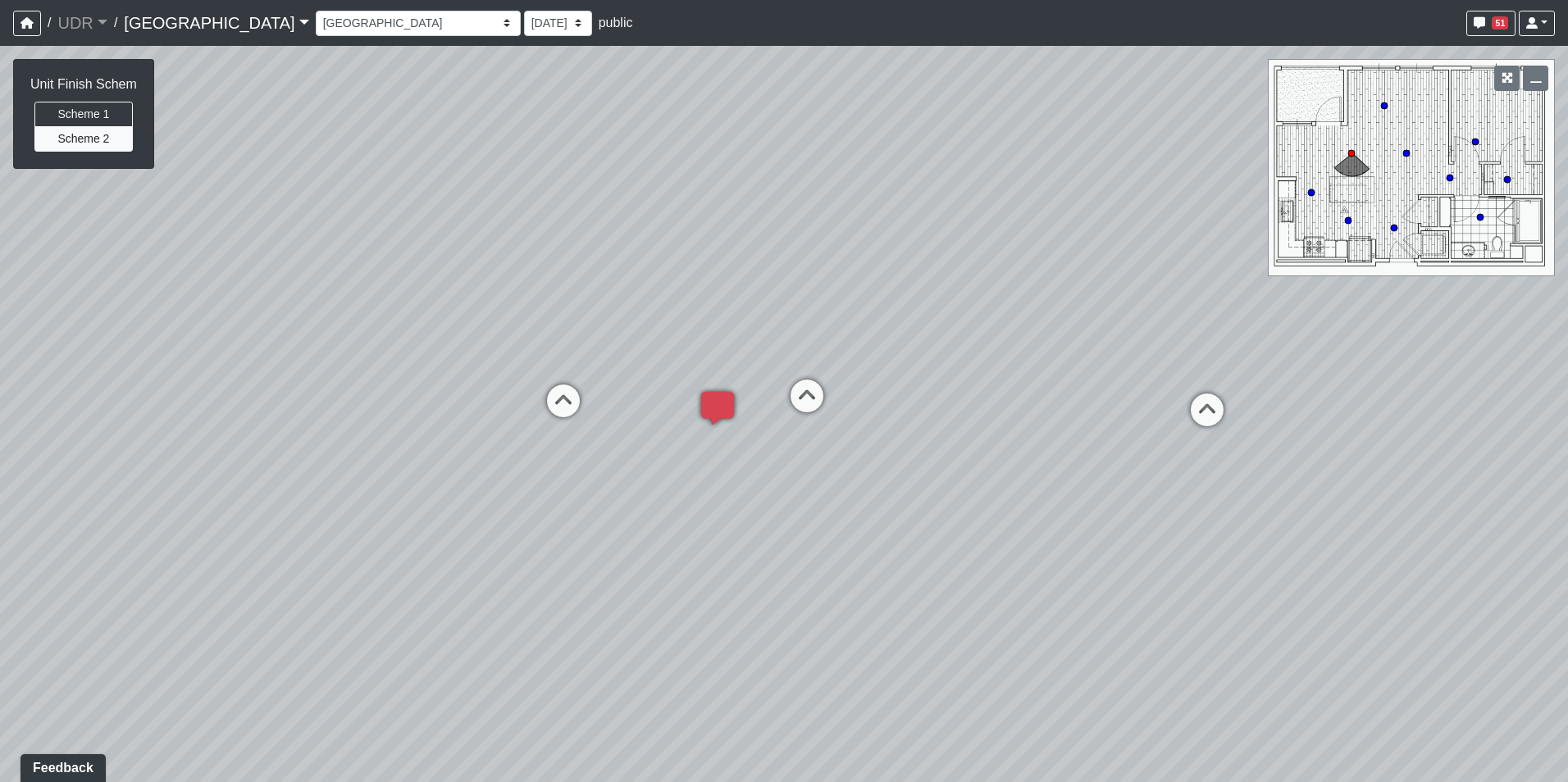
click at [954, 513] on div "Loading... Conference Entry Loading... Coworking Entry Loading... Manager's Off…" at bounding box center [784, 414] width 1568 height 736
drag, startPoint x: 558, startPoint y: 467, endPoint x: 977, endPoint y: 453, distance: 419.2
click at [977, 453] on div "Loading... Conference Entry Loading... Coworking Entry Loading... Manager's Off…" at bounding box center [784, 414] width 1568 height 736
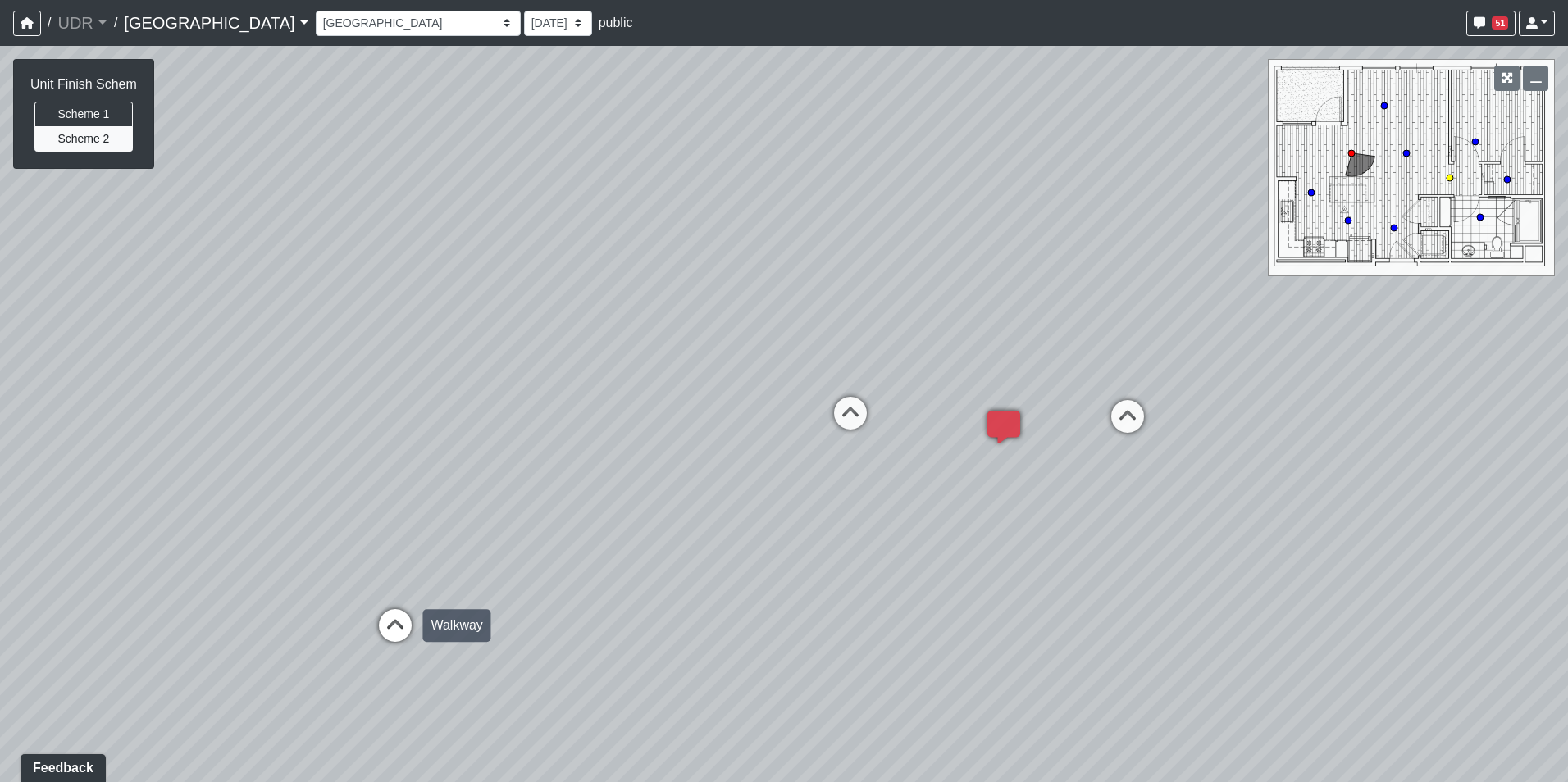
click at [401, 612] on icon at bounding box center [395, 633] width 49 height 49
drag, startPoint x: 326, startPoint y: 567, endPoint x: 837, endPoint y: 561, distance: 511.0
click at [871, 556] on div "Loading... Conference Entry Loading... Coworking Entry Loading... Manager's Off…" at bounding box center [784, 414] width 1568 height 736
drag, startPoint x: 691, startPoint y: 582, endPoint x: 1122, endPoint y: 280, distance: 526.3
click at [1094, 293] on div "Loading... Conference Entry Loading... Coworking Entry Loading... Manager's Off…" at bounding box center [784, 414] width 1568 height 736
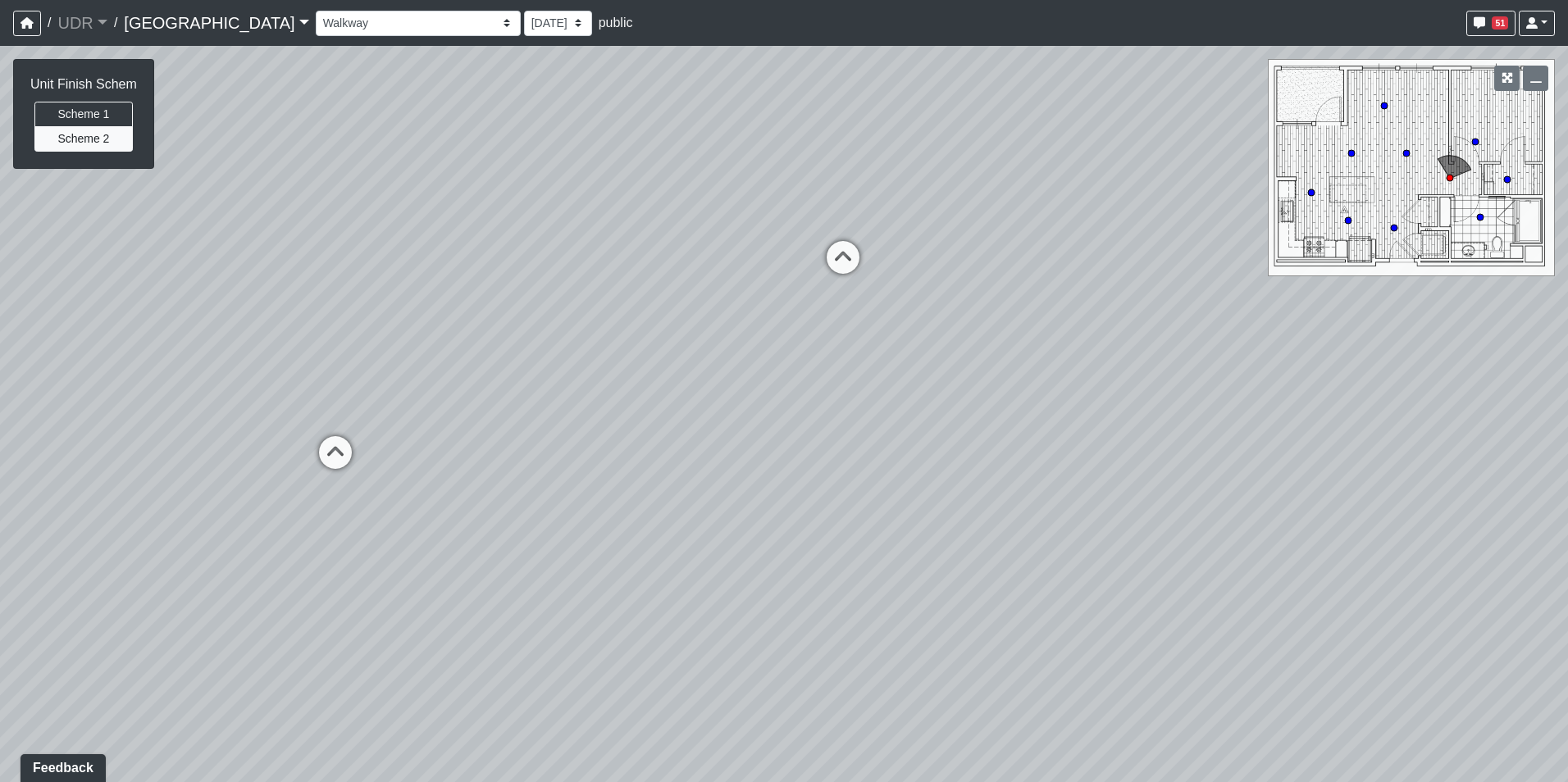
drag, startPoint x: 760, startPoint y: 415, endPoint x: 1189, endPoint y: 617, distance: 474.2
click at [1196, 617] on div "Loading... Conference Entry Loading... Coworking Entry Loading... Manager's Off…" at bounding box center [784, 414] width 1568 height 736
click at [814, 621] on icon at bounding box center [800, 637] width 49 height 49
drag, startPoint x: 688, startPoint y: 506, endPoint x: 340, endPoint y: 517, distance: 348.2
click at [402, 522] on div "Loading... Conference Entry Loading... Coworking Entry Loading... Manager's Off…" at bounding box center [784, 414] width 1568 height 736
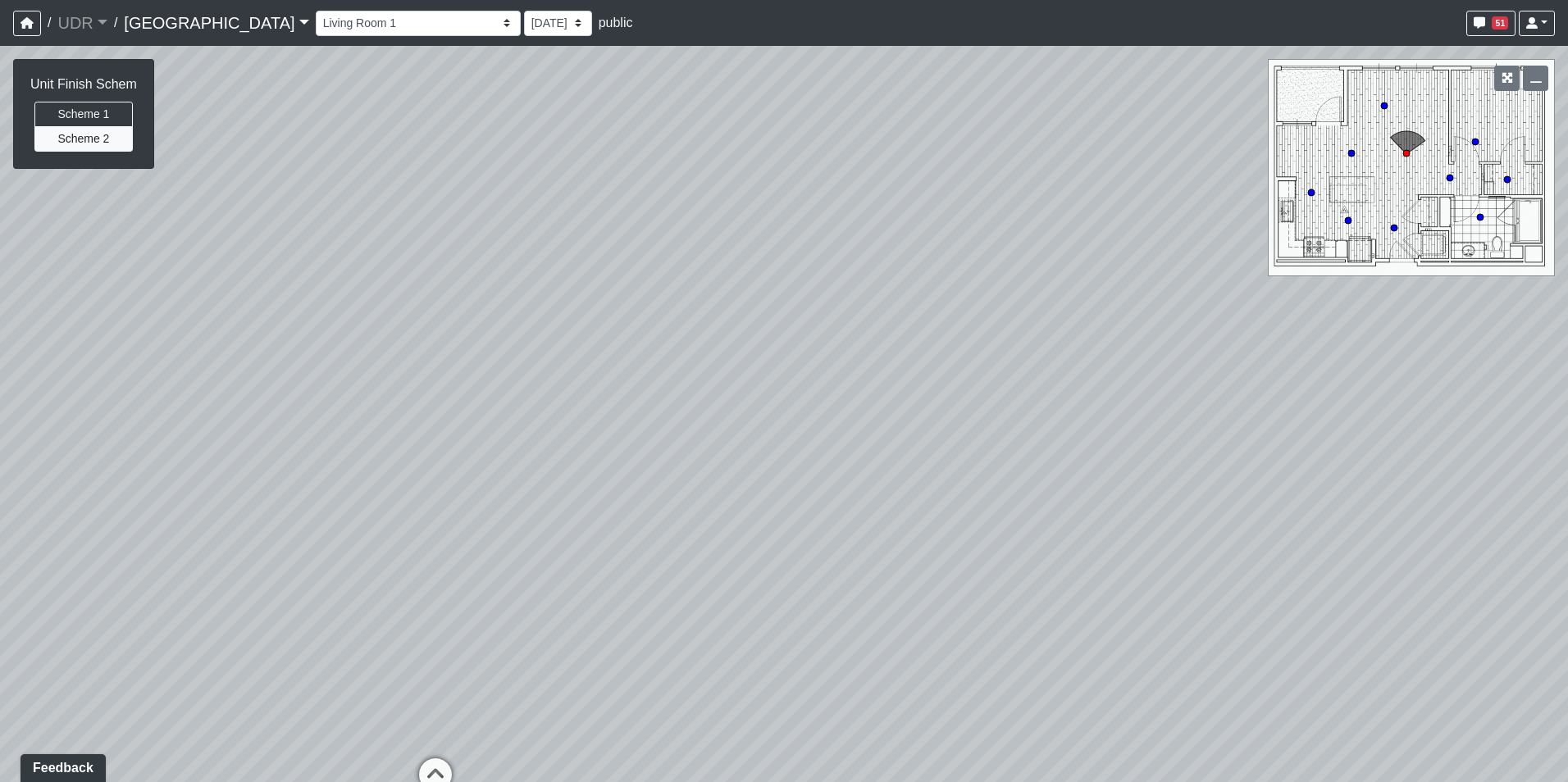
drag, startPoint x: 917, startPoint y: 439, endPoint x: 241, endPoint y: 446, distance: 676.0
click at [298, 453] on div "Loading... Conference Entry Loading... Coworking Entry Loading... Manager's Off…" at bounding box center [784, 414] width 1568 height 736
drag, startPoint x: 947, startPoint y: 444, endPoint x: 730, endPoint y: 579, distance: 255.6
click at [730, 579] on div "Loading... Conference Entry Loading... Coworking Entry Loading... Manager's Off…" at bounding box center [784, 414] width 1568 height 736
drag, startPoint x: 875, startPoint y: 583, endPoint x: 842, endPoint y: 358, distance: 227.4
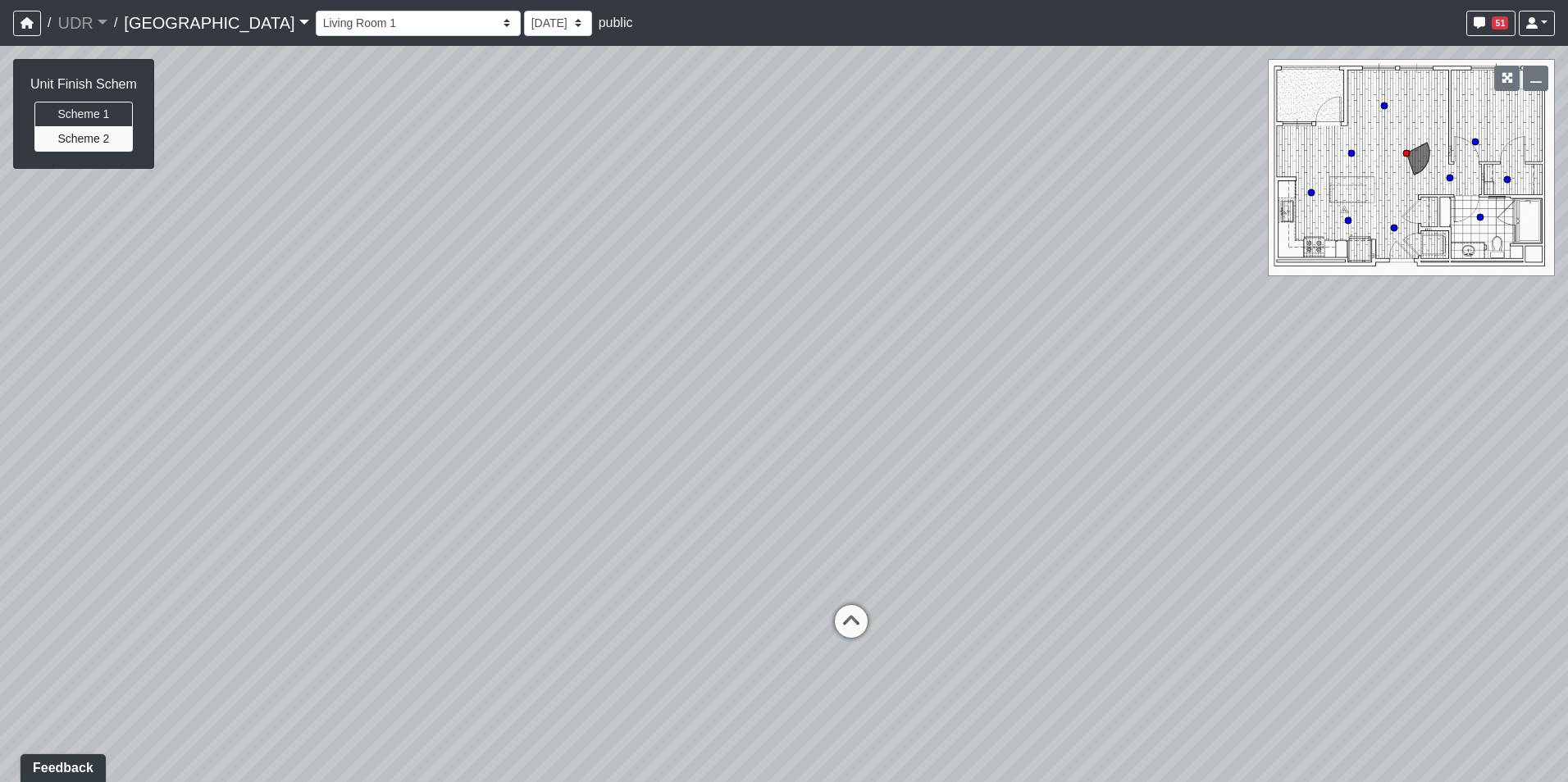
click at [842, 358] on div "Loading... Conference Entry Loading... Coworking Entry Loading... Manager's Off…" at bounding box center [784, 414] width 1568 height 736
drag
click at [537, 384] on div "Loading... Conference Entry Loading... Coworking Entry Loading... Manager's Off…" at bounding box center [784, 414] width 1568 height 736
click at [665, 510] on div "Loading... Conference Entry Loading... Coworking Entry Loading... Manager's Off…" at bounding box center [784, 414] width 1568 height 736
click at [1038, 677] on div "Loading... Conference Entry Loading... Coworking Entry Loading... Manager's Off…" at bounding box center [784, 414] width 1568 height 736
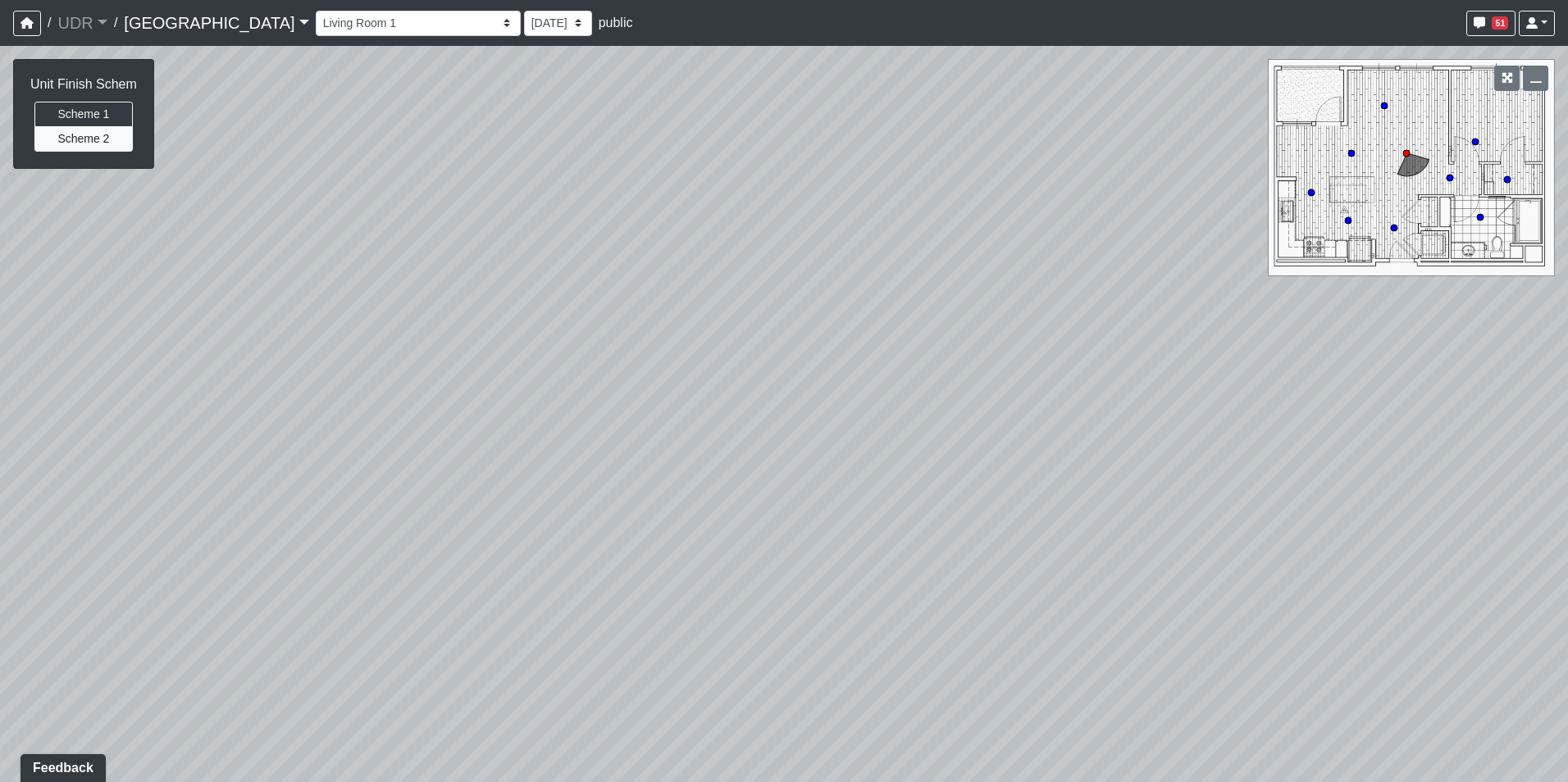
click at [789, 399] on div "Loading... Conference Entry Loading... Coworking Entry Loading... Manager's Off…" at bounding box center [784, 414] width 1568 height 736
click at [872, 496] on div "Loading... Conference Entry Loading... Coworking Entry Loading... Manager's Off…" at bounding box center [784, 414] width 1568 height 736
click at [1109, 606] on div "Loading... Kitchen" at bounding box center [1130, 624] width 49 height 49
click at [1317, 547] on div "Loading... Conference Entry Loading... Coworking Entry Loading... Manager's Off…" at bounding box center [784, 414] width 1568 height 736
click at [1034, 458] on div "Loading... Conference Entry Loading... Coworking Entry Loading... Manager's Off…" at bounding box center [784, 414] width 1568 height 736
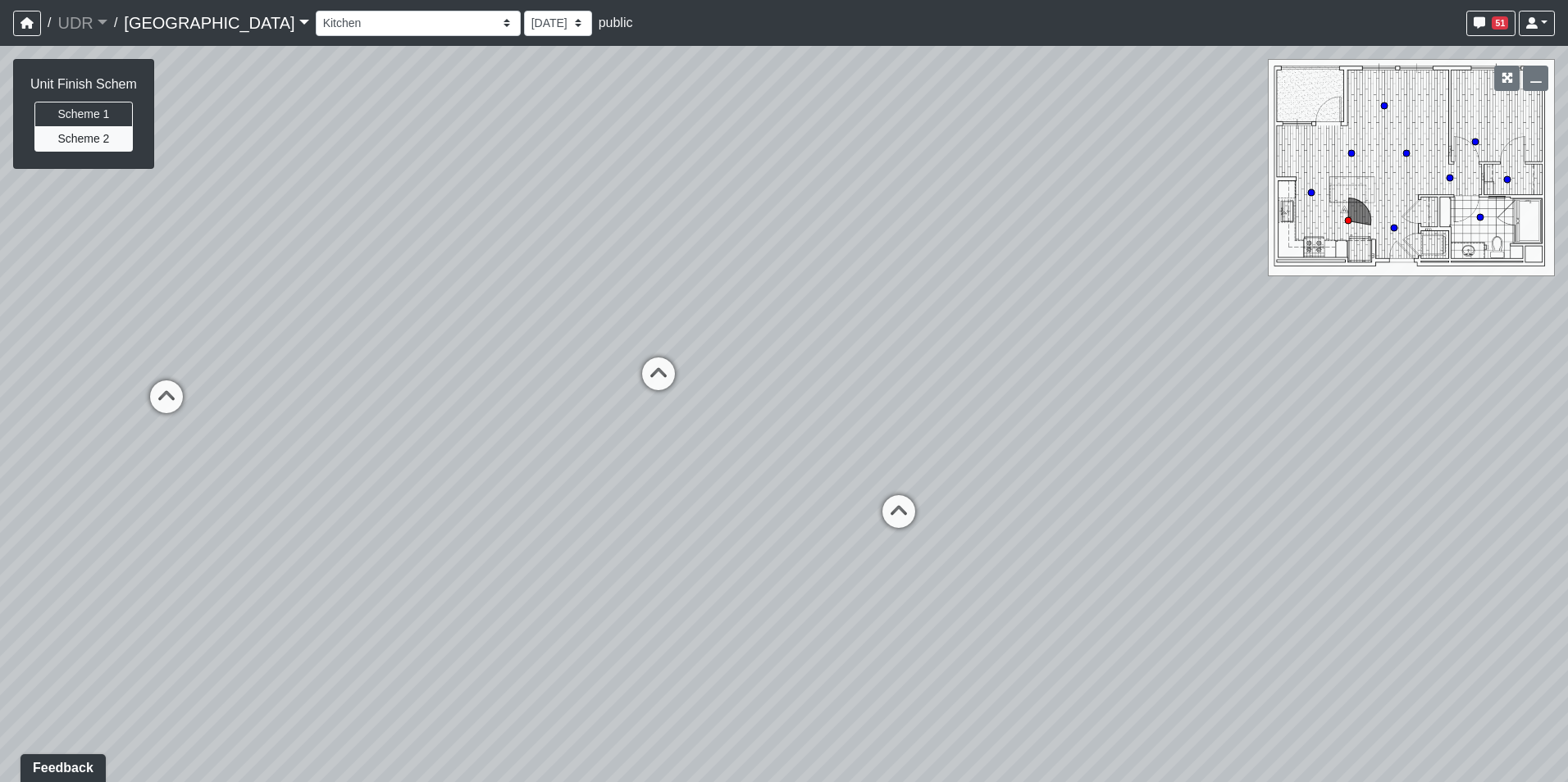
click at [1278, 439] on div "Loading... Conference Entry Loading... Coworking Entry Loading... Manager's Off…" at bounding box center [784, 414] width 1568 height 736
click at [548, 357] on icon at bounding box center [547, 360] width 49 height 49
select select "6z1c7f2bB1CiDY8Dm66y1N"
click at [348, 345] on div "Loading... Conference Entry Loading... Coworking Entry Loading... Manager's Off…" at bounding box center [784, 414] width 1568 height 736
click at [449, 486] on div "Loading... Conference Entry Loading... Coworking Entry Loading... Manager's Off…" at bounding box center [784, 414] width 1568 height 736
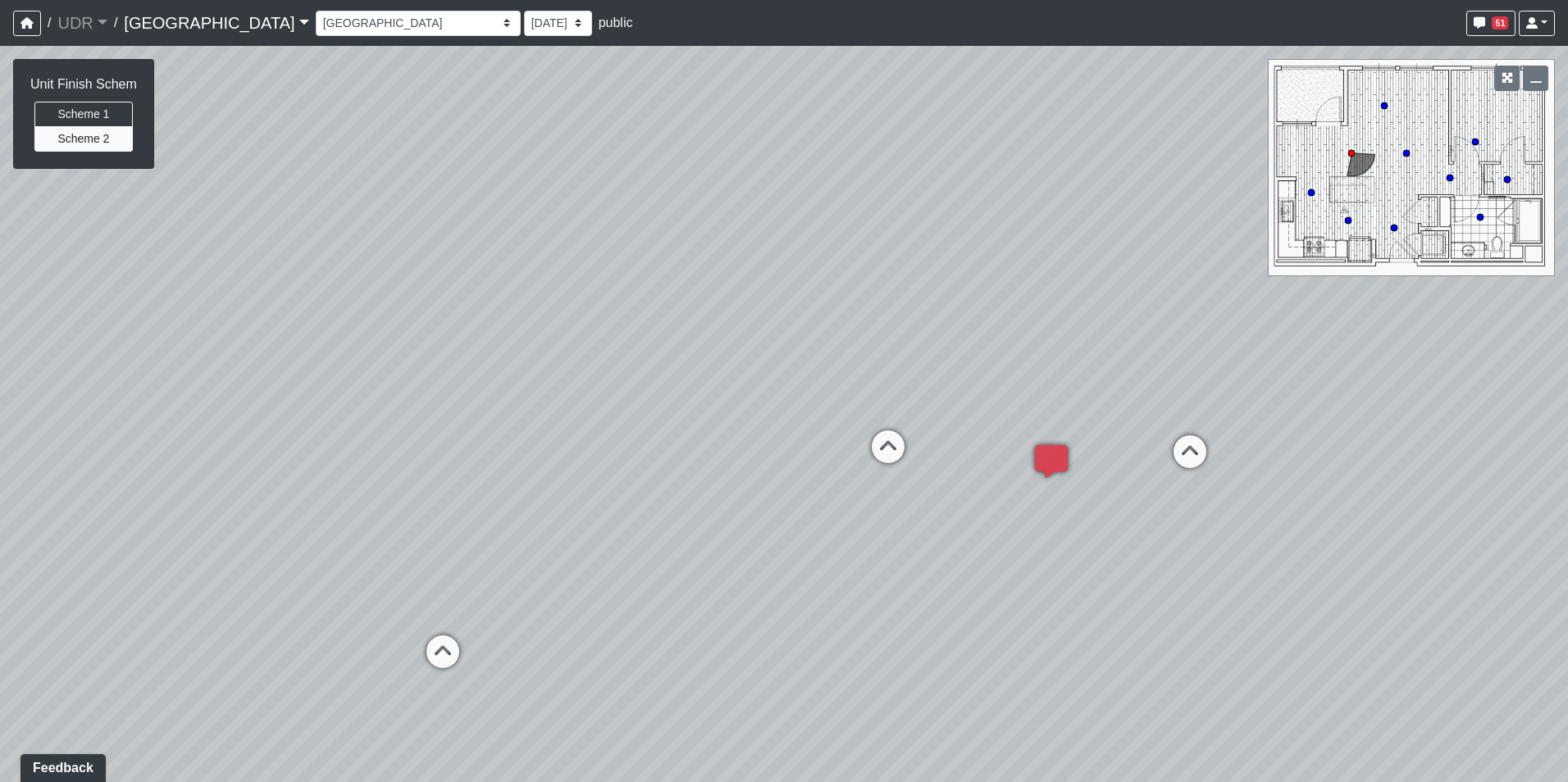
click at [606, 448] on div "Loading... Conference Entry Loading... Coworking Entry Loading... Manager's Off…" at bounding box center [784, 414] width 1568 height 736
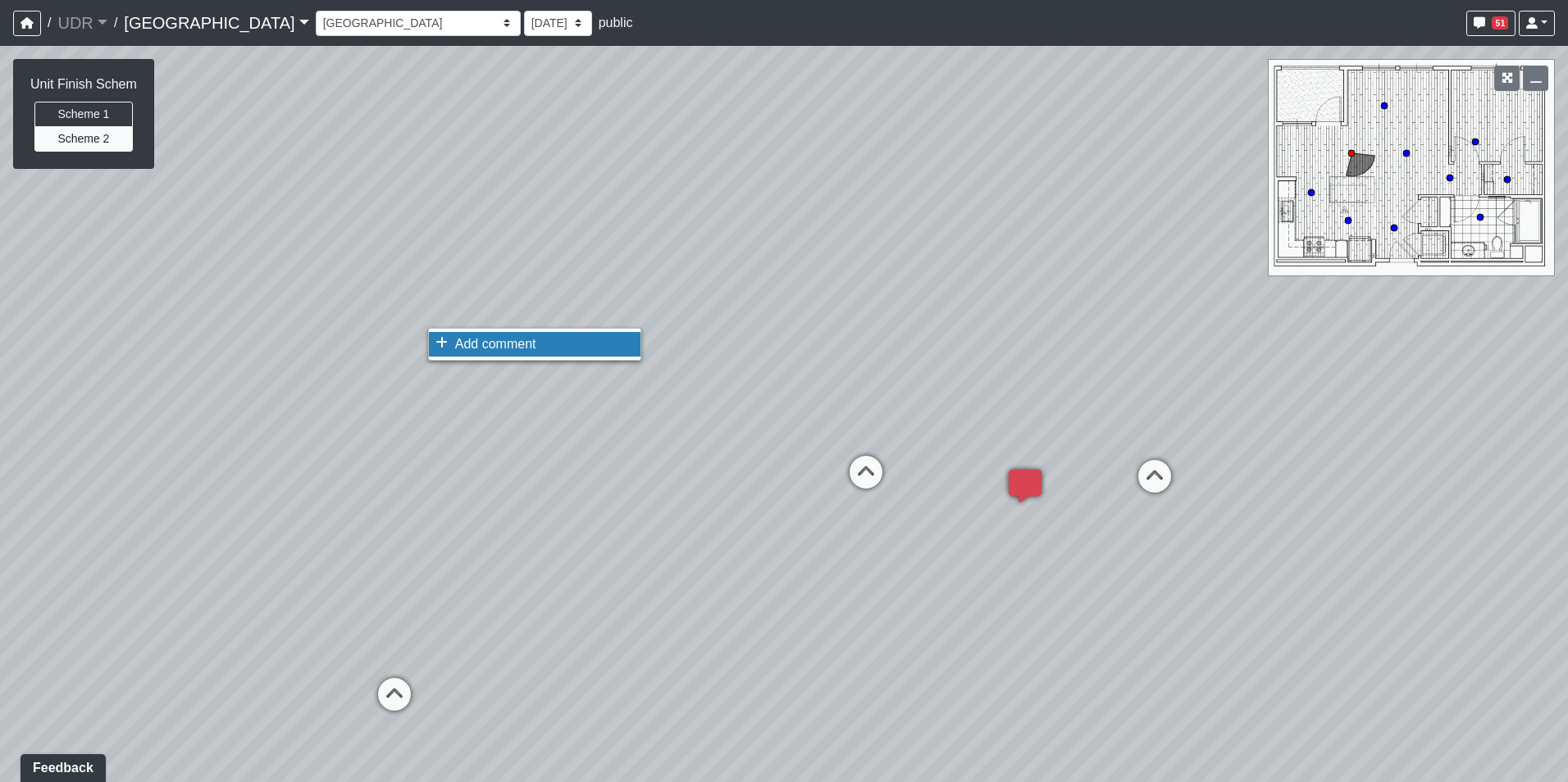
click at [453, 343] on li "Add comment" at bounding box center [534, 344] width 212 height 24
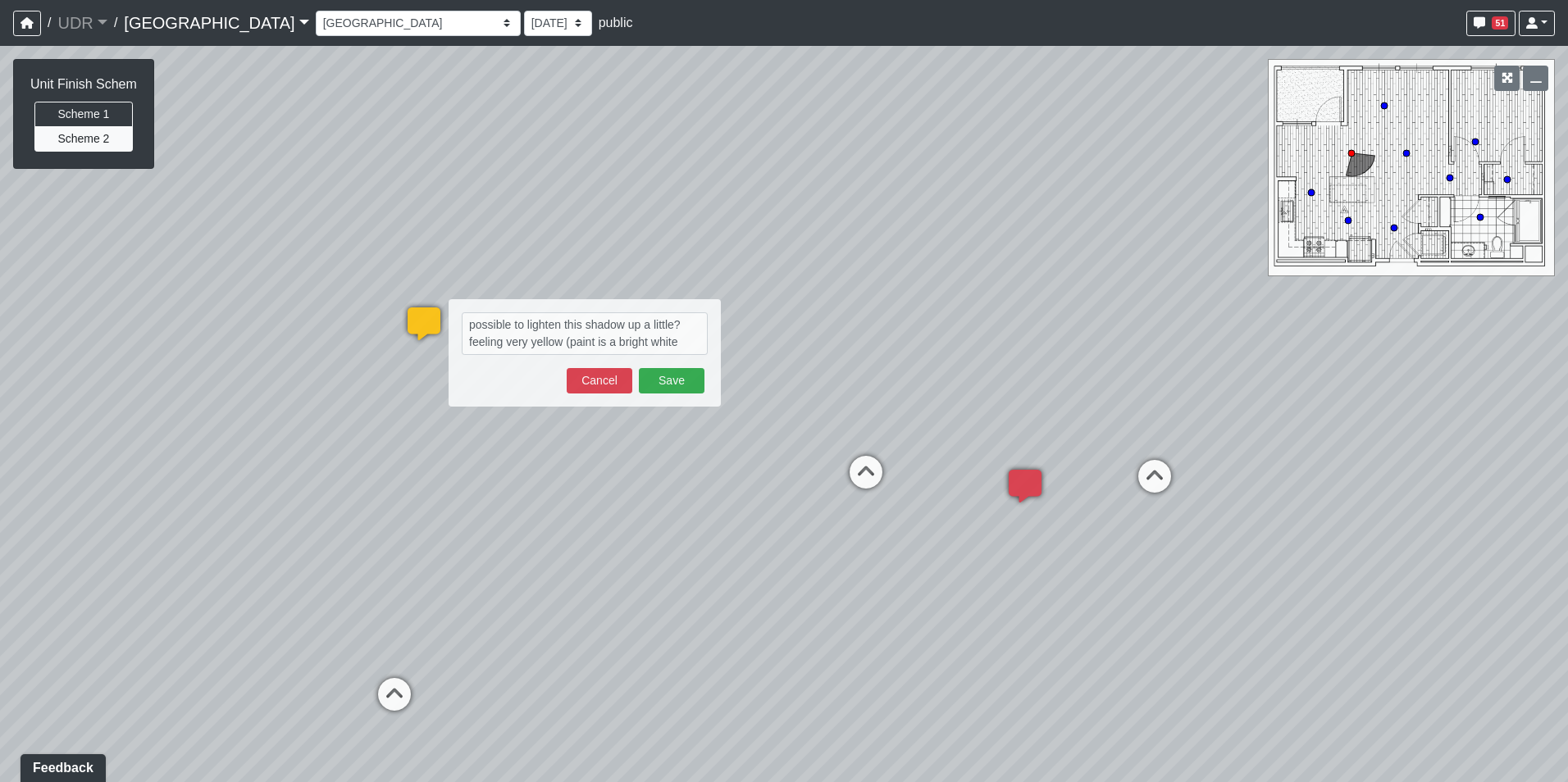
type textarea "possible to lighten this shadow up a little? feeling very yellow (paint is a br…"
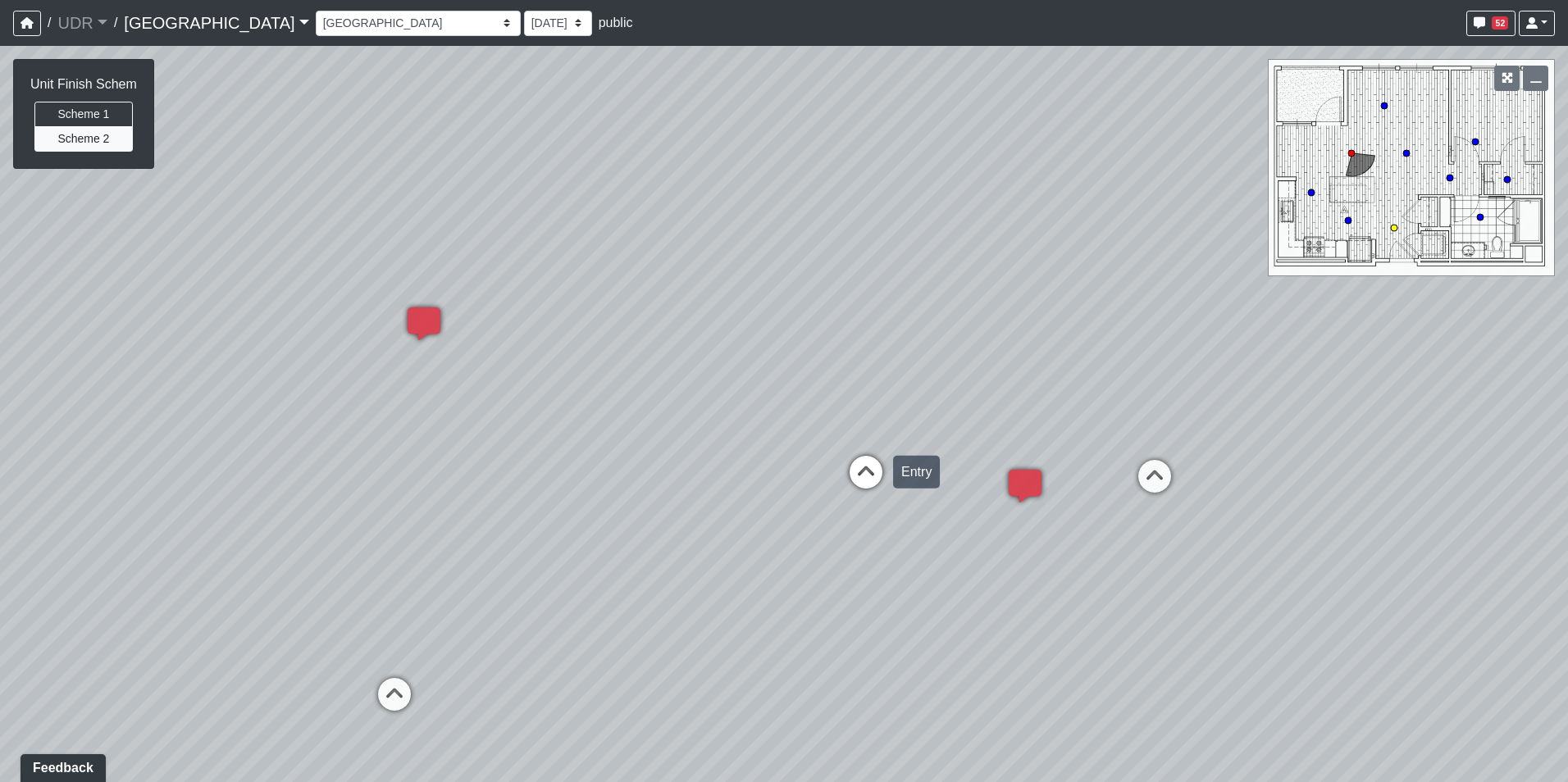
click at [868, 469] on icon at bounding box center [866, 480] width 49 height 49
select select "wpRQT4nd9rUAB2NRKh1Bfi"
click at [1105, 318] on div "Loading... Conference Entry Loading... Coworking Entry Loading... Manager's Off…" at bounding box center [784, 414] width 1568 height 736
click at [1199, 269] on div "Loading... Conference Entry Loading... Coworking Entry Loading... Manager's Off…" at bounding box center [784, 414] width 1568 height 736
drag, startPoint x: 864, startPoint y: 350, endPoint x: 631, endPoint y: 587, distance: 332.4
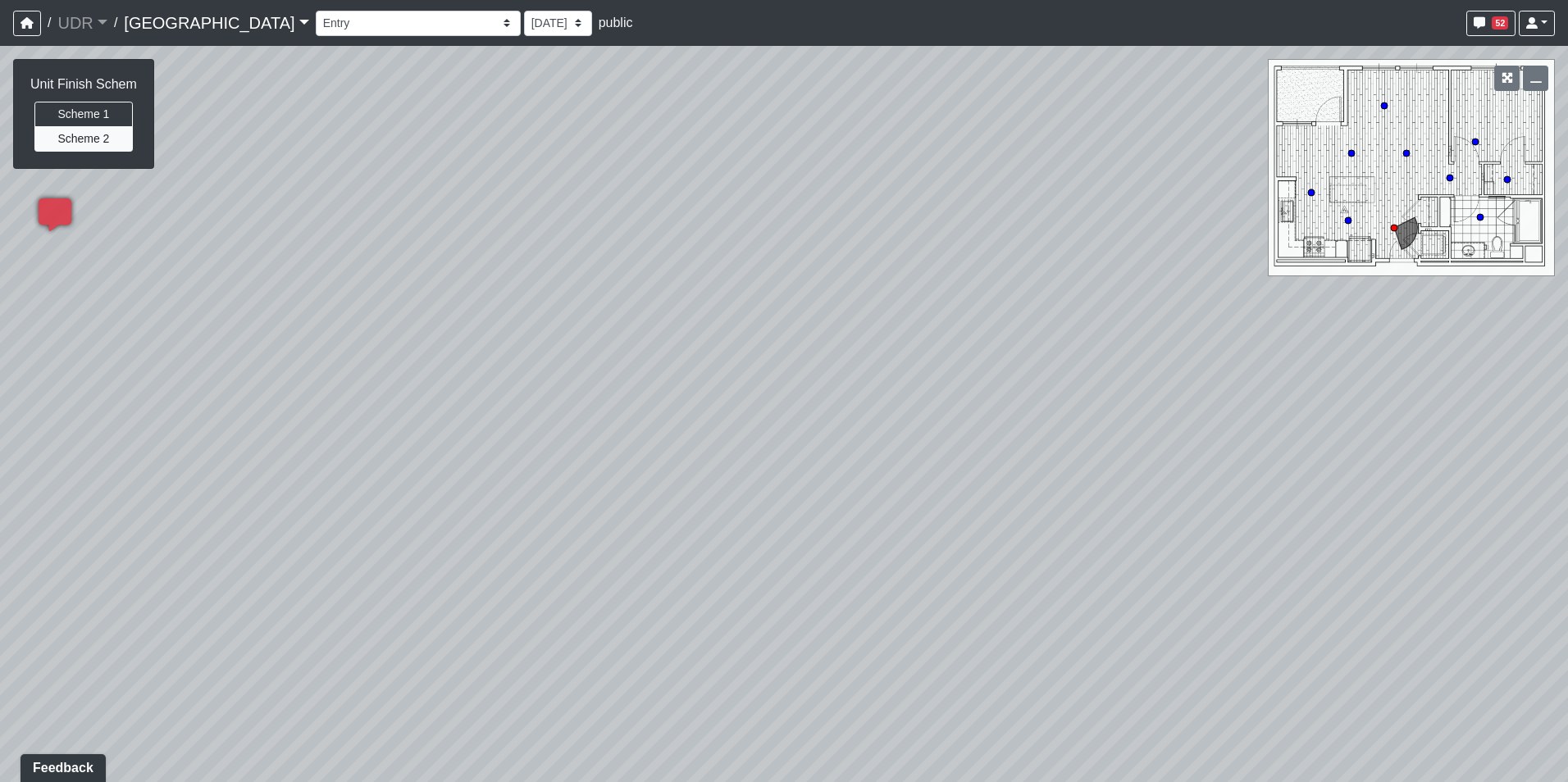
click at [631, 587] on div "Loading... Conference Entry Loading... Coworking Entry Loading... Manager's Off…" at bounding box center [784, 414] width 1568 height 736
click at [753, 589] on li "Add comment" at bounding box center [815, 599] width 212 height 24
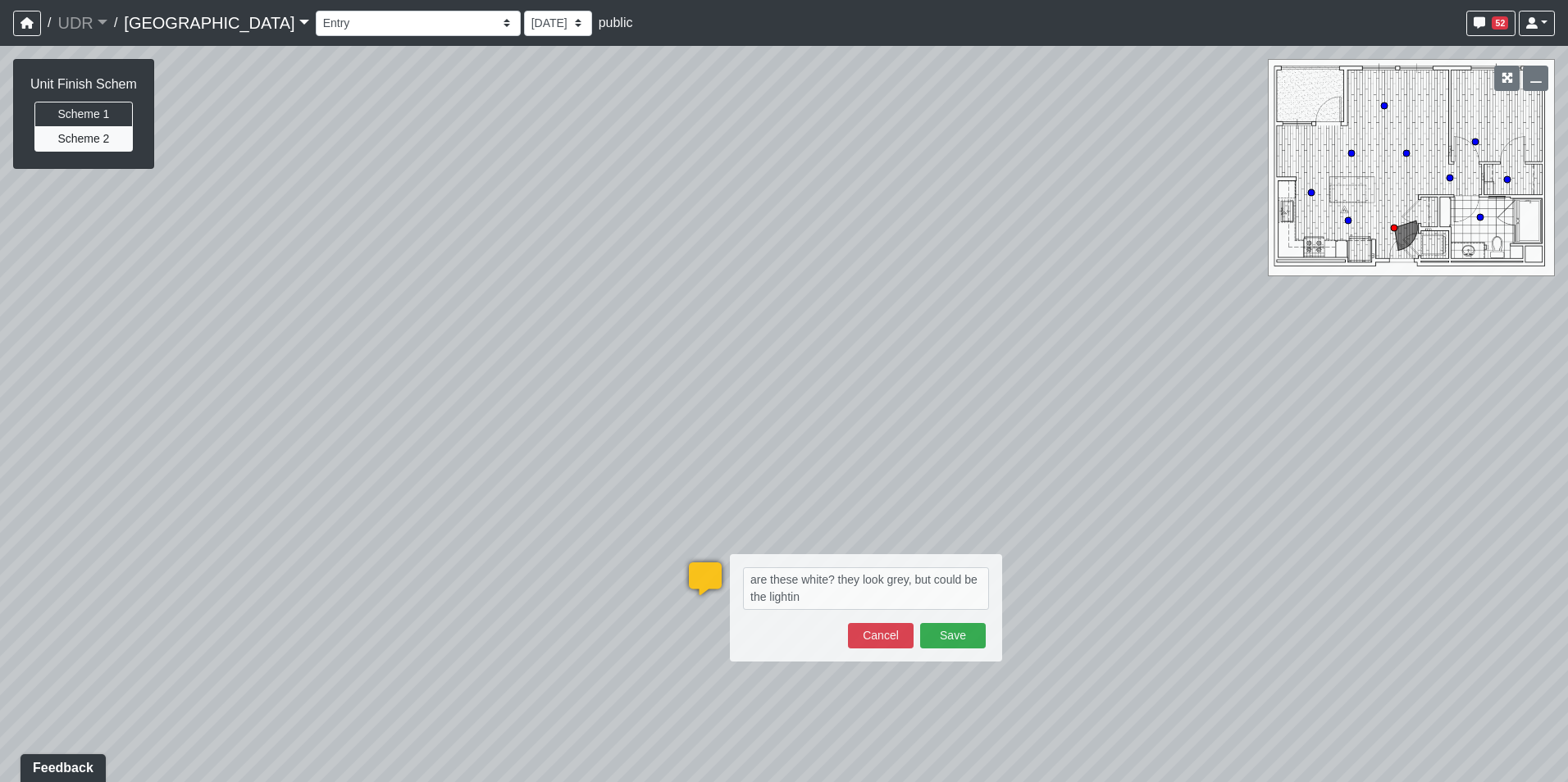
type textarea "are these white? they look grey, but could be the lighting"
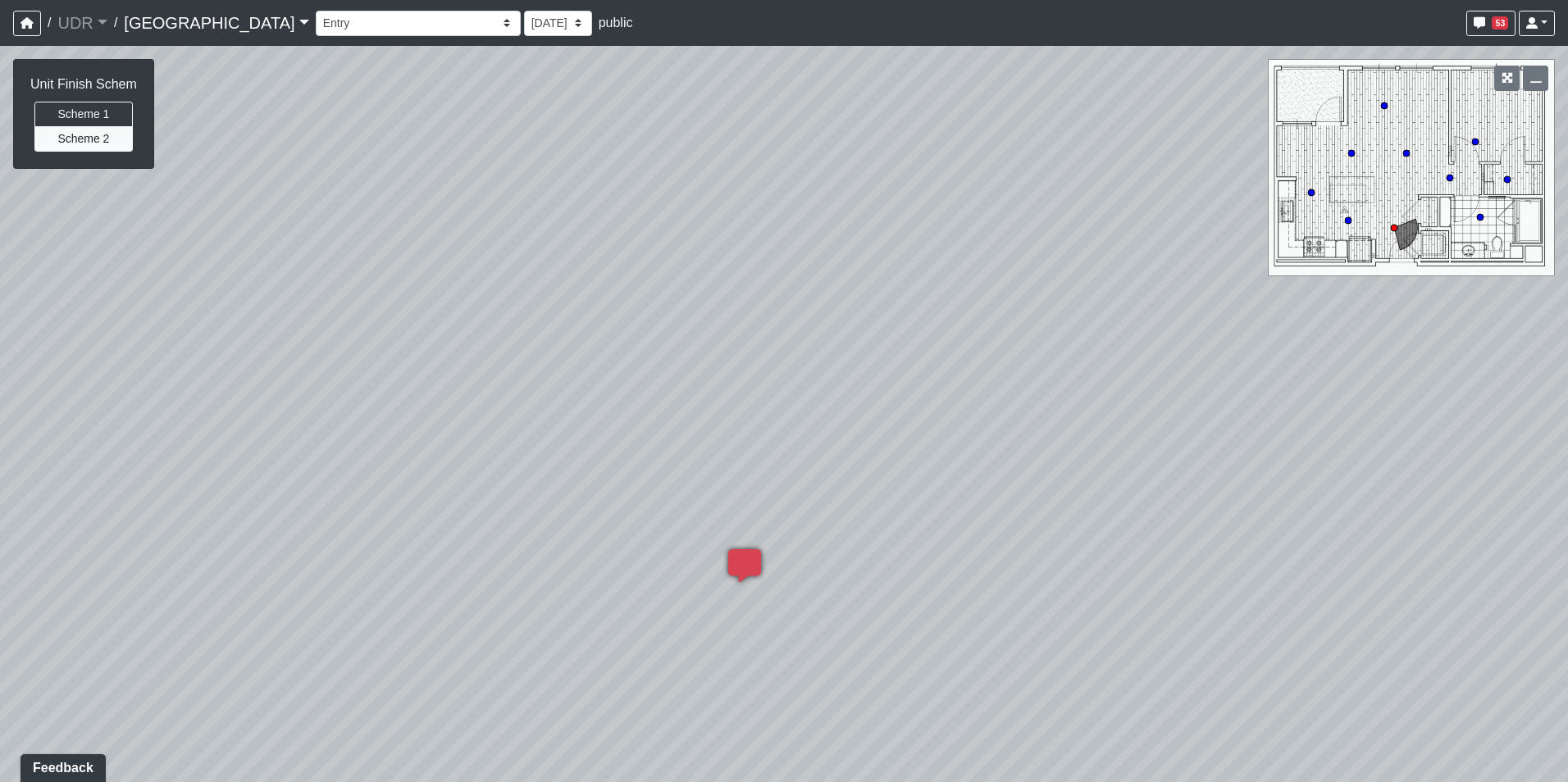
drag, startPoint x: 659, startPoint y: 411, endPoint x: 1278, endPoint y: 335, distance: 623.6
click at [1278, 335] on div "Loading... Conference Entry Loading... Coworking Entry Loading... Manager's Off…" at bounding box center [784, 414] width 1568 height 736
drag, startPoint x: 717, startPoint y: 408, endPoint x: 514, endPoint y: 253, distance: 255.4
click at [514, 253] on div "Loading... Conference Entry Loading... Coworking Entry Loading... Manager's Off…" at bounding box center [784, 414] width 1568 height 736
drag, startPoint x: 514, startPoint y: 253, endPoint x: 1024, endPoint y: 200, distance: 512.7
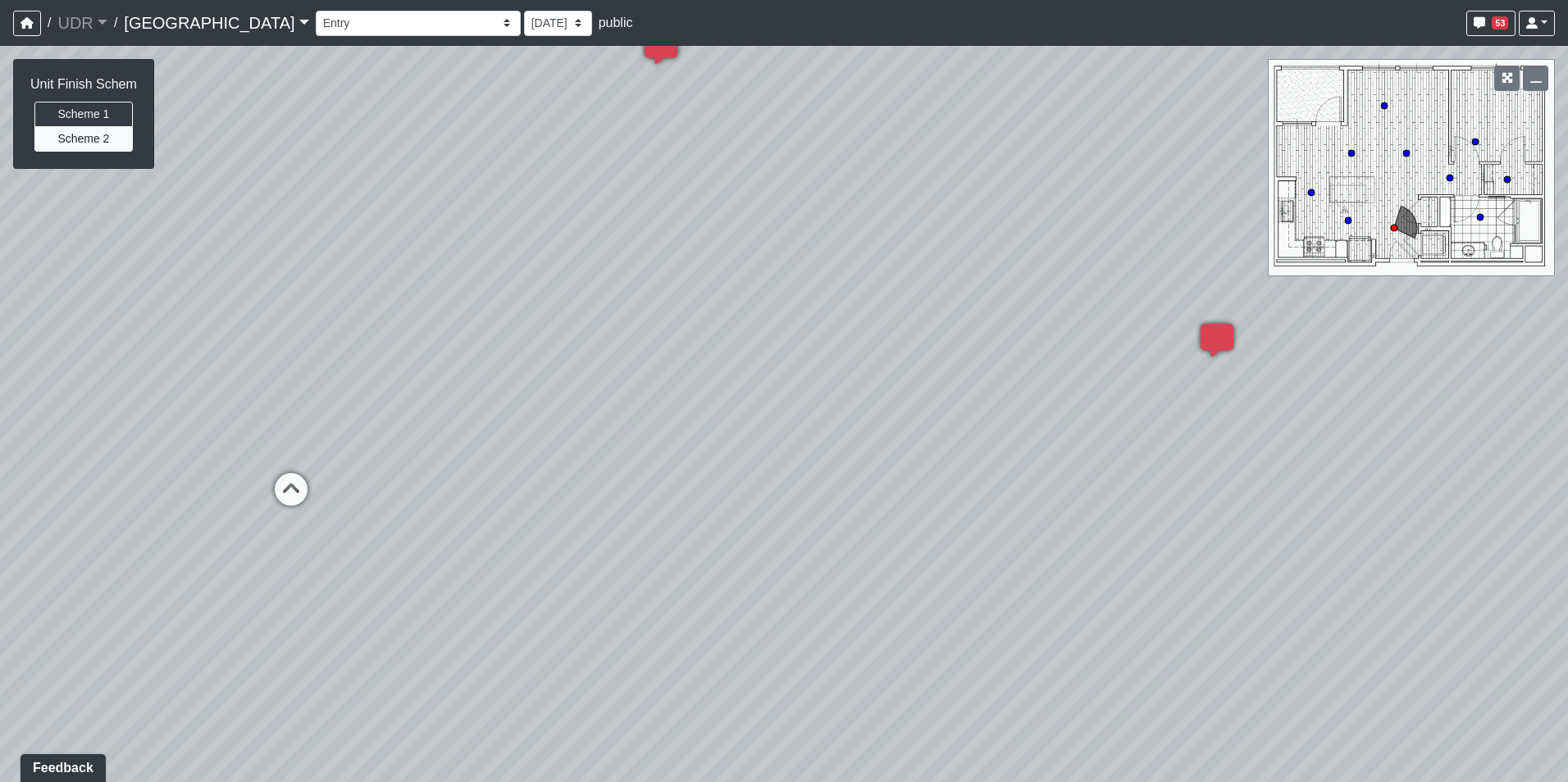
click at [1019, 202] on div "Loading... Conference Entry Loading... Coworking Entry Loading... Manager's Off…" at bounding box center [784, 414] width 1568 height 736
drag, startPoint x: 653, startPoint y: 211, endPoint x: 879, endPoint y: 474, distance: 346.8
click at [879, 474] on div "Loading... Conference Entry Loading... Coworking Entry Loading... Manager's Off…" at bounding box center [784, 414] width 1568 height 736
click at [997, 538] on icon at bounding box center [988, 541] width 49 height 49
drag, startPoint x: 997, startPoint y: 538, endPoint x: 935, endPoint y: 502, distance: 71.7
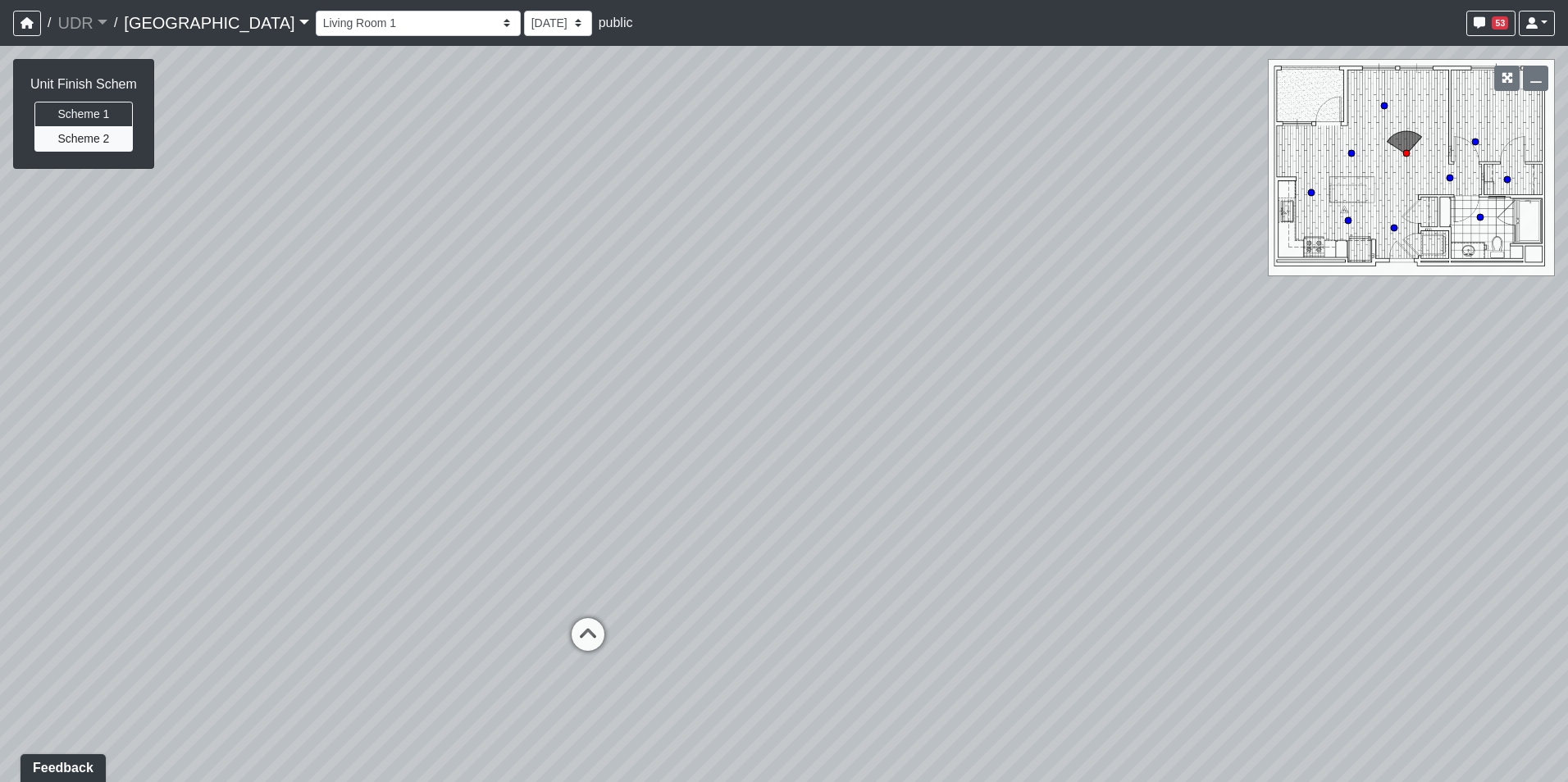
click at [935, 502] on div "Loading... Conference Entry Loading... Coworking Entry Loading... Manager's Off…" at bounding box center [784, 414] width 1568 height 736
drag, startPoint x: 560, startPoint y: 473, endPoint x: 1121, endPoint y: 450, distance: 561.5
click at [1010, 449] on div "Loading... Conference Entry Loading... Coworking Entry Loading... Manager's Off…" at bounding box center [784, 414] width 1568 height 736
drag, startPoint x: 531, startPoint y: 459, endPoint x: 1078, endPoint y: 482, distance: 547.5
click at [1106, 476] on div "Loading... Conference Entry Loading... Coworking Entry Loading... Manager's Off…" at bounding box center [784, 414] width 1568 height 736
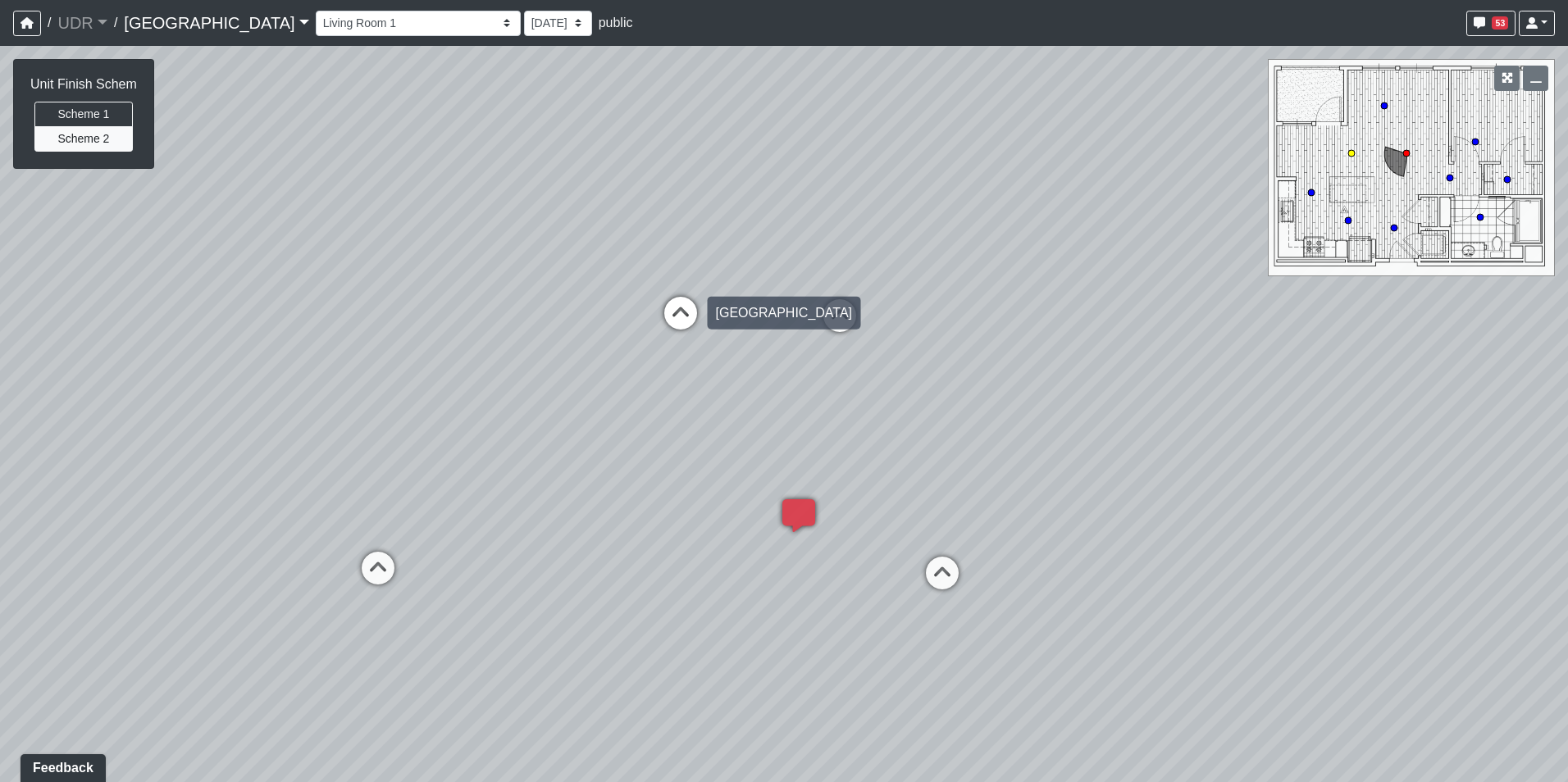
click at [662, 314] on icon at bounding box center [680, 321] width 49 height 49
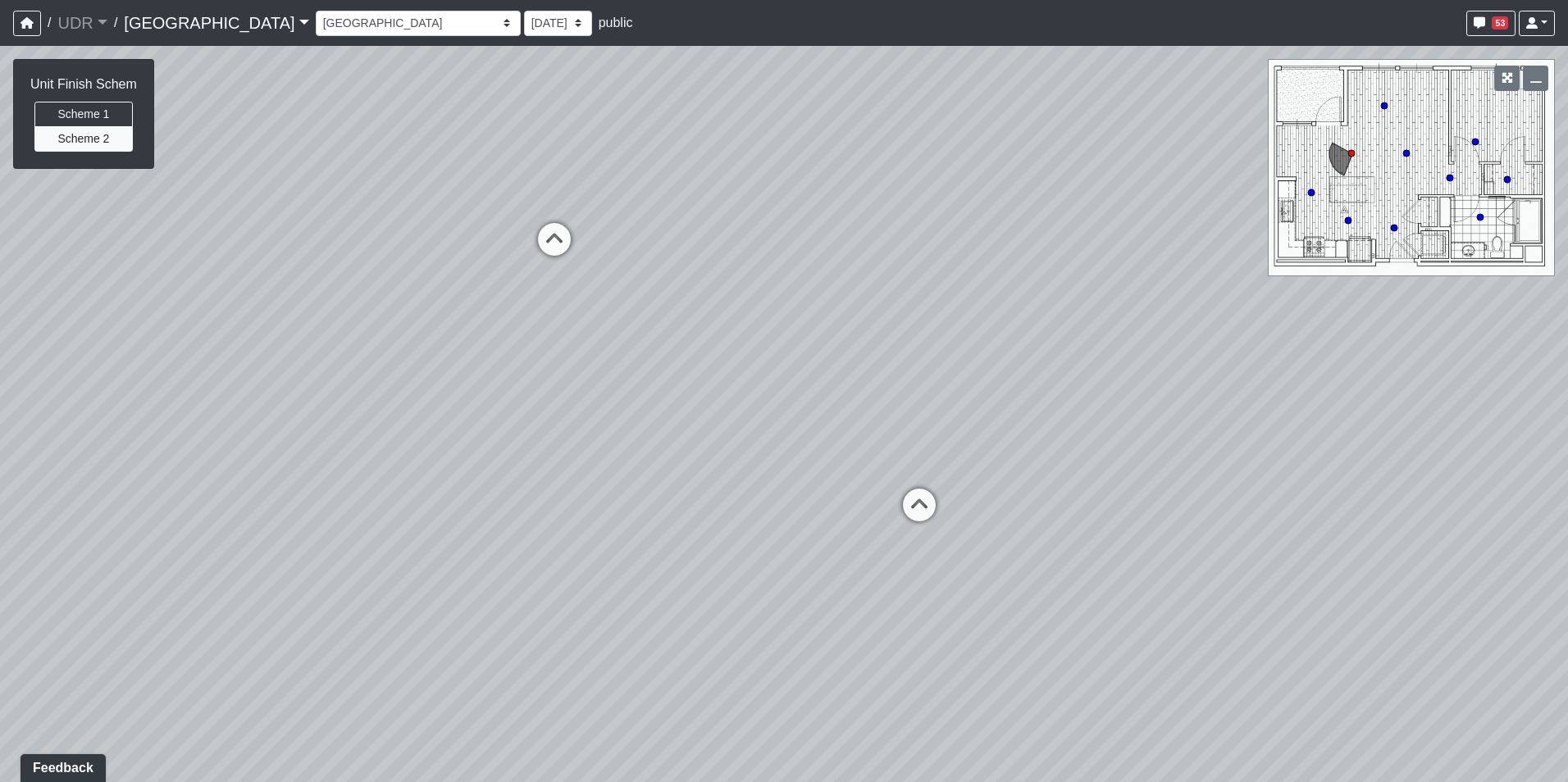
drag, startPoint x: 900, startPoint y: 498, endPoint x: 619, endPoint y: 345, distance: 320.0
click at [625, 350] on div "Loading... Conference Entry Loading... Coworking Entry Loading... Manager's Off…" at bounding box center [784, 414] width 1568 height 736
drag, startPoint x: 447, startPoint y: 369, endPoint x: 1018, endPoint y: 526, distance: 592.2
click at [1125, 552] on div "Loading... Conference Entry Loading... Coworking Entry Loading... Manager's Off…" at bounding box center [784, 414] width 1568 height 736
click at [523, 283] on icon at bounding box center [524, 291] width 49 height 49
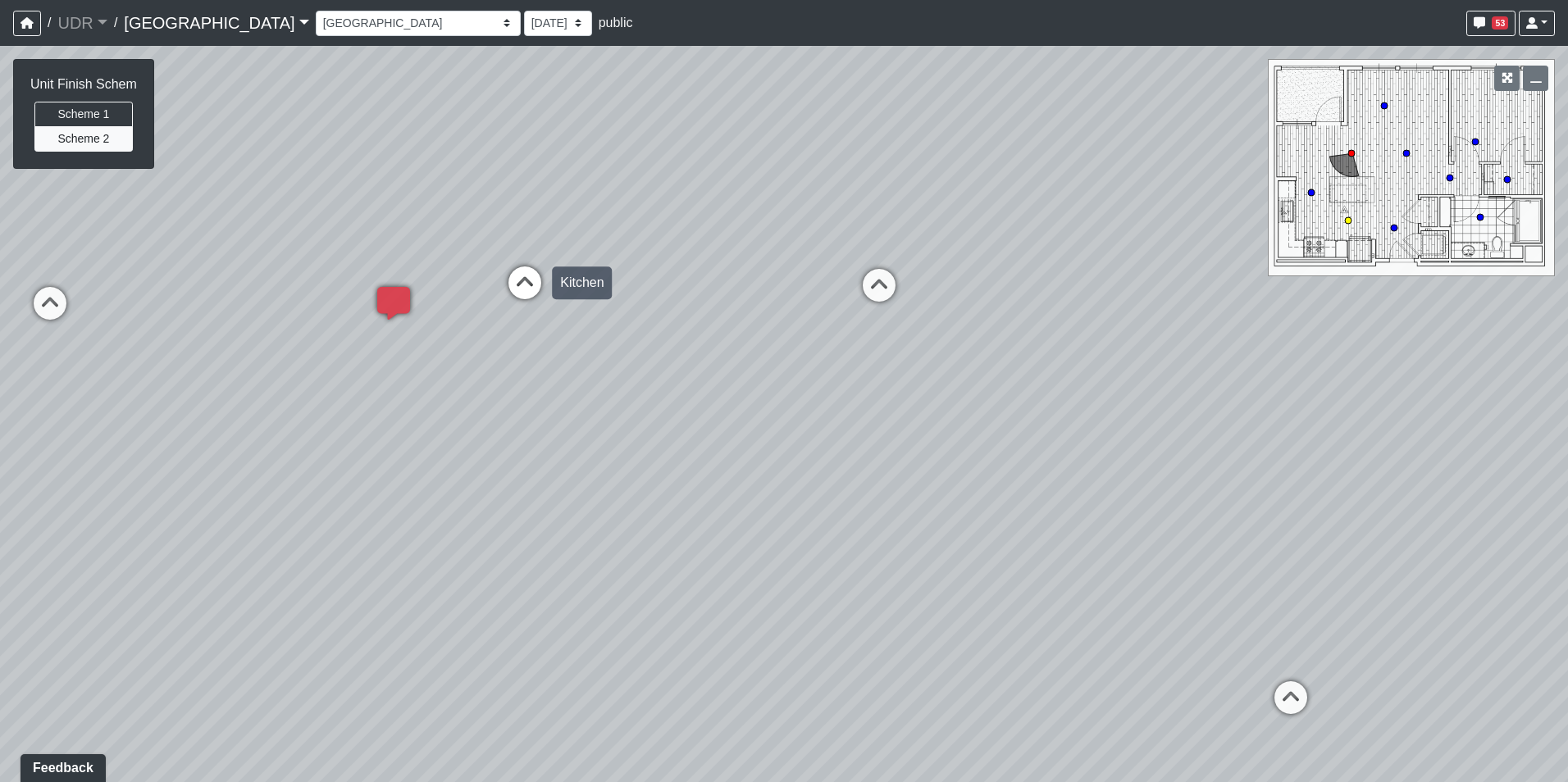
select select "4AVdcnS5wuxQUWEvfcemzT"
drag, startPoint x: 909, startPoint y: 532, endPoint x: 433, endPoint y: 422, distance: 488.5
click at [457, 427] on div "Loading... Conference Entry Loading... Coworking Entry Loading... Manager's Off…" at bounding box center [784, 414] width 1568 height 736
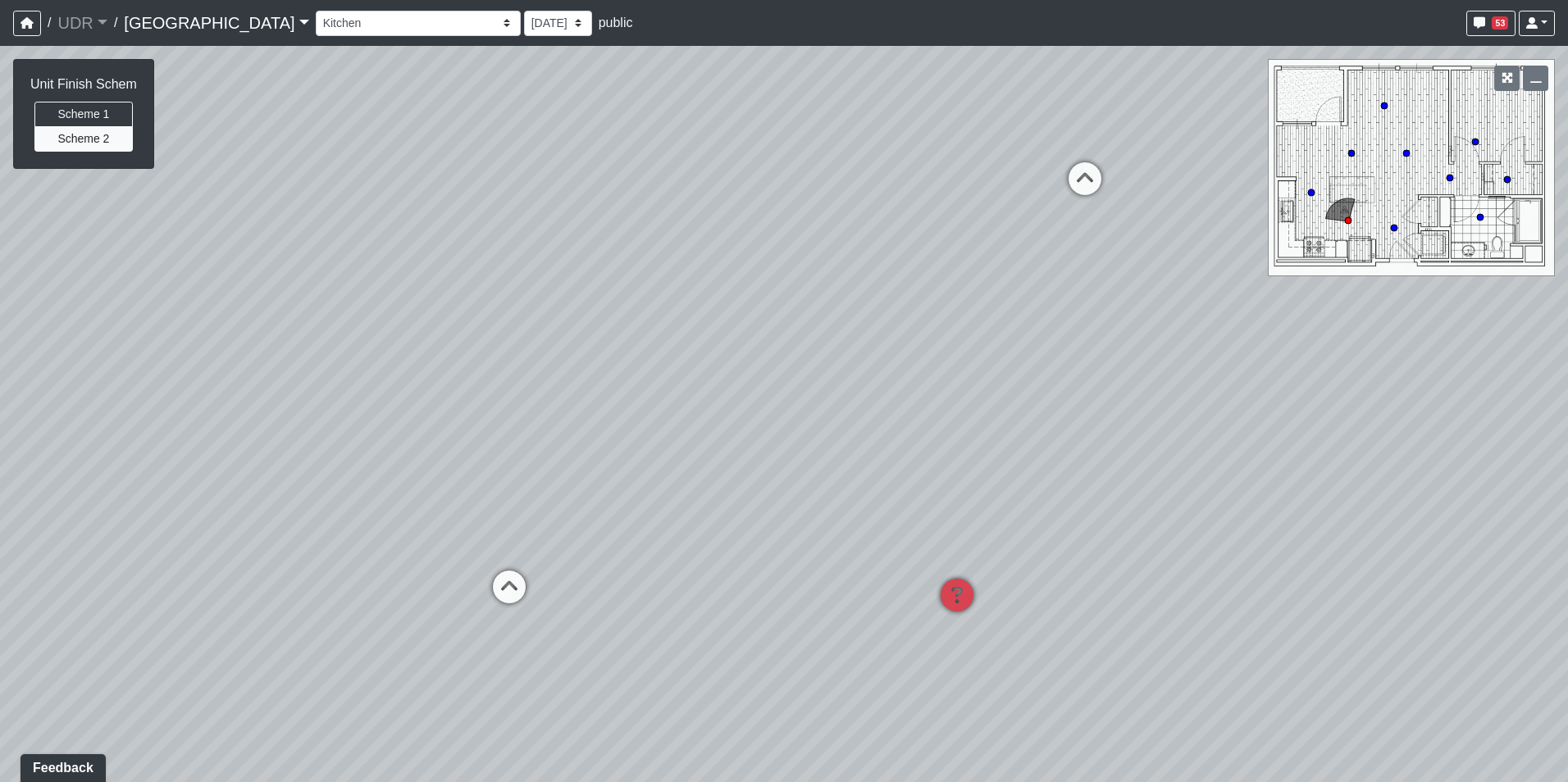
drag, startPoint x: 896, startPoint y: 411, endPoint x: 596, endPoint y: 558, distance: 334.1
click at [596, 558] on div "Loading... Conference Entry Loading... Coworking Entry Loading... Manager's Off…" at bounding box center [784, 414] width 1568 height 736
drag, startPoint x: 841, startPoint y: 428, endPoint x: 401, endPoint y: 388, distance: 441.8
click at [401, 388] on div "Loading... Conference Entry Loading... Coworking Entry Loading... Manager's Off…" at bounding box center [784, 414] width 1568 height 736
drag, startPoint x: 706, startPoint y: 557, endPoint x: 680, endPoint y: 375, distance: 183.8
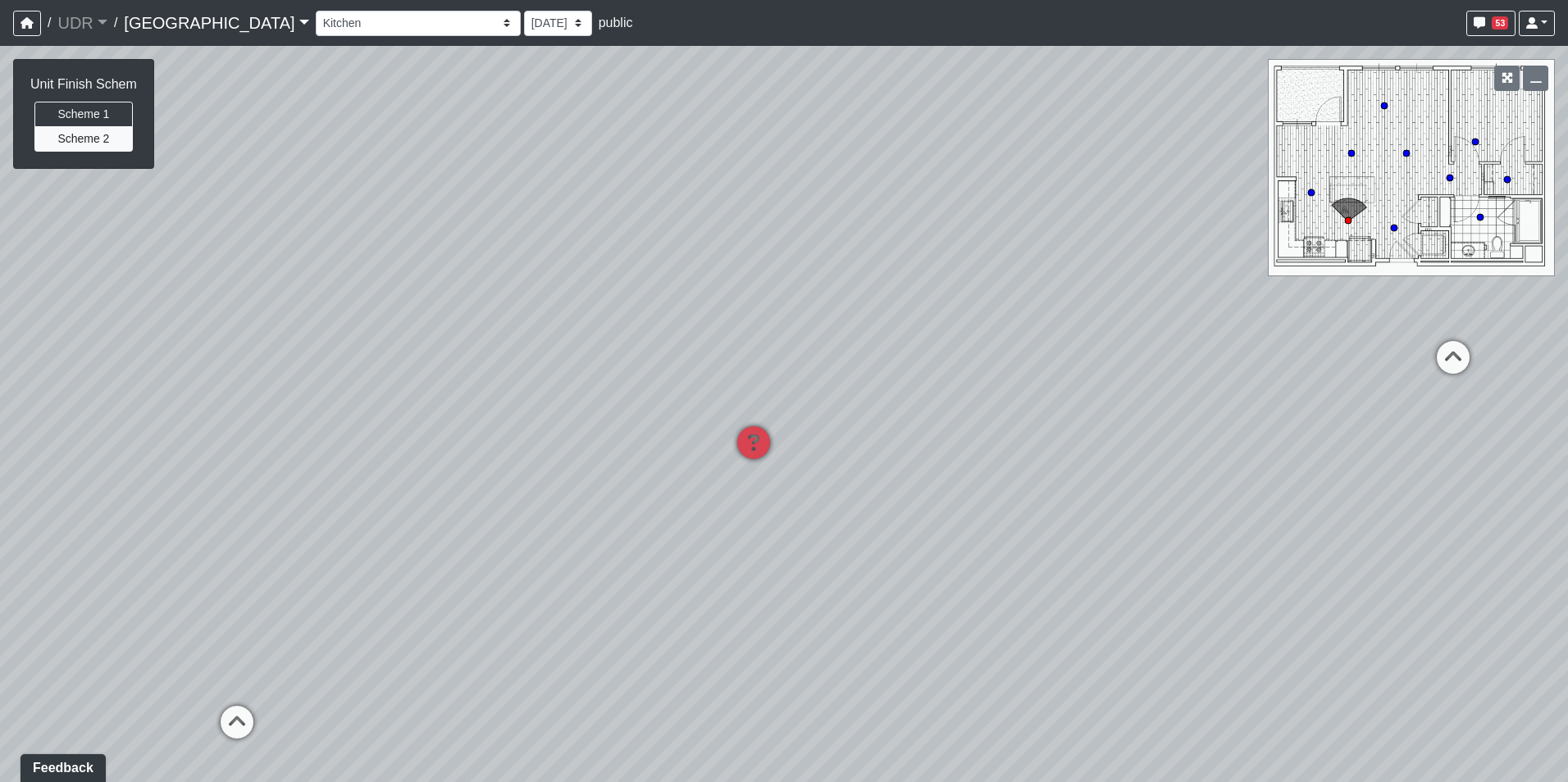
click at [680, 375] on div "Loading... Conference Entry Loading... Coworking Entry Loading... Manager's Off…" at bounding box center [784, 414] width 1568 height 736
click at [328, 40] on nav "/ UDR UDR Loading... / [GEOGRAPHIC_DATA] Loading... Riverside Riverside Loading…" at bounding box center [784, 23] width 1568 height 46
click at [326, 26] on select "Entry 1 Entry 2 Entry 3 Fireplace Seating 1 Fireplace Seating 2 Island Counter …" at bounding box center [417, 23] width 205 height 25
drag, startPoint x: 630, startPoint y: 411, endPoint x: 630, endPoint y: 430, distance: 19.0
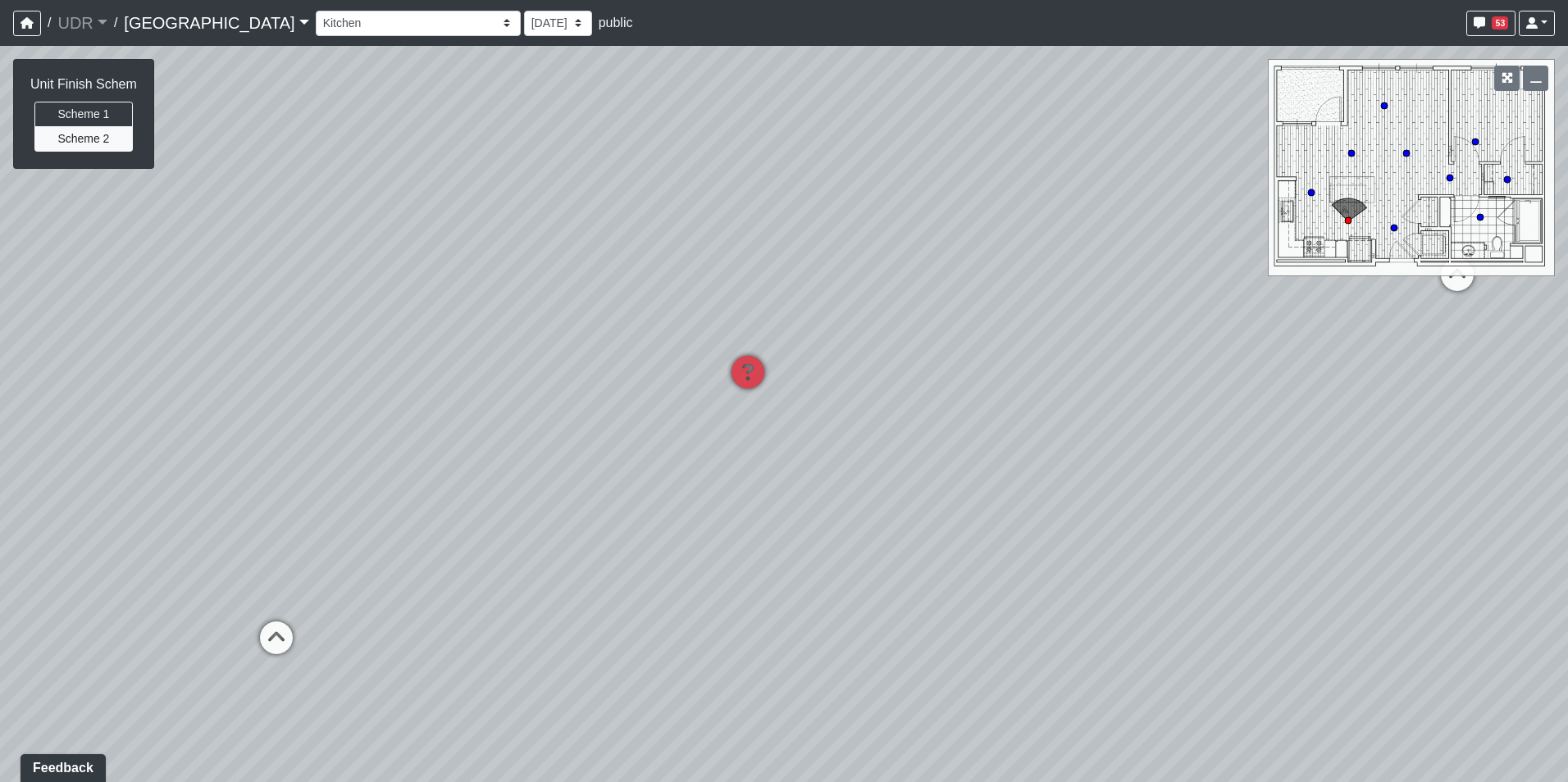
click at [630, 430] on div "Loading... Conference Entry Loading... Coworking Entry Loading... Manager's Off…" at bounding box center [784, 414] width 1568 height 736
drag, startPoint x: 634, startPoint y: 607, endPoint x: 704, endPoint y: 410, distance: 209.1
click at [704, 410] on div "Loading... Conference Entry Loading... Coworking Entry Loading... Manager's Off…" at bounding box center [784, 414] width 1568 height 736
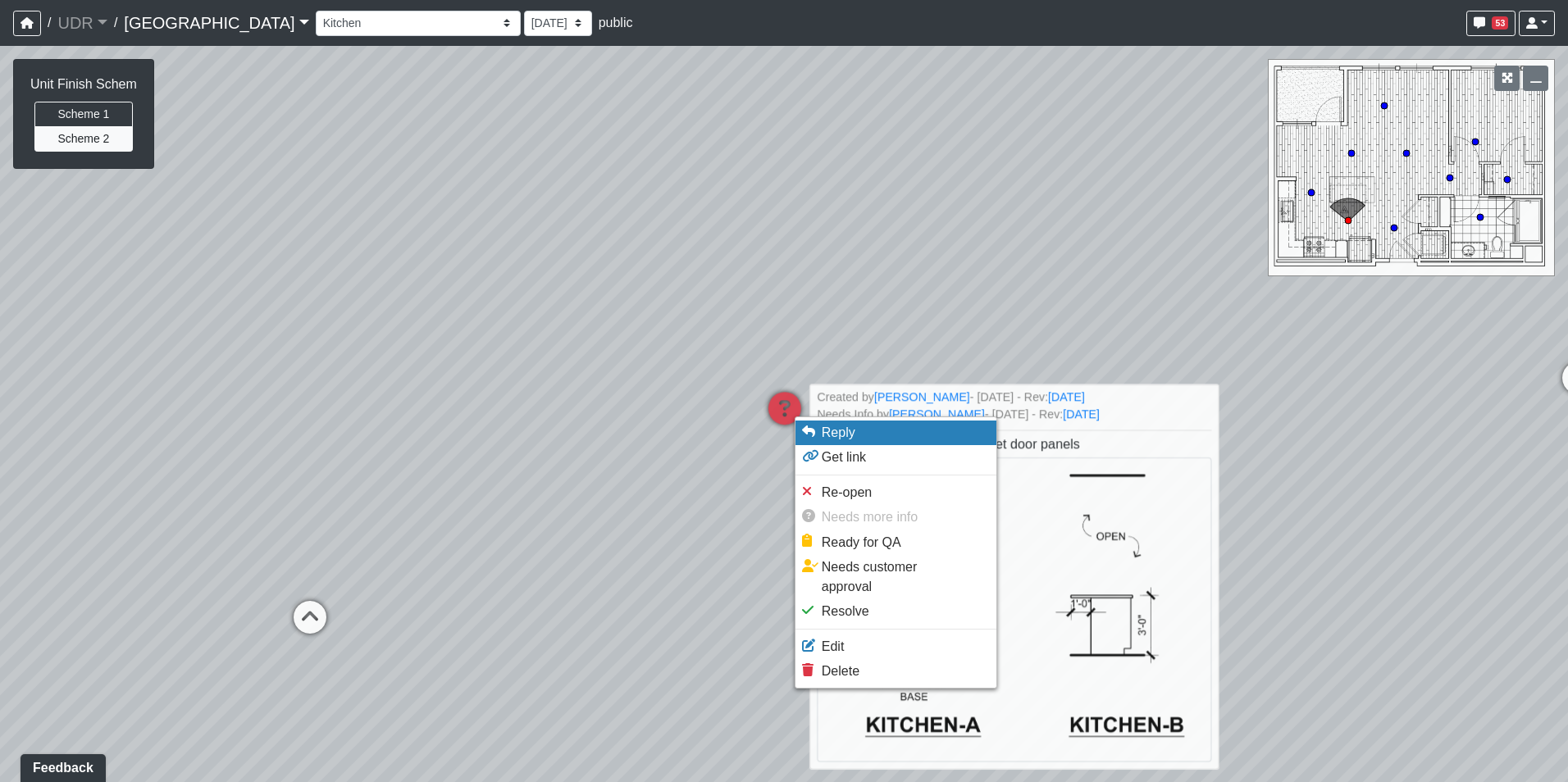
click at [846, 439] on span "Reply" at bounding box center [838, 432] width 34 height 14
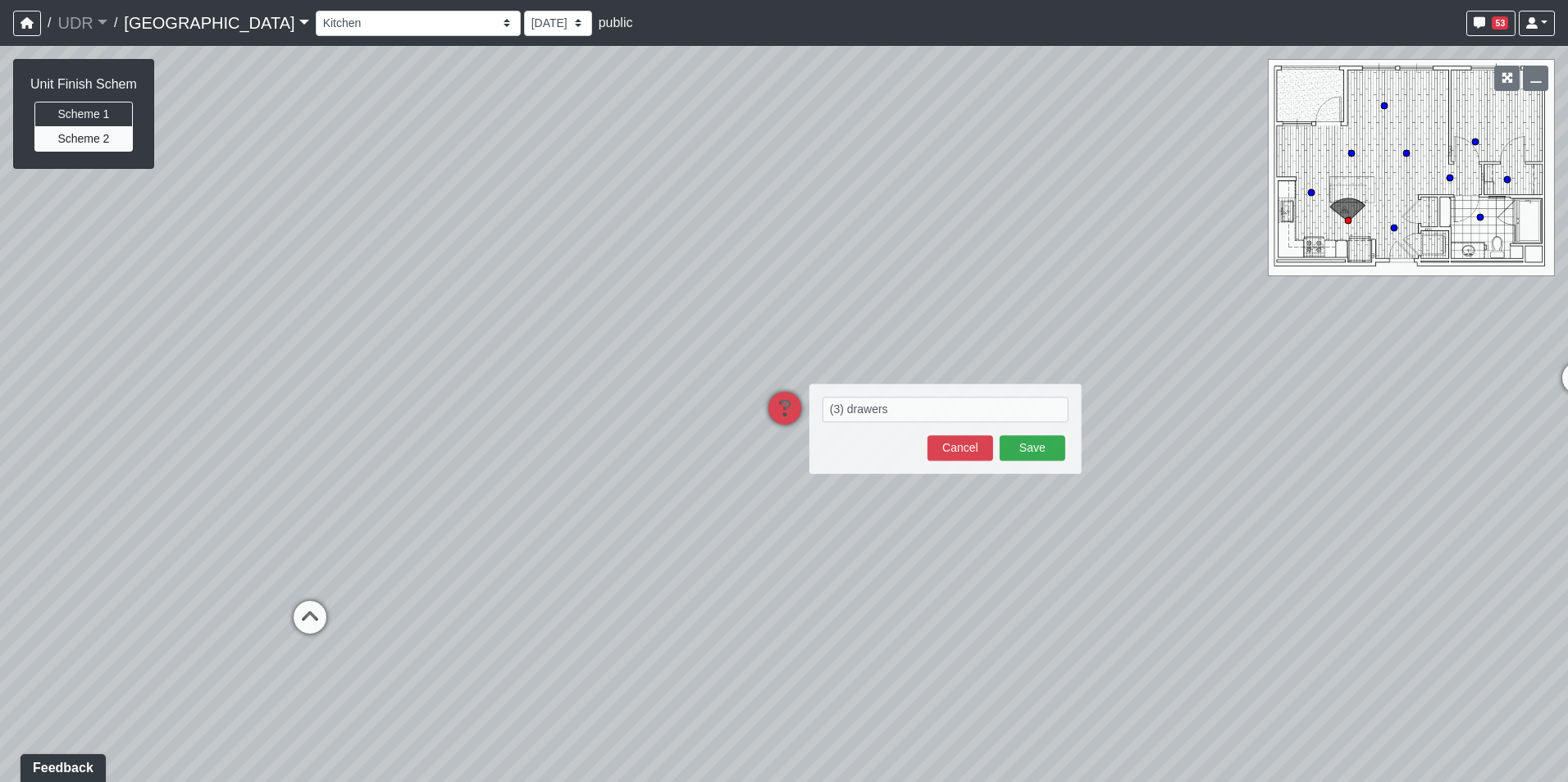
type textarea "(3) drawers blob:https://sizzle.atlasbayvr.com/5a183608-b32b-4cdd-803e-9567f5b0…"
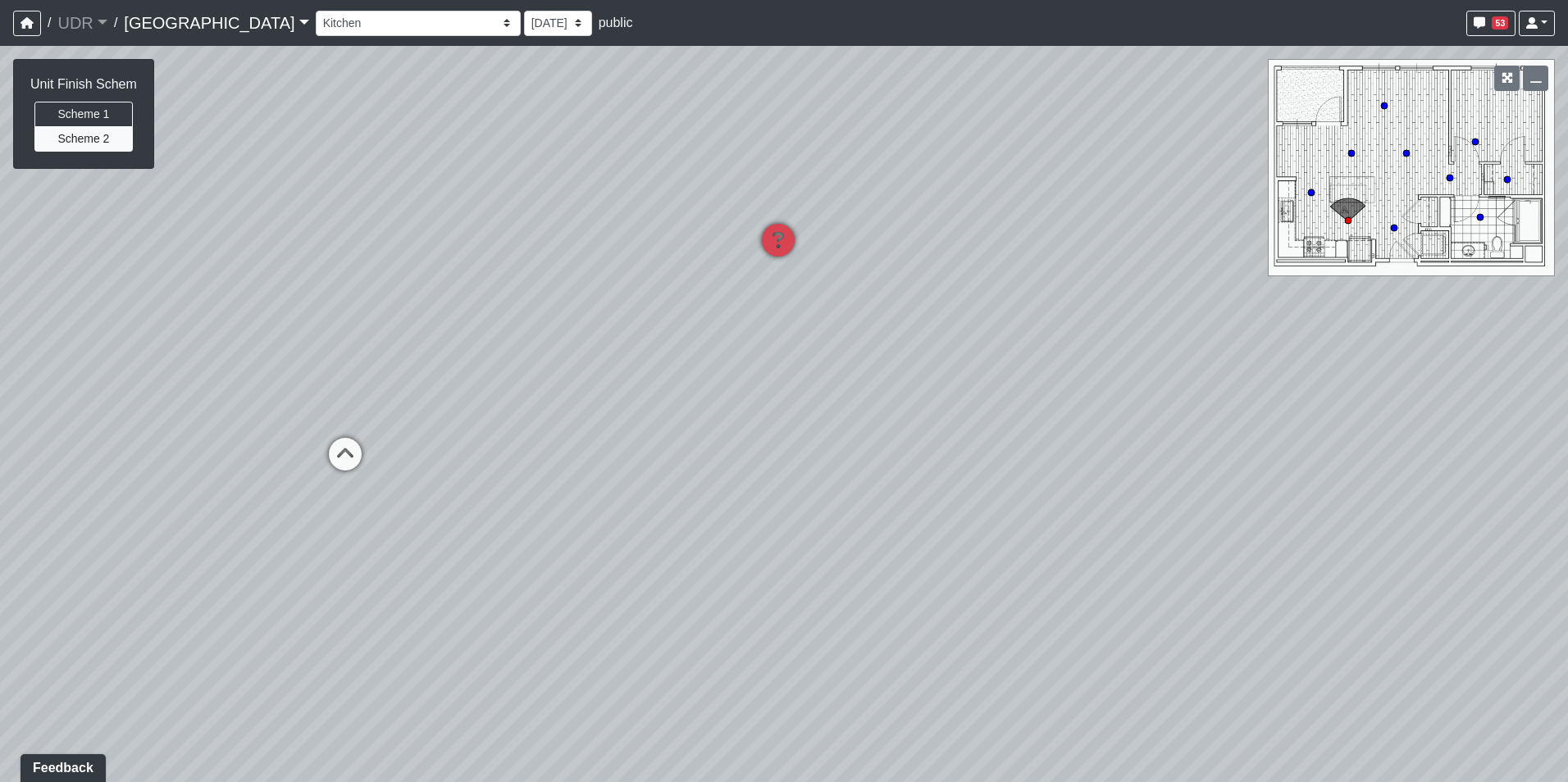
drag, startPoint x: 693, startPoint y: 555, endPoint x: 679, endPoint y: 355, distance: 200.5
click at [679, 355] on div "Loading... Conference Entry Loading... Coworking Entry Loading... Manager's Off…" at bounding box center [784, 414] width 1568 height 736
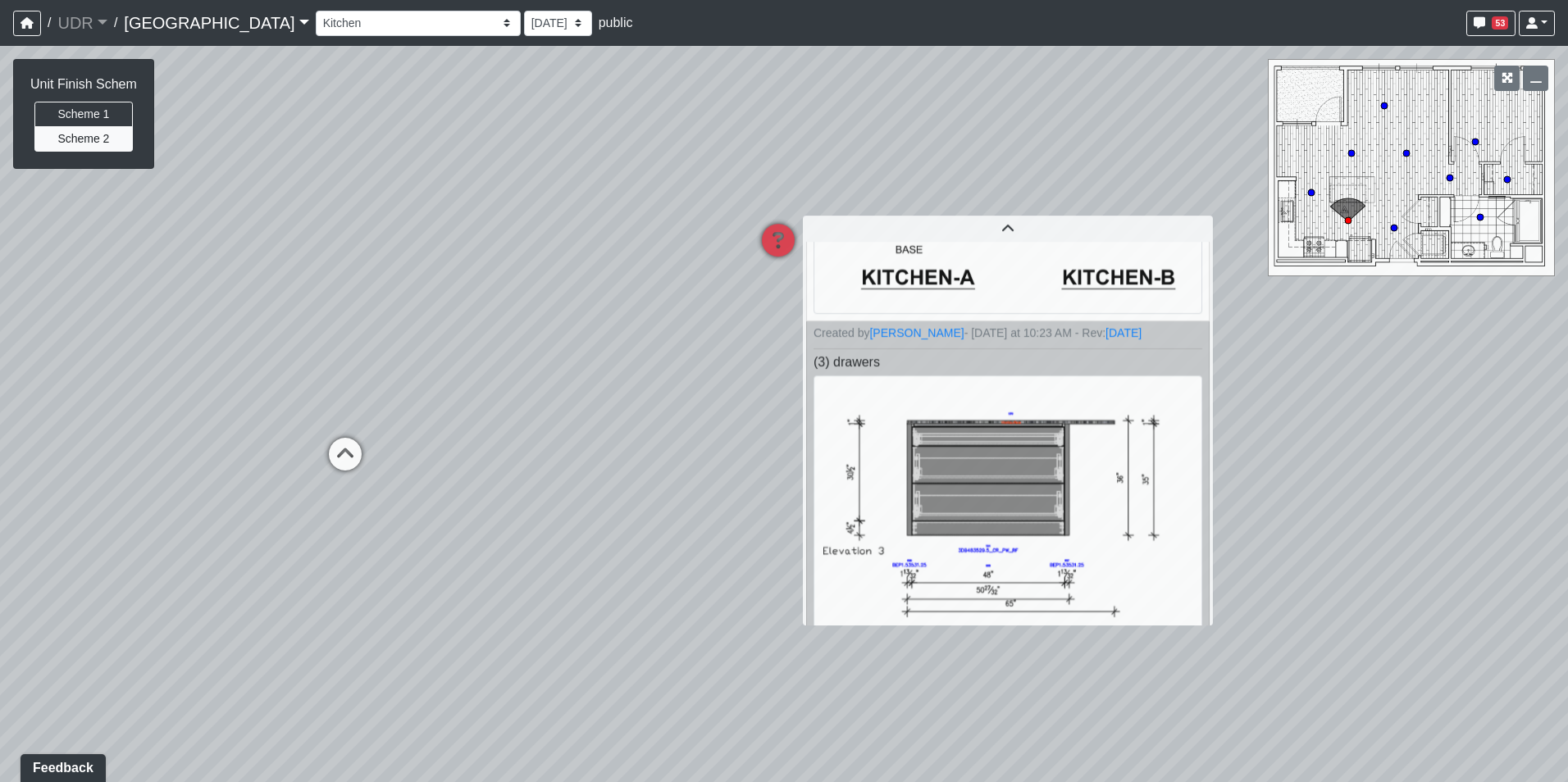
scroll to position [273, 0]
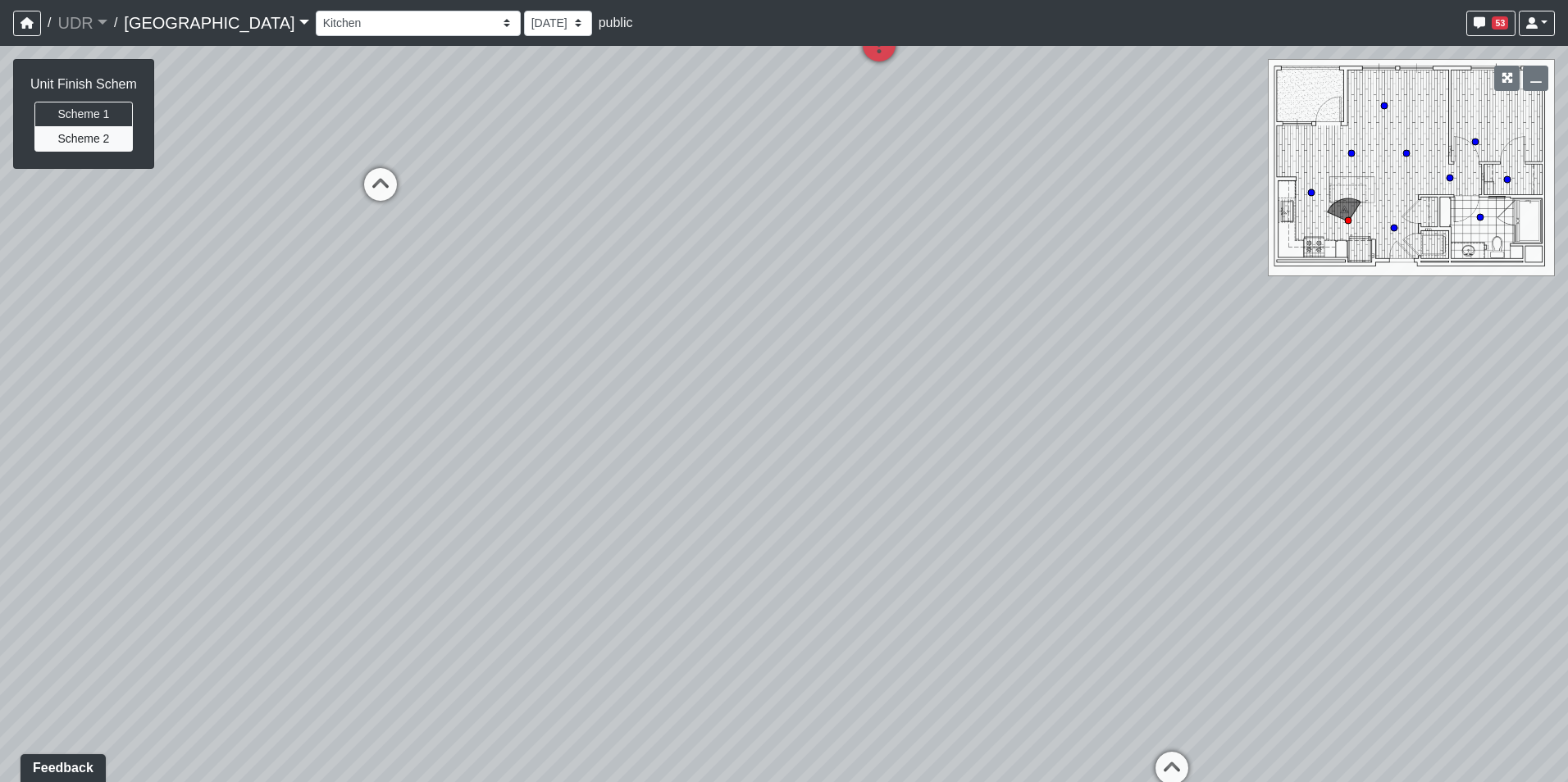
drag, startPoint x: 563, startPoint y: 397, endPoint x: 798, endPoint y: 125, distance: 359.5
click at [794, 131] on div "Loading... Conference Entry Loading... Coworking Entry Loading... Manager's Off…" at bounding box center [784, 414] width 1568 height 736
drag, startPoint x: 765, startPoint y: 299, endPoint x: 908, endPoint y: 567, distance: 303.8
click at [938, 601] on div "Loading... Conference Entry Loading... Coworking Entry Loading... Manager's Off…" at bounding box center [784, 414] width 1568 height 736
drag, startPoint x: 808, startPoint y: 388, endPoint x: 675, endPoint y: 524, distance: 190.2
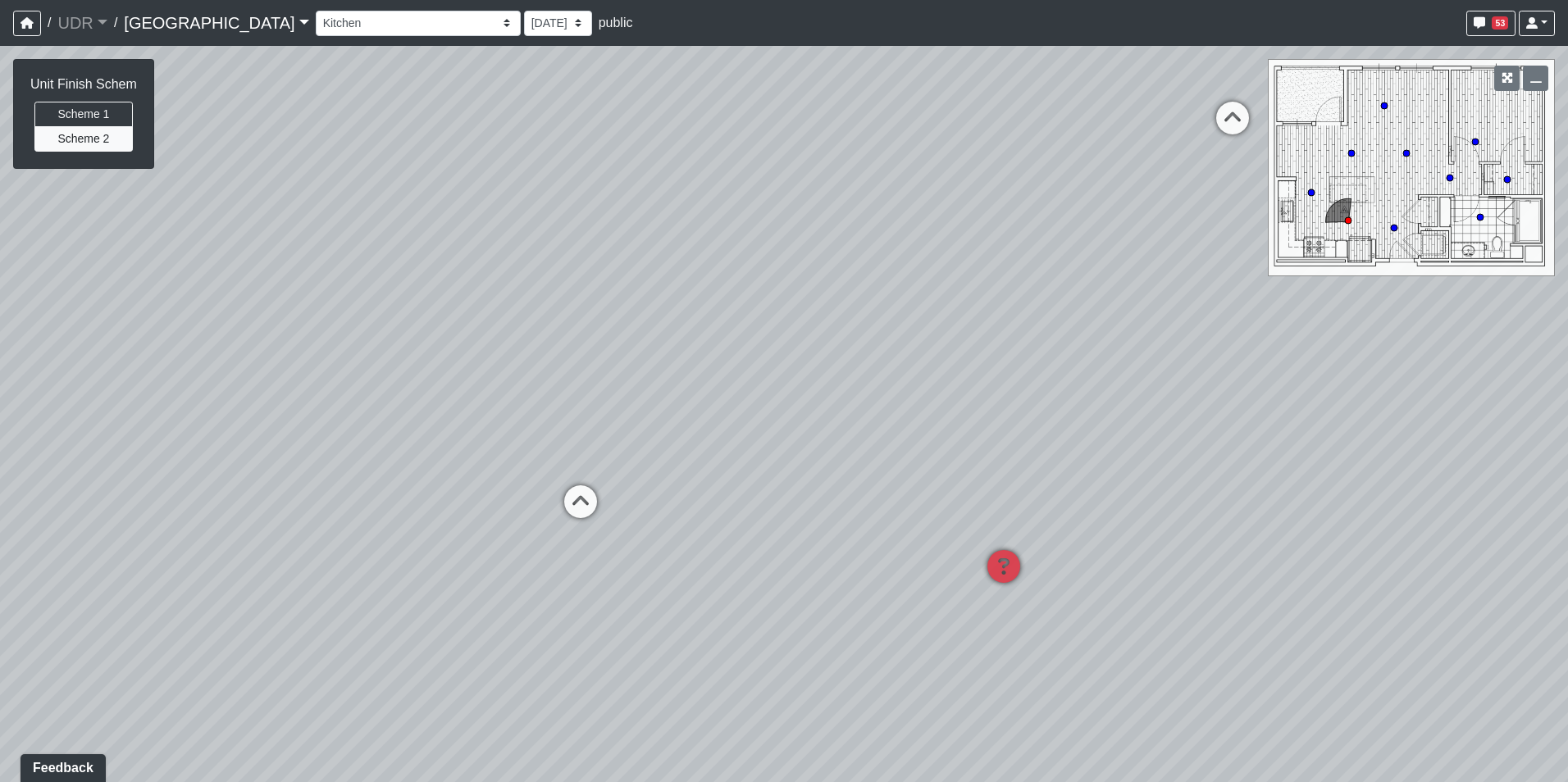
click at [675, 524] on div "Loading... Conference Entry Loading... Coworking Entry Loading... Manager's Off…" at bounding box center [784, 414] width 1568 height 736
click at [600, 491] on icon at bounding box center [580, 509] width 49 height 49
drag, startPoint x: 927, startPoint y: 353, endPoint x: 639, endPoint y: 535, distance: 340.7
click at [639, 535] on div "Loading... Conference Entry Loading... Coworking Entry Loading... Manager's Off…" at bounding box center [784, 414] width 1568 height 736
drag, startPoint x: 977, startPoint y: 441, endPoint x: 631, endPoint y: 529, distance: 357.0
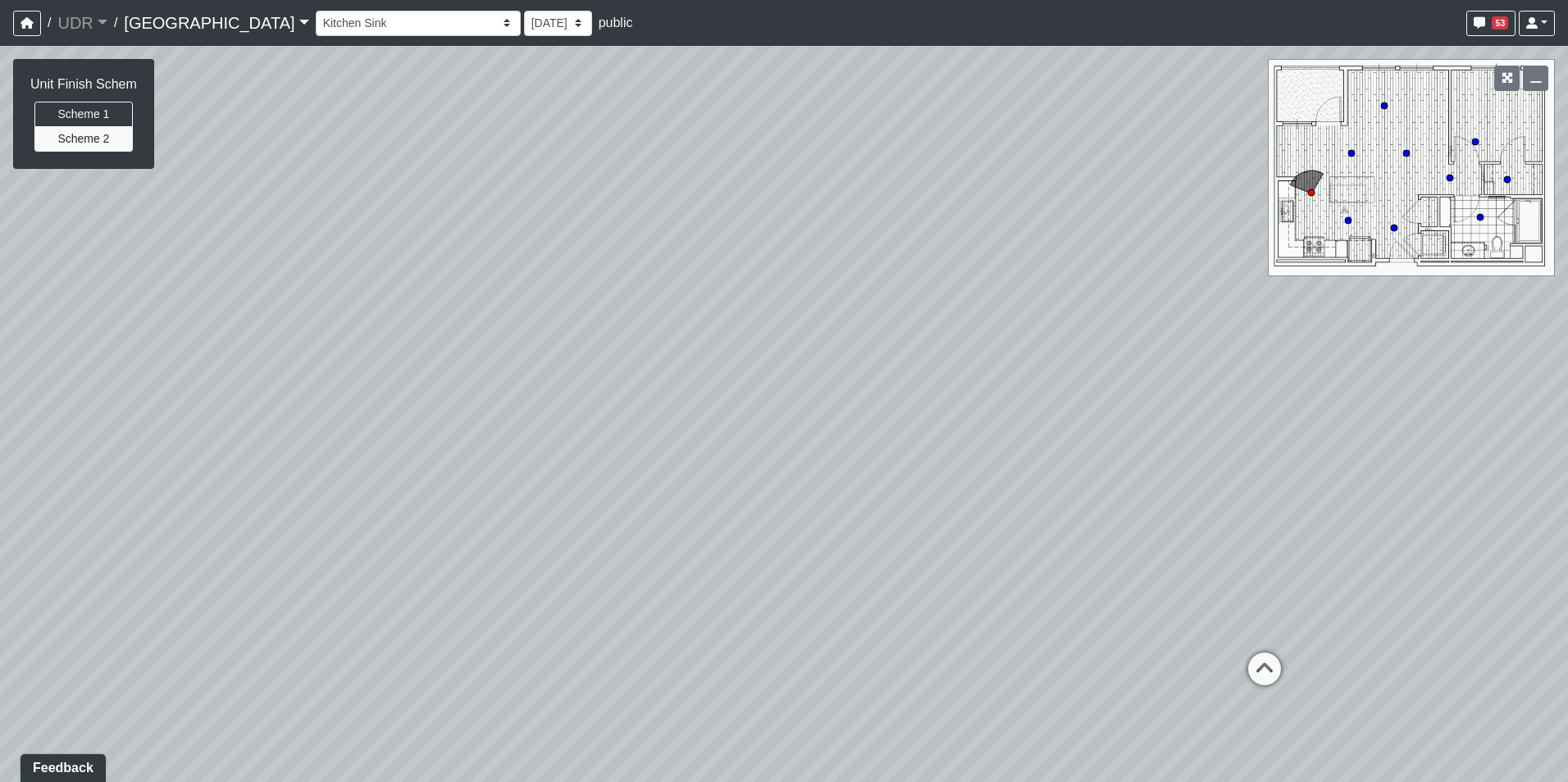
click at [636, 529] on div "Loading... Conference Entry Loading... Coworking Entry Loading... Manager's Off…" at bounding box center [784, 414] width 1568 height 736
click at [995, 643] on div "[GEOGRAPHIC_DATA]" at bounding box center [1059, 637] width 153 height 33
drag, startPoint x: 1231, startPoint y: 546, endPoint x: 640, endPoint y: 556, distance: 591.1
click at [650, 558] on div "Loading... Conference Entry Loading... Coworking Entry Loading... Manager's Off…" at bounding box center [784, 414] width 1568 height 736
click at [816, 528] on icon at bounding box center [812, 551] width 49 height 49
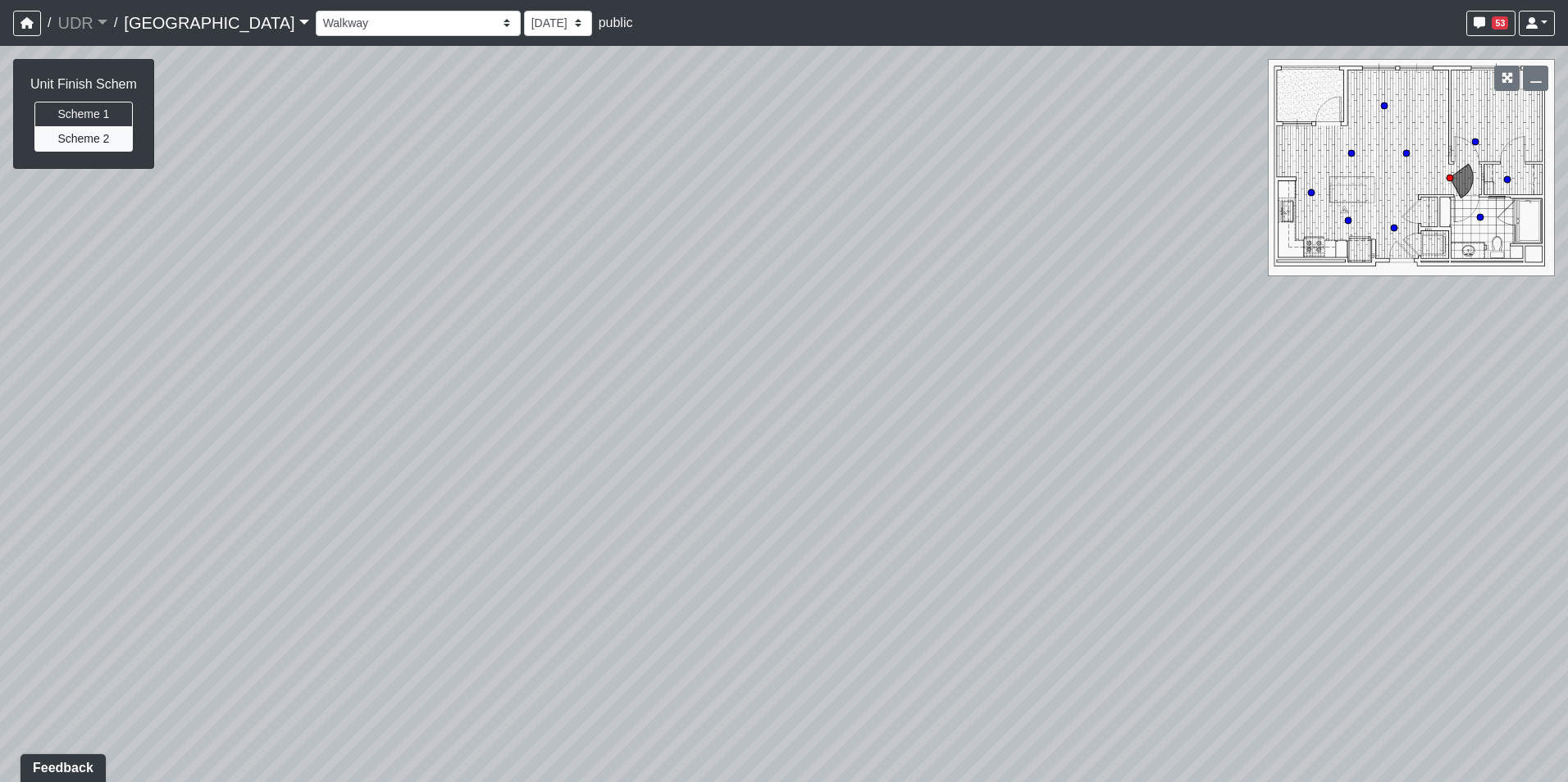
drag, startPoint x: 1027, startPoint y: 533, endPoint x: 579, endPoint y: 218, distance: 547.7
click at [579, 218] on div "Loading... Conference Entry Loading... Coworking Entry Loading... Manager's Off…" at bounding box center [784, 414] width 1568 height 736
drag, startPoint x: 784, startPoint y: 224, endPoint x: 684, endPoint y: 393, distance: 196.4
click at [684, 393] on div "Loading... Conference Entry Loading... Coworking Entry Loading... Manager's Off…" at bounding box center [784, 414] width 1568 height 736
click at [314, 488] on div "Loading... Conference Entry Loading... Coworking Entry Loading... Manager's Off…" at bounding box center [784, 414] width 1568 height 736
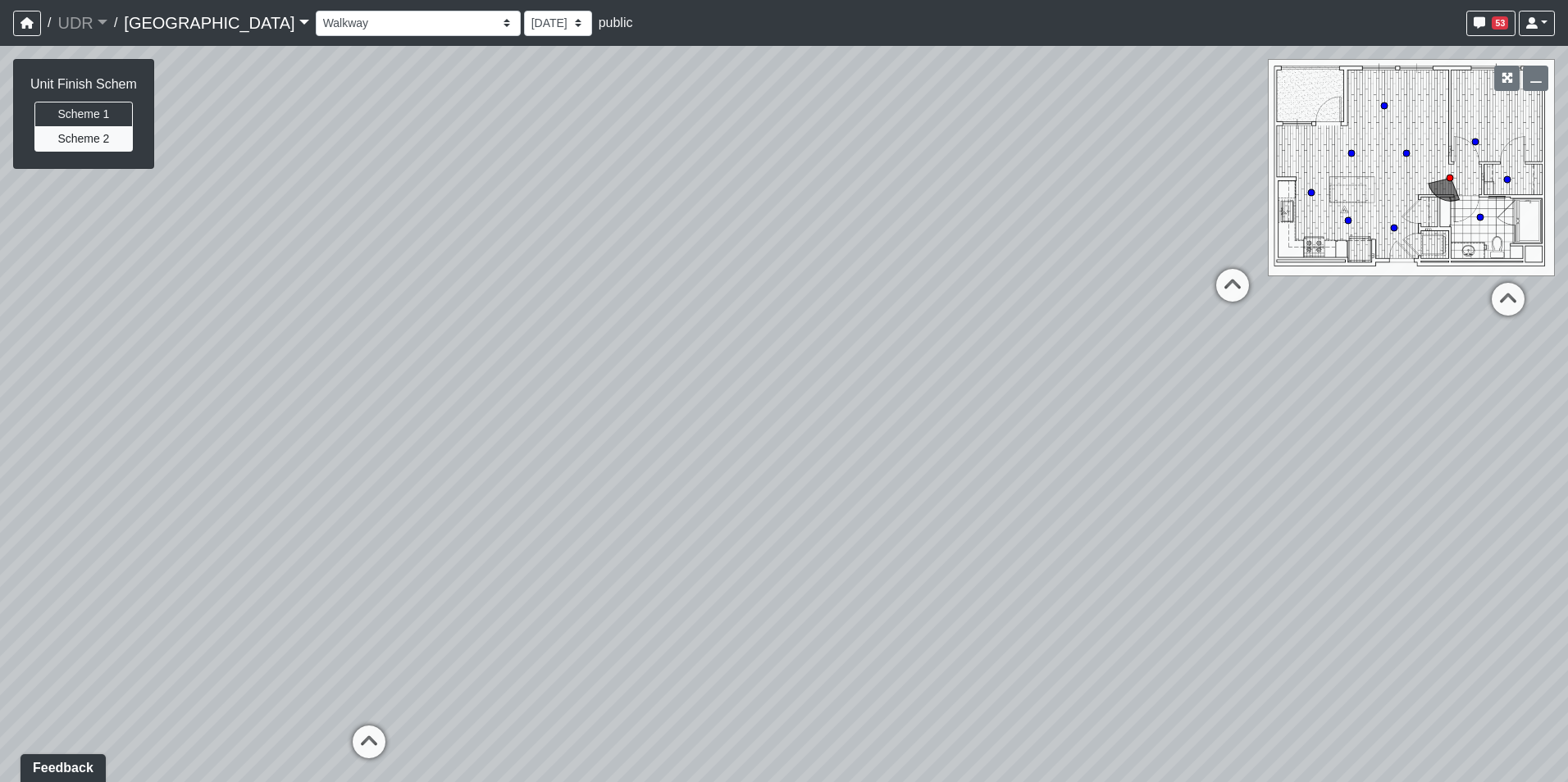
drag, startPoint x: 904, startPoint y: 399, endPoint x: 628, endPoint y: 425, distance: 277.2
click at [652, 425] on div "Loading... Conference Entry Loading... Coworking Entry Loading... Manager's Off…" at bounding box center [784, 414] width 1568 height 736
click at [1112, 479] on div "Loading... Conference Entry Loading... Coworking Entry Loading... Manager's Off…" at bounding box center [784, 414] width 1568 height 736
click at [1092, 480] on icon at bounding box center [1071, 491] width 49 height 49
drag, startPoint x: 846, startPoint y: 401, endPoint x: 1247, endPoint y: 537, distance: 423.4
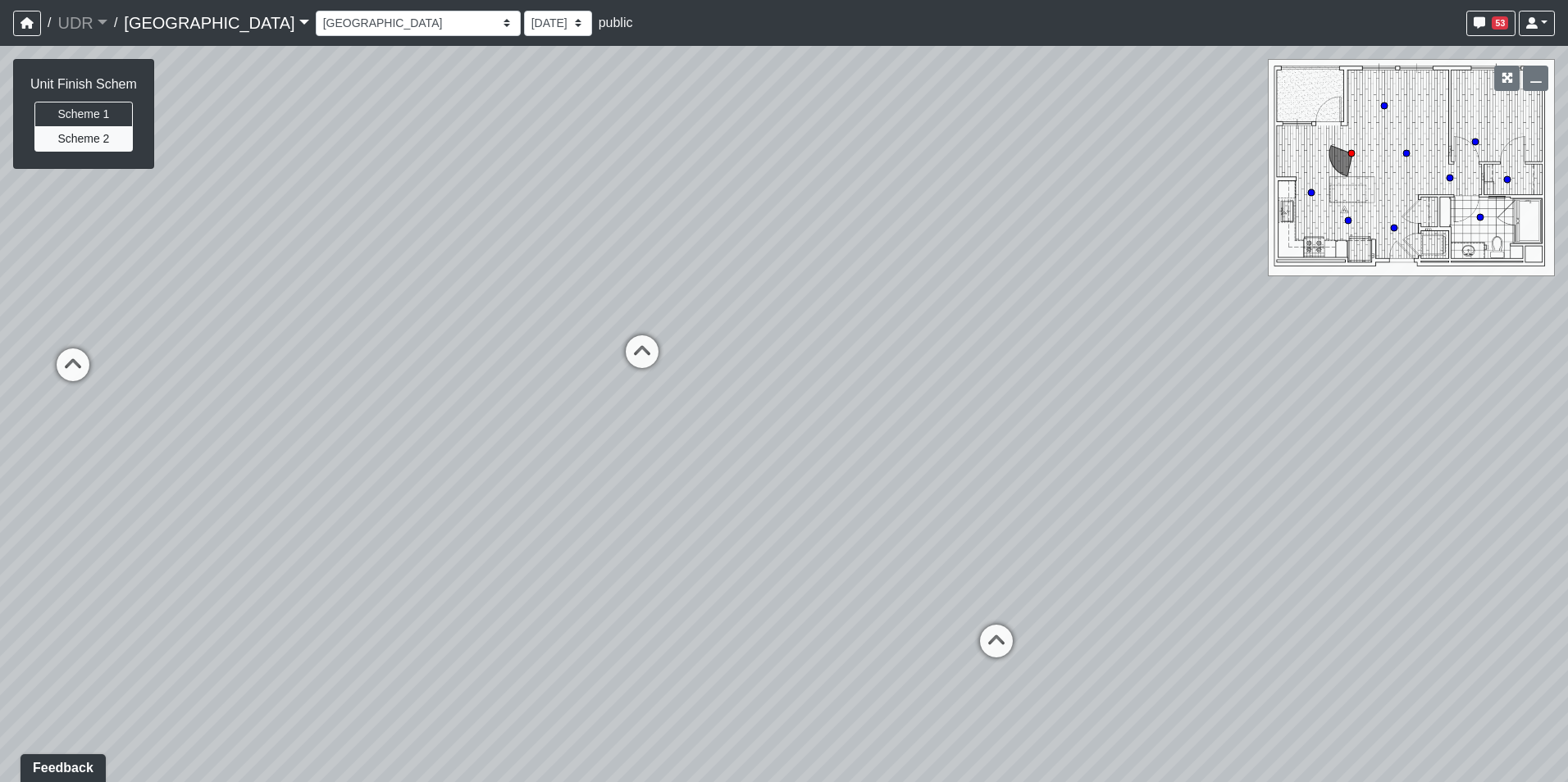
click at [1247, 537] on div "Loading... Conference Entry Loading... Coworking Entry Loading... Manager's Off…" at bounding box center [784, 414] width 1568 height 736
drag, startPoint x: 893, startPoint y: 476, endPoint x: 847, endPoint y: 293, distance: 188.7
click at [1085, 436] on div "Loading... Conference Entry Loading... Coworking Entry Loading... Manager's Off…" at bounding box center [784, 414] width 1568 height 736
click at [315, 24] on select "Entry 1 Entry 2 Entry 3 Fireplace Seating 1 Fireplace Seating 2 Island Counter …" at bounding box center [417, 23] width 205 height 25
click at [315, 10] on select "Entry 1 Entry 2 Entry 3 Fireplace Seating 1 Fireplace Seating 2 Island Counter …" at bounding box center [417, 23] width 205 height 25
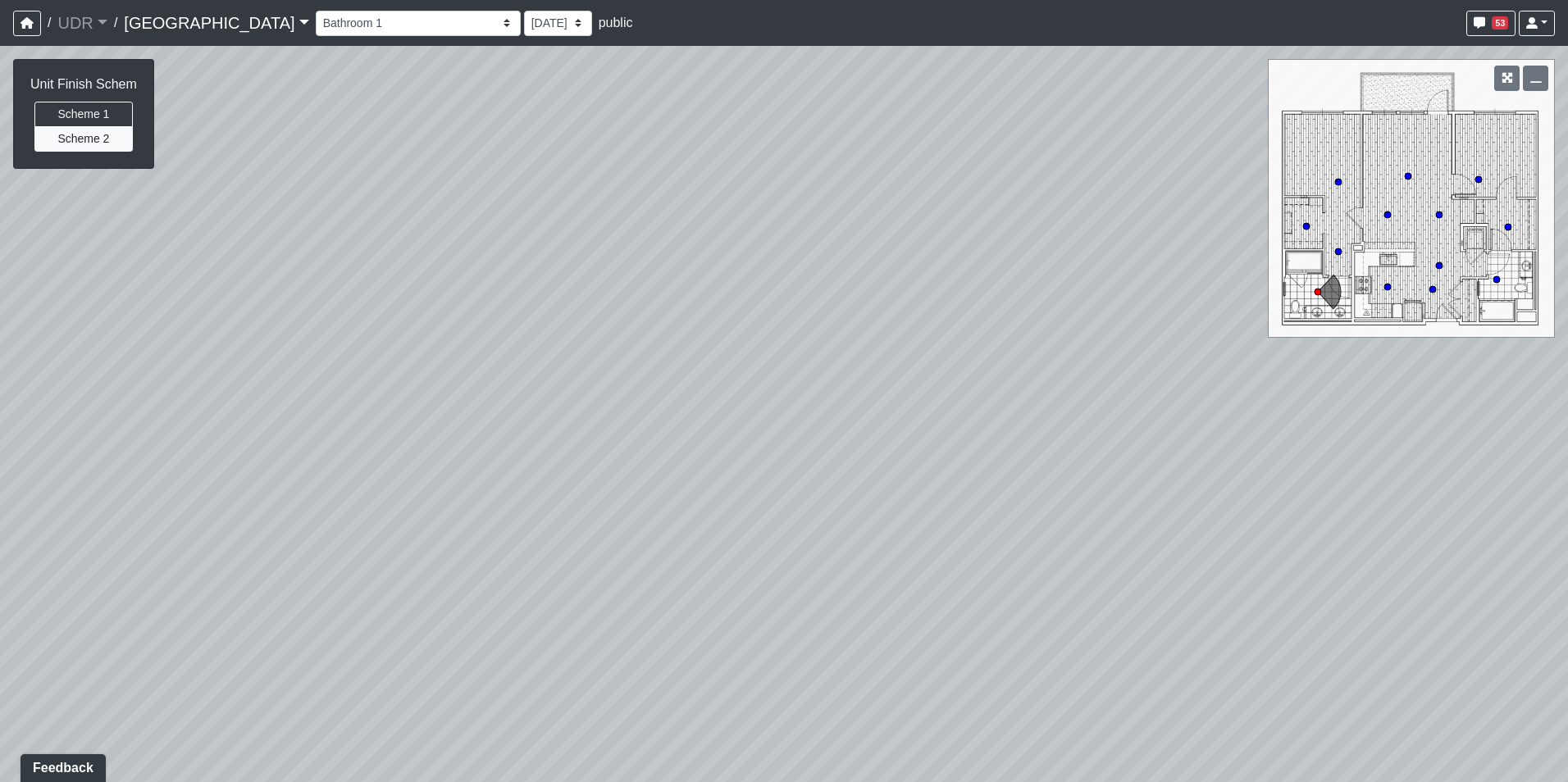
drag, startPoint x: 282, startPoint y: 305, endPoint x: 803, endPoint y: 223, distance: 527.4
click at [672, 228] on div "Loading... Conference Entry Loading... Coworking Entry Loading... Manager's Off…" at bounding box center [784, 414] width 1568 height 736
drag, startPoint x: 451, startPoint y: 341, endPoint x: 1042, endPoint y: 280, distance: 594.1
click at [989, 280] on div "Loading... Conference Entry Loading... Coworking Entry Loading... Manager's Off…" at bounding box center [784, 414] width 1568 height 736
drag, startPoint x: 680, startPoint y: 322, endPoint x: 28, endPoint y: 334, distance: 652.1
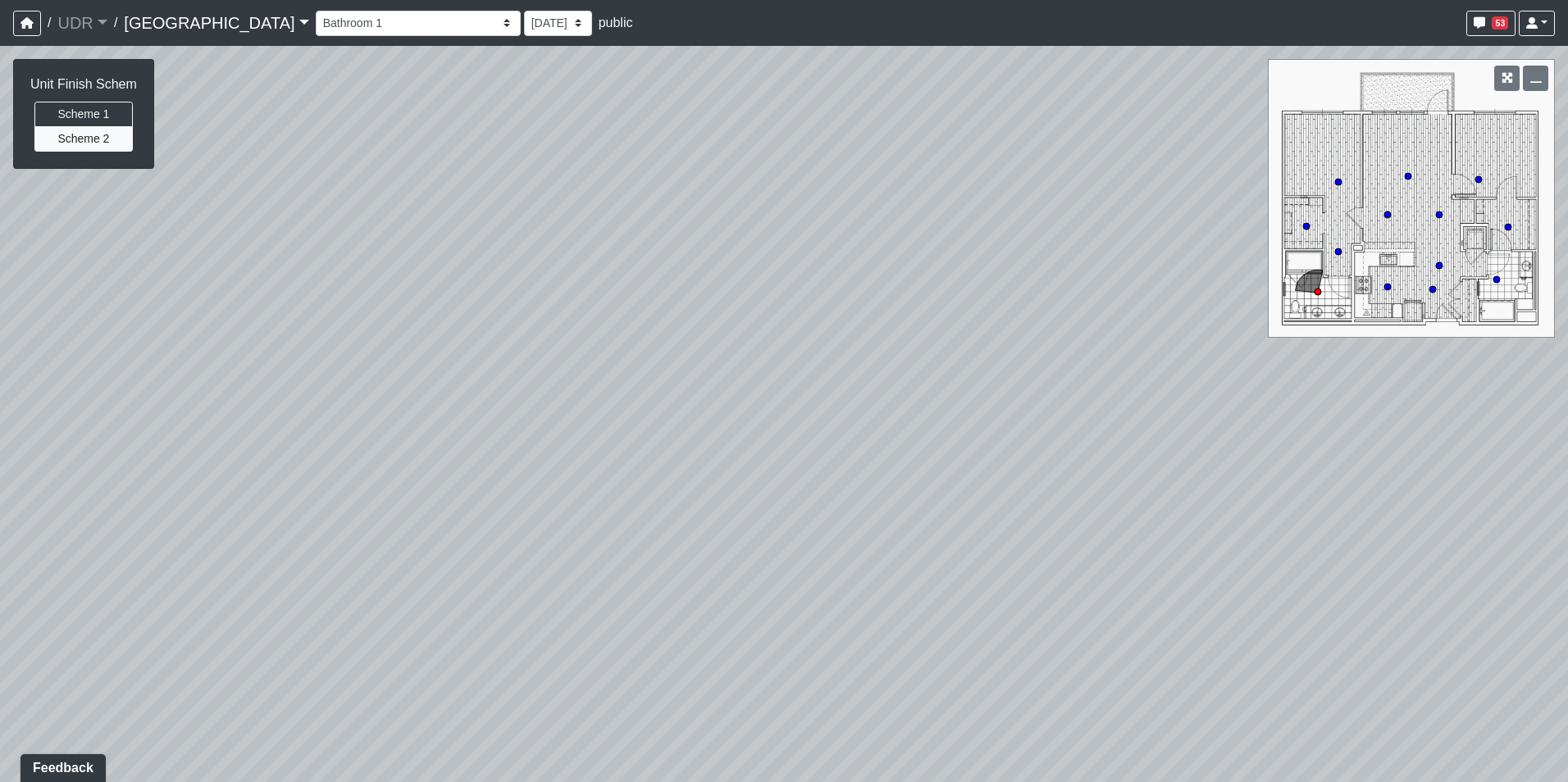
click at [58, 340] on div "Loading... Conference Entry Loading... Coworking Entry Loading... Manager's Off…" at bounding box center [784, 414] width 1568 height 736
click at [620, 678] on icon at bounding box center [617, 669] width 49 height 49
drag, startPoint x: 355, startPoint y: 451, endPoint x: 945, endPoint y: 462, distance: 590.1
click at [970, 462] on div "Loading... Conference Entry Loading... Coworking Entry Loading... Manager's Off…" at bounding box center [784, 414] width 1568 height 736
click at [651, 470] on div "Loading... Conference Entry Loading... Coworking Entry Loading... Manager's Off…" at bounding box center [784, 414] width 1568 height 736
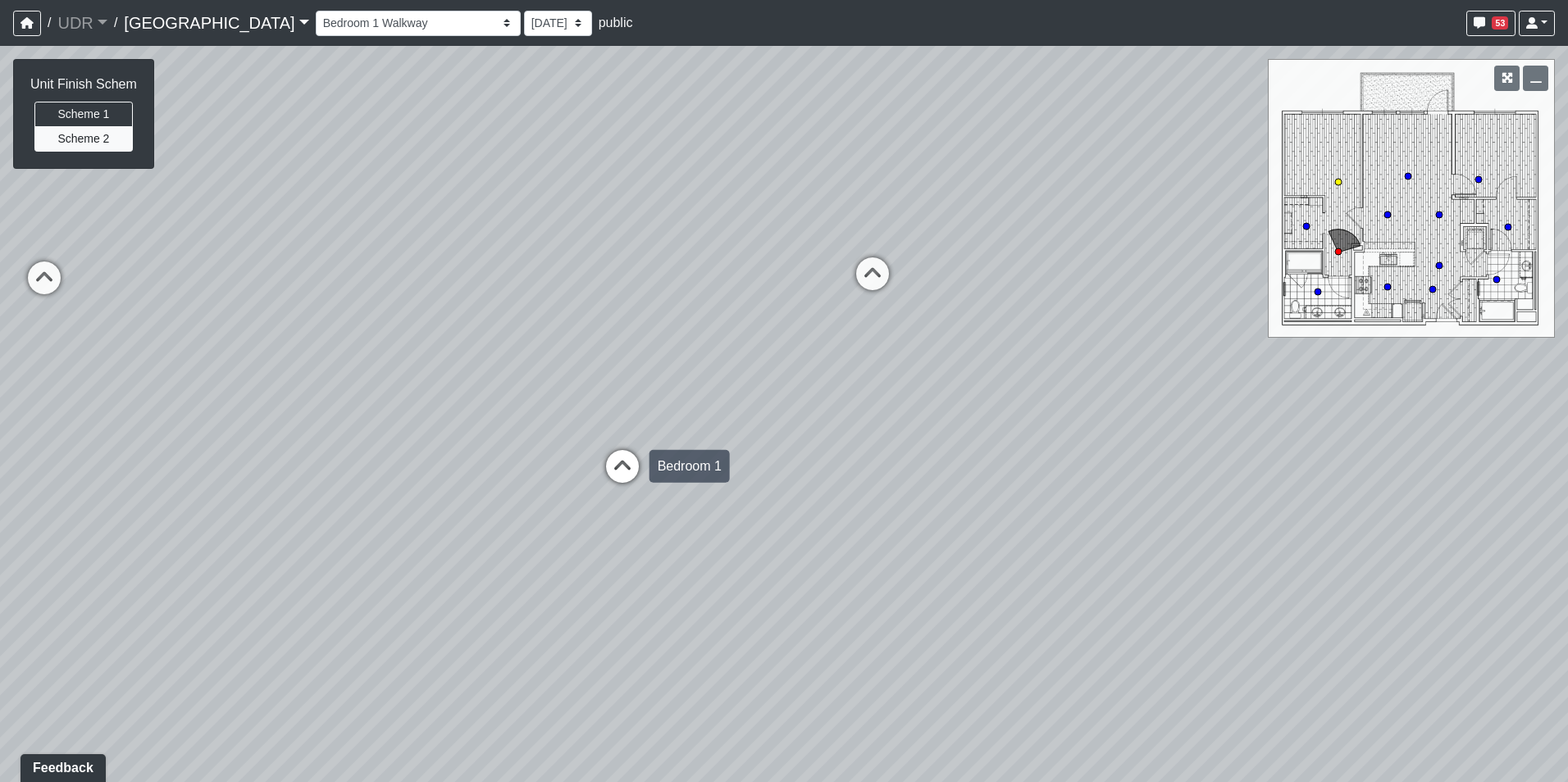
click at [622, 467] on icon at bounding box center [622, 475] width 49 height 49
drag, startPoint x: 487, startPoint y: 425, endPoint x: 1014, endPoint y: 415, distance: 527.1
click at [1014, 415] on div "Loading... Conference Entry Loading... Coworking Entry Loading... Manager's Off…" at bounding box center [784, 414] width 1568 height 736
drag, startPoint x: 578, startPoint y: 421, endPoint x: 1324, endPoint y: 421, distance: 746.0
click at [1303, 421] on div "Loading... Conference Entry Loading... Coworking Entry Loading... Manager's Off…" at bounding box center [784, 414] width 1568 height 736
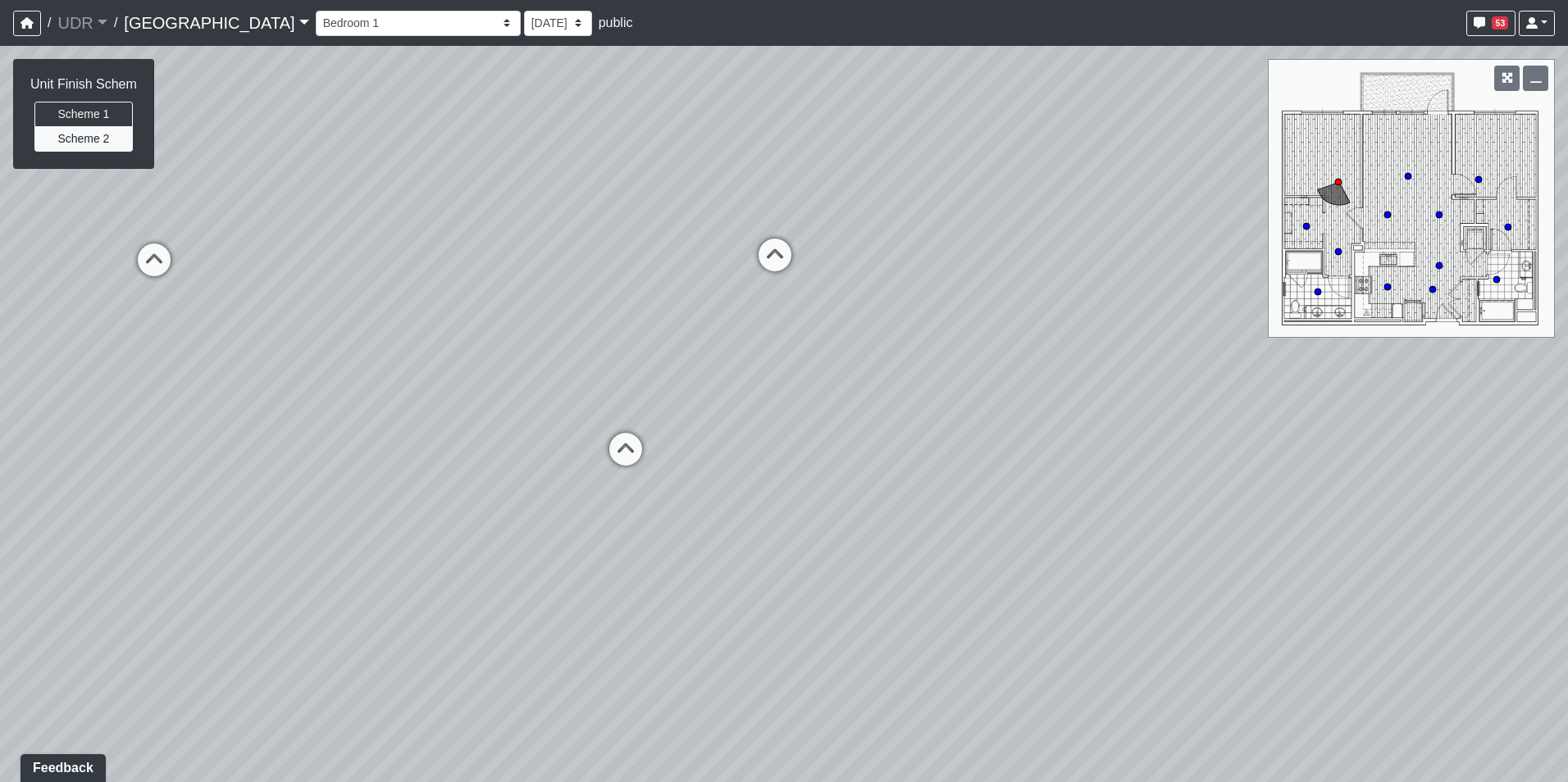
drag, startPoint x: 638, startPoint y: 432, endPoint x: 356, endPoint y: 215, distance: 355.8
click at [341, 215] on div "Loading... Conference Entry Loading... Coworking Entry Loading... Manager's Off…" at bounding box center [784, 414] width 1568 height 736
drag, startPoint x: 689, startPoint y: 241, endPoint x: 177, endPoint y: 284, distance: 513.8
click at [199, 284] on div "Loading... Conference Entry Loading... Coworking Entry Loading... Manager's Off…" at bounding box center [784, 414] width 1568 height 736
drag, startPoint x: 871, startPoint y: 403, endPoint x: 375, endPoint y: 399, distance: 496.0
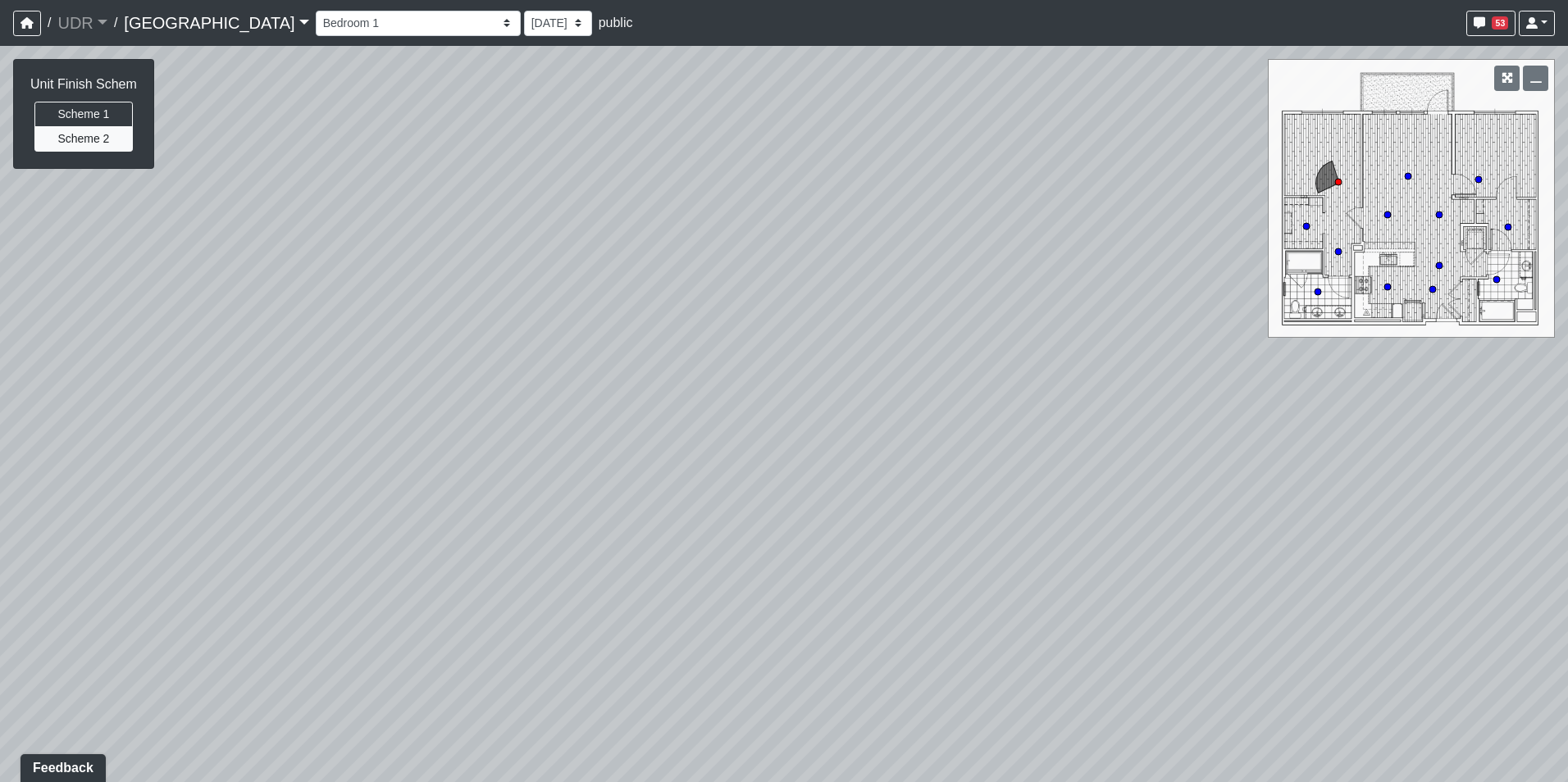
click at [375, 399] on div "Loading... Conference Entry Loading... Coworking Entry Loading... Manager's Off…" at bounding box center [784, 414] width 1568 height 736
drag, startPoint x: 760, startPoint y: 399, endPoint x: 1162, endPoint y: 408, distance: 402.1
click at [1038, 399] on div "Loading... Conference Entry Loading... Coworking Entry Loading... Manager's Off…" at bounding box center [784, 414] width 1568 height 736
click at [1271, 447] on div "Loading... Conference Entry Loading... Coworking Entry Loading... Manager's Off…" at bounding box center [784, 414] width 1568 height 736
click at [894, 459] on icon at bounding box center [876, 467] width 49 height 49
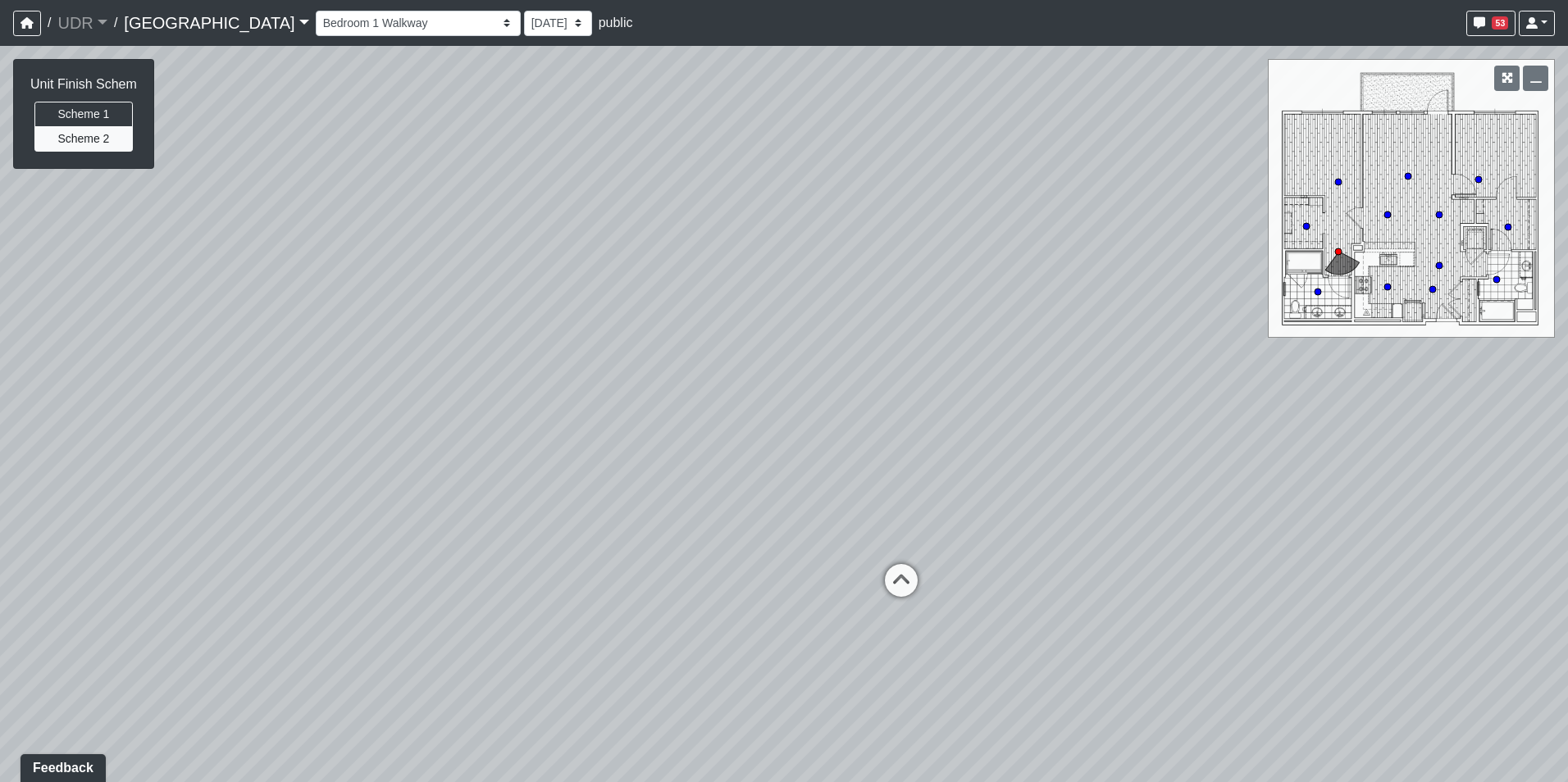
click at [905, 552] on div "Loading... Conference Entry Loading... Coworking Entry Loading... Manager's Off…" at bounding box center [784, 414] width 1568 height 736
drag, startPoint x: 814, startPoint y: 524, endPoint x: 1513, endPoint y: 411, distance: 708.1
click at [1442, 411] on div "Loading... Conference Entry Loading... Coworking Entry Loading... Manager's Off…" at bounding box center [784, 414] width 1568 height 736
click at [1433, 287] on circle at bounding box center [1432, 289] width 7 height 7
select select "r2dwA8vH6FtBY4JvUTZL8q"
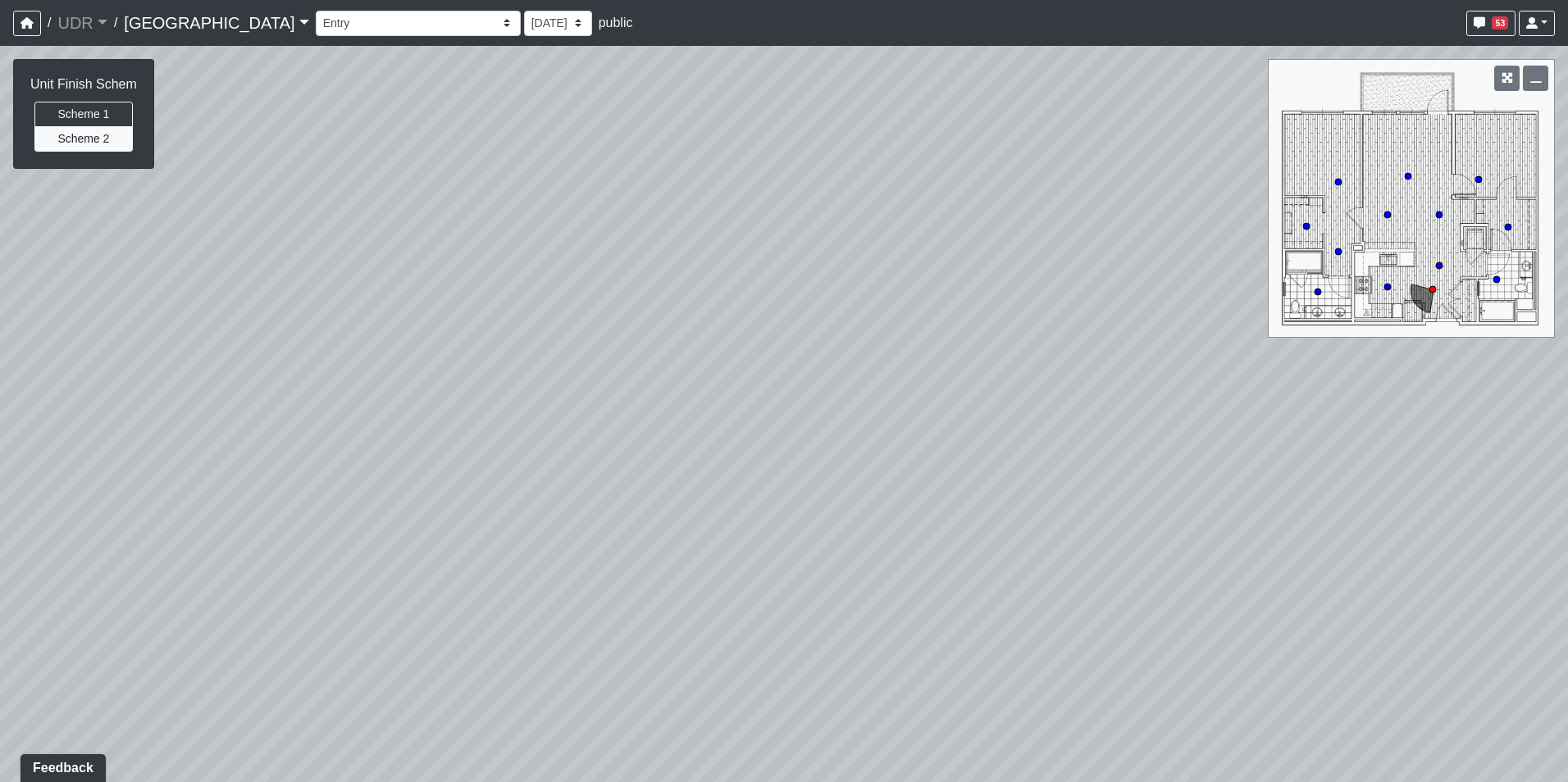
drag, startPoint x: 788, startPoint y: 358, endPoint x: 1369, endPoint y: 327, distance: 581.8
click at [1349, 327] on div "Loading... Conference Entry Loading... Coworking Entry Loading... Manager's Off…" at bounding box center [784, 414] width 1568 height 736
drag, startPoint x: 610, startPoint y: 350, endPoint x: 1119, endPoint y: 397, distance: 511.2
click at [1119, 397] on div "Loading... Conference Entry Loading... Coworking Entry Loading... Manager's Off…" at bounding box center [784, 414] width 1568 height 736
drag, startPoint x: 1049, startPoint y: 220, endPoint x: 956, endPoint y: 64, distance: 181.6
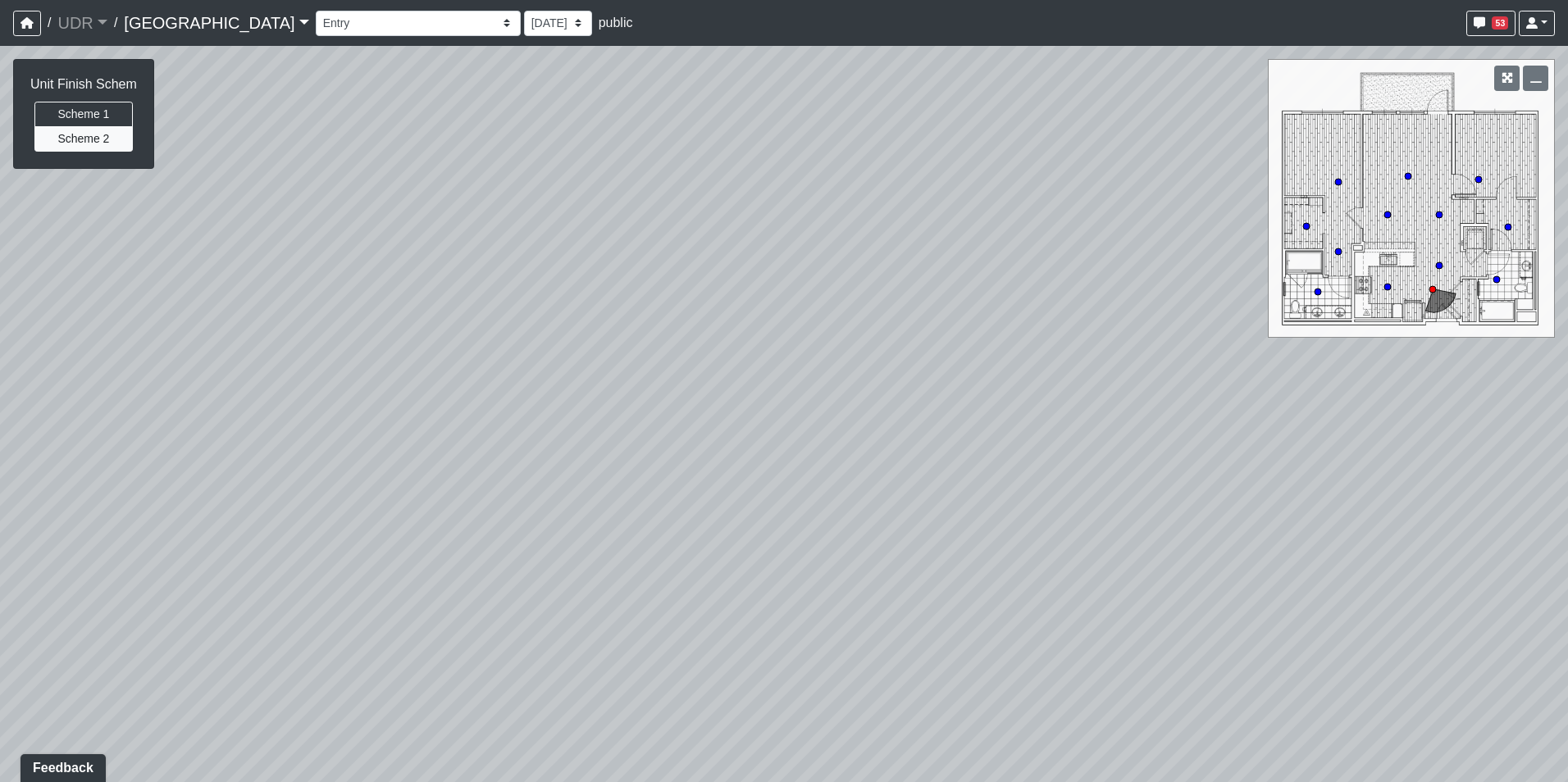
click at [983, 71] on div "Loading... Conference Entry Loading... Coworking Entry Loading... Manager's Off…" at bounding box center [784, 414] width 1568 height 736
drag, startPoint x: 771, startPoint y: 196, endPoint x: 341, endPoint y: 199, distance: 430.0
click at [355, 196] on div "Loading... Conference Entry Loading... Coworking Entry Loading... Manager's Off…" at bounding box center [784, 414] width 1568 height 736
click at [480, 354] on div "Loading... Conference Entry Loading... Coworking Entry Loading... Manager's Off…" at bounding box center [784, 414] width 1568 height 736
drag, startPoint x: 710, startPoint y: 328, endPoint x: 379, endPoint y: 358, distance: 332.4
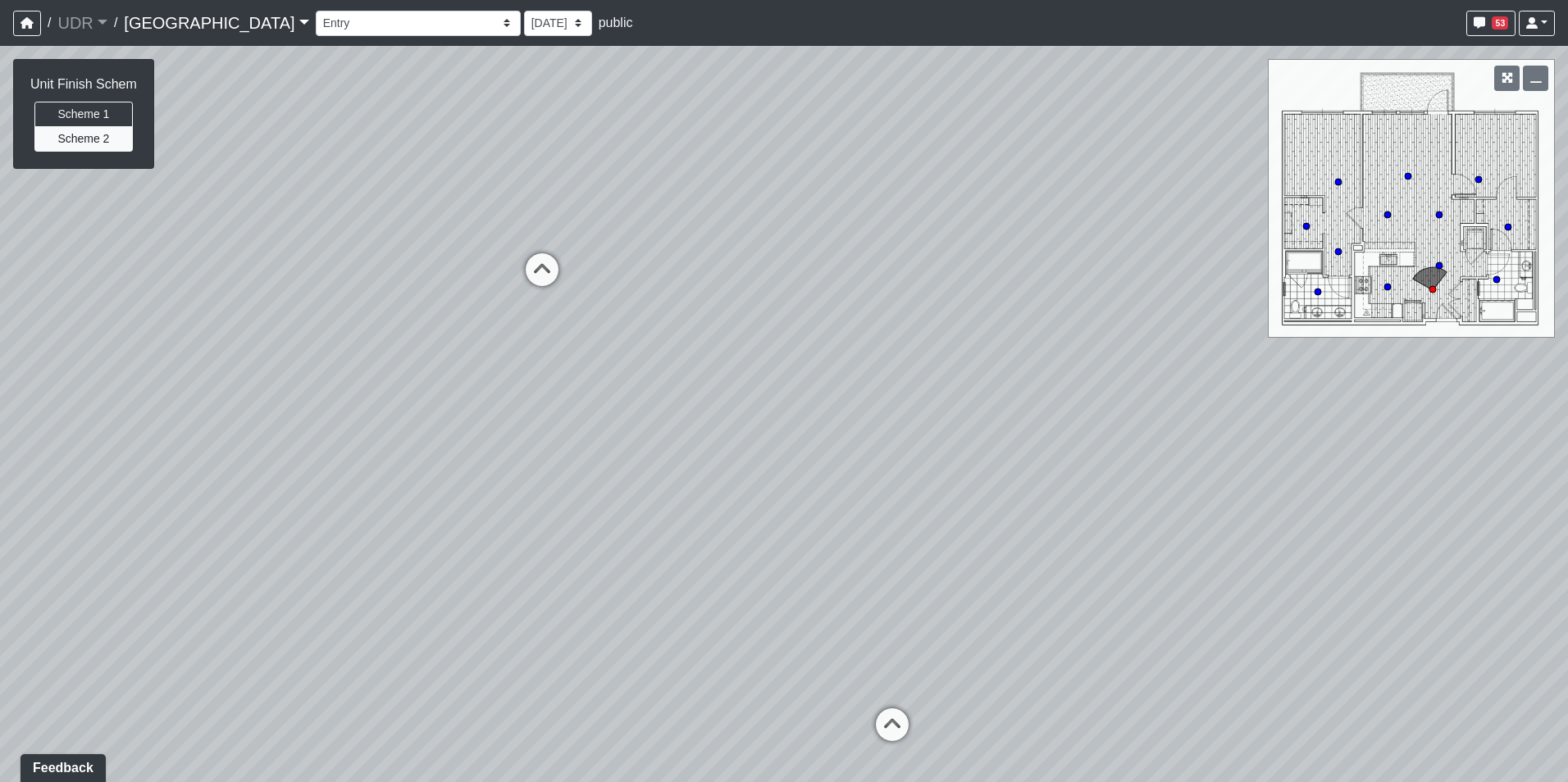
click at [379, 358] on div "Loading... Conference Entry Loading... Coworking Entry Loading... Manager's Off…" at bounding box center [784, 414] width 1568 height 736
drag, startPoint x: 493, startPoint y: 349, endPoint x: 278, endPoint y: 355, distance: 215.1
click at [302, 355] on div "Loading... Conference Entry Loading... Coworking Entry Loading... Manager's Off…" at bounding box center [784, 414] width 1568 height 736
drag, startPoint x: 640, startPoint y: 324, endPoint x: 1274, endPoint y: 277, distance: 635.7
click at [1106, 277] on div "Loading... Conference Entry Loading... Coworking Entry Loading... Manager's Off…" at bounding box center [784, 414] width 1568 height 736
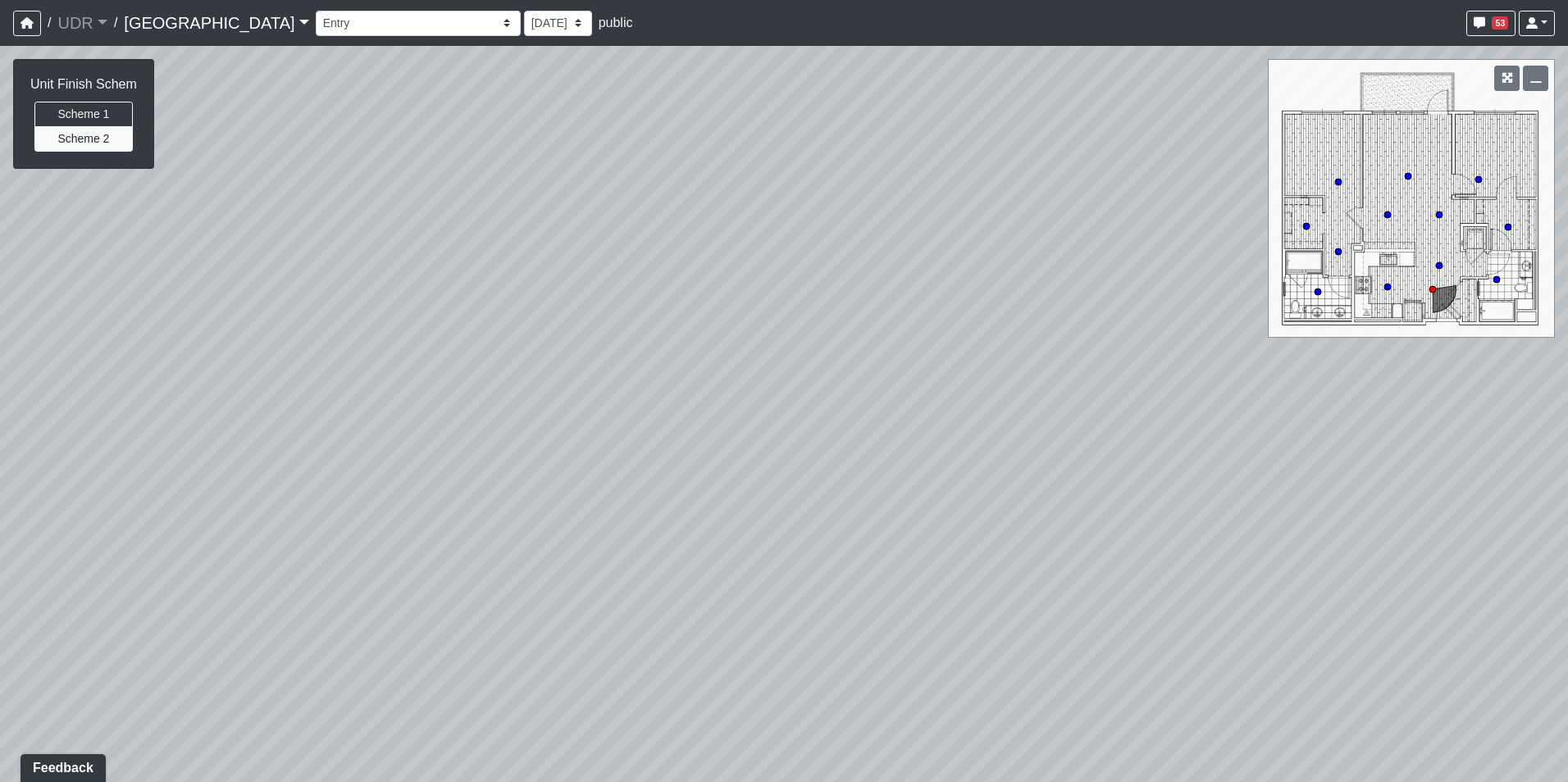
drag, startPoint x: 481, startPoint y: 349, endPoint x: 1298, endPoint y: 337, distance: 817.1
click at [1179, 347] on div "Loading... Conference Entry Loading... Coworking Entry Loading... Manager's Off…" at bounding box center [784, 414] width 1568 height 736
drag, startPoint x: 998, startPoint y: 341, endPoint x: 293, endPoint y: 341, distance: 705.0
click at [313, 341] on div "Loading... Conference Entry Loading... Coworking Entry Loading... Manager's Off…" at bounding box center [784, 414] width 1568 height 736
drag, startPoint x: 564, startPoint y: 348, endPoint x: 478, endPoint y: 412, distance: 107.2
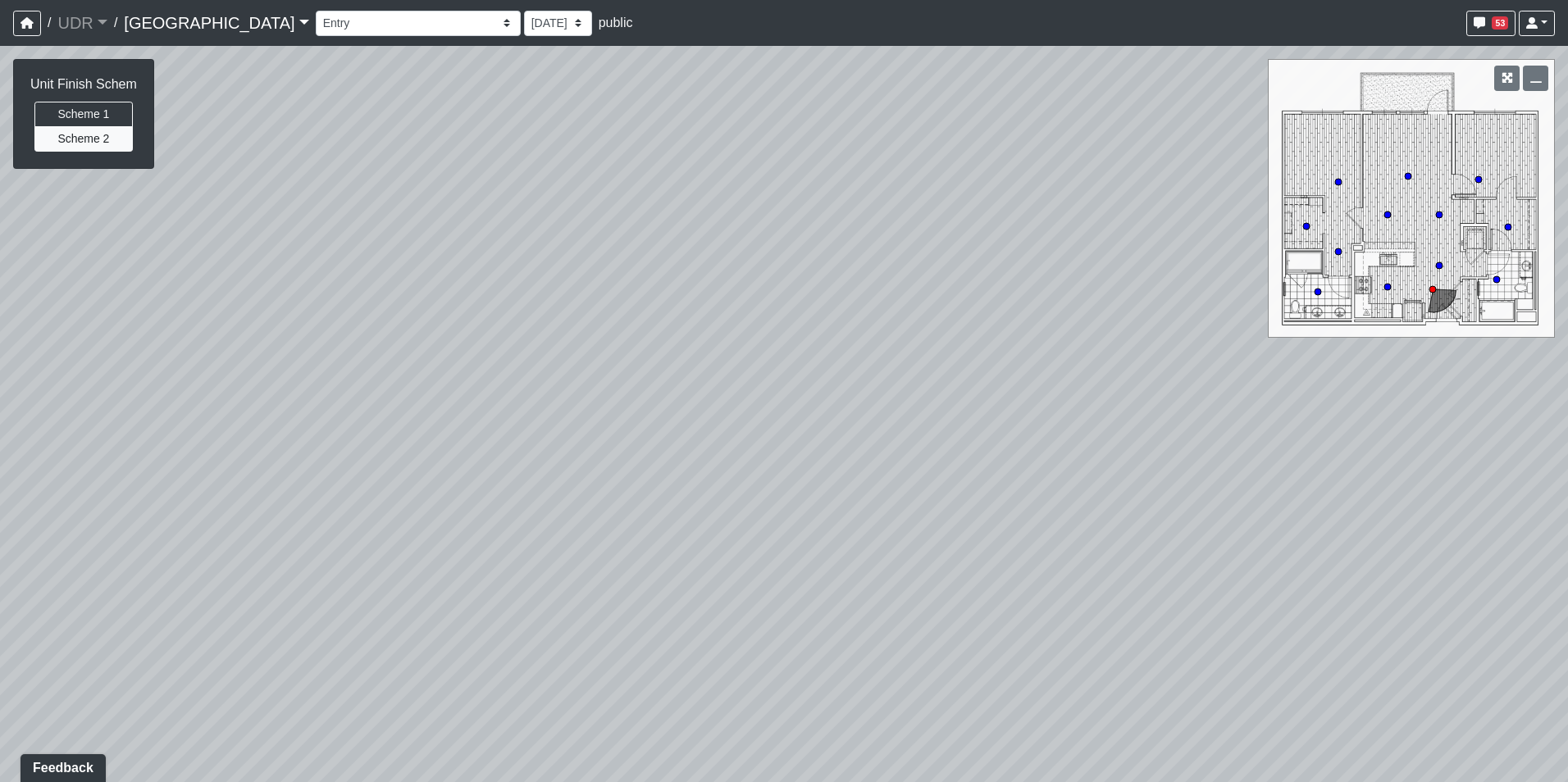
click at [478, 412] on div "Loading... Conference Entry Loading... Coworking Entry Loading... Manager's Off…" at bounding box center [784, 414] width 1568 height 736
click at [972, 394] on li "Add comment" at bounding box center [1035, 404] width 212 height 24
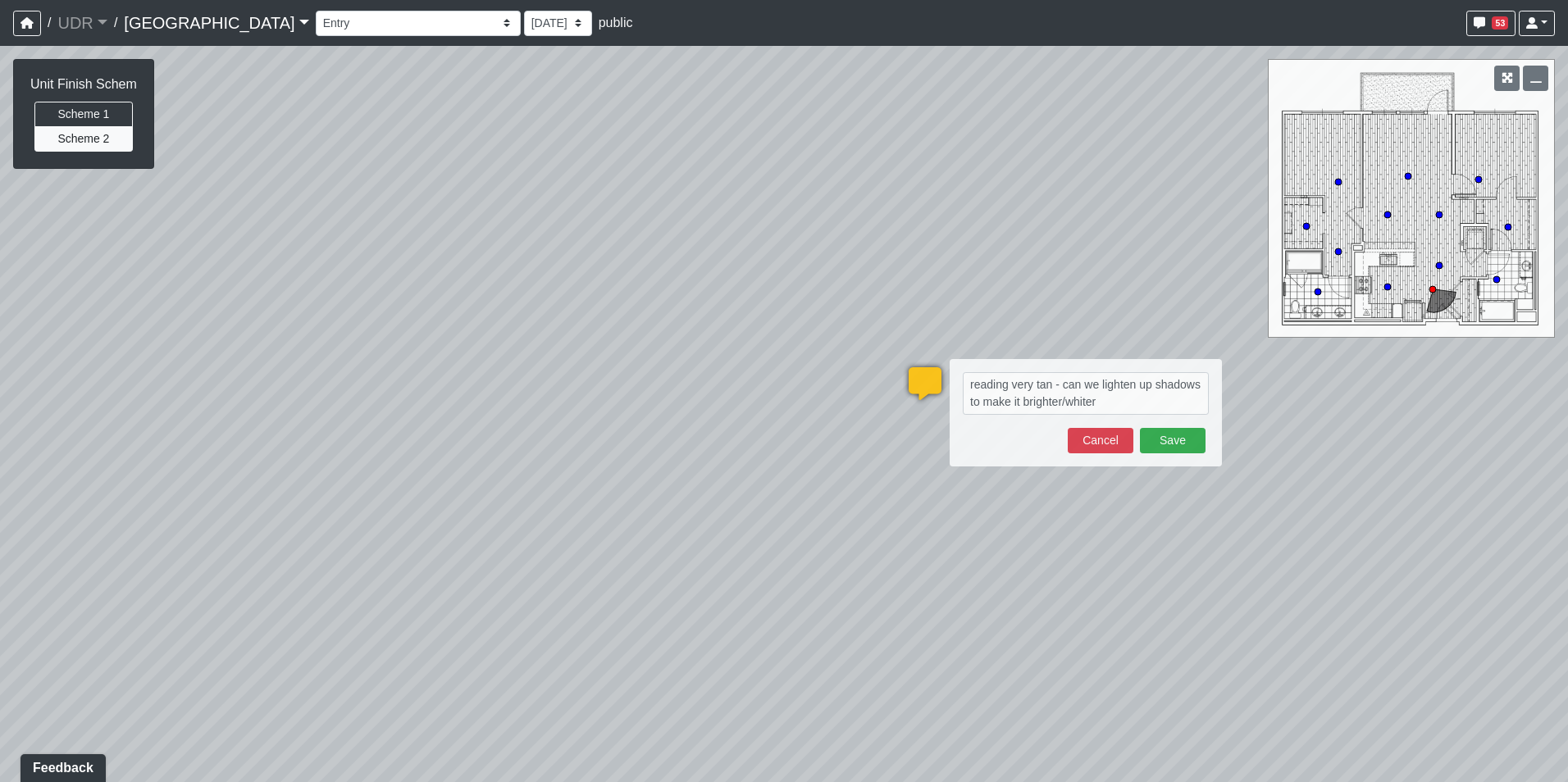
type textarea "reading very tan - can we lighten up shadows to make it brighter/whiter?"
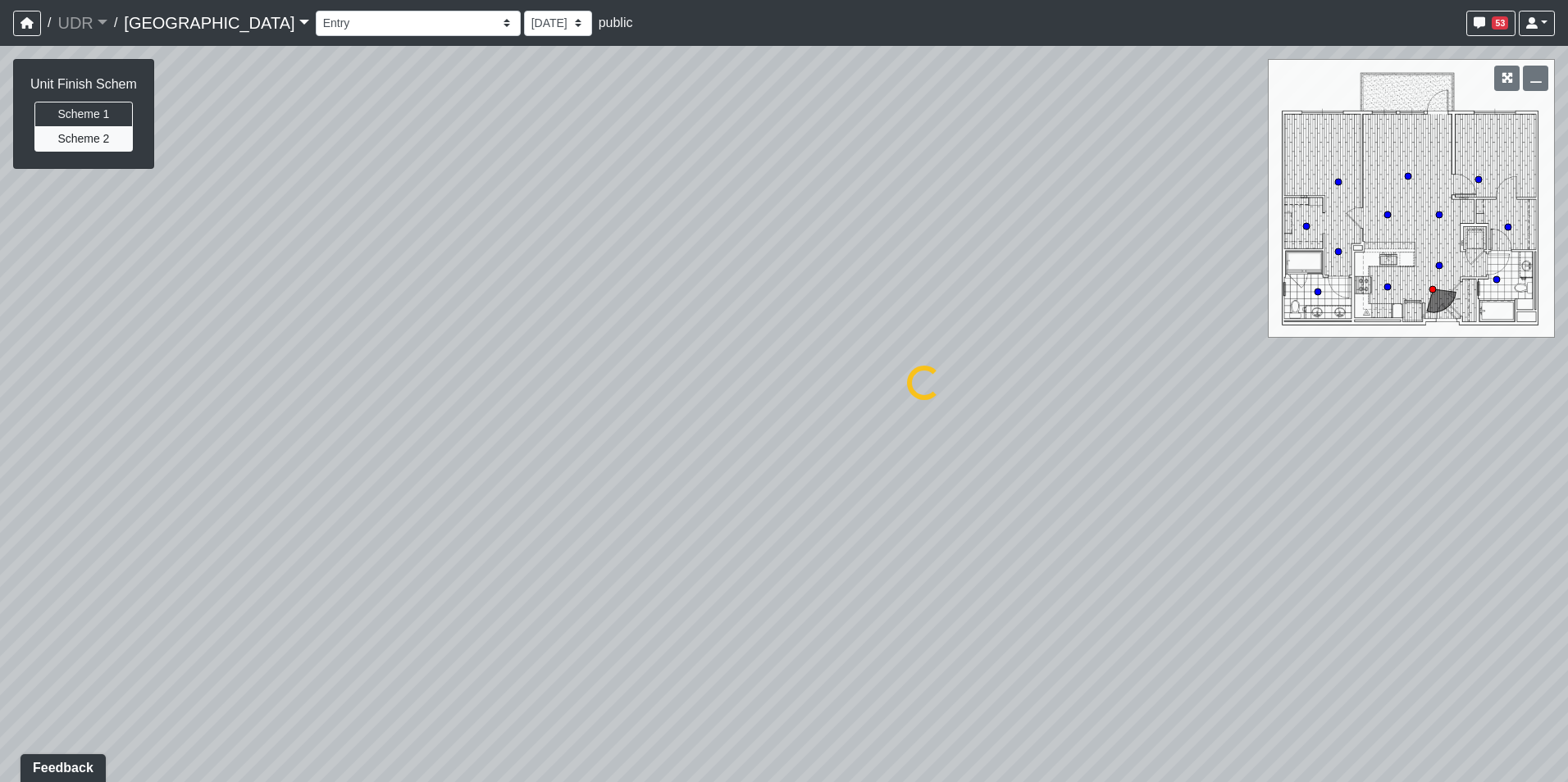
select select "r2dwA8vH6FtBY4JvUTZL8q"
click at [1006, 398] on icon at bounding box center [1002, 404] width 12 height 13
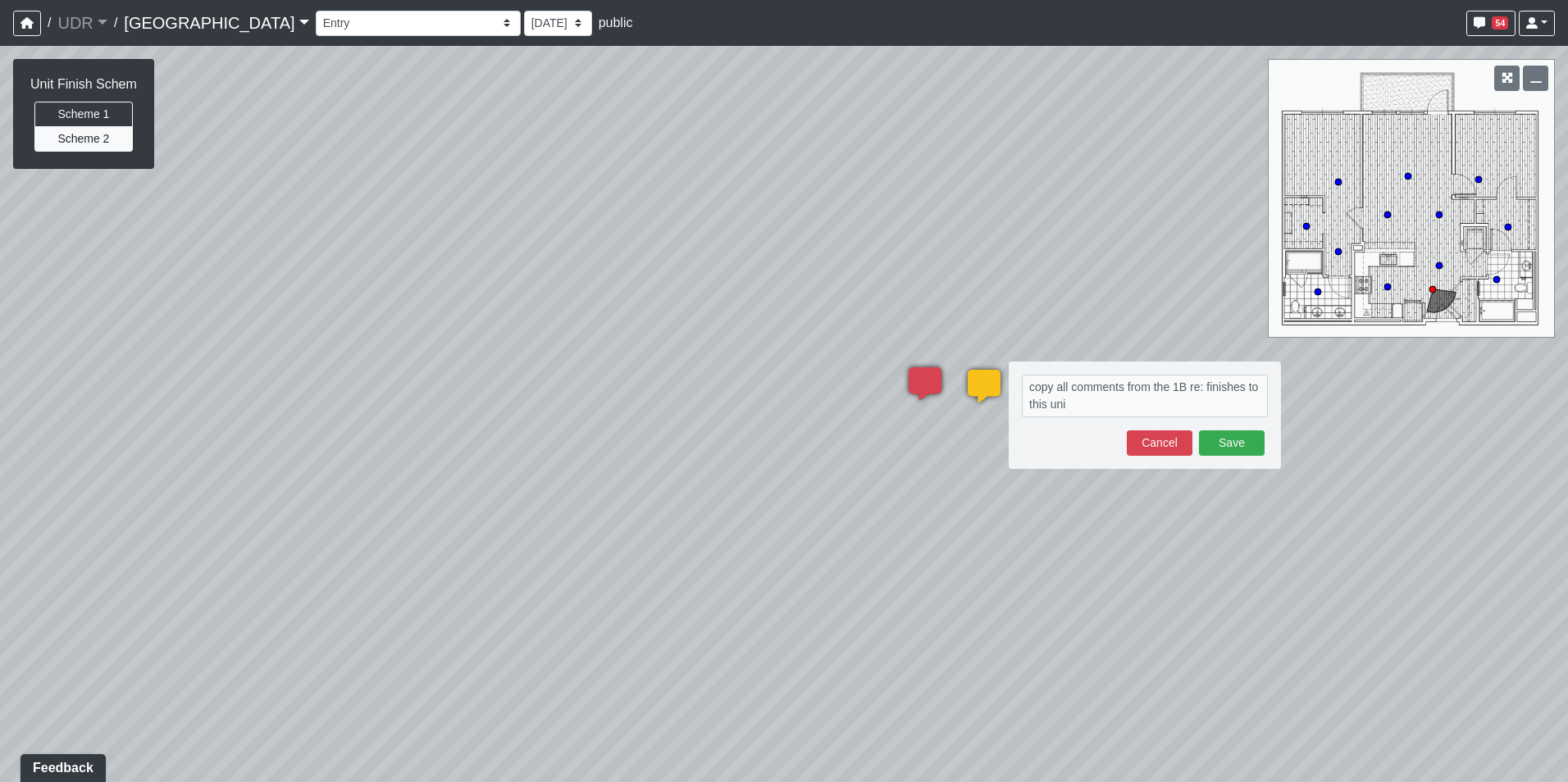
type textarea "copy all comments from the 1B re: finishes to this unit"
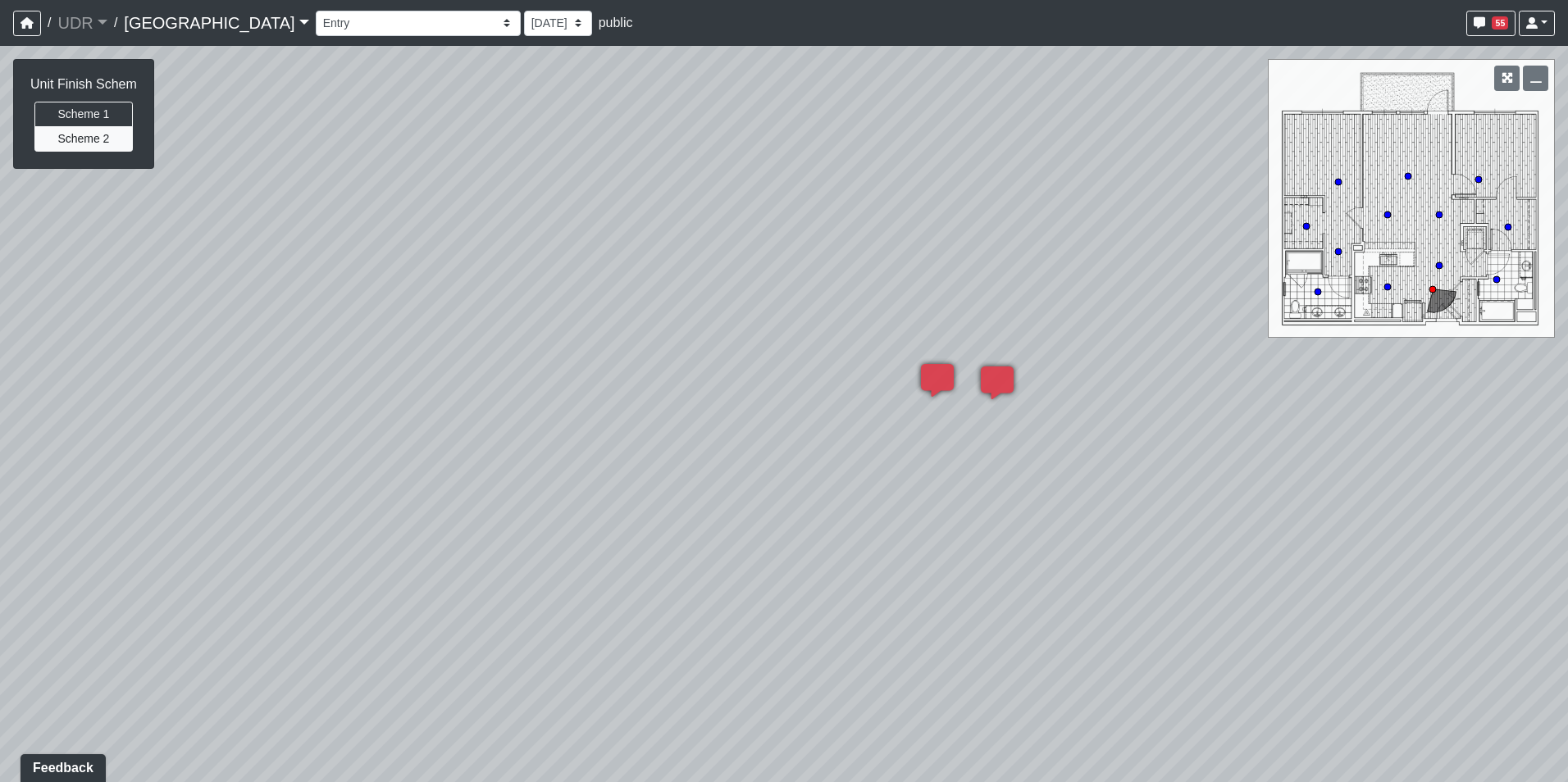
drag, startPoint x: 559, startPoint y: 373, endPoint x: 1251, endPoint y: 329, distance: 693.4
click at [1222, 329] on div "Loading... Conference Entry Loading... Coworking Entry Loading... Manager's Off…" at bounding box center [784, 414] width 1568 height 736
drag, startPoint x: 592, startPoint y: 388, endPoint x: 1016, endPoint y: 369, distance: 424.4
click at [1016, 369] on div "Loading... Conference Entry Loading... Coworking Entry Loading... Manager's Off…" at bounding box center [784, 414] width 1568 height 736
click at [456, 315] on icon at bounding box center [459, 331] width 49 height 49
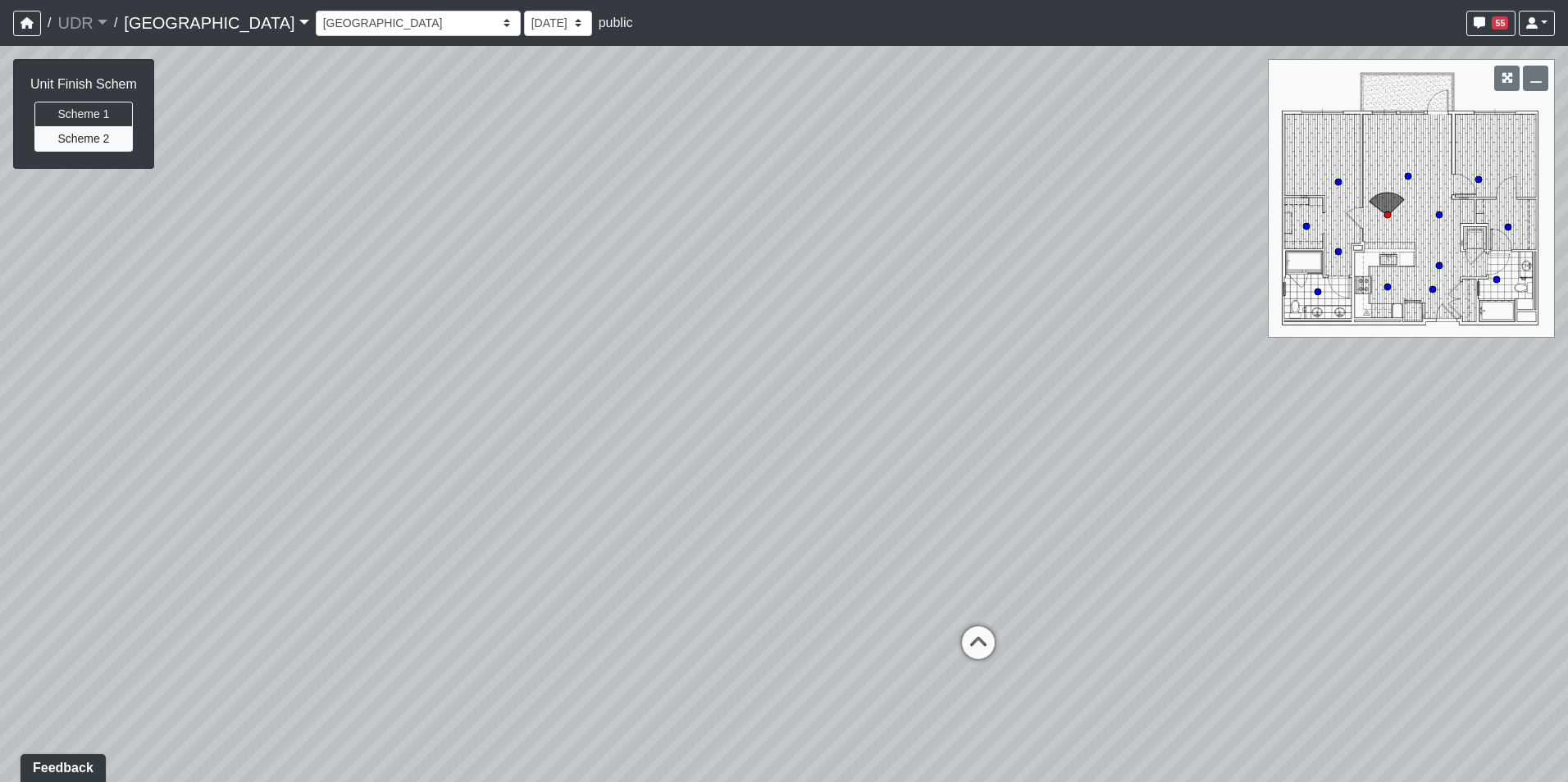
drag, startPoint x: 375, startPoint y: 438, endPoint x: 1165, endPoint y: 339, distance: 796.2
click at [984, 346] on div "Loading... Conference Entry Loading... Coworking Entry Loading... Manager's Off…" at bounding box center [784, 414] width 1568 height 736
drag, startPoint x: 916, startPoint y: 596, endPoint x: 926, endPoint y: 600, distance: 10.8
click at [926, 600] on div "Loading... Conference Entry Loading... Coworking Entry Loading... Manager's Off…" at bounding box center [784, 414] width 1568 height 736
drag, startPoint x: 810, startPoint y: 435, endPoint x: 1085, endPoint y: 708, distance: 387.5
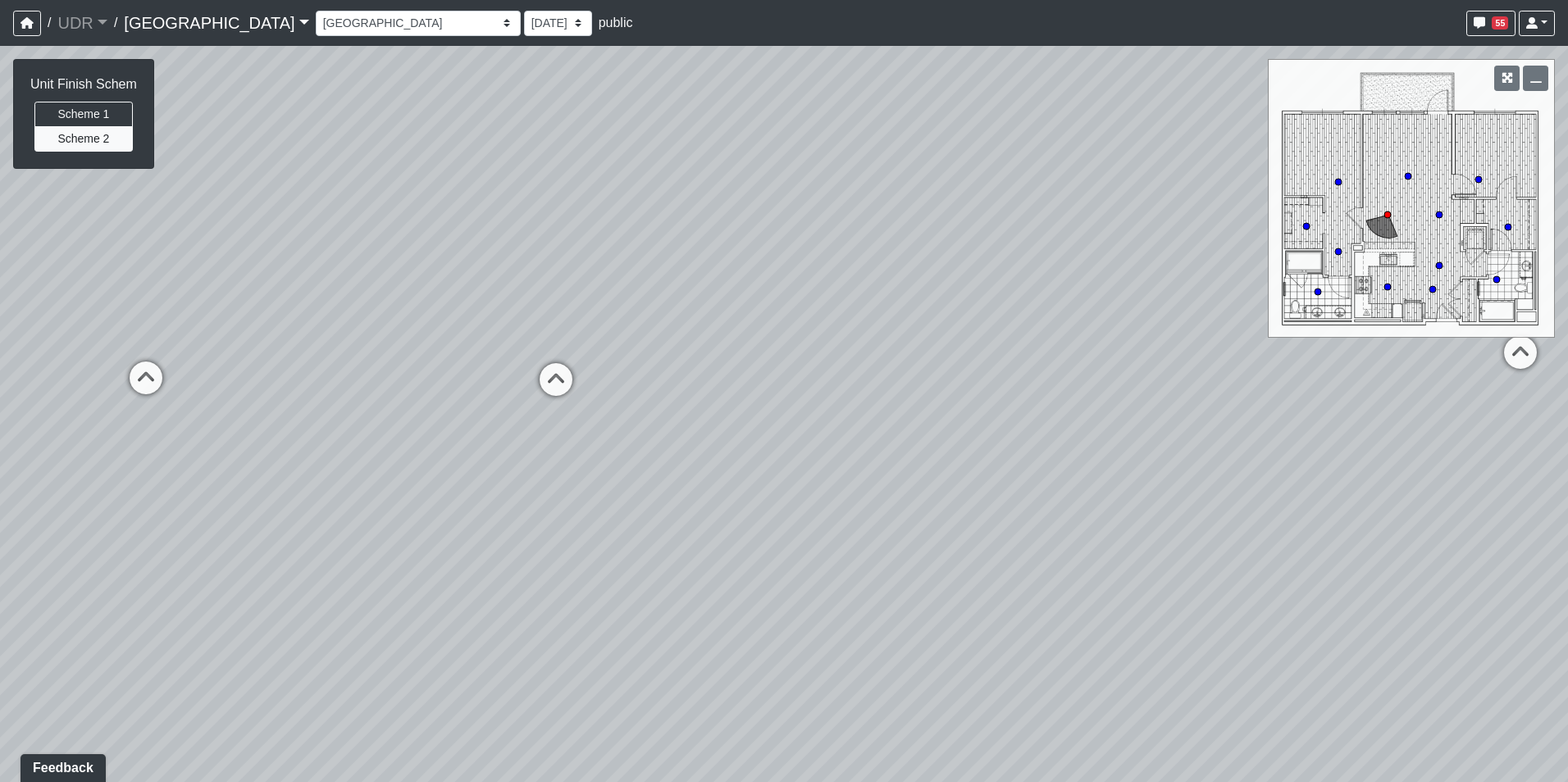
click at [1085, 708] on div "Loading... Conference Entry Loading... Coworking Entry Loading... Manager's Off…" at bounding box center [784, 414] width 1568 height 736
drag, startPoint x: 1039, startPoint y: 647, endPoint x: 1001, endPoint y: 466, distance: 184.9
click at [1001, 466] on div "Loading... Conference Entry Loading... Coworking Entry Loading... Manager's Off…" at bounding box center [784, 414] width 1568 height 736
drag, startPoint x: 1205, startPoint y: 491, endPoint x: 1339, endPoint y: 486, distance: 134.1
click at [1333, 487] on div "Loading... Conference Entry Loading... Coworking Entry Loading... Manager's Off…" at bounding box center [784, 414] width 1568 height 736
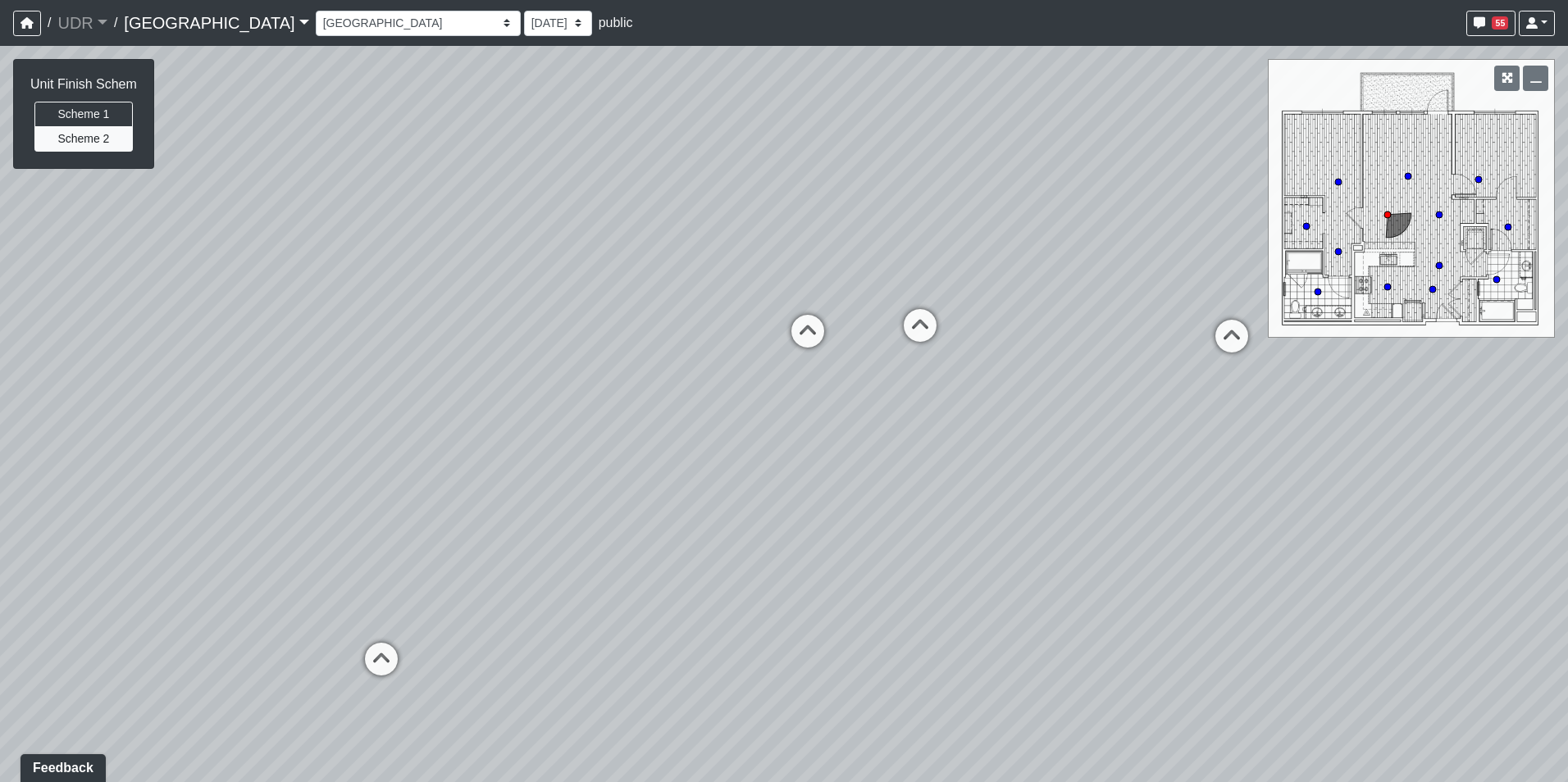
drag, startPoint x: 1062, startPoint y: 373, endPoint x: 1206, endPoint y: 341, distance: 147.5
click at [1169, 350] on div "Loading... Conference Entry Loading... Coworking Entry Loading... Manager's Off…" at bounding box center [784, 414] width 1568 height 736
drag, startPoint x: 789, startPoint y: 481, endPoint x: 815, endPoint y: 630, distance: 151.3
click at [815, 630] on div "Loading... Conference Entry Loading... Coworking Entry Loading... Manager's Off…" at bounding box center [784, 414] width 1568 height 736
click at [1039, 564] on div "Loading... Conference Entry Loading... Coworking Entry Loading... Manager's Off…" at bounding box center [784, 414] width 1568 height 736
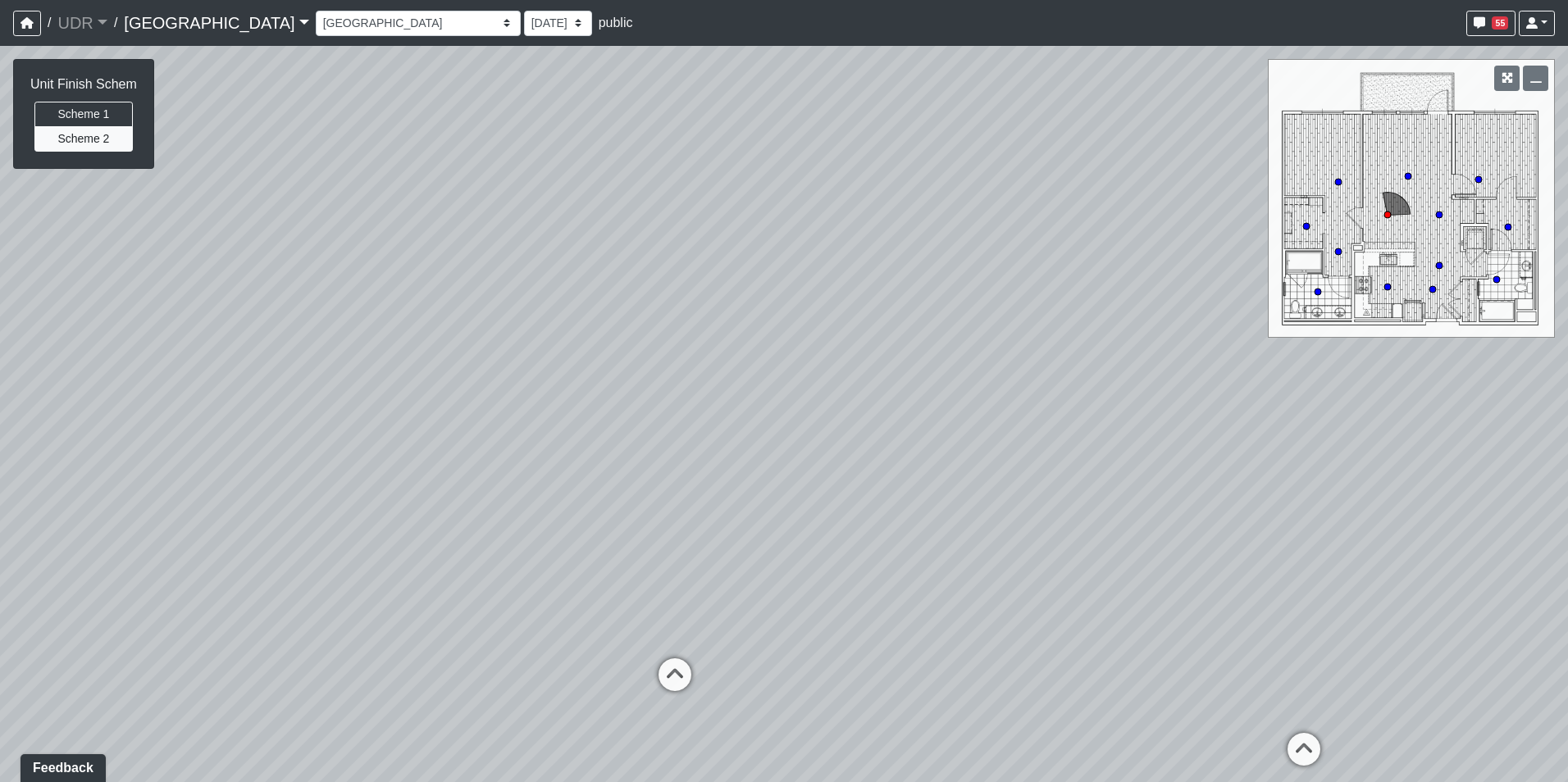
click at [934, 514] on div "Loading... Conference Entry Loading... Coworking Entry Loading... Manager's Off…" at bounding box center [784, 414] width 1568 height 736
click at [606, 640] on icon at bounding box center [612, 658] width 49 height 49
click at [462, 468] on div "Loading... Conference Entry Loading... Coworking Entry Loading... Manager's Off…" at bounding box center [784, 414] width 1568 height 736
click at [926, 615] on icon at bounding box center [922, 627] width 49 height 49
click at [983, 641] on div "Loading... Conference Entry Loading... Coworking Entry Loading... Manager's Off…" at bounding box center [784, 414] width 1568 height 736
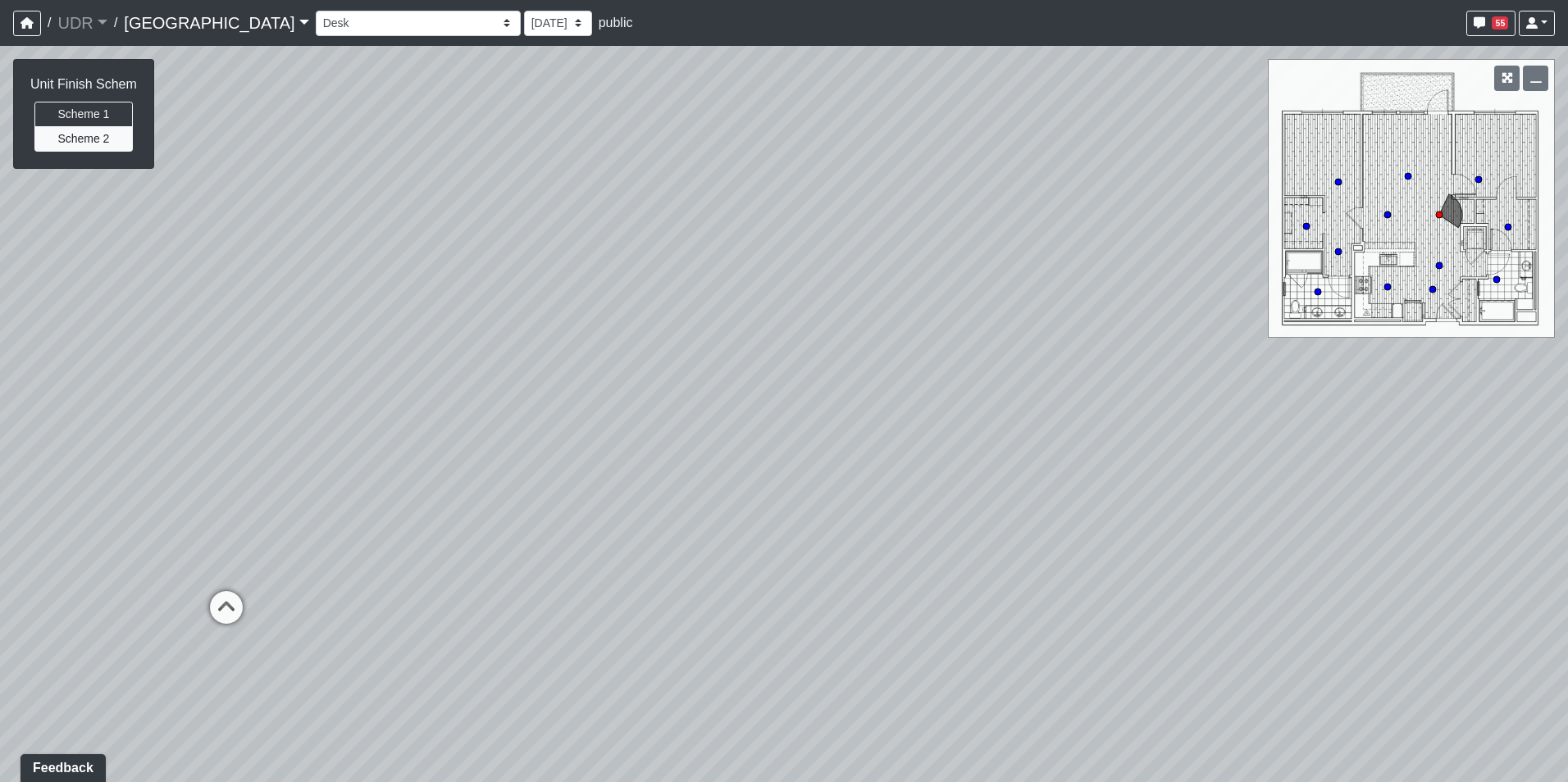
click at [983, 502] on div "Loading... Conference Entry Loading... Coworking Entry Loading... Manager's Off…" at bounding box center [784, 414] width 1568 height 736
click at [925, 220] on div "Loading... Conference Entry Loading... Coworking Entry Loading... Manager's Off…" at bounding box center [784, 414] width 1568 height 736
click at [899, 258] on div "Loading... Conference Entry Loading... Coworking Entry Loading... Manager's Off…" at bounding box center [784, 414] width 1568 height 736
click at [885, 383] on div "Loading... Conference Entry Loading... Coworking Entry Loading... Manager's Off…" at bounding box center [784, 414] width 1568 height 736
click at [315, 24] on select "Entry 1 Entry 2 Entry 3 Fireplace Seating 1 Fireplace Seating 2 Island Counter …" at bounding box center [417, 23] width 205 height 25
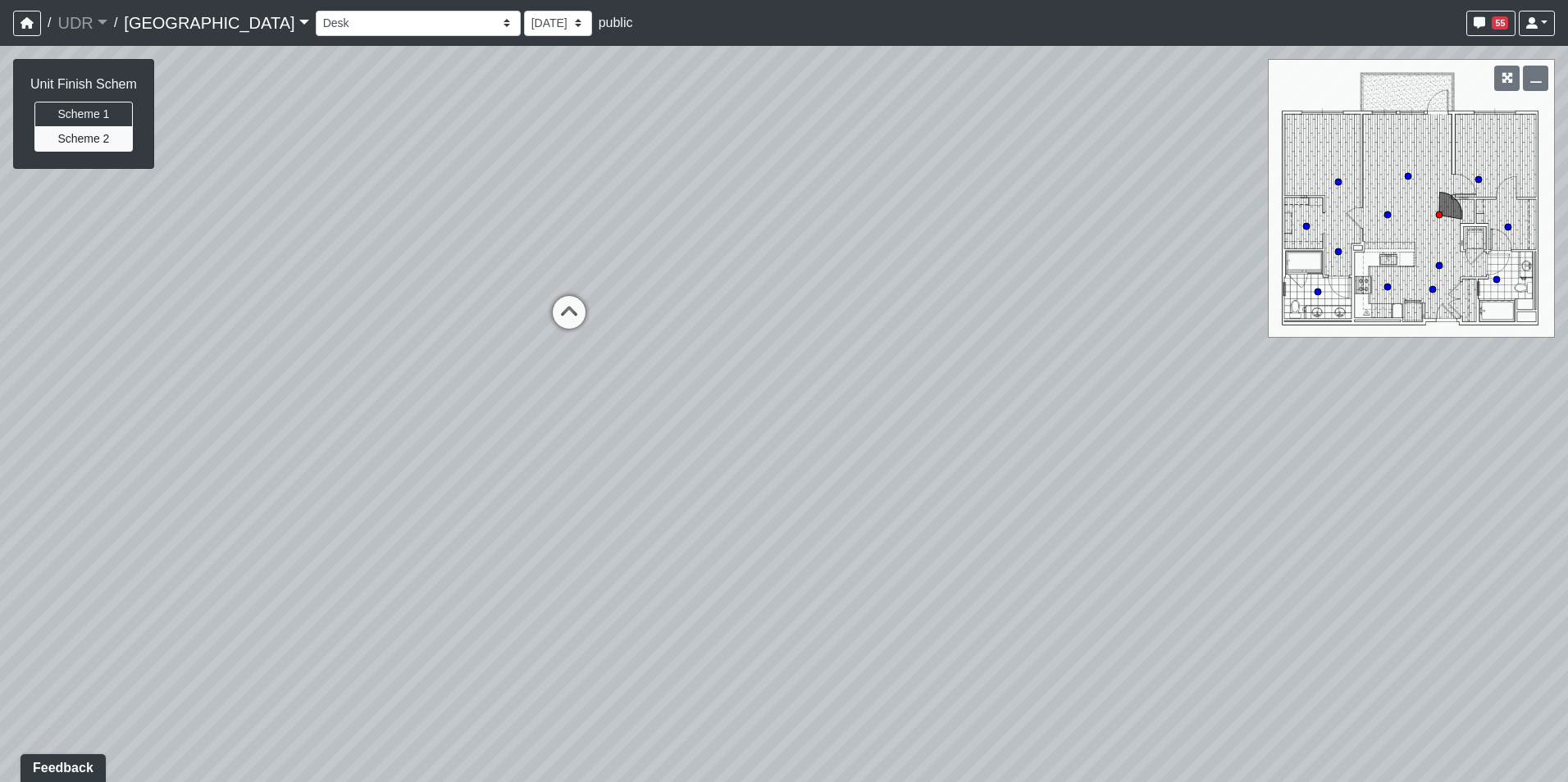
drag, startPoint x: 760, startPoint y: 172, endPoint x: 1156, endPoint y: 98, distance: 402.9
click at [1001, 118] on div "Loading... Conference Entry Loading... Coworking Entry Loading... Manager's Off…" at bounding box center [784, 414] width 1568 height 736
drag, startPoint x: 862, startPoint y: 174, endPoint x: 762, endPoint y: 511, distance: 351.5
click at [762, 511] on div "Loading... Conference Entry Loading... Coworking Entry Loading... Manager's Off…" at bounding box center [784, 414] width 1568 height 736
drag, startPoint x: 873, startPoint y: 354, endPoint x: 467, endPoint y: 397, distance: 408.3
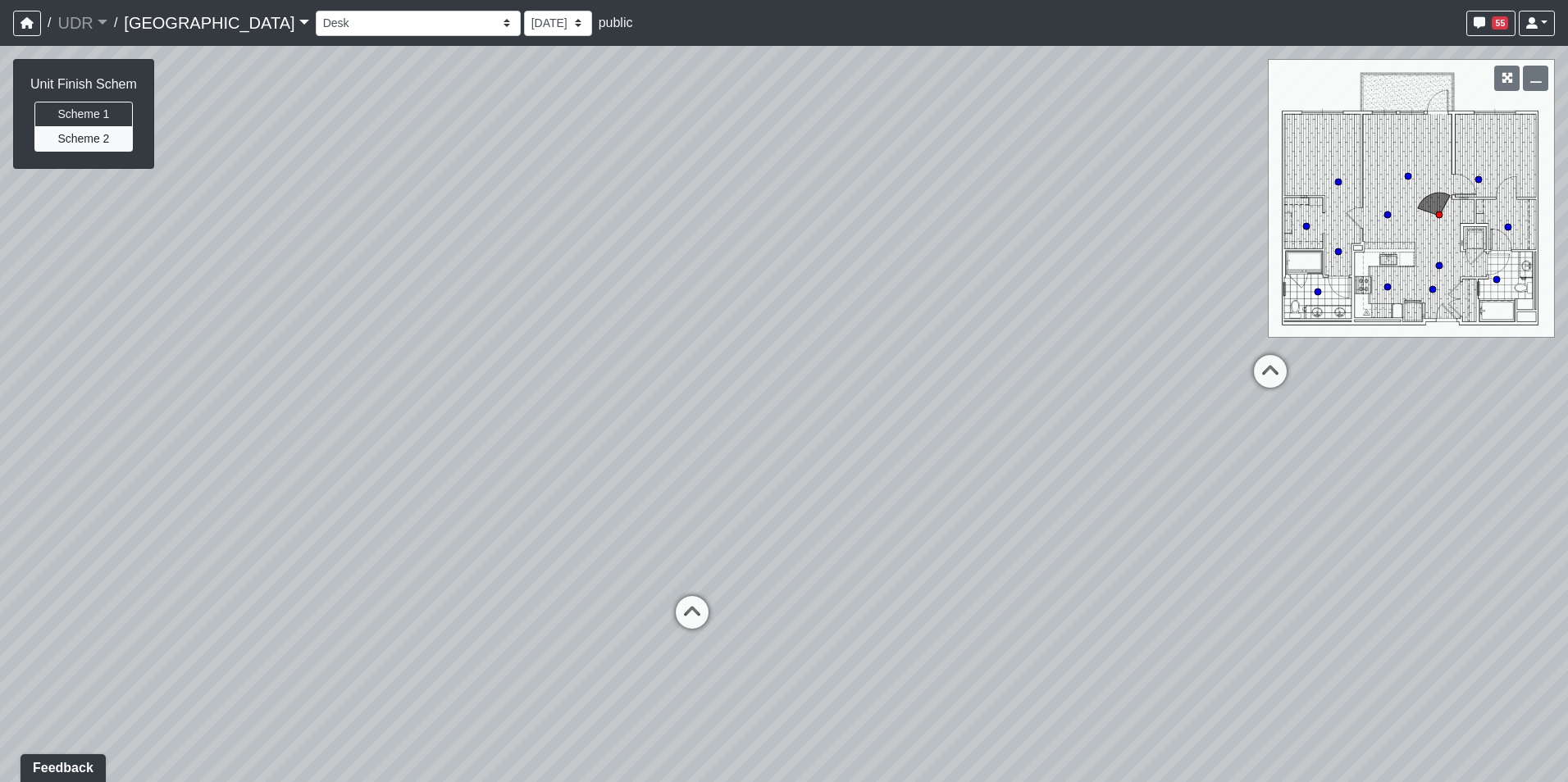
click at [467, 397] on div "Loading... Conference Entry Loading... Coworking Entry Loading... Manager's Off…" at bounding box center [784, 414] width 1568 height 736
click at [955, 397] on icon at bounding box center [936, 394] width 49 height 49
drag, startPoint x: 955, startPoint y: 397, endPoint x: 392, endPoint y: 397, distance: 563.0
click at [417, 400] on div "Loading... Conference Entry Loading... Coworking Entry Loading... Manager's Off…" at bounding box center [784, 414] width 1568 height 736
drag, startPoint x: 855, startPoint y: 387, endPoint x: 598, endPoint y: 395, distance: 257.1
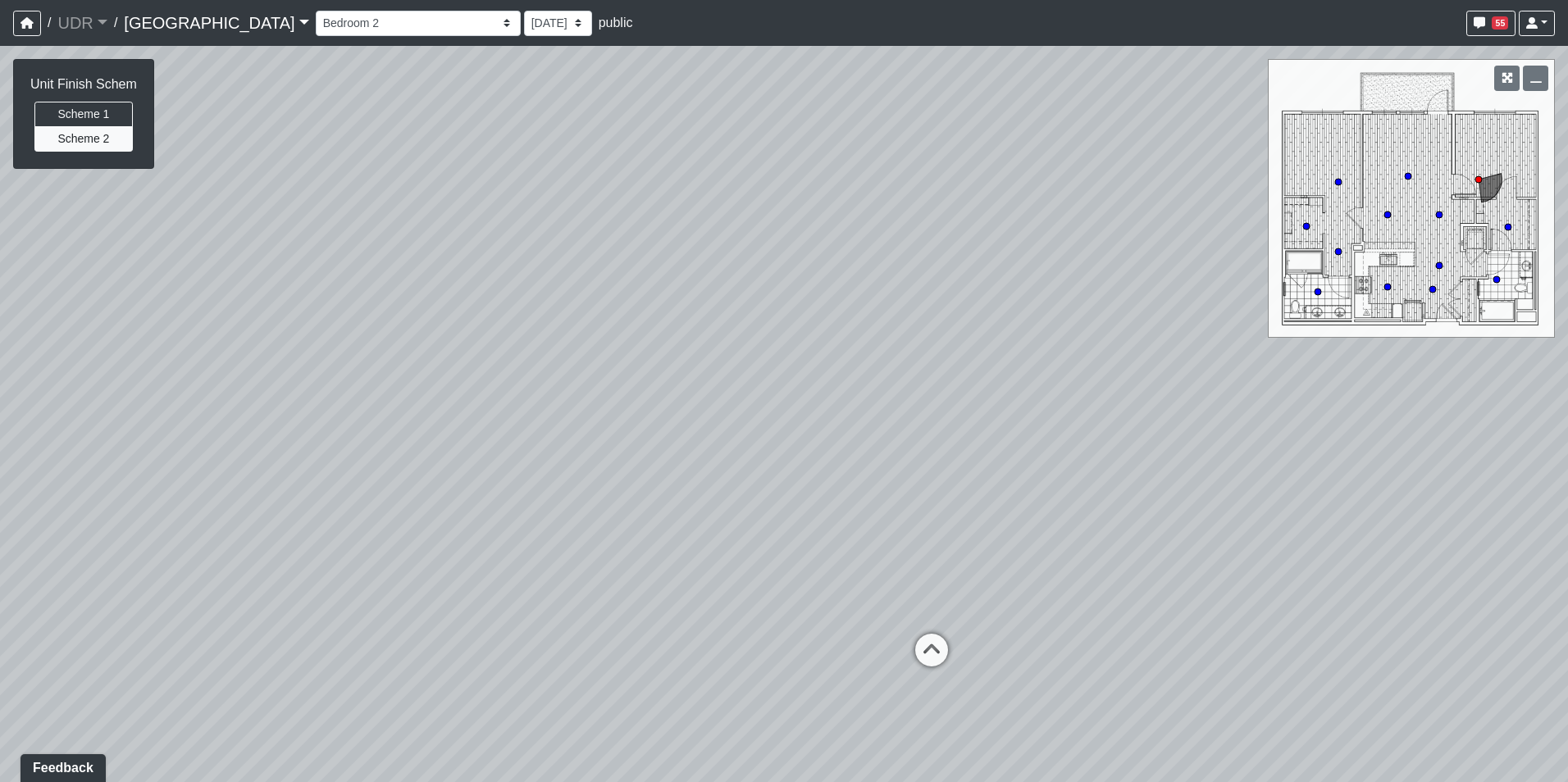
click at [598, 395] on div "Loading... Conference Entry Loading... Coworking Entry Loading... Manager's Off…" at bounding box center [784, 414] width 1568 height 736
click at [882, 644] on icon at bounding box center [875, 648] width 49 height 49
drag, startPoint x: 509, startPoint y: 497, endPoint x: 449, endPoint y: 493, distance: 60.1
click at [453, 494] on div "Loading... Conference Entry Loading... Coworking Entry Loading... Manager's Off…" at bounding box center [784, 414] width 1568 height 736
click at [1032, 408] on icon at bounding box center [1027, 419] width 49 height 49
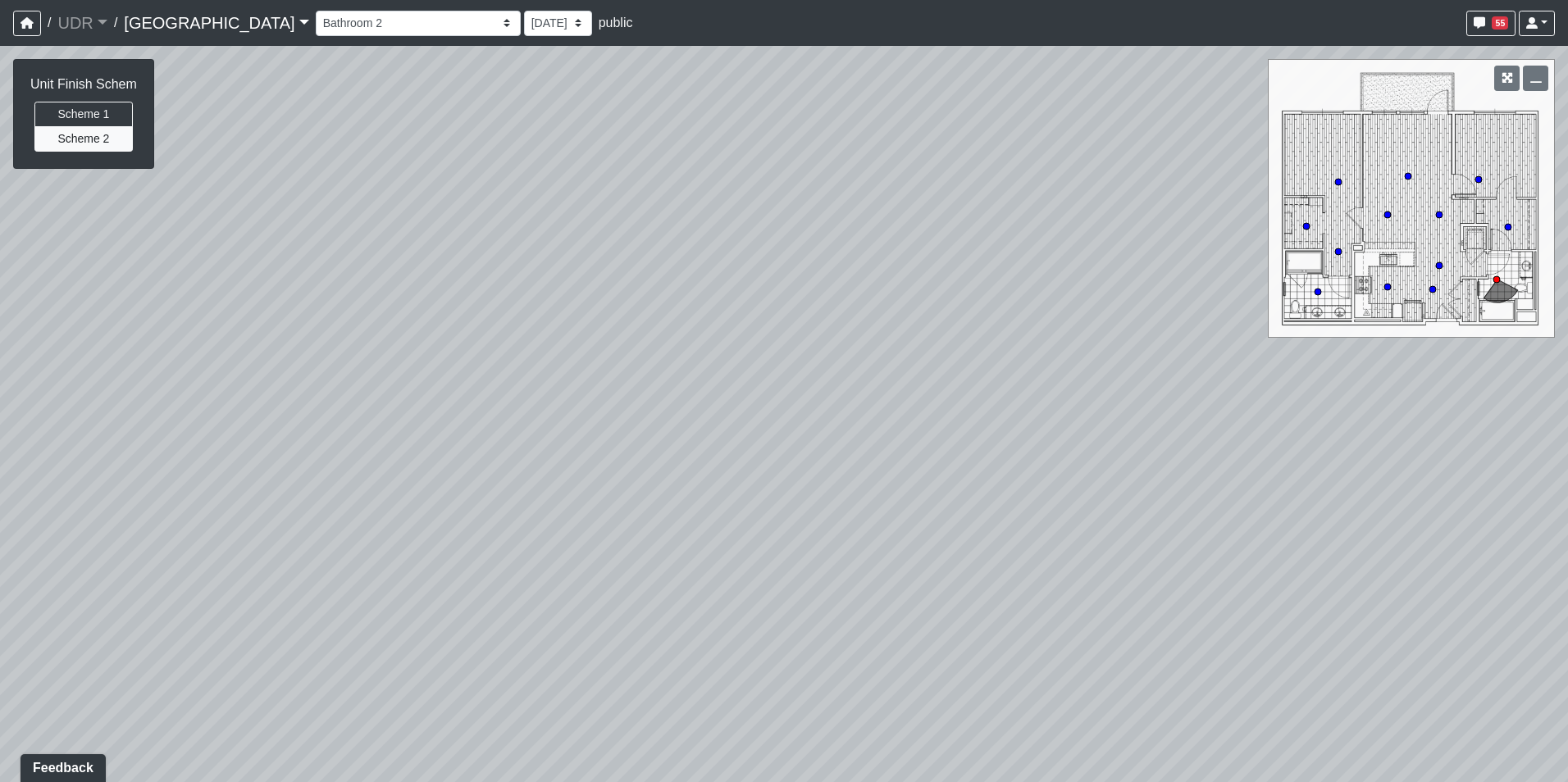
drag, startPoint x: 902, startPoint y: 428, endPoint x: 1014, endPoint y: 526, distance: 148.8
click at [1014, 526] on div "Loading... Conference Entry Loading... Coworking Entry Loading... Manager's Off…" at bounding box center [784, 414] width 1568 height 736
drag, startPoint x: 746, startPoint y: 536, endPoint x: 954, endPoint y: 428, distance: 234.4
click at [954, 428] on div "Loading... Conference Entry Loading... Coworking Entry Loading... Manager's Off…" at bounding box center [784, 414] width 1568 height 736
drag, startPoint x: 659, startPoint y: 481, endPoint x: 1081, endPoint y: 365, distance: 437.7
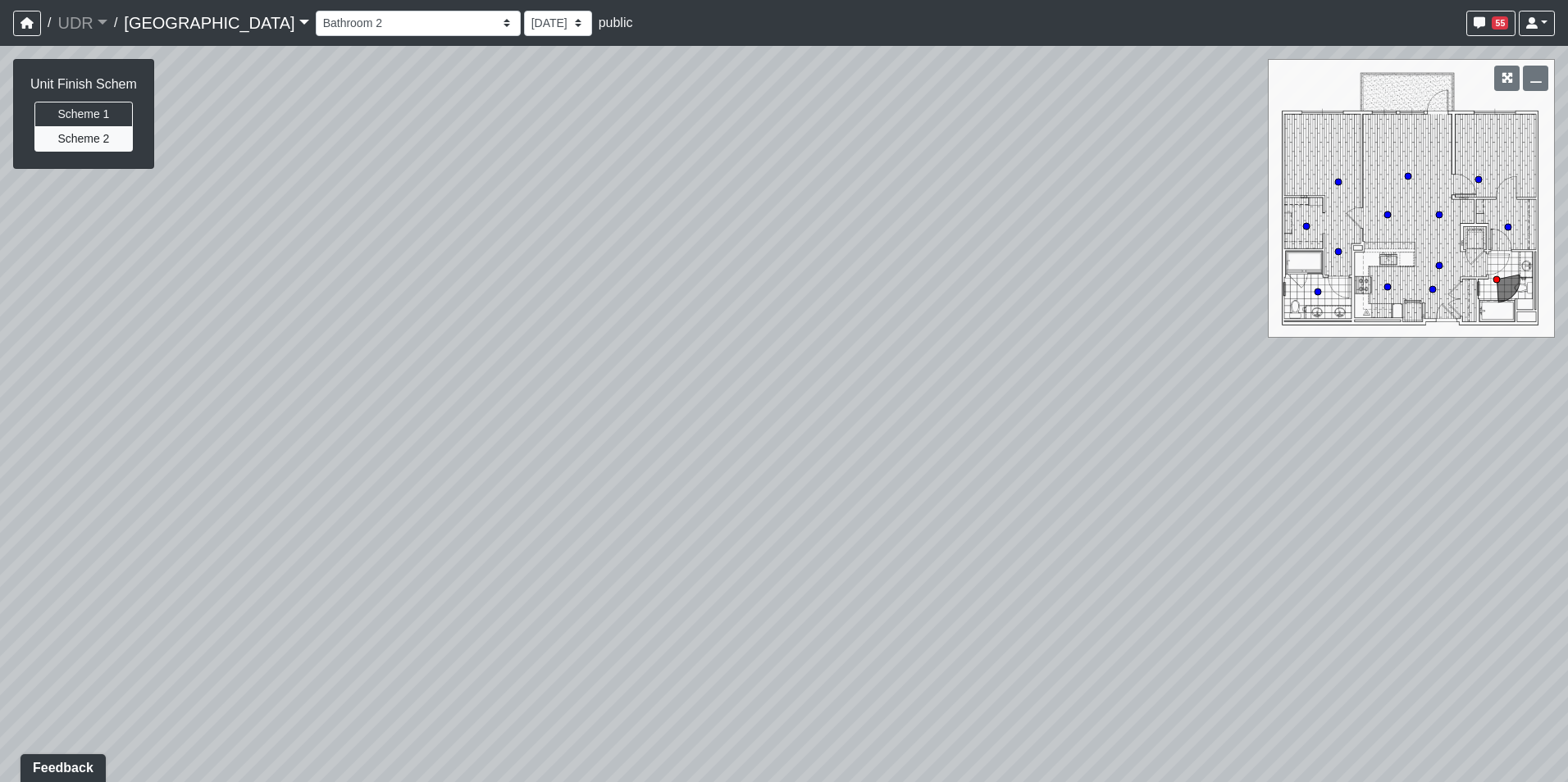
click at [1081, 365] on div "Loading... Conference Entry Loading... Coworking Entry Loading... Manager's Off…" at bounding box center [784, 414] width 1568 height 736
drag, startPoint x: 903, startPoint y: 471, endPoint x: 1134, endPoint y: 578, distance: 254.6
click at [1134, 578] on div "Loading... Conference Entry Loading... Coworking Entry Loading... Manager's Off…" at bounding box center [784, 414] width 1568 height 736
drag, startPoint x: 911, startPoint y: 474, endPoint x: 615, endPoint y: 419, distance: 301.1
click at [615, 419] on div "Loading... Conference Entry Loading... Coworking Entry Loading... Manager's Off…" at bounding box center [784, 414] width 1568 height 736
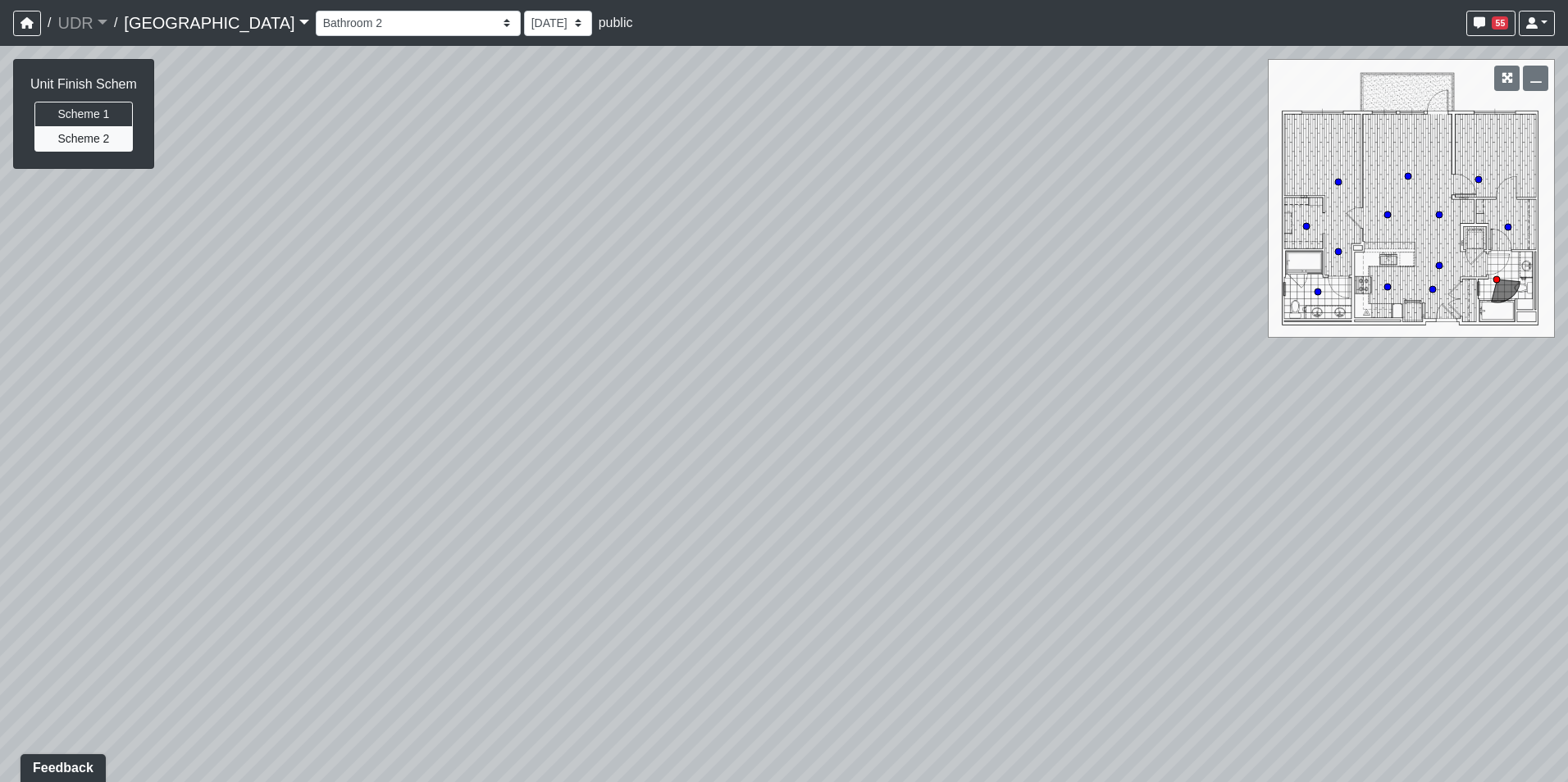
drag, startPoint x: 999, startPoint y: 428, endPoint x: 389, endPoint y: 481, distance: 612.3
click at [394, 481] on div "Loading... Conference Entry Loading... Coworking Entry Loading... Manager's Off…" at bounding box center [784, 414] width 1568 height 736
drag, startPoint x: 875, startPoint y: 455, endPoint x: 564, endPoint y: 575, distance: 333.3
click at [564, 575] on div "Loading... Conference Entry Loading... Coworking Entry Loading... Manager's Off…" at bounding box center [784, 414] width 1568 height 736
drag, startPoint x: 633, startPoint y: 539, endPoint x: 784, endPoint y: 325, distance: 261.9
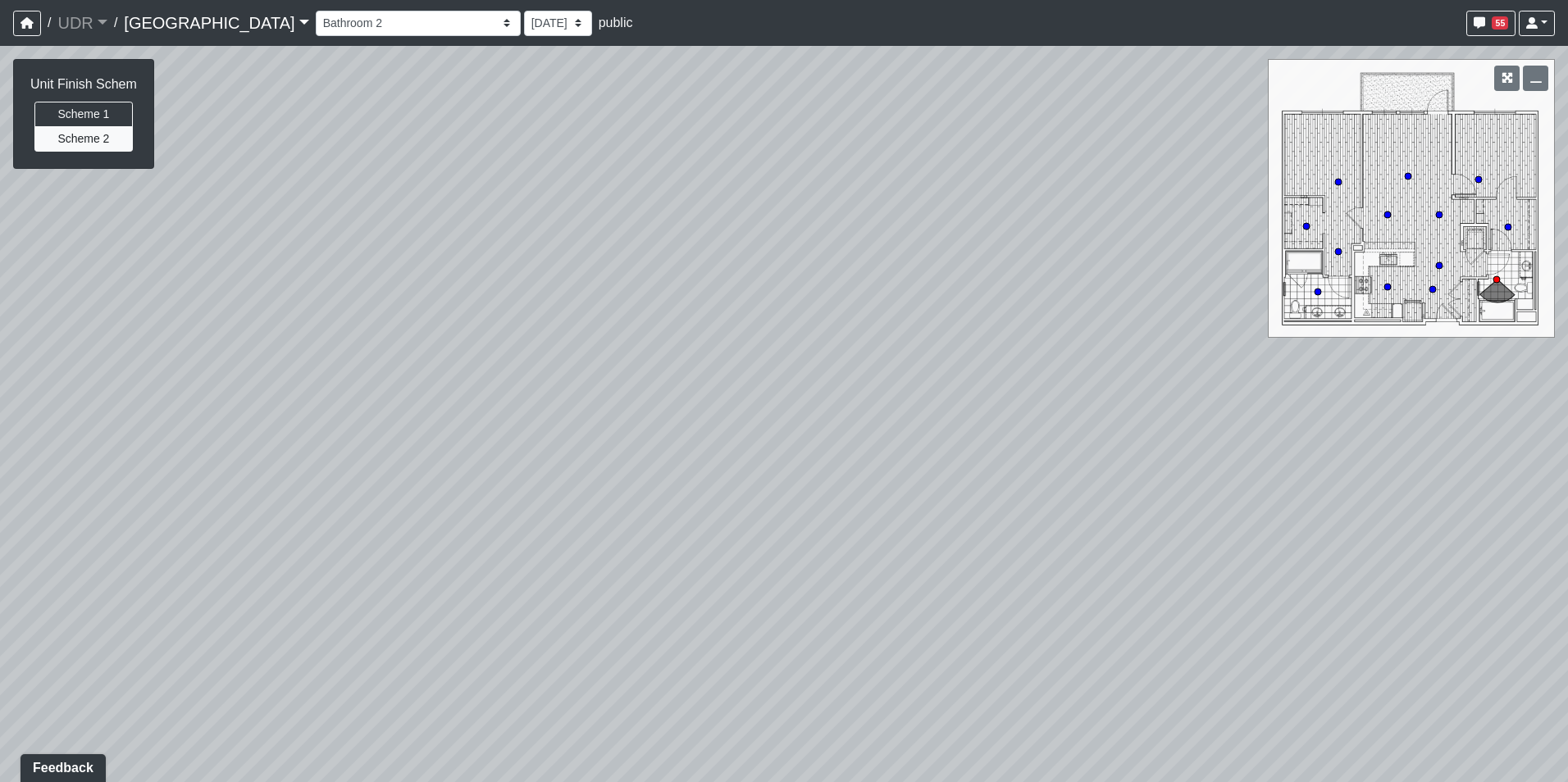
click at [784, 325] on div "Loading... Conference Entry Loading... Coworking Entry Loading... Manager's Off…" at bounding box center [784, 414] width 1568 height 736
drag, startPoint x: 997, startPoint y: 425, endPoint x: 1038, endPoint y: 584, distance: 164.2
click at [1038, 584] on div "Loading... Conference Entry Loading... Coworking Entry Loading... Manager's Off…" at bounding box center [784, 414] width 1568 height 736
drag, startPoint x: 910, startPoint y: 482, endPoint x: 938, endPoint y: 571, distance: 93.3
click at [938, 571] on div "Loading... Conference Entry Loading... Coworking Entry Loading... Manager's Off…" at bounding box center [784, 414] width 1568 height 736
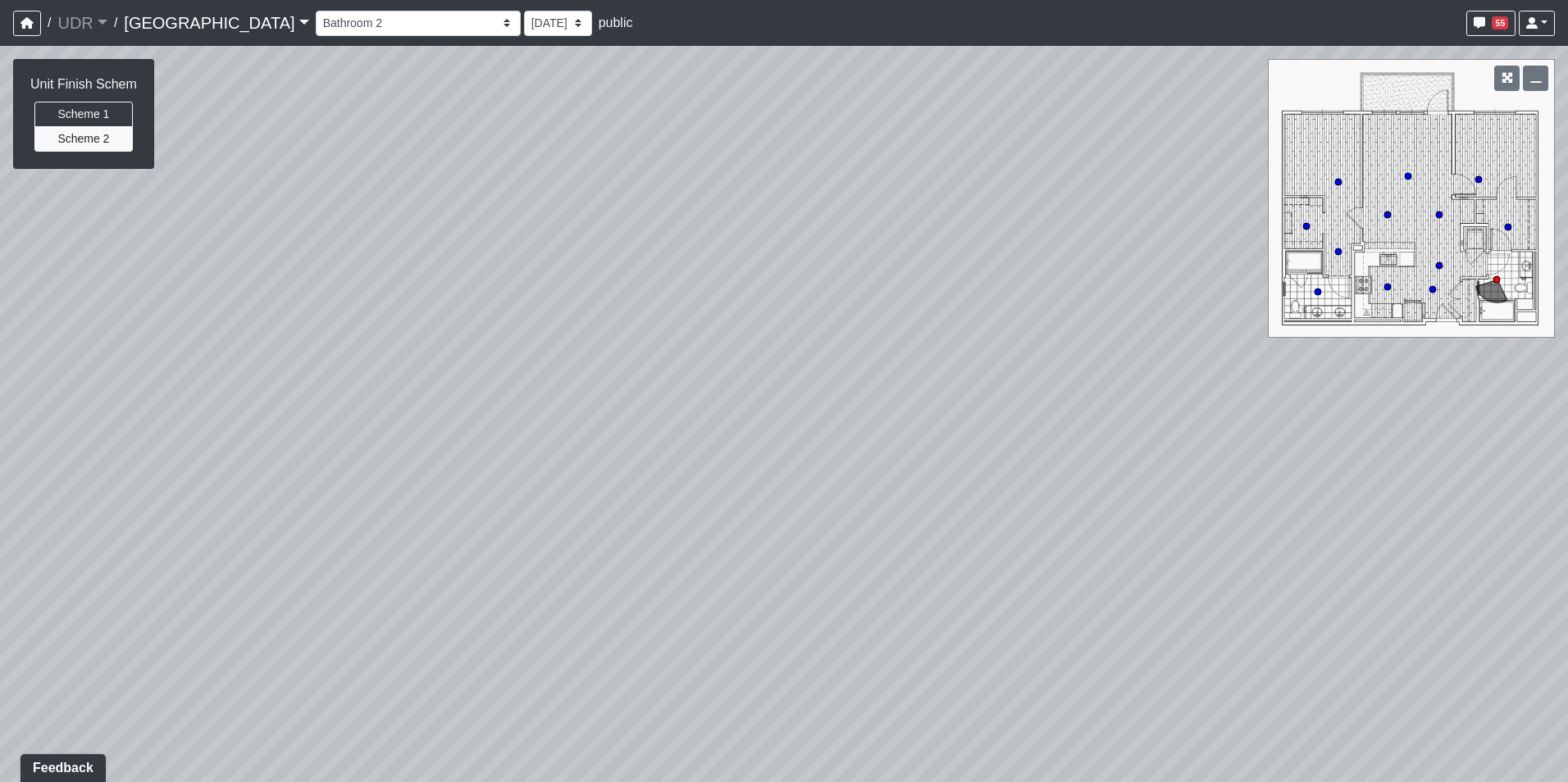
drag, startPoint x: 1139, startPoint y: 537, endPoint x: 613, endPoint y: 481, distance: 529.0
click at [613, 481] on div "Loading... Conference Entry Loading... Coworking Entry Loading... Manager's Off…" at bounding box center [784, 414] width 1568 height 736
drag, startPoint x: 1081, startPoint y: 483, endPoint x: 758, endPoint y: 323, distance: 360.5
click at [760, 323] on div "Loading... Conference Entry Loading... Coworking Entry Loading... Manager's Off…" at bounding box center [784, 414] width 1568 height 736
drag, startPoint x: 537, startPoint y: 434, endPoint x: 513, endPoint y: 437, distance: 24.2
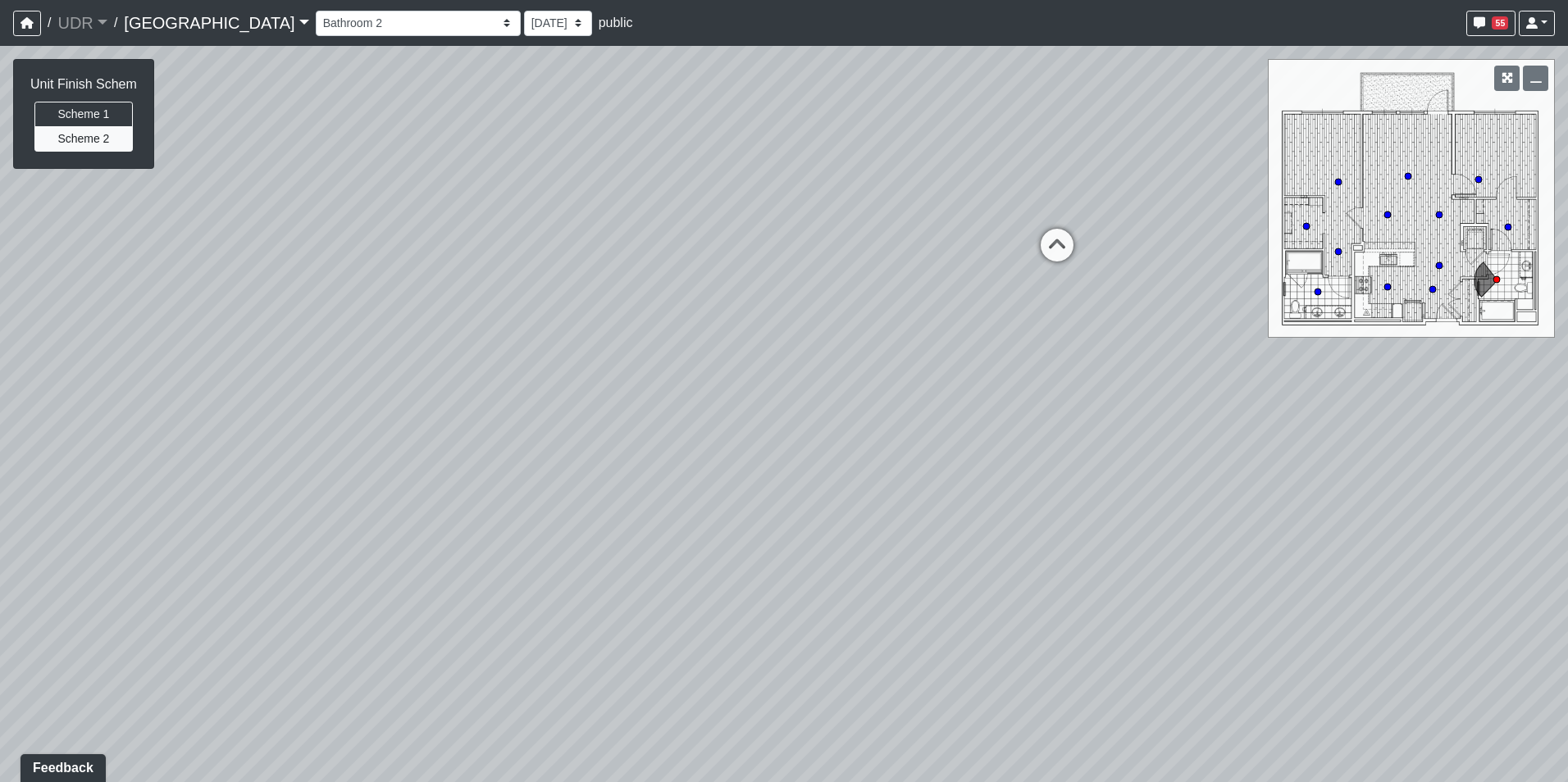
click at [514, 437] on div "Loading... Conference Entry Loading... Coworking Entry Loading... Manager's Off…" at bounding box center [784, 414] width 1568 height 736
drag, startPoint x: 722, startPoint y: 314, endPoint x: 733, endPoint y: 314, distance: 11.0
click at [727, 314] on div "Loading... Conference Entry Loading... Coworking Entry Loading... Manager's Off…" at bounding box center [784, 414] width 1568 height 736
click at [763, 313] on icon at bounding box center [751, 311] width 49 height 49
drag, startPoint x: 784, startPoint y: 390, endPoint x: 816, endPoint y: 397, distance: 32.8
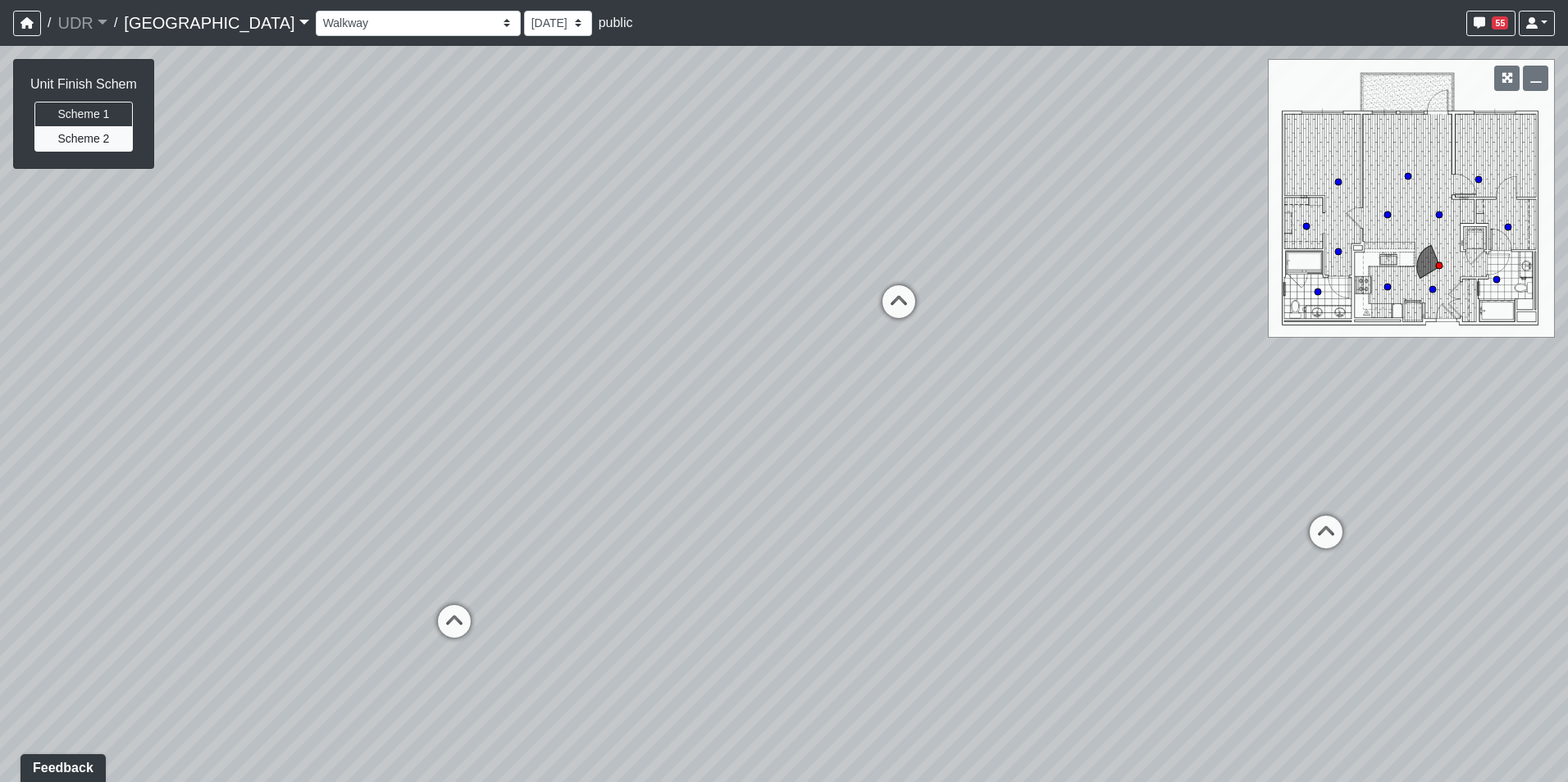
click at [816, 397] on div "Loading... Conference Entry Loading... Coworking Entry Loading... Manager's Off…" at bounding box center [784, 414] width 1568 height 736
click at [930, 323] on icon at bounding box center [921, 316] width 49 height 49
click at [612, 273] on icon at bounding box center [603, 286] width 49 height 49
drag, startPoint x: 969, startPoint y: 330, endPoint x: 1371, endPoint y: 330, distance: 402.0
click at [1313, 330] on div "Loading... Conference Entry Loading... Coworking Entry Loading... Manager's Off…" at bounding box center [784, 414] width 1568 height 736
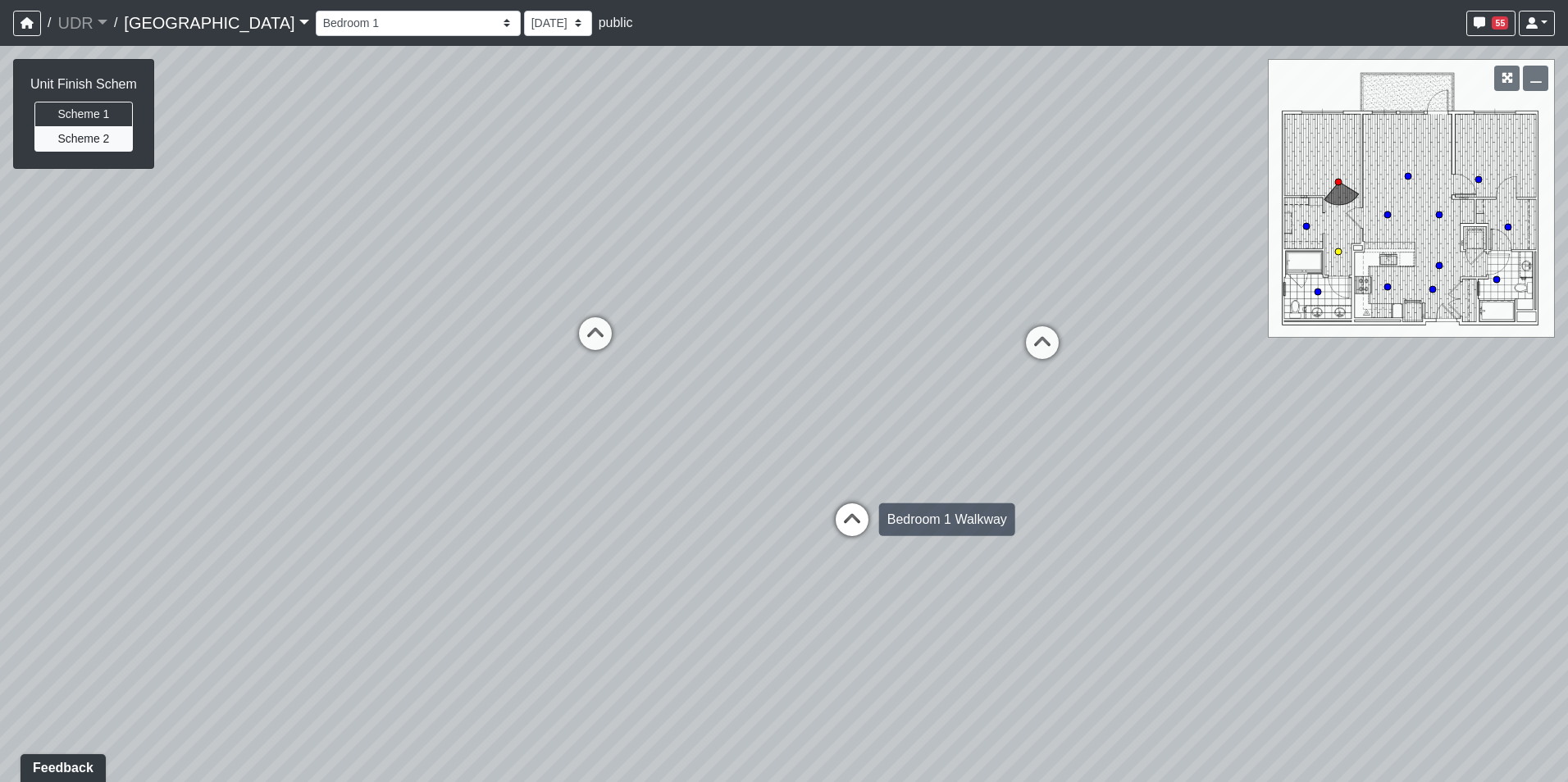
click at [847, 503] on icon at bounding box center [852, 528] width 49 height 49
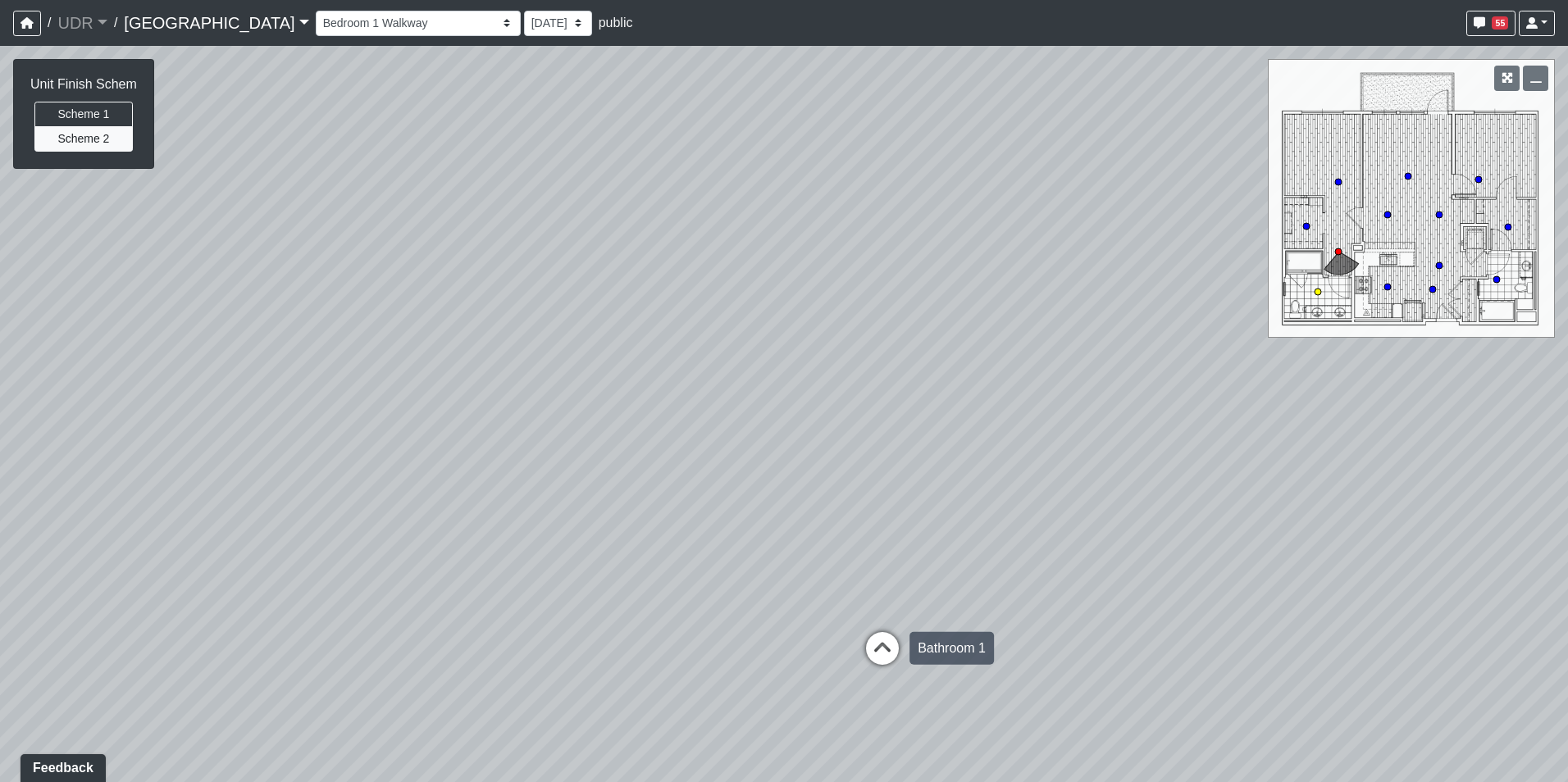
click at [883, 656] on icon at bounding box center [882, 657] width 49 height 49
drag, startPoint x: 995, startPoint y: 536, endPoint x: 521, endPoint y: 539, distance: 474.0
click at [521, 539] on div "Loading... Conference Entry Loading... Coworking Entry Loading... Manager's Off…" at bounding box center [784, 414] width 1568 height 736
drag, startPoint x: 719, startPoint y: 491, endPoint x: 197, endPoint y: 478, distance: 522.2
click at [233, 483] on div "Loading... Conference Entry Loading... Coworking Entry Loading... Manager's Off…" at bounding box center [784, 414] width 1568 height 736
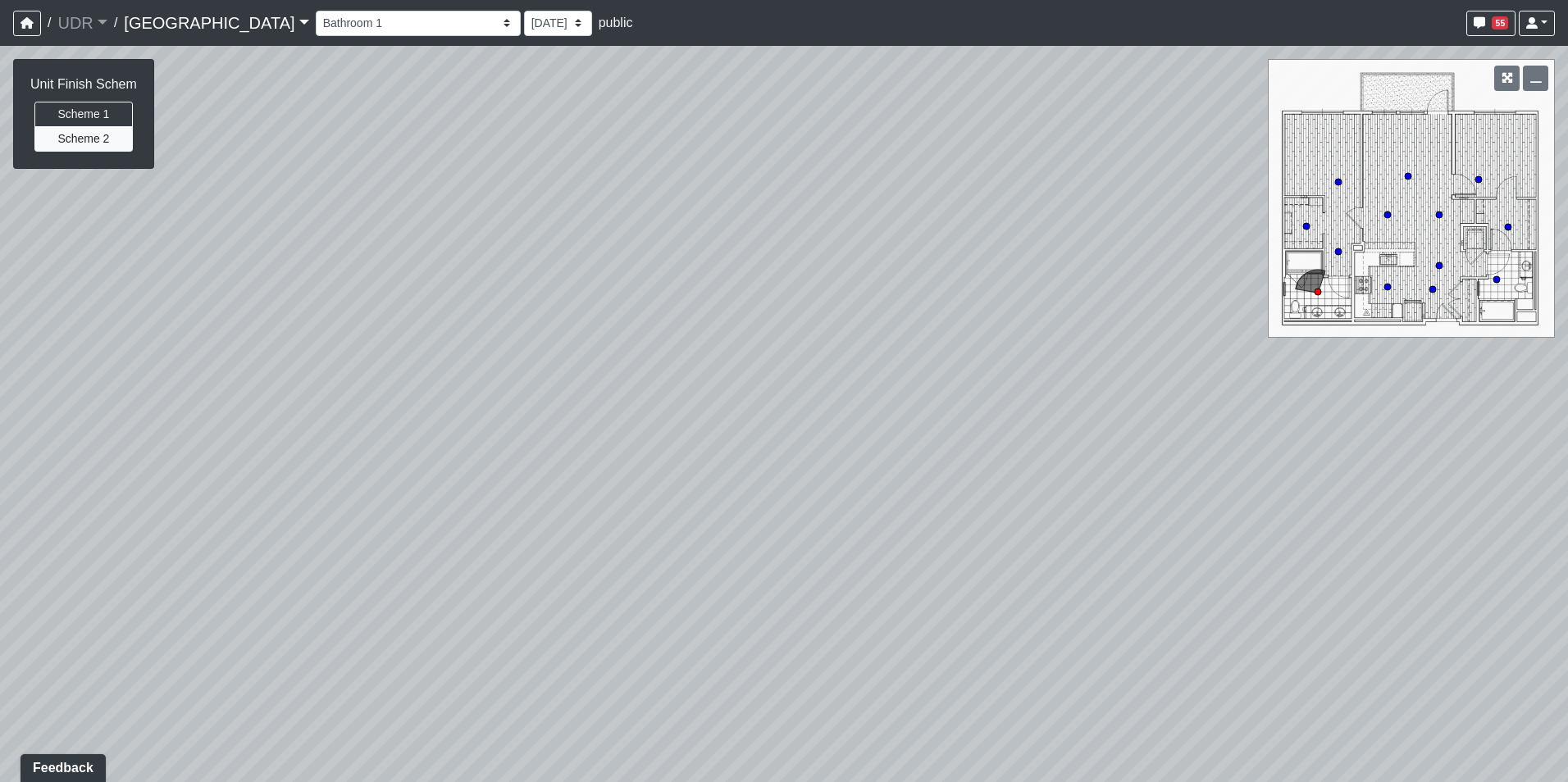
drag, startPoint x: 806, startPoint y: 469, endPoint x: 272, endPoint y: 503, distance: 535.1
click at [272, 503] on div "Loading... Conference Entry Loading... Coworking Entry Loading... Manager's Off…" at bounding box center [784, 414] width 1568 height 736
click at [761, 671] on div "Loading... Bedroom 1 Walkway" at bounding box center [758, 692] width 49 height 49
drag, startPoint x: 652, startPoint y: 587, endPoint x: 990, endPoint y: 558, distance: 339.2
click at [990, 558] on div "Loading... Conference Entry Loading... Coworking Entry Loading... Manager's Off…" at bounding box center [784, 414] width 1568 height 736
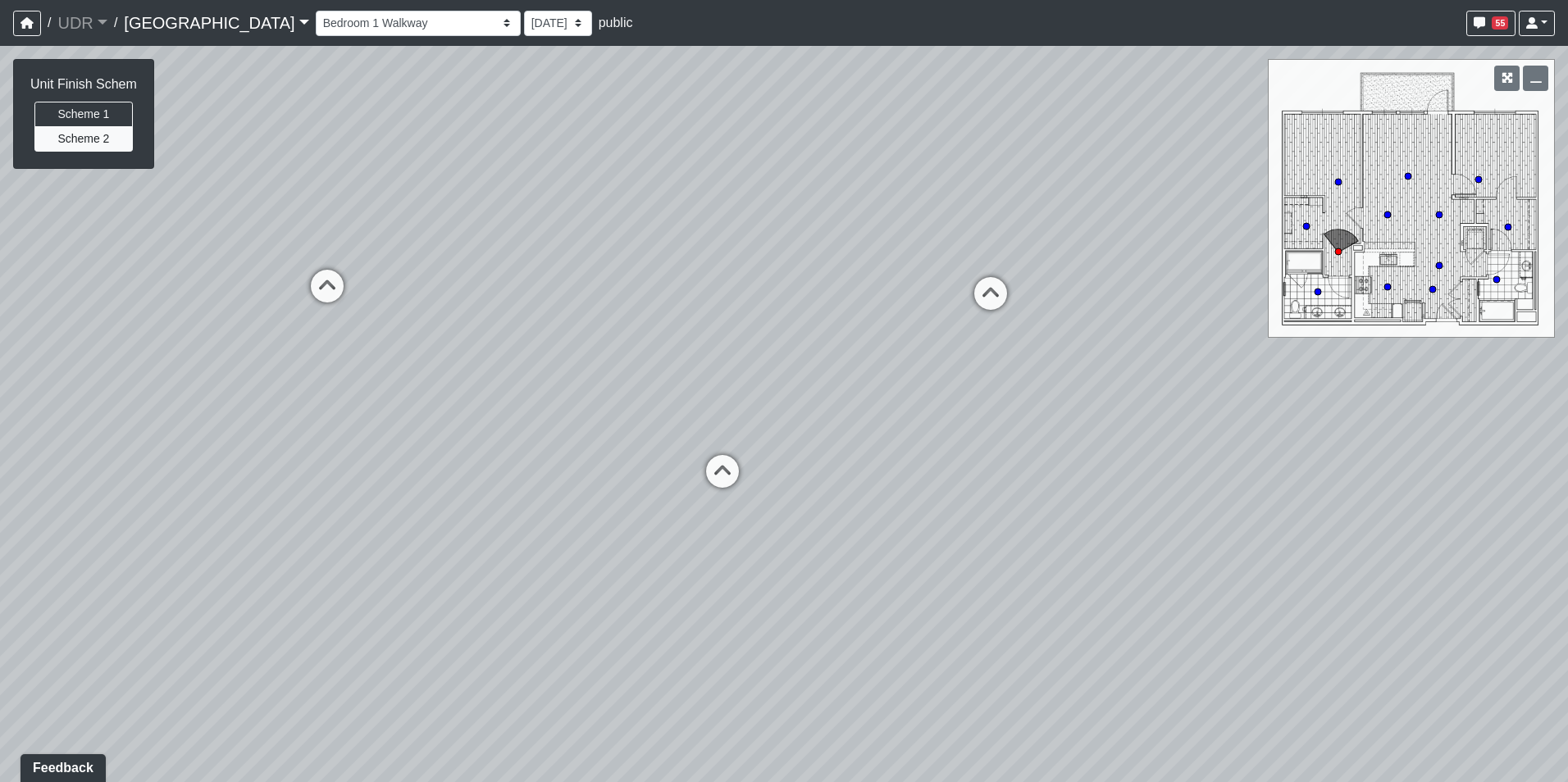
drag, startPoint x: 545, startPoint y: 495, endPoint x: 844, endPoint y: 469, distance: 300.1
click at [845, 469] on div "Loading... Conference Entry Loading... Coworking Entry Loading... Manager's Off…" at bounding box center [784, 414] width 1568 height 736
click at [848, 447] on icon at bounding box center [842, 451] width 49 height 49
drag, startPoint x: 830, startPoint y: 488, endPoint x: 792, endPoint y: 637, distance: 153.8
click at [792, 637] on div "Loading... Conference Entry Loading... Coworking Entry Loading... Manager's Off…" at bounding box center [784, 414] width 1568 height 736
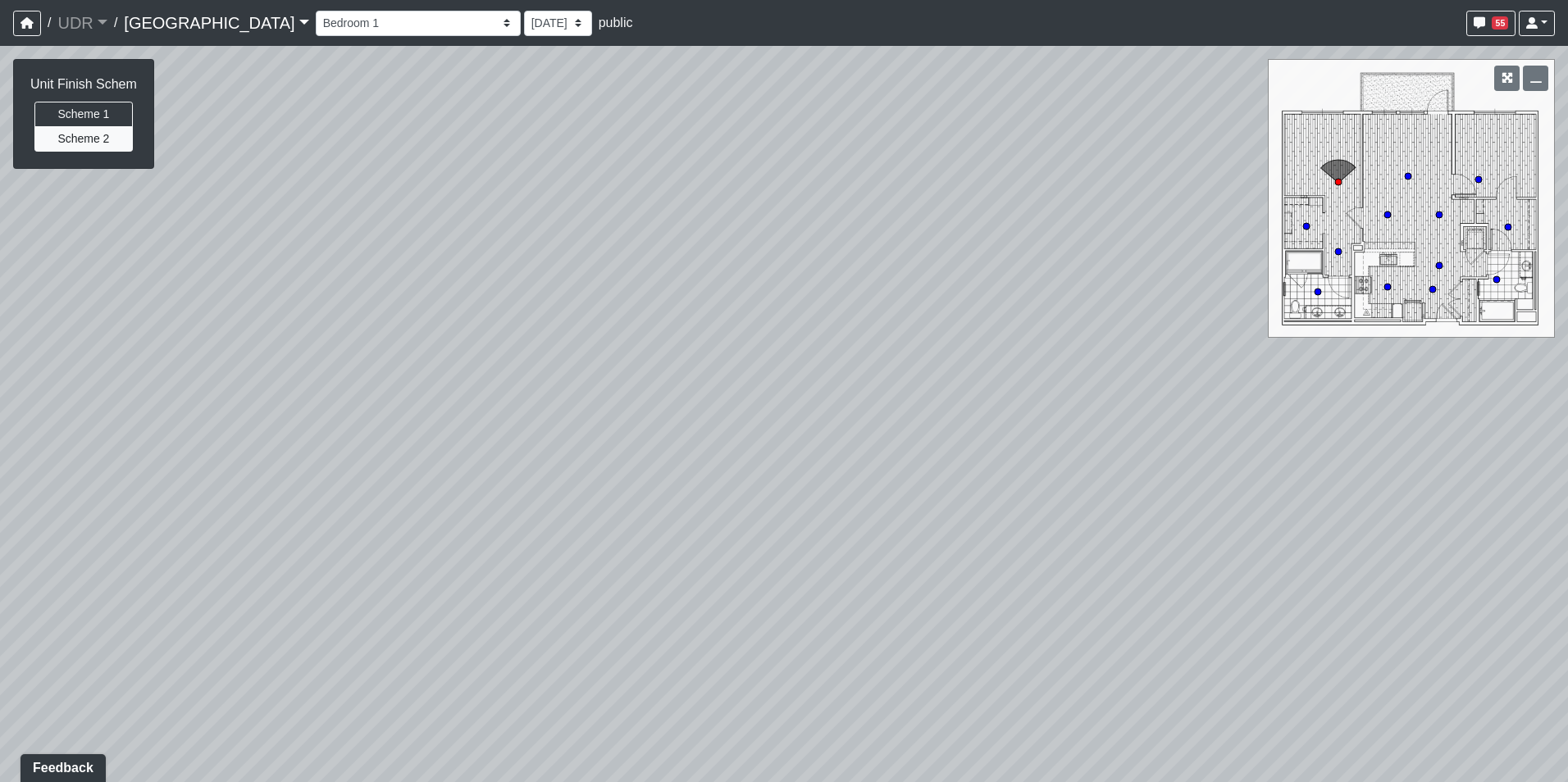
drag, startPoint x: 941, startPoint y: 541, endPoint x: 206, endPoint y: 482, distance: 737.4
click at [259, 492] on div "Loading... Conference Entry Loading... Coworking Entry Loading... Manager's Off…" at bounding box center [784, 414] width 1568 height 736
click at [886, 372] on icon at bounding box center [872, 364] width 49 height 49
drag, startPoint x: 620, startPoint y: 425, endPoint x: 1287, endPoint y: 463, distance: 668.1
click at [1277, 463] on div "Loading... Conference Entry Loading... Coworking Entry Loading... Manager's Off…" at bounding box center [784, 414] width 1568 height 736
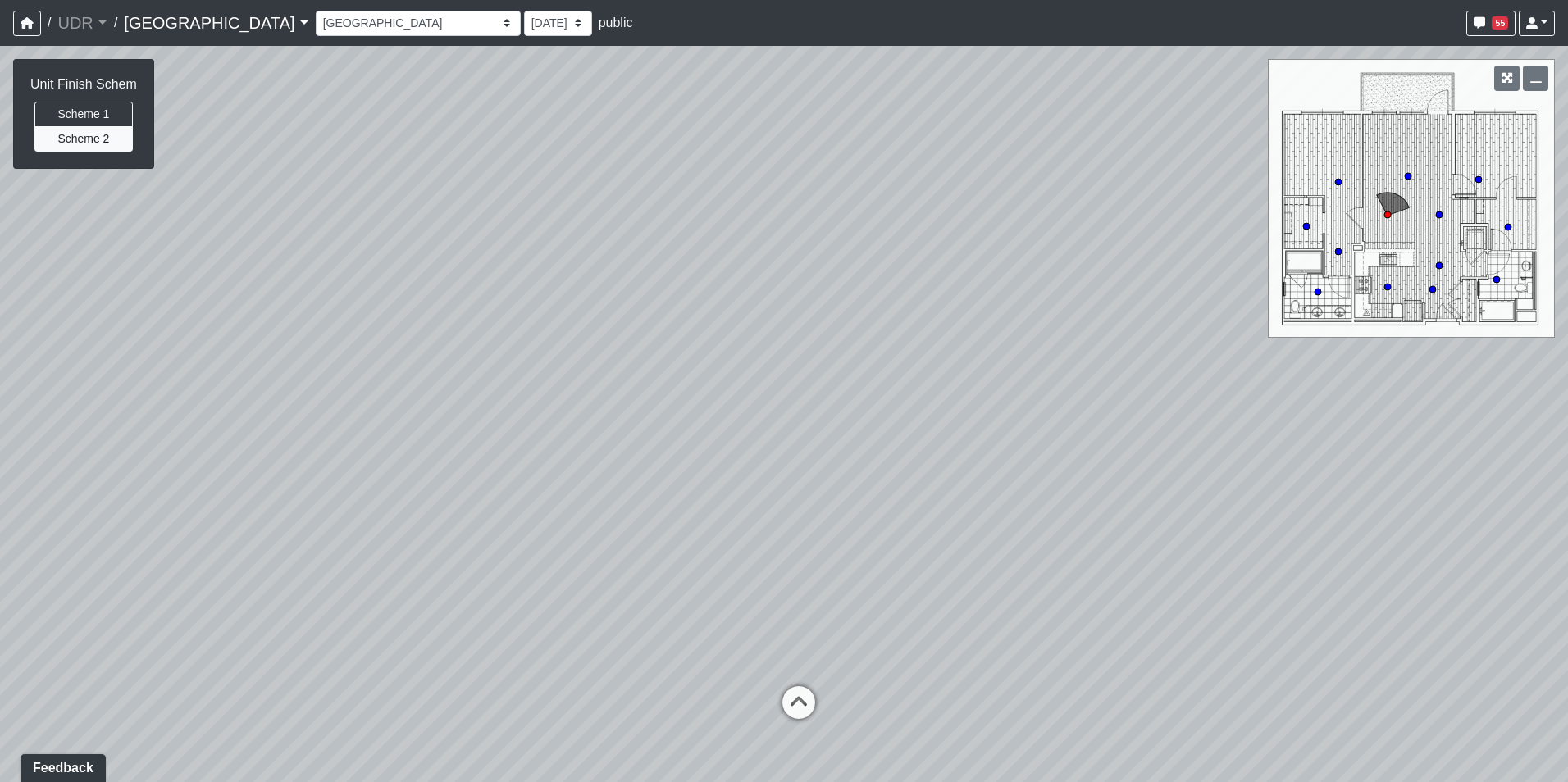
click at [1147, 228] on div "Loading... Conference Entry Loading... Coworking Entry Loading... Manager's Off…" at bounding box center [784, 414] width 1568 height 736
click at [706, 372] on div "Loading... Conference Entry Loading... Coworking Entry Loading... Manager's Off…" at bounding box center [784, 414] width 1568 height 736
click at [135, 394] on div "Loading... Conference Entry Loading... Coworking Entry Loading... Manager's Off…" at bounding box center [784, 414] width 1568 height 736
click at [315, 30] on select "Entry 1 Entry 2 Entry 3 Fireplace Seating 1 Fireplace Seating 2 Island Counter …" at bounding box center [417, 23] width 205 height 25
click at [573, 148] on div "Loading... Conference Entry Loading... Coworking Entry Loading... Manager's Off…" at bounding box center [784, 414] width 1568 height 736
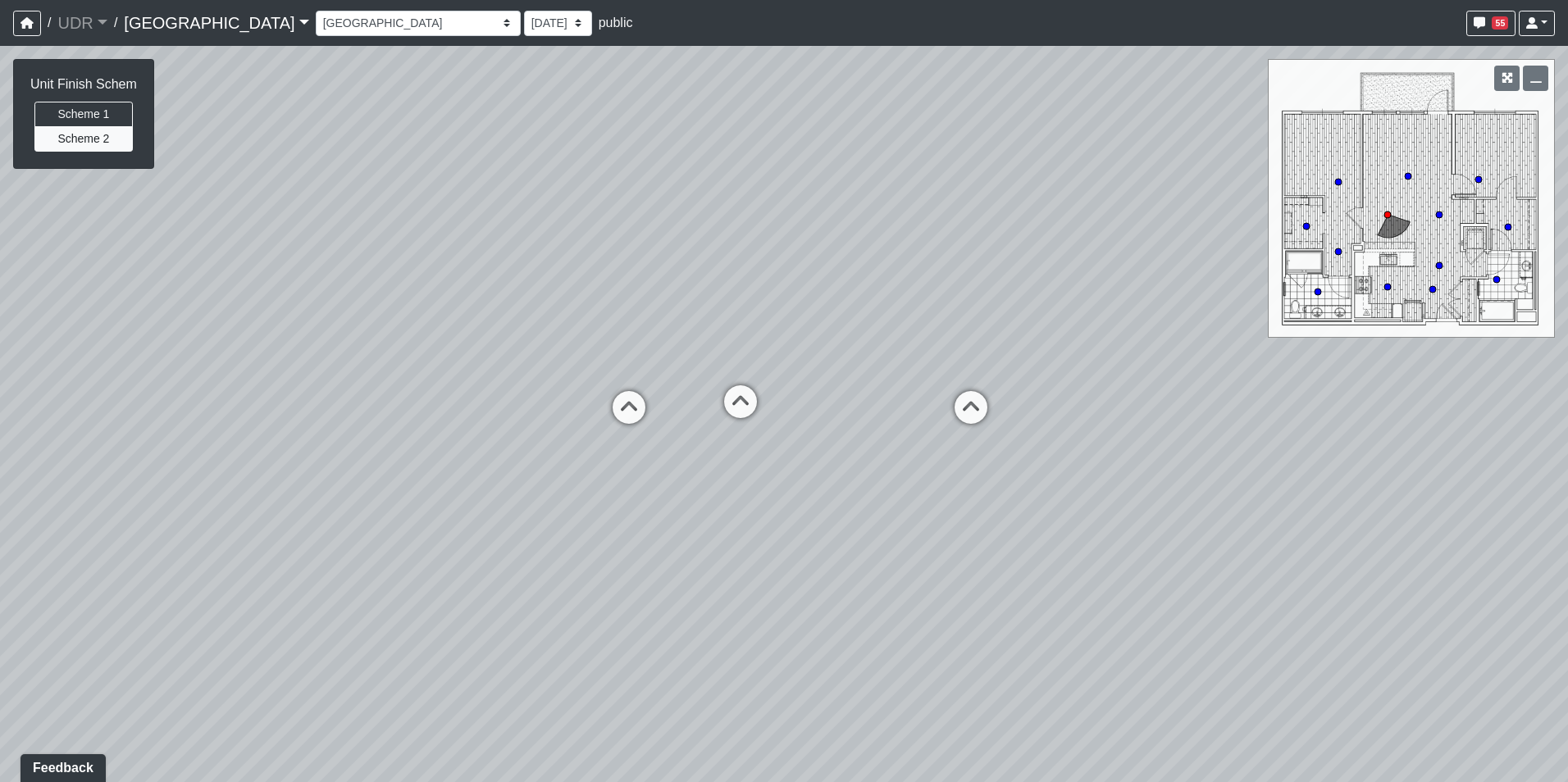
click at [293, 0] on nav "/ UDR UDR Loading... / [GEOGRAPHIC_DATA] Loading... Riverside Riverside Loading…" at bounding box center [784, 23] width 1568 height 46
click at [315, 22] on select "Entry 1 Entry 2 Entry 3 Fireplace Seating 1 Fireplace Seating 2 Island Counter …" at bounding box center [417, 23] width 205 height 25
click at [315, 10] on select "Entry 1 Entry 2 Entry 3 Fireplace Seating 1 Fireplace Seating 2 Island Counter …" at bounding box center [417, 23] width 205 height 25
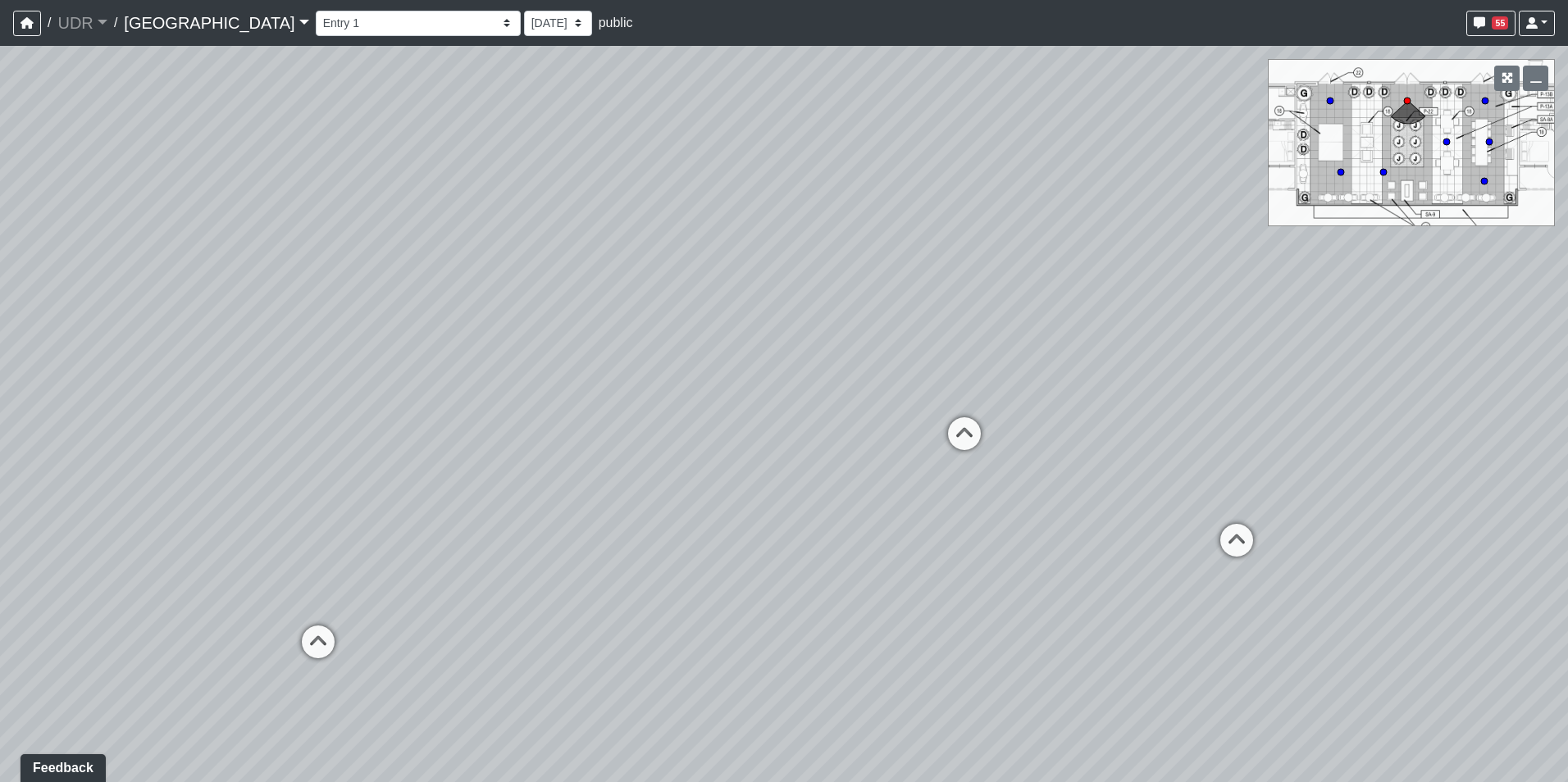
drag, startPoint x: 230, startPoint y: 317, endPoint x: 907, endPoint y: 105, distance: 709.4
click at [901, 106] on div "Loading... Conference Entry Loading... Coworking Entry Loading... Manager's Off…" at bounding box center [784, 414] width 1568 height 736
click at [1026, 141] on div "Loading... Conference Entry Loading... Coworking Entry Loading... Manager's Off…" at bounding box center [784, 414] width 1568 height 736
drag, startPoint x: 821, startPoint y: 336, endPoint x: 656, endPoint y: 362, distance: 167.0
click at [656, 362] on div "Loading... Conference Entry Loading... Coworking Entry Loading... Manager's Off…" at bounding box center [784, 414] width 1568 height 736
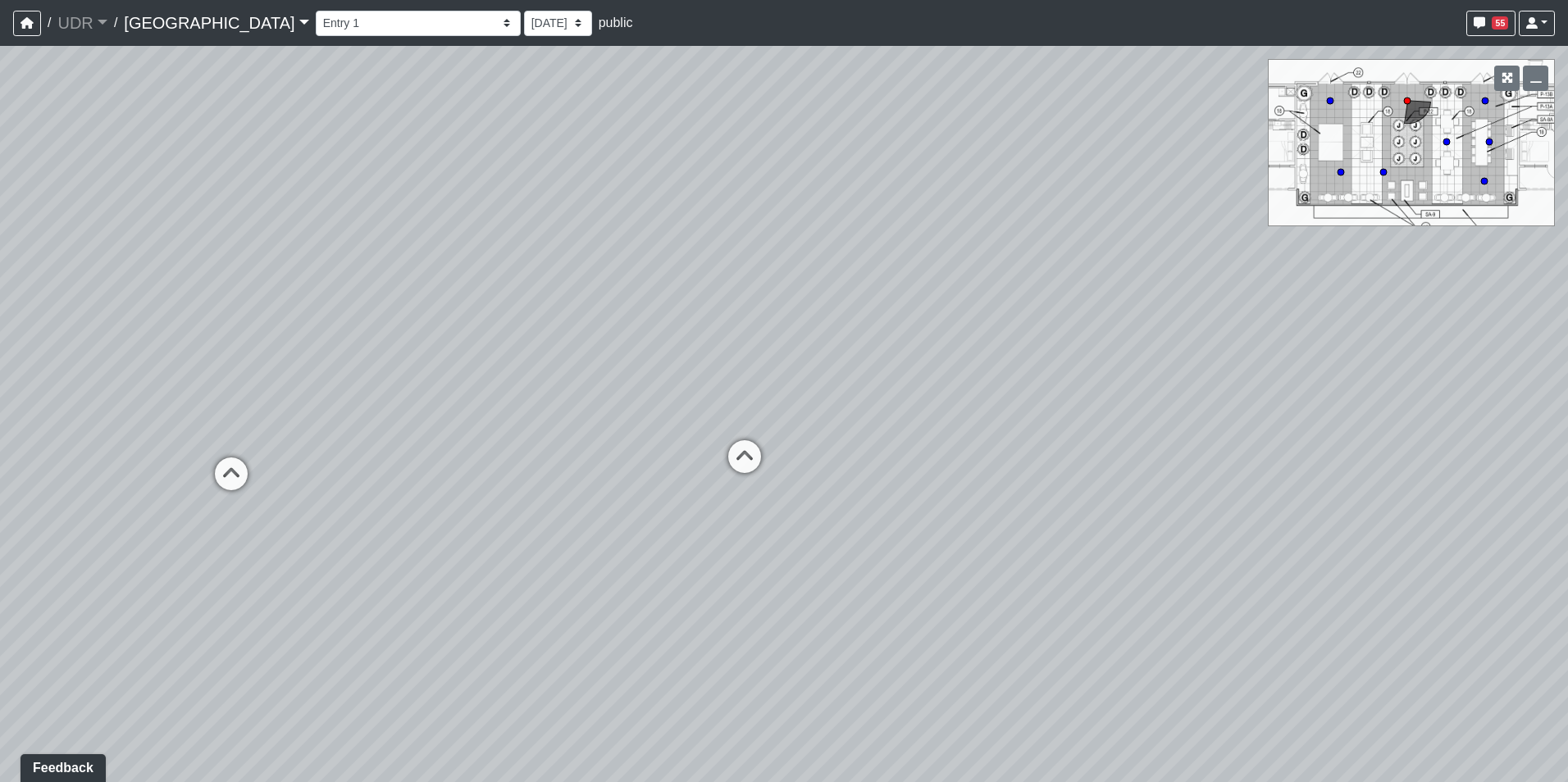
drag, startPoint x: 612, startPoint y: 254, endPoint x: 395, endPoint y: 325, distance: 228.3
click at [395, 325] on div "Loading... Conference Entry Loading... Coworking Entry Loading... Manager's Off…" at bounding box center [784, 414] width 1568 height 736
click at [315, 28] on select "Entry 1 Entry 2 Entry 3 Fireplace Seating 1 Fireplace Seating 2 Island Counter …" at bounding box center [417, 23] width 205 height 25
drag, startPoint x: 938, startPoint y: 227, endPoint x: 359, endPoint y: 160, distance: 582.9
click at [359, 160] on div "Loading... Conference Entry Loading... Coworking Entry Loading... Manager's Off…" at bounding box center [784, 414] width 1568 height 736
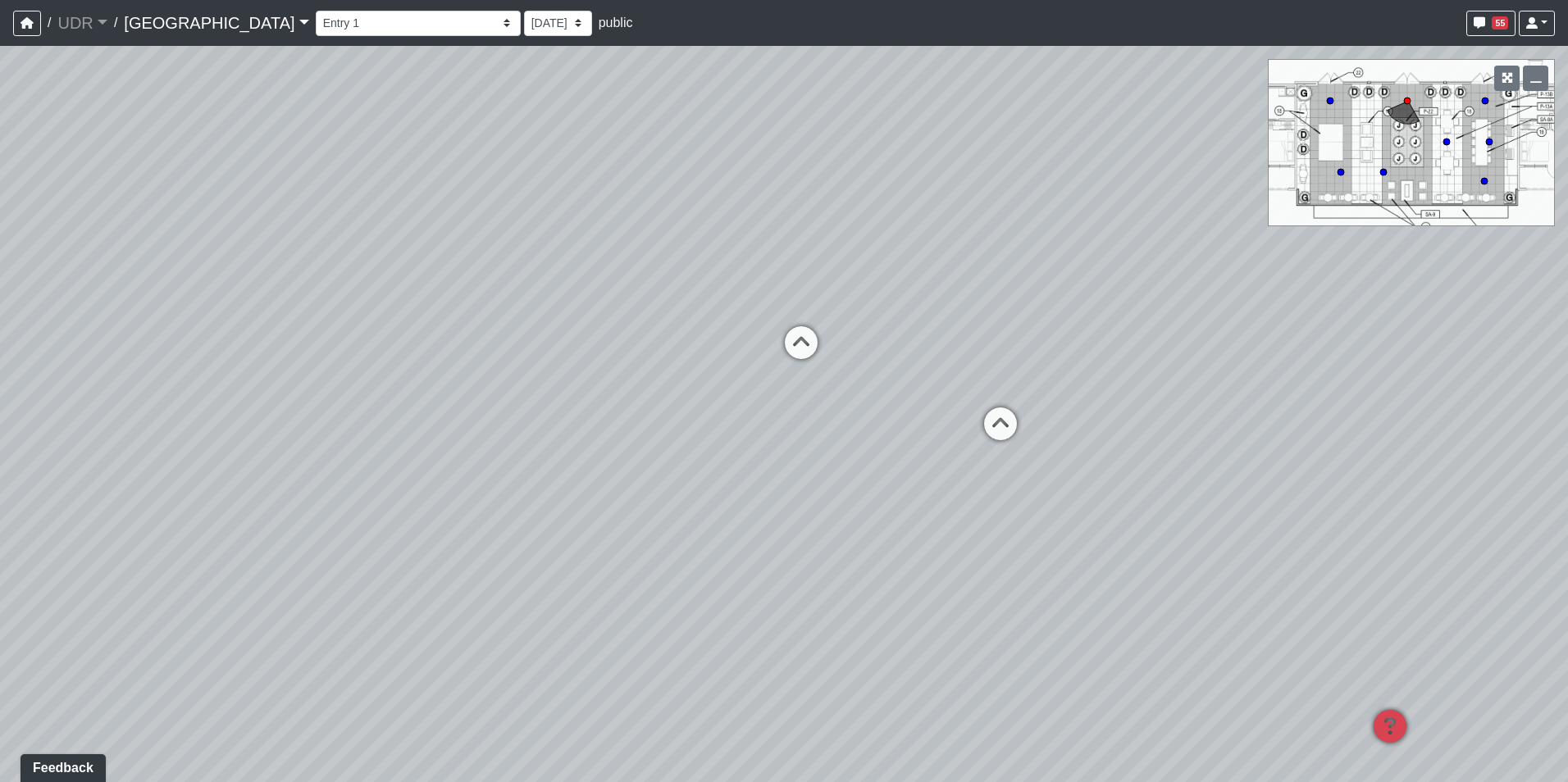
drag, startPoint x: 843, startPoint y: 238, endPoint x: 717, endPoint y: 346, distance: 166.0
click at [717, 346] on div "Loading... Conference Entry Loading... Coworking Entry Loading... Manager's Off…" at bounding box center [784, 414] width 1568 height 736
drag, startPoint x: 1113, startPoint y: 588, endPoint x: 733, endPoint y: 393, distance: 427.1
click at [733, 393] on div "Loading... Conference Entry Loading... Coworking Entry Loading... Manager's Off…" at bounding box center [784, 414] width 1568 height 736
drag, startPoint x: 820, startPoint y: 247, endPoint x: 316, endPoint y: 317, distance: 508.8
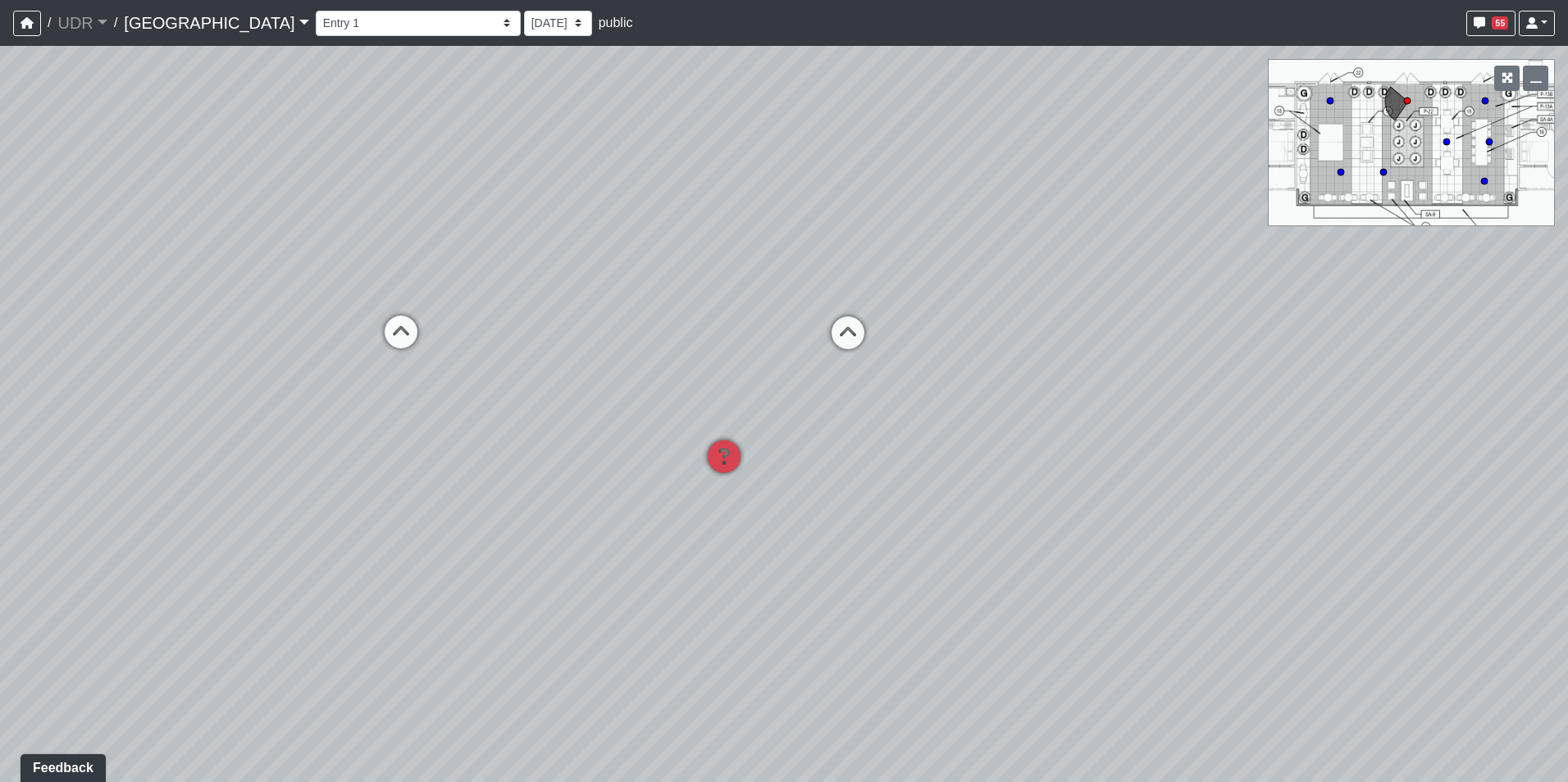
click at [316, 317] on div "Loading... Conference Entry Loading... Coworking Entry Loading... Manager's Off…" at bounding box center [784, 414] width 1568 height 736
drag, startPoint x: 958, startPoint y: 280, endPoint x: 641, endPoint y: 281, distance: 317.0
click at [641, 281] on div "Loading... Conference Entry Loading... Coworking Entry Loading... Manager's Off…" at bounding box center [784, 414] width 1568 height 736
drag, startPoint x: 372, startPoint y: 335, endPoint x: -155, endPoint y: 309, distance: 527.6
click at [0, 309] on html "/ UDR UDR Loading... / [GEOGRAPHIC_DATA] Loading... Riverside Riverside Loading…" at bounding box center [784, 391] width 1568 height 782
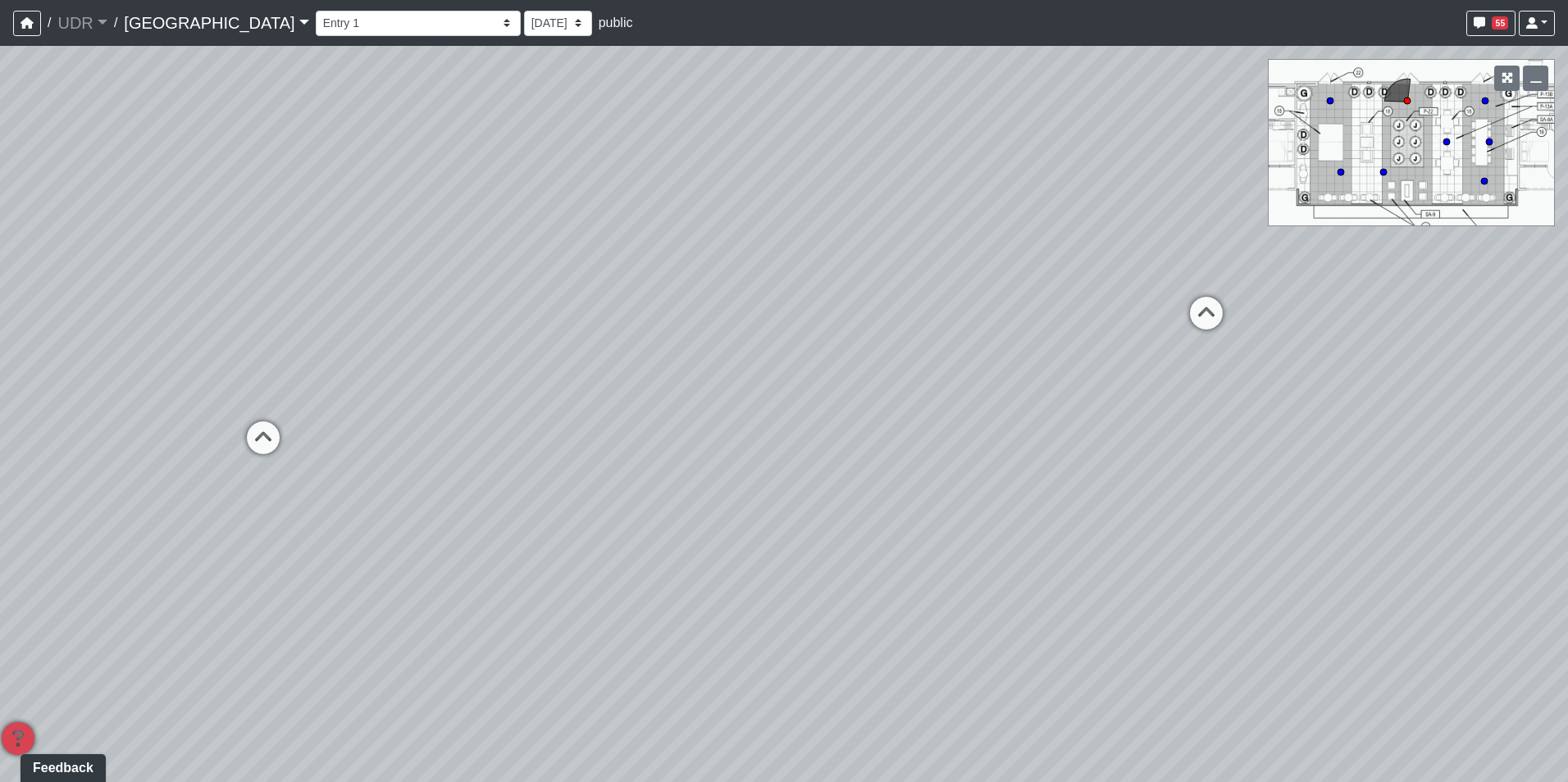
drag, startPoint x: 748, startPoint y: 318, endPoint x: 368, endPoint y: 360, distance: 382.3
click at [368, 360] on div "Loading... Conference Entry Loading... Coworking Entry Loading... Manager's Off…" at bounding box center [784, 414] width 1568 height 736
click at [1480, 33] on button "55" at bounding box center [1490, 23] width 49 height 25
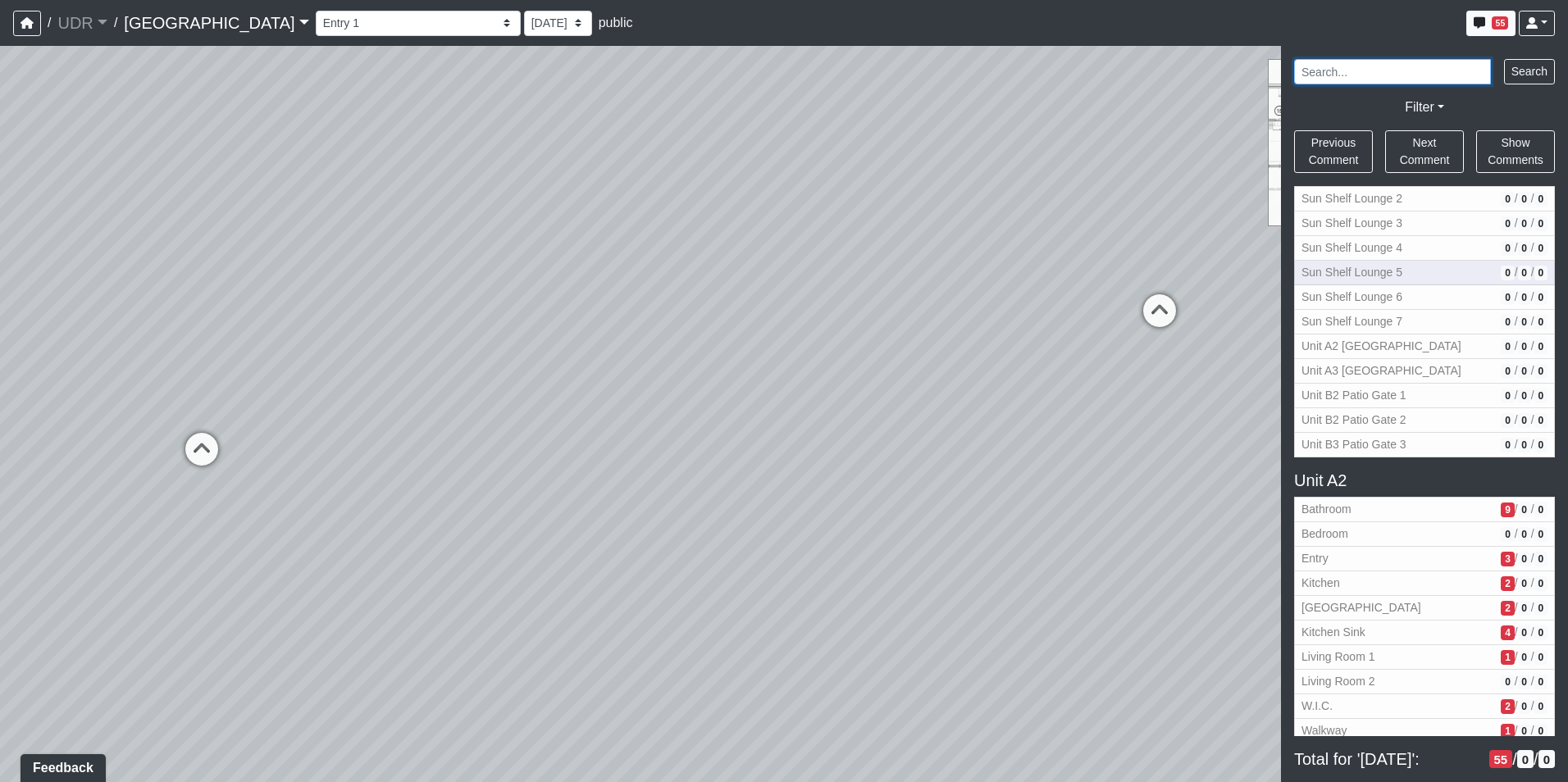
scroll to position [2705, 0]
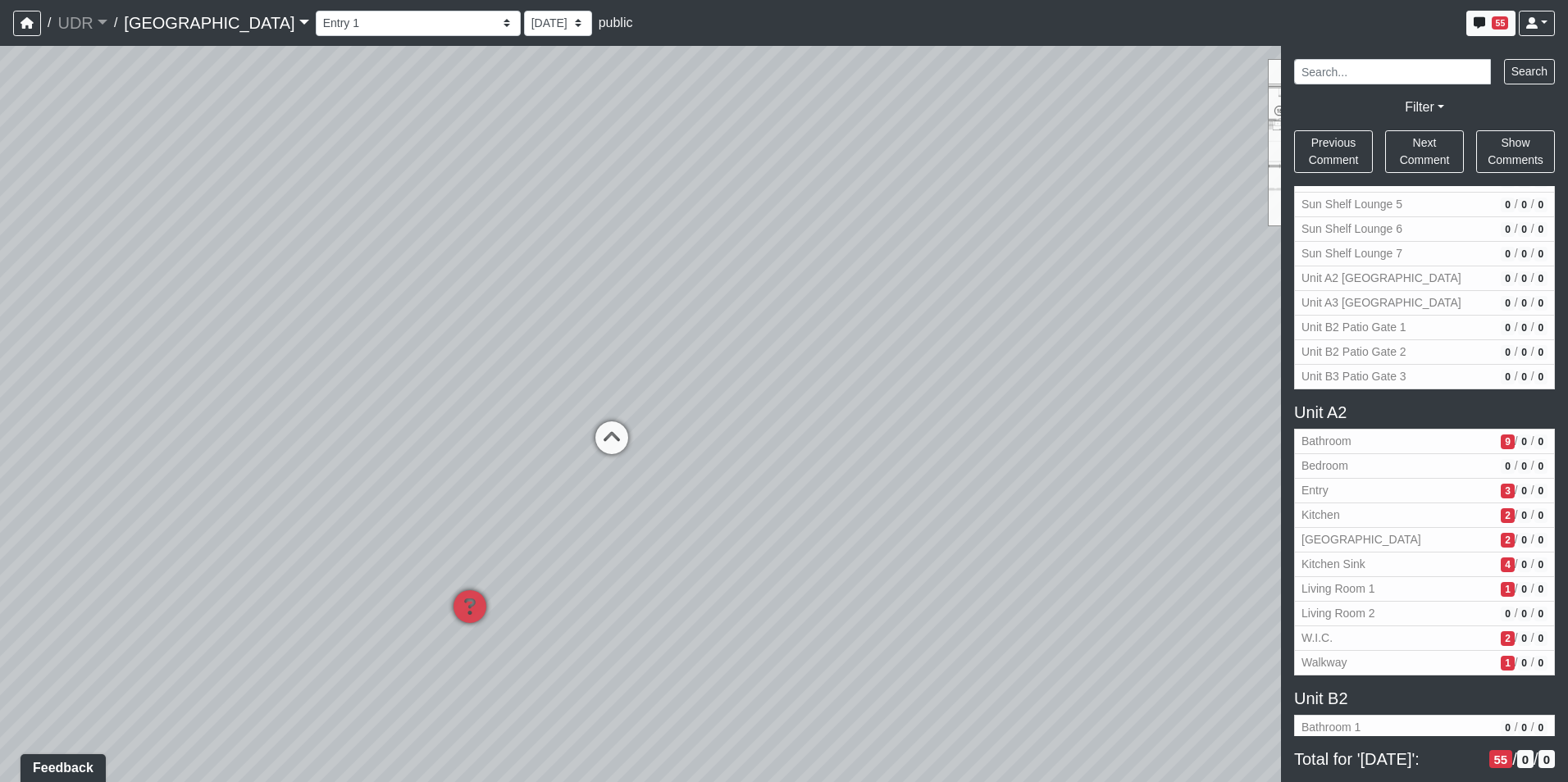
drag, startPoint x: 211, startPoint y: 302, endPoint x: 702, endPoint y: 367, distance: 495.3
click at [702, 367] on div "Loading... Conference Entry Loading... Coworking Entry Loading... Manager's Off…" at bounding box center [784, 414] width 1568 height 736
drag, startPoint x: 1080, startPoint y: 252, endPoint x: 1125, endPoint y: 256, distance: 45.2
click at [1125, 256] on div "Loading... Conference Entry Loading... Coworking Entry Loading... Manager's Off…" at bounding box center [784, 414] width 1568 height 736
drag, startPoint x: 570, startPoint y: 255, endPoint x: 822, endPoint y: 259, distance: 252.0
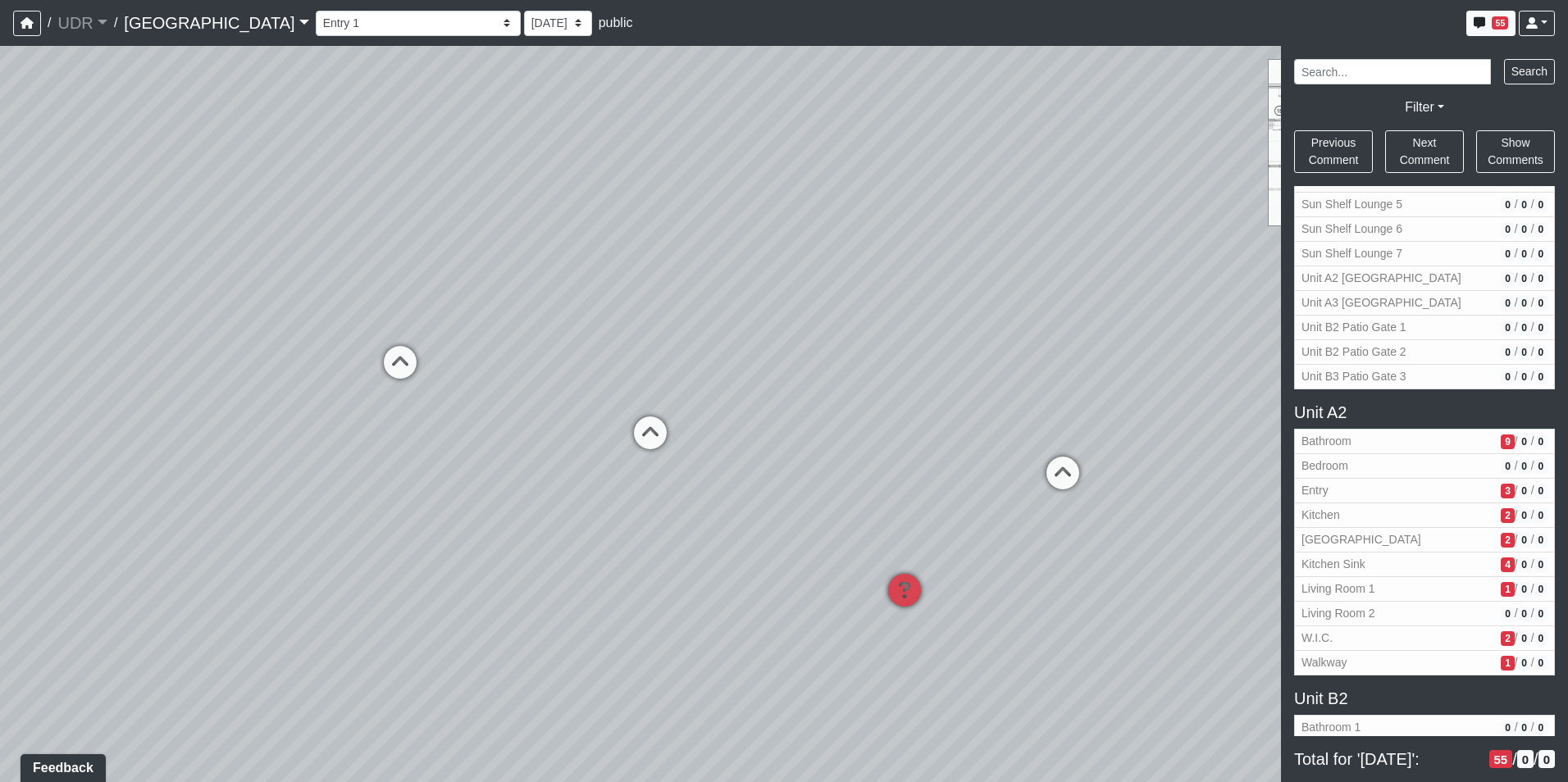
click at [822, 259] on div "Loading... Conference Entry Loading... Coworking Entry Loading... Manager's Off…" at bounding box center [784, 414] width 1568 height 736
drag, startPoint x: 678, startPoint y: 246, endPoint x: 1173, endPoint y: 164, distance: 501.7
click at [1173, 164] on div "Loading... Conference Entry Loading... Coworking Entry Loading... Manager's Off…" at bounding box center [784, 414] width 1568 height 736
drag, startPoint x: 950, startPoint y: 214, endPoint x: 732, endPoint y: 290, distance: 230.9
click at [732, 290] on div "Loading... Conference Entry Loading... Coworking Entry Loading... Manager's Off…" at bounding box center [784, 414] width 1568 height 736
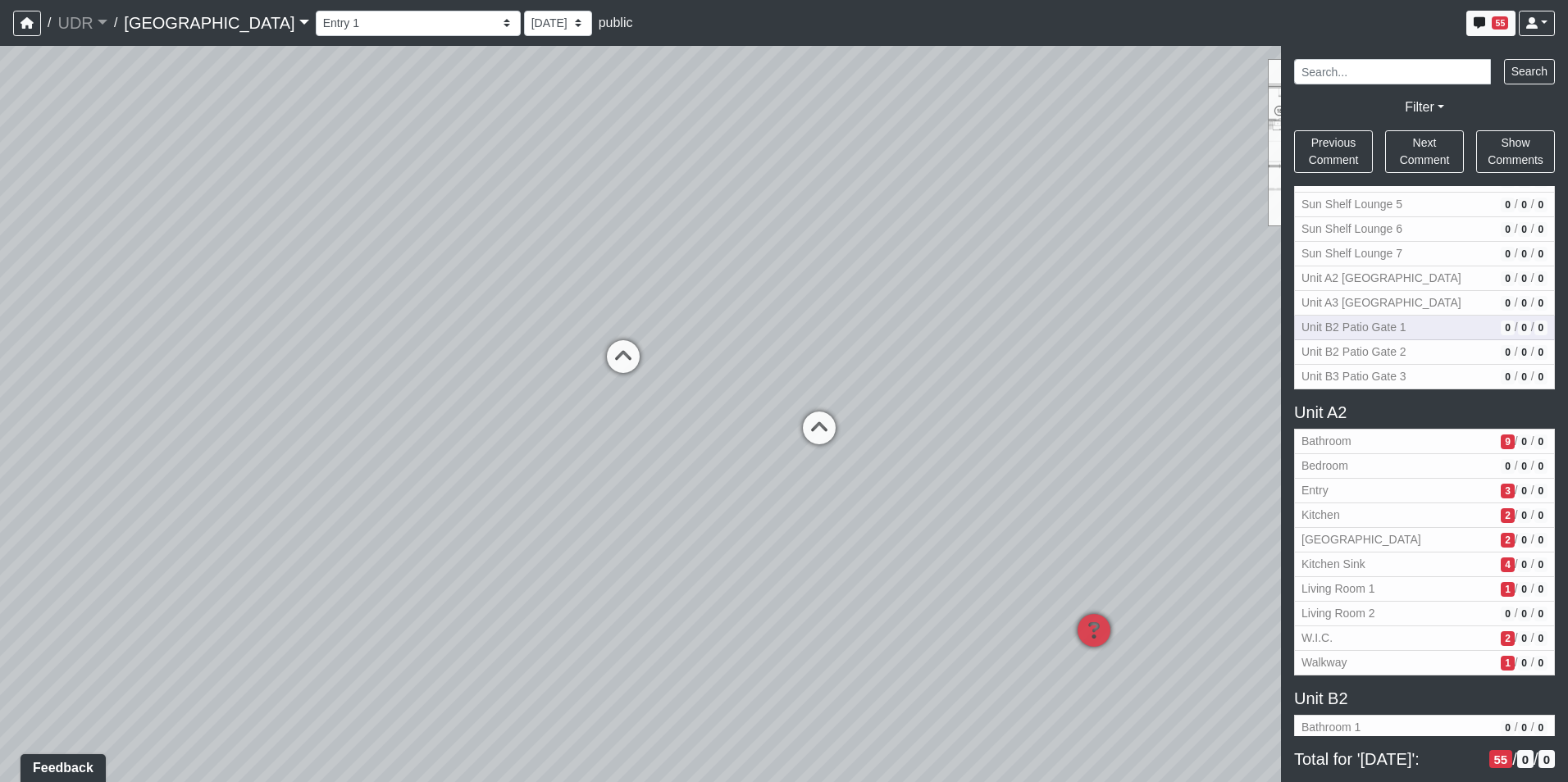
scroll to position [3017, 0]
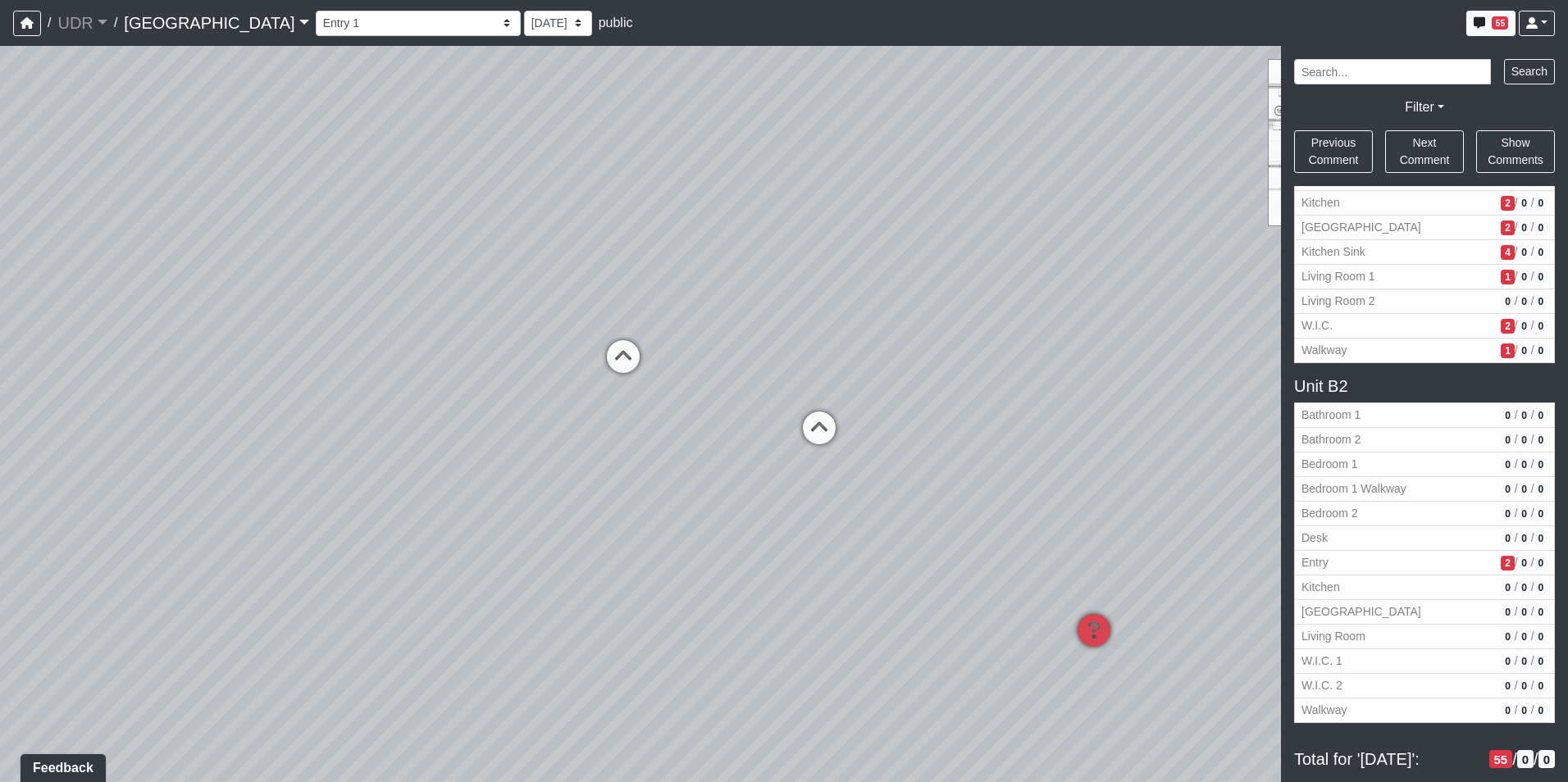
drag, startPoint x: 358, startPoint y: 313, endPoint x: 224, endPoint y: 327, distance: 134.7
click at [312, 318] on div "Loading... Conference Entry Loading... Coworking Entry Loading... Manager's Off…" at bounding box center [784, 414] width 1568 height 736
drag, startPoint x: 547, startPoint y: 246, endPoint x: 530, endPoint y: 235, distance: 20.2
click at [541, 243] on div "Loading... Conference Entry Loading... Coworking Entry Loading... Manager's Off…" at bounding box center [784, 414] width 1568 height 736
drag, startPoint x: 673, startPoint y: 99, endPoint x: 663, endPoint y: 347, distance: 248.2
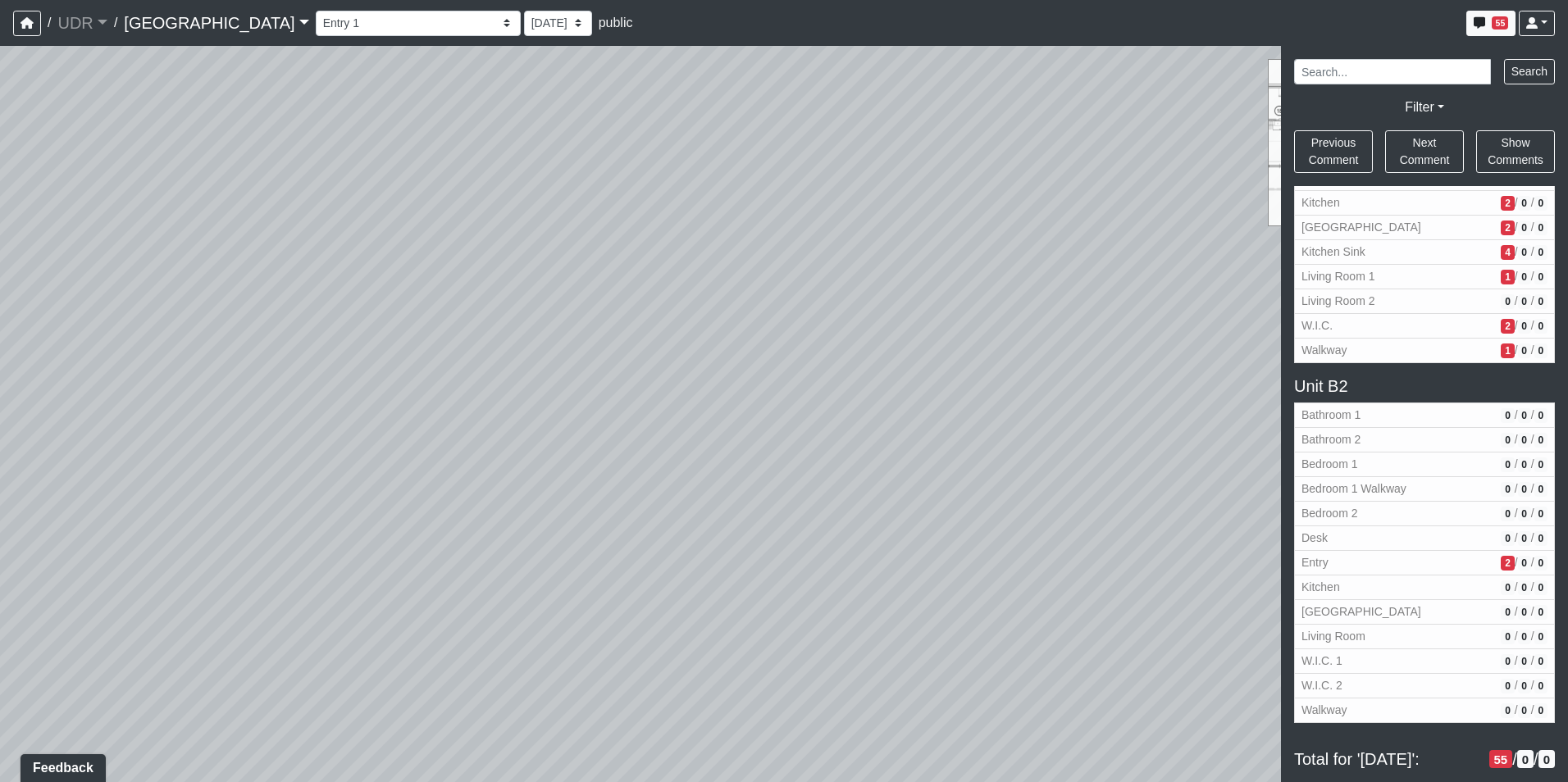
click at [663, 347] on div "Loading... Conference Entry Loading... Coworking Entry Loading... Manager's Off…" at bounding box center [784, 414] width 1568 height 736
click at [658, 257] on icon at bounding box center [673, 272] width 49 height 49
drag, startPoint x: 684, startPoint y: 300, endPoint x: 1131, endPoint y: 311, distance: 447.1
click at [1119, 307] on div "Loading... Conference Entry Loading... Coworking Entry Loading... Manager's Off…" at bounding box center [784, 414] width 1568 height 736
drag, startPoint x: 528, startPoint y: 269, endPoint x: 271, endPoint y: 253, distance: 257.5
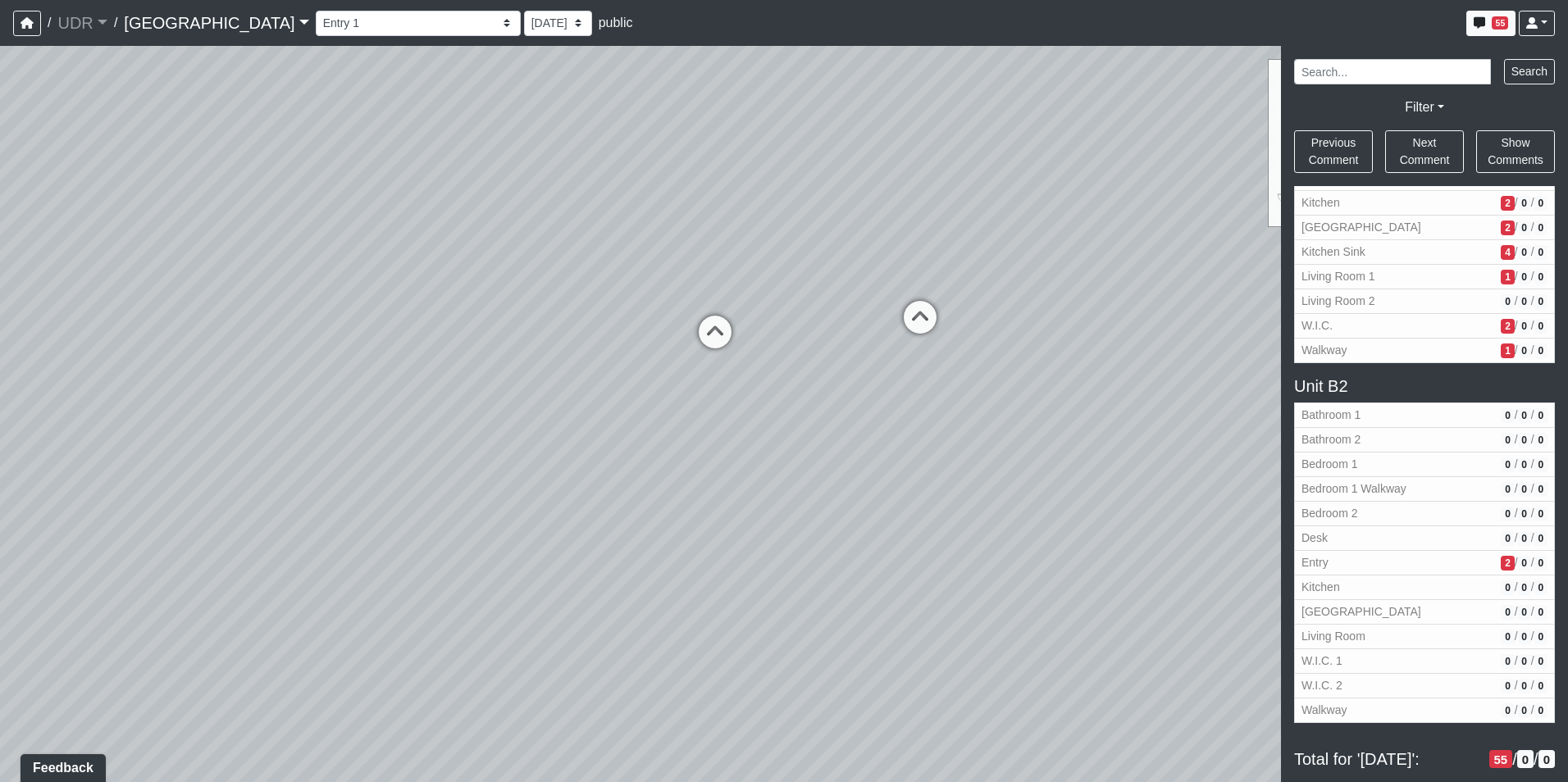
click at [272, 253] on div "Loading... Conference Entry Loading... Coworking Entry Loading... Manager's Off…" at bounding box center [784, 414] width 1568 height 736
drag, startPoint x: 496, startPoint y: 228, endPoint x: 1106, endPoint y: 360, distance: 624.1
click at [1108, 359] on div "Loading... Conference Entry Loading... Coworking Entry Loading... Manager's Off…" at bounding box center [784, 414] width 1568 height 736
drag, startPoint x: 895, startPoint y: 436, endPoint x: 1129, endPoint y: 436, distance: 234.0
click at [1129, 436] on div "Loading... Conference Entry Loading... Coworking Entry Loading... Manager's Off…" at bounding box center [784, 414] width 1568 height 736
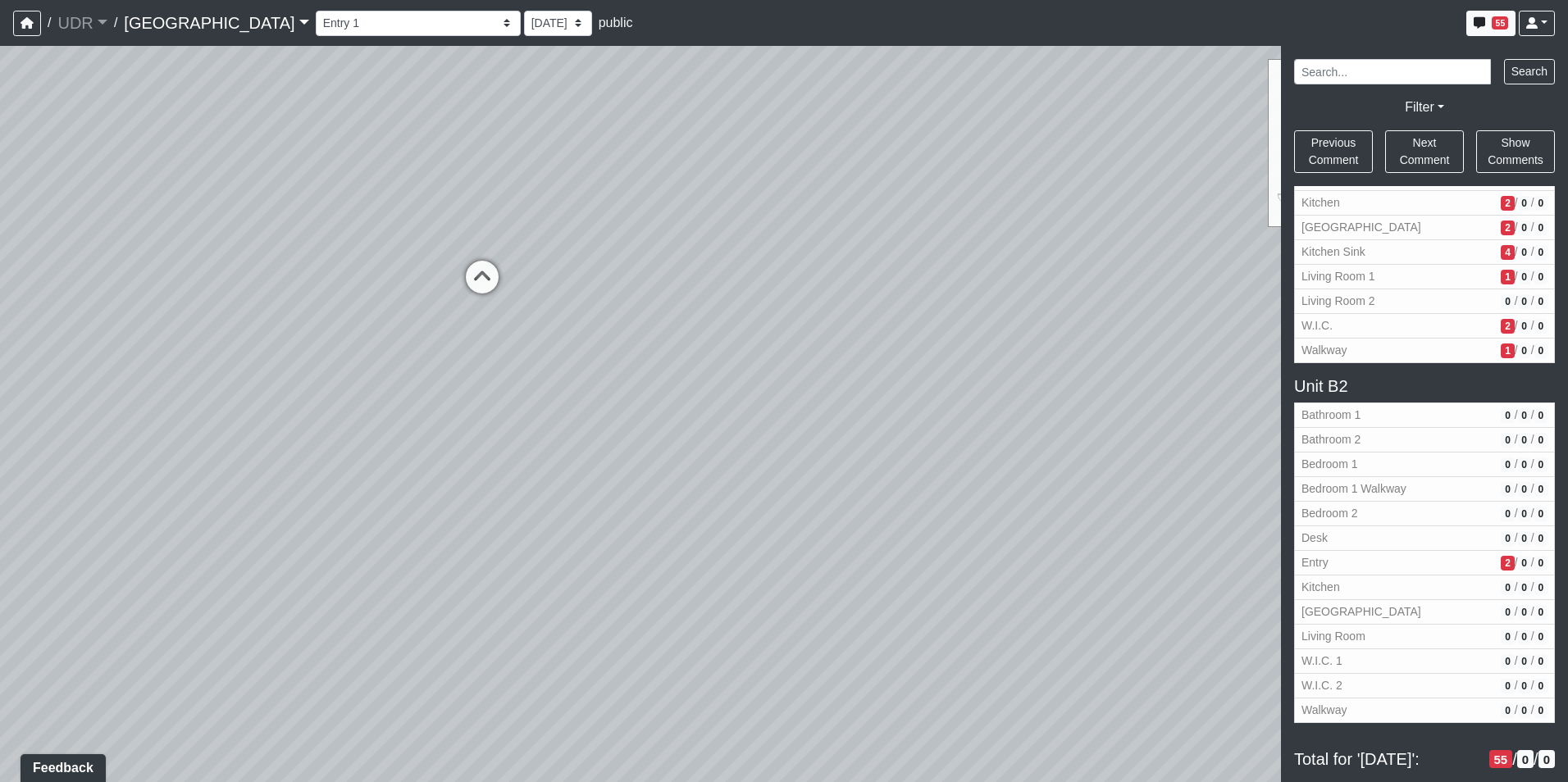
drag, startPoint x: 634, startPoint y: 483, endPoint x: 760, endPoint y: 447, distance: 131.0
click at [760, 447] on div "Loading... Conference Entry Loading... Coworking Entry Loading... Manager's Off…" at bounding box center [784, 414] width 1568 height 736
click at [543, 256] on icon at bounding box center [548, 264] width 49 height 49
drag, startPoint x: 559, startPoint y: 255, endPoint x: 690, endPoint y: 328, distance: 150.0
click at [690, 328] on div "Loading... Conference Entry Loading... Coworking Entry Loading... Manager's Off…" at bounding box center [784, 414] width 1568 height 736
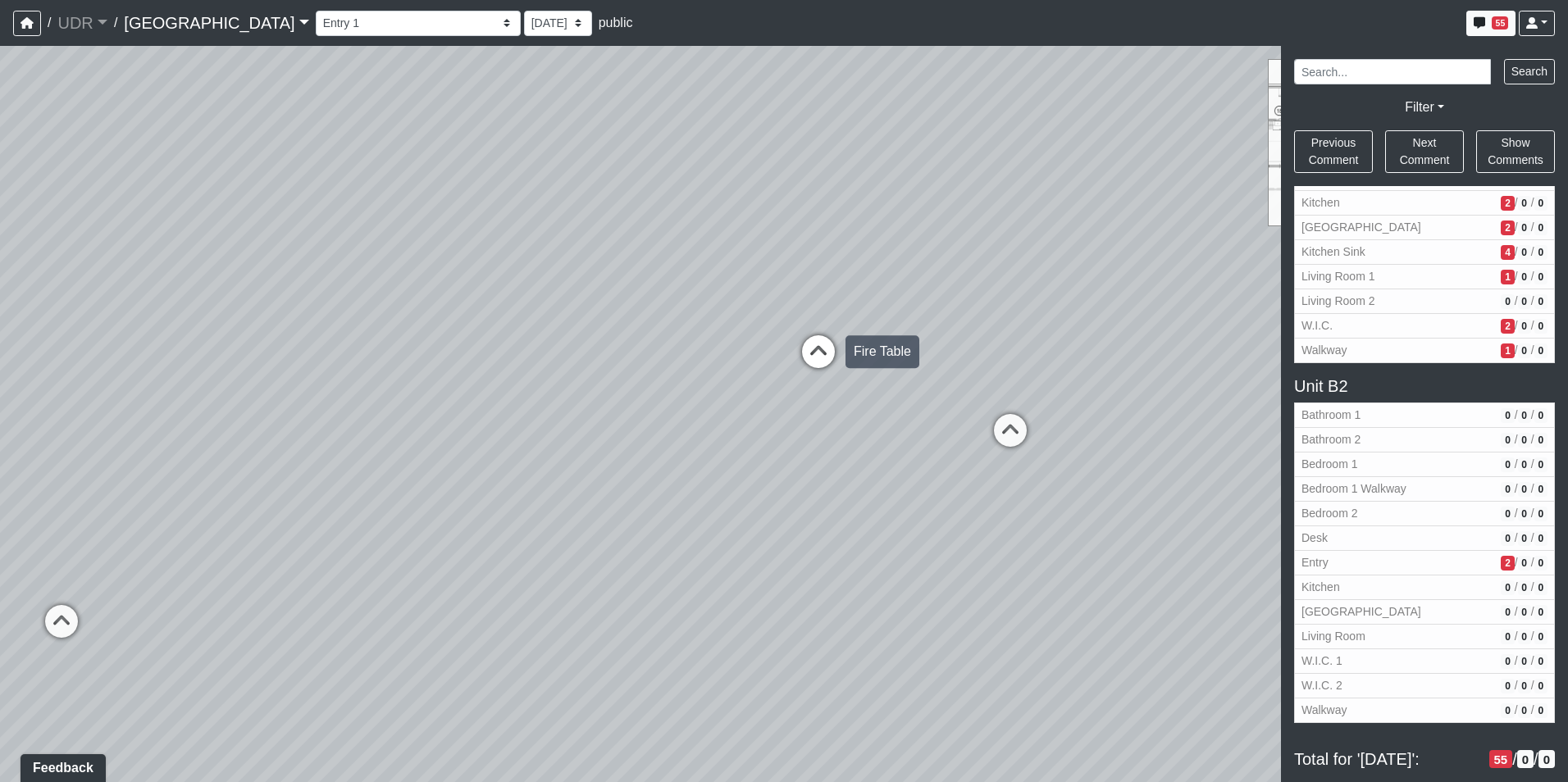
click at [833, 352] on icon at bounding box center [818, 360] width 49 height 49
drag, startPoint x: 627, startPoint y: 387, endPoint x: 756, endPoint y: 338, distance: 138.0
click at [756, 338] on div "Loading... Conference Entry Loading... Coworking Entry Loading... Manager's Off…" at bounding box center [784, 414] width 1568 height 736
drag, startPoint x: 756, startPoint y: 338, endPoint x: 879, endPoint y: 339, distance: 123.0
click at [882, 339] on div "Loading... Conference Entry Loading... Coworking Entry Loading... Manager's Off…" at bounding box center [784, 414] width 1568 height 736
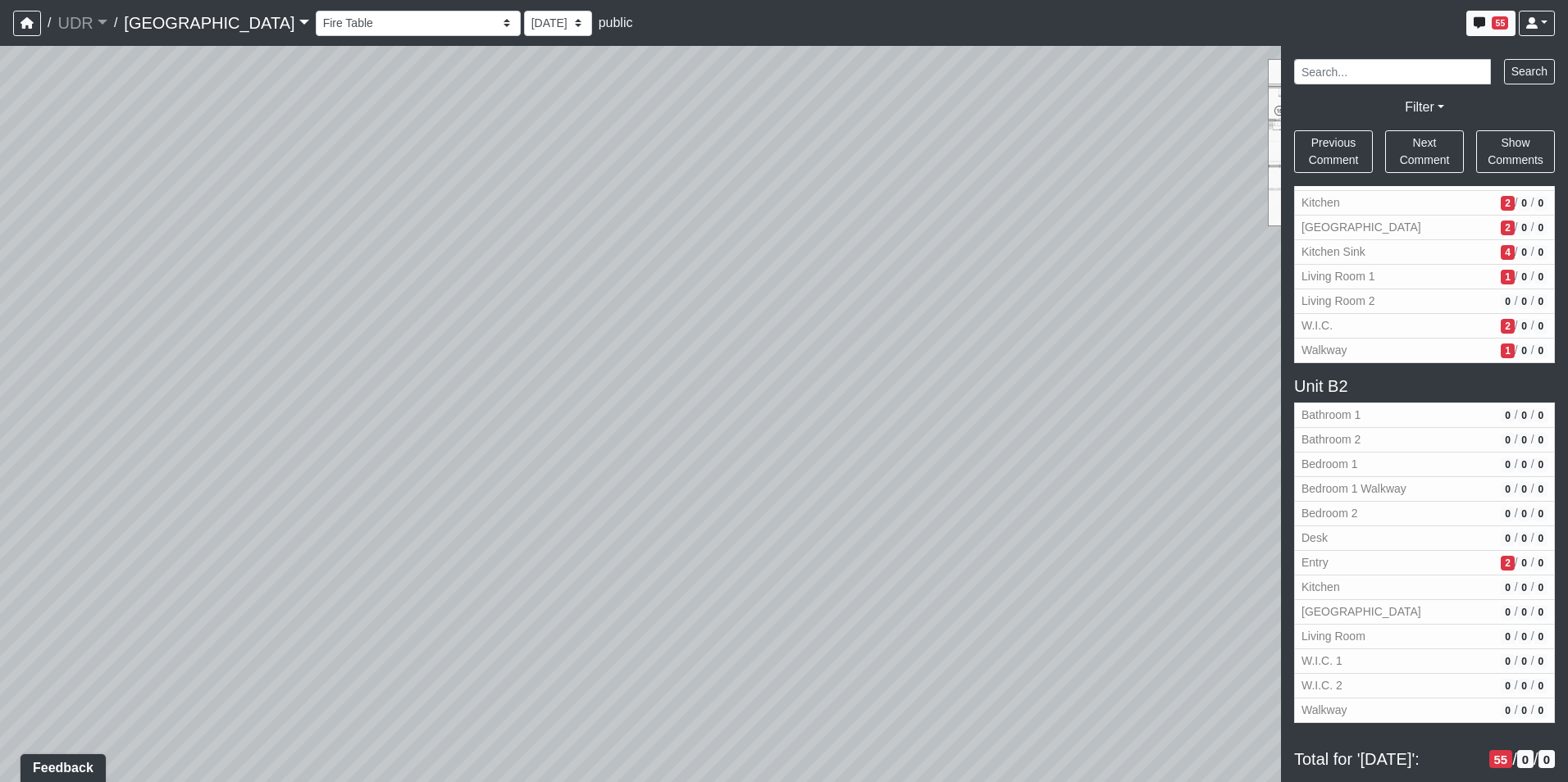
drag, startPoint x: 500, startPoint y: 372, endPoint x: 418, endPoint y: 388, distance: 83.5
click at [418, 388] on div "Loading... Conference Entry Loading... Coworking Entry Loading... Manager's Off…" at bounding box center [784, 414] width 1568 height 736
drag, startPoint x: 740, startPoint y: 354, endPoint x: 241, endPoint y: 370, distance: 499.3
click at [241, 370] on div "Loading... Conference Entry Loading... Coworking Entry Loading... Manager's Off…" at bounding box center [784, 414] width 1568 height 736
drag, startPoint x: 696, startPoint y: 276, endPoint x: 617, endPoint y: 293, distance: 80.8
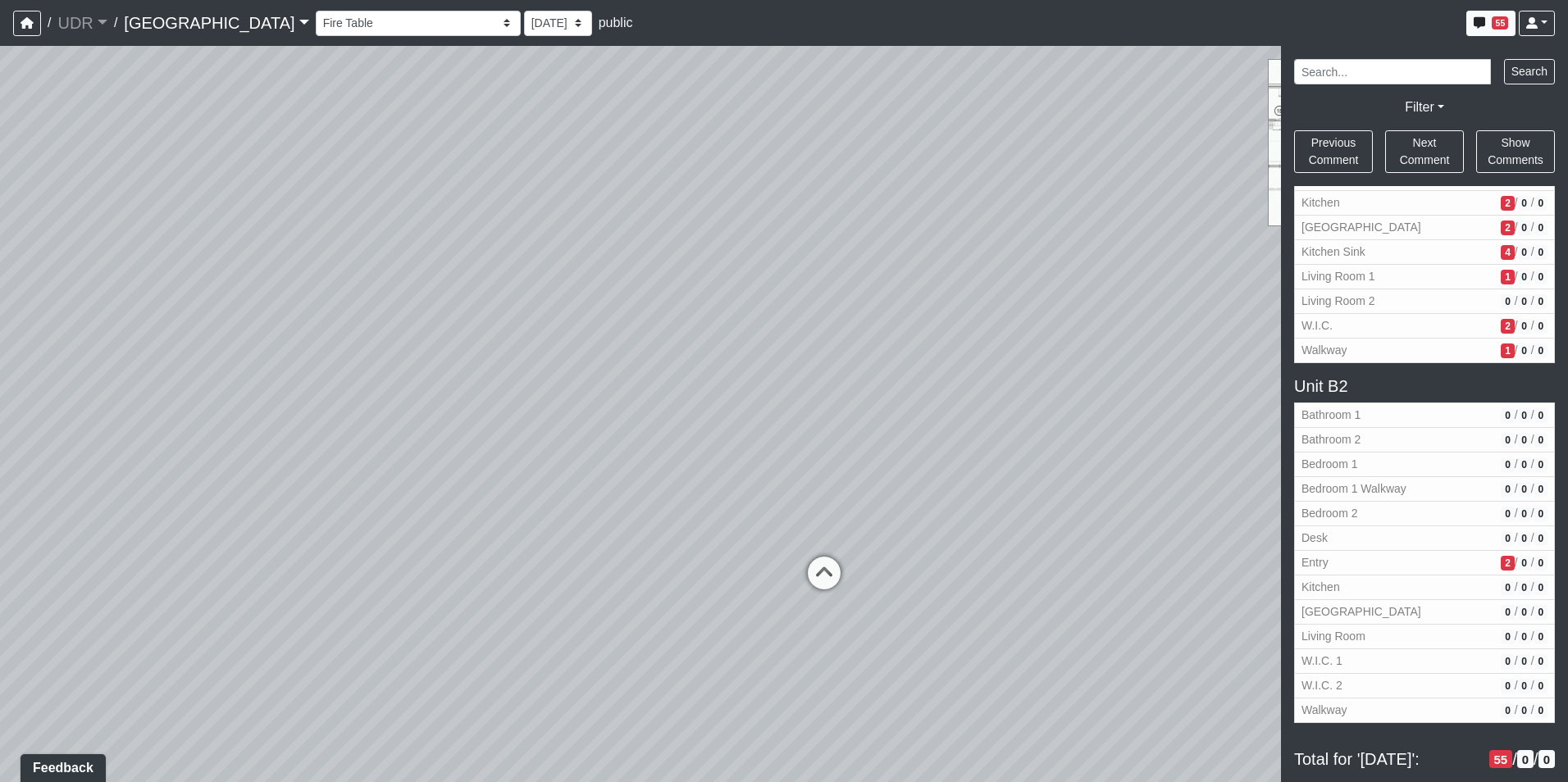
click at [617, 293] on div "Loading... Conference Entry Loading... Coworking Entry Loading... Manager's Off…" at bounding box center [784, 414] width 1568 height 736
drag, startPoint x: 795, startPoint y: 322, endPoint x: 537, endPoint y: 347, distance: 259.2
click at [537, 347] on div "Loading... Conference Entry Loading... Coworking Entry Loading... Manager's Off…" at bounding box center [784, 414] width 1568 height 736
drag, startPoint x: 478, startPoint y: 291, endPoint x: 307, endPoint y: 292, distance: 171.0
click at [307, 292] on div "Loading... Conference Entry Loading... Coworking Entry Loading... Manager's Off…" at bounding box center [784, 414] width 1568 height 736
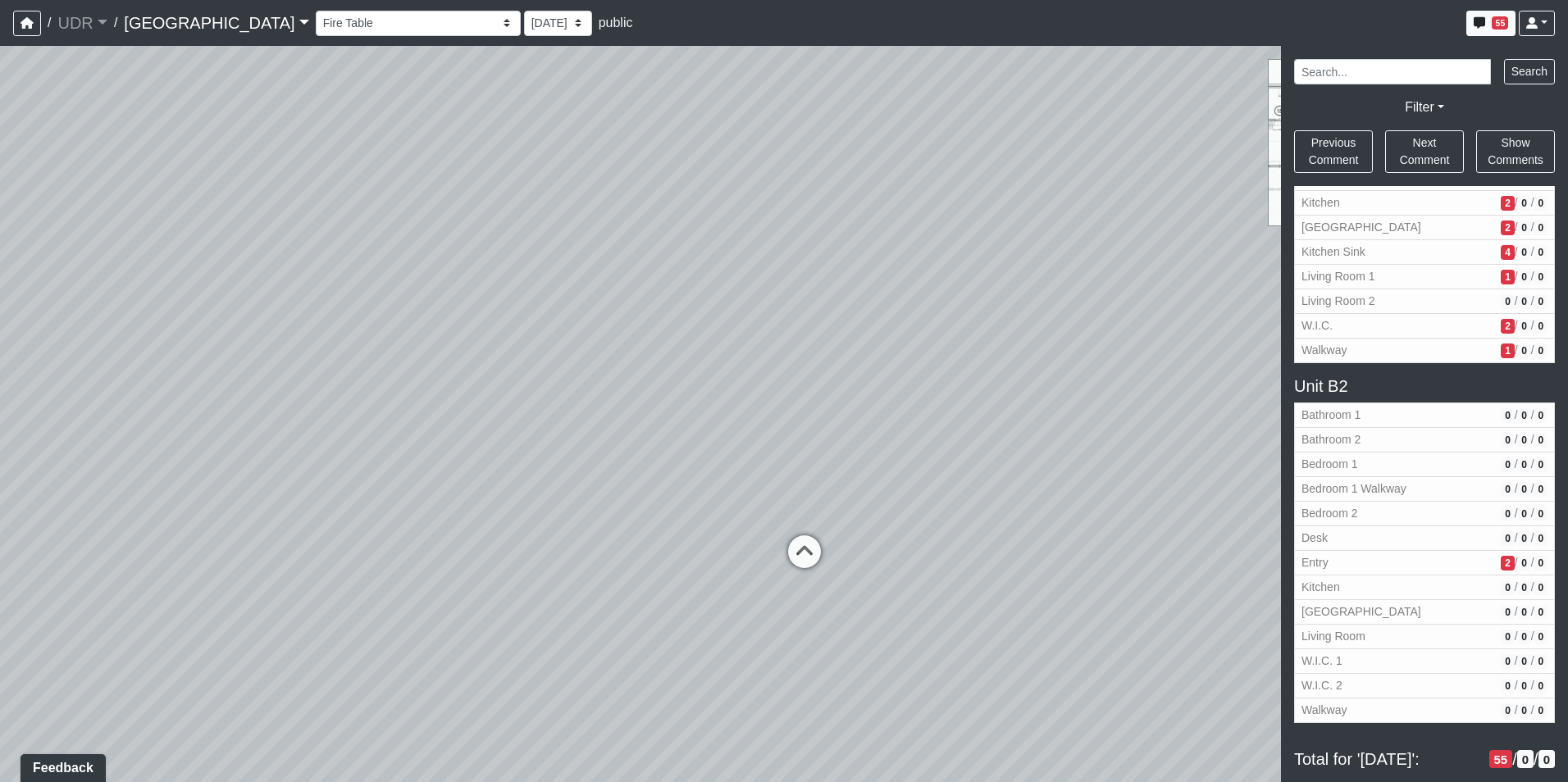
drag, startPoint x: 371, startPoint y: 285, endPoint x: 477, endPoint y: 359, distance: 129.3
click at [471, 361] on div "Loading... Conference Entry Loading... Coworking Entry Loading... Manager's Off…" at bounding box center [784, 414] width 1568 height 736
drag, startPoint x: 482, startPoint y: 354, endPoint x: 745, endPoint y: 257, distance: 280.3
click at [745, 257] on div "Loading... Conference Entry Loading... Coworking Entry Loading... Manager's Off…" at bounding box center [784, 414] width 1568 height 736
drag, startPoint x: 722, startPoint y: 377, endPoint x: 876, endPoint y: 225, distance: 216.4
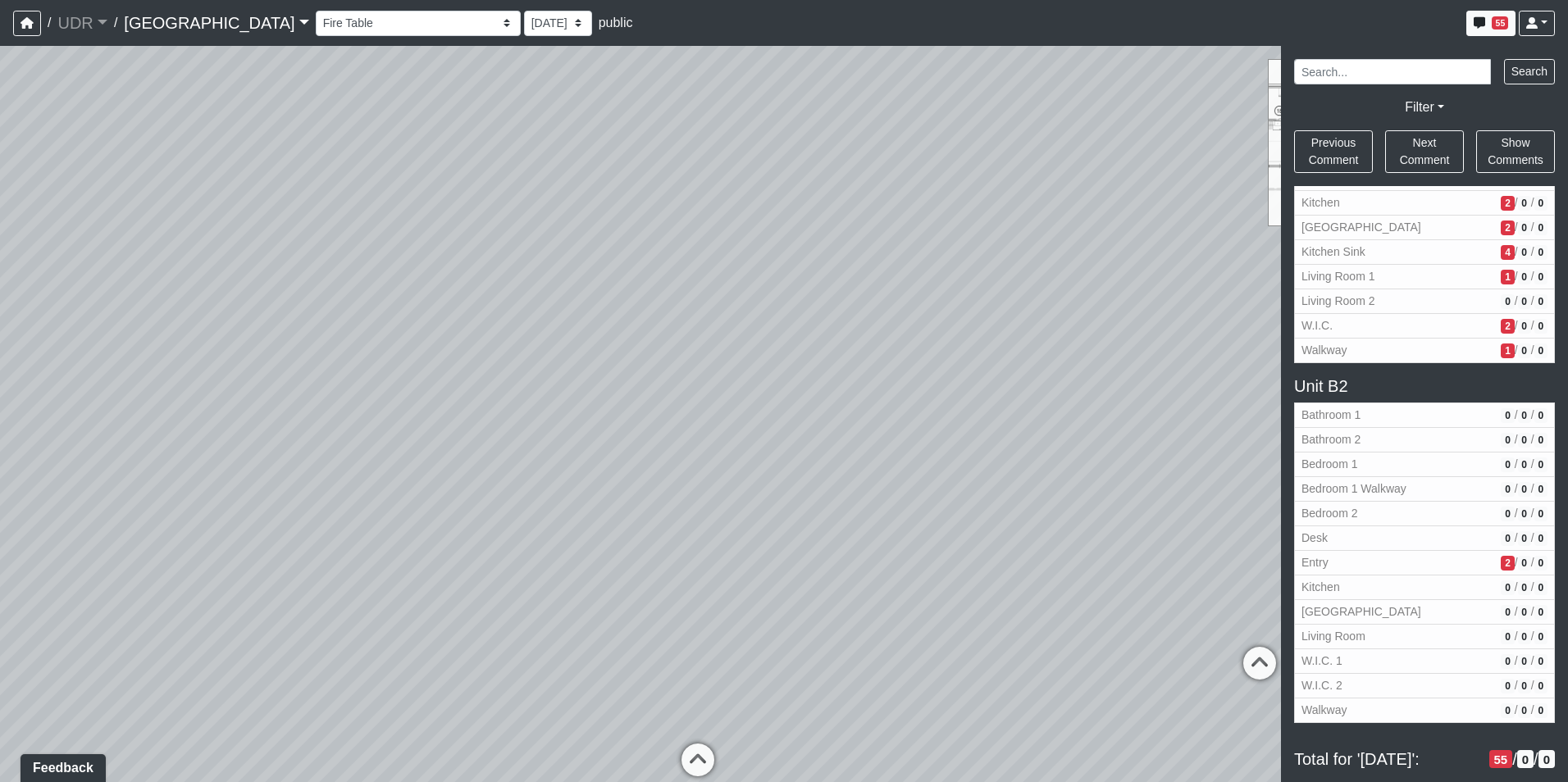
click at [876, 225] on div "Loading... Conference Entry Loading... Coworking Entry Loading... Manager's Off…" at bounding box center [784, 414] width 1568 height 736
drag, startPoint x: 447, startPoint y: 313, endPoint x: 902, endPoint y: 216, distance: 465.2
click at [902, 216] on div "Loading... Conference Entry Loading... Coworking Entry Loading... Manager's Off…" at bounding box center [784, 414] width 1568 height 736
drag, startPoint x: 657, startPoint y: 208, endPoint x: 1094, endPoint y: 202, distance: 437.0
click at [1085, 202] on div "Loading... Conference Entry Loading... Coworking Entry Loading... Manager's Off…" at bounding box center [784, 414] width 1568 height 736
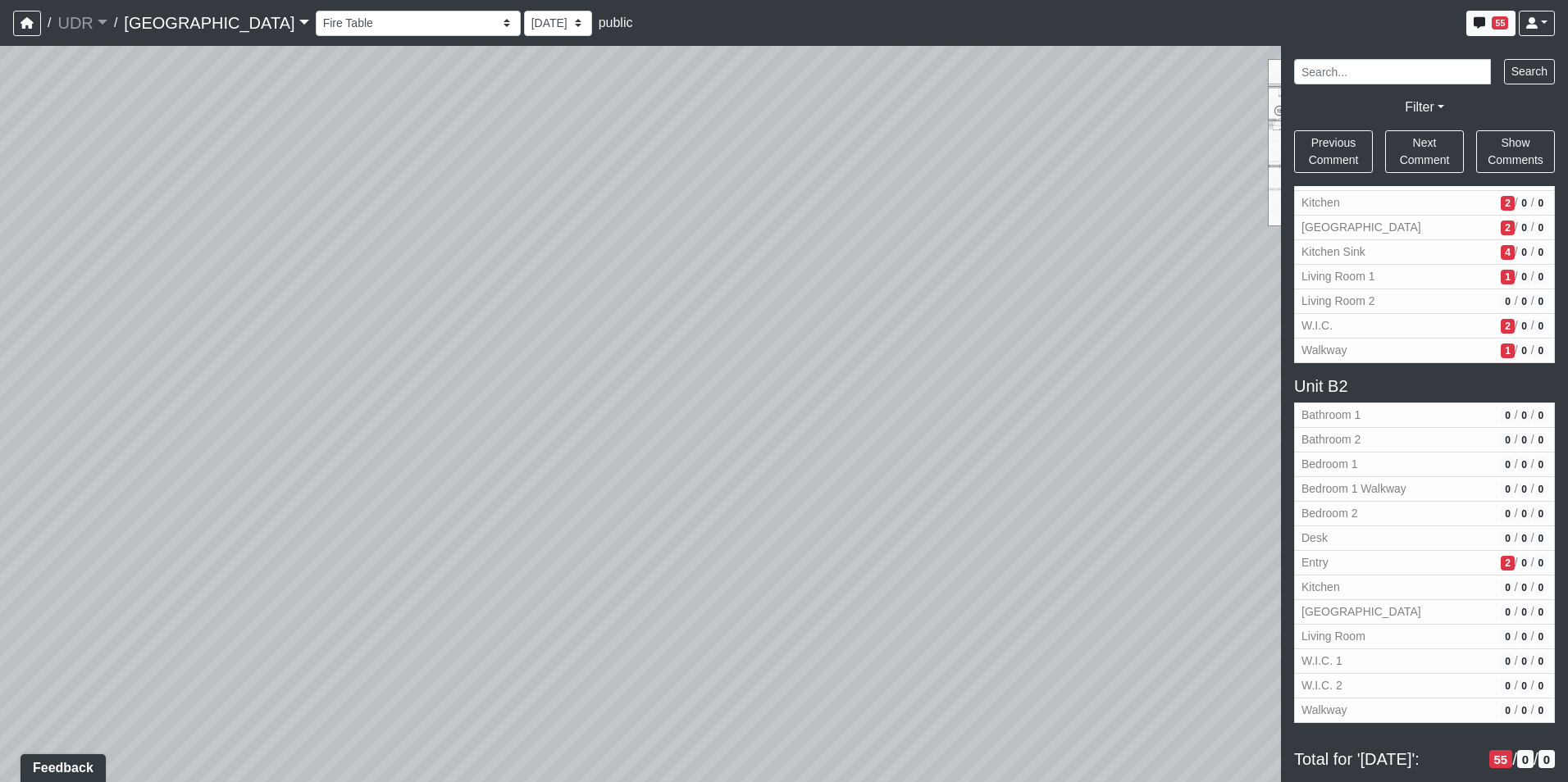
drag, startPoint x: 383, startPoint y: 278, endPoint x: 931, endPoint y: 311, distance: 549.0
click at [931, 311] on div "Loading... Conference Entry Loading... Coworking Entry Loading... Manager's Off…" at bounding box center [784, 414] width 1568 height 736
drag, startPoint x: 754, startPoint y: 269, endPoint x: 1022, endPoint y: 236, distance: 270.0
click at [1022, 236] on div "Loading... Conference Entry Loading... Coworking Entry Loading... Manager's Off…" at bounding box center [784, 414] width 1568 height 736
drag, startPoint x: 998, startPoint y: 233, endPoint x: 650, endPoint y: 281, distance: 351.3
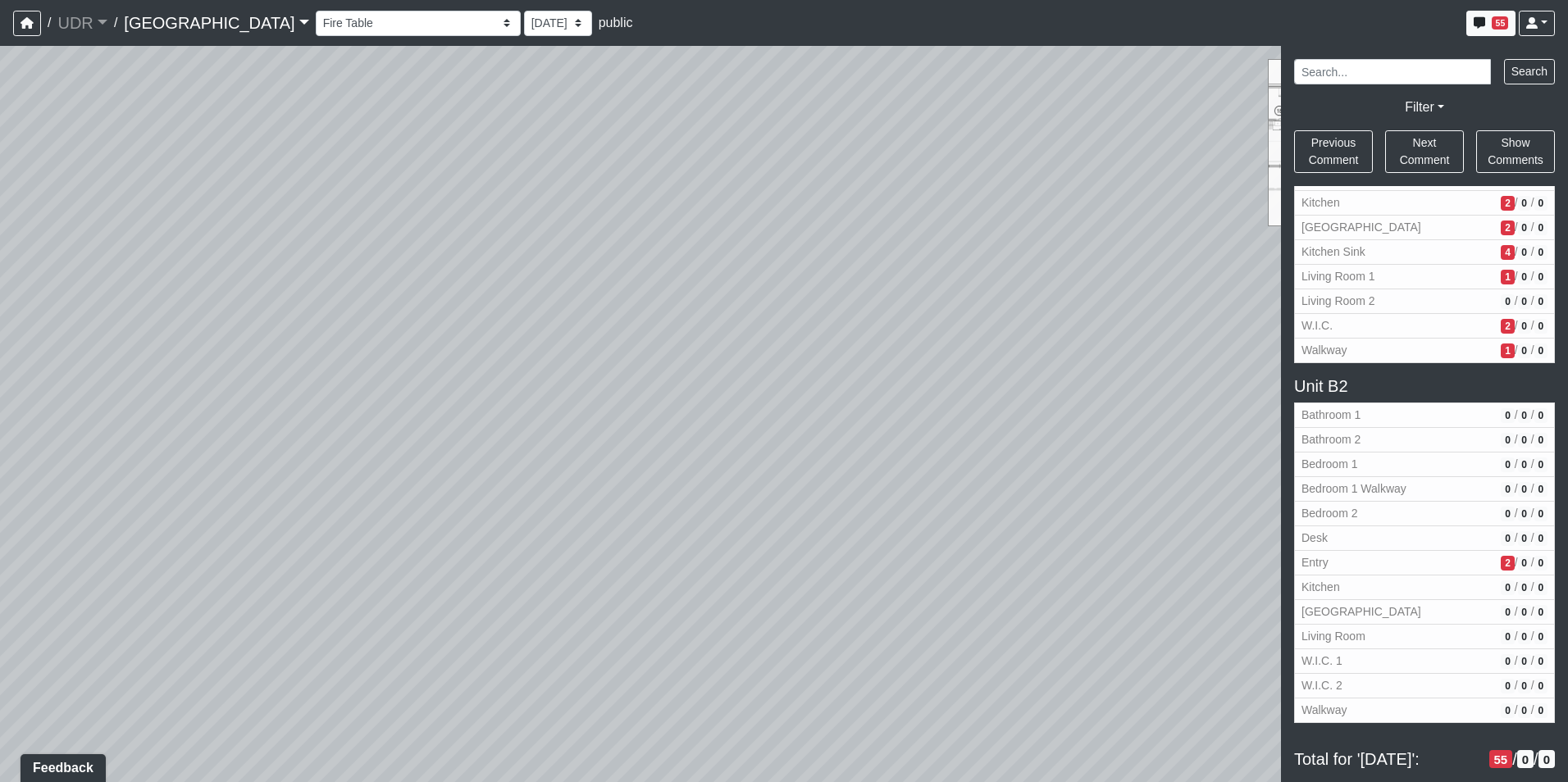
click at [645, 281] on div "Loading... Conference Entry Loading... Coworking Entry Loading... Manager's Off…" at bounding box center [784, 414] width 1568 height 736
drag, startPoint x: 990, startPoint y: 315, endPoint x: 372, endPoint y: 295, distance: 618.3
click at [397, 302] on div "Loading... Conference Entry Loading... Coworking Entry Loading... Manager's Off…" at bounding box center [784, 414] width 1568 height 736
drag, startPoint x: 417, startPoint y: 394, endPoint x: 279, endPoint y: 408, distance: 138.7
click at [300, 408] on div "Loading... Conference Entry Loading... Coworking Entry Loading... Manager's Off…" at bounding box center [784, 414] width 1568 height 736
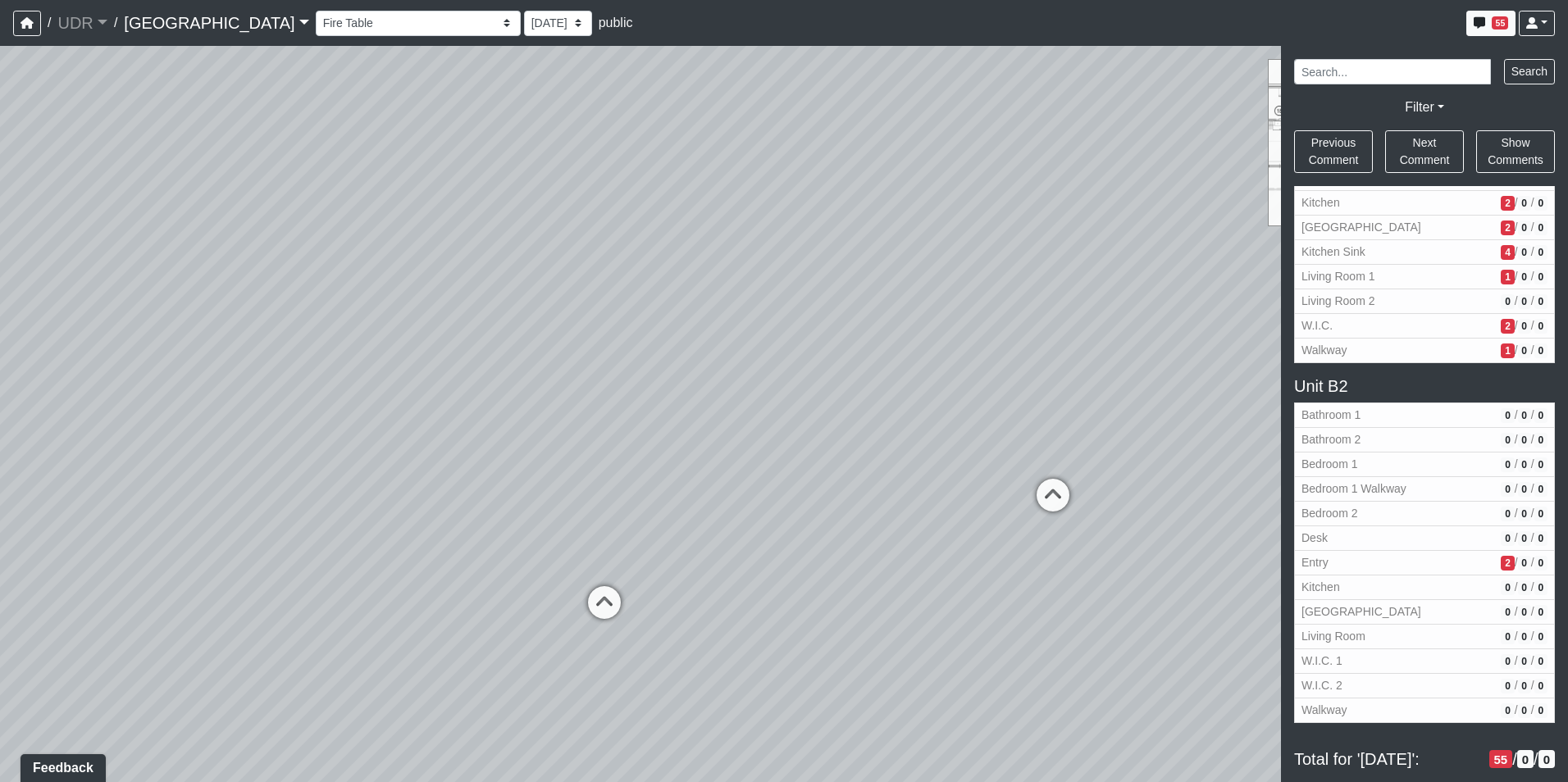
drag, startPoint x: 937, startPoint y: 367, endPoint x: 486, endPoint y: 378, distance: 451.1
click at [486, 378] on div "Loading... Conference Entry Loading... Coworking Entry Loading... Manager's Off…" at bounding box center [784, 414] width 1568 height 736
drag, startPoint x: 1151, startPoint y: 447, endPoint x: 704, endPoint y: 440, distance: 447.1
click at [704, 440] on div "Loading... Conference Entry Loading... Coworking Entry Loading... Manager's Off…" at bounding box center [784, 414] width 1568 height 736
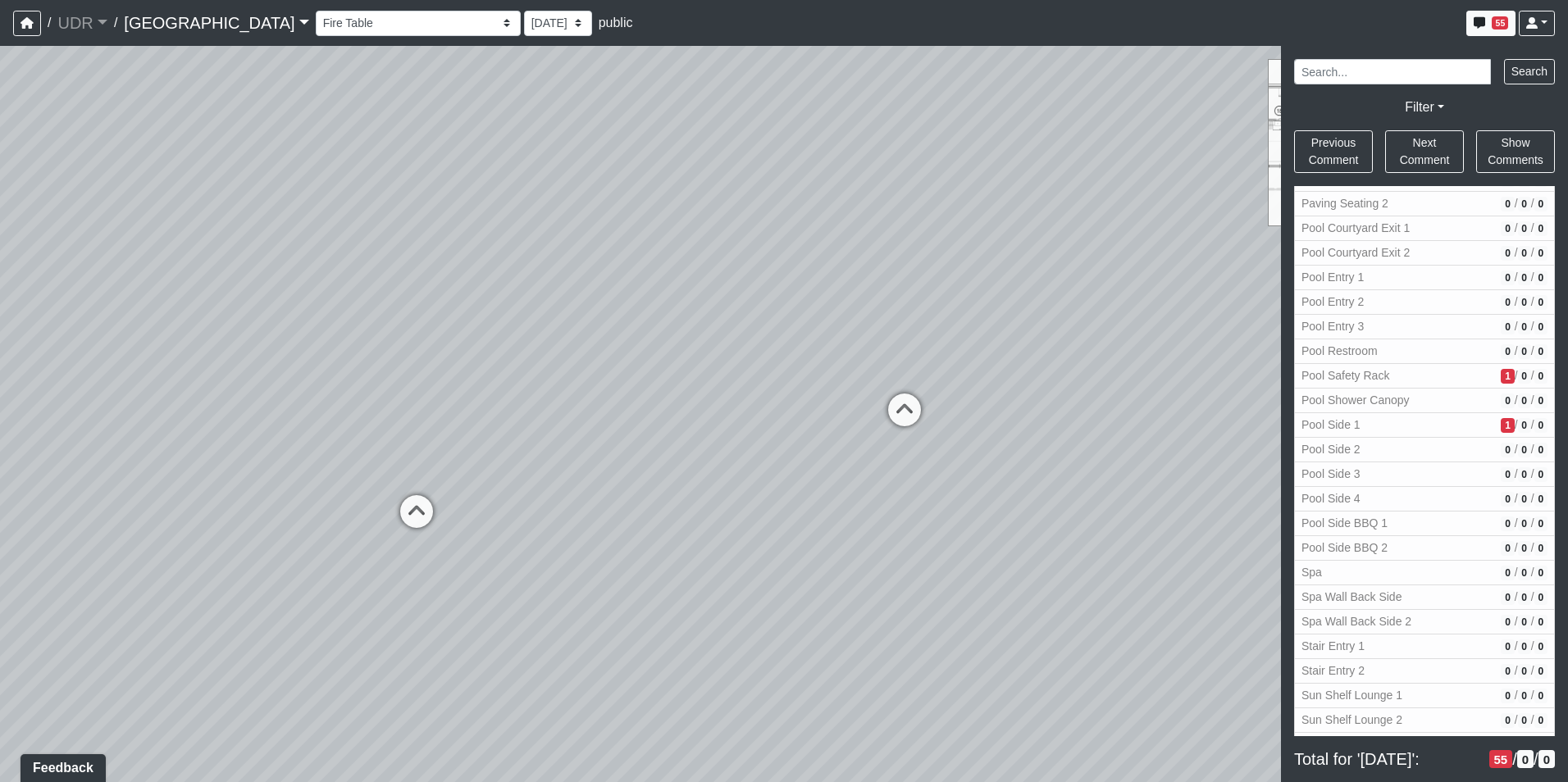
scroll to position [1373, 0]
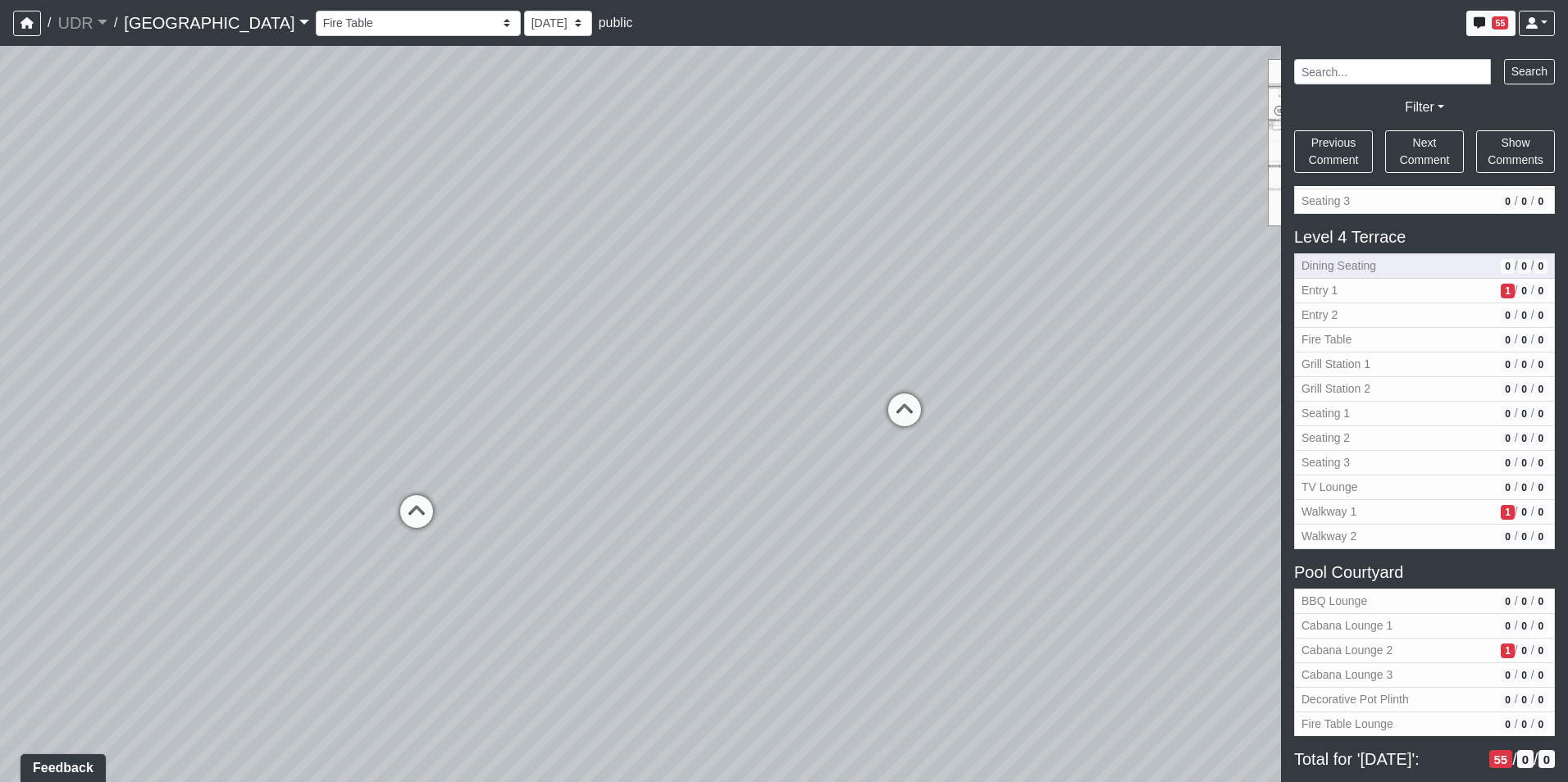
click at [1321, 256] on button "Dining Seating 0 / 0 / 0" at bounding box center [1423, 266] width 260 height 25
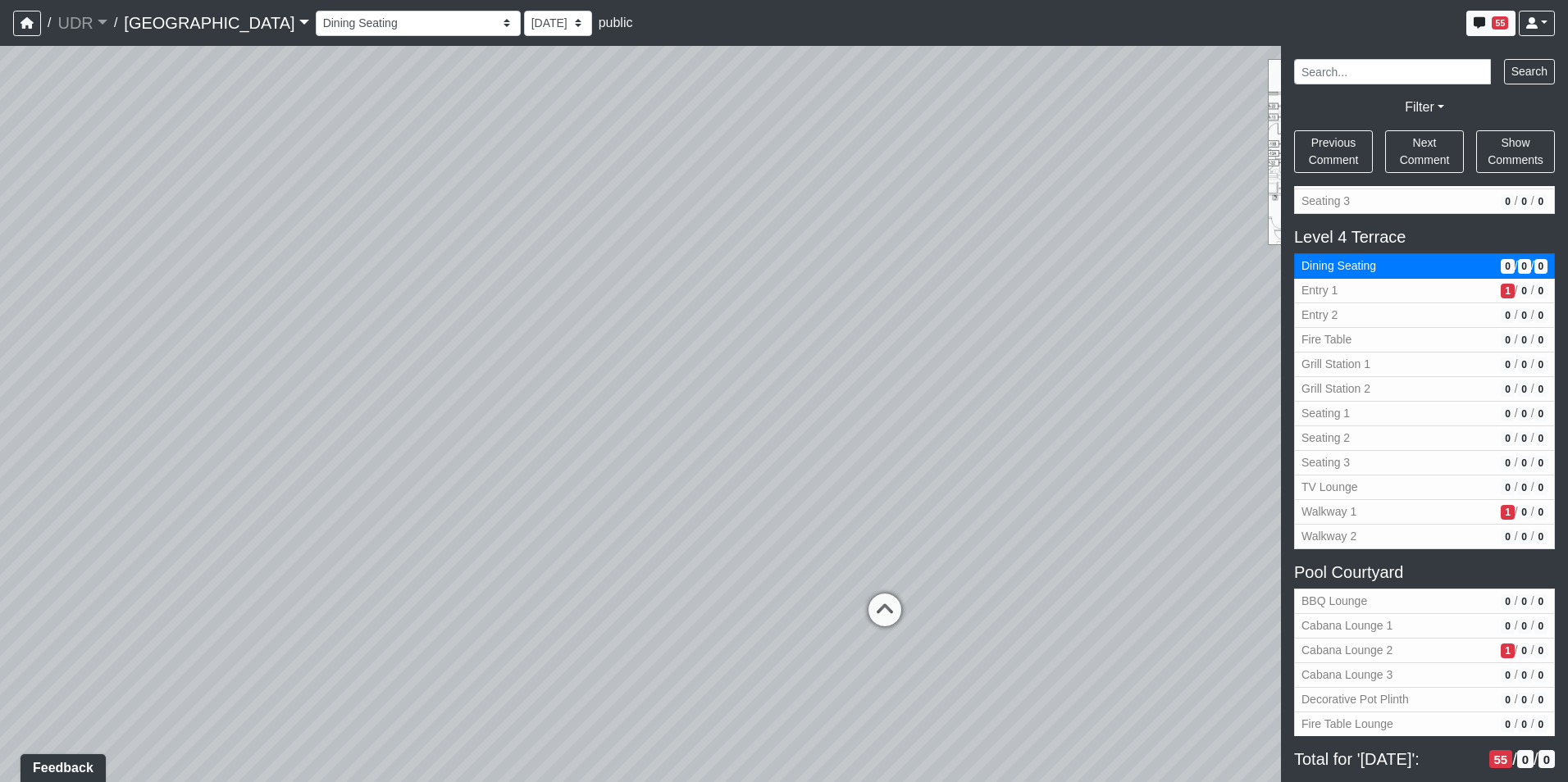
drag, startPoint x: 710, startPoint y: 352, endPoint x: 713, endPoint y: 57, distance: 295.0
click at [721, 58] on div "Loading... Conference Entry Loading... Coworking Entry Loading... Manager's Off…" at bounding box center [784, 414] width 1568 height 736
drag, startPoint x: 608, startPoint y: 264, endPoint x: 131, endPoint y: 349, distance: 484.5
click at [198, 343] on div "Loading... Conference Entry Loading... Coworking Entry Loading... Manager's Off…" at bounding box center [784, 414] width 1568 height 736
click at [983, 184] on div "Loading... Conference Entry Loading... Coworking Entry Loading... Manager's Off…" at bounding box center [784, 414] width 1568 height 736
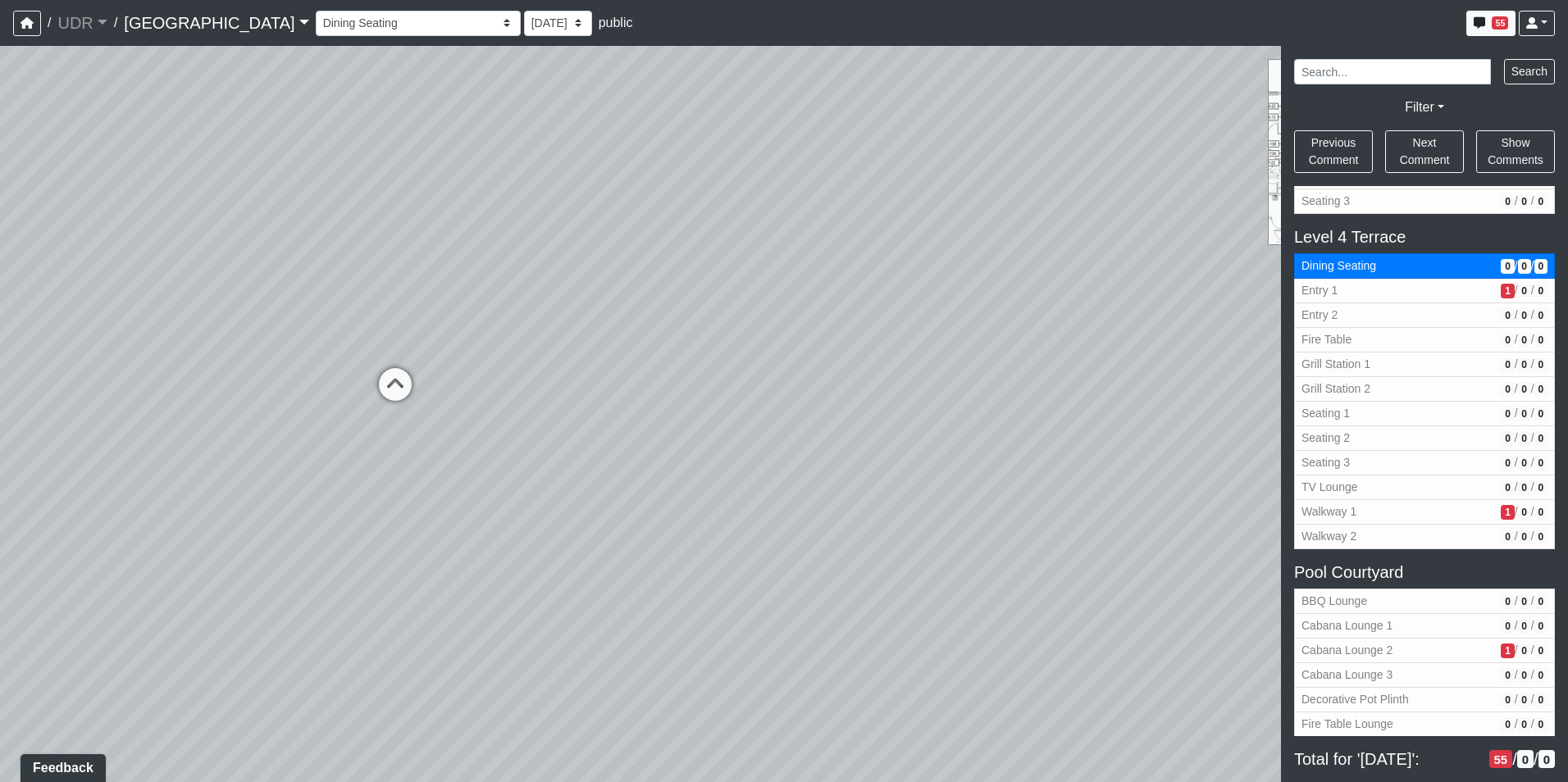
click at [768, 343] on div "Loading... Conference Entry Loading... Coworking Entry Loading... Manager's Off…" at bounding box center [784, 414] width 1568 height 736
click at [1288, 426] on div "NON-CURRENT REVISION Loading... Conference Entry Loading... Coworking Entry Loa…" at bounding box center [784, 414] width 1568 height 736
click at [700, 483] on div "Loading... Conference Entry Loading... Coworking Entry Loading... Manager's Off…" at bounding box center [784, 414] width 1568 height 736
click at [698, 468] on div "Loading... Conference Entry Loading... Coworking Entry Loading... Manager's Off…" at bounding box center [784, 414] width 1568 height 736
click at [82, 415] on div "Loading... Conference Entry Loading... Coworking Entry Loading... Manager's Off…" at bounding box center [784, 414] width 1568 height 736
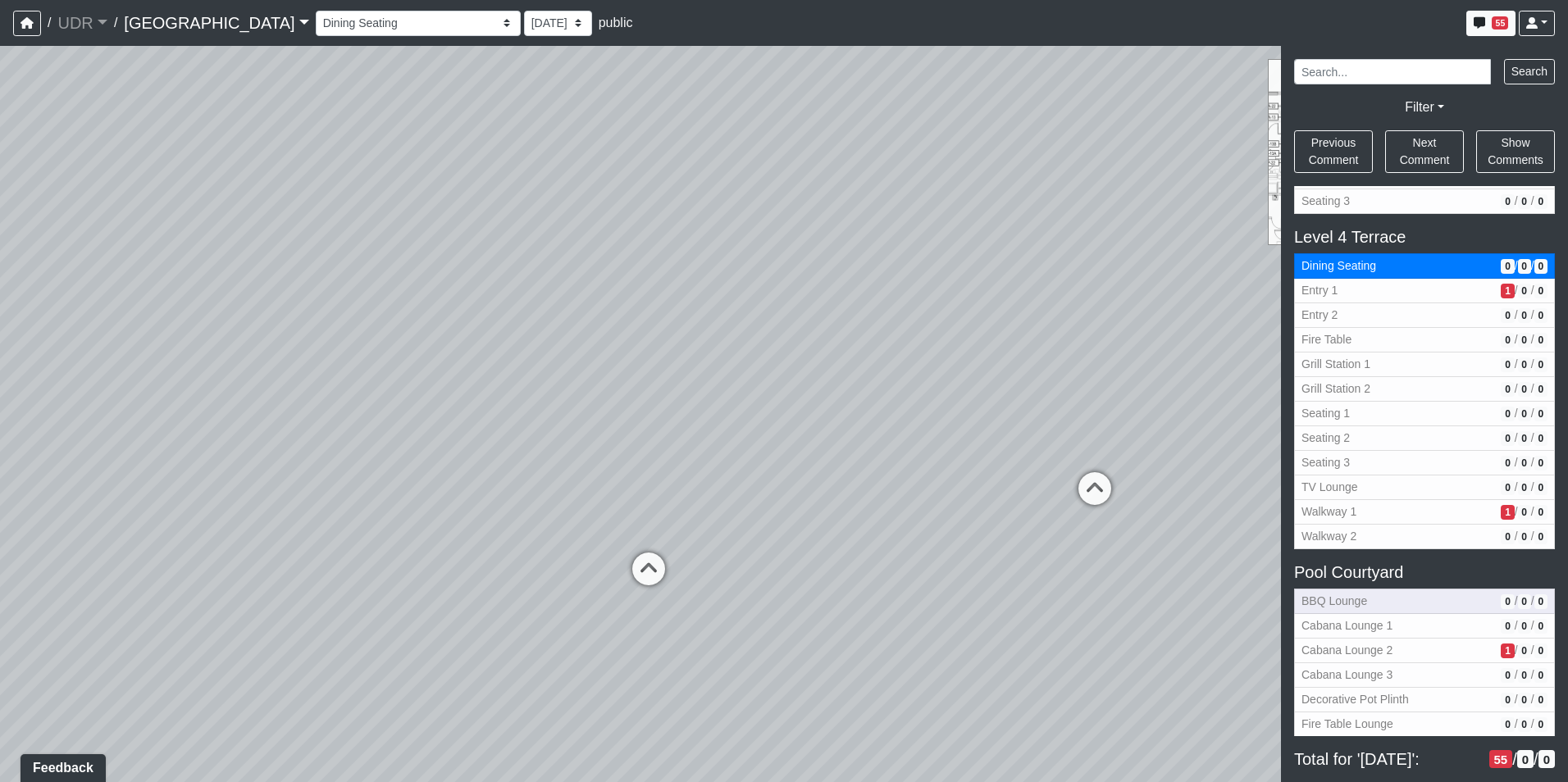
click at [1347, 592] on button "BBQ Lounge 0 / 0 / 0" at bounding box center [1423, 601] width 260 height 25
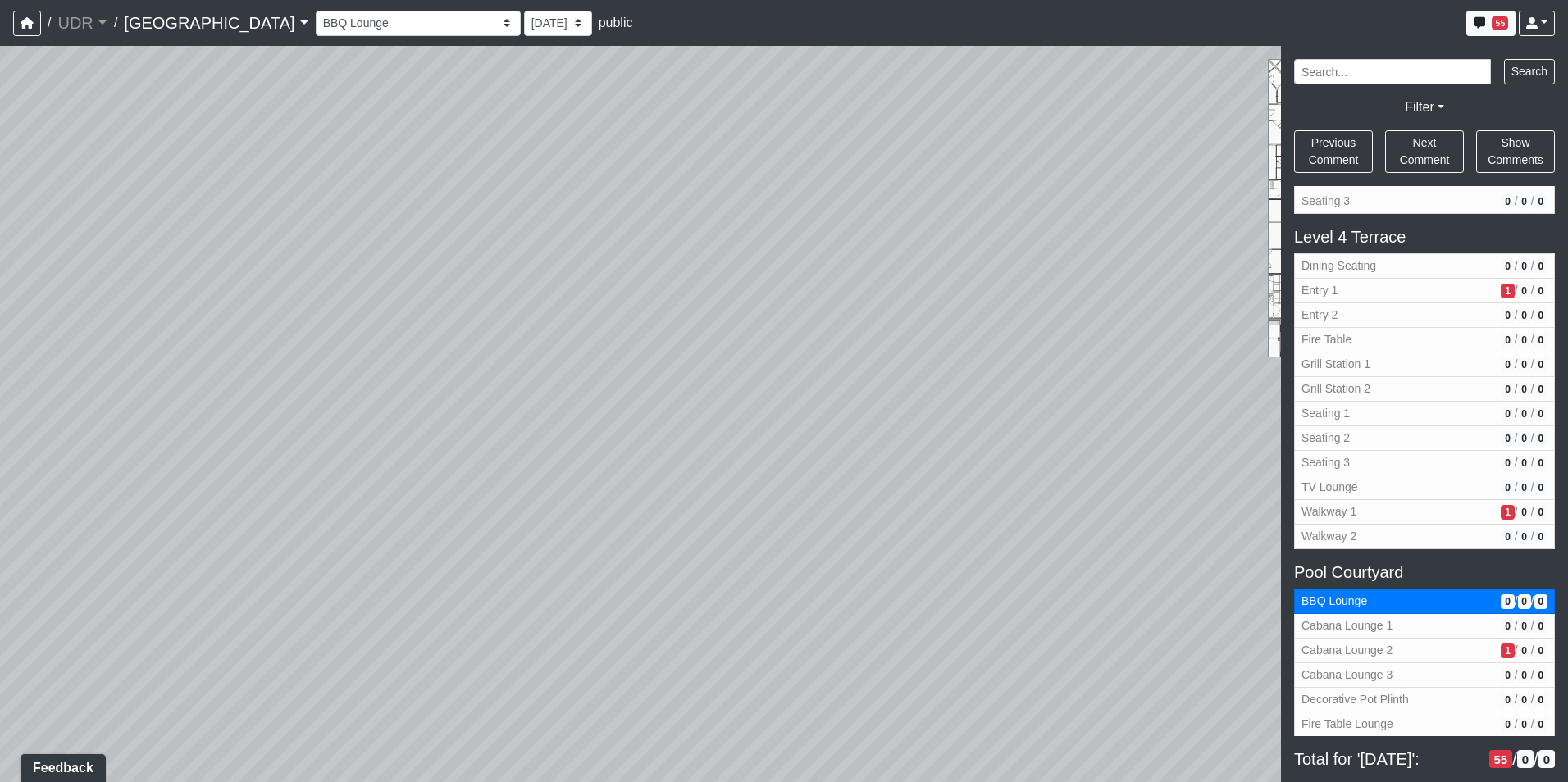
click at [1239, 389] on div "Loading... Conference Entry Loading... Coworking Entry Loading... Manager's Off…" at bounding box center [784, 414] width 1568 height 736
click at [910, 527] on div "Loading... Conference Entry Loading... Coworking Entry Loading... Manager's Off…" at bounding box center [784, 414] width 1568 height 736
click at [790, 536] on icon at bounding box center [811, 539] width 49 height 49
click at [932, 415] on div "Loading... Conference Entry Loading... Coworking Entry Loading... Manager's Off…" at bounding box center [784, 414] width 1568 height 736
click at [732, 625] on div "Loading... Conference Entry Loading... Coworking Entry Loading... Manager's Off…" at bounding box center [784, 414] width 1568 height 736
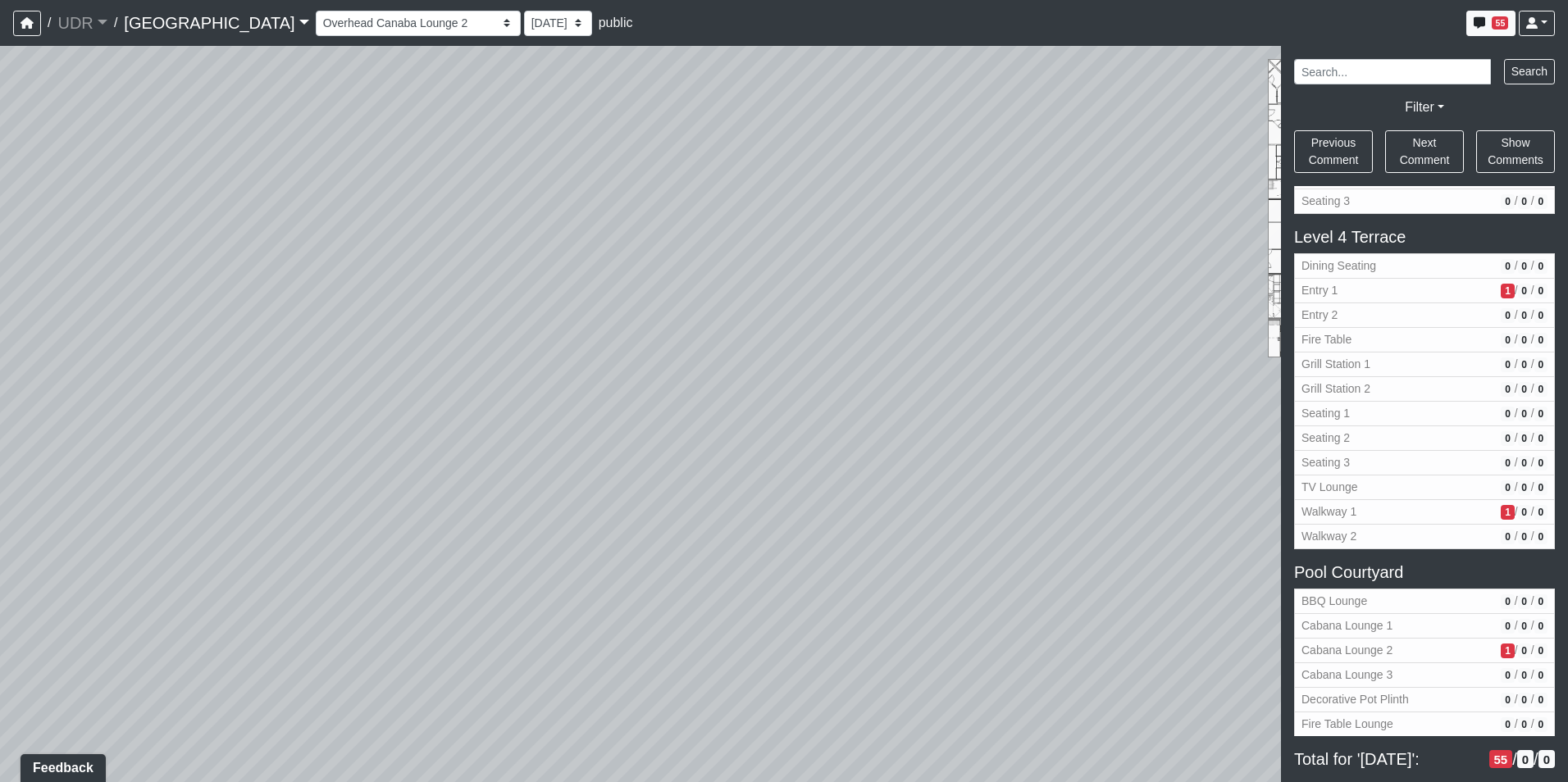
click at [457, 536] on div "Loading... Conference Entry Loading... Coworking Entry Loading... Manager's Off…" at bounding box center [784, 414] width 1568 height 736
click at [437, 502] on div "Loading... Conference Entry Loading... Coworking Entry Loading... Manager's Off…" at bounding box center [784, 414] width 1568 height 736
click at [807, 465] on div "Loading... Conference Entry Loading... Coworking Entry Loading... Manager's Off…" at bounding box center [784, 414] width 1568 height 736
click at [511, 441] on div "Loading... Conference Entry Loading... Coworking Entry Loading... Manager's Off…" at bounding box center [784, 414] width 1568 height 736
click at [912, 403] on div "Loading... Spa Wall Back Side 2" at bounding box center [907, 424] width 49 height 49
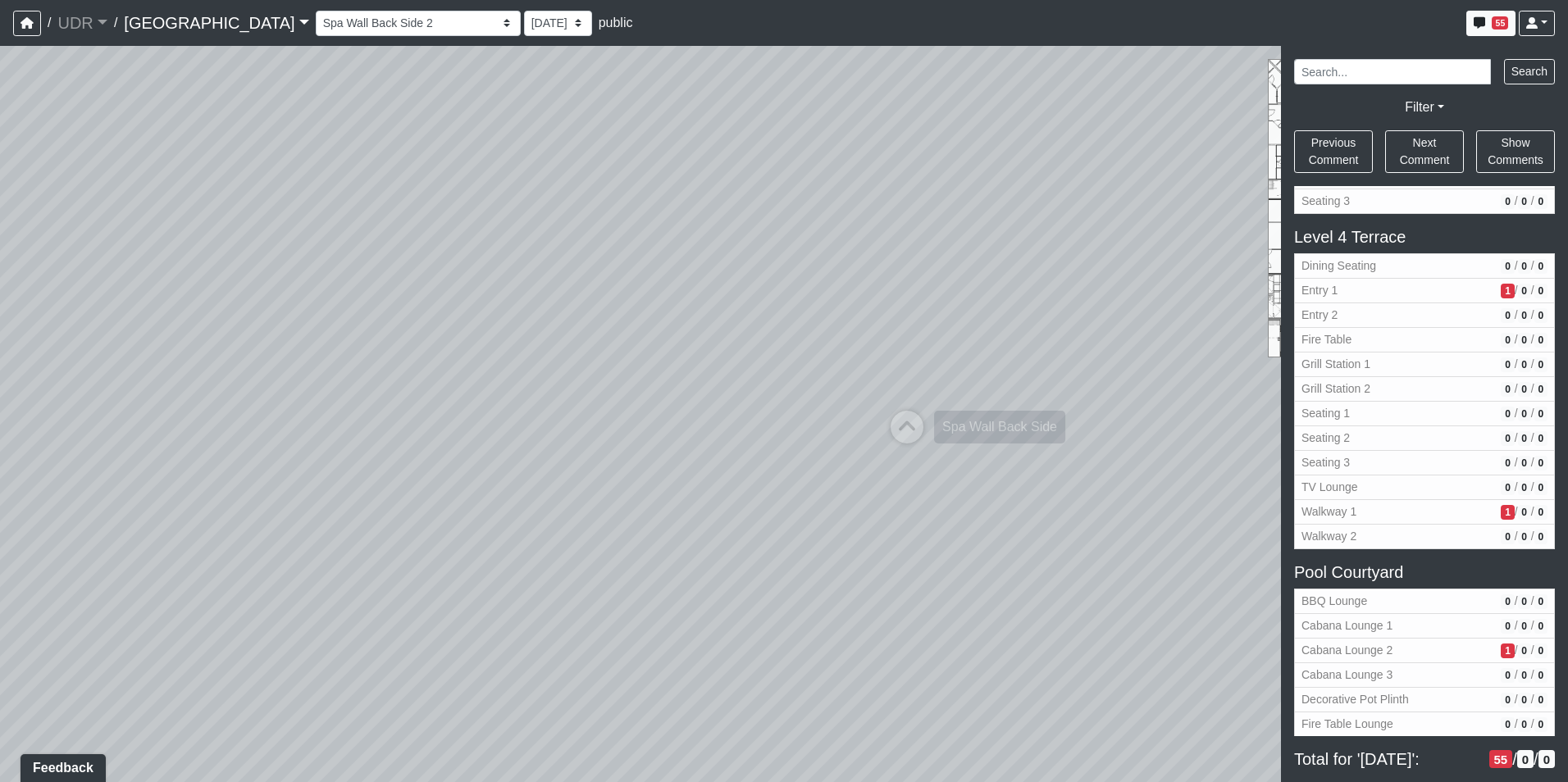
click at [908, 415] on icon at bounding box center [907, 435] width 49 height 49
click at [806, 370] on div "Loading... Conference Entry Loading... Coworking Entry Loading... Manager's Off…" at bounding box center [784, 414] width 1568 height 736
click at [1271, 320] on div "Loading... Conference Entry Loading... Coworking Entry Loading... Manager's Off…" at bounding box center [784, 414] width 1568 height 736
click at [452, 671] on div "Loading... Conference Entry Loading... Coworking Entry Loading... Manager's Off…" at bounding box center [784, 414] width 1568 height 736
click at [355, 367] on div "Loading... Conference Entry Loading... Coworking Entry Loading... Manager's Off…" at bounding box center [784, 414] width 1568 height 736
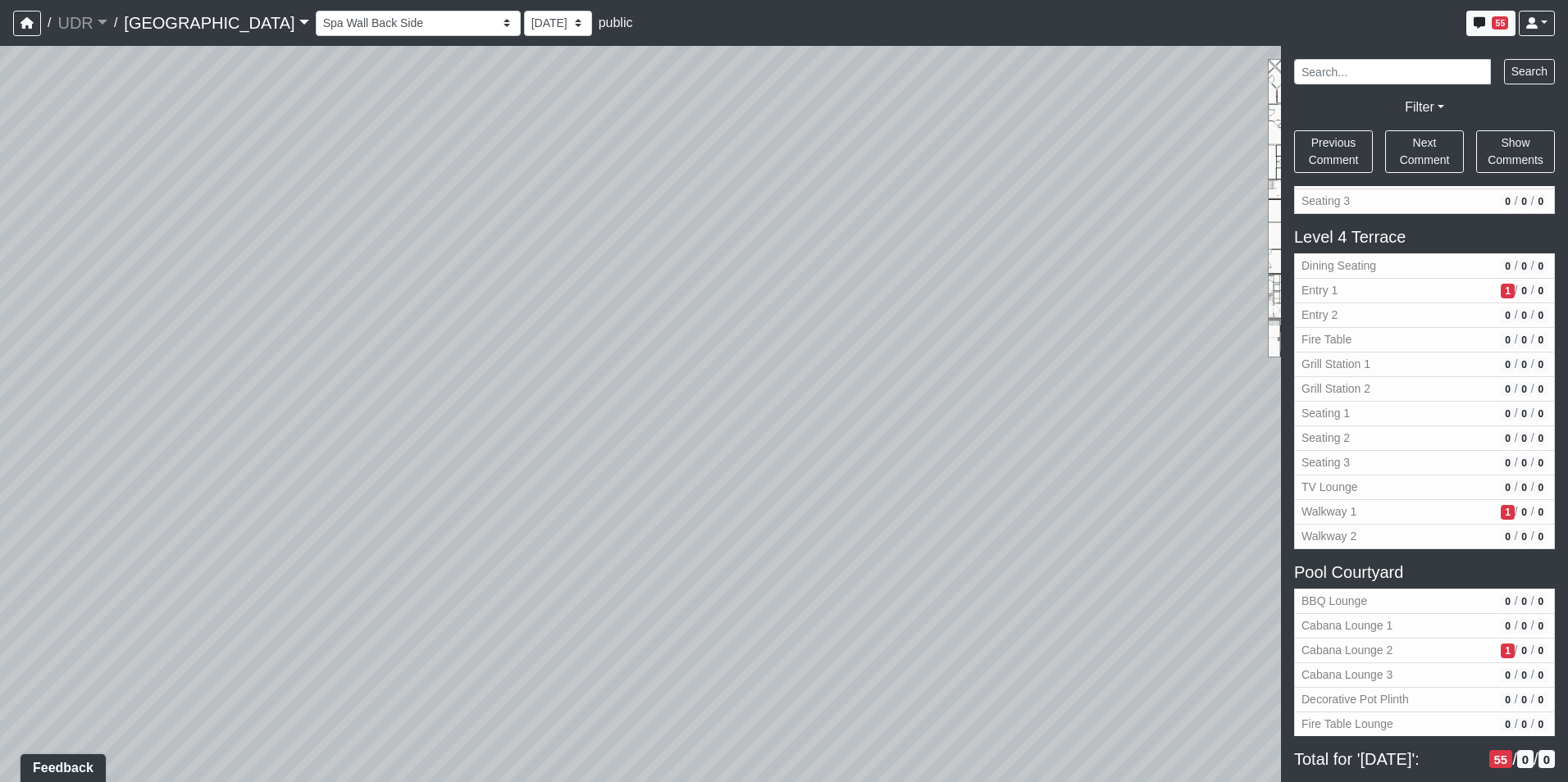
click at [578, 499] on div "Loading... Conference Entry Loading... Coworking Entry Loading... Manager's Off…" at bounding box center [784, 414] width 1568 height 736
click at [290, 395] on div "Loading... Conference Entry Loading... Coworking Entry Loading... Manager's Off…" at bounding box center [784, 414] width 1568 height 736
click at [1117, 438] on icon at bounding box center [1104, 448] width 49 height 49
click at [1479, 439] on div "NON-CURRENT REVISION" at bounding box center [784, 414] width 1568 height 736
click at [680, 379] on div "Loading... Conference Entry Loading... Coworking Entry Loading... Manager's Off…" at bounding box center [784, 414] width 1568 height 736
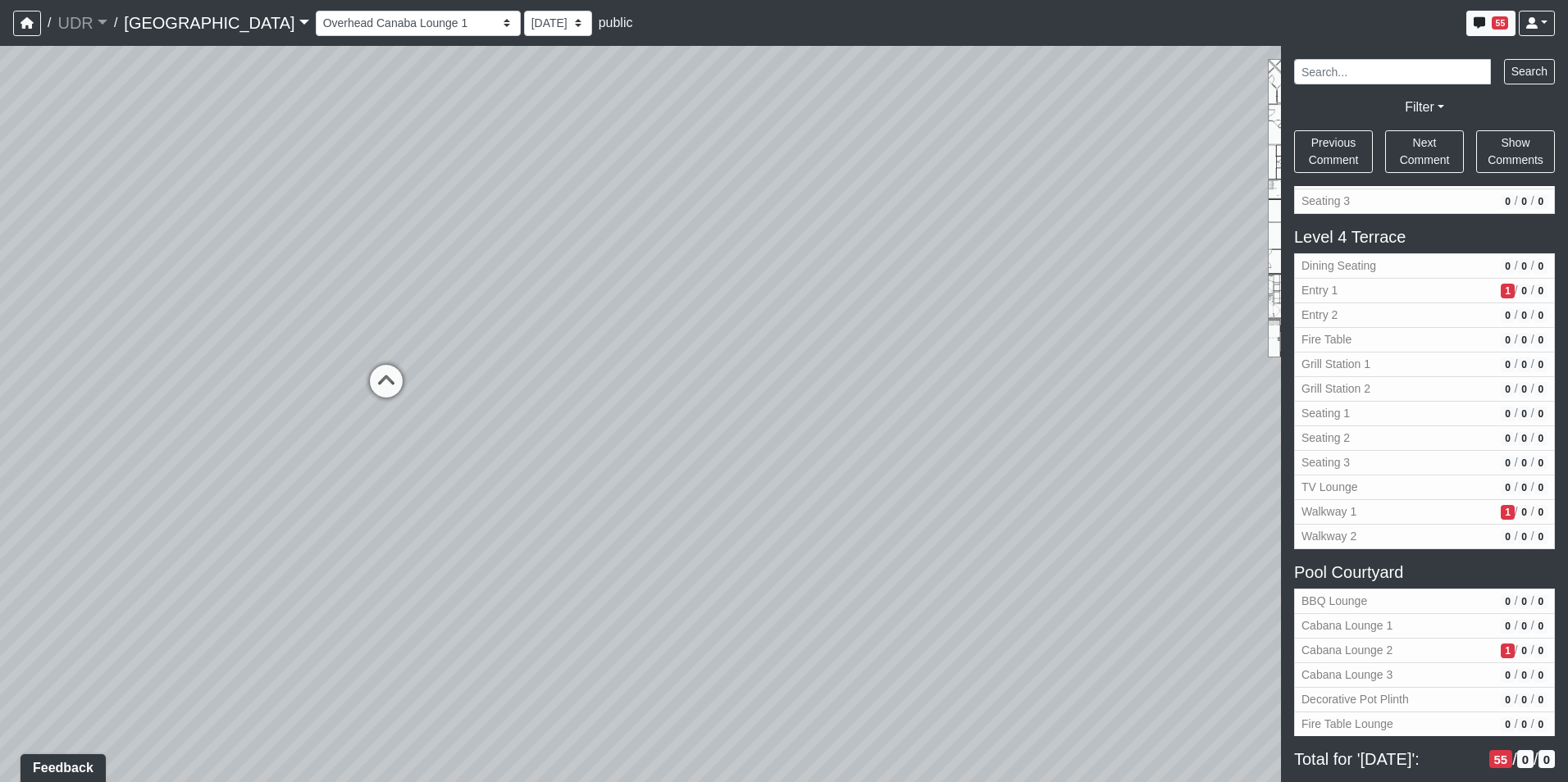
click at [527, 369] on div "Loading... Conference Entry Loading... Coworking Entry Loading... Manager's Off…" at bounding box center [784, 414] width 1568 height 736
click at [157, 353] on div "Loading... Conference Entry Loading... Coworking Entry Loading... Manager's Off…" at bounding box center [784, 414] width 1568 height 736
click at [834, 270] on div "Loading... Conference Entry Loading... Coworking Entry Loading... Manager's Off…" at bounding box center [784, 414] width 1568 height 736
click at [575, 441] on div "Loading... Conference Entry Loading... Coworking Entry Loading... Manager's Off…" at bounding box center [784, 414] width 1568 height 736
click at [1033, 340] on icon at bounding box center [1034, 354] width 49 height 49
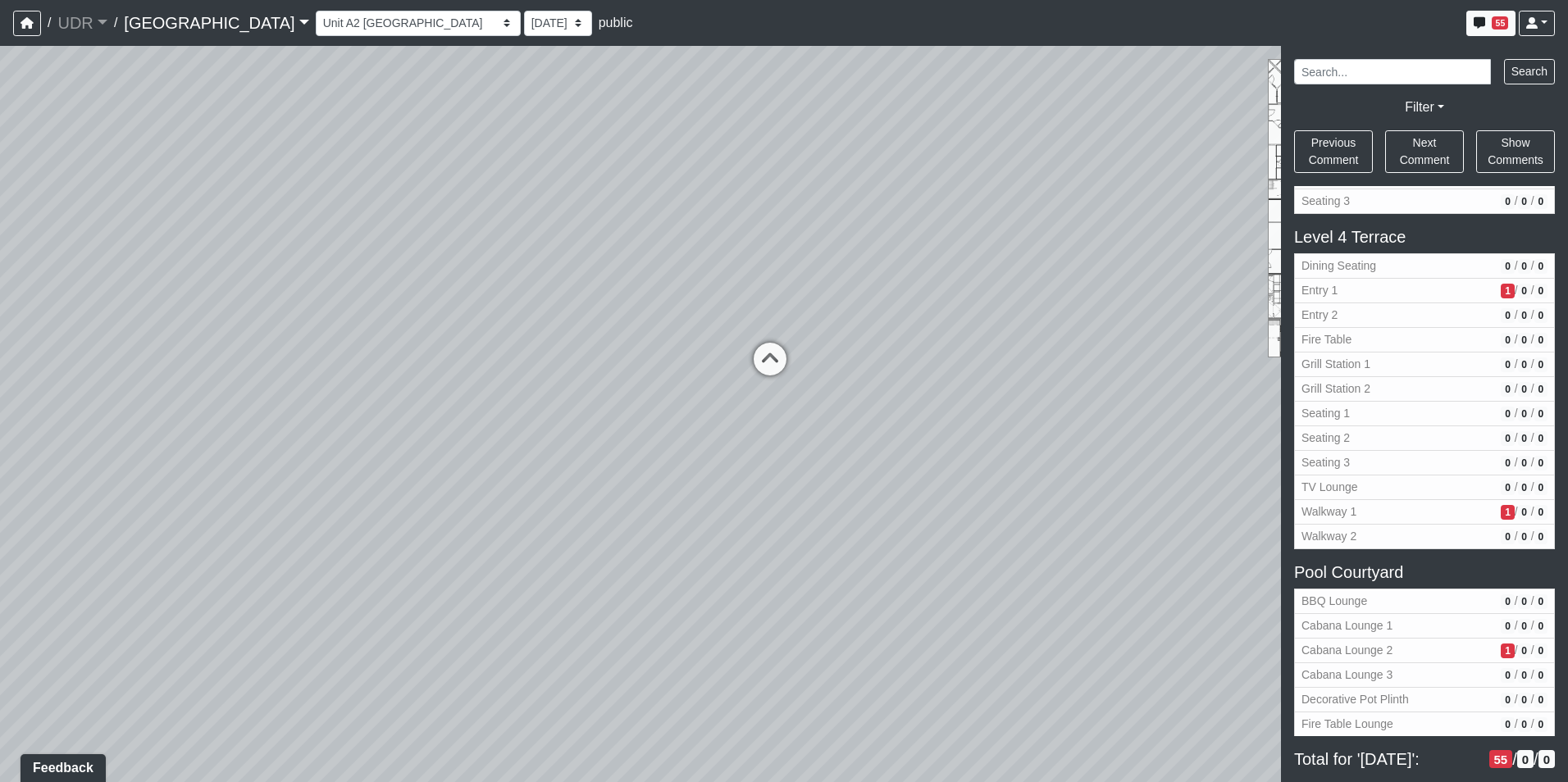
click at [1192, 388] on div "Loading... Conference Entry Loading... Coworking Entry Loading... Manager's Off…" at bounding box center [784, 414] width 1568 height 736
click at [1198, 400] on div "Loading... Conference Entry Loading... Coworking Entry Loading... Manager's Off…" at bounding box center [784, 414] width 1568 height 736
click at [552, 329] on div "Loading... Conference Entry Loading... Coworking Entry Loading... Manager's Off…" at bounding box center [784, 414] width 1568 height 736
click at [1021, 383] on div "Loading... Conference Entry Loading... Coworking Entry Loading... Manager's Off…" at bounding box center [784, 414] width 1568 height 736
click at [1044, 382] on icon at bounding box center [1050, 397] width 49 height 49
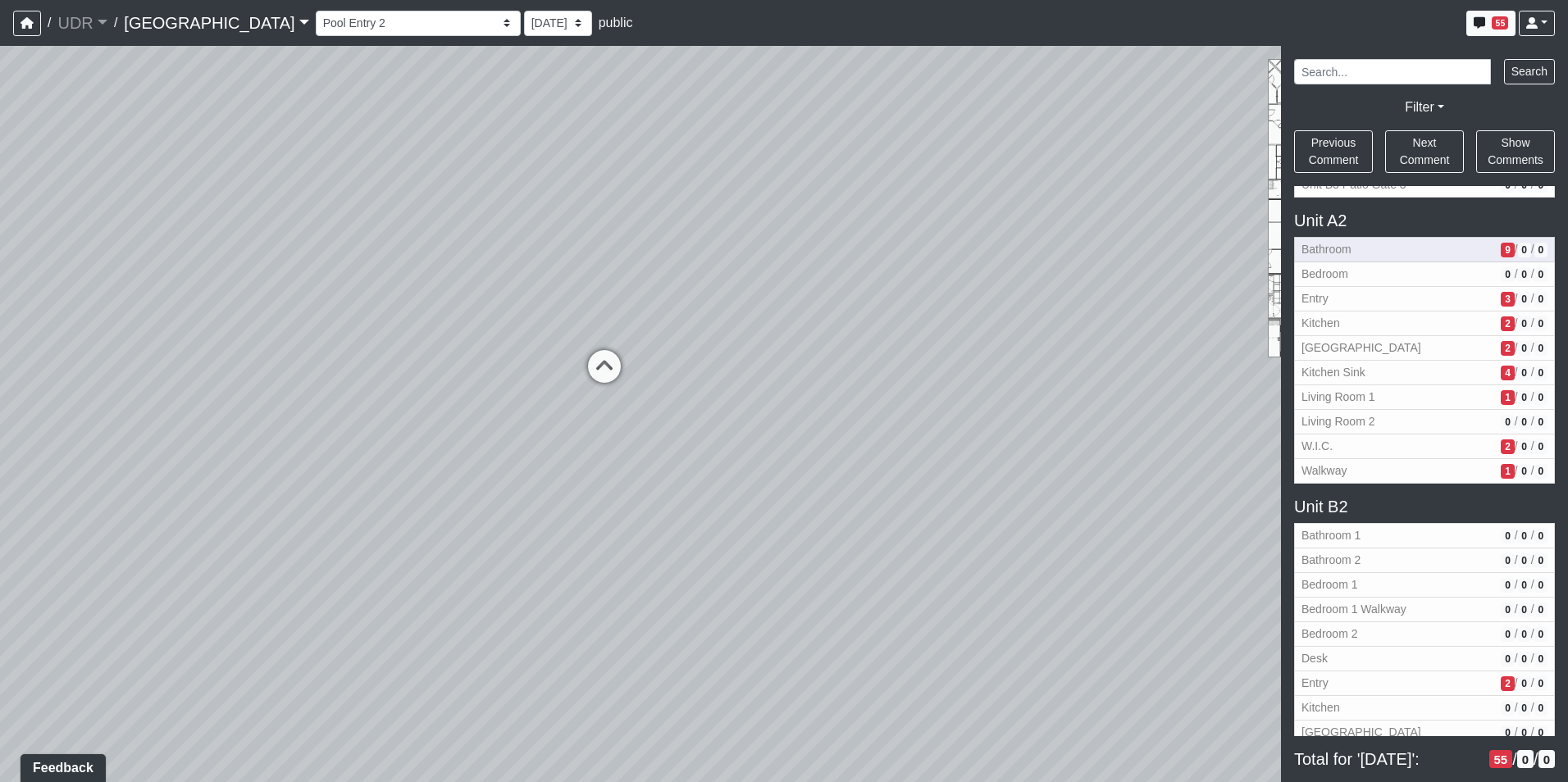
scroll to position [2931, 0]
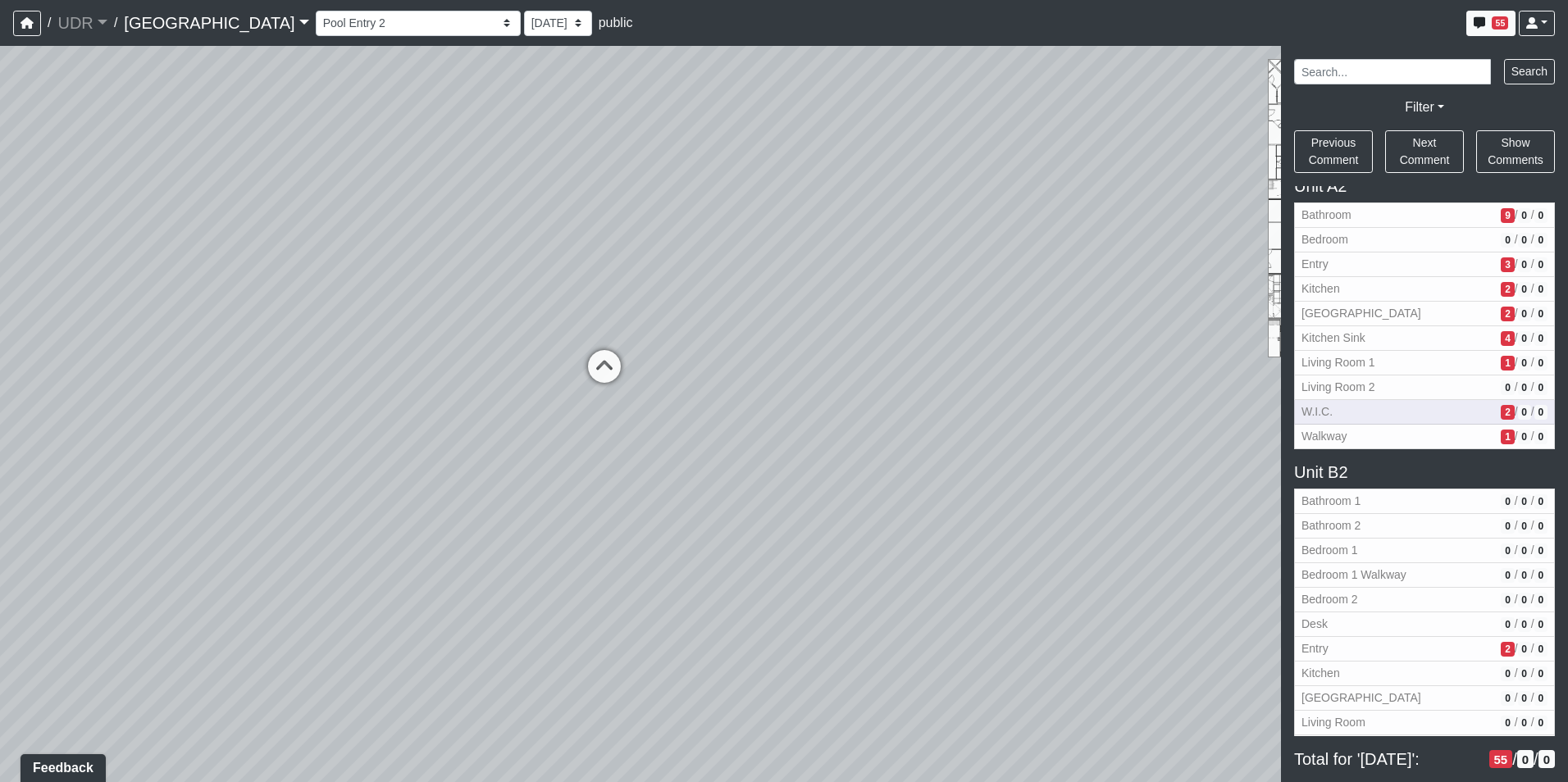
click at [1357, 403] on span "W.I.C." at bounding box center [1397, 412] width 193 height 17
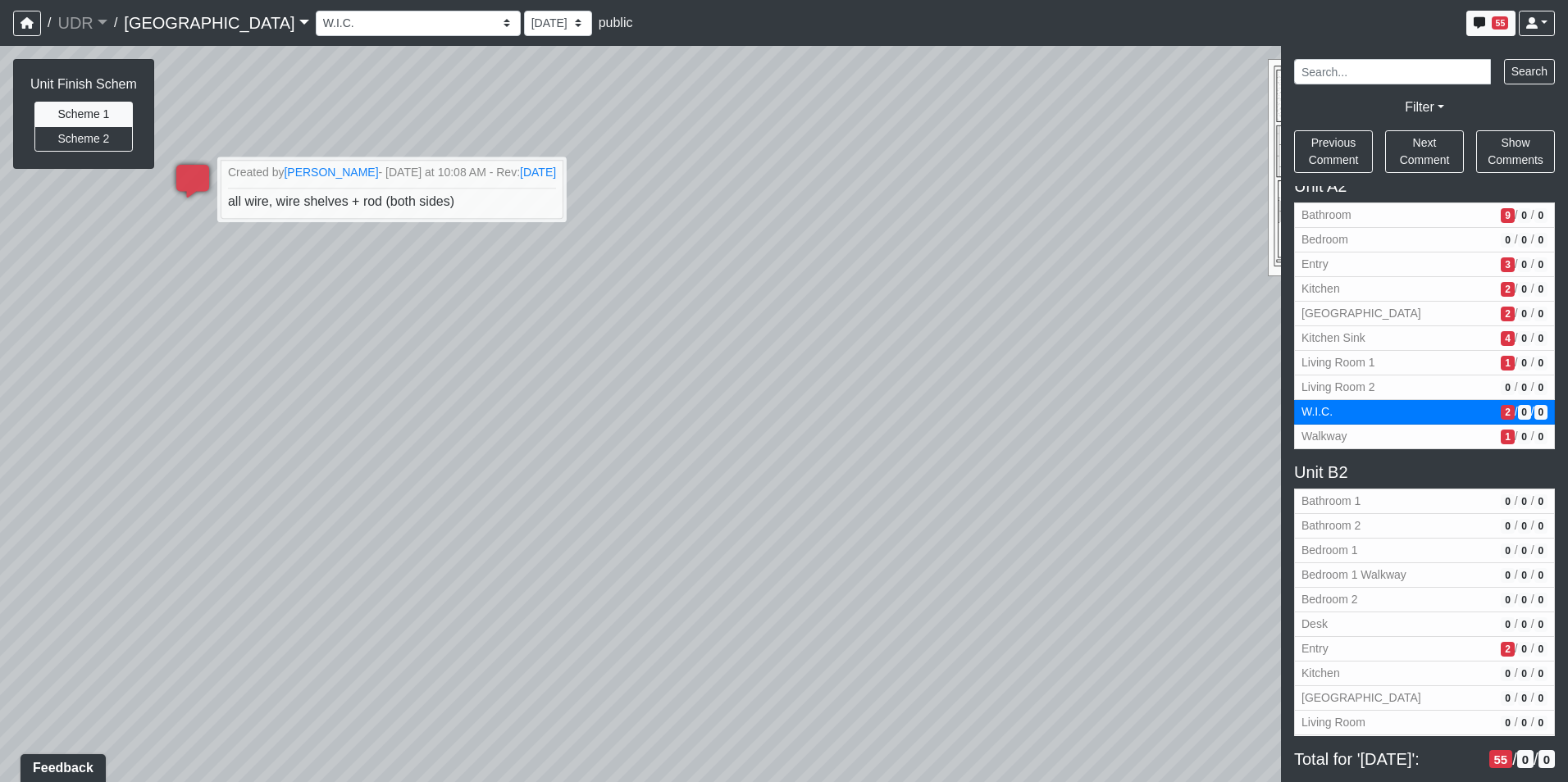
click at [146, 253] on div "Loading... Conference Entry Loading... Coworking Entry Loading... Manager's Off…" at bounding box center [784, 414] width 1568 height 736
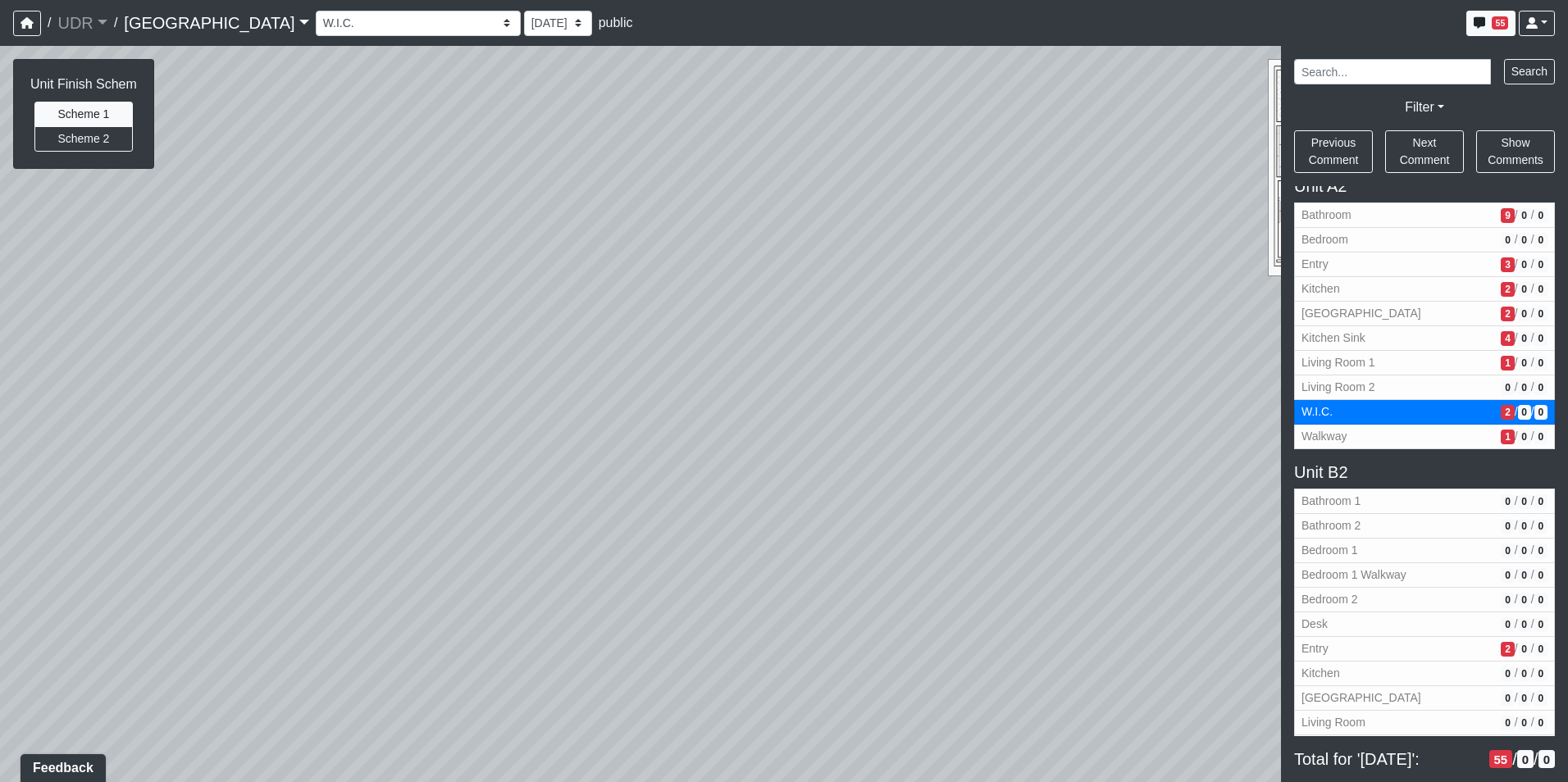
click at [590, 168] on div "Loading... Conference Entry Loading... Coworking Entry Loading... Manager's Off…" at bounding box center [784, 414] width 1568 height 736
click at [648, 161] on div "Loading... Conference Entry Loading... Coworking Entry Loading... Manager's Off…" at bounding box center [784, 414] width 1568 height 736
click at [735, 612] on div "Loading... Conference Entry Loading... Coworking Entry Loading... Manager's Off…" at bounding box center [784, 414] width 1568 height 736
click at [644, 617] on div "Loading... Conference Entry Loading... Coworking Entry Loading... Manager's Off…" at bounding box center [784, 414] width 1568 height 736
click at [680, 725] on div "Loading... Conference Entry Loading... Coworking Entry Loading... Manager's Off…" at bounding box center [784, 414] width 1568 height 736
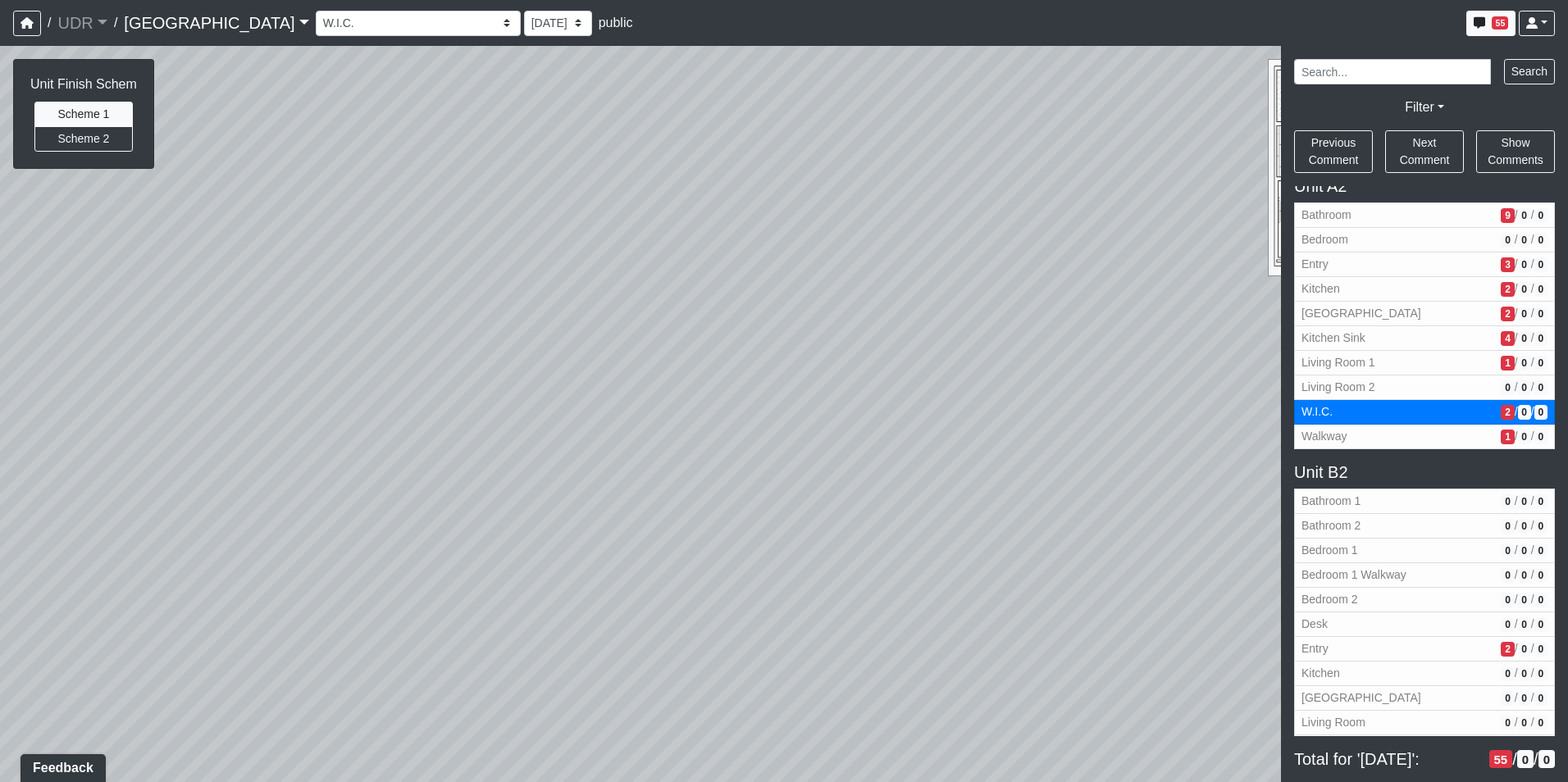
click at [582, 375] on div "Loading... Conference Entry Loading... Coworking Entry Loading... Manager's Off…" at bounding box center [784, 414] width 1568 height 736
click at [640, 392] on div "Loading... Conference Entry Loading... Coworking Entry Loading... Manager's Off…" at bounding box center [784, 414] width 1568 height 736
click at [652, 471] on div "Loading... Conference Entry Loading... Coworking Entry Loading... Manager's Off…" at bounding box center [784, 414] width 1568 height 736
click at [842, 446] on div "Loading... Conference Entry Loading... Coworking Entry Loading... Manager's Off…" at bounding box center [784, 414] width 1568 height 736
click at [0, 453] on html "/ UDR UDR Loading... / [GEOGRAPHIC_DATA] Loading... Riverside Riverside Loading…" at bounding box center [784, 391] width 1568 height 782
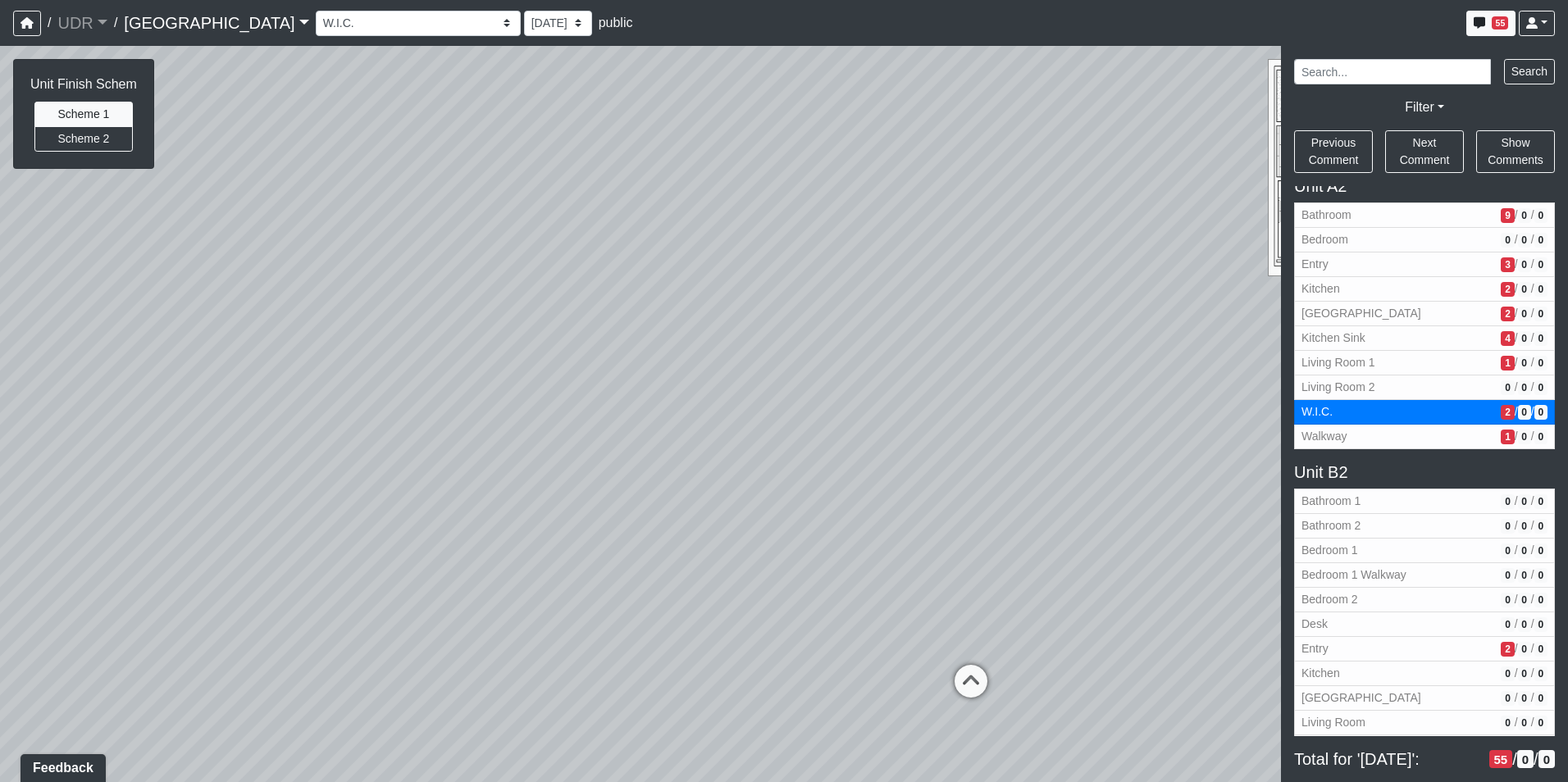
click at [1155, 340] on div "Loading... Conference Entry Loading... Coworking Entry Loading... Manager's Off…" at bounding box center [784, 414] width 1568 height 736
click at [505, 355] on div "Loading... Conference Entry Loading... Coworking Entry Loading... Manager's Off…" at bounding box center [784, 414] width 1568 height 736
click at [298, 348] on div "Loading... Conference Entry Loading... Coworking Entry Loading... Manager's Off…" at bounding box center [784, 414] width 1568 height 736
click at [1084, 453] on div "Loading... Conference Entry Loading... Coworking Entry Loading... Manager's Off…" at bounding box center [784, 414] width 1568 height 736
click at [912, 497] on div "Loading... Conference Entry Loading... Coworking Entry Loading... Manager's Off…" at bounding box center [784, 414] width 1568 height 736
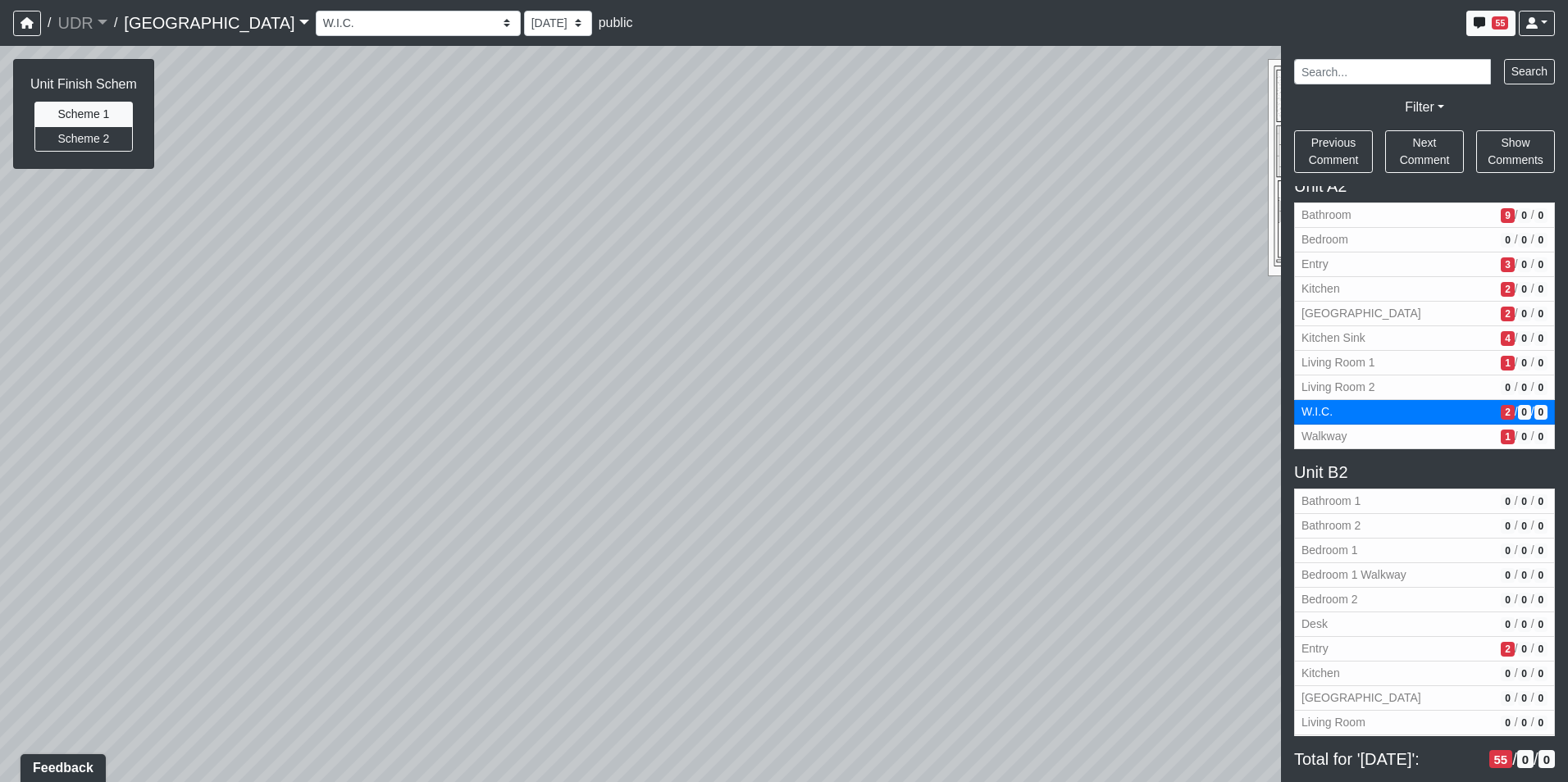
click at [879, 658] on div "Loading... Conference Entry Loading... Coworking Entry Loading... Manager's Off…" at bounding box center [784, 414] width 1568 height 736
click at [578, 172] on div "Loading... Conference Entry Loading... Coworking Entry Loading... Manager's Off…" at bounding box center [784, 414] width 1568 height 736
click at [747, 715] on div "Loading... Conference Entry Loading... Coworking Entry Loading... Manager's Off…" at bounding box center [784, 414] width 1568 height 736
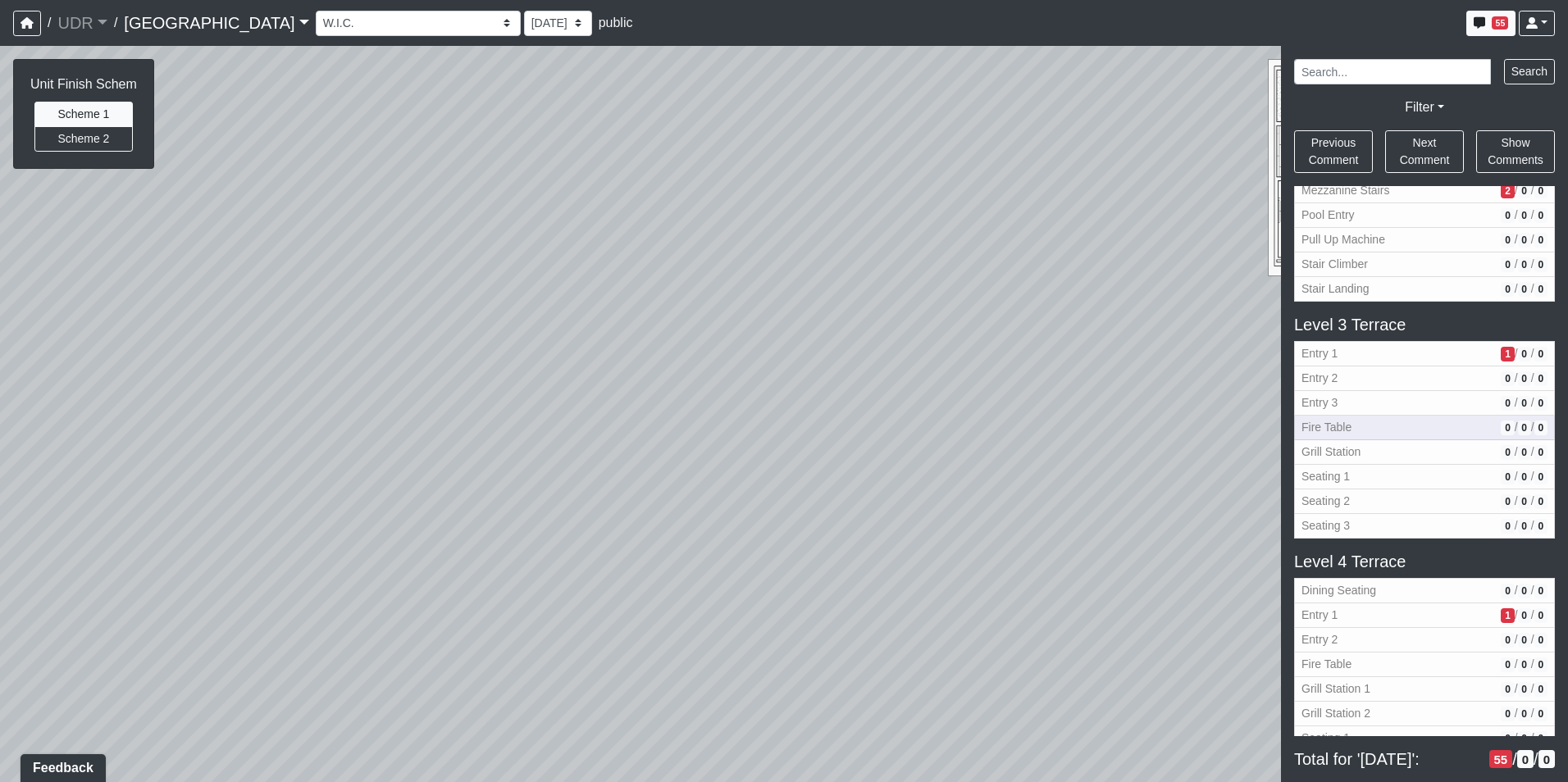
scroll to position [1050, 0]
click at [1406, 361] on span "Entry 1" at bounding box center [1397, 353] width 193 height 17
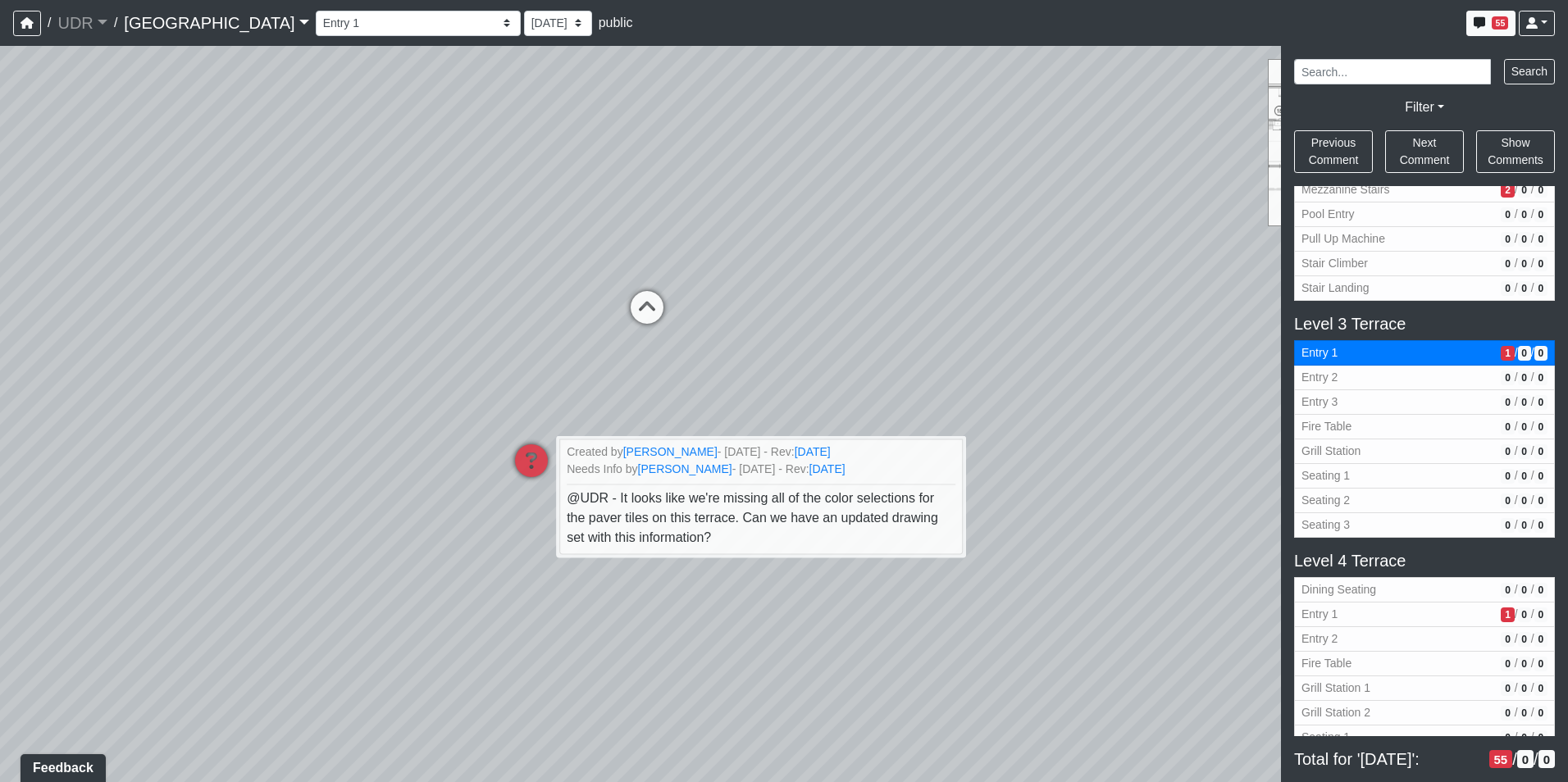
click at [441, 484] on div "Loading... Conference Entry Loading... Coworking Entry Loading... Manager's Off…" at bounding box center [784, 414] width 1568 height 736
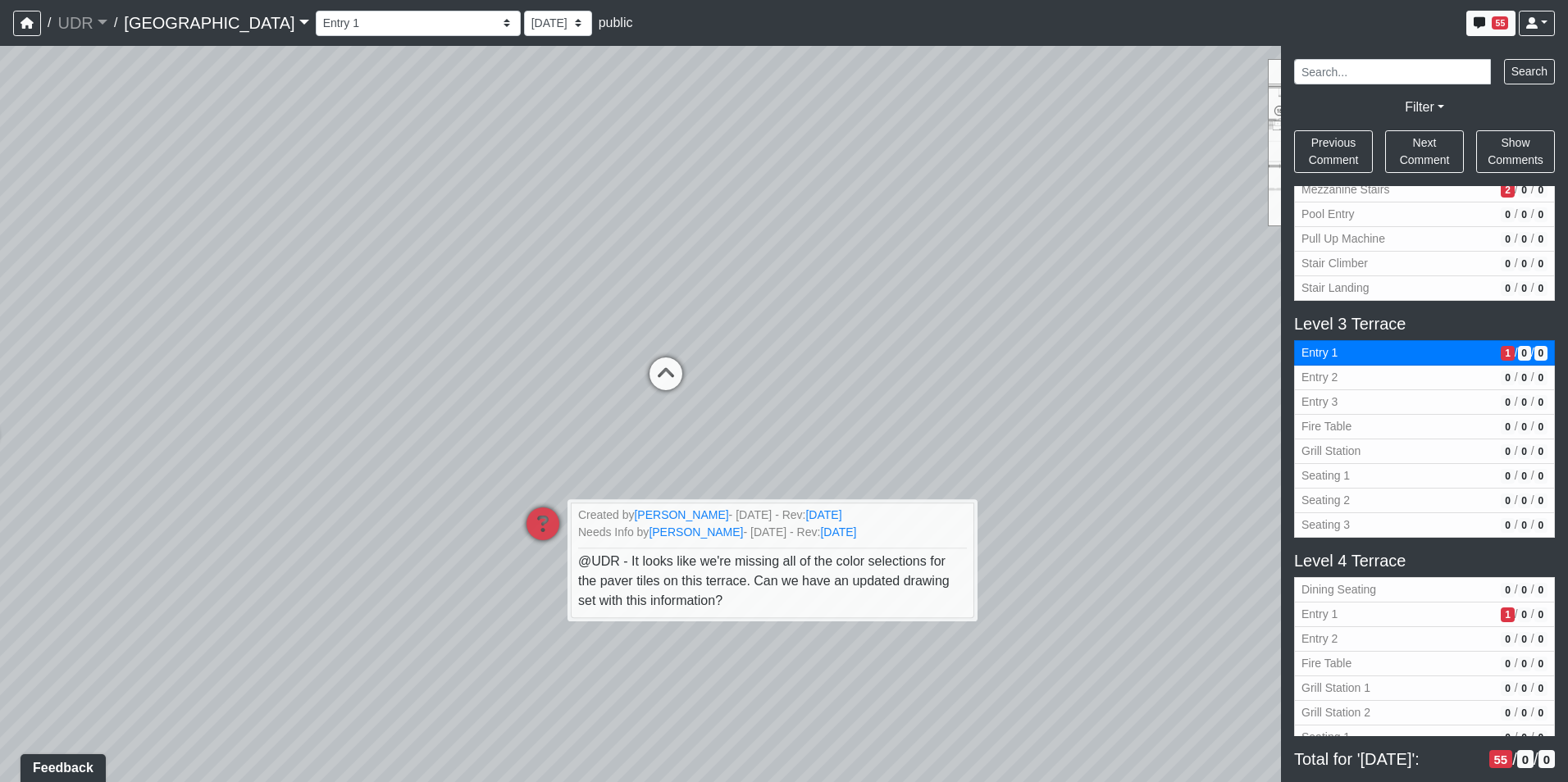
click at [845, 230] on div "Loading... Conference Entry Loading... Coworking Entry Loading... Manager's Off…" at bounding box center [784, 414] width 1568 height 736
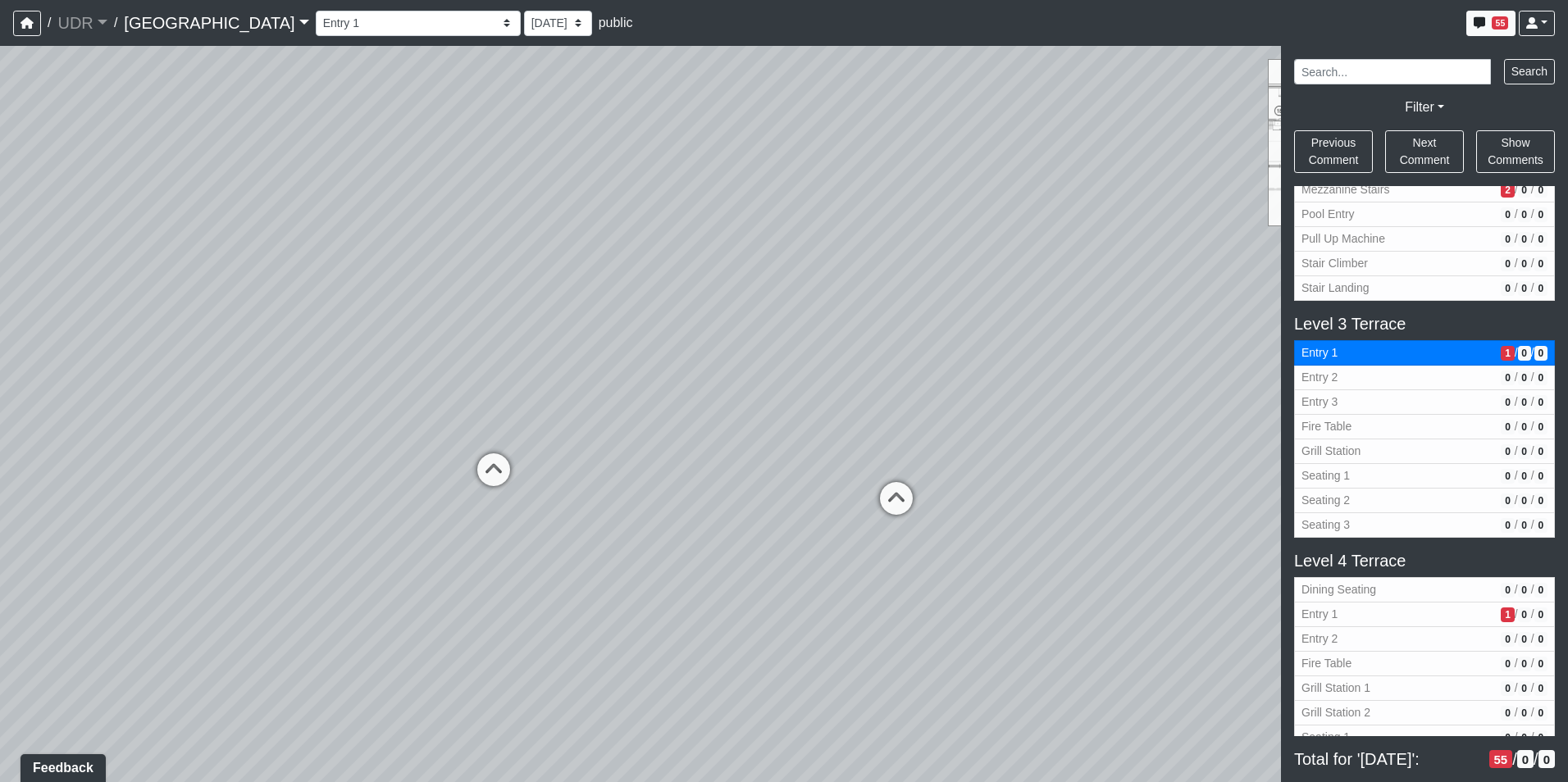
click at [620, 500] on div "Loading... Conference Entry Loading... Coworking Entry Loading... Manager's Off…" at bounding box center [784, 414] width 1568 height 736
click at [315, 30] on select "Entry 1 Entry 2 Entry 3 Fireplace Seating 1 Fireplace Seating 2 Island Counter …" at bounding box center [417, 23] width 205 height 25
click at [315, 10] on select "Entry 1 Entry 2 Entry 3 Fireplace Seating 1 Fireplace Seating 2 Island Counter …" at bounding box center [417, 23] width 205 height 25
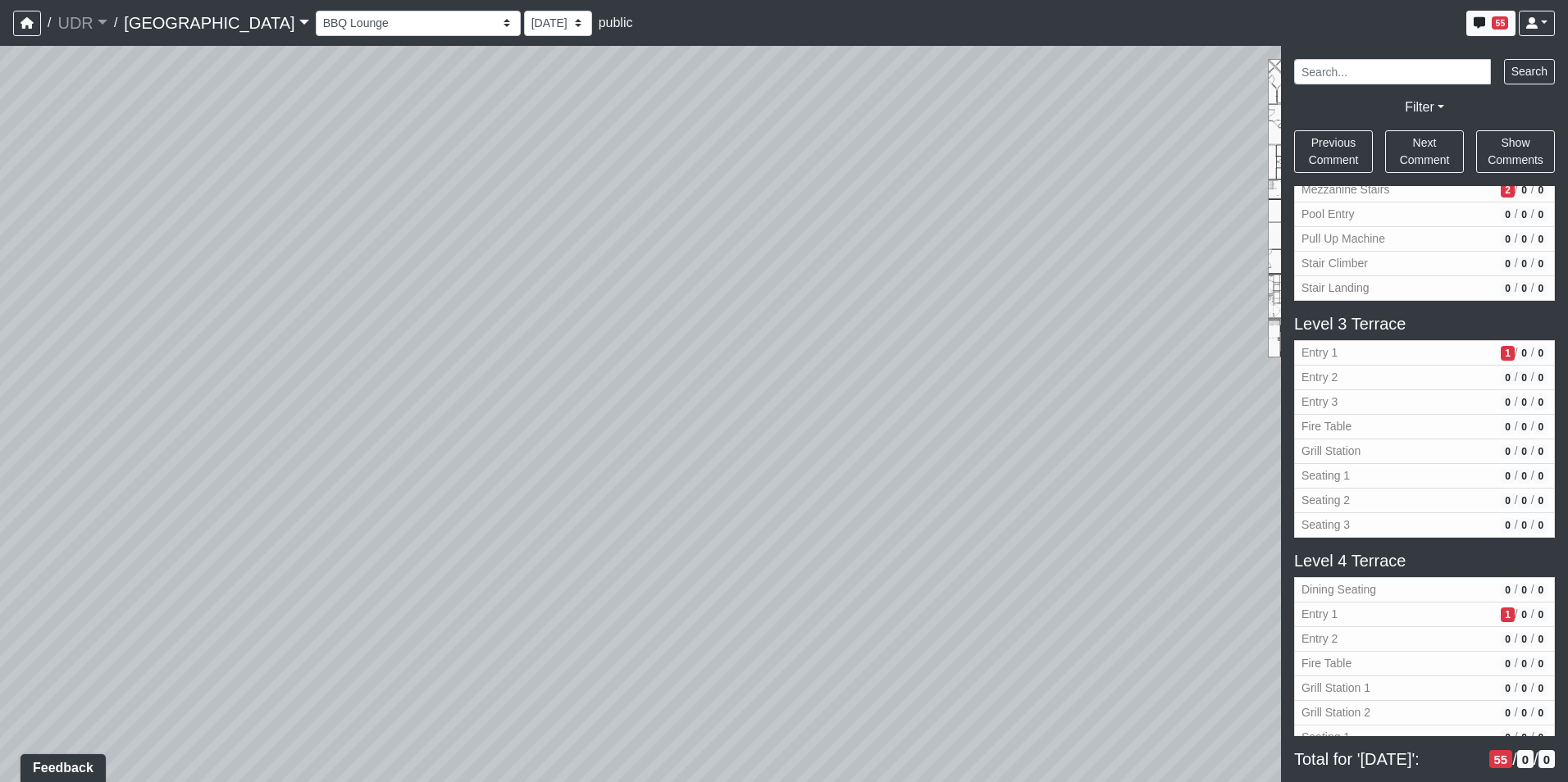
drag, startPoint x: 853, startPoint y: 379, endPoint x: 298, endPoint y: 252, distance: 569.3
click at [298, 252] on div "Loading... Conference Entry Loading... Coworking Entry Loading... Manager's Off…" at bounding box center [784, 414] width 1568 height 736
drag, startPoint x: 491, startPoint y: 374, endPoint x: 843, endPoint y: 320, distance: 356.1
click at [828, 320] on div "Loading... Conference Entry Loading... Coworking Entry Loading... Manager's Off…" at bounding box center [784, 414] width 1568 height 736
drag, startPoint x: 389, startPoint y: 335, endPoint x: 533, endPoint y: 489, distance: 210.8
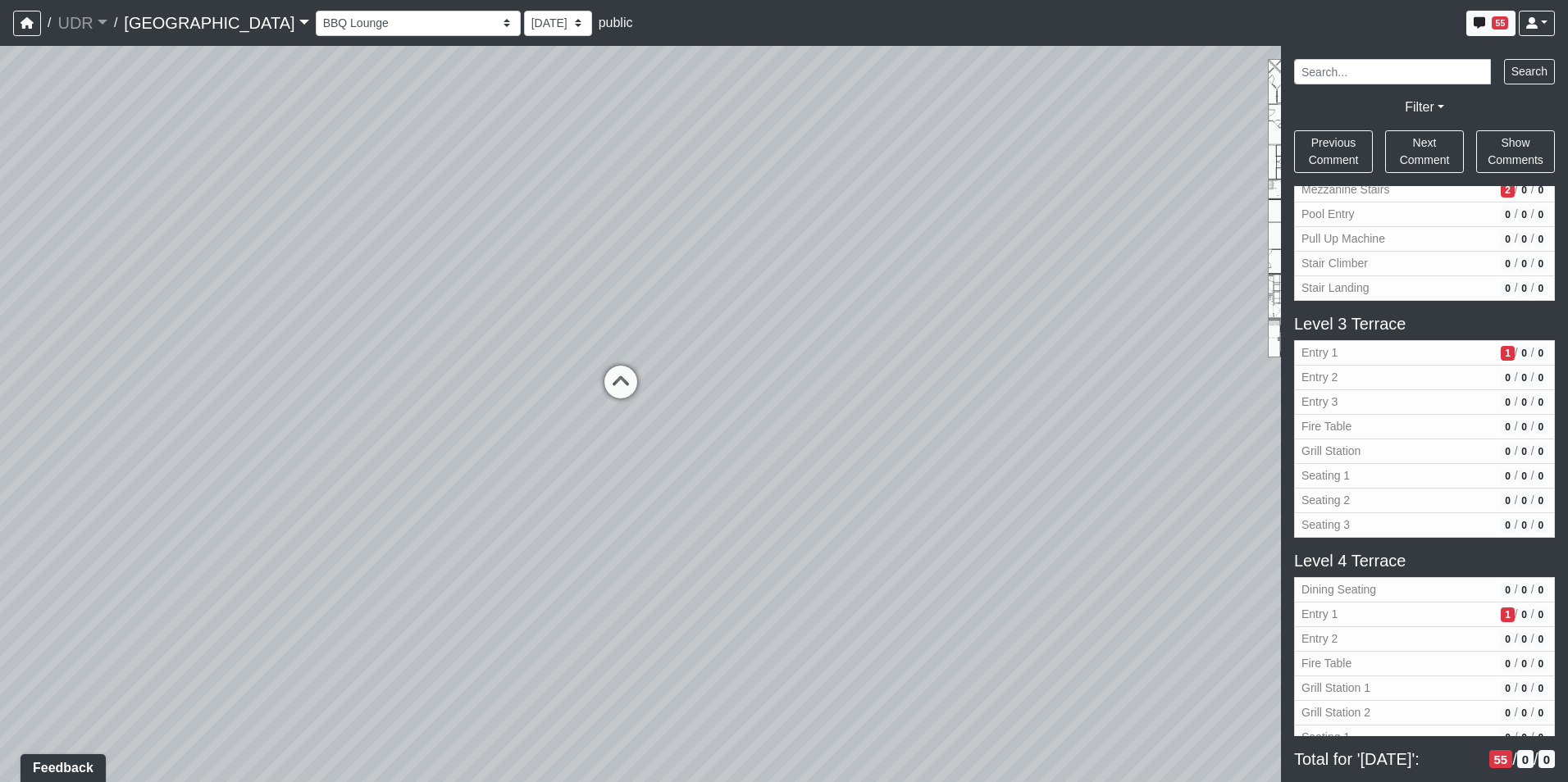
click at [508, 500] on div "Loading... Conference Entry Loading... Coworking Entry Loading... Manager's Off…" at bounding box center [784, 414] width 1568 height 736
click at [650, 425] on icon at bounding box center [644, 415] width 49 height 49
drag, startPoint x: 405, startPoint y: 395, endPoint x: 915, endPoint y: 403, distance: 510.1
click at [897, 400] on div "Loading... Conference Entry Loading... Coworking Entry Loading... Manager's Off…" at bounding box center [784, 414] width 1568 height 736
click at [581, 387] on icon at bounding box center [573, 407] width 49 height 49
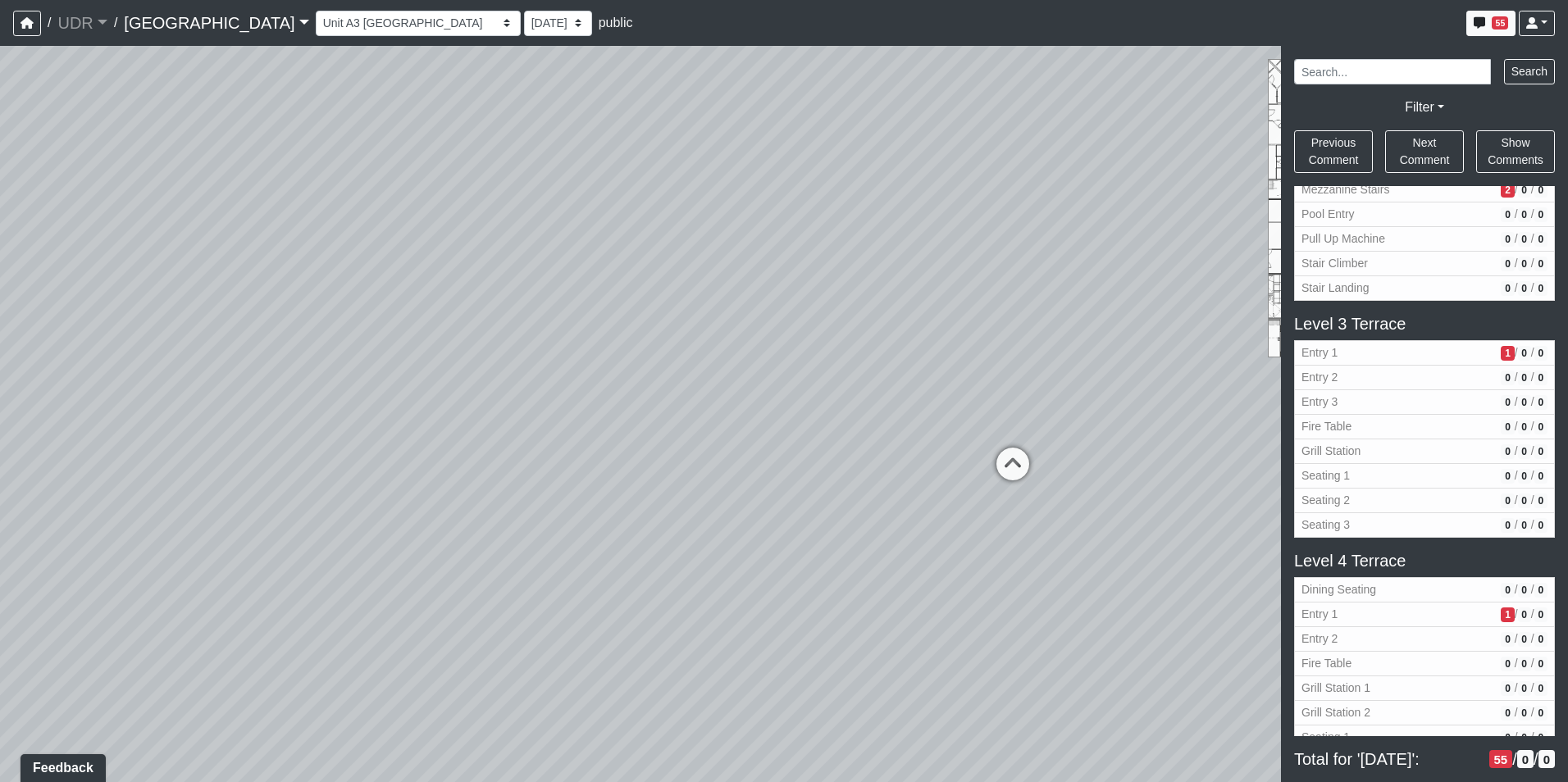
drag, startPoint x: 865, startPoint y: 347, endPoint x: 407, endPoint y: 394, distance: 460.4
click at [408, 394] on div "Loading... Conference Entry Loading... Coworking Entry Loading... Manager's Off…" at bounding box center [784, 414] width 1568 height 736
click at [750, 503] on icon at bounding box center [741, 488] width 49 height 49
drag, startPoint x: 953, startPoint y: 435, endPoint x: 720, endPoint y: 459, distance: 234.2
click at [580, 442] on div "Loading... Conference Entry Loading... Coworking Entry Loading... Manager's Off…" at bounding box center [784, 414] width 1568 height 736
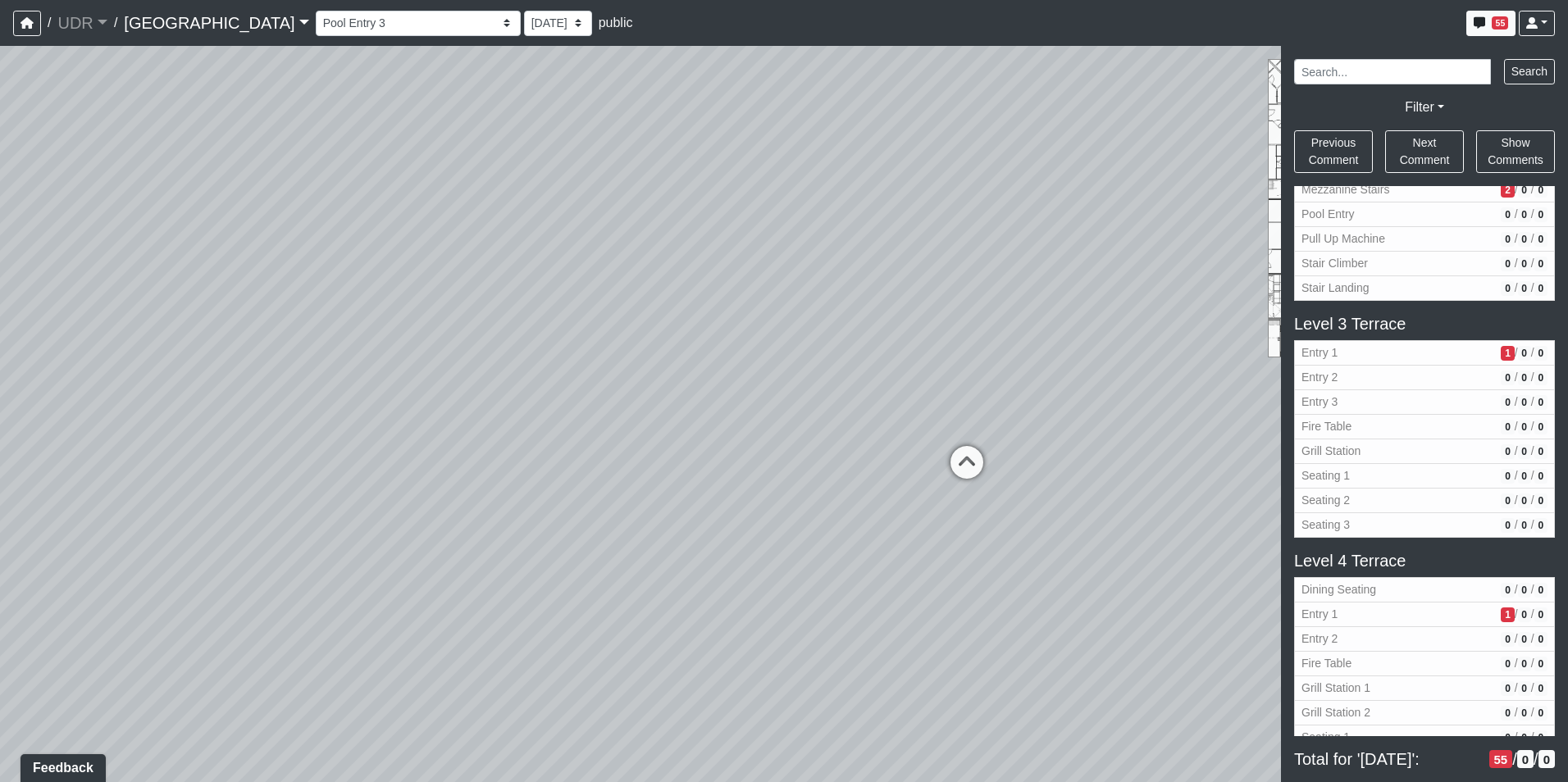
drag, startPoint x: 1120, startPoint y: 475, endPoint x: 650, endPoint y: 467, distance: 470.1
click at [610, 475] on div "Loading... Conference Entry Loading... Coworking Entry Loading... Manager's Off…" at bounding box center [784, 414] width 1568 height 736
click at [906, 453] on icon at bounding box center [909, 463] width 49 height 49
drag, startPoint x: 821, startPoint y: 426, endPoint x: 859, endPoint y: 305, distance: 126.8
click at [859, 305] on div "Loading... Conference Entry Loading... Coworking Entry Loading... Manager's Off…" at bounding box center [784, 414] width 1568 height 736
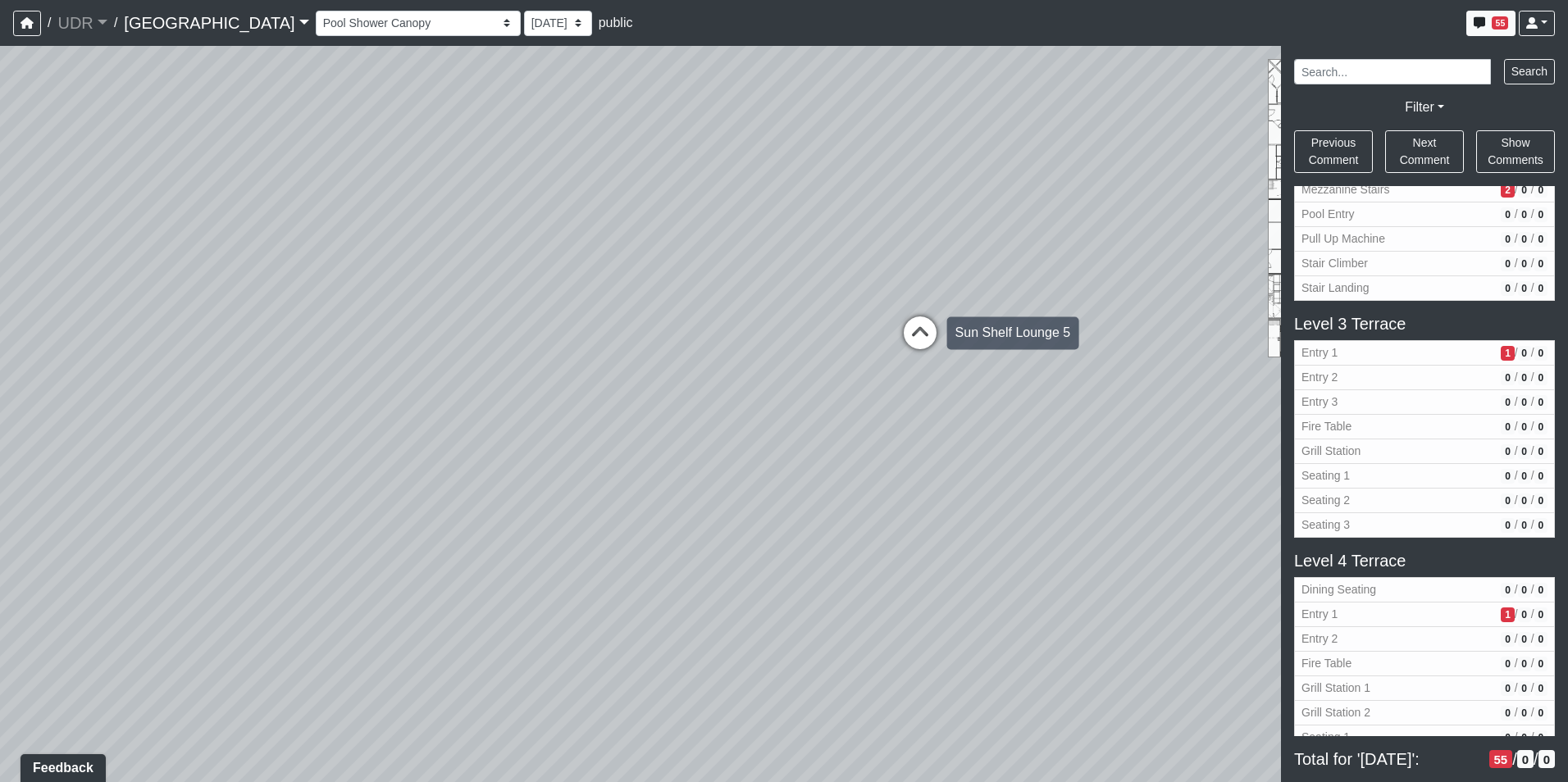
click at [919, 332] on icon at bounding box center [920, 340] width 49 height 49
drag, startPoint x: 840, startPoint y: 315, endPoint x: 1099, endPoint y: 317, distance: 259.0
click at [1102, 316] on div "Loading... Conference Entry Loading... Coworking Entry Loading... Manager's Off…" at bounding box center [784, 414] width 1568 height 736
click at [349, 389] on icon at bounding box center [366, 409] width 49 height 49
drag, startPoint x: 686, startPoint y: 342, endPoint x: 249, endPoint y: 371, distance: 438.0
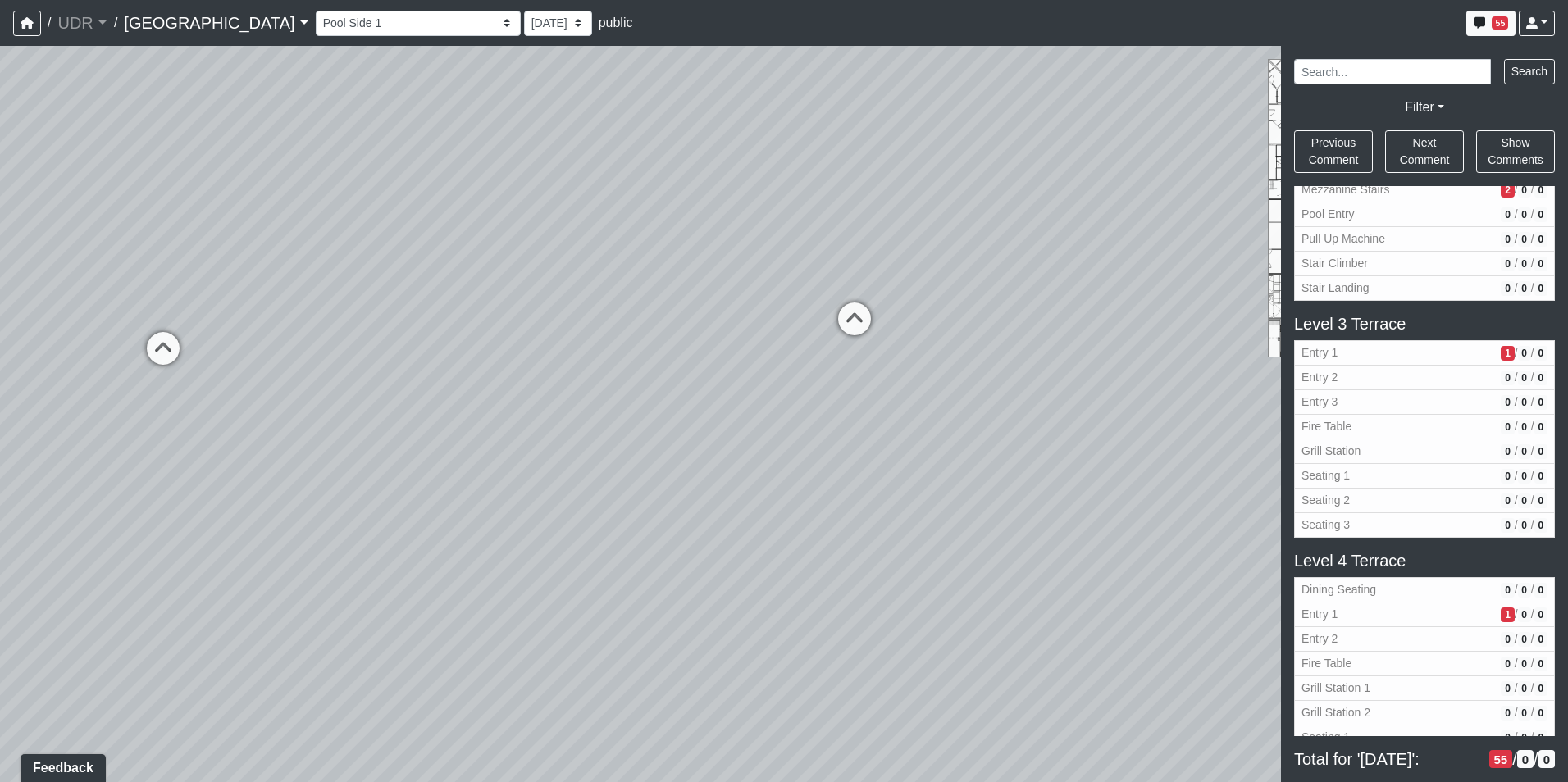
click at [253, 371] on div "Loading... Conference Entry Loading... Coworking Entry Loading... Manager's Off…" at bounding box center [784, 414] width 1568 height 736
drag, startPoint x: 879, startPoint y: 365, endPoint x: 159, endPoint y: 343, distance: 720.3
click at [188, 343] on div "Loading... Conference Entry Loading... Coworking Entry Loading... Manager's Off…" at bounding box center [784, 414] width 1568 height 736
drag, startPoint x: 825, startPoint y: 431, endPoint x: 854, endPoint y: 489, distance: 64.8
click at [854, 489] on div "Loading... Conference Entry Loading... Coworking Entry Loading... Manager's Off…" at bounding box center [784, 414] width 1568 height 736
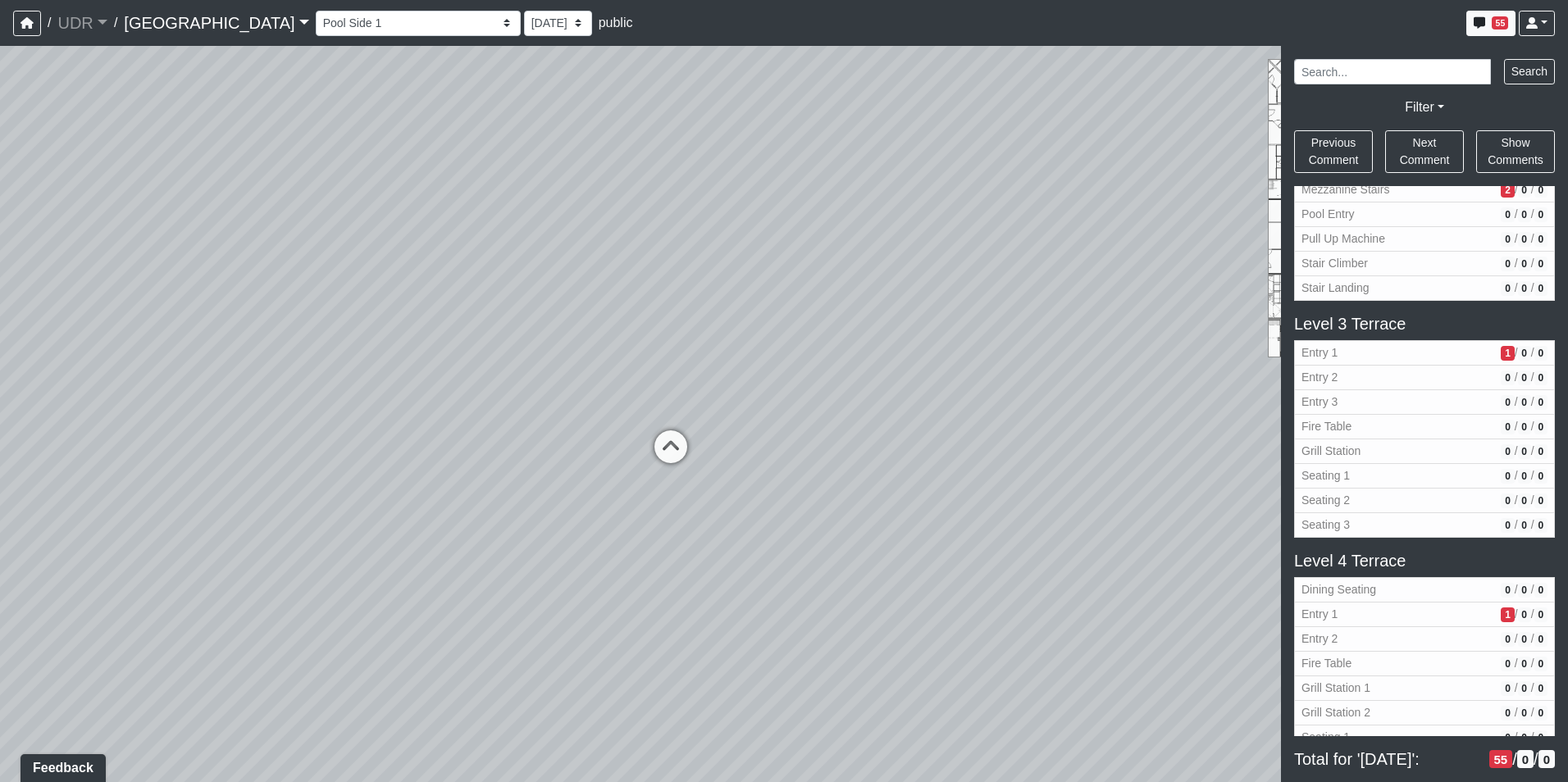
drag, startPoint x: 919, startPoint y: 253, endPoint x: 914, endPoint y: 24, distance: 229.1
click at [914, 24] on div "/ UDR UDR Loading... / [GEOGRAPHIC_DATA] Loading... Riverside Riverside Loading…" at bounding box center [784, 391] width 1568 height 782
drag, startPoint x: 882, startPoint y: 350, endPoint x: 901, endPoint y: 62, distance: 288.6
click at [911, 21] on div "/ UDR UDR Loading... / [GEOGRAPHIC_DATA] Loading... Riverside Riverside Loading…" at bounding box center [784, 391] width 1568 height 782
drag, startPoint x: 809, startPoint y: 344, endPoint x: 815, endPoint y: 16, distance: 328.1
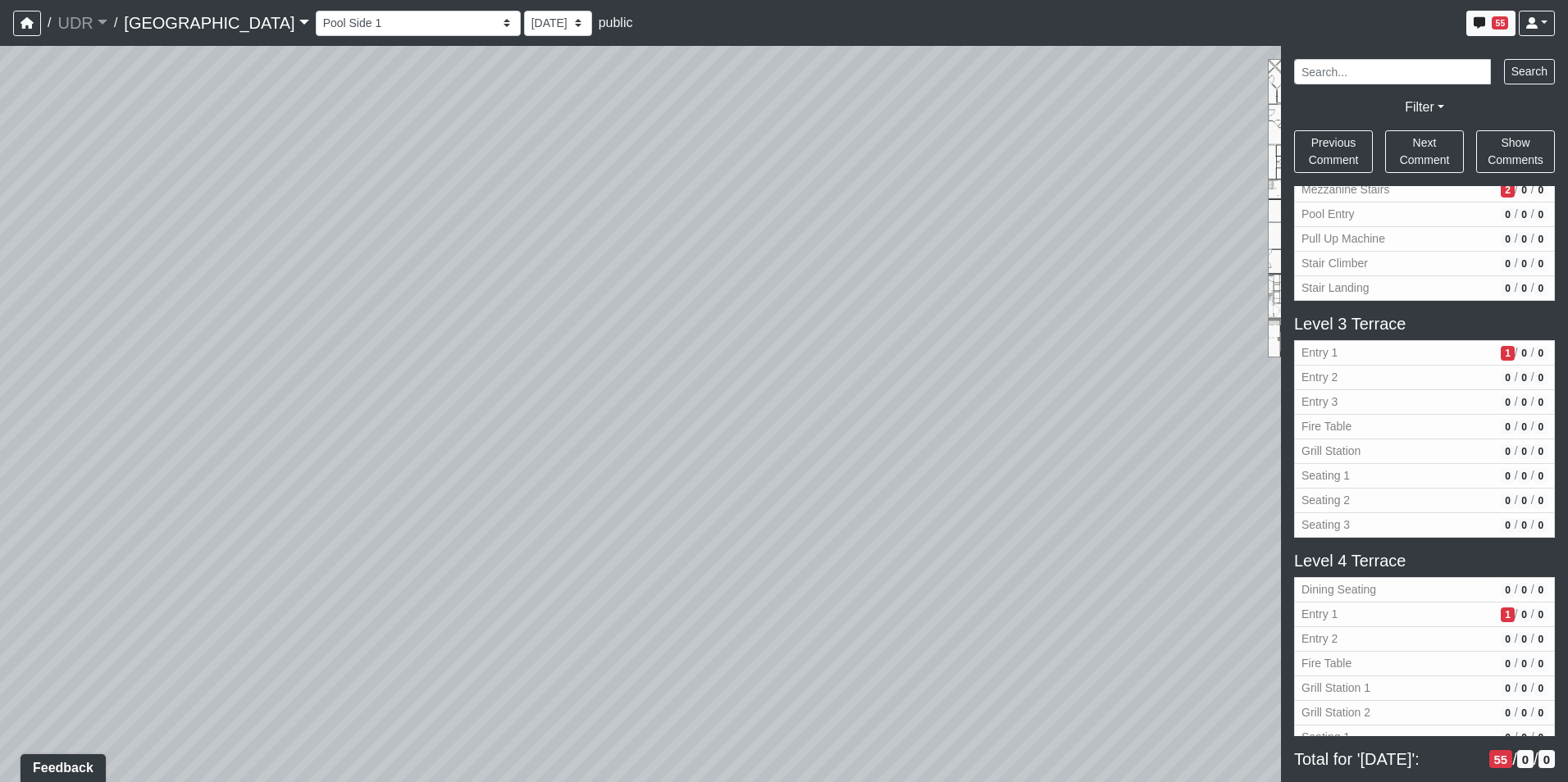
click at [815, 16] on div "/ UDR UDR Loading... / [GEOGRAPHIC_DATA] Loading... Riverside Riverside Loading…" at bounding box center [784, 391] width 1568 height 782
drag, startPoint x: 712, startPoint y: 532, endPoint x: 722, endPoint y: 570, distance: 39.3
click at [783, 603] on div "Loading... Conference Entry Loading... Coworking Entry Loading... Manager's Off…" at bounding box center [784, 414] width 1568 height 736
drag, startPoint x: 203, startPoint y: 412, endPoint x: 435, endPoint y: 648, distance: 330.9
click at [435, 648] on div "Loading... Conference Entry Loading... Coworking Entry Loading... Manager's Off…" at bounding box center [784, 414] width 1568 height 736
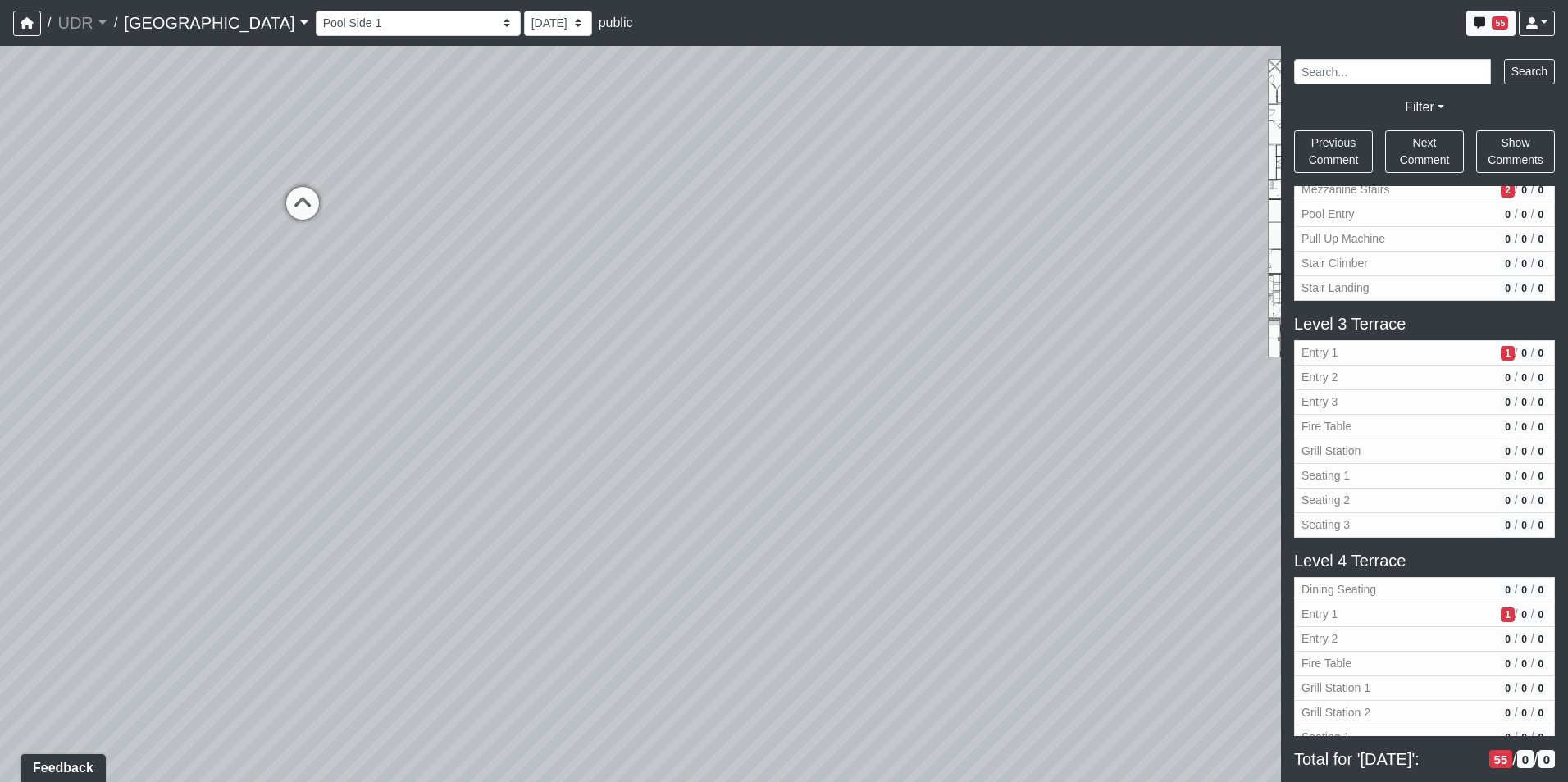
drag, startPoint x: 169, startPoint y: 362, endPoint x: 501, endPoint y: 323, distance: 334.3
click at [918, 395] on div "Loading... Conference Entry Loading... Coworking Entry Loading... Manager's Off…" at bounding box center [784, 414] width 1568 height 736
drag, startPoint x: 369, startPoint y: 301, endPoint x: 80, endPoint y: 227, distance: 298.3
click at [80, 227] on div "Loading... Conference Entry Loading... Coworking Entry Loading... Manager's Off…" at bounding box center [784, 414] width 1568 height 736
drag, startPoint x: 838, startPoint y: 338, endPoint x: 422, endPoint y: 337, distance: 416.0
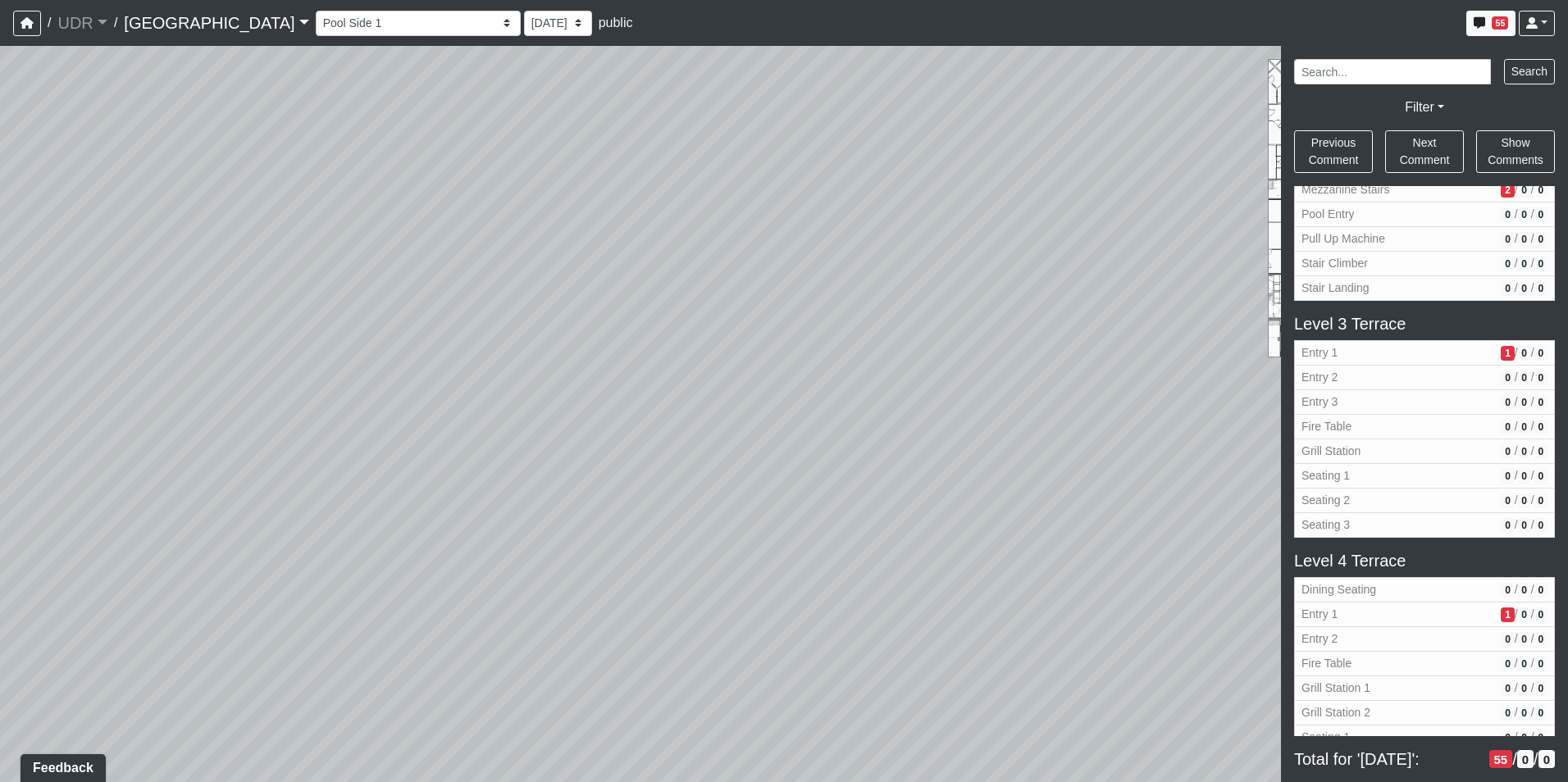
click at [441, 341] on div "Loading... Conference Entry Loading... Coworking Entry Loading... Manager's Off…" at bounding box center [784, 414] width 1568 height 736
click at [652, 352] on icon at bounding box center [639, 359] width 49 height 49
select select "134BjiSsdjC44pa5dyVscz"
drag, startPoint x: 425, startPoint y: 308, endPoint x: 1086, endPoint y: 314, distance: 661.0
click at [1052, 316] on div "Loading... Conference Entry Loading... Coworking Entry Loading... Manager's Off…" at bounding box center [784, 414] width 1568 height 736
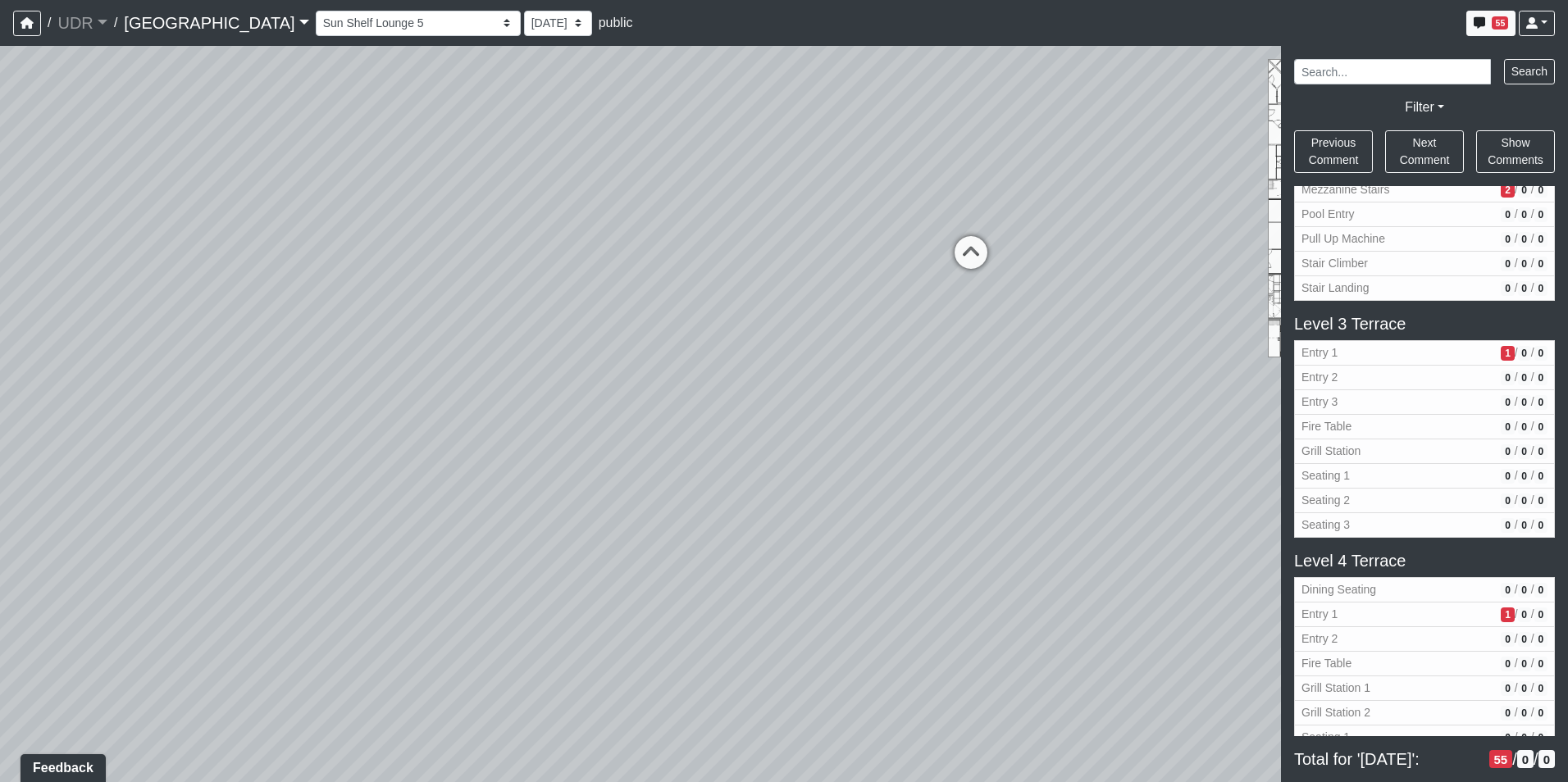
drag, startPoint x: 713, startPoint y: 334, endPoint x: 518, endPoint y: 261, distance: 208.2
click at [577, 249] on div "Loading... Conference Entry Loading... Coworking Entry Loading... Manager's Off…" at bounding box center [784, 414] width 1568 height 736
drag, startPoint x: 857, startPoint y: 482, endPoint x: 748, endPoint y: 347, distance: 173.5
click at [748, 347] on div "Loading... Conference Entry Loading... Coworking Entry Loading... Manager's Off…" at bounding box center [784, 414] width 1568 height 736
click at [904, 432] on li "Add comment" at bounding box center [954, 437] width 212 height 24
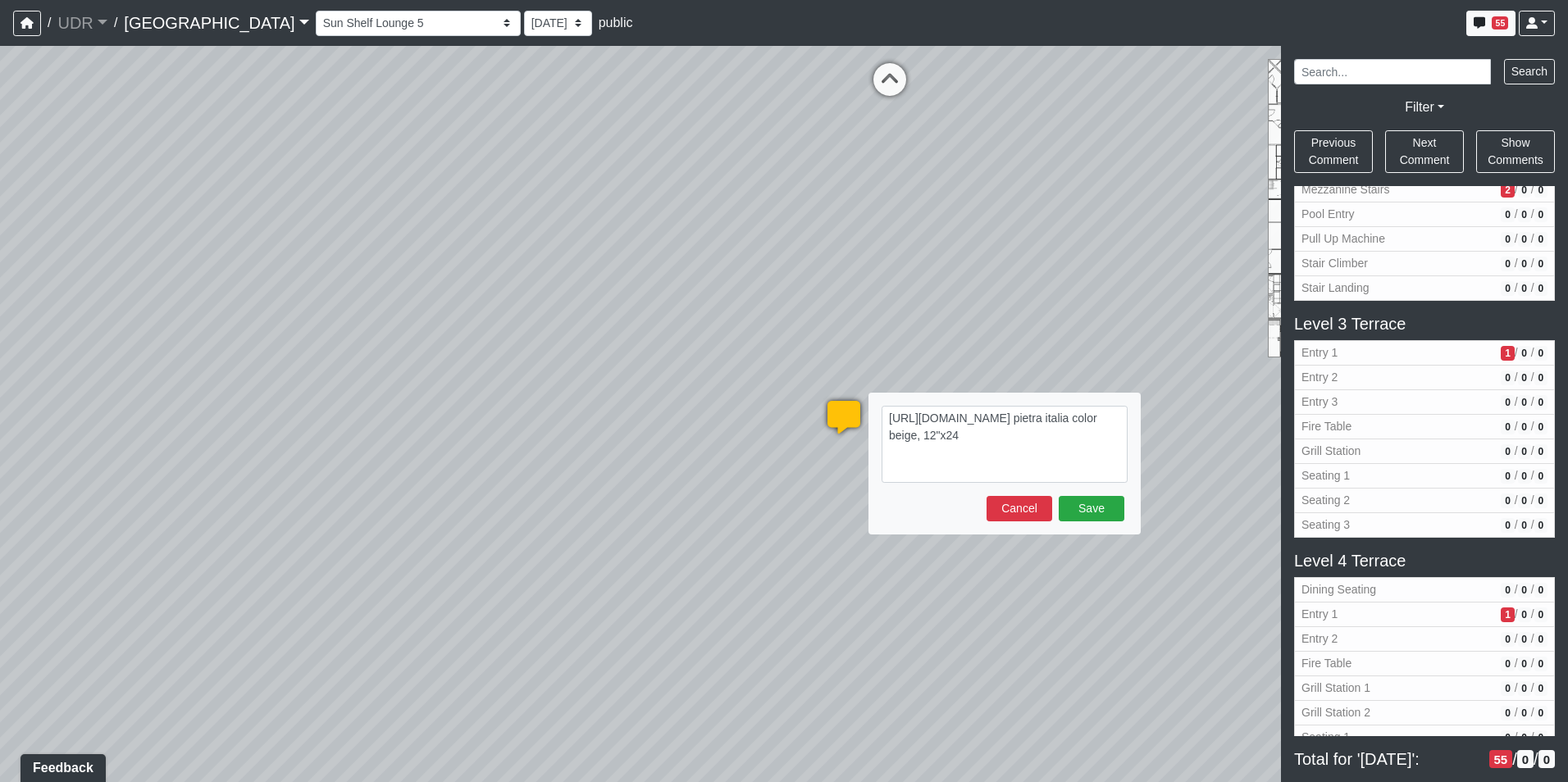
type textarea "https://www.arizonatile.com/products/outer-limits/special-order-pavers/porcelai…"
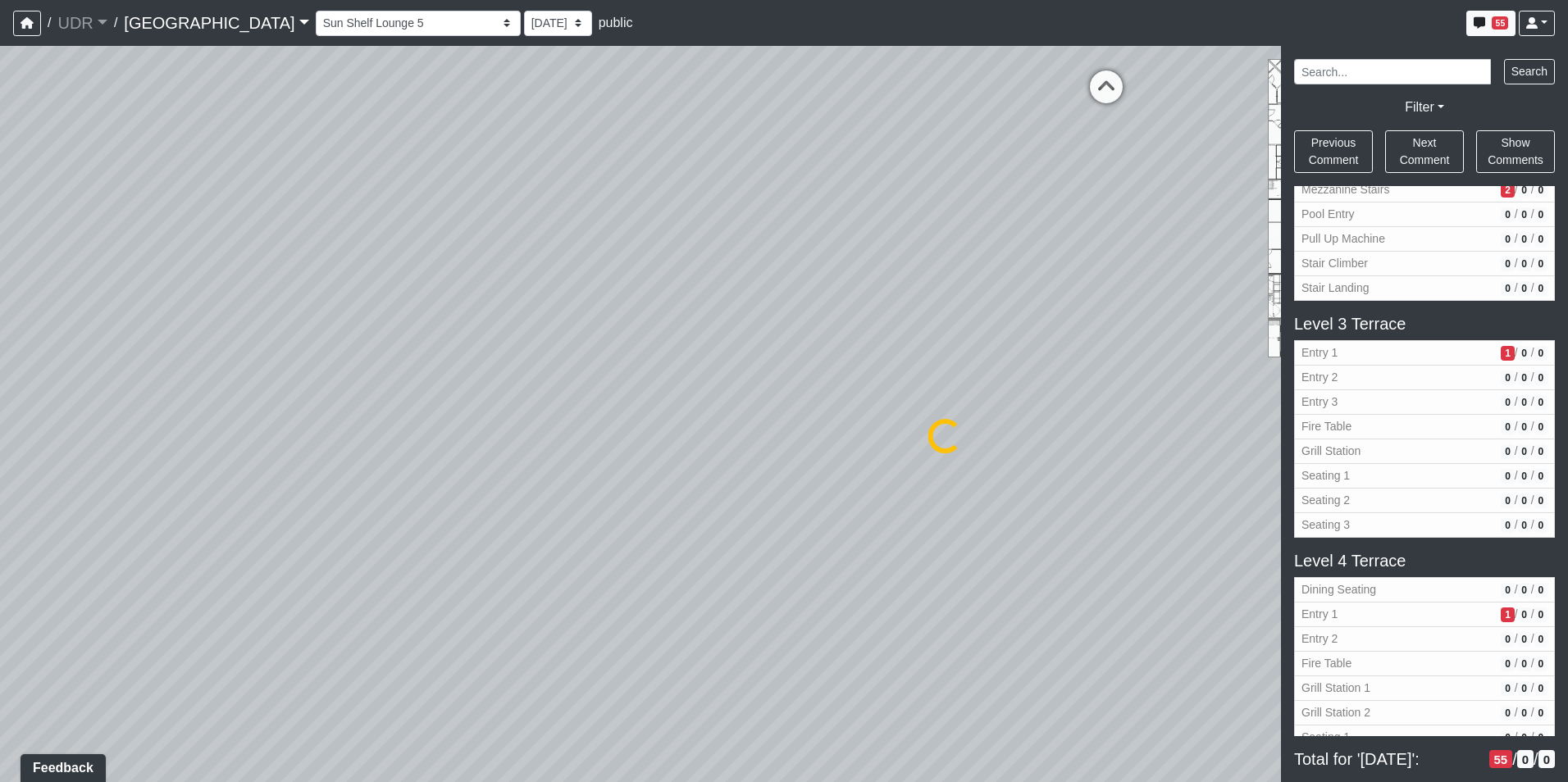
drag, startPoint x: 396, startPoint y: 452, endPoint x: 597, endPoint y: 449, distance: 201.0
click at [597, 449] on div "Loading... Conference Entry Loading... Coworking Entry Loading... Manager's Off…" at bounding box center [784, 414] width 1568 height 736
drag, startPoint x: 279, startPoint y: 360, endPoint x: 441, endPoint y: 474, distance: 198.1
click at [441, 474] on div "Loading... Conference Entry Loading... Coworking Entry Loading... Manager's Off…" at bounding box center [784, 414] width 1568 height 736
click at [323, 325] on icon at bounding box center [324, 340] width 49 height 49
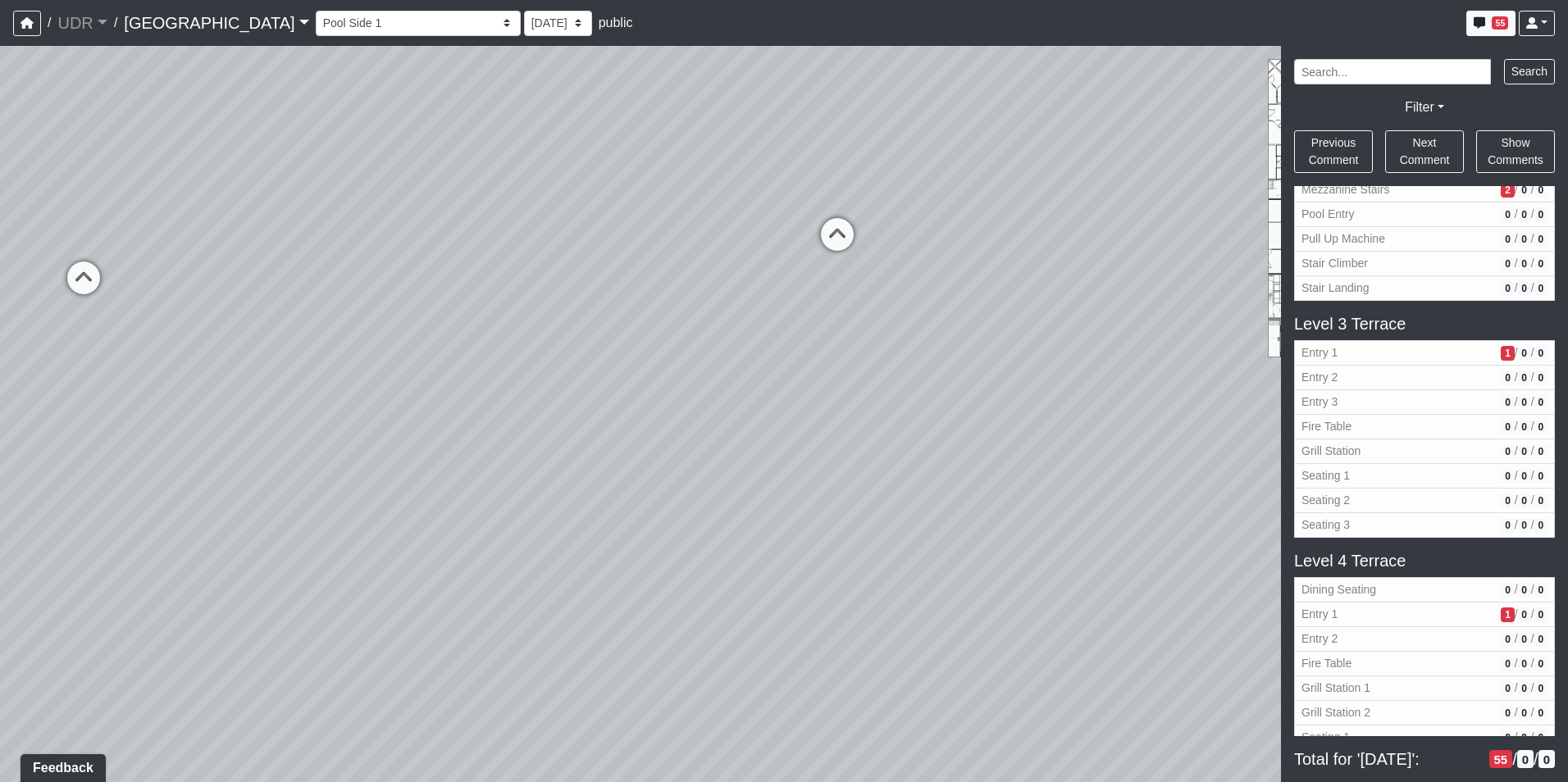
select select "5WDr1ogSrogQPqQAST1Wq1"
drag, startPoint x: 341, startPoint y: 263, endPoint x: 233, endPoint y: 137, distance: 166.0
click at [233, 137] on div "Loading... Conference Entry Loading... Coworking Entry Loading... Manager's Off…" at bounding box center [784, 414] width 1568 height 736
drag, startPoint x: 719, startPoint y: 376, endPoint x: 431, endPoint y: 225, distance: 325.2
click at [465, 228] on div "Loading... Conference Entry Loading... Coworking Entry Loading... Manager's Off…" at bounding box center [784, 414] width 1568 height 736
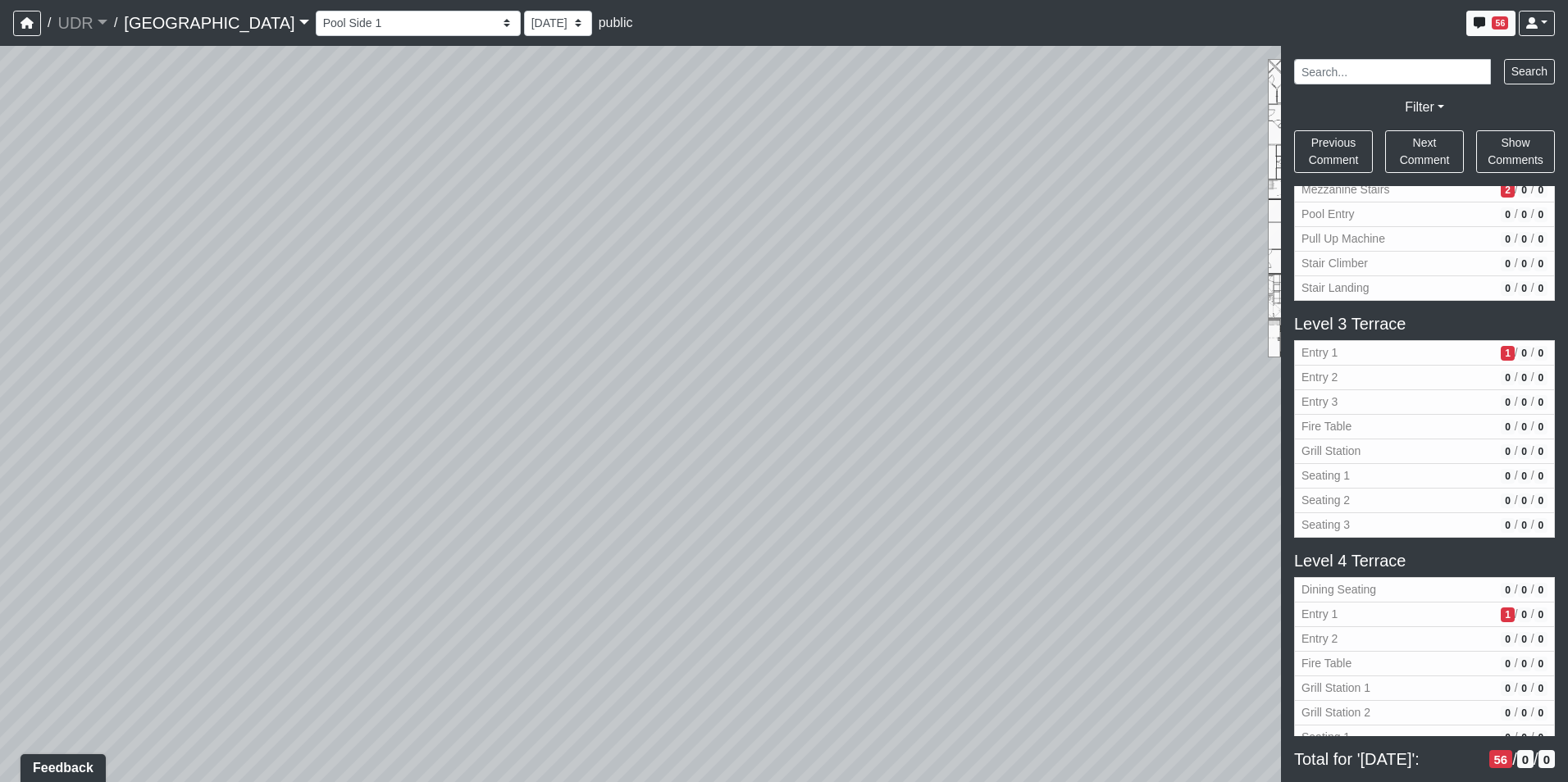
drag, startPoint x: 509, startPoint y: 280, endPoint x: 1133, endPoint y: 581, distance: 692.8
click at [1133, 581] on div "Loading... Conference Entry Loading... Coworking Entry Loading... Manager's Off…" at bounding box center [784, 414] width 1568 height 736
drag, startPoint x: 696, startPoint y: 176, endPoint x: 862, endPoint y: 539, distance: 399.2
click at [862, 539] on div "Loading... Conference Entry Loading... Coworking Entry Loading... Manager's Off…" at bounding box center [784, 414] width 1568 height 736
drag, startPoint x: 551, startPoint y: 449, endPoint x: 322, endPoint y: 46, distance: 463.5
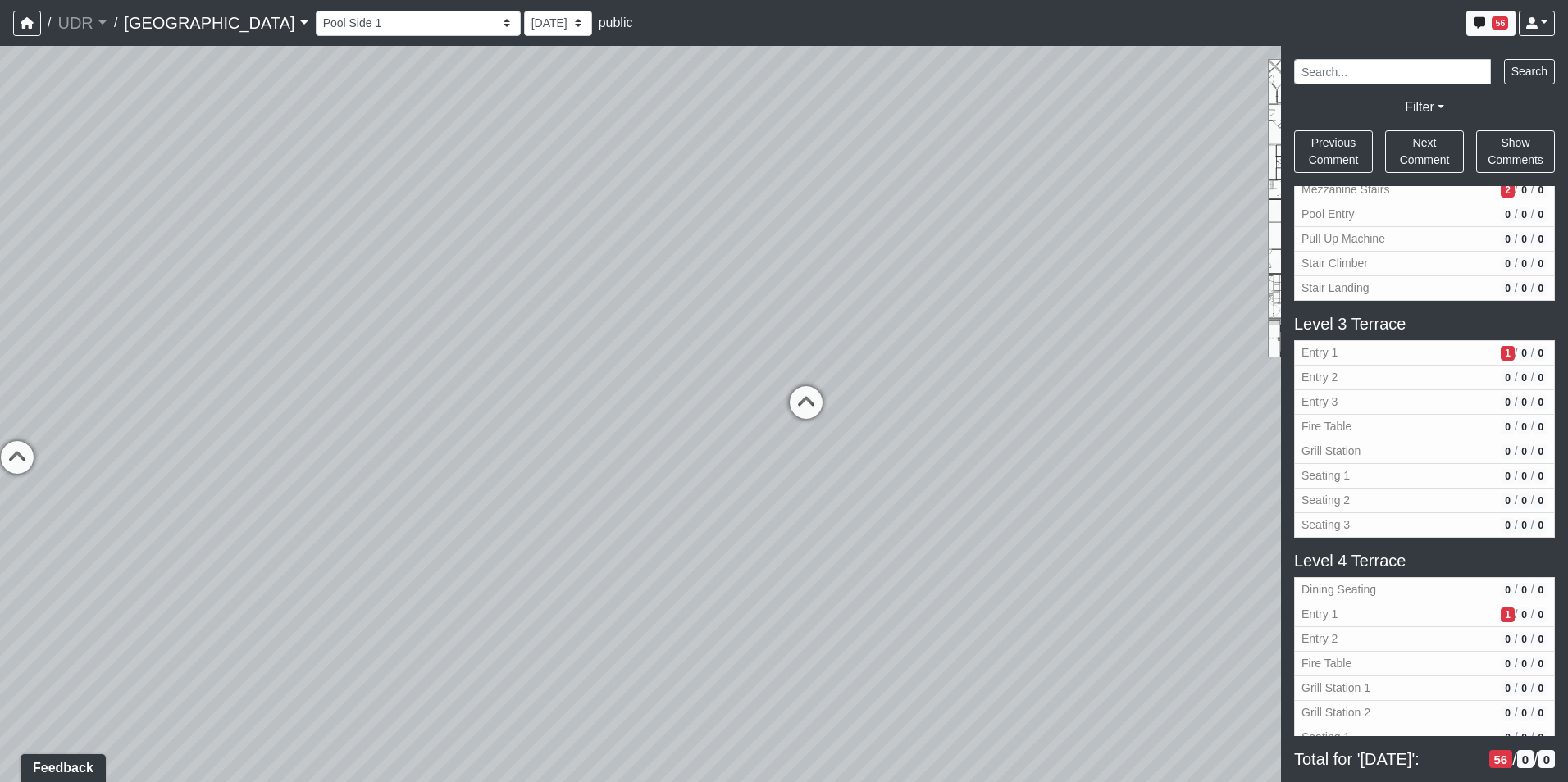
click at [347, 47] on div "Loading... Conference Entry Loading... Coworking Entry Loading... Manager's Off…" at bounding box center [784, 414] width 1568 height 736
drag, startPoint x: 626, startPoint y: 336, endPoint x: 227, endPoint y: 464, distance: 419.0
click at [227, 464] on div "Loading... Conference Entry Loading... Coworking Entry Loading... Manager's Off…" at bounding box center [784, 414] width 1568 height 736
click at [713, 564] on li "Add comment" at bounding box center [754, 556] width 212 height 24
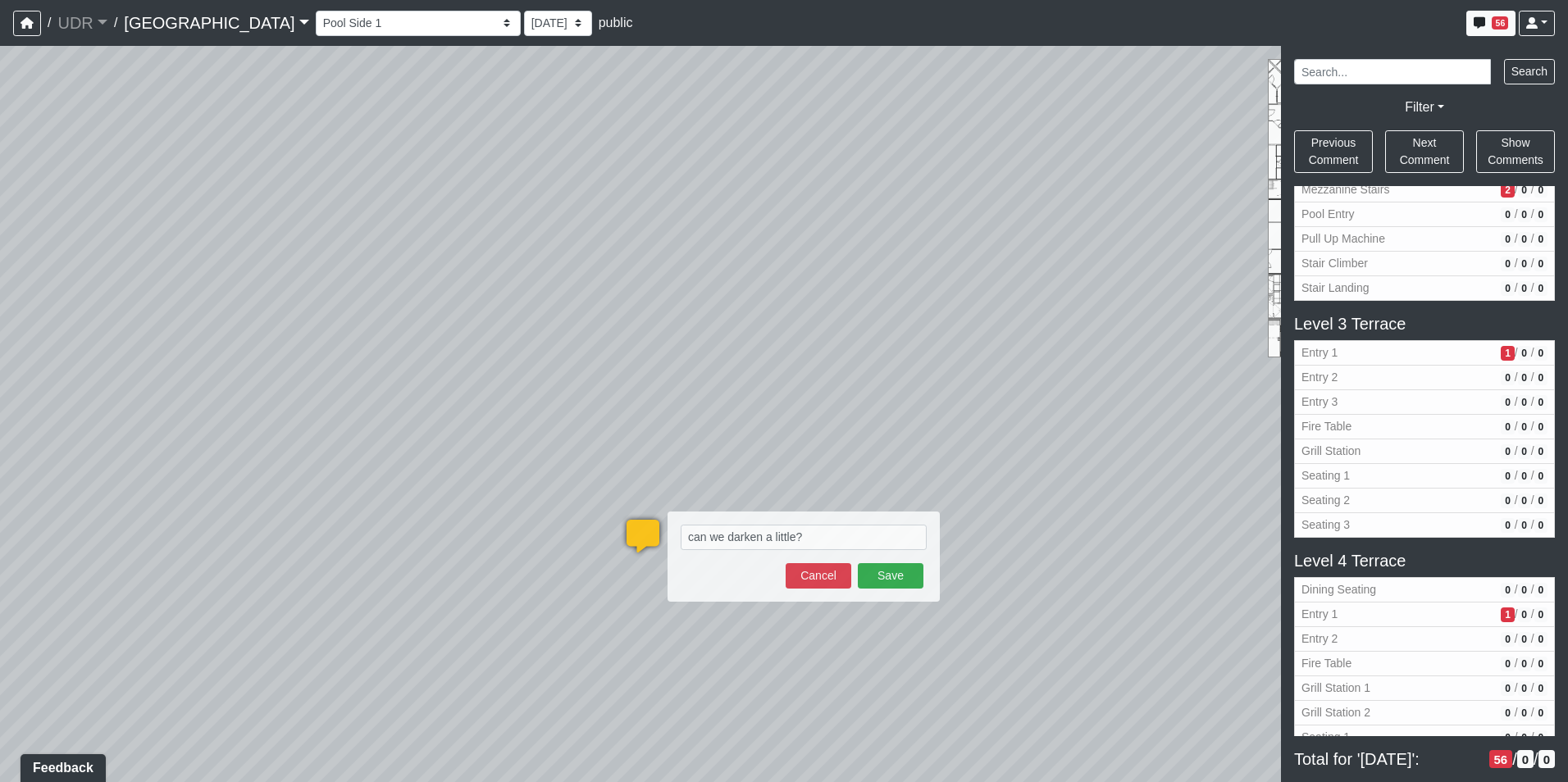
type textarea "can we darken a little? https://www.arizonatile.com/products/outer-limits/speci…"
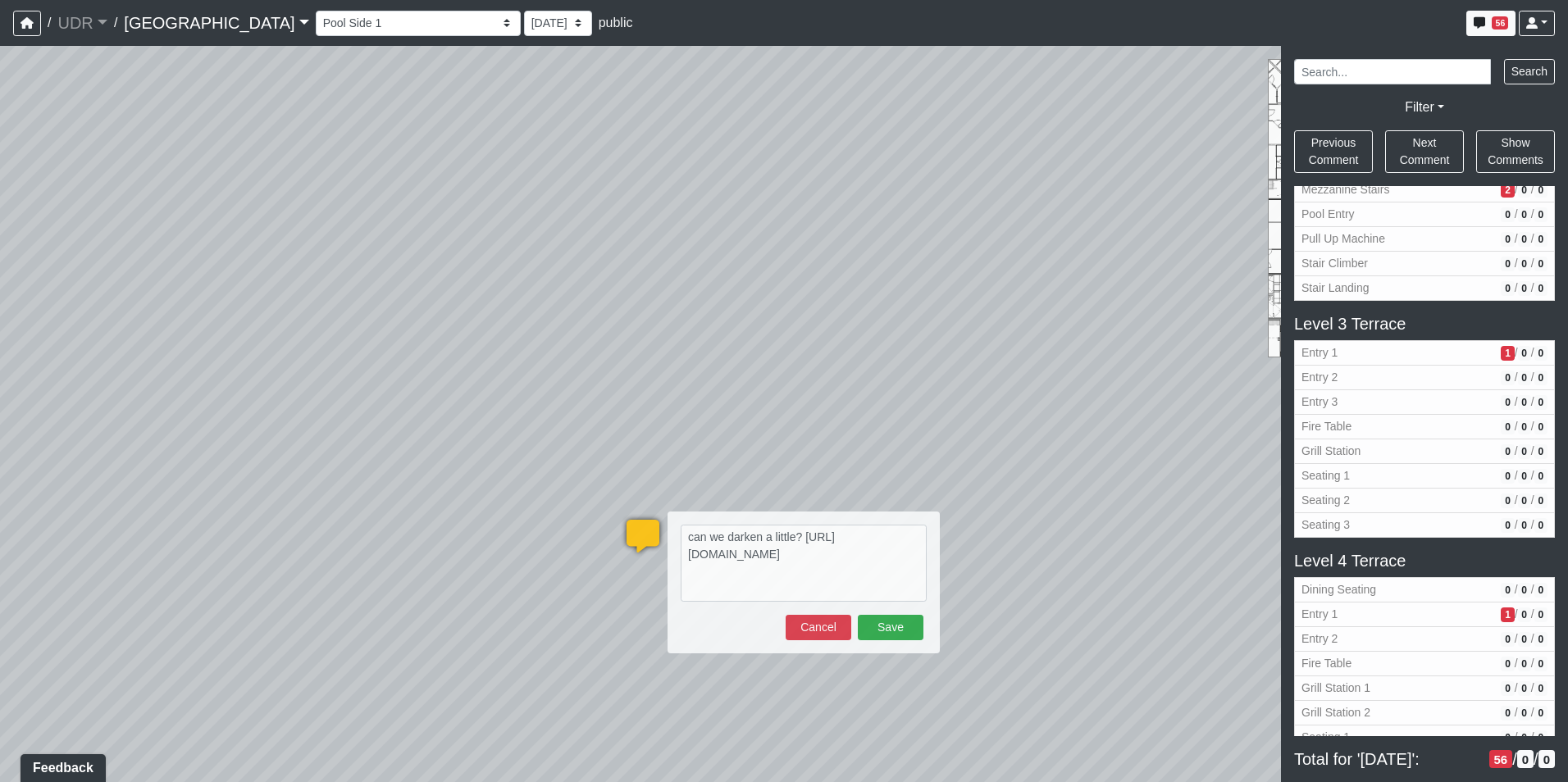
select select "5WDr1ogSrogQPqQAST1Wq1"
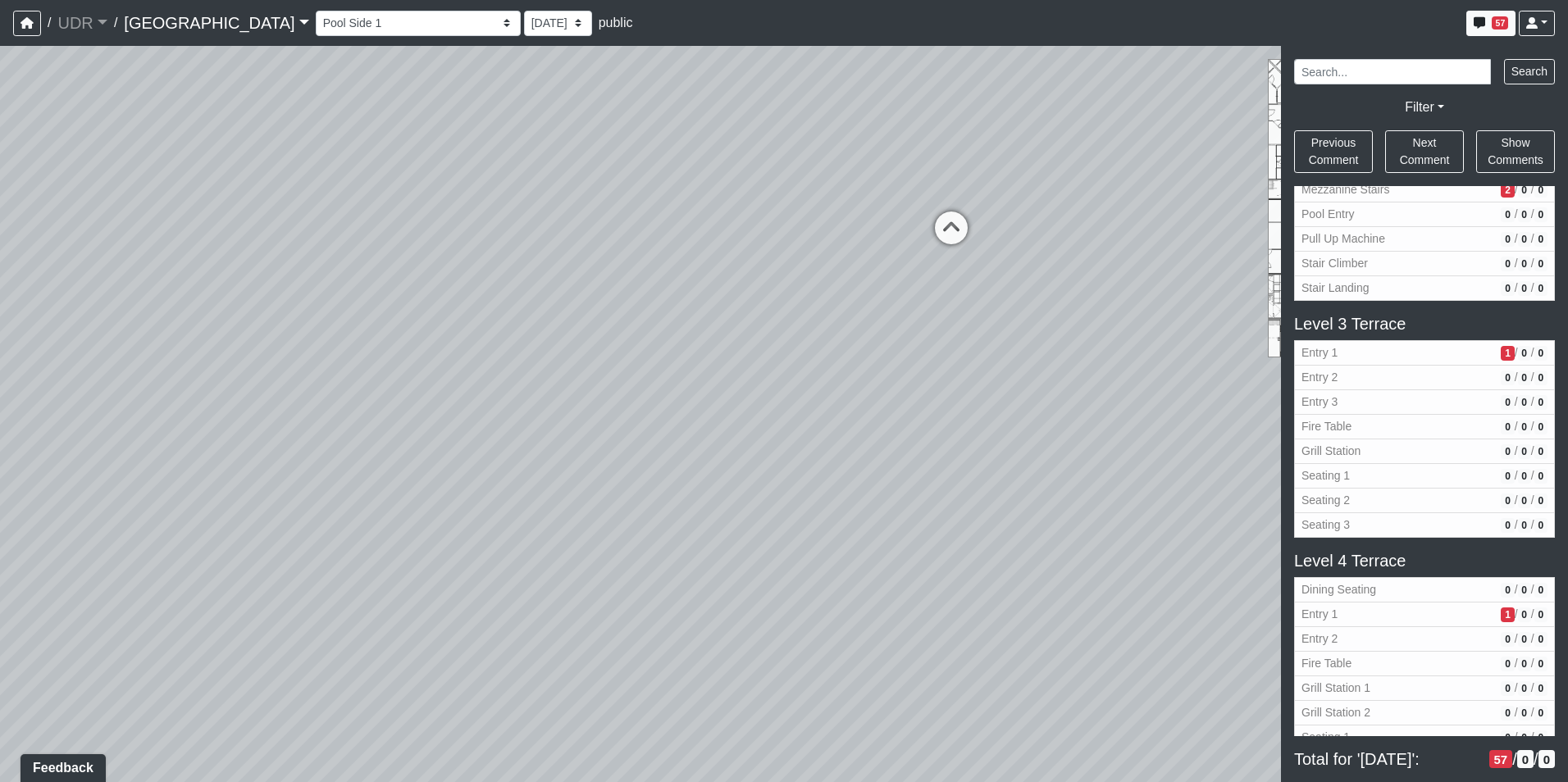
drag, startPoint x: 781, startPoint y: 418, endPoint x: 351, endPoint y: 671, distance: 498.9
click at [351, 671] on div "Loading... Conference Entry Loading... Coworking Entry Loading... Manager's Off…" at bounding box center [784, 414] width 1568 height 736
click at [772, 311] on icon at bounding box center [768, 320] width 49 height 49
drag, startPoint x: 674, startPoint y: 319, endPoint x: 913, endPoint y: 239, distance: 252.0
click at [913, 240] on div "Loading... Conference Entry Loading... Coworking Entry Loading... Manager's Off…" at bounding box center [784, 414] width 1568 height 736
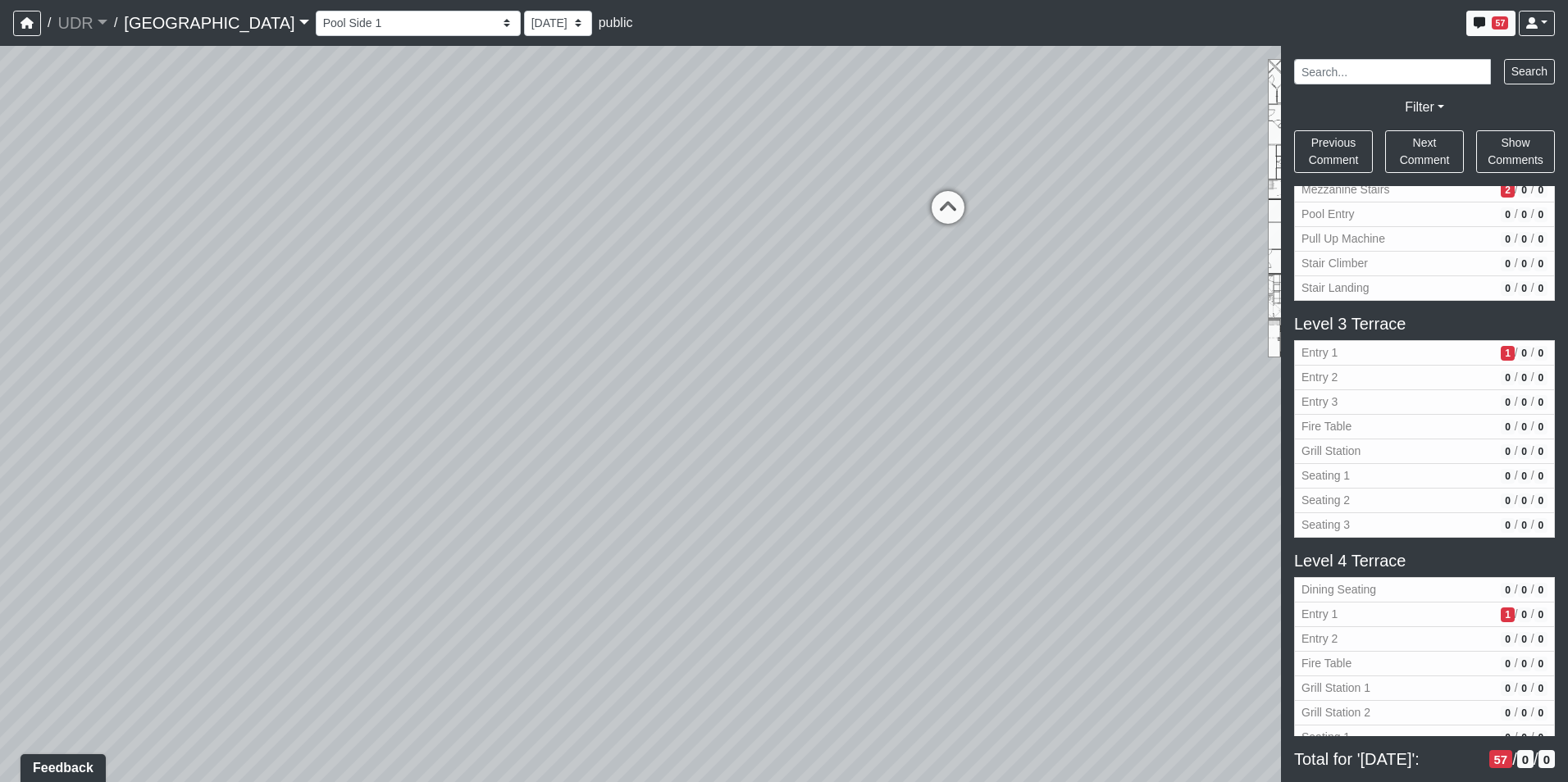
drag, startPoint x: 722, startPoint y: 194, endPoint x: 287, endPoint y: 439, distance: 499.2
click at [287, 439] on div "Loading... Conference Entry Loading... Coworking Entry Loading... Manager's Off…" at bounding box center [784, 414] width 1568 height 736
drag, startPoint x: 819, startPoint y: 374, endPoint x: 332, endPoint y: 337, distance: 488.4
click at [332, 337] on div "Loading... Conference Entry Loading... Coworking Entry Loading... Manager's Off…" at bounding box center [784, 414] width 1568 height 736
drag, startPoint x: 880, startPoint y: 368, endPoint x: 558, endPoint y: 367, distance: 322.0
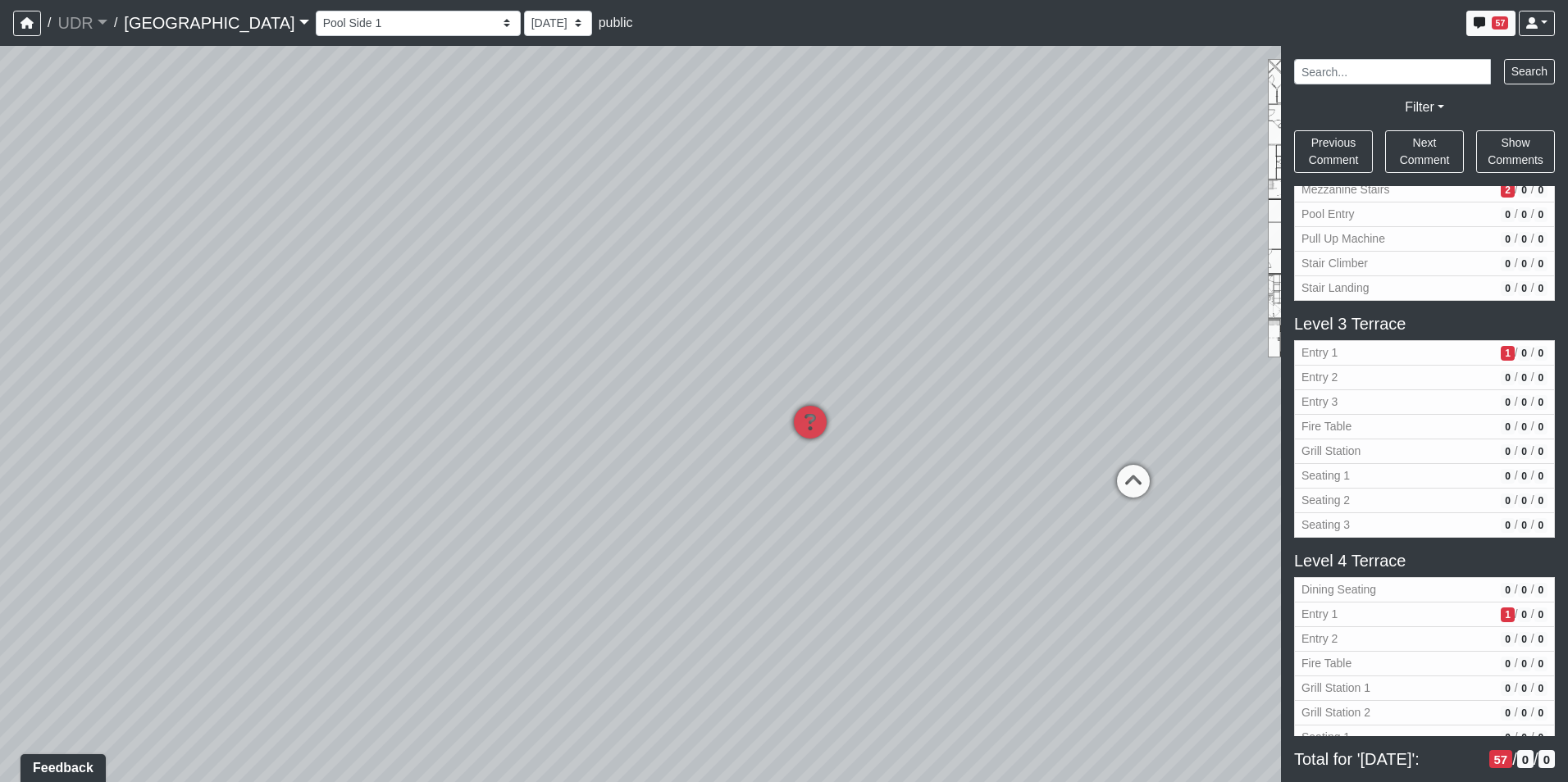
click at [558, 367] on div "Loading... Conference Entry Loading... Coworking Entry Loading... Manager's Off…" at bounding box center [784, 414] width 1568 height 736
drag, startPoint x: 865, startPoint y: 302, endPoint x: 406, endPoint y: 312, distance: 459.1
click at [406, 312] on div "Loading... Conference Entry Loading... Coworking Entry Loading... Manager's Off…" at bounding box center [784, 414] width 1568 height 736
drag, startPoint x: 586, startPoint y: 343, endPoint x: 306, endPoint y: 376, distance: 281.9
click at [306, 376] on div "Loading... Conference Entry Loading... Coworking Entry Loading... Manager's Off…" at bounding box center [784, 414] width 1568 height 736
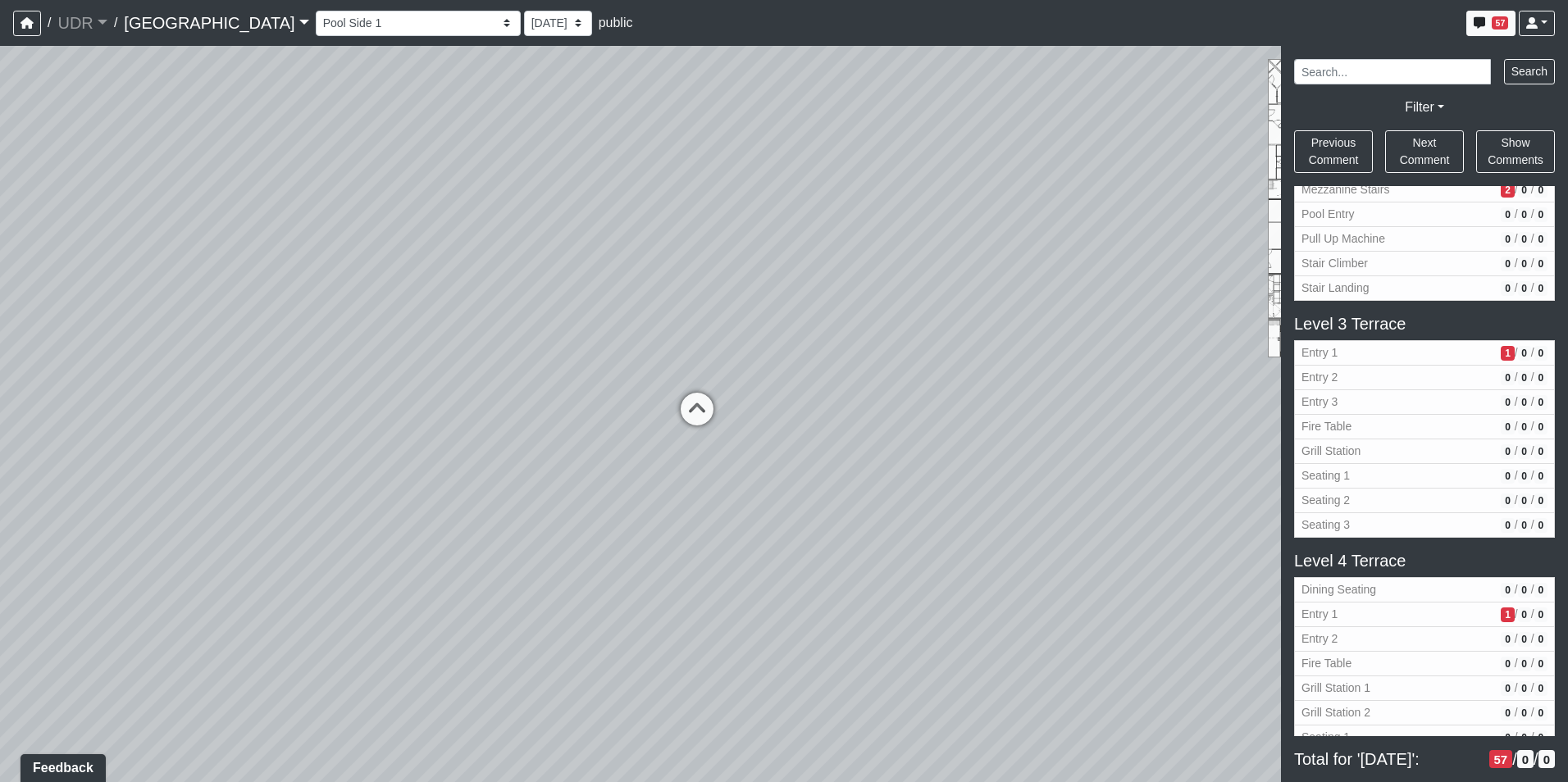
drag, startPoint x: 658, startPoint y: 354, endPoint x: 104, endPoint y: 348, distance: 554.0
click at [104, 348] on div "Loading... Conference Entry Loading... Coworking Entry Loading... Manager's Off…" at bounding box center [784, 414] width 1568 height 736
drag, startPoint x: 692, startPoint y: 253, endPoint x: -49, endPoint y: 260, distance: 741.0
click at [0, 260] on html "/ UDR UDR Loading... / [GEOGRAPHIC_DATA] Loading... Riverside Riverside Loading…" at bounding box center [784, 391] width 1568 height 782
drag, startPoint x: 711, startPoint y: 317, endPoint x: 260, endPoint y: 317, distance: 451.0
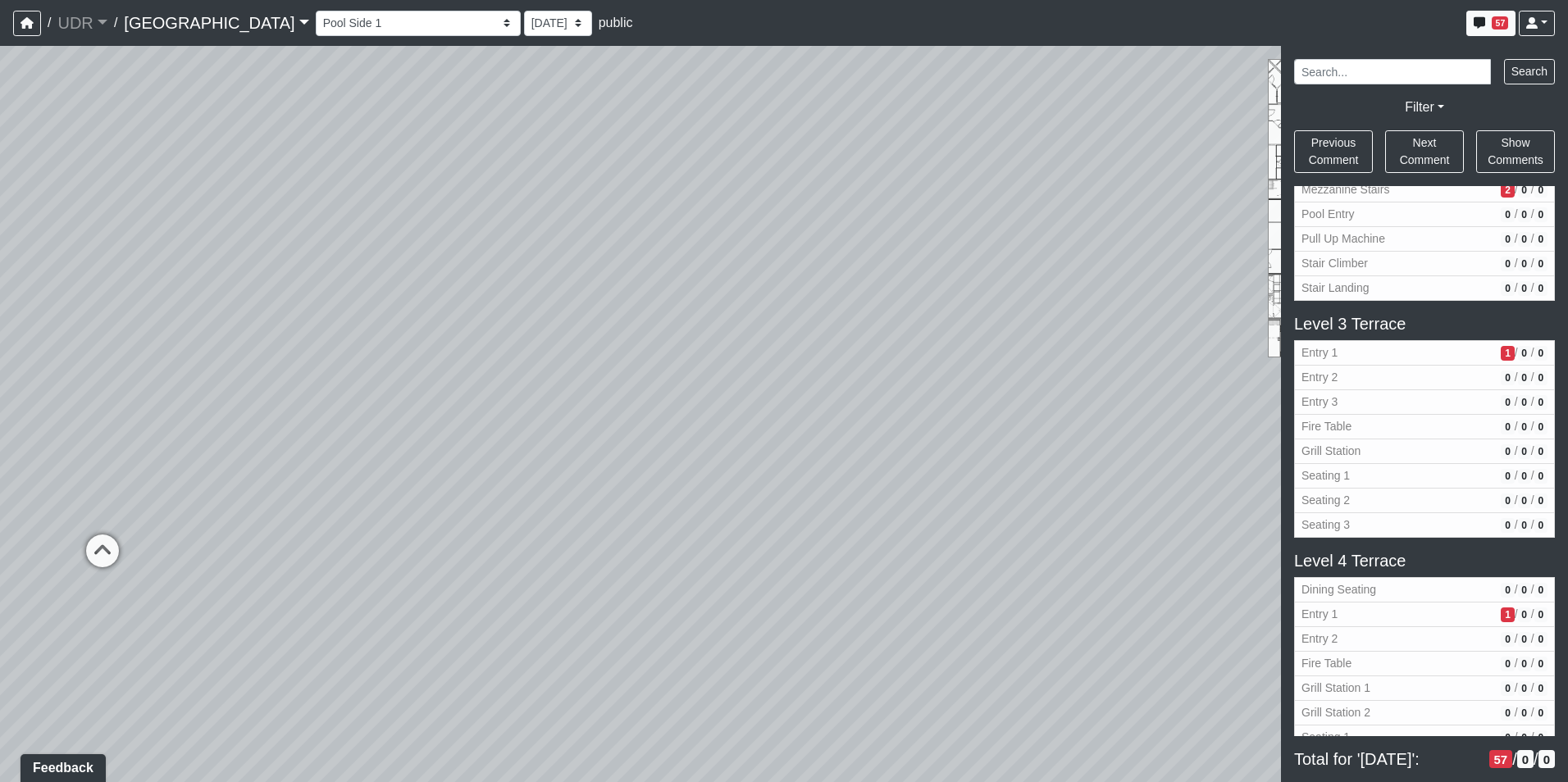
click at [264, 317] on div "Loading... Conference Entry Loading... Coworking Entry Loading... Manager's Off…" at bounding box center [784, 414] width 1568 height 736
click at [1035, 506] on icon at bounding box center [1035, 509] width 49 height 49
click at [1012, 487] on icon at bounding box center [1035, 509] width 49 height 49
click at [1036, 493] on icon at bounding box center [1035, 509] width 49 height 49
drag, startPoint x: 824, startPoint y: 403, endPoint x: 1258, endPoint y: 280, distance: 451.1
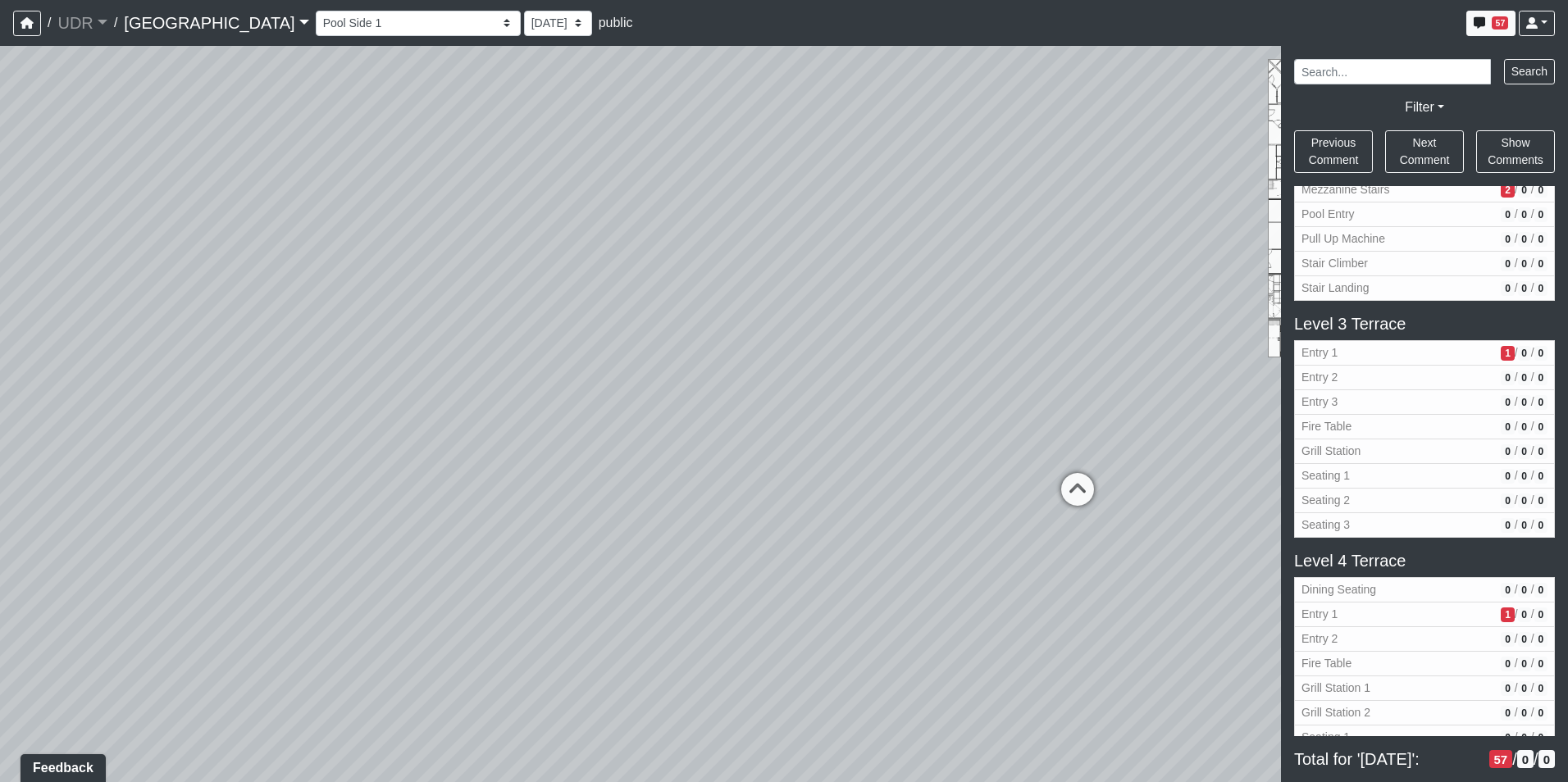
click at [1235, 281] on div "Loading... Conference Entry Loading... Coworking Entry Loading... Manager's Off…" at bounding box center [784, 414] width 1568 height 736
drag, startPoint x: 833, startPoint y: 345, endPoint x: 433, endPoint y: 421, distance: 407.2
click at [402, 408] on div "Loading... Conference Entry Loading... Coworking Entry Loading... Manager's Off…" at bounding box center [784, 414] width 1568 height 736
click at [954, 409] on icon at bounding box center [960, 421] width 49 height 49
drag, startPoint x: 954, startPoint y: 409, endPoint x: 544, endPoint y: 340, distance: 415.8
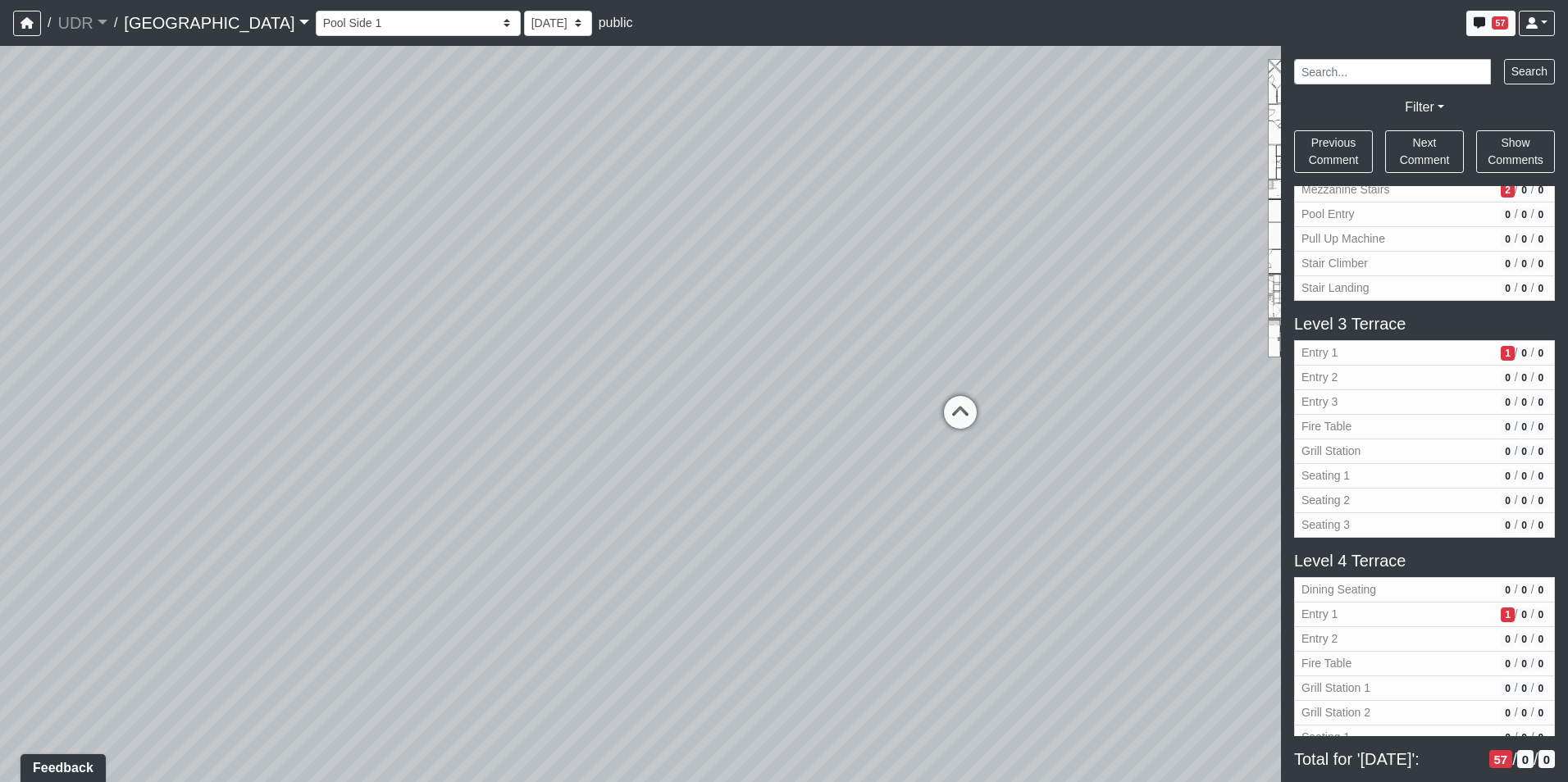
click at [544, 340] on div "Loading... Conference Entry Loading... Coworking Entry Loading... Manager's Off…" at bounding box center [784, 414] width 1568 height 736
drag, startPoint x: 646, startPoint y: 524, endPoint x: 570, endPoint y: 509, distance: 77.5
click at [539, 524] on div "Loading... Conference Entry Loading... Coworking Entry Loading... Manager's Off…" at bounding box center [784, 414] width 1568 height 736
click at [682, 394] on icon at bounding box center [673, 409] width 49 height 49
drag, startPoint x: 454, startPoint y: 377, endPoint x: 830, endPoint y: 366, distance: 376.2
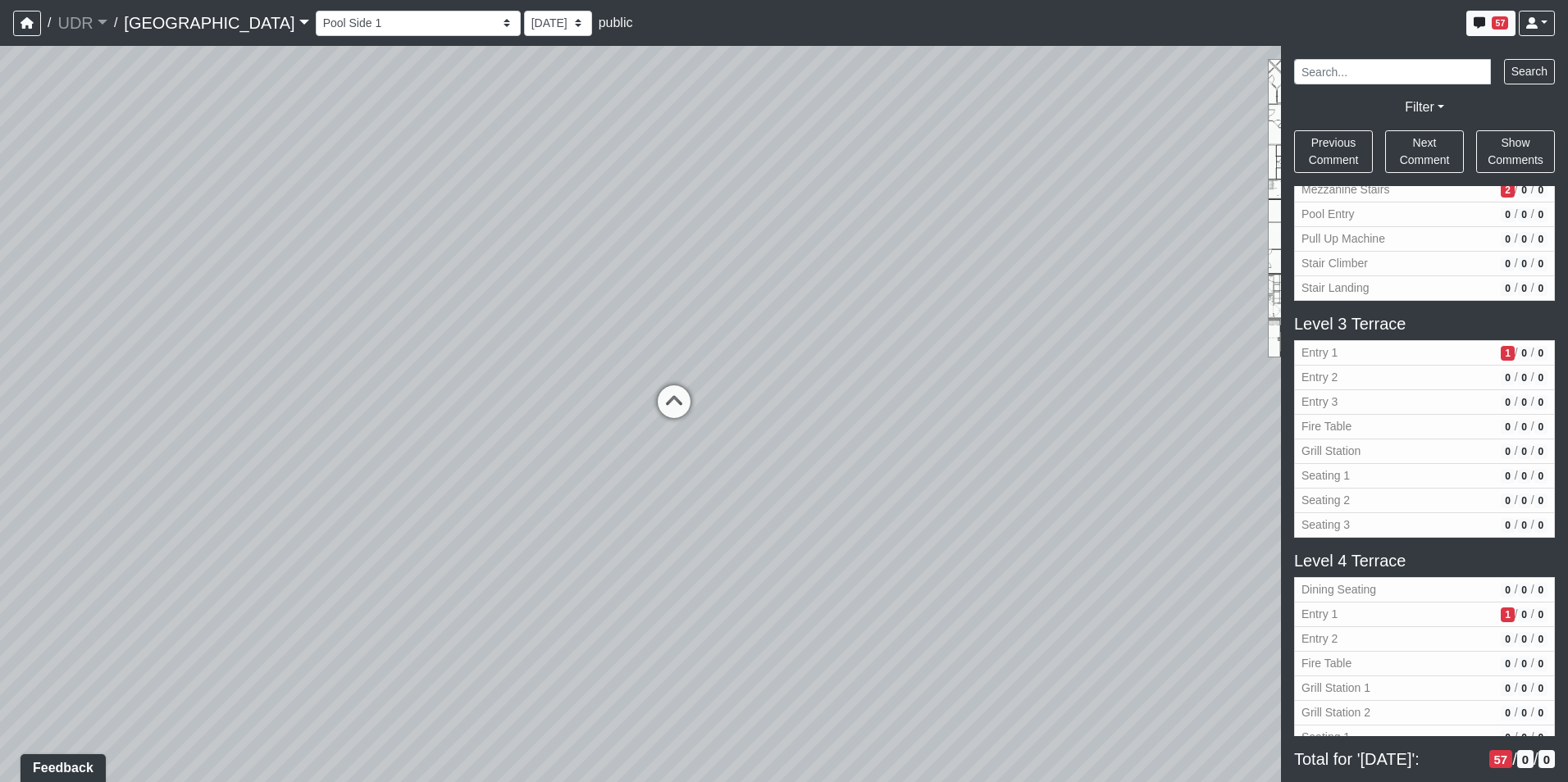
click at [814, 366] on div "Loading... Conference Entry Loading... Coworking Entry Loading... Manager's Off…" at bounding box center [784, 414] width 1568 height 736
drag, startPoint x: 785, startPoint y: 286, endPoint x: 1288, endPoint y: 218, distance: 507.6
click at [1282, 218] on div "NON-CURRENT REVISION" at bounding box center [784, 414] width 1568 height 736
drag, startPoint x: 906, startPoint y: 405, endPoint x: 894, endPoint y: 415, distance: 15.6
click at [894, 415] on div "Loading... Conference Entry Loading... Coworking Entry Loading... Manager's Off…" at bounding box center [784, 414] width 1568 height 736
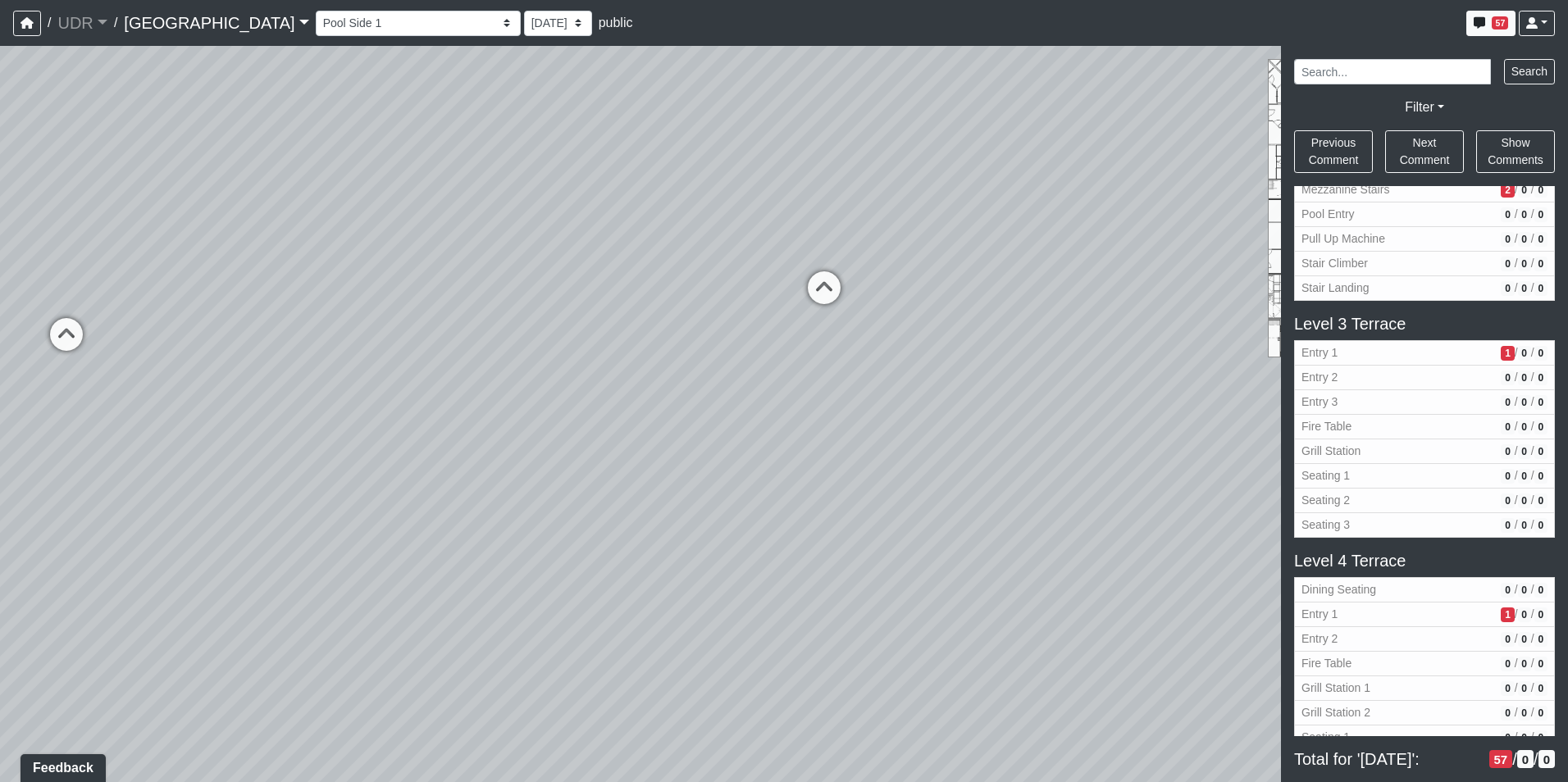
drag, startPoint x: 904, startPoint y: 355, endPoint x: 510, endPoint y: 398, distance: 396.3
click at [530, 391] on div "Loading... Conference Entry Loading... Coworking Entry Loading... Manager's Off…" at bounding box center [784, 414] width 1568 height 736
drag, startPoint x: 708, startPoint y: 428, endPoint x: 694, endPoint y: 430, distance: 14.1
click at [694, 430] on div "Loading... Conference Entry Loading... Coworking Entry Loading... Manager's Off…" at bounding box center [784, 414] width 1568 height 736
drag, startPoint x: 884, startPoint y: 426, endPoint x: 907, endPoint y: 424, distance: 23.1
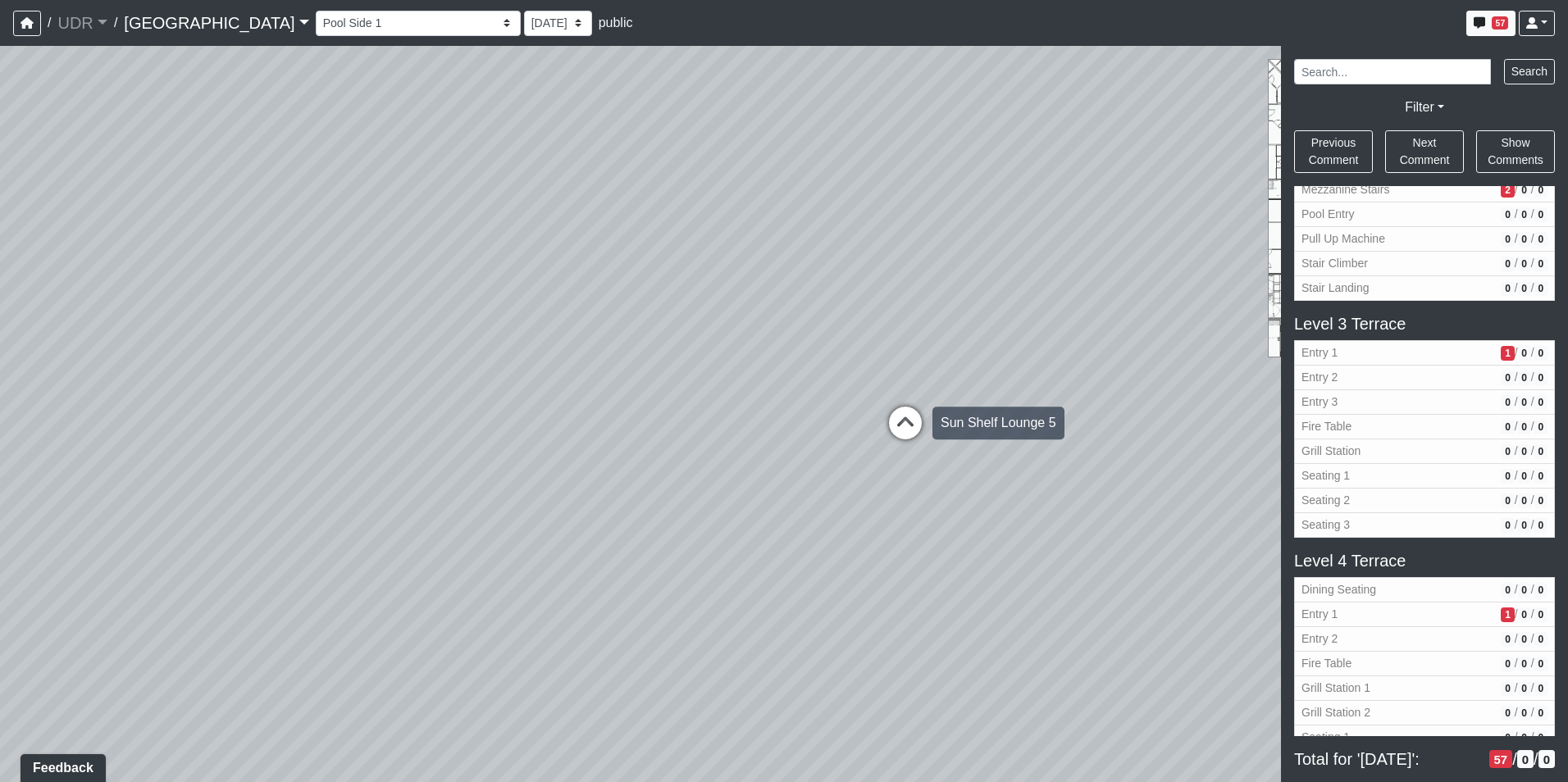
click at [885, 426] on icon at bounding box center [905, 431] width 49 height 49
click at [907, 424] on icon at bounding box center [905, 431] width 49 height 49
drag, startPoint x: 815, startPoint y: 353, endPoint x: 578, endPoint y: 307, distance: 241.4
click at [555, 283] on div "Loading... Conference Entry Loading... Coworking Entry Loading... Manager's Off…" at bounding box center [784, 414] width 1568 height 736
click at [645, 408] on div "Loading... Conference Entry Loading... Coworking Entry Loading... Manager's Off…" at bounding box center [784, 414] width 1568 height 736
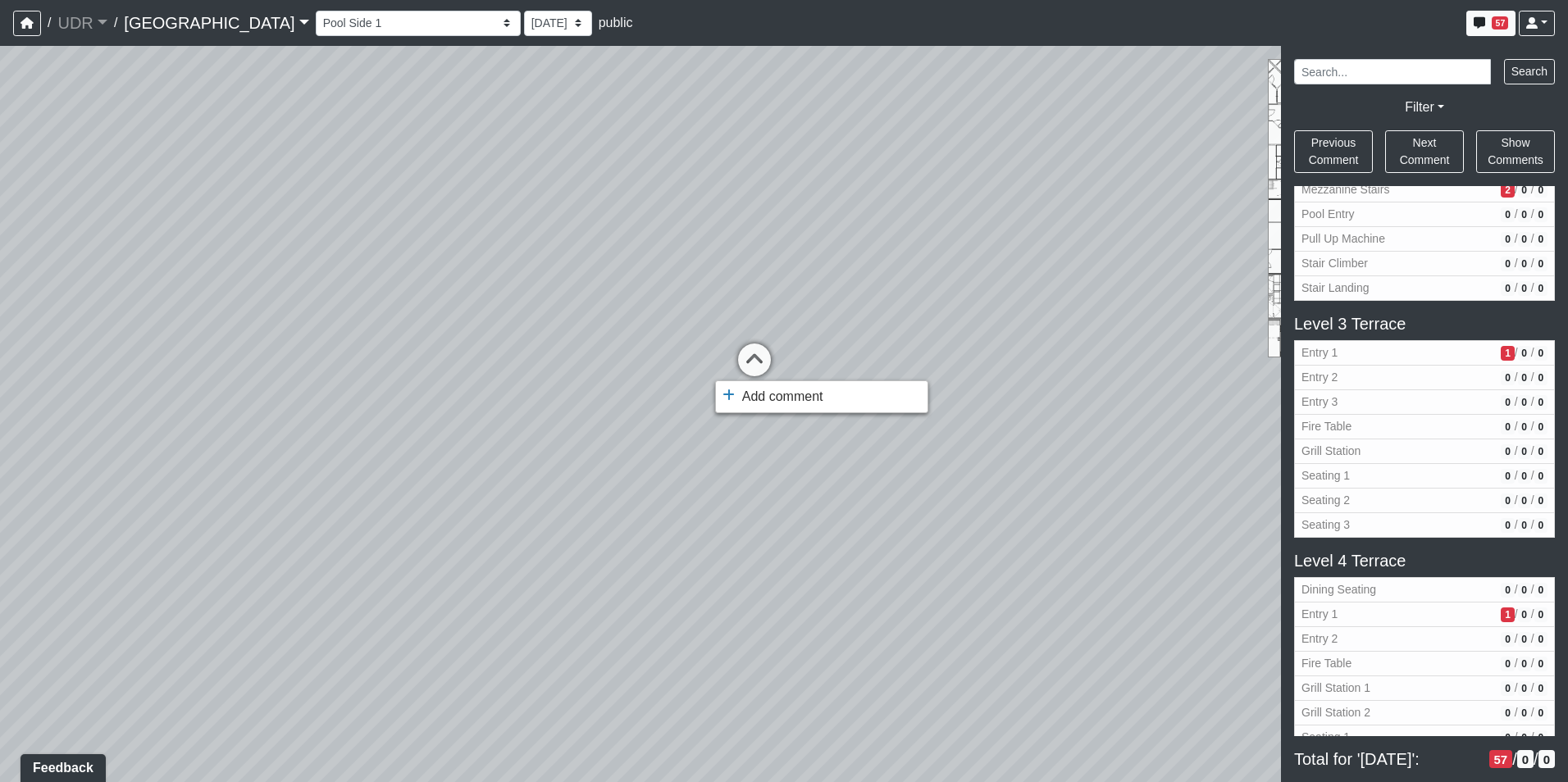
click at [684, 361] on div at bounding box center [784, 391] width 1568 height 782
click at [749, 357] on icon at bounding box center [754, 367] width 49 height 49
click at [741, 378] on span "Add comment" at bounding box center [772, 385] width 81 height 14
click at [785, 395] on li "Add comment" at bounding box center [810, 385] width 212 height 24
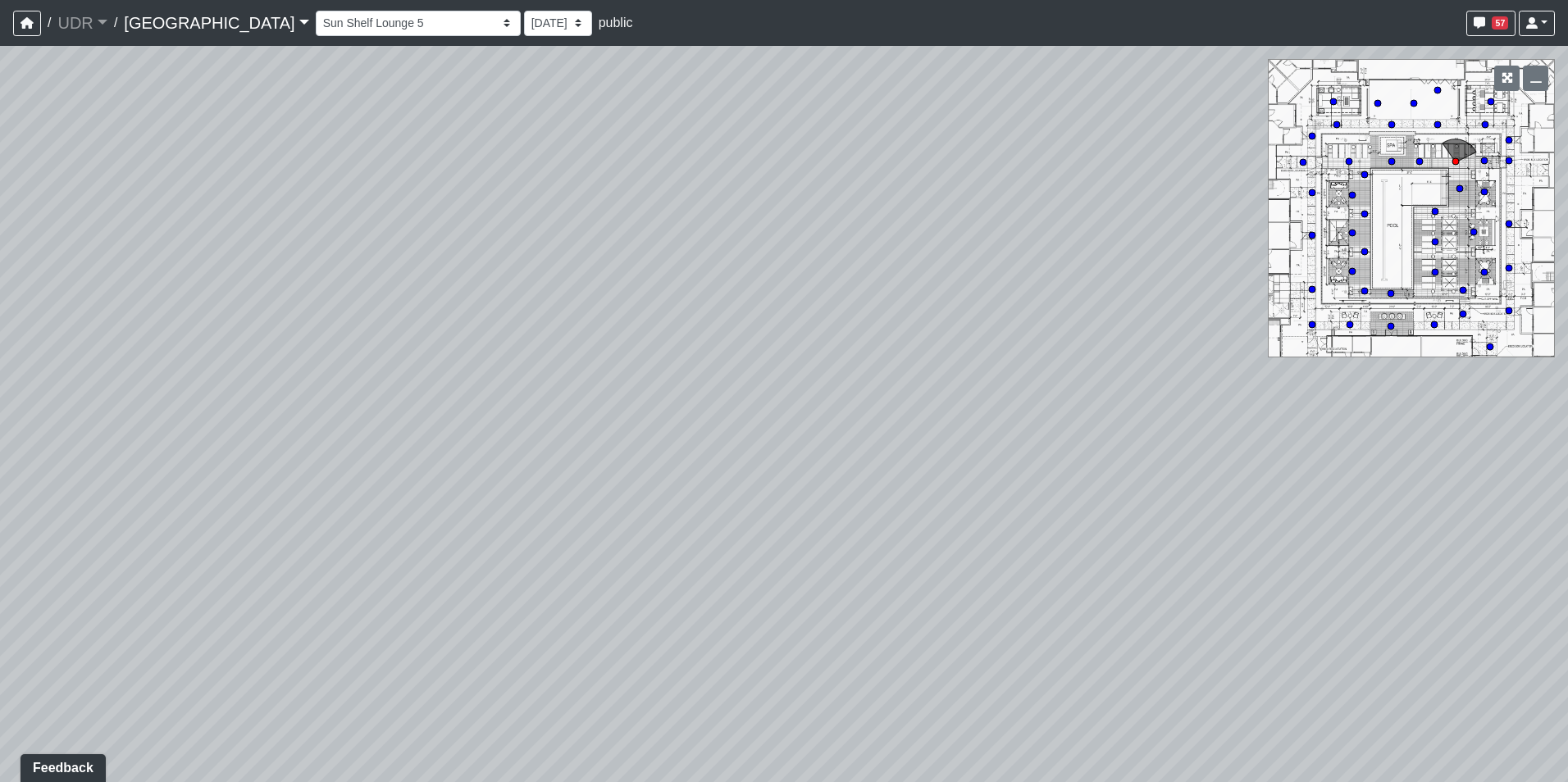
drag, startPoint x: 738, startPoint y: 383, endPoint x: 439, endPoint y: 117, distance: 400.2
click at [452, 148] on div "Loading... Pool Side 1 Loading... Pool Shower Canopy Loading... [PERSON_NAME] L…" at bounding box center [784, 414] width 1568 height 736
drag, startPoint x: 543, startPoint y: 337, endPoint x: 274, endPoint y: 504, distance: 316.6
click at [220, 546] on div "Loading... Pool Side 1 Loading... Pool Shower Canopy Loading... [PERSON_NAME] L…" at bounding box center [784, 414] width 1568 height 736
drag, startPoint x: 1050, startPoint y: 362, endPoint x: 491, endPoint y: 354, distance: 559.1
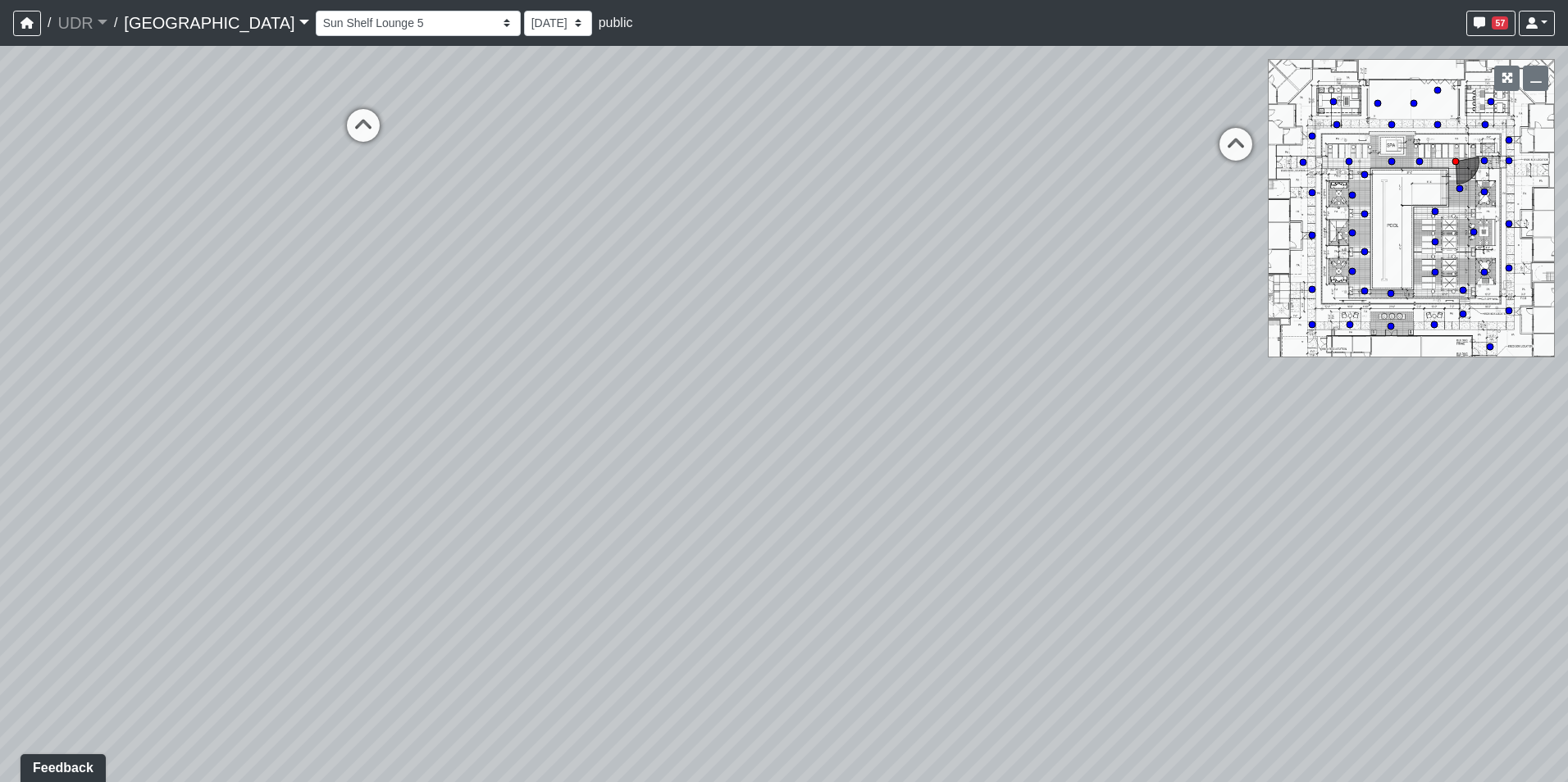
click at [553, 354] on div "Loading... Pool Side 1 Loading... Pool Shower Canopy Loading... [PERSON_NAME] L…" at bounding box center [784, 414] width 1568 height 736
drag, startPoint x: 885, startPoint y: 425, endPoint x: 885, endPoint y: 484, distance: 59.0
click at [921, 514] on div "Loading... Pool Side 1 Loading... Pool Shower Canopy Loading... [PERSON_NAME] L…" at bounding box center [784, 414] width 1568 height 736
click at [483, 299] on icon at bounding box center [477, 305] width 49 height 49
drag, startPoint x: 844, startPoint y: 306, endPoint x: 183, endPoint y: 335, distance: 661.6
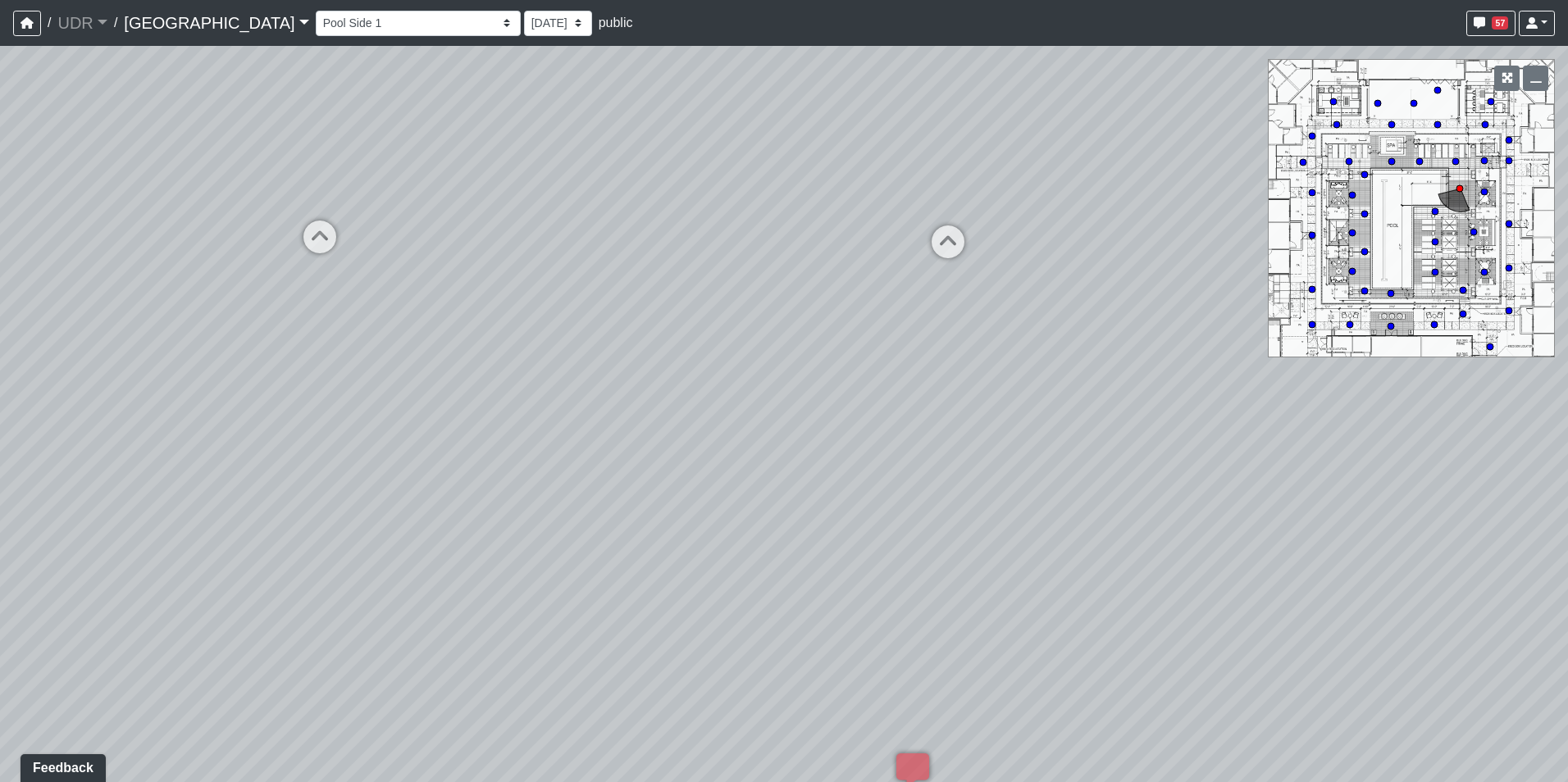
click at [207, 335] on div "Loading... Pool Side 1 Loading... Pool Shower Canopy Loading... [PERSON_NAME] L…" at bounding box center [784, 414] width 1568 height 736
drag, startPoint x: 730, startPoint y: 367, endPoint x: 620, endPoint y: 388, distance: 112.0
click at [620, 388] on div "Loading... Pool Side 1 Loading... Pool Shower Canopy Loading... [PERSON_NAME] L…" at bounding box center [784, 414] width 1568 height 736
drag, startPoint x: 835, startPoint y: 453, endPoint x: 836, endPoint y: 376, distance: 77.0
click at [836, 376] on div "Loading... Pool Side 1 Loading... Pool Shower Canopy Loading... [PERSON_NAME] L…" at bounding box center [784, 414] width 1568 height 736
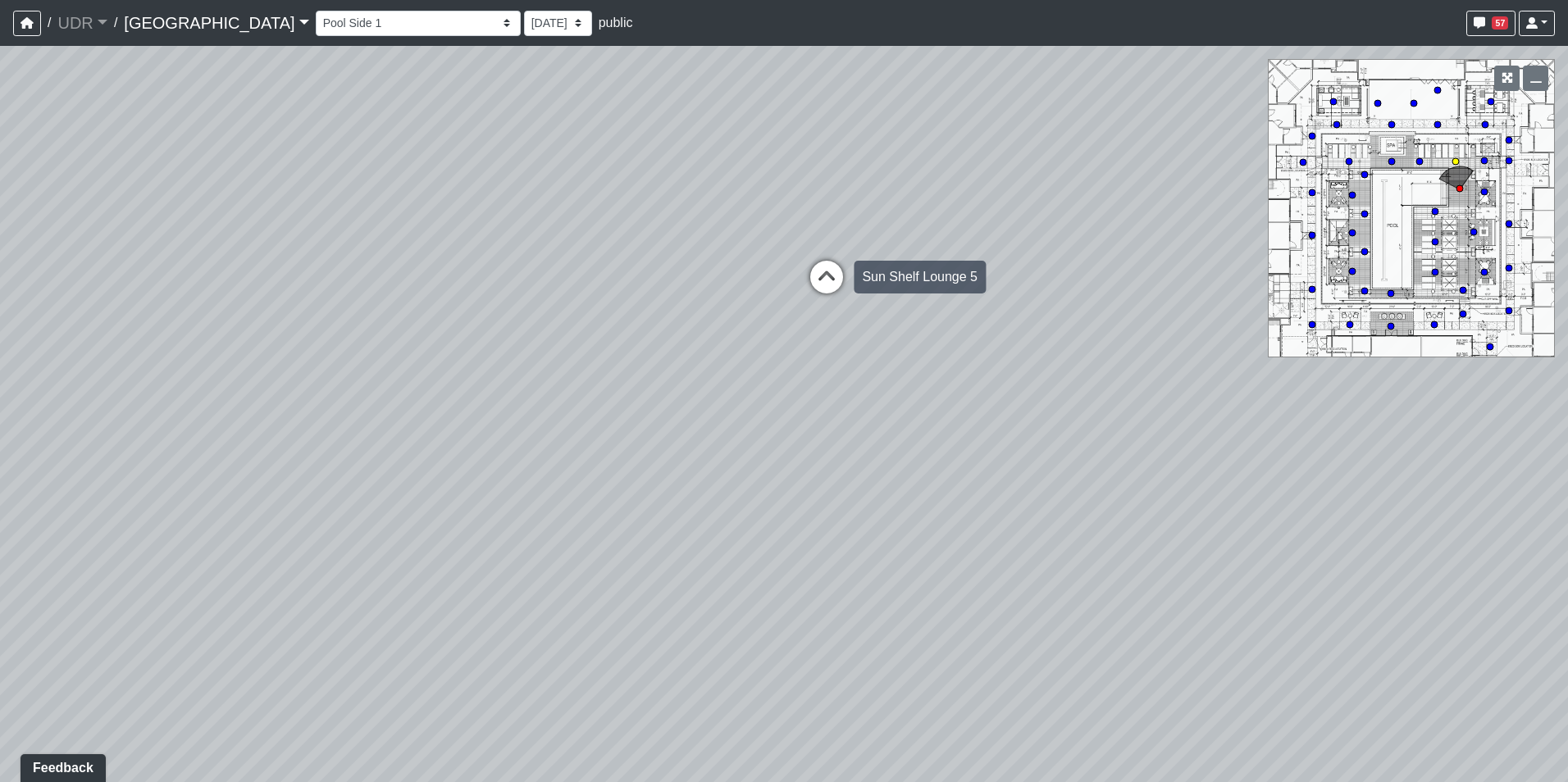
click at [835, 273] on icon at bounding box center [826, 285] width 49 height 49
drag, startPoint x: 581, startPoint y: 313, endPoint x: 1189, endPoint y: 294, distance: 608.3
click at [1112, 300] on div "Loading... Pool Side 1 Loading... Pool Shower Canopy Loading... [PERSON_NAME] L…" at bounding box center [784, 414] width 1568 height 736
click at [933, 519] on icon at bounding box center [935, 522] width 49 height 49
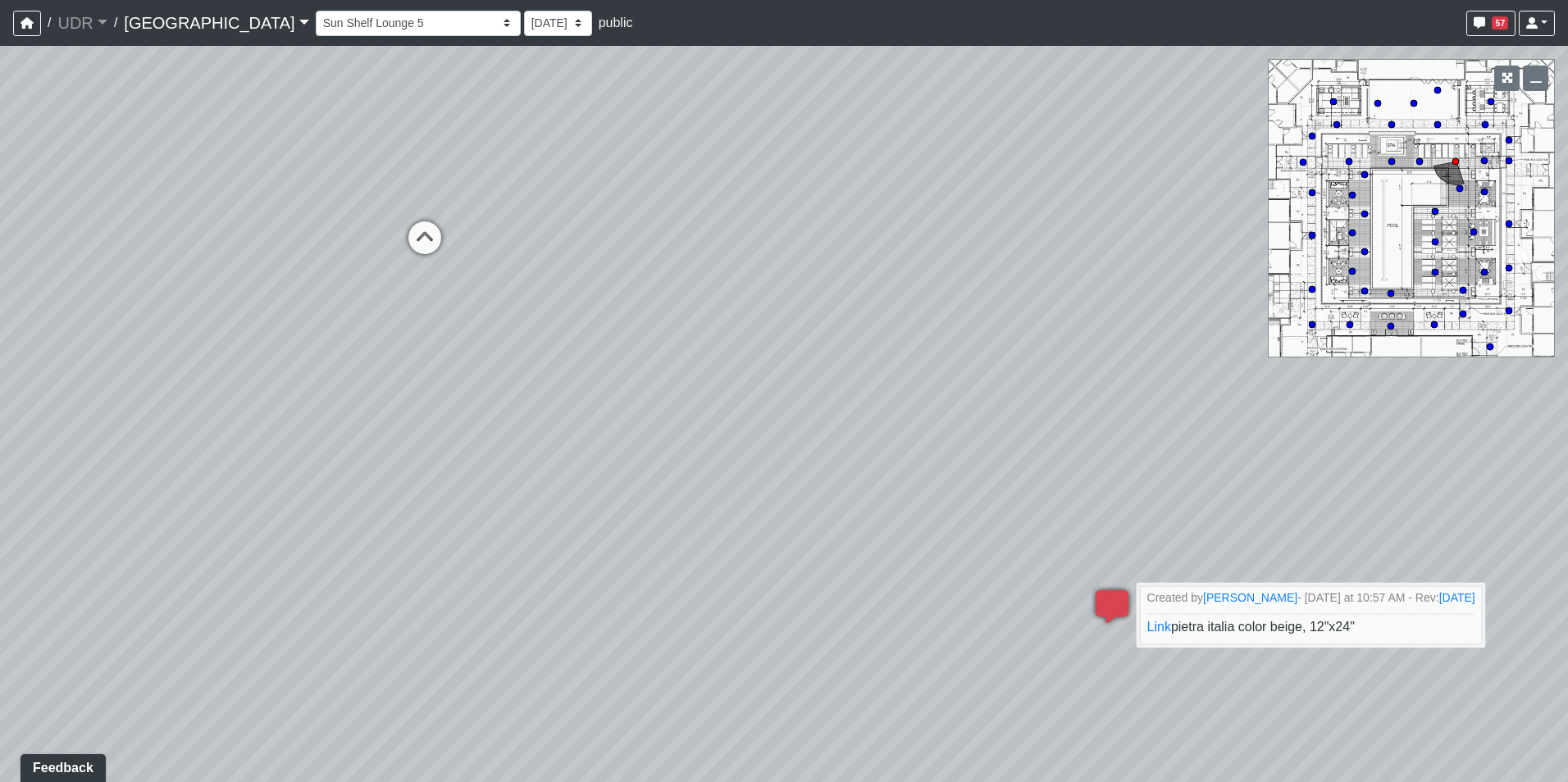
drag, startPoint x: 836, startPoint y: 519, endPoint x: 1069, endPoint y: 485, distance: 235.5
click at [1248, 491] on div "Loading... Pool Side 1 Loading... Pool Shower Canopy Loading... [PERSON_NAME] L…" at bounding box center [784, 414] width 1568 height 736
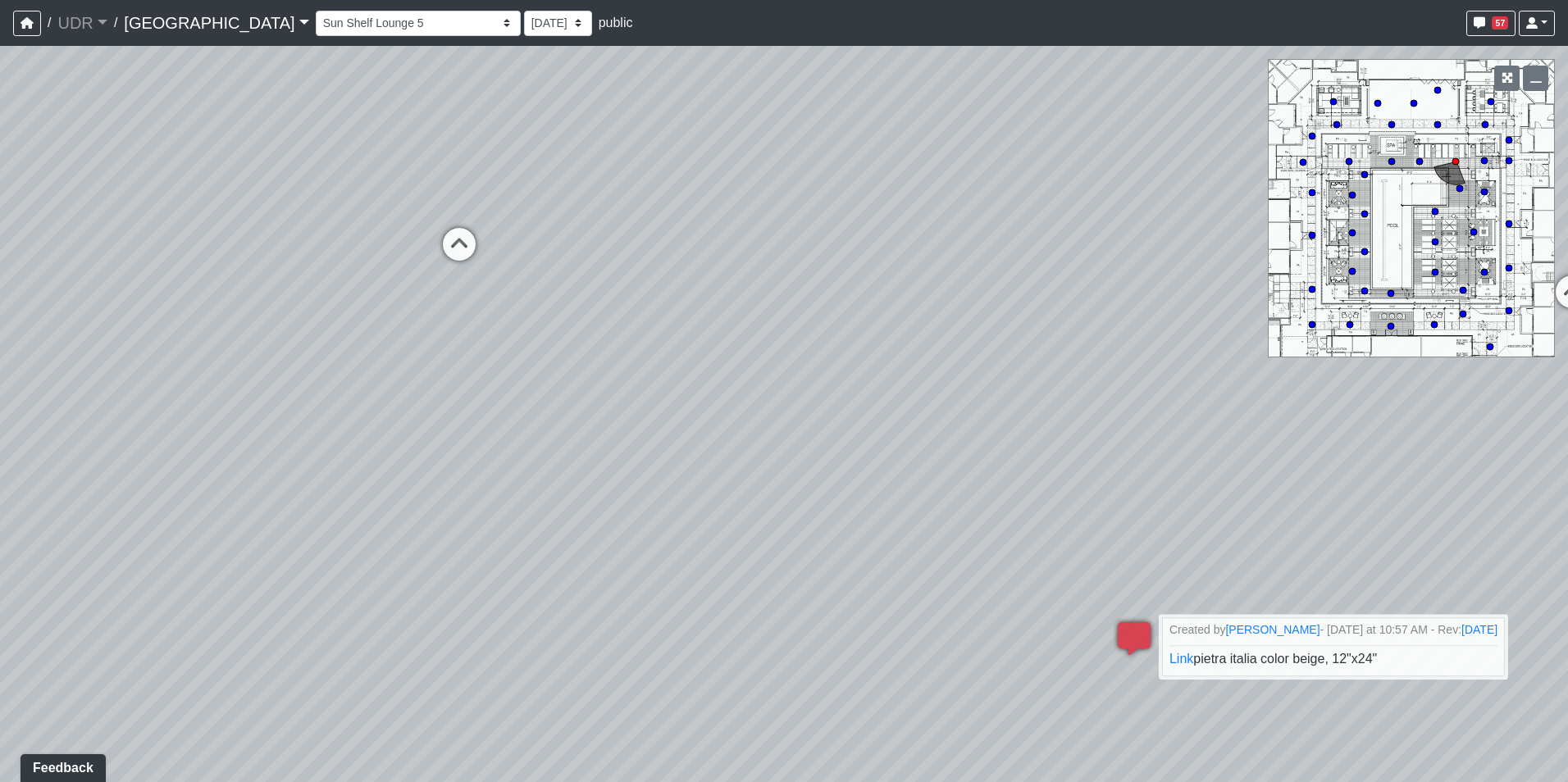
drag, startPoint x: 592, startPoint y: 357, endPoint x: 280, endPoint y: 509, distance: 347.1
click at [288, 498] on div "Loading... Pool Side 1 Loading... Pool Shower Canopy Loading... [PERSON_NAME] L…" at bounding box center [784, 414] width 1568 height 736
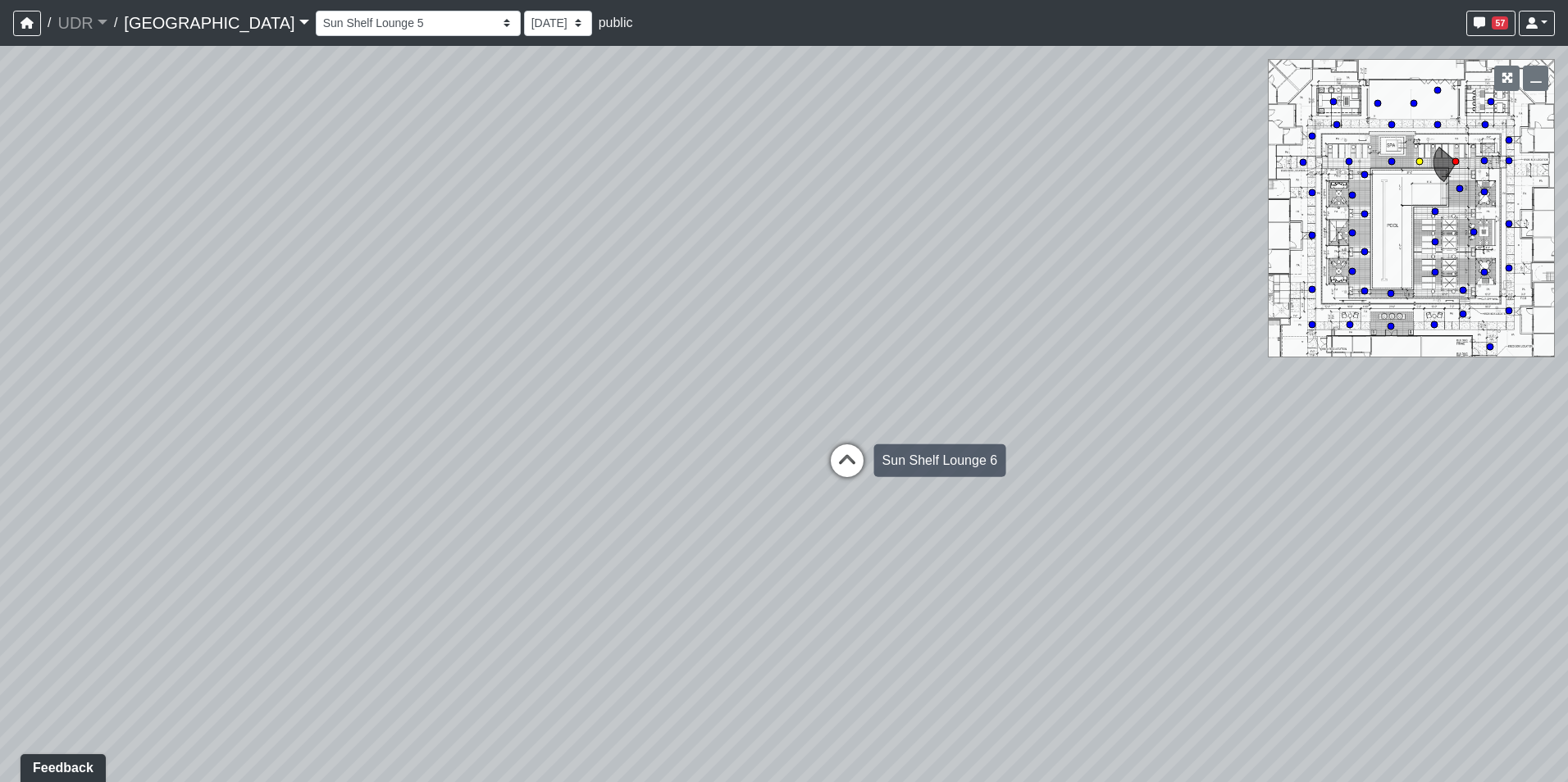
click at [868, 464] on icon at bounding box center [847, 469] width 49 height 49
select select "61gWf8pBuUY5n3YVreHsJr"
drag, startPoint x: 748, startPoint y: 464, endPoint x: 1113, endPoint y: 439, distance: 365.9
click at [1113, 439] on div "Loading... Pool Side 1 Loading... Pool Shower Canopy Loading... [PERSON_NAME] L…" at bounding box center [784, 414] width 1568 height 736
drag, startPoint x: 1095, startPoint y: 398, endPoint x: 1233, endPoint y: 379, distance: 139.3
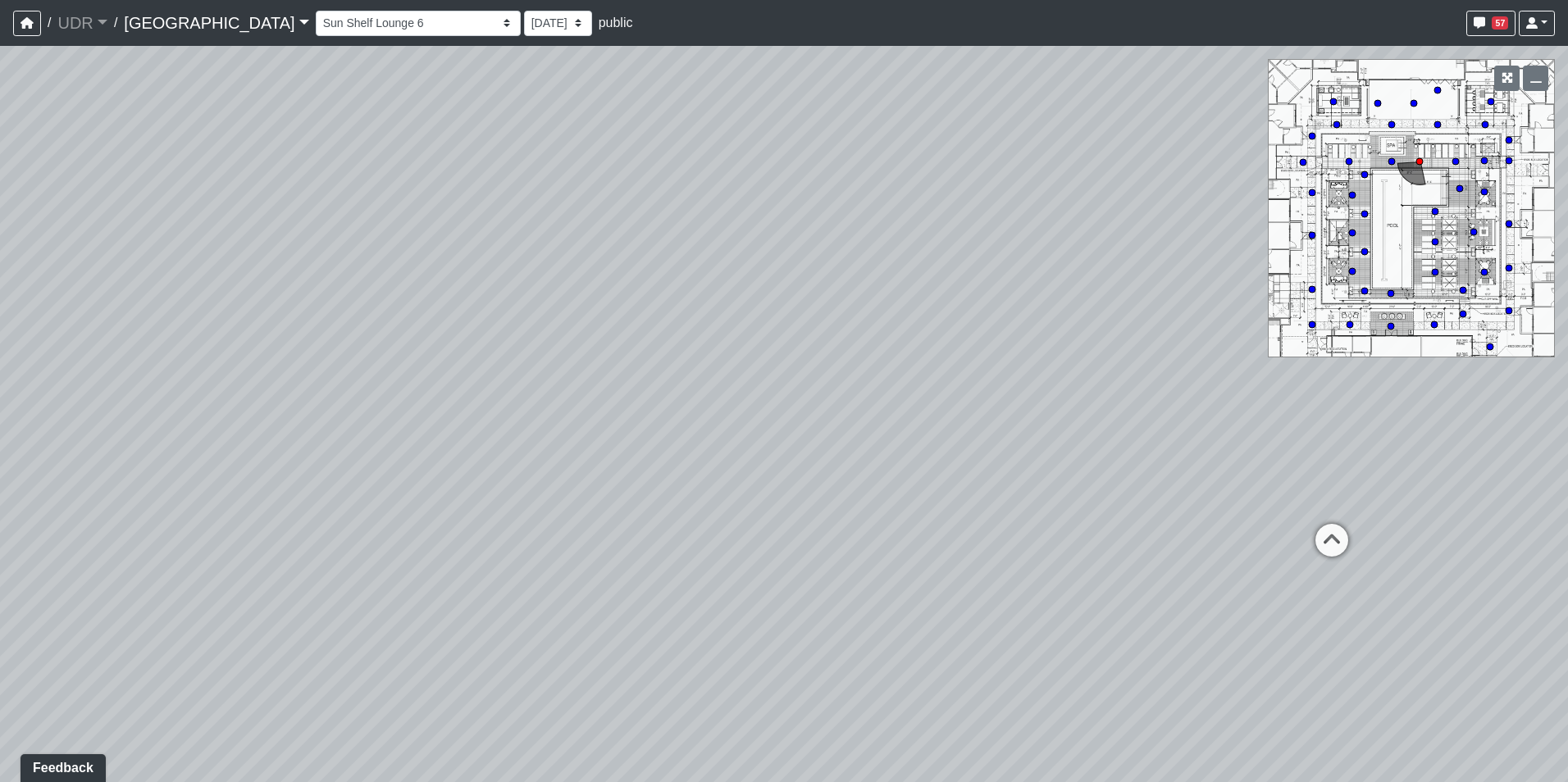
click at [1233, 379] on div "Loading... Pool Side 1 Loading... Pool Shower Canopy Loading... [PERSON_NAME] L…" at bounding box center [784, 414] width 1568 height 736
drag, startPoint x: 867, startPoint y: 388, endPoint x: 691, endPoint y: 402, distance: 176.6
click at [693, 402] on div "Loading... Pool Side 1 Loading... Pool Shower Canopy Loading... [PERSON_NAME] L…" at bounding box center [784, 414] width 1568 height 736
drag, startPoint x: 940, startPoint y: 407, endPoint x: 541, endPoint y: 413, distance: 399.0
click at [551, 413] on div "Loading... Pool Side 1 Loading... Pool Shower Canopy Loading... [PERSON_NAME] L…" at bounding box center [784, 414] width 1568 height 736
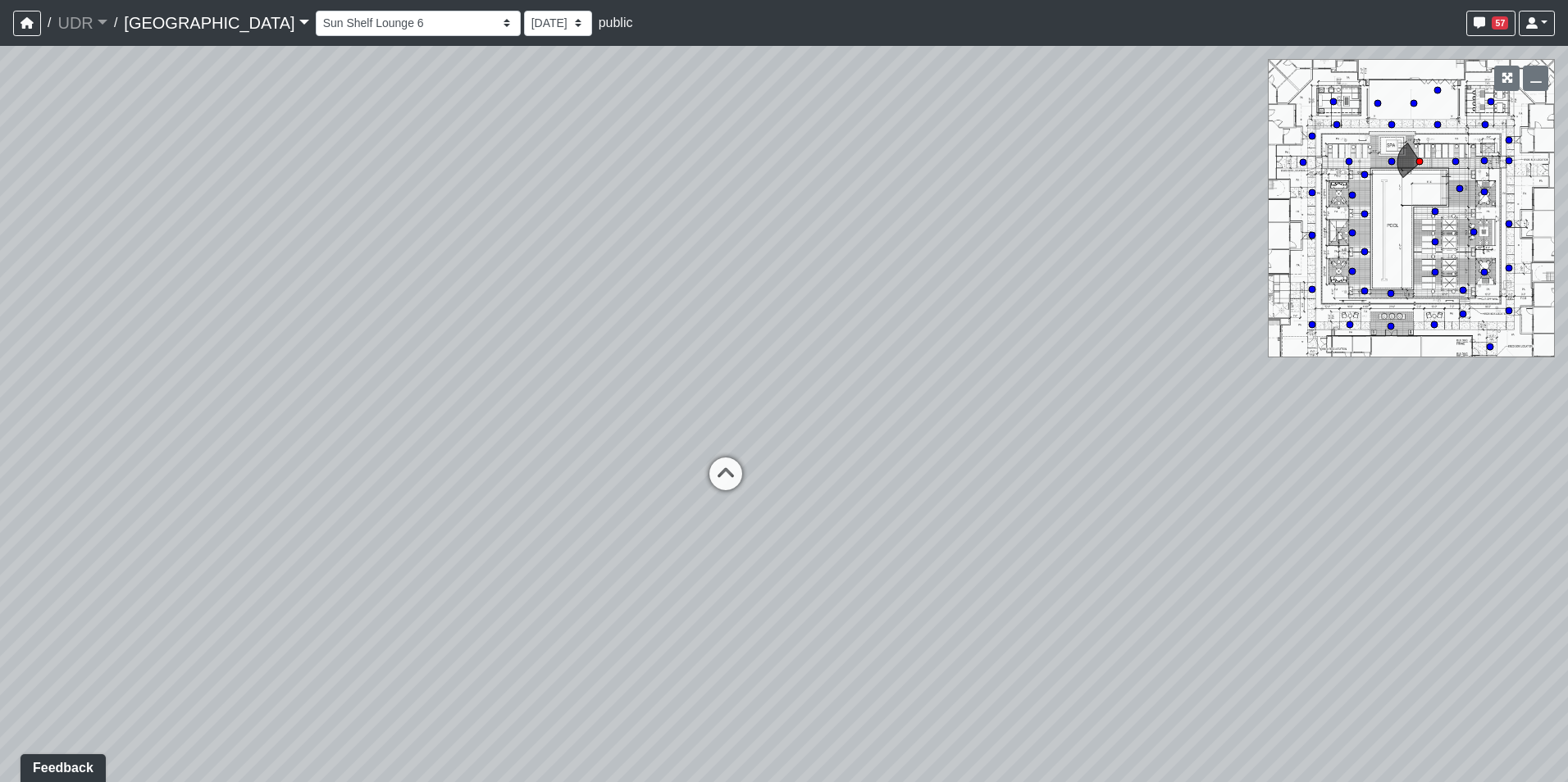
drag, startPoint x: 600, startPoint y: 415, endPoint x: 274, endPoint y: 415, distance: 326.0
click at [304, 415] on div "Loading... Pool Side 1 Loading... Pool Shower Canopy Loading... [PERSON_NAME] L…" at bounding box center [784, 414] width 1568 height 736
drag, startPoint x: 315, startPoint y: 365, endPoint x: 757, endPoint y: 418, distance: 445.2
click at [757, 418] on div "Loading... Pool Side 1 Loading... Pool Shower Canopy Loading... [PERSON_NAME] L…" at bounding box center [784, 414] width 1568 height 736
drag, startPoint x: 1078, startPoint y: 258, endPoint x: 1198, endPoint y: 253, distance: 120.1
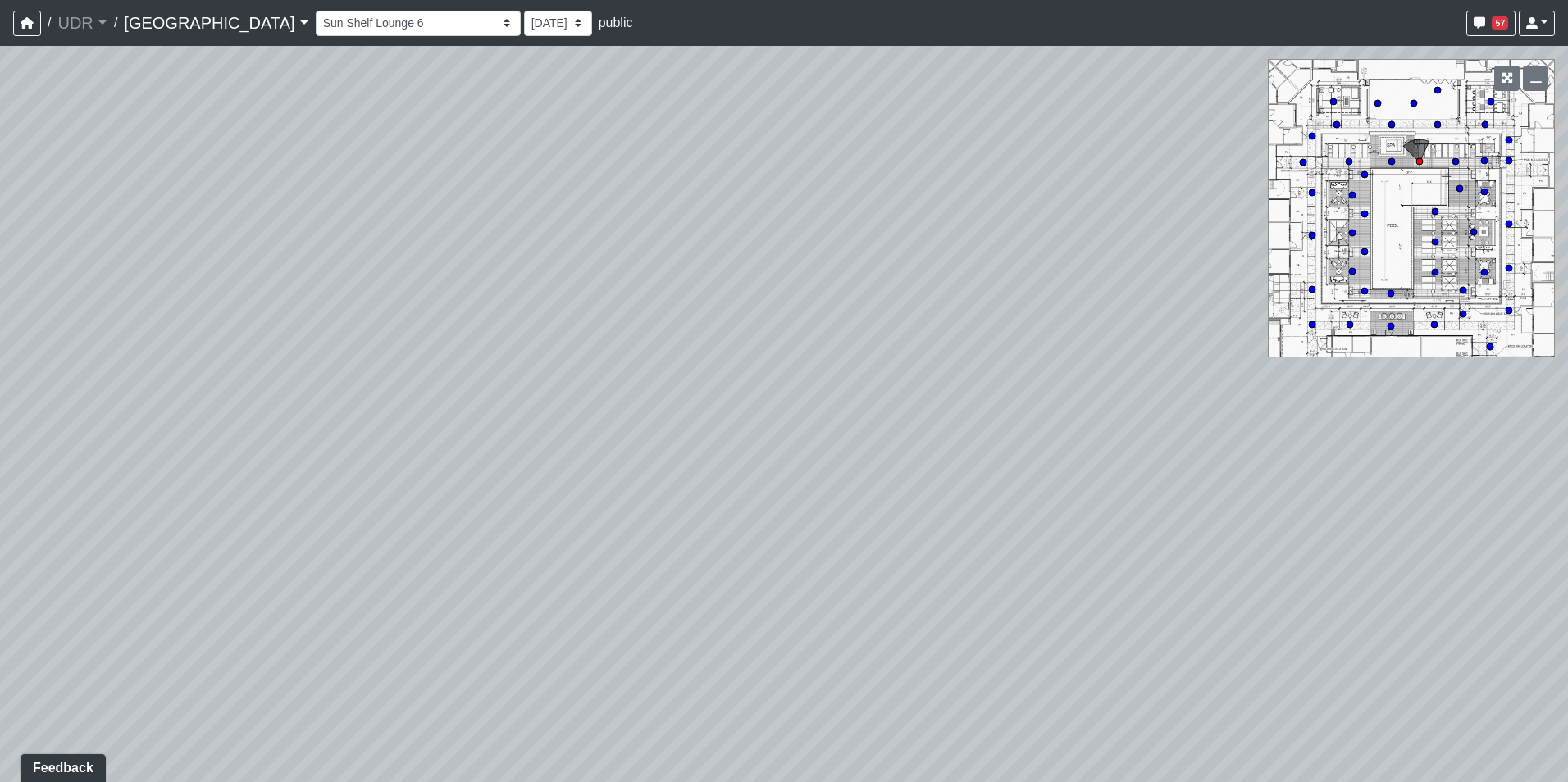
click at [1190, 253] on div "Loading... Pool Side 1 Loading... Pool Shower Canopy Loading... [PERSON_NAME] L…" at bounding box center [784, 414] width 1568 height 736
drag, startPoint x: 605, startPoint y: 324, endPoint x: 1024, endPoint y: 415, distance: 428.8
click at [1024, 415] on div "Loading... Pool Side 1 Loading... Pool Shower Canopy Loading... [PERSON_NAME] L…" at bounding box center [784, 414] width 1568 height 736
drag, startPoint x: 485, startPoint y: 282, endPoint x: 1009, endPoint y: 444, distance: 548.5
click at [1009, 444] on div "Loading... Pool Side 1 Loading... Pool Shower Canopy Loading... [PERSON_NAME] L…" at bounding box center [784, 414] width 1568 height 736
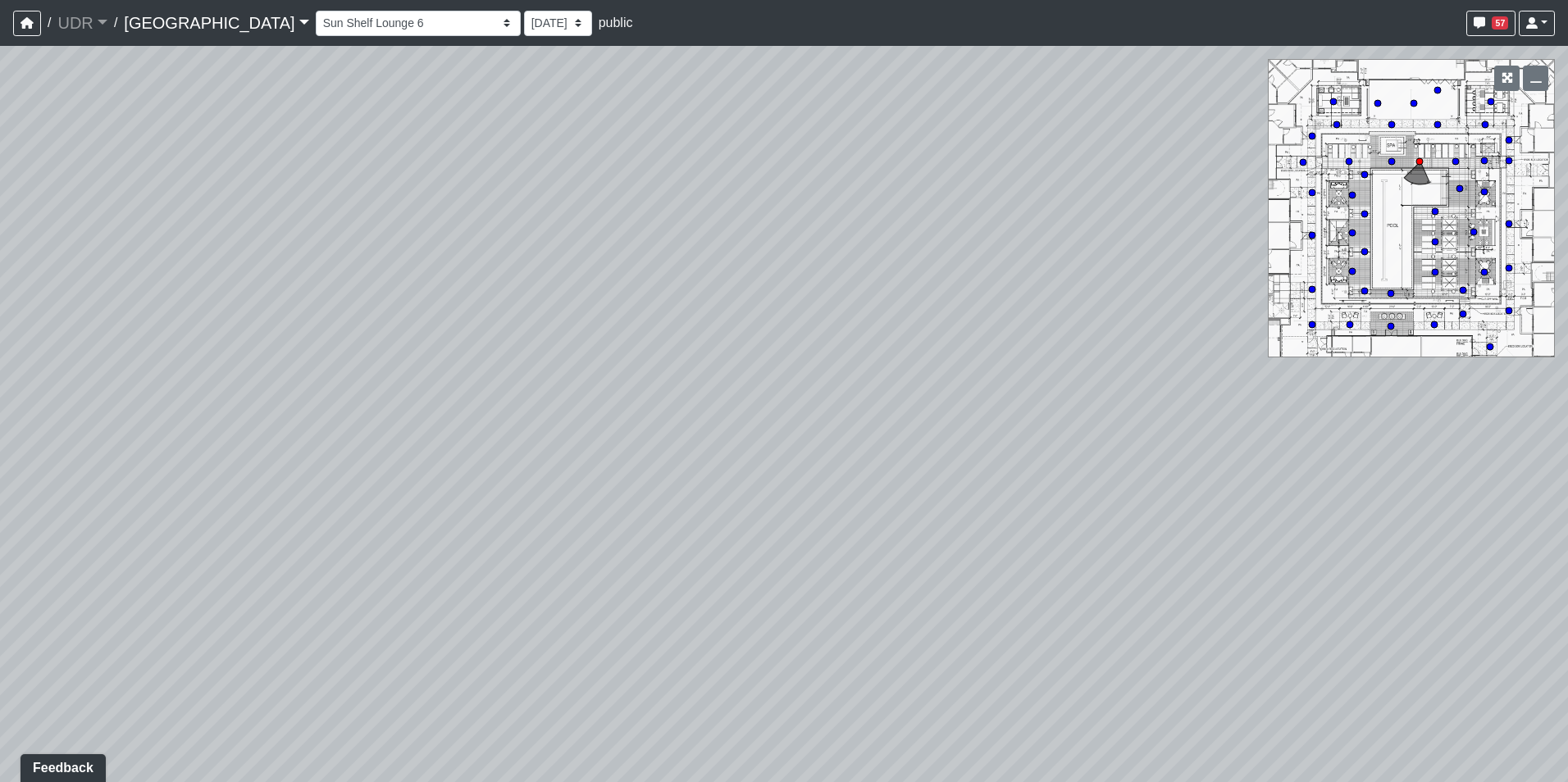
drag, startPoint x: 760, startPoint y: 449, endPoint x: 945, endPoint y: 415, distance: 188.1
click at [945, 415] on div "Loading... Pool Side 1 Loading... Pool Shower Canopy Loading... [PERSON_NAME] L…" at bounding box center [784, 414] width 1568 height 736
drag, startPoint x: 700, startPoint y: 415, endPoint x: 1206, endPoint y: 341, distance: 511.4
click at [1206, 341] on div "Loading... Pool Side 1 Loading... Pool Shower Canopy Loading... [PERSON_NAME] L…" at bounding box center [784, 414] width 1568 height 736
drag, startPoint x: 958, startPoint y: 315, endPoint x: 1382, endPoint y: 287, distance: 424.9
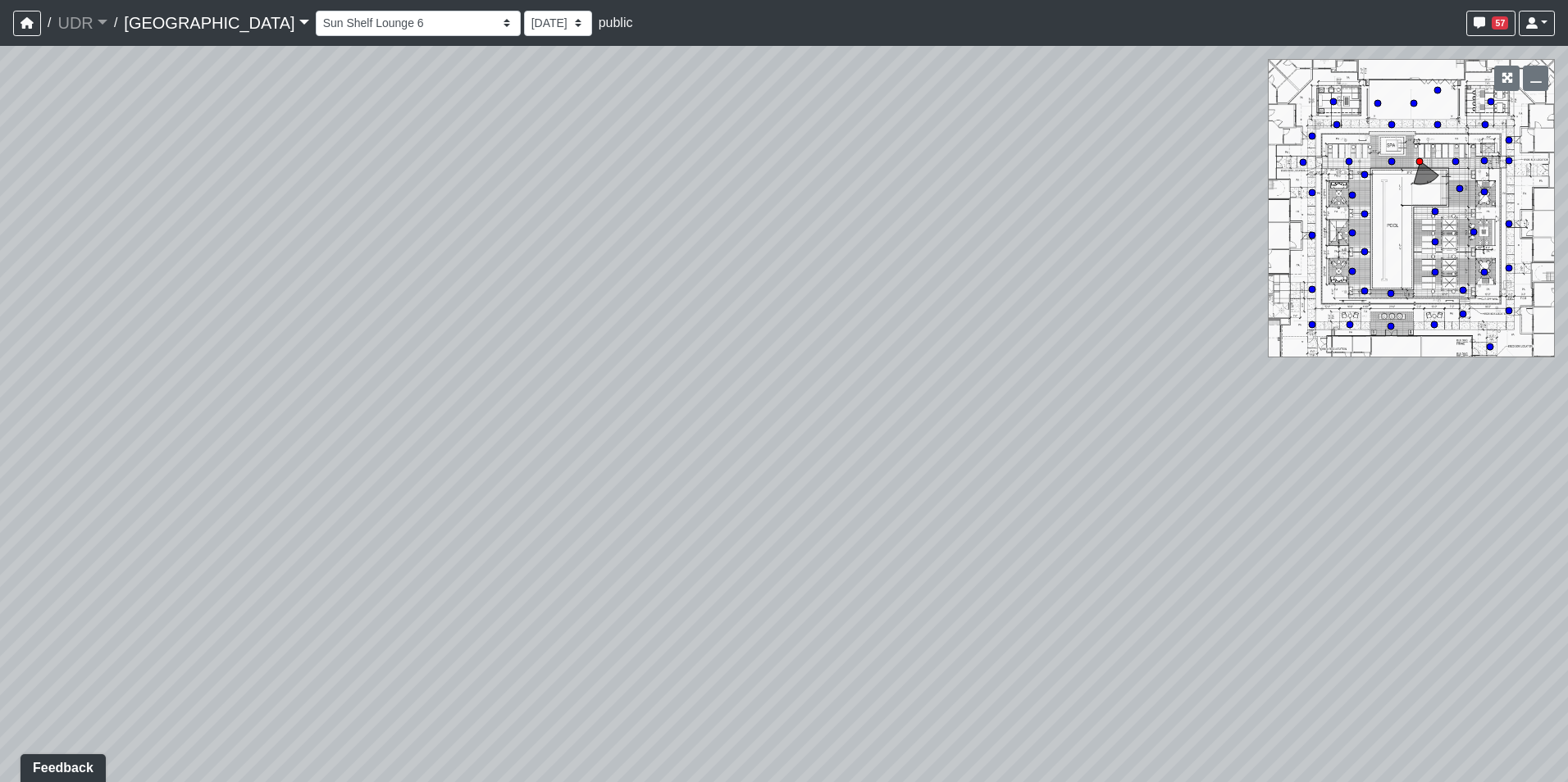
click at [1382, 287] on div "Loading... Pool Side 1 Loading... Pool Shower Canopy Loading... [PERSON_NAME] L…" at bounding box center [784, 414] width 1568 height 736
drag, startPoint x: 704, startPoint y: 308, endPoint x: 1178, endPoint y: 461, distance: 498.1
click at [1178, 461] on div "Loading... Pool Side 1 Loading... Pool Shower Canopy Loading... [PERSON_NAME] L…" at bounding box center [784, 414] width 1568 height 736
drag, startPoint x: 116, startPoint y: 398, endPoint x: 786, endPoint y: 401, distance: 670.0
click at [777, 399] on div "Loading... Pool Side 1 Loading... Pool Shower Canopy Loading... [PERSON_NAME] L…" at bounding box center [784, 414] width 1568 height 736
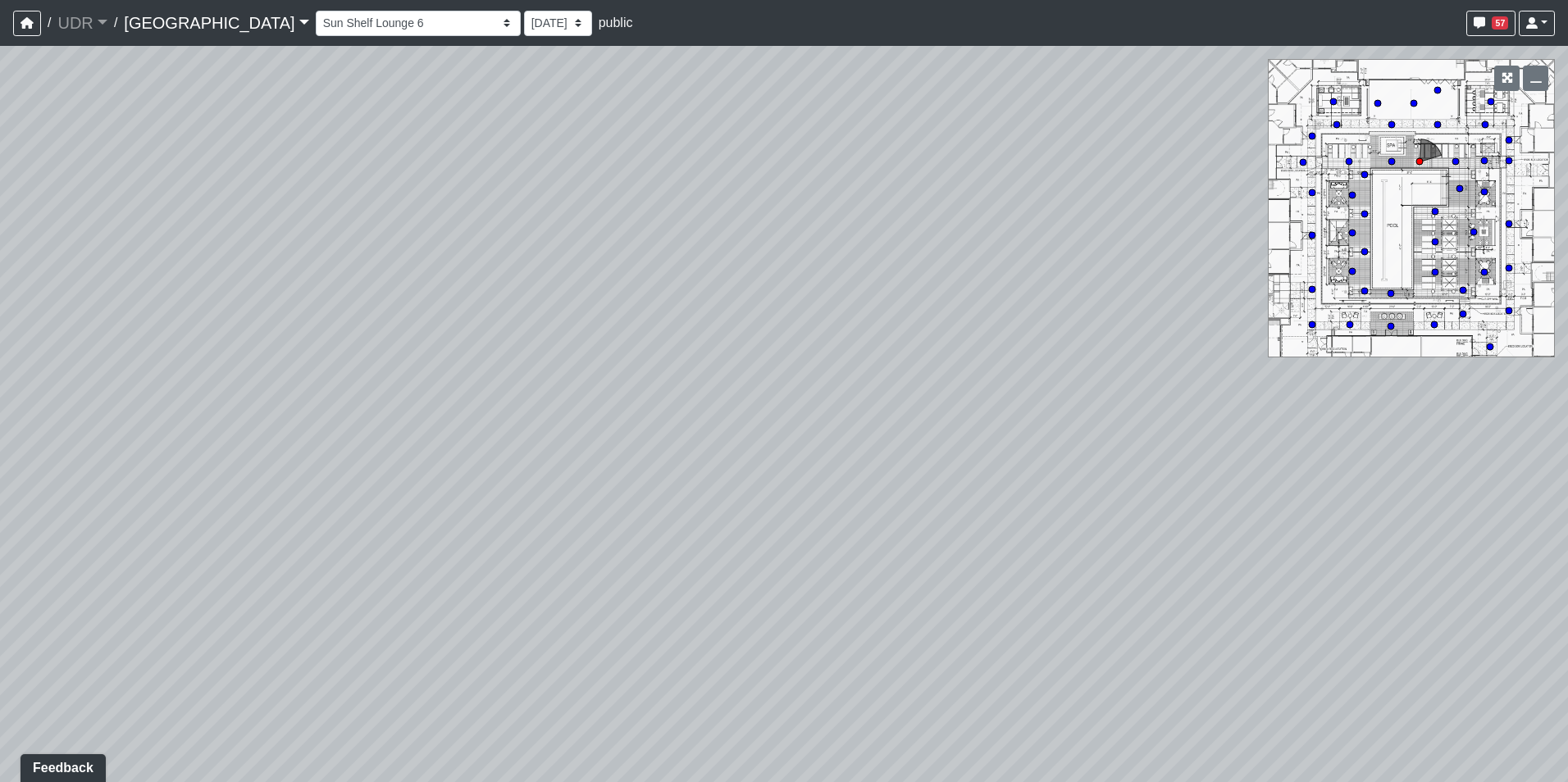
click at [1200, 365] on div "Loading... Pool Side 1 Loading... Pool Shower Canopy Loading... [PERSON_NAME] L…" at bounding box center [784, 414] width 1568 height 736
drag, startPoint x: 729, startPoint y: 379, endPoint x: 616, endPoint y: 381, distance: 113.0
click at [616, 381] on div "Loading... Pool Side 1 Loading... Pool Shower Canopy Loading... [PERSON_NAME] L…" at bounding box center [784, 414] width 1568 height 736
drag, startPoint x: 953, startPoint y: 374, endPoint x: 15, endPoint y: 366, distance: 938.0
click at [15, 366] on div "Loading... Pool Side 1 Loading... Pool Shower Canopy Loading... [PERSON_NAME] L…" at bounding box center [784, 414] width 1568 height 736
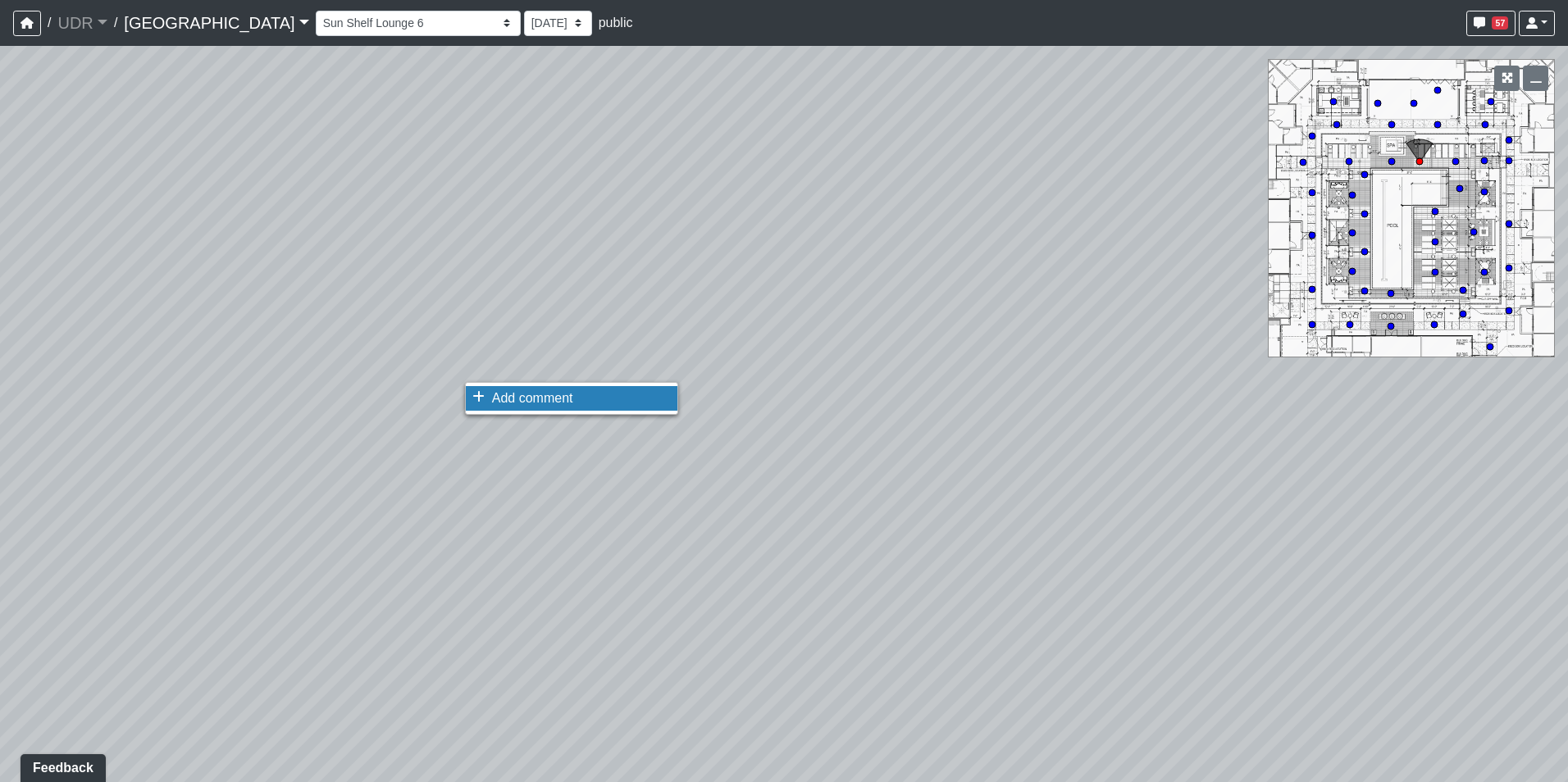
click at [490, 389] on li "Add comment" at bounding box center [571, 398] width 212 height 24
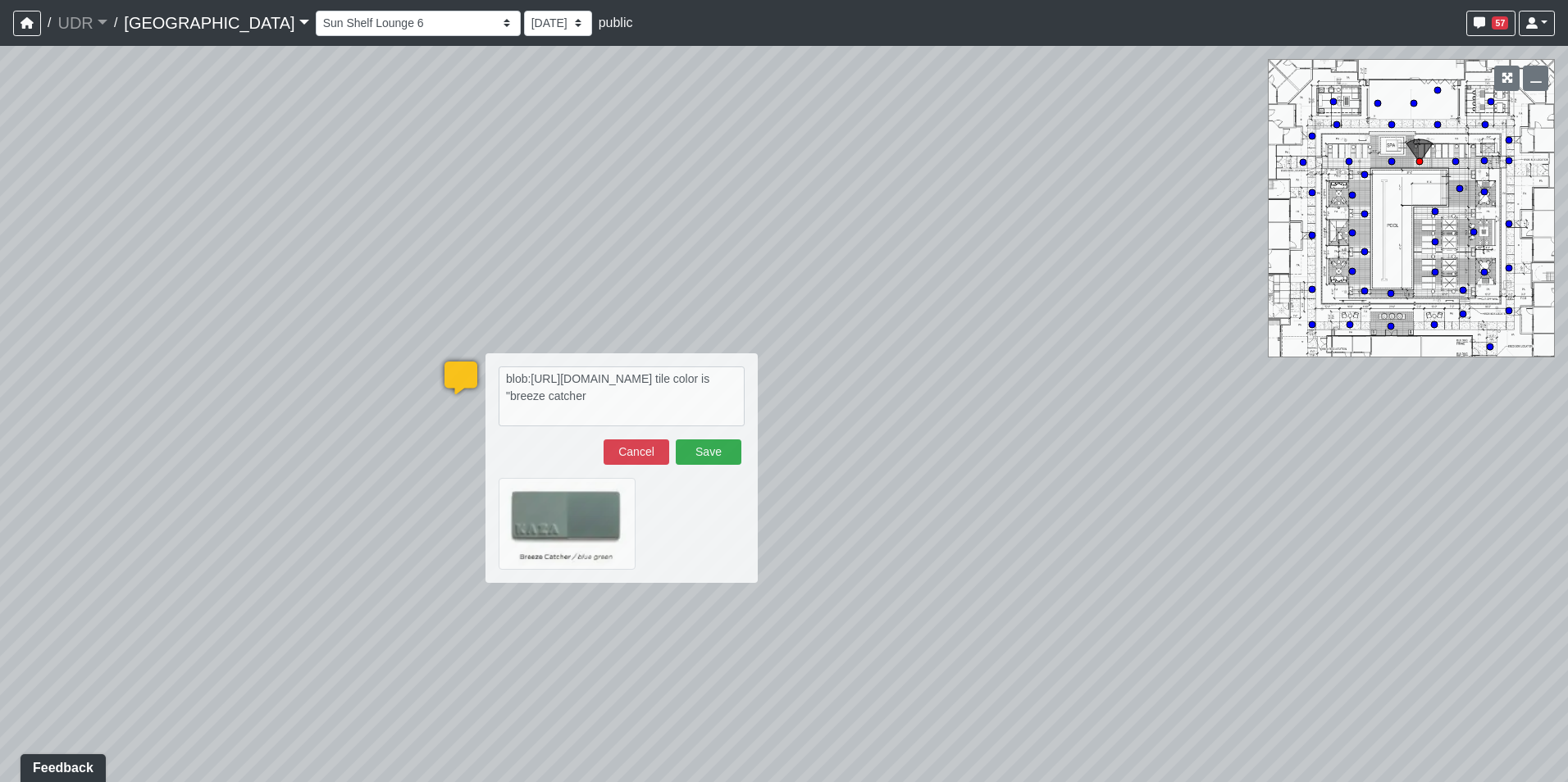
type textarea "blob:[URL][DOMAIN_NAME] tile color is "breeze catcher""
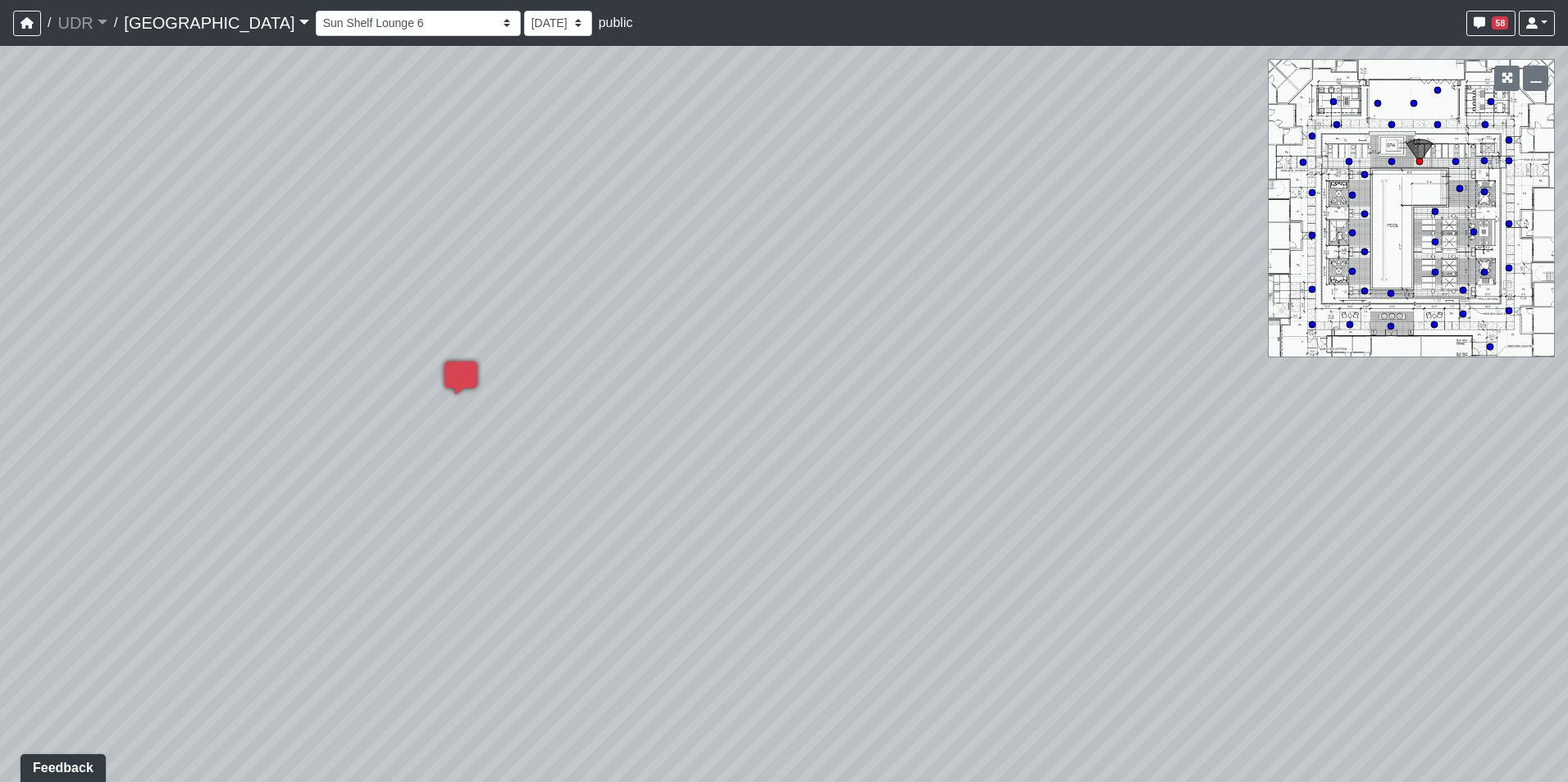
drag, startPoint x: 513, startPoint y: 286, endPoint x: 928, endPoint y: 228, distance: 419.0
click at [928, 228] on div "Loading... Pool Side 1 Loading... Pool Shower Canopy Loading... [PERSON_NAME] L…" at bounding box center [784, 414] width 1568 height 736
drag, startPoint x: 453, startPoint y: 203, endPoint x: 925, endPoint y: 179, distance: 472.6
click at [925, 179] on div "Loading... Pool Side 1 Loading... Pool Shower Canopy Loading... [PERSON_NAME] L…" at bounding box center [784, 414] width 1568 height 736
drag, startPoint x: 258, startPoint y: 329, endPoint x: 631, endPoint y: 367, distance: 374.9
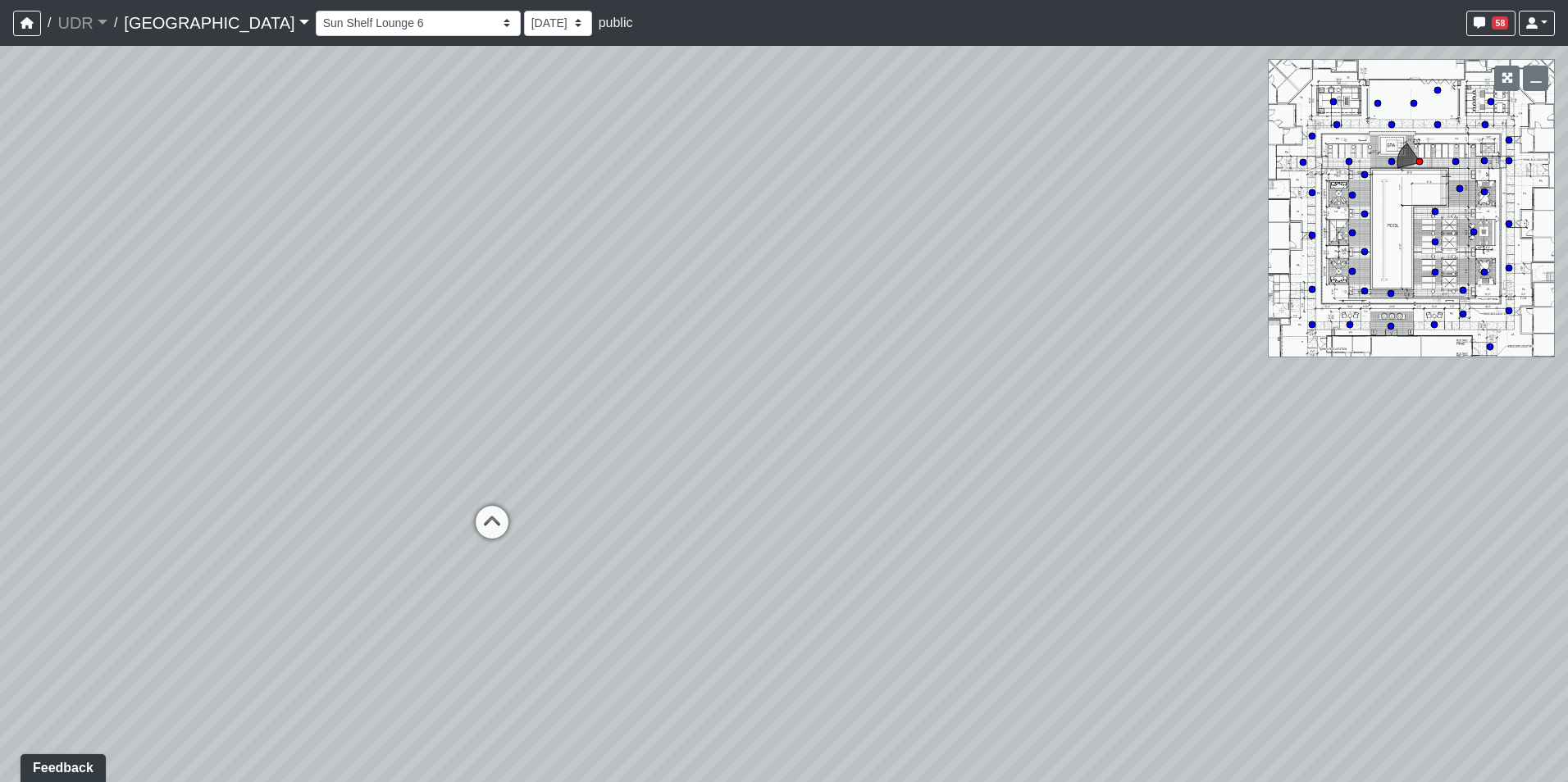
click at [631, 367] on div "Loading... Pool Side 1 Loading... Pool Shower Canopy Loading... [PERSON_NAME] L…" at bounding box center [784, 414] width 1568 height 736
drag, startPoint x: 301, startPoint y: 384, endPoint x: -23, endPoint y: 383, distance: 324.0
click at [0, 383] on html "/ UDR UDR Loading... / [GEOGRAPHIC_DATA] Loading... Riverside Riverside Loading…" at bounding box center [784, 391] width 1568 height 782
drag, startPoint x: 985, startPoint y: 411, endPoint x: 200, endPoint y: 423, distance: 785.1
click at [239, 426] on div "Loading... Pool Side 1 Loading... Pool Shower Canopy Loading... [PERSON_NAME] L…" at bounding box center [784, 414] width 1568 height 736
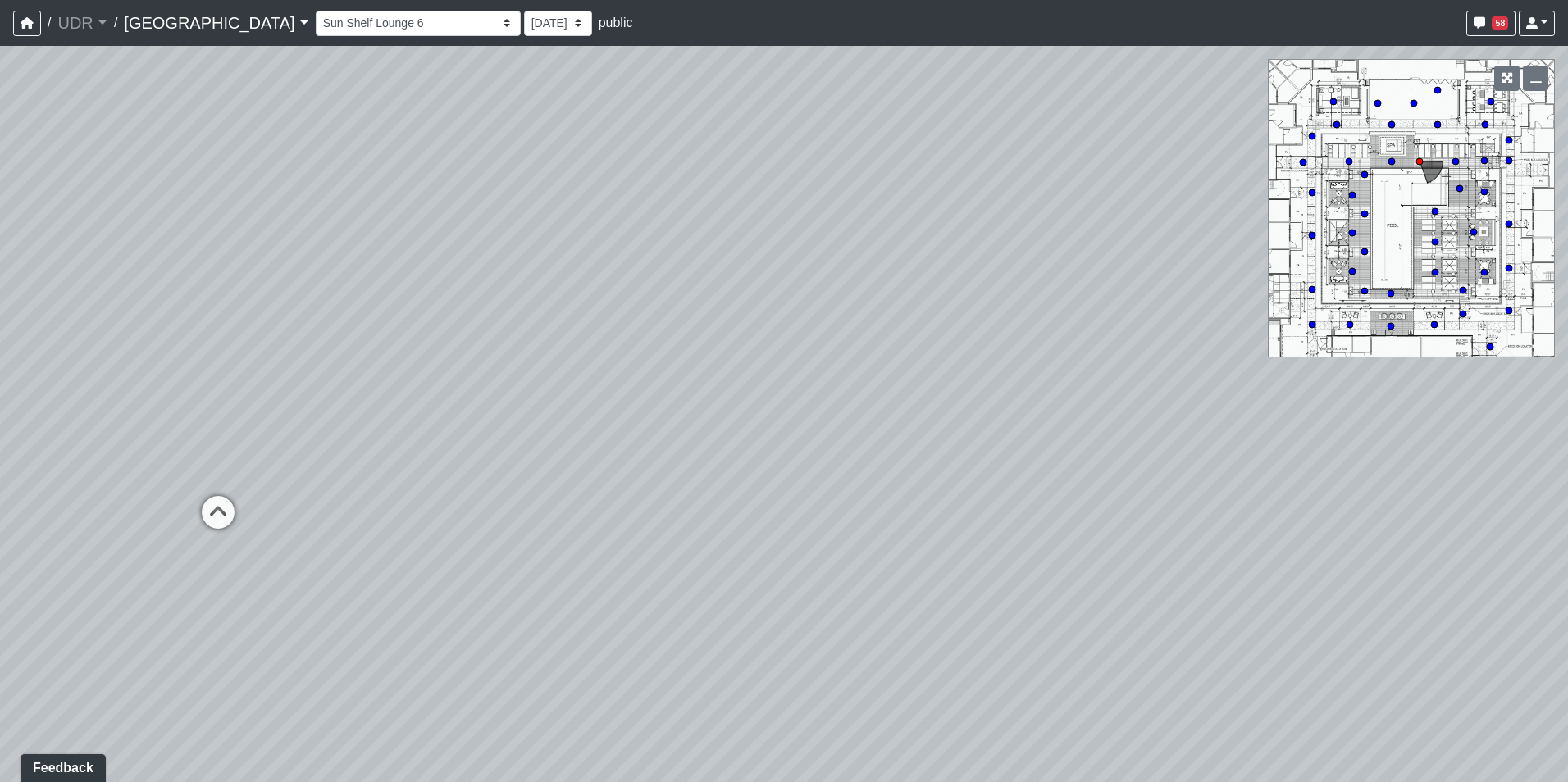
click at [229, 495] on icon at bounding box center [218, 520] width 49 height 49
drag, startPoint x: 204, startPoint y: 495, endPoint x: 828, endPoint y: 353, distance: 640.0
click at [827, 351] on div "Loading... Pool Side 1 Loading... Pool Shower Canopy Loading... [PERSON_NAME] L…" at bounding box center [784, 414] width 1568 height 736
drag, startPoint x: 724, startPoint y: 375, endPoint x: 808, endPoint y: 450, distance: 112.6
click at [740, 435] on div "Loading... Pool Side 1 Loading... Pool Shower Canopy Loading... [PERSON_NAME] L…" at bounding box center [784, 414] width 1568 height 736
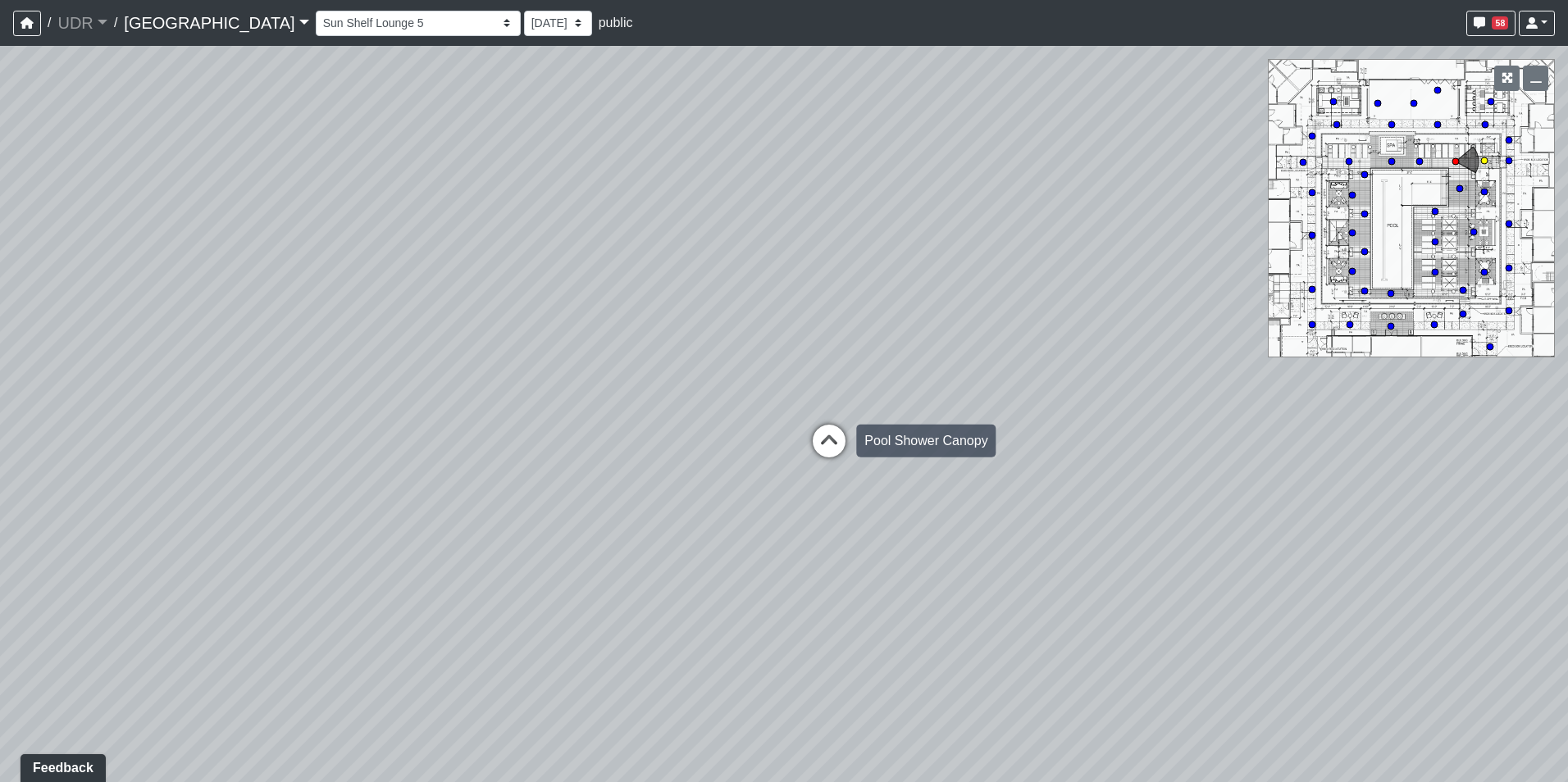
click at [808, 450] on icon at bounding box center [828, 449] width 49 height 49
drag, startPoint x: 625, startPoint y: 414, endPoint x: 1157, endPoint y: 300, distance: 544.1
click at [1108, 318] on div "Loading... Pool Side 1 Loading... Pool Shower Canopy Loading... [PERSON_NAME] L…" at bounding box center [784, 414] width 1568 height 736
drag, startPoint x: 620, startPoint y: 435, endPoint x: 613, endPoint y: 338, distance: 97.3
click at [613, 338] on div "Loading... Pool Side 1 Loading... Pool Shower Canopy Loading... [PERSON_NAME] L…" at bounding box center [784, 414] width 1568 height 736
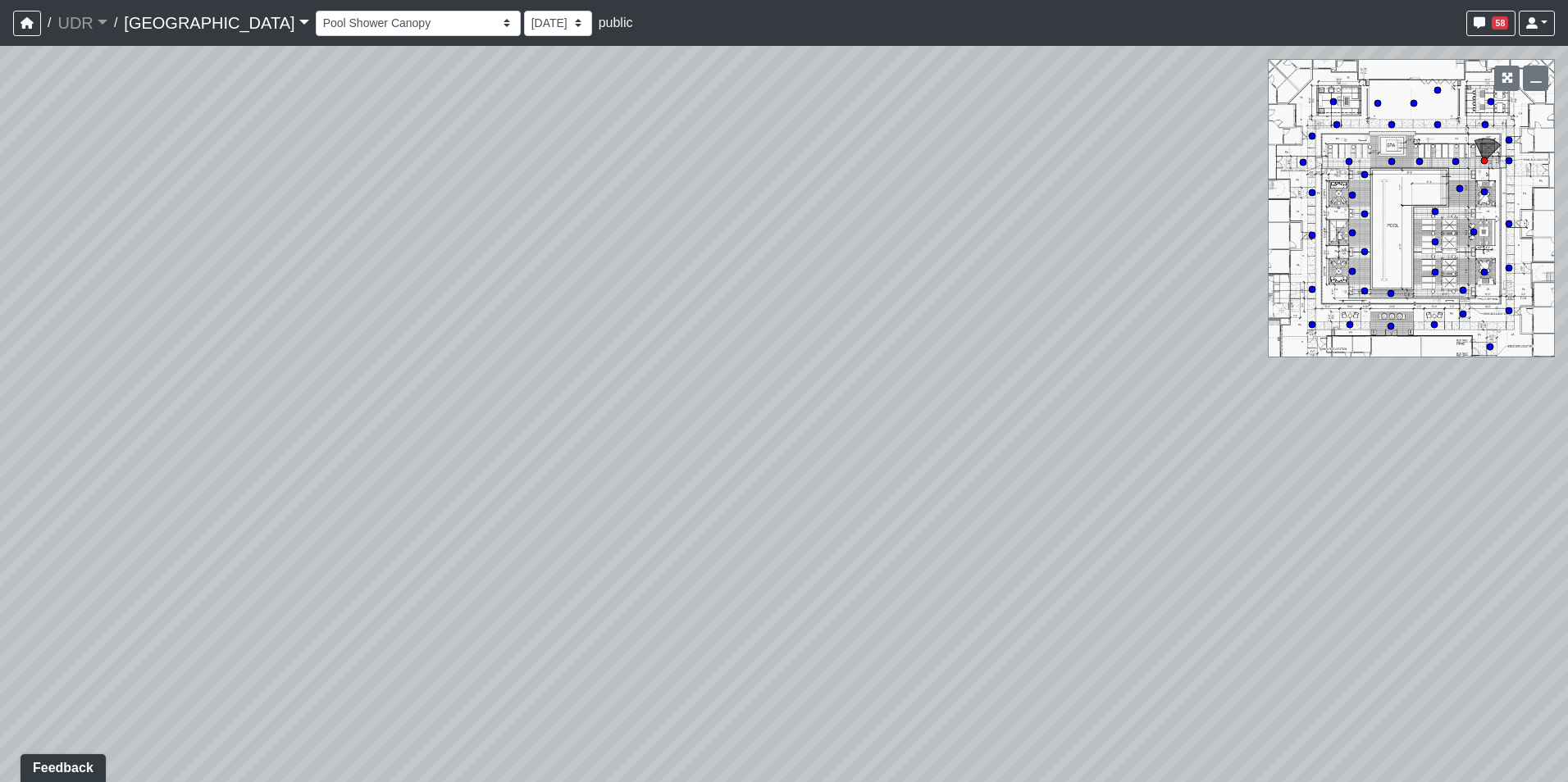
drag, startPoint x: 618, startPoint y: 380, endPoint x: 810, endPoint y: 564, distance: 265.9
click at [825, 617] on div "Loading... Pool Side 1 Loading... Pool Shower Canopy Loading... [PERSON_NAME] L…" at bounding box center [784, 414] width 1568 height 736
drag, startPoint x: 767, startPoint y: 411, endPoint x: 395, endPoint y: 581, distance: 409.0
click at [375, 605] on div "Loading... Pool Side 1 Loading... Pool Shower Canopy Loading... [PERSON_NAME] L…" at bounding box center [784, 414] width 1568 height 736
drag, startPoint x: 531, startPoint y: 453, endPoint x: 280, endPoint y: 541, distance: 266.0
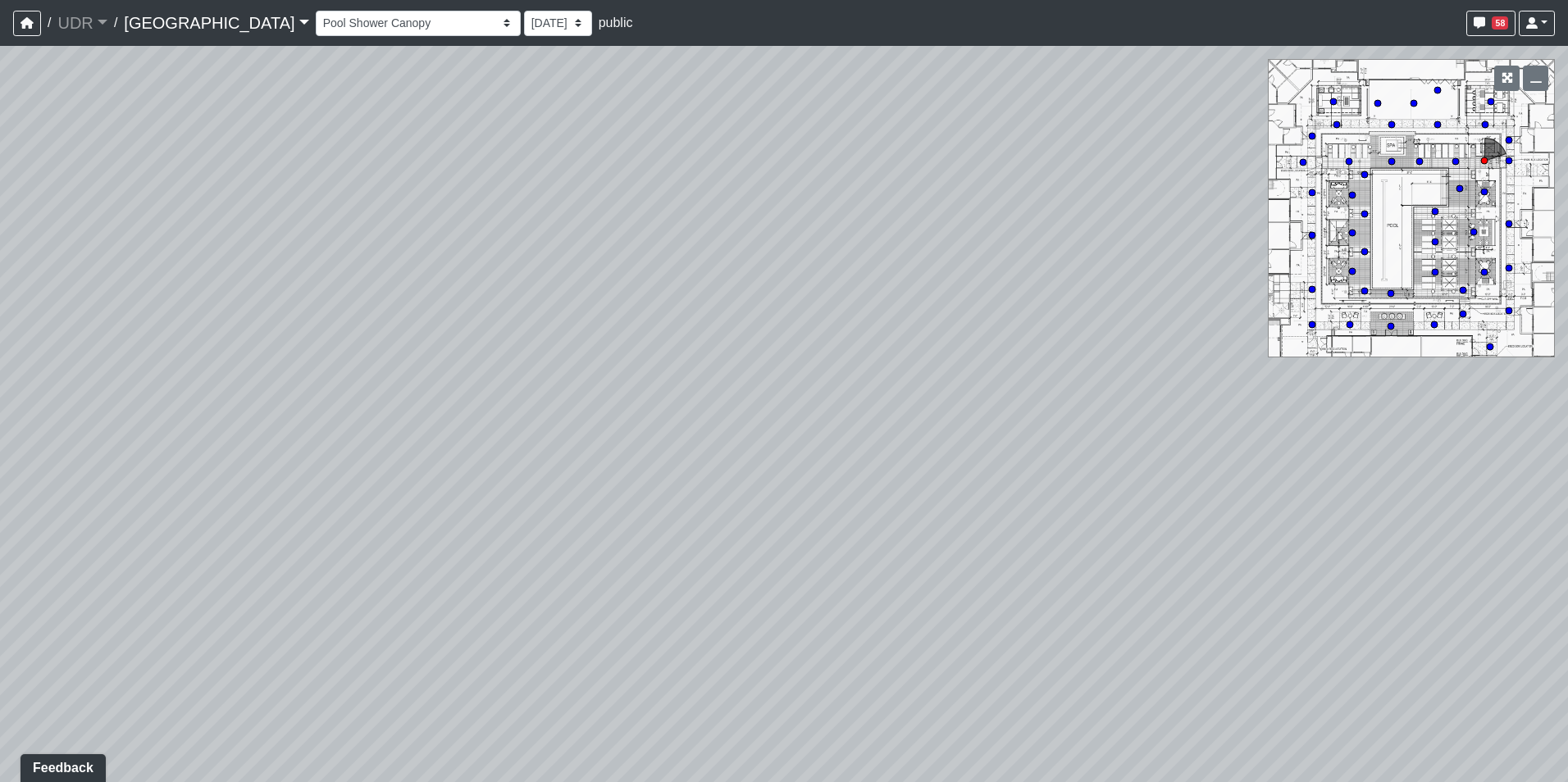
click at [280, 541] on div "Loading... Pool Side 1 Loading... Pool Shower Canopy Loading... [PERSON_NAME] L…" at bounding box center [784, 414] width 1568 height 736
drag, startPoint x: 292, startPoint y: 437, endPoint x: 462, endPoint y: 397, distance: 174.6
click at [481, 397] on div "Loading... Pool Side 1 Loading... Pool Shower Canopy Loading... [PERSON_NAME] L…" at bounding box center [784, 414] width 1568 height 736
drag, startPoint x: 564, startPoint y: 263, endPoint x: 684, endPoint y: 242, distance: 121.8
click at [666, 244] on div "Loading... Pool Side 1 Loading... Pool Shower Canopy Loading... [PERSON_NAME] L…" at bounding box center [784, 414] width 1568 height 736
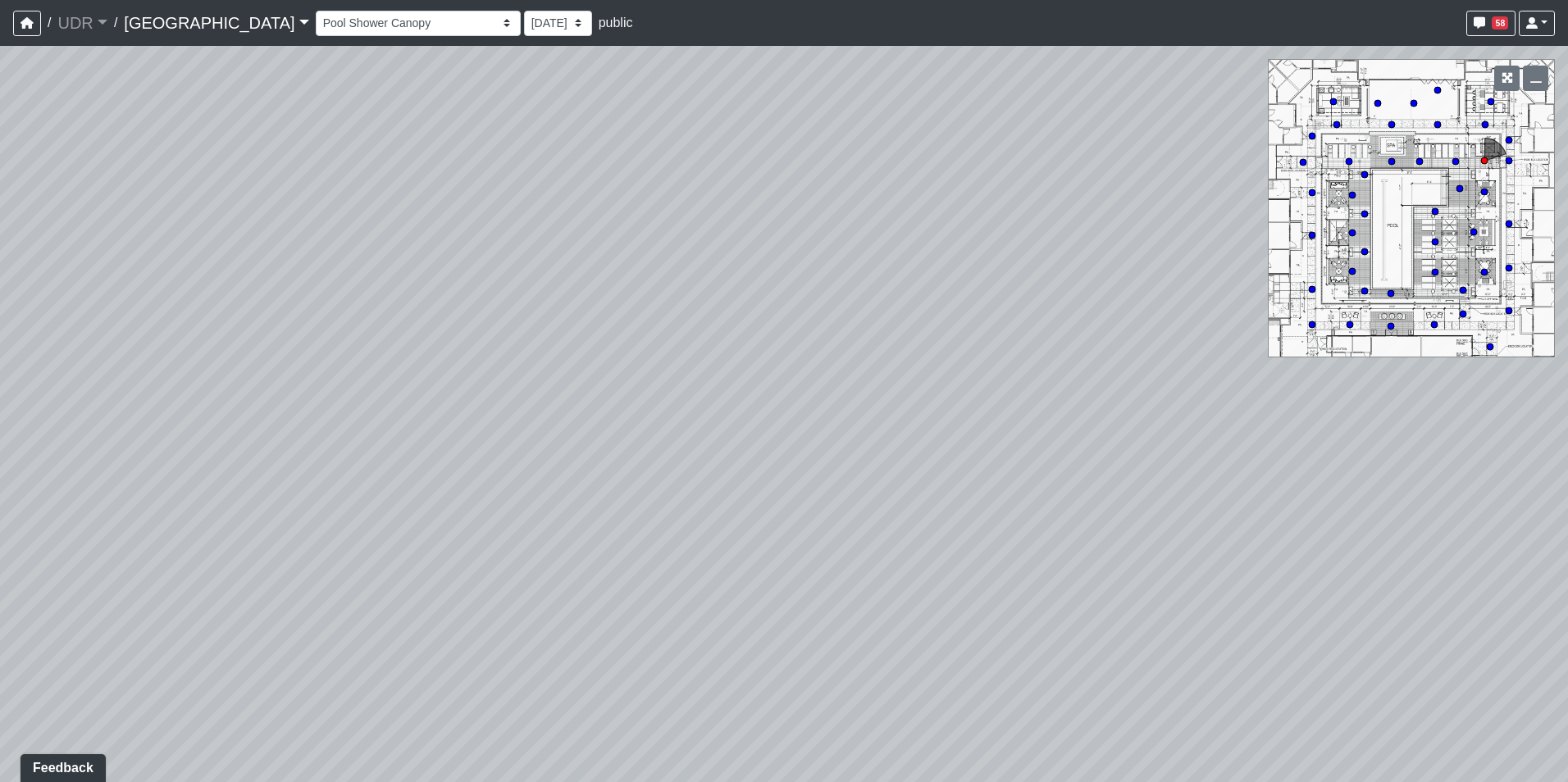
drag, startPoint x: 639, startPoint y: 331, endPoint x: -56, endPoint y: 249, distance: 699.8
click at [0, 249] on html "/ UDR UDR Loading... / [GEOGRAPHIC_DATA] Loading... Riverside Riverside Loading…" at bounding box center [784, 391] width 1568 height 782
drag, startPoint x: 598, startPoint y: 304, endPoint x: 576, endPoint y: 491, distance: 188.3
click at [576, 491] on div "Loading... Pool Side 1 Loading... Pool Shower Canopy Loading... [PERSON_NAME] L…" at bounding box center [784, 414] width 1568 height 736
drag, startPoint x: 605, startPoint y: 403, endPoint x: 631, endPoint y: 107, distance: 297.1
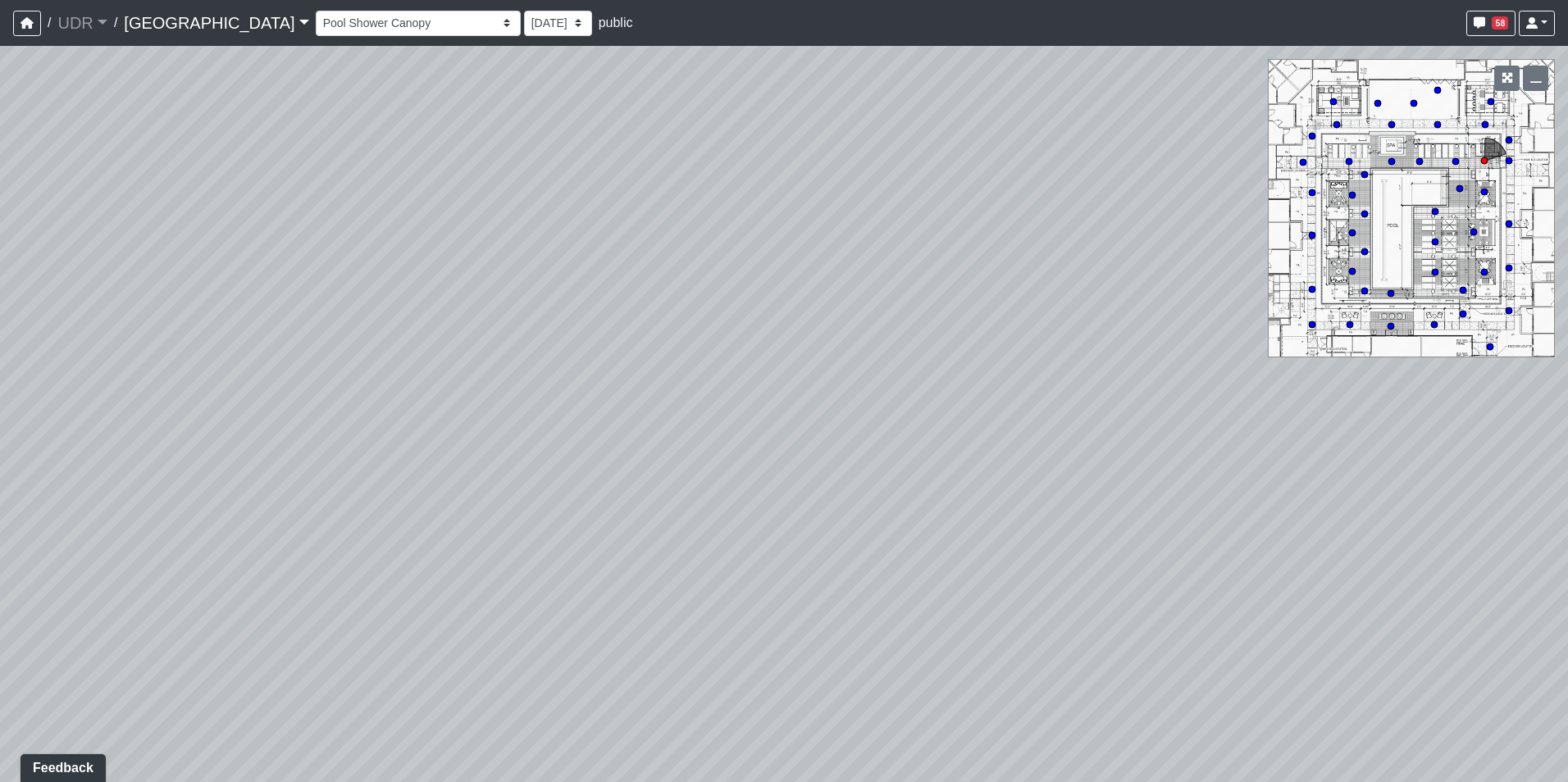
click at [629, 118] on div "Loading... Pool Side 1 Loading... Pool Shower Canopy Loading... [PERSON_NAME] L…" at bounding box center [784, 414] width 1568 height 736
drag, startPoint x: 578, startPoint y: 347, endPoint x: 605, endPoint y: 324, distance: 35.5
click at [605, 324] on div "Loading... Pool Side 1 Loading... Pool Shower Canopy Loading... [PERSON_NAME] L…" at bounding box center [784, 414] width 1568 height 736
drag, startPoint x: 437, startPoint y: 443, endPoint x: 194, endPoint y: 364, distance: 255.5
click at [218, 375] on div "Loading... Pool Side 1 Loading... Pool Shower Canopy Loading... [PERSON_NAME] L…" at bounding box center [784, 414] width 1568 height 736
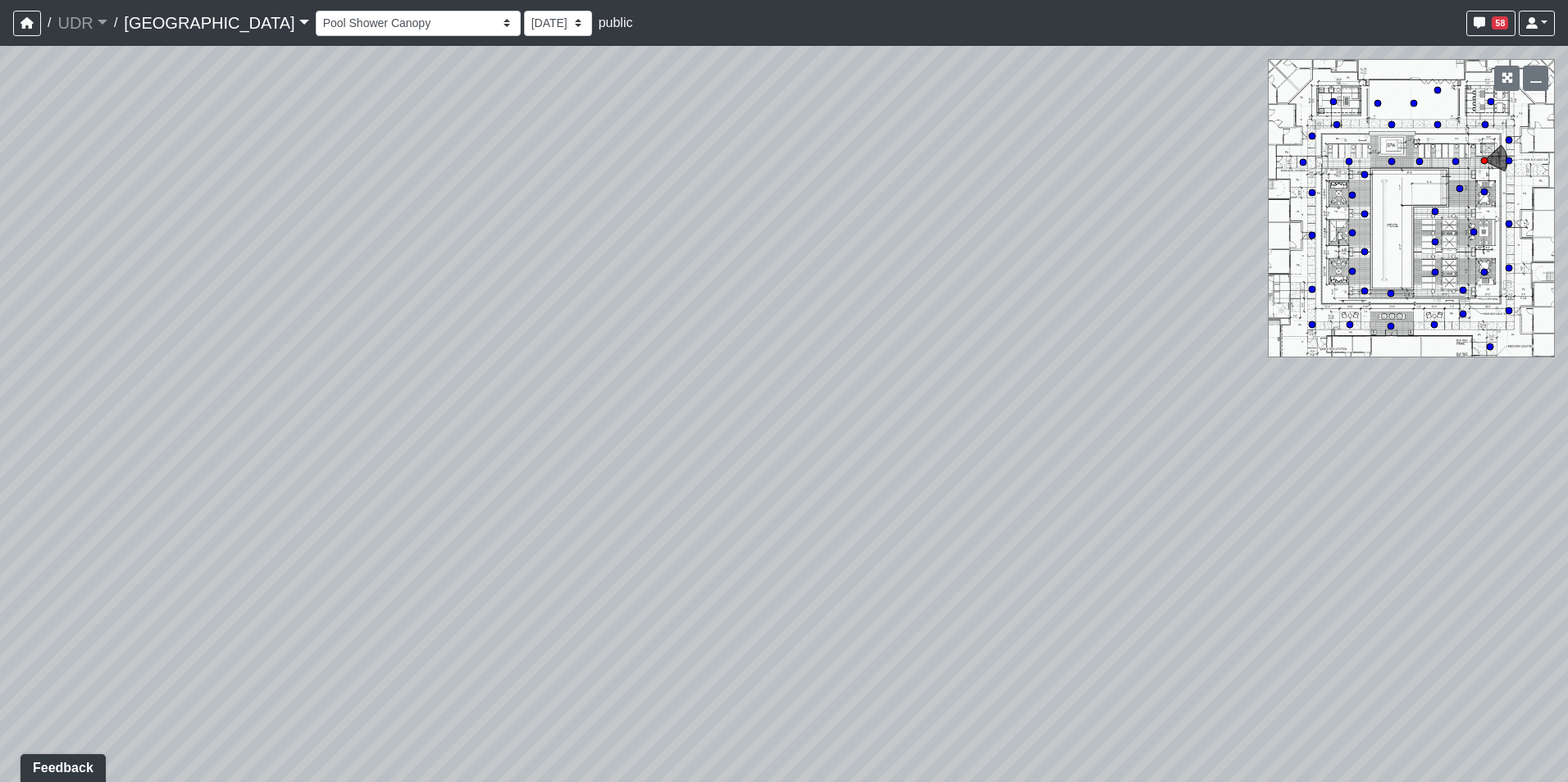
drag, startPoint x: 617, startPoint y: 367, endPoint x: 678, endPoint y: 624, distance: 264.1
click at [678, 624] on div "Loading... Pool Side 1 Loading... Pool Shower Canopy Loading... [PERSON_NAME] L…" at bounding box center [784, 414] width 1568 height 736
drag, startPoint x: 441, startPoint y: 414, endPoint x: 763, endPoint y: 531, distance: 342.6
click at [763, 531] on div "Loading... Pool Side 1 Loading... Pool Shower Canopy Loading... [PERSON_NAME] L…" at bounding box center [784, 414] width 1568 height 736
drag, startPoint x: 720, startPoint y: 552, endPoint x: 558, endPoint y: 672, distance: 201.6
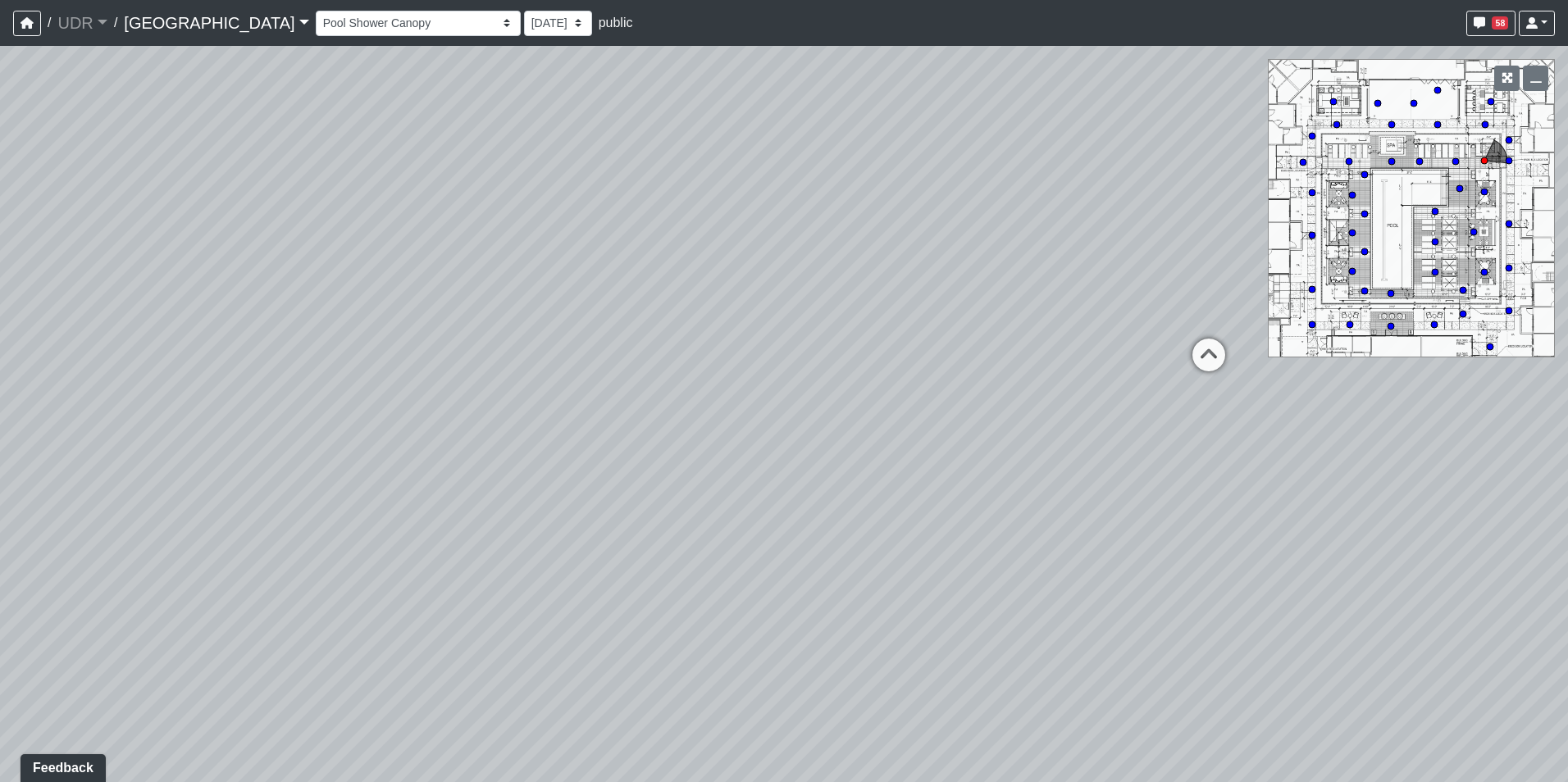
click at [558, 672] on div "Loading... Pool Side 1 Loading... Pool Shower Canopy Loading... [PERSON_NAME] L…" at bounding box center [784, 414] width 1568 height 736
drag, startPoint x: 917, startPoint y: 288, endPoint x: 425, endPoint y: 327, distance: 493.5
click at [405, 328] on div "Loading... Pool Side 1 Loading... Pool Shower Canopy Loading... [PERSON_NAME] L…" at bounding box center [784, 414] width 1568 height 736
drag, startPoint x: 787, startPoint y: 308, endPoint x: 405, endPoint y: 398, distance: 392.5
click at [339, 407] on div "Loading... Pool Side 1 Loading... Pool Shower Canopy Loading... [PERSON_NAME] L…" at bounding box center [784, 414] width 1568 height 736
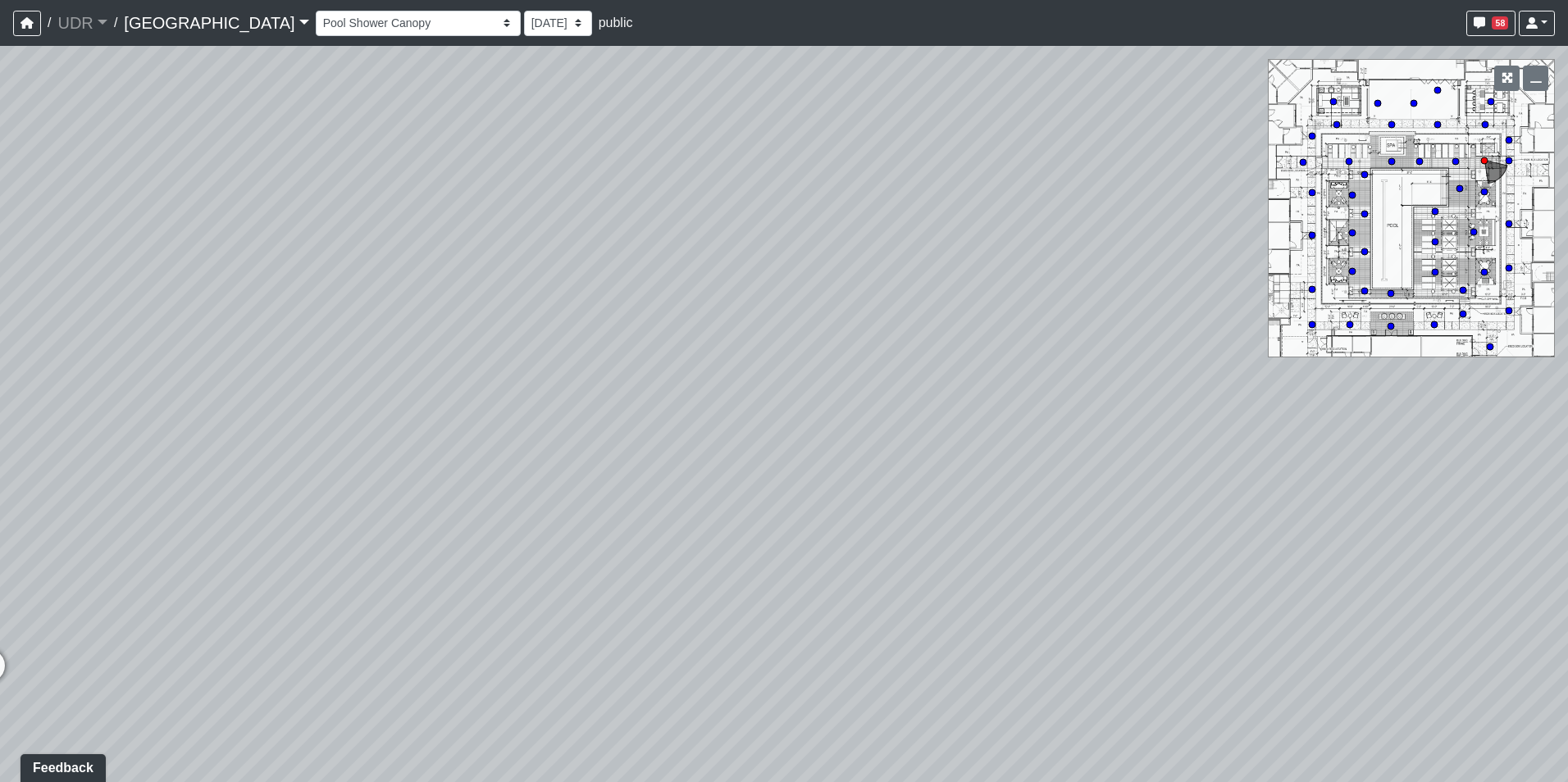
drag, startPoint x: 998, startPoint y: 342, endPoint x: 529, endPoint y: 398, distance: 472.3
click at [530, 398] on div "Loading... Pool Side 1 Loading... Pool Shower Canopy Loading... [PERSON_NAME] L…" at bounding box center [784, 414] width 1568 height 736
drag, startPoint x: 581, startPoint y: 347, endPoint x: 314, endPoint y: 373, distance: 268.3
click at [315, 373] on div "Loading... Pool Side 1 Loading... Pool Shower Canopy Loading... [PERSON_NAME] L…" at bounding box center [784, 414] width 1568 height 736
drag, startPoint x: 871, startPoint y: 375, endPoint x: 503, endPoint y: 212, distance: 402.5
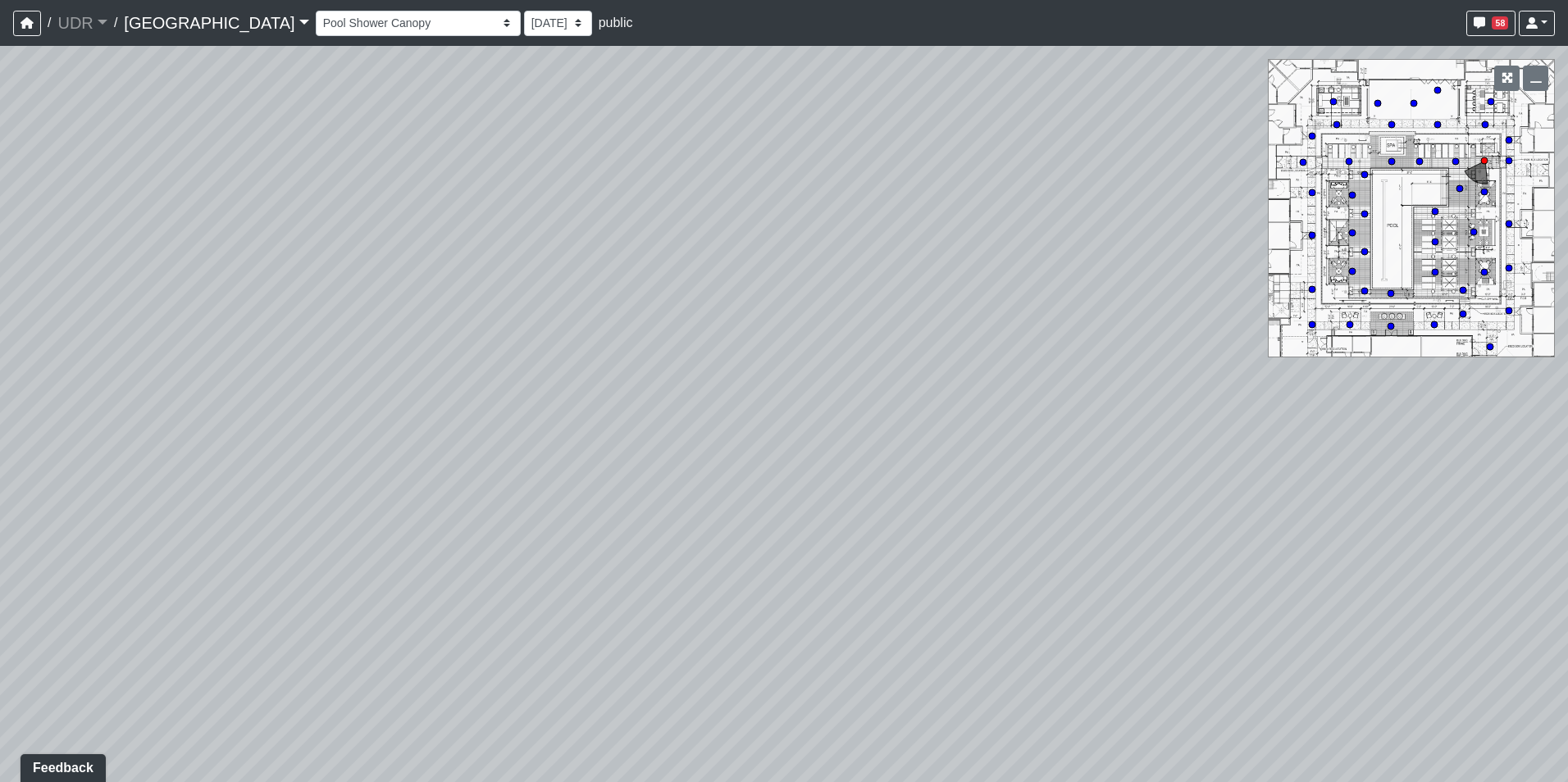
click at [503, 212] on div "Loading... Pool Side 1 Loading... Pool Shower Canopy Loading... [PERSON_NAME] L…" at bounding box center [784, 414] width 1568 height 736
drag, startPoint x: 740, startPoint y: 284, endPoint x: 383, endPoint y: 354, distance: 363.8
click at [383, 354] on div "Loading... Pool Side 1 Loading... Pool Shower Canopy Loading... [PERSON_NAME] L…" at bounding box center [784, 414] width 1568 height 736
drag, startPoint x: 703, startPoint y: 305, endPoint x: 303, endPoint y: 323, distance: 400.4
click at [305, 323] on div "Loading... Pool Side 1 Loading... Pool Shower Canopy Loading... [PERSON_NAME] L…" at bounding box center [784, 414] width 1568 height 736
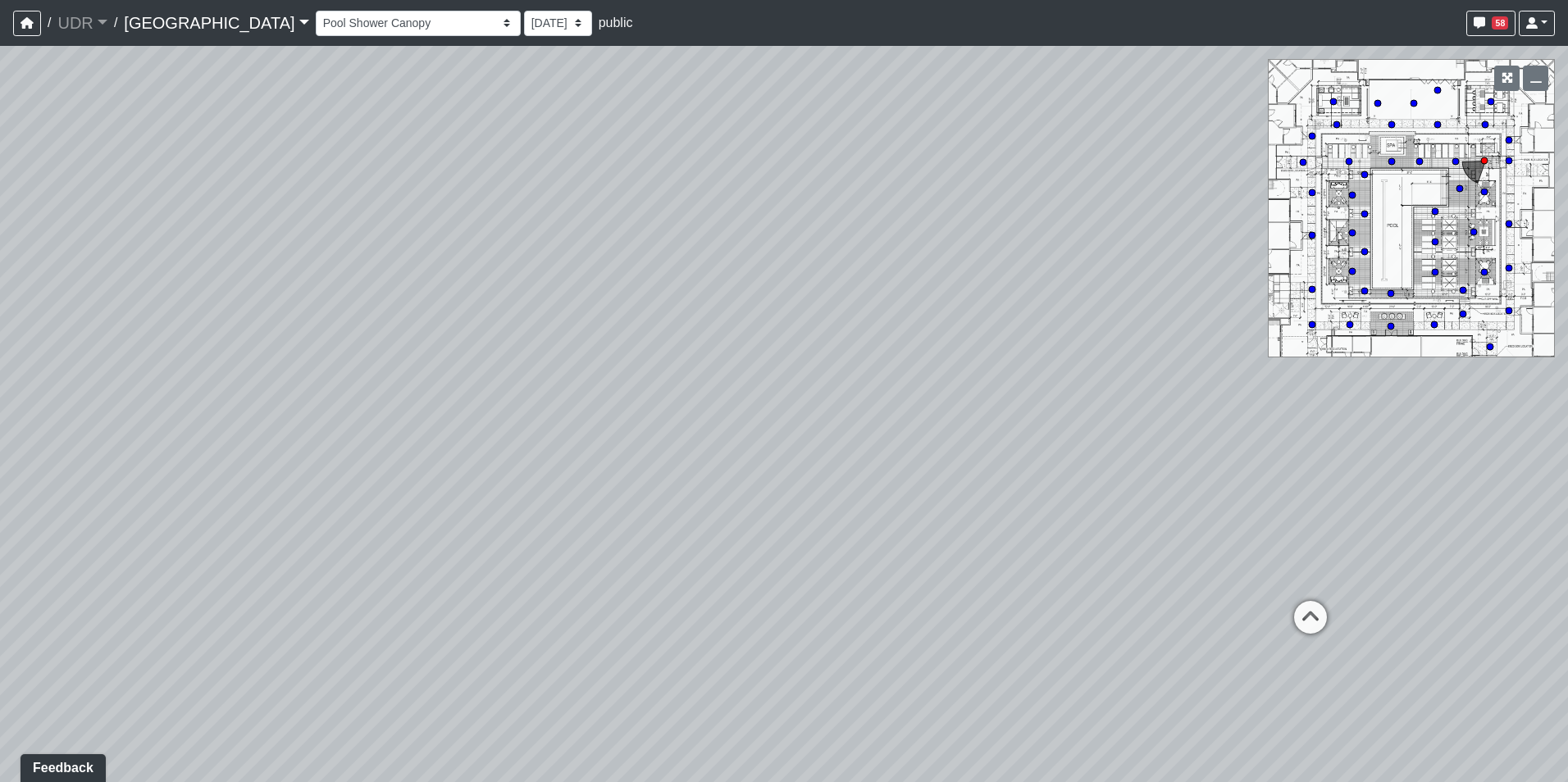
drag, startPoint x: 286, startPoint y: 287, endPoint x: 746, endPoint y: 253, distance: 461.3
click at [746, 253] on div "Loading... Pool Side 1 Loading... Pool Shower Canopy Loading... [PERSON_NAME] L…" at bounding box center [784, 414] width 1568 height 736
drag, startPoint x: 219, startPoint y: 359, endPoint x: 907, endPoint y: 313, distance: 689.5
click at [907, 313] on div "Loading... Pool Side 1 Loading... Pool Shower Canopy Loading... [PERSON_NAME] L…" at bounding box center [784, 414] width 1568 height 736
drag, startPoint x: 481, startPoint y: 349, endPoint x: 400, endPoint y: 341, distance: 81.4
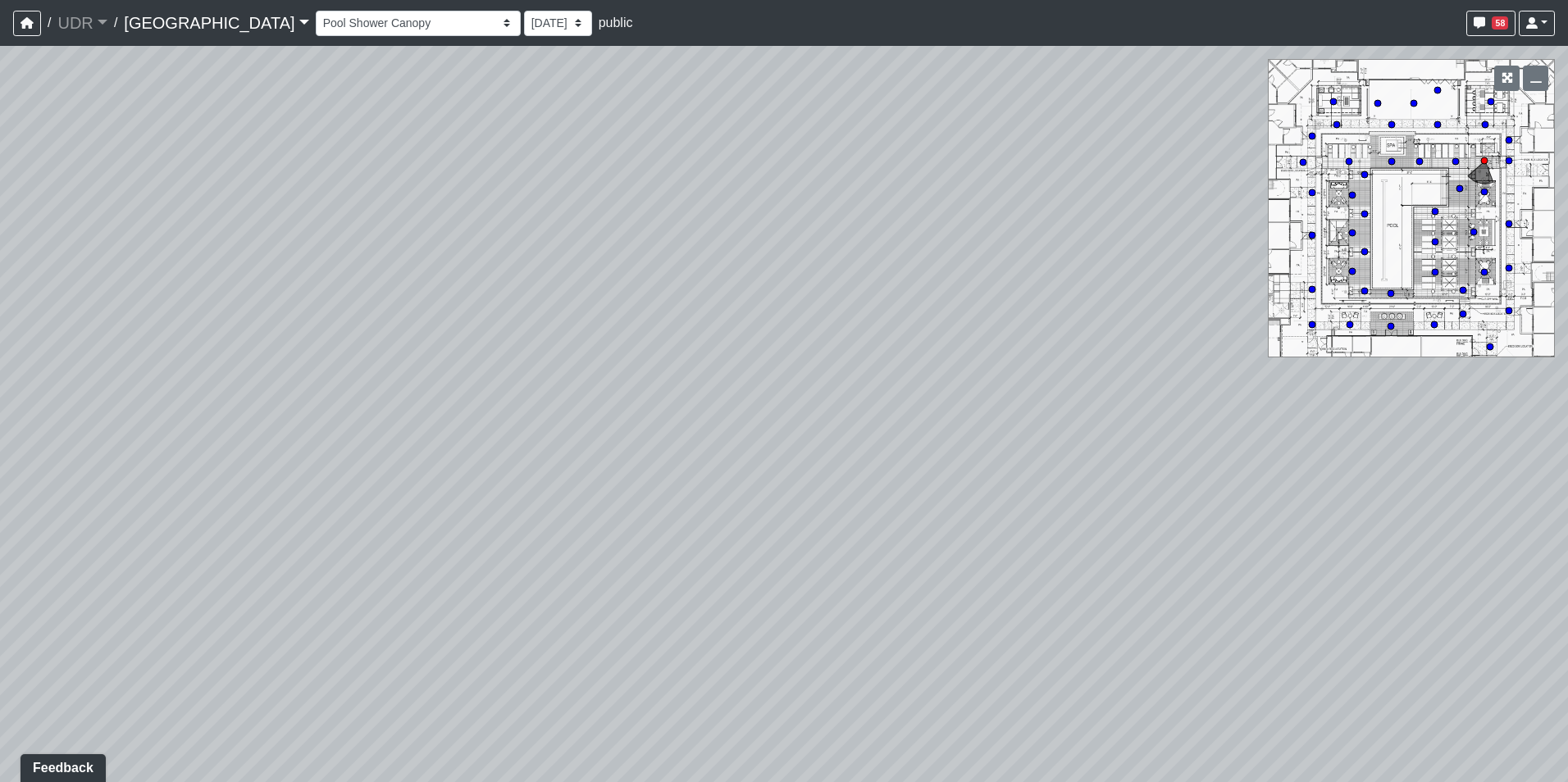
click at [402, 341] on div "Loading... Pool Side 1 Loading... Pool Shower Canopy Loading... [PERSON_NAME] L…" at bounding box center [784, 414] width 1568 height 736
drag, startPoint x: 732, startPoint y: 345, endPoint x: 42, endPoint y: 317, distance: 690.6
click at [52, 318] on div "Loading... Pool Side 1 Loading... Pool Shower Canopy Loading... [PERSON_NAME] L…" at bounding box center [784, 414] width 1568 height 736
click at [343, 448] on icon at bounding box center [339, 466] width 49 height 49
drag, startPoint x: 135, startPoint y: 378, endPoint x: 973, endPoint y: 325, distance: 839.7
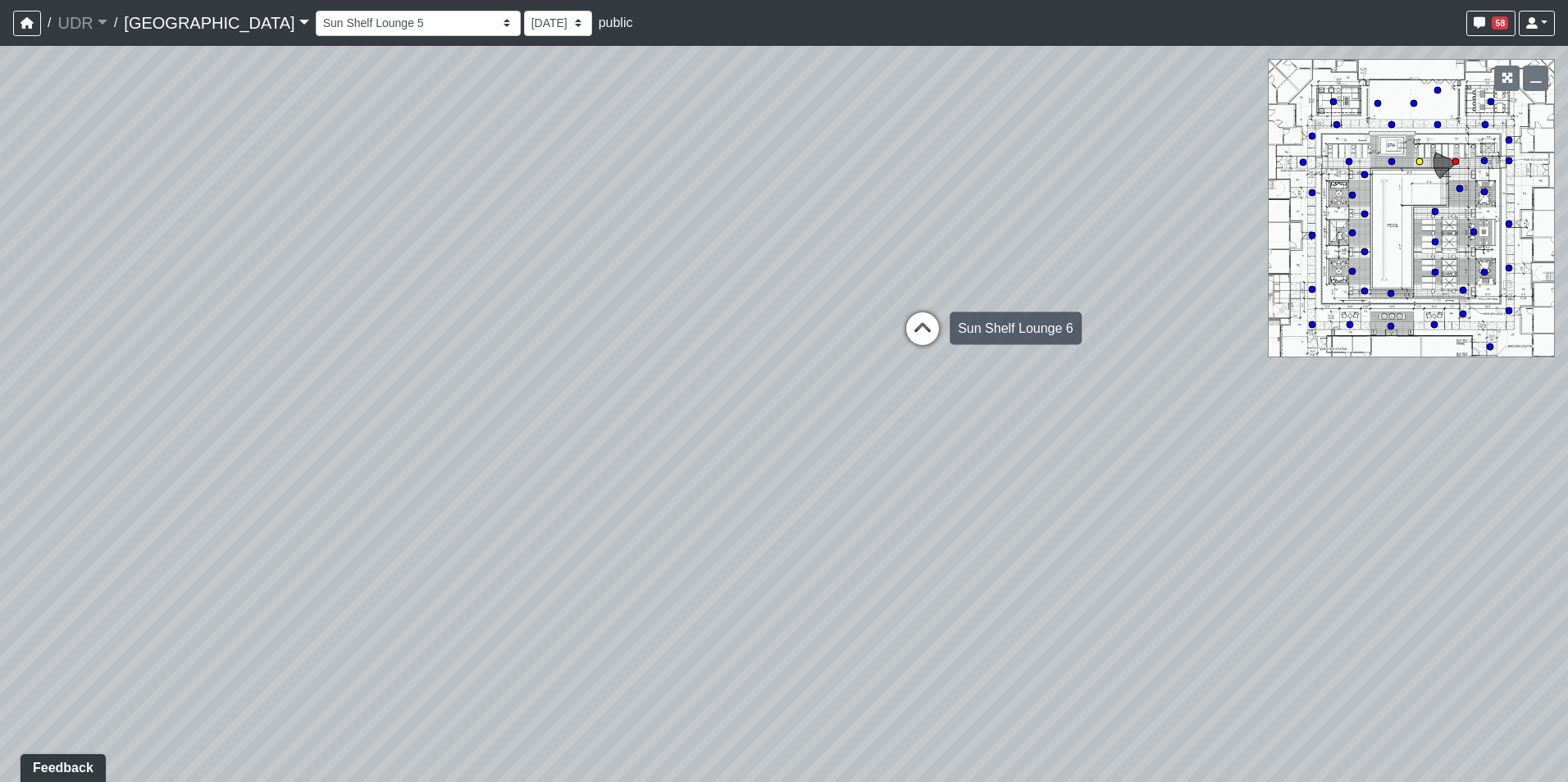
click at [973, 325] on div "Loading... Pool Side 1 Loading... Pool Shower Canopy Loading... [PERSON_NAME] L…" at bounding box center [784, 414] width 1568 height 736
drag, startPoint x: 605, startPoint y: 325, endPoint x: 970, endPoint y: 521, distance: 414.3
click at [971, 521] on div "Loading... Pool Side 1 Loading... Pool Shower Canopy Loading... [PERSON_NAME] L…" at bounding box center [784, 414] width 1568 height 736
click at [527, 530] on icon at bounding box center [519, 537] width 49 height 49
drag, startPoint x: 762, startPoint y: 394, endPoint x: 443, endPoint y: 356, distance: 321.3
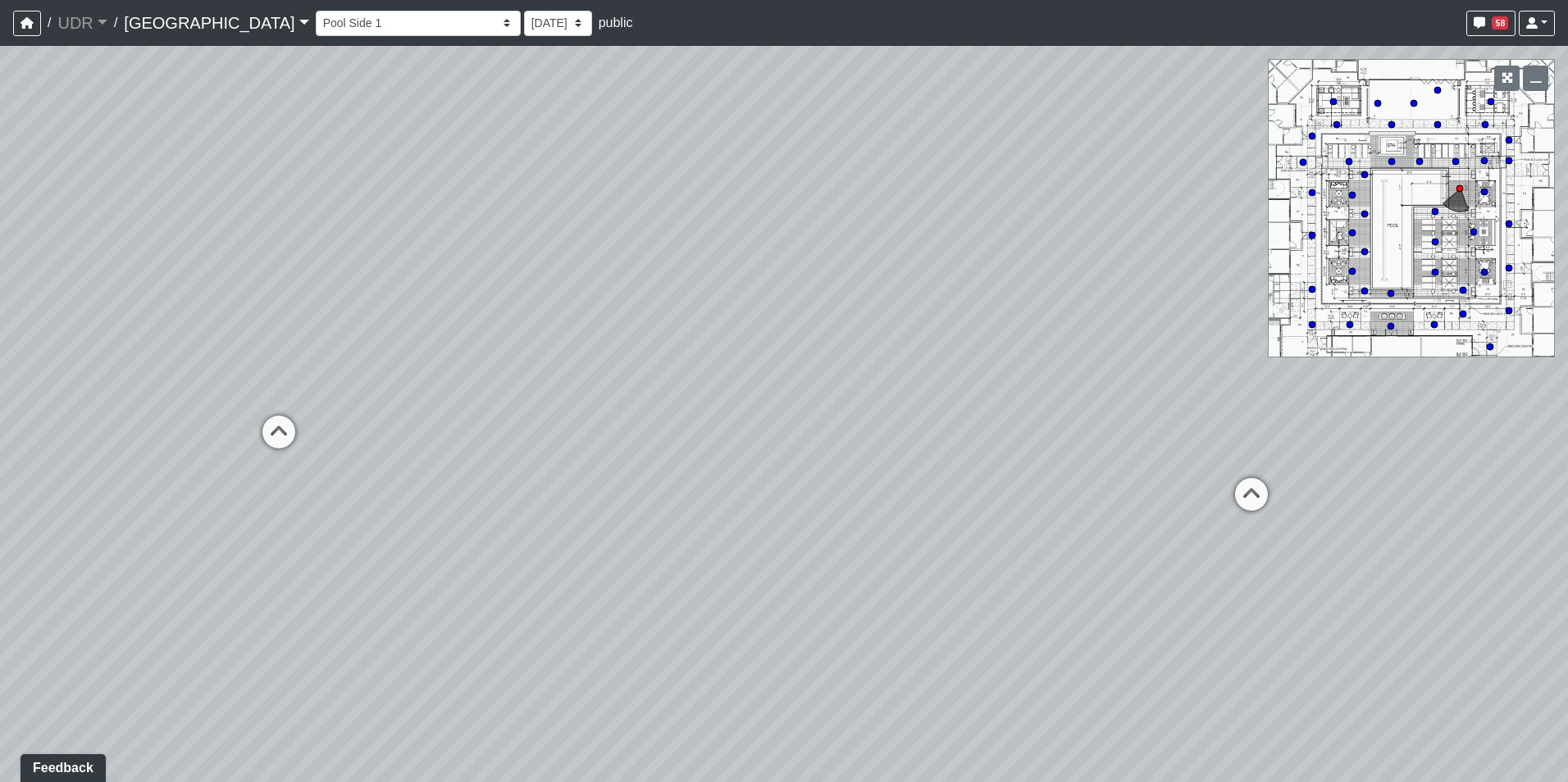
click at [440, 356] on div "Loading... Pool Side 1 Loading... Pool Shower Canopy Loading... [PERSON_NAME] L…" at bounding box center [784, 414] width 1568 height 736
click at [1044, 458] on icon at bounding box center [1044, 458] width 49 height 49
select select "abKPifXTjKWwbTENSi7p3Q"
drag, startPoint x: 583, startPoint y: 306, endPoint x: 1182, endPoint y: 319, distance: 599.1
click at [1182, 319] on div "Loading... Pool Side 1 Loading... Pool Shower Canopy Loading... [PERSON_NAME] L…" at bounding box center [784, 414] width 1568 height 736
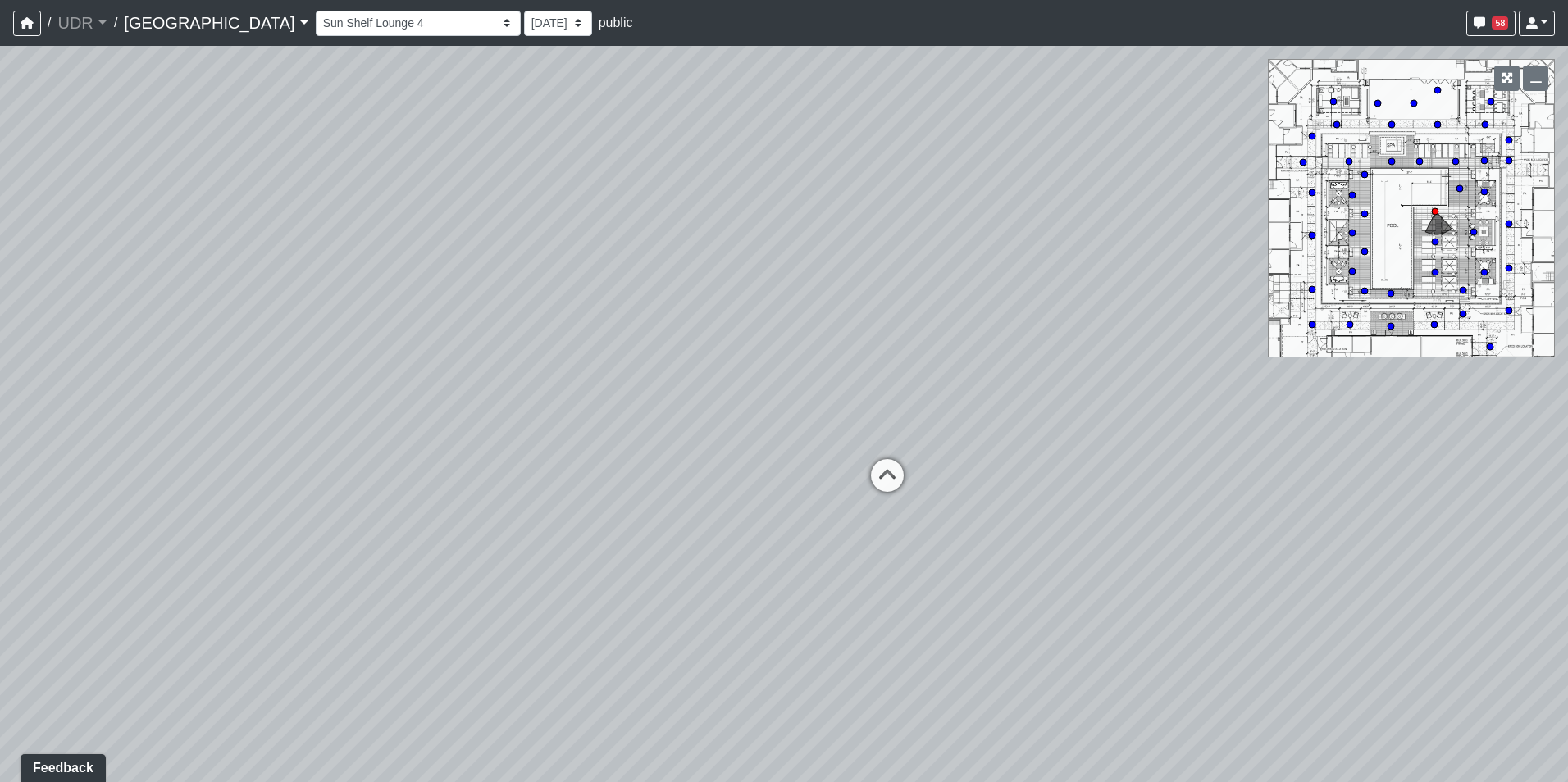
drag, startPoint x: 496, startPoint y: 327, endPoint x: 1210, endPoint y: 293, distance: 714.8
click at [1205, 293] on div "Loading... Pool Side 1 Loading... Pool Shower Canopy Loading... [PERSON_NAME] L…" at bounding box center [784, 414] width 1568 height 736
drag, startPoint x: 504, startPoint y: 334, endPoint x: 1096, endPoint y: 499, distance: 614.6
click at [1095, 499] on div "Loading... Pool Side 1 Loading... Pool Shower Canopy Loading... [PERSON_NAME] L…" at bounding box center [784, 414] width 1568 height 736
drag, startPoint x: 329, startPoint y: 425, endPoint x: 591, endPoint y: 384, distance: 265.2
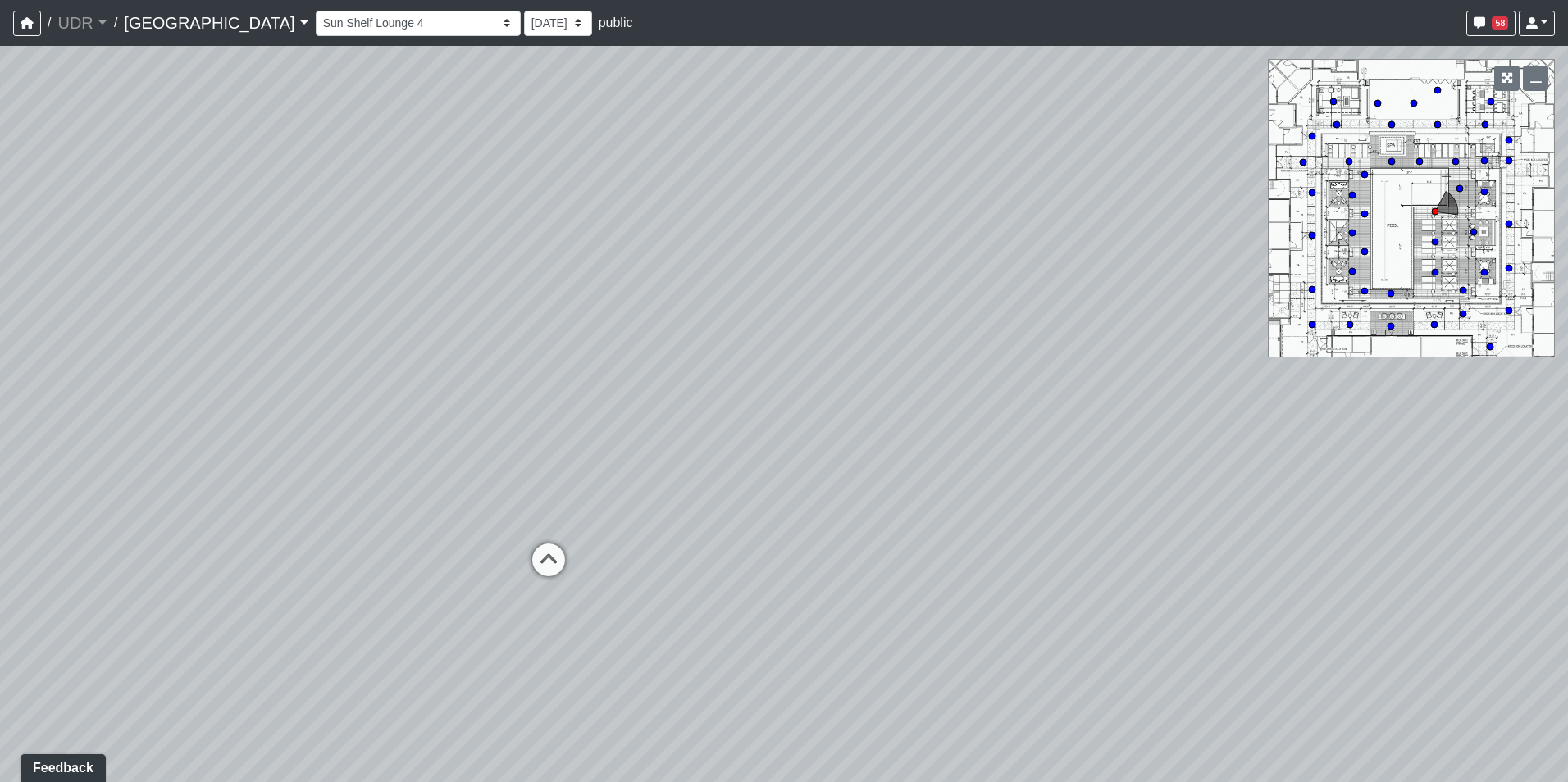
click at [591, 384] on div "Loading... Pool Side 1 Loading... Pool Shower Canopy Loading... [PERSON_NAME] L…" at bounding box center [784, 414] width 1568 height 736
drag, startPoint x: 423, startPoint y: 372, endPoint x: 57, endPoint y: 405, distance: 367.5
click at [57, 405] on div "Loading... Pool Side 1 Loading... Pool Shower Canopy Loading... [PERSON_NAME] L…" at bounding box center [784, 414] width 1568 height 736
drag, startPoint x: 181, startPoint y: 381, endPoint x: 272, endPoint y: 360, distance: 93.4
click at [272, 360] on div "Loading... Pool Side 1 Loading... Pool Shower Canopy Loading... [PERSON_NAME] L…" at bounding box center [784, 414] width 1568 height 736
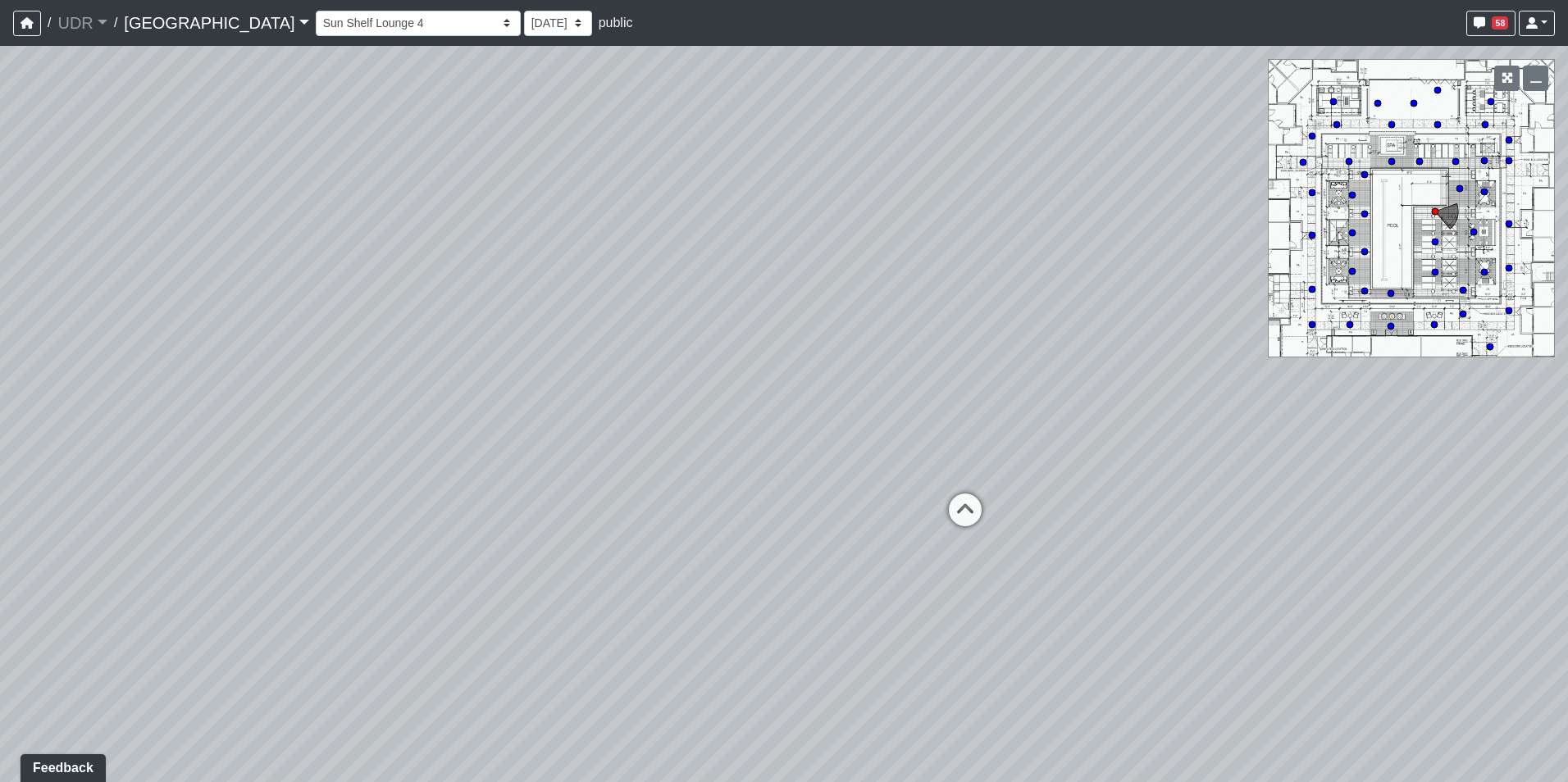
drag, startPoint x: 587, startPoint y: 384, endPoint x: -7, endPoint y: 397, distance: 594.1
click at [0, 397] on html "/ UDR UDR Loading... / [GEOGRAPHIC_DATA] Loading... Riverside Riverside Loading…" at bounding box center [784, 391] width 1568 height 782
click at [610, 396] on div "Loading... Pool Side 1 Loading... Pool Shower Canopy Loading... [PERSON_NAME] L…" at bounding box center [784, 414] width 1568 height 736
drag, startPoint x: 877, startPoint y: 442, endPoint x: 230, endPoint y: 436, distance: 647.0
click at [247, 436] on div "Loading... Pool Side 1 Loading... Pool Shower Canopy Loading... [PERSON_NAME] L…" at bounding box center [784, 414] width 1568 height 736
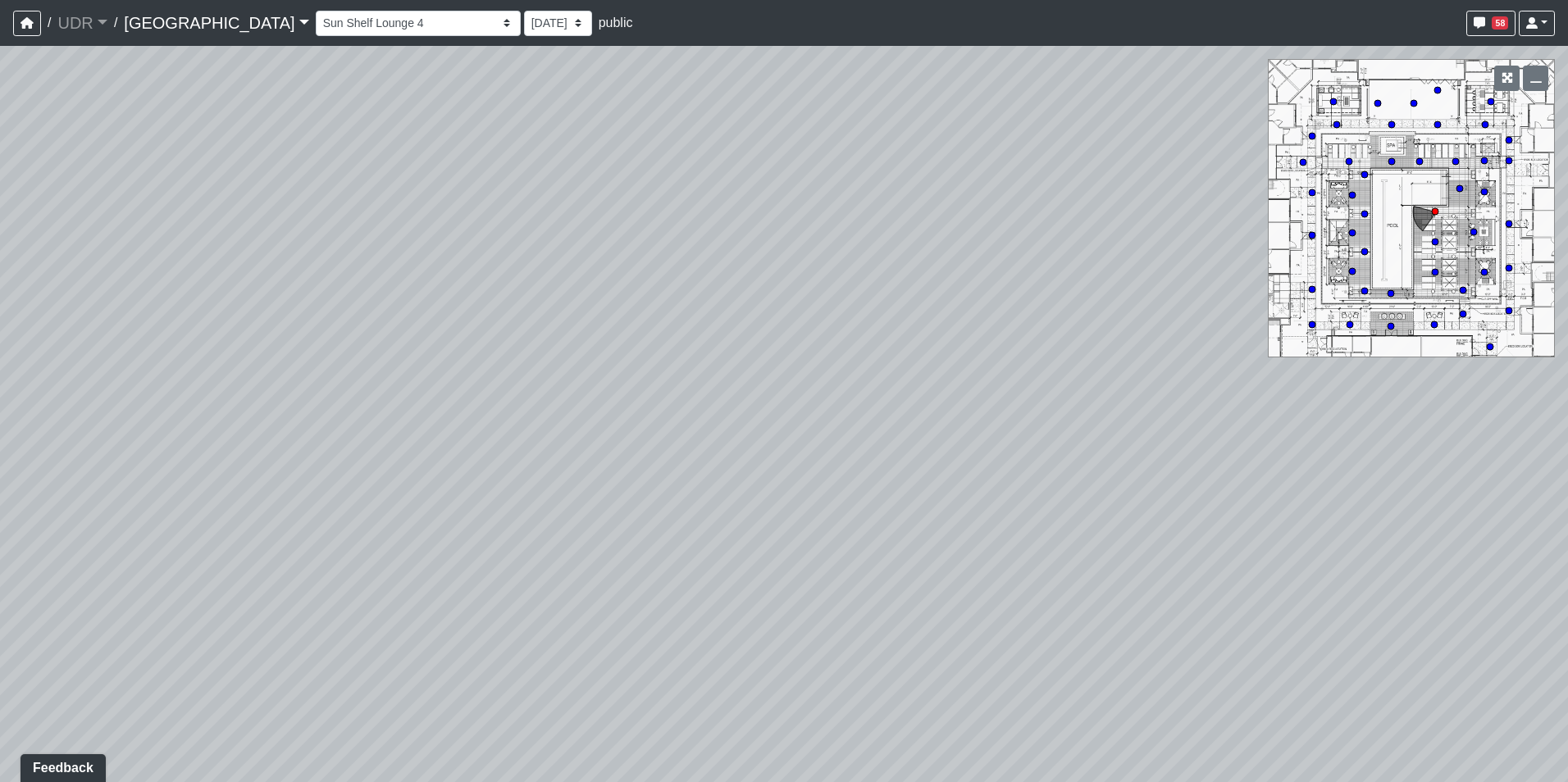
drag, startPoint x: 342, startPoint y: 399, endPoint x: 880, endPoint y: 382, distance: 538.3
click at [849, 388] on div "Loading... Pool Side 1 Loading... Pool Shower Canopy Loading... [PERSON_NAME] L…" at bounding box center [784, 414] width 1568 height 736
drag, startPoint x: 652, startPoint y: 415, endPoint x: 931, endPoint y: 384, distance: 280.7
click at [927, 384] on div "Loading... Pool Side 1 Loading... Pool Shower Canopy Loading... [PERSON_NAME] L…" at bounding box center [784, 414] width 1568 height 736
drag, startPoint x: 334, startPoint y: 390, endPoint x: 713, endPoint y: 465, distance: 386.3
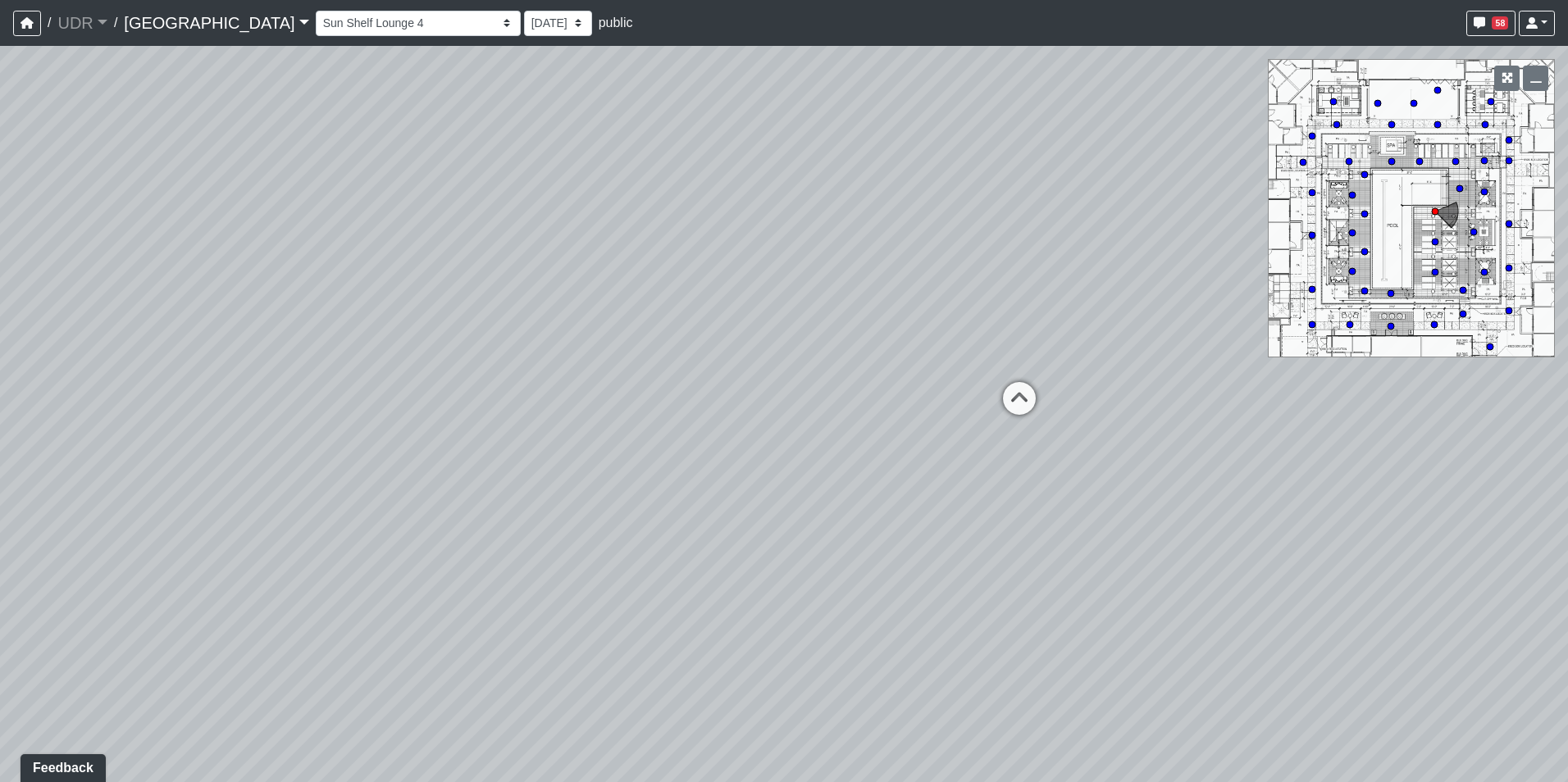
click at [720, 465] on div "Loading... Pool Side 1 Loading... Pool Shower Canopy Loading... [PERSON_NAME] L…" at bounding box center [784, 414] width 1568 height 736
click at [704, 425] on span "Add comment" at bounding box center [742, 422] width 81 height 14
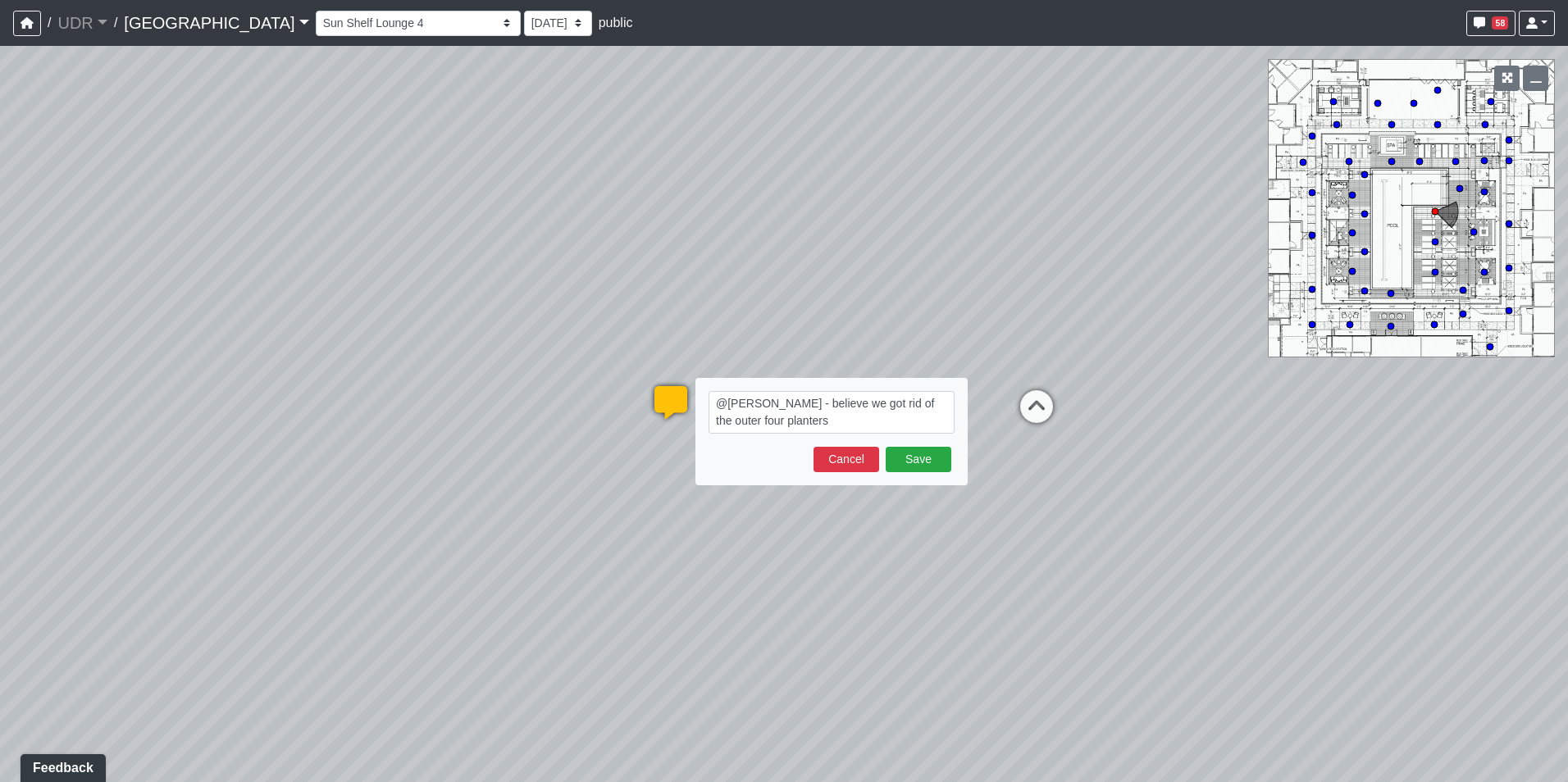
type textarea "@[PERSON_NAME] - believe we got rid of the outer four planters?"
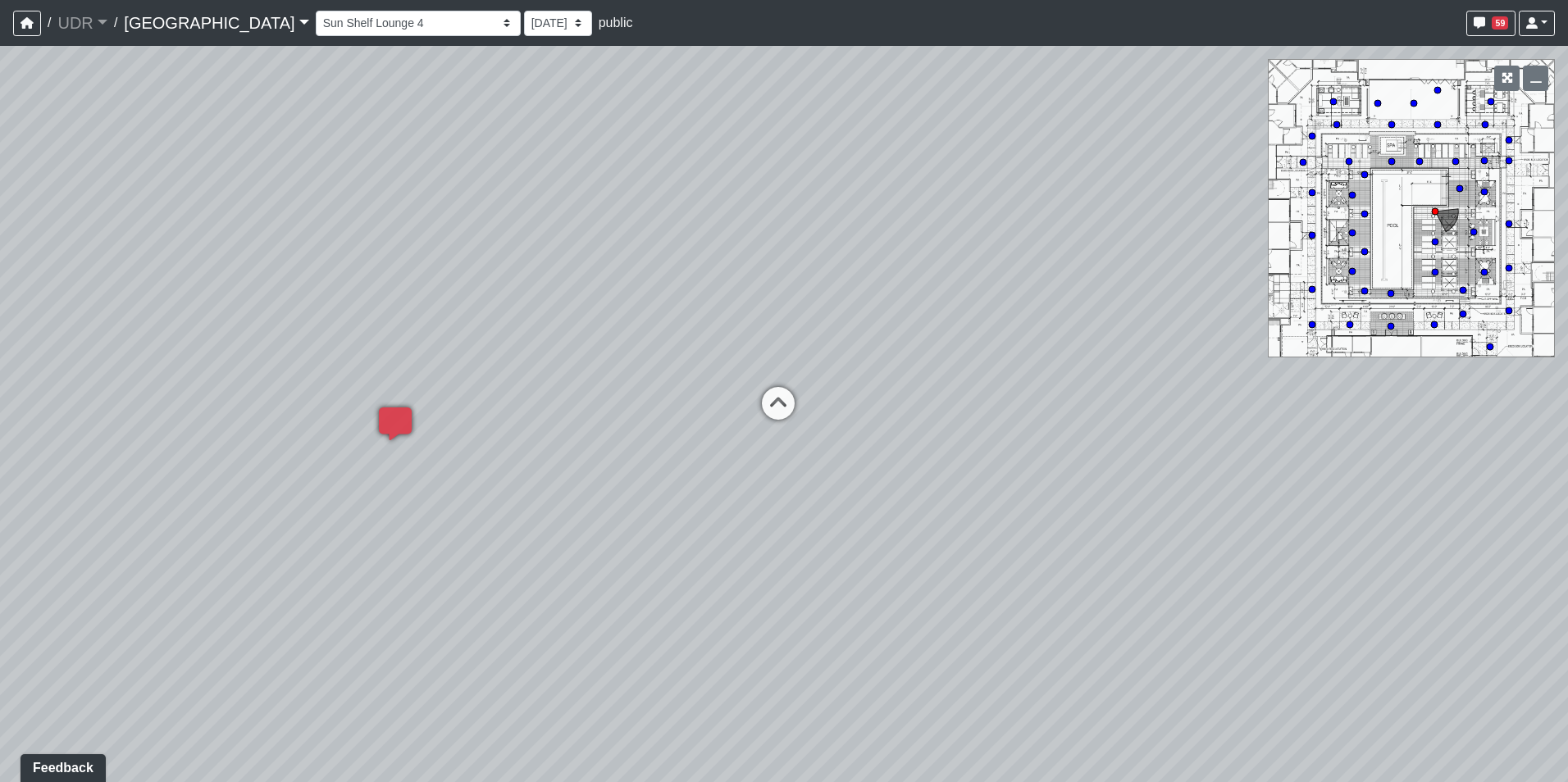
drag, startPoint x: 923, startPoint y: 210, endPoint x: 596, endPoint y: 222, distance: 327.2
click at [599, 215] on div "Loading... Pool Side 1 Loading... Pool Shower Canopy Loading... [PERSON_NAME] L…" at bounding box center [784, 414] width 1568 height 736
drag, startPoint x: 556, startPoint y: 393, endPoint x: 206, endPoint y: 398, distance: 350.0
click at [206, 398] on div "Loading... Pool Side 1 Loading... Pool Shower Canopy Loading... [PERSON_NAME] L…" at bounding box center [784, 414] width 1568 height 736
click at [787, 383] on div "Loading... Fire Table Seating" at bounding box center [777, 403] width 49 height 49
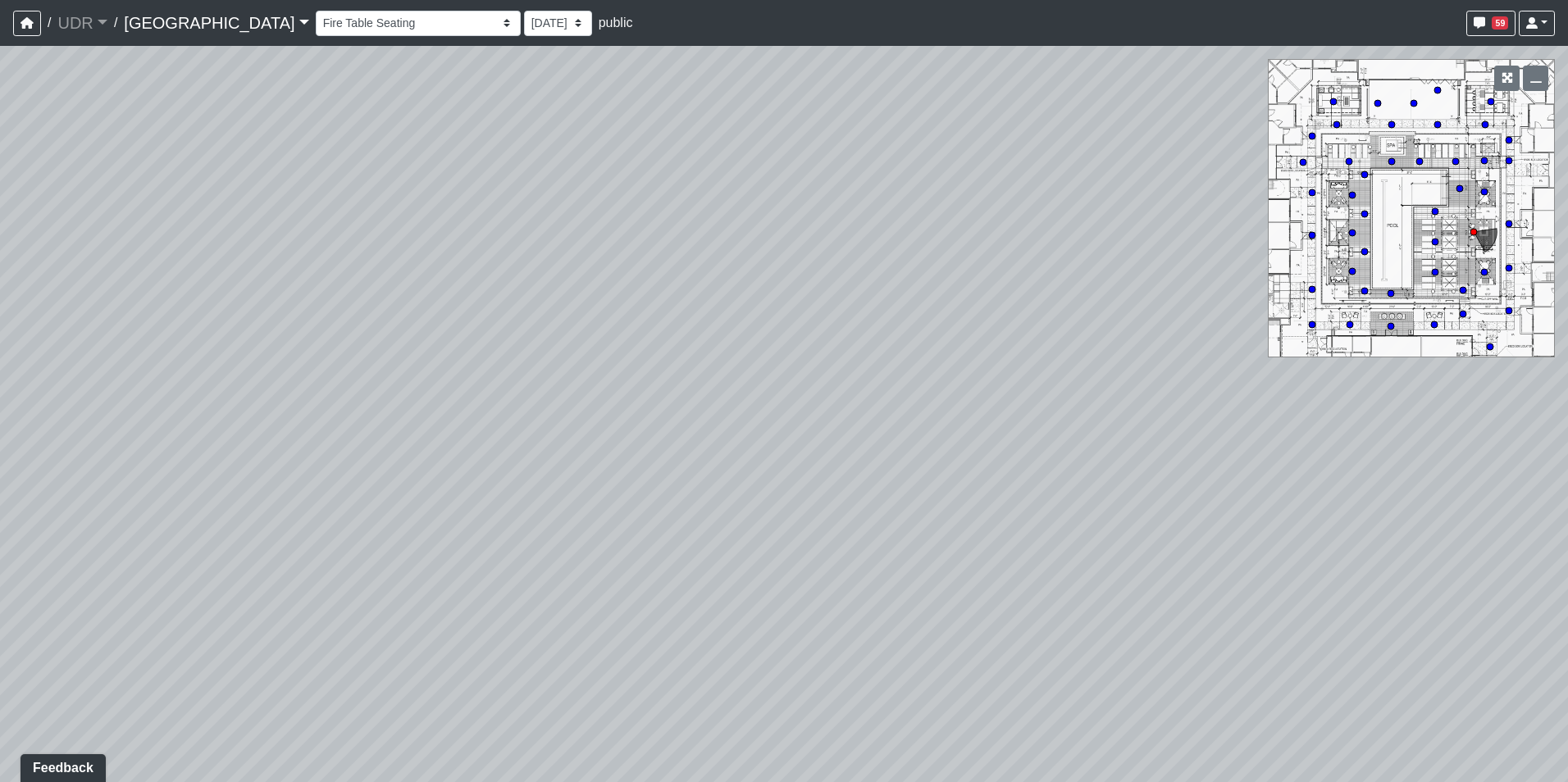
drag, startPoint x: 594, startPoint y: 420, endPoint x: 658, endPoint y: 311, distance: 126.4
click at [658, 311] on div "Loading... Pool Side 1 Loading... Pool Shower Canopy Loading... [PERSON_NAME] L…" at bounding box center [784, 414] width 1568 height 736
drag, startPoint x: 945, startPoint y: 366, endPoint x: 432, endPoint y: 307, distance: 516.4
click at [430, 305] on div "Loading... Pool Side 1 Loading... Pool Shower Canopy Loading... [PERSON_NAME] L…" at bounding box center [784, 414] width 1568 height 736
drag, startPoint x: 717, startPoint y: 339, endPoint x: 107, endPoint y: 344, distance: 610.0
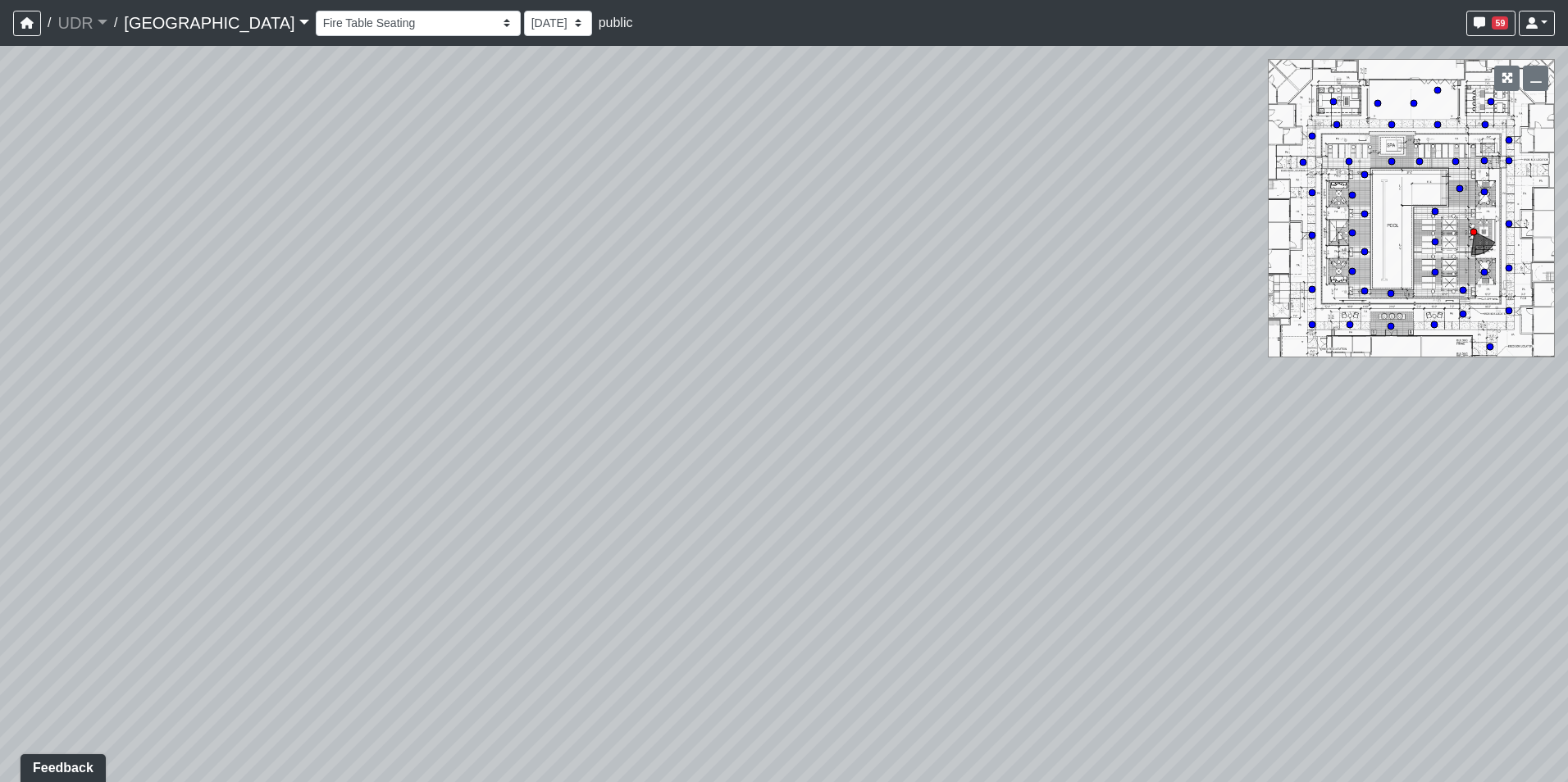
click at [77, 339] on div "Loading... Pool Side 1 Loading... Pool Shower Canopy Loading... [PERSON_NAME] L…" at bounding box center [784, 414] width 1568 height 736
drag, startPoint x: 727, startPoint y: 388, endPoint x: 317, endPoint y: 400, distance: 410.2
click at [317, 400] on div "Loading... Pool Side 1 Loading... Pool Shower Canopy Loading... [PERSON_NAME] L…" at bounding box center [784, 414] width 1568 height 736
drag, startPoint x: 732, startPoint y: 371, endPoint x: 197, endPoint y: 371, distance: 535.0
click at [231, 371] on div "Loading... Pool Side 1 Loading... Pool Shower Canopy Loading... [PERSON_NAME] L…" at bounding box center [784, 414] width 1568 height 736
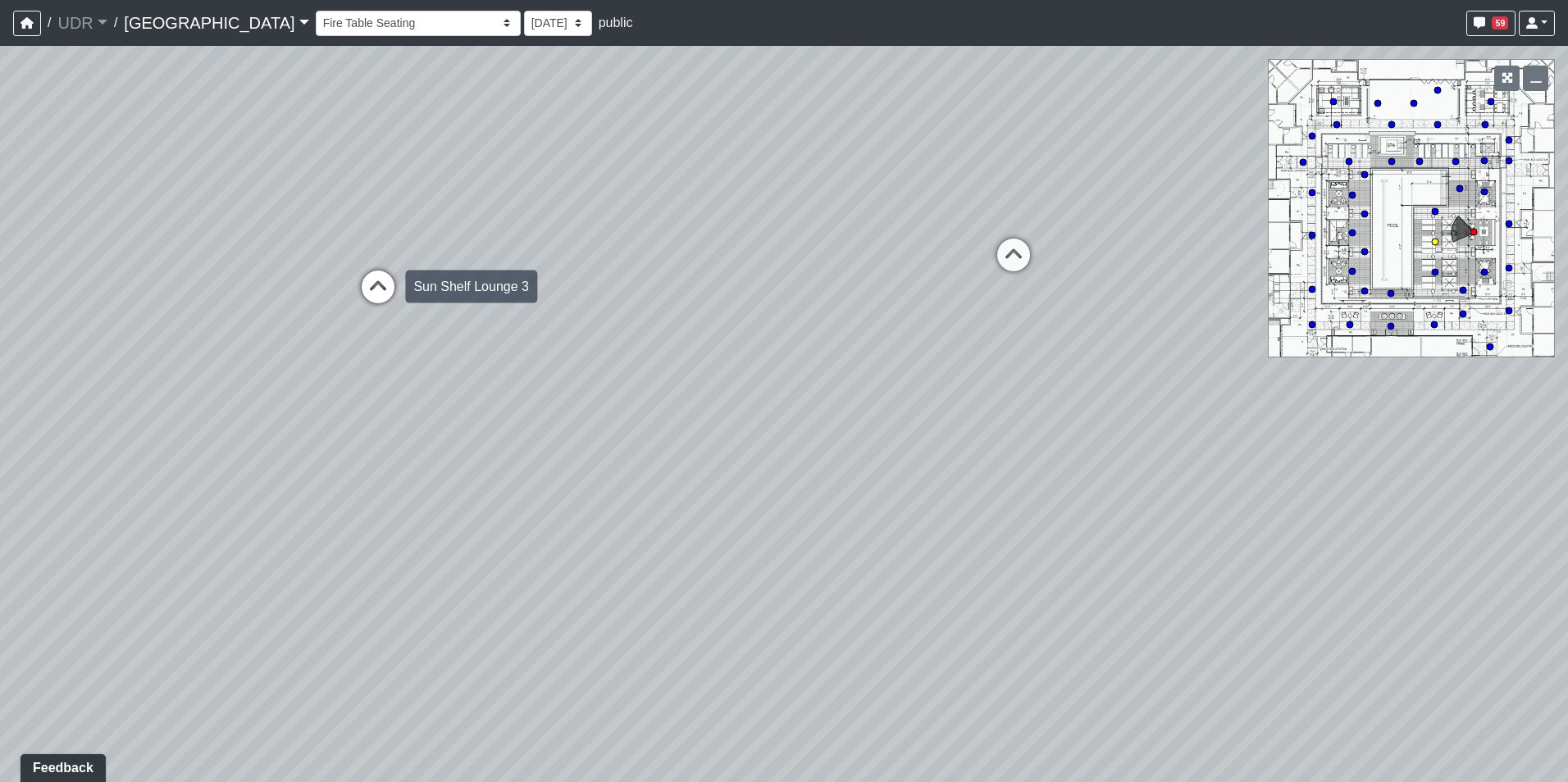
click at [374, 284] on icon at bounding box center [378, 295] width 49 height 49
drag, startPoint x: 341, startPoint y: 320, endPoint x: 1024, endPoint y: 612, distance: 742.8
click at [1026, 612] on div "Loading... Pool Side 1 Loading... Pool Shower Canopy Loading... [PERSON_NAME] L…" at bounding box center [784, 414] width 1568 height 736
drag, startPoint x: 441, startPoint y: 512, endPoint x: 923, endPoint y: 441, distance: 487.2
click at [923, 441] on div "Loading... Pool Side 1 Loading... Pool Shower Canopy Loading... [PERSON_NAME] L…" at bounding box center [784, 414] width 1568 height 736
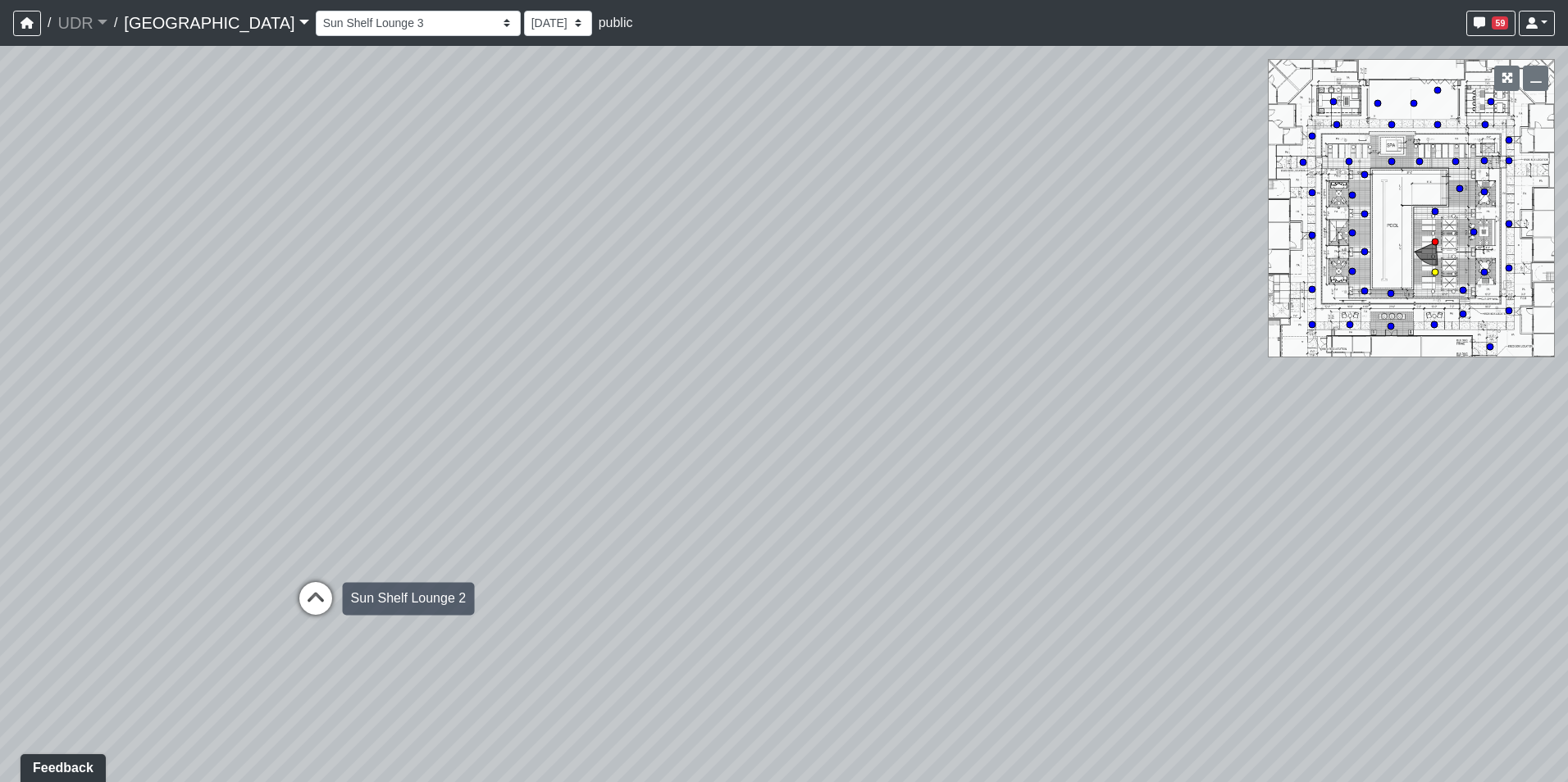
click at [302, 586] on icon at bounding box center [315, 606] width 49 height 49
drag, startPoint x: 699, startPoint y: 517, endPoint x: 436, endPoint y: 520, distance: 263.0
click at [371, 518] on div "Loading... Pool Side 1 Loading... Pool Shower Canopy Loading... [PERSON_NAME] L…" at bounding box center [784, 414] width 1568 height 736
click at [984, 475] on icon at bounding box center [992, 478] width 49 height 49
select select "odskMqYR57qmvtxNBNgqXF"
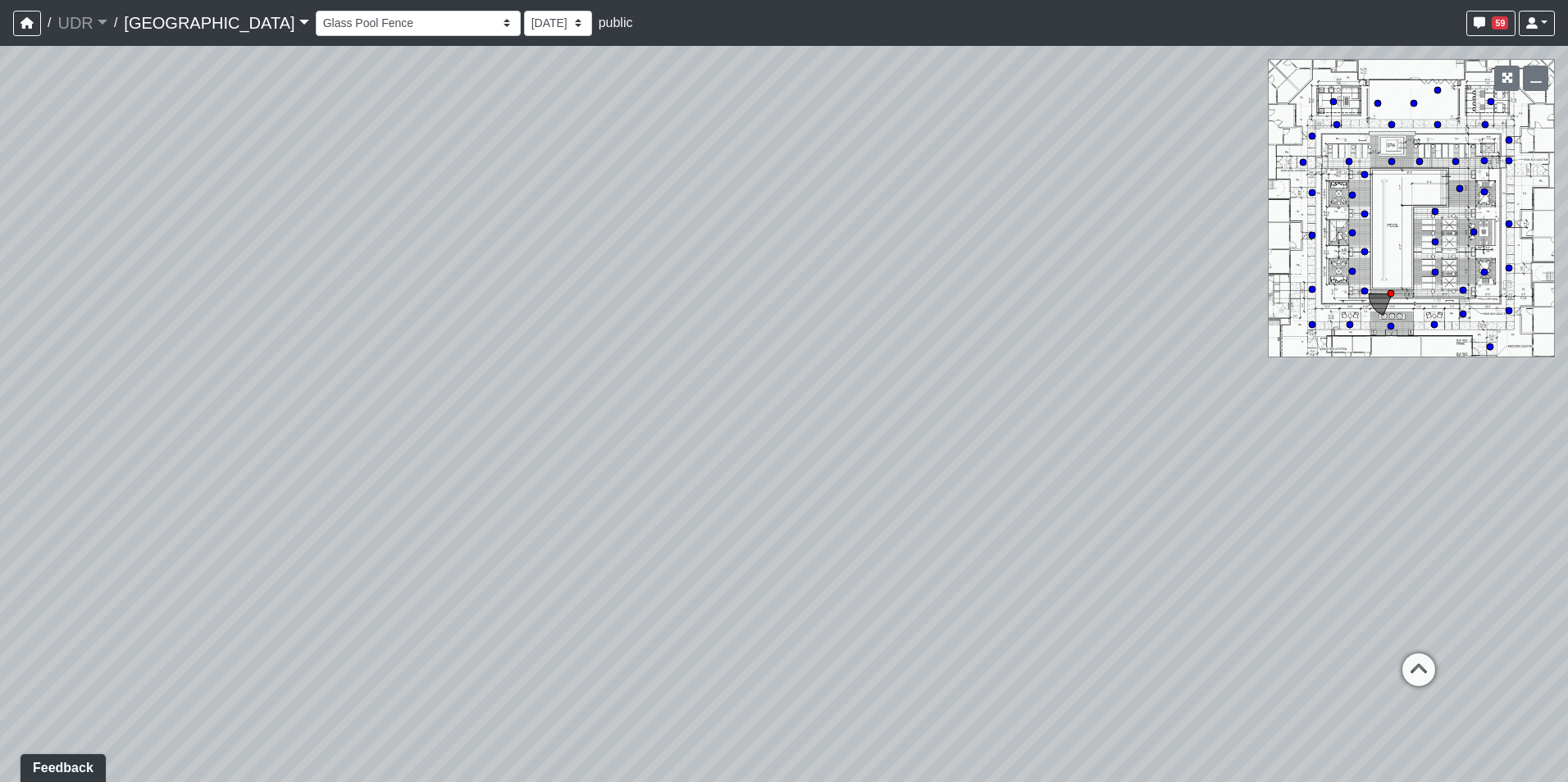
drag, startPoint x: 1182, startPoint y: 460, endPoint x: 525, endPoint y: 476, distance: 657.2
click at [539, 476] on div "Loading... Pool Side 1 Loading... Pool Shower Canopy Loading... [PERSON_NAME] L…" at bounding box center [784, 414] width 1568 height 736
drag, startPoint x: 981, startPoint y: 465, endPoint x: 301, endPoint y: 465, distance: 680.0
click at [304, 465] on div "Loading... Pool Side 1 Loading... Pool Shower Canopy Loading... [PERSON_NAME] L…" at bounding box center [784, 414] width 1568 height 736
drag
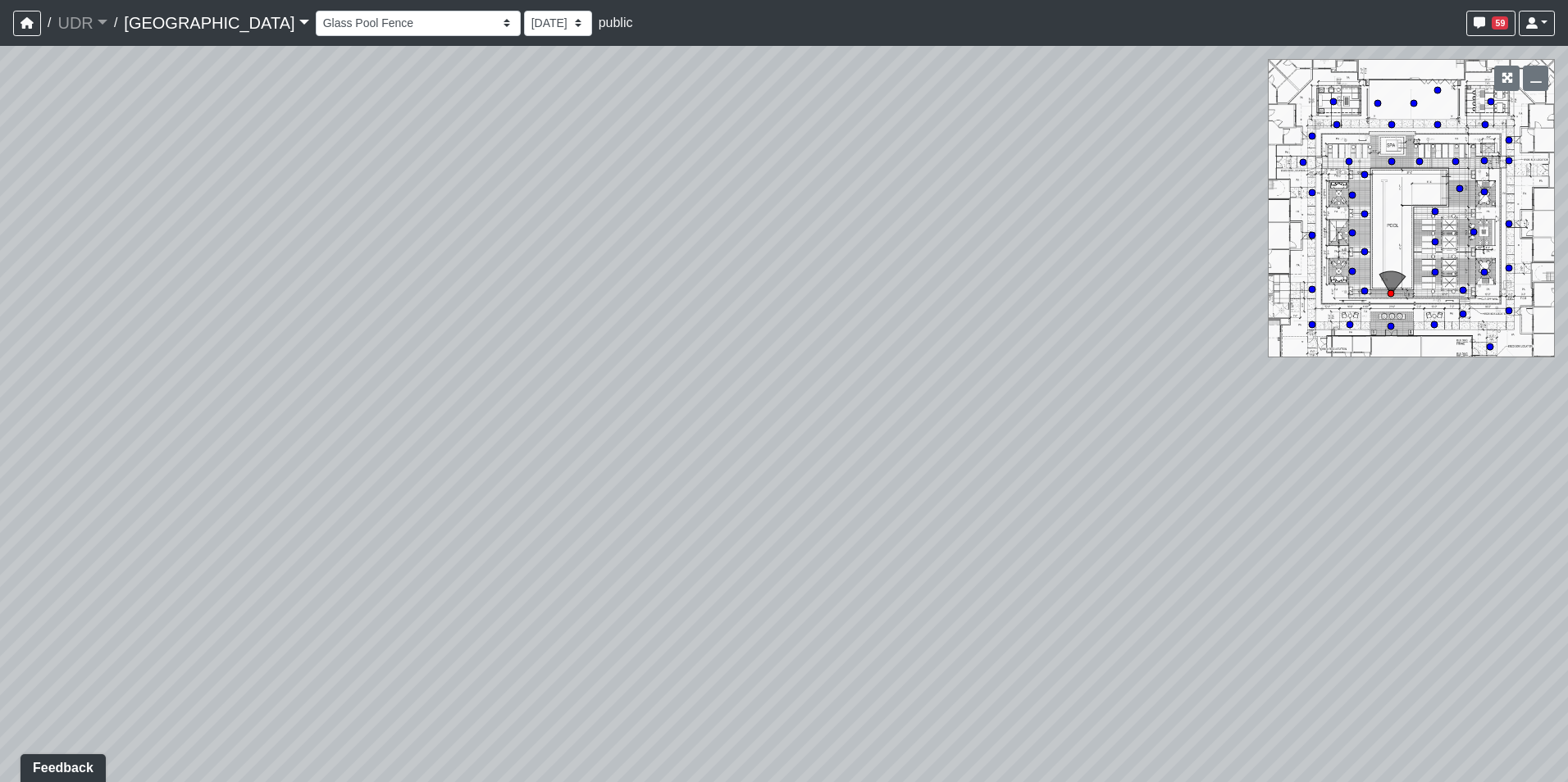
click at [509, 418] on div "Loading... Pool Side 1 Loading... Pool Shower Canopy Loading... [PERSON_NAME] L…" at bounding box center [784, 414] width 1568 height 736
click at [984, 429] on div "Loading... Pool Side 1 Loading... Pool Shower Canopy Loading... [PERSON_NAME] L…" at bounding box center [784, 414] width 1568 height 736
drag, startPoint x: 551, startPoint y: 397, endPoint x: 53, endPoint y: 174, distance: 545.6
click at [193, 222] on div "Loading... Pool Side 1 Loading... Pool Shower Canopy Loading... [PERSON_NAME] L…" at bounding box center [784, 414] width 1568 height 736
drag, startPoint x: 641, startPoint y: 287, endPoint x: -48, endPoint y: 462, distance: 710.9
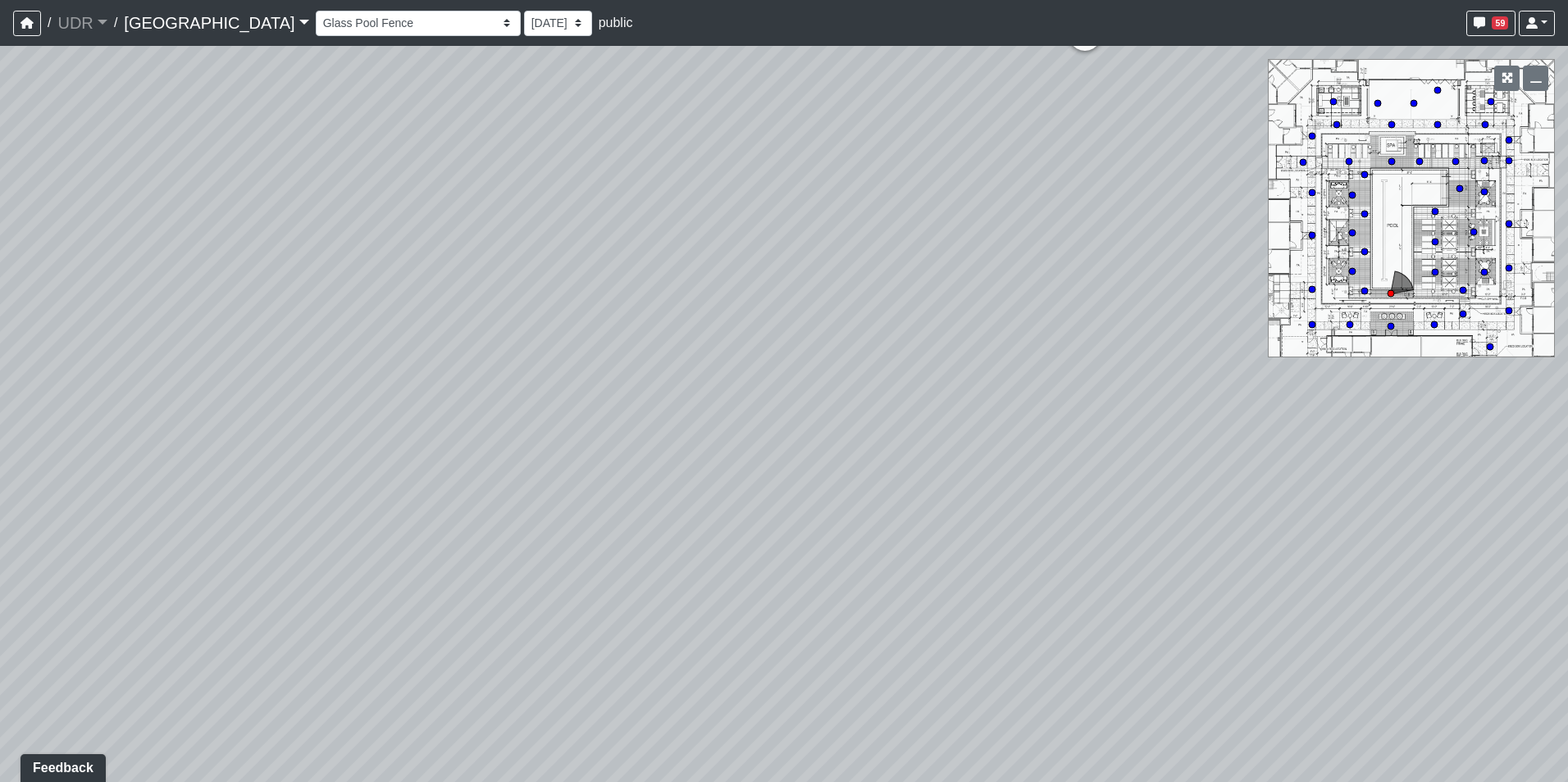
click at [0, 462] on html "/ UDR UDR Loading... / [GEOGRAPHIC_DATA] Loading... Riverside Riverside Loading…" at bounding box center [784, 391] width 1568 height 782
drag, startPoint x: 535, startPoint y: 374, endPoint x: 202, endPoint y: 335, distance: 335.3
click at [202, 335] on div "Loading... Pool Side 1 Loading... Pool Shower Canopy Loading... [PERSON_NAME] L…" at bounding box center [784, 414] width 1568 height 736
drag, startPoint x: 203, startPoint y: 300, endPoint x: 312, endPoint y: 579, distance: 299.5
click at [312, 579] on div "Loading... Pool Side 1 Loading... Pool Shower Canopy Loading... [PERSON_NAME] L…" at bounding box center [784, 414] width 1568 height 736
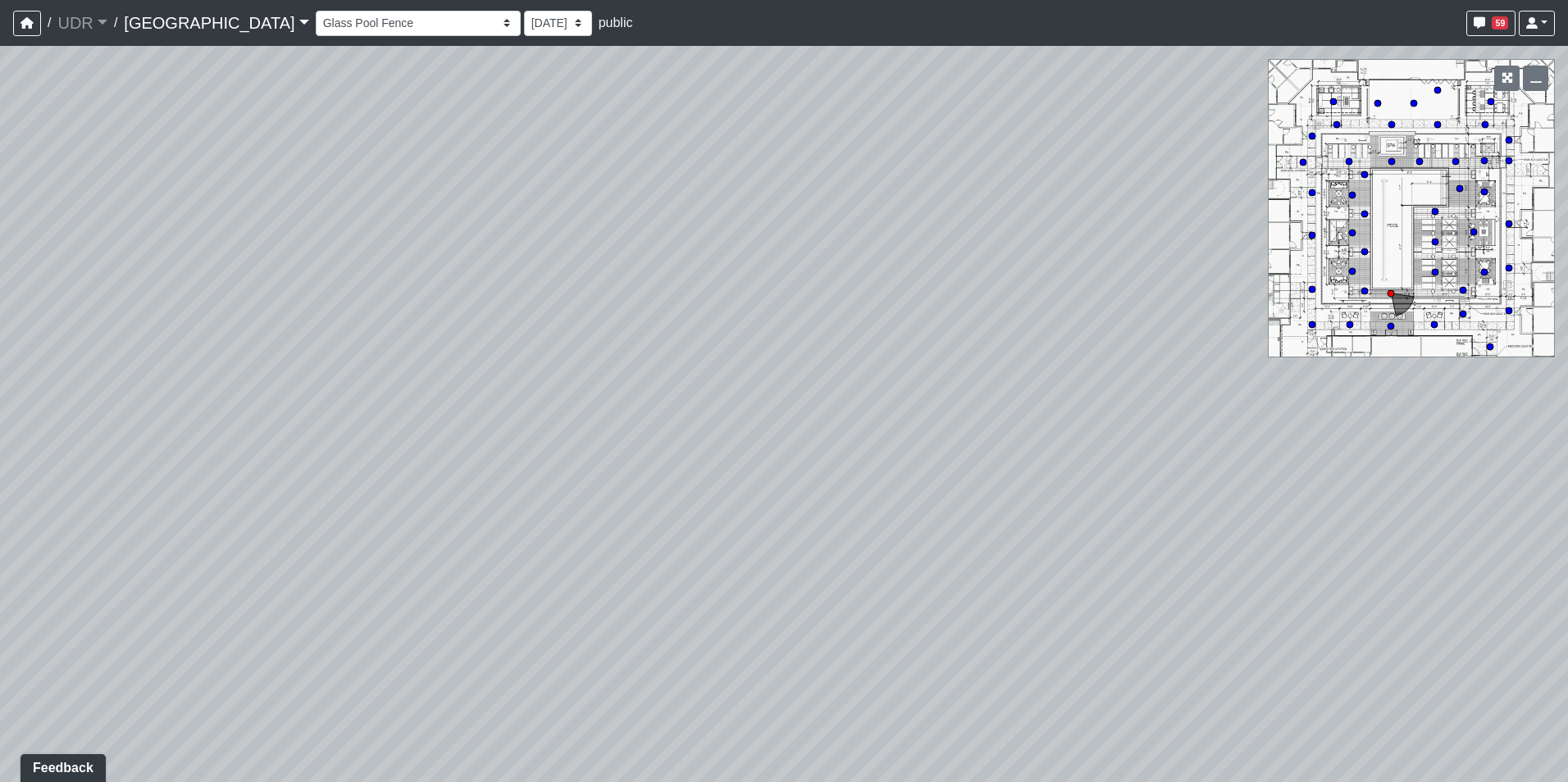
drag, startPoint x: 495, startPoint y: 544, endPoint x: 435, endPoint y: 501, distance: 73.8
click at [435, 501] on div "Loading... Pool Side 1 Loading... Pool Shower Canopy Loading... [PERSON_NAME] L…" at bounding box center [784, 414] width 1568 height 736
click at [496, 574] on span "Add comment" at bounding box center [532, 581] width 81 height 14
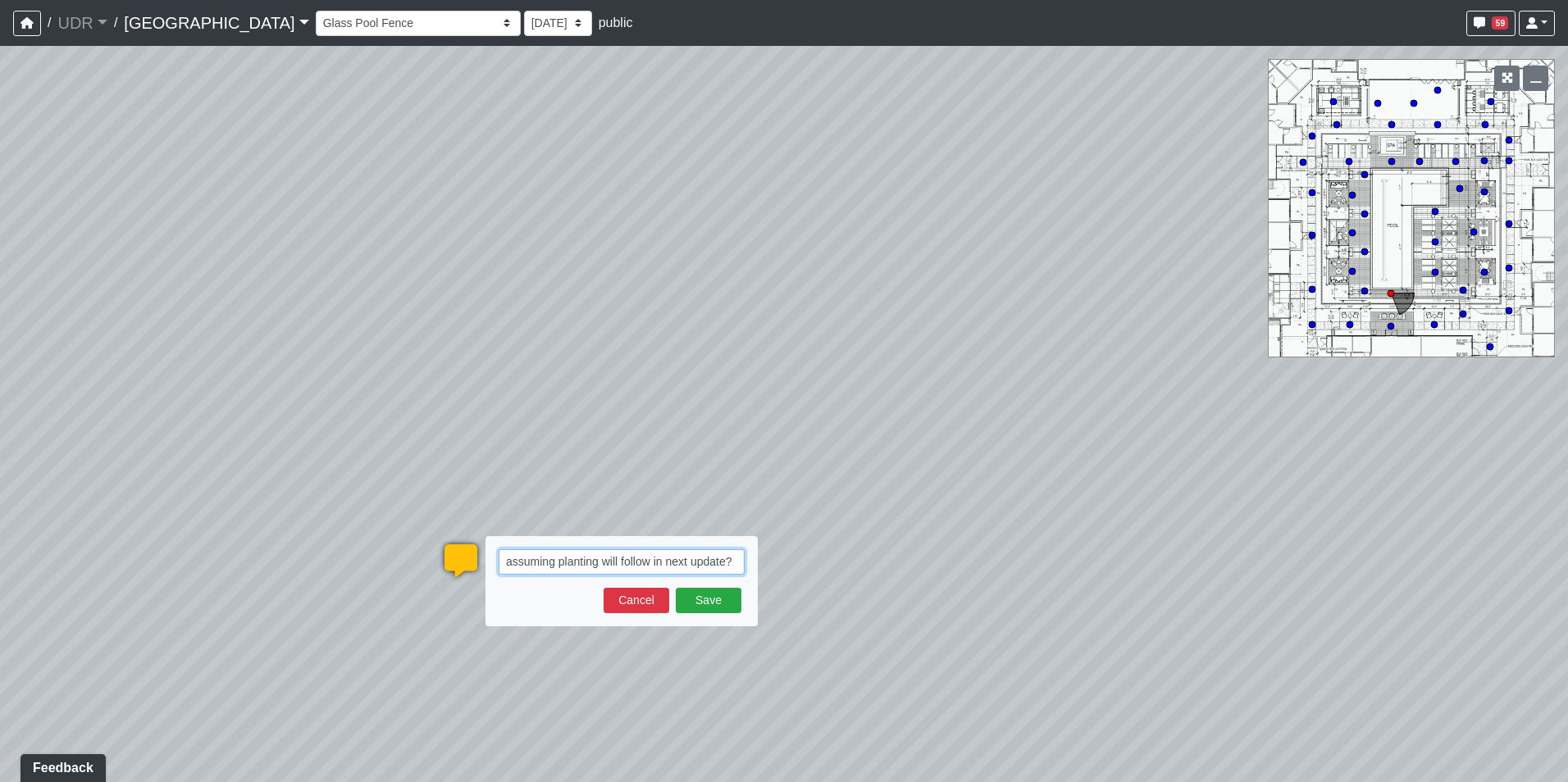
click at [732, 564] on textarea "assuming planting will follow in next update?" at bounding box center [621, 562] width 246 height 25
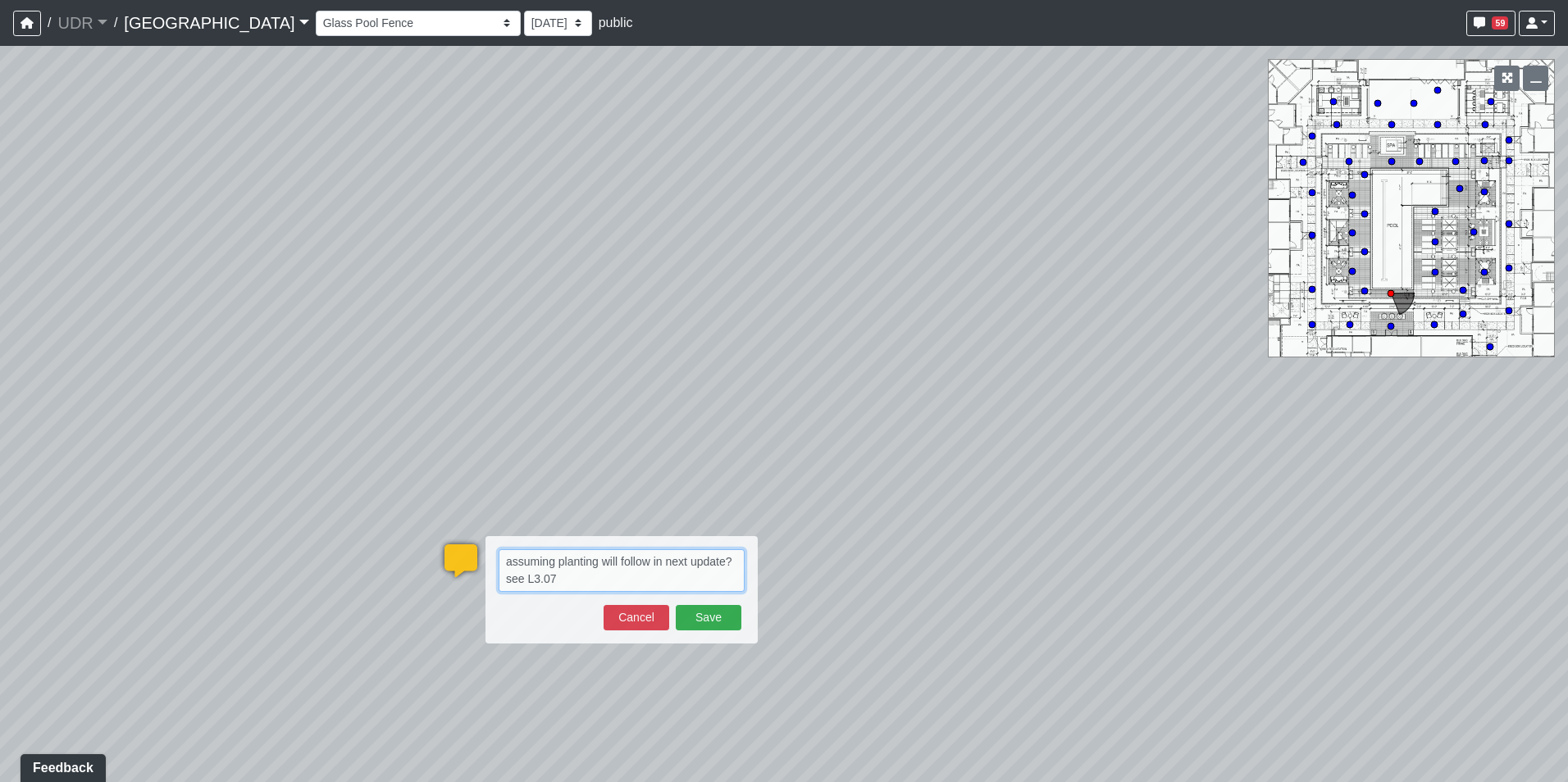
type textarea "assuming planting will follow in next update? see L3.07"
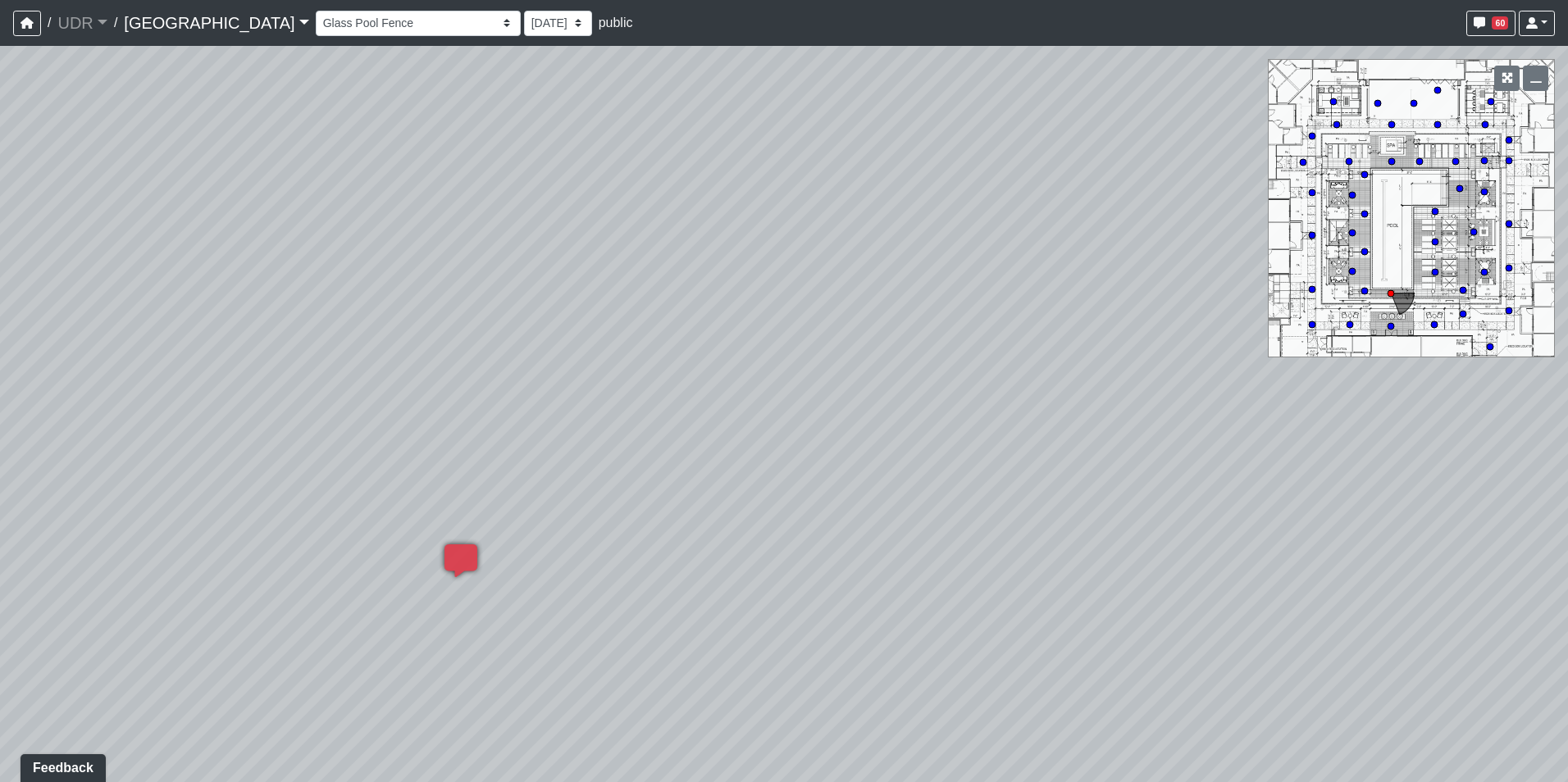
drag, startPoint x: 475, startPoint y: 440, endPoint x: 564, endPoint y: 649, distance: 227.2
click at [564, 649] on div "Loading... Pool Side 1 Loading... Pool Shower Canopy Loading... [PERSON_NAME] L…" at bounding box center [784, 414] width 1568 height 736
drag, startPoint x: 504, startPoint y: 545, endPoint x: 644, endPoint y: 339, distance: 249.1
click at [644, 339] on div "Loading... Pool Side 1 Loading... Pool Shower Canopy Loading... [PERSON_NAME] L…" at bounding box center [784, 414] width 1568 height 736
drag, startPoint x: 386, startPoint y: 440, endPoint x: 913, endPoint y: 417, distance: 527.5
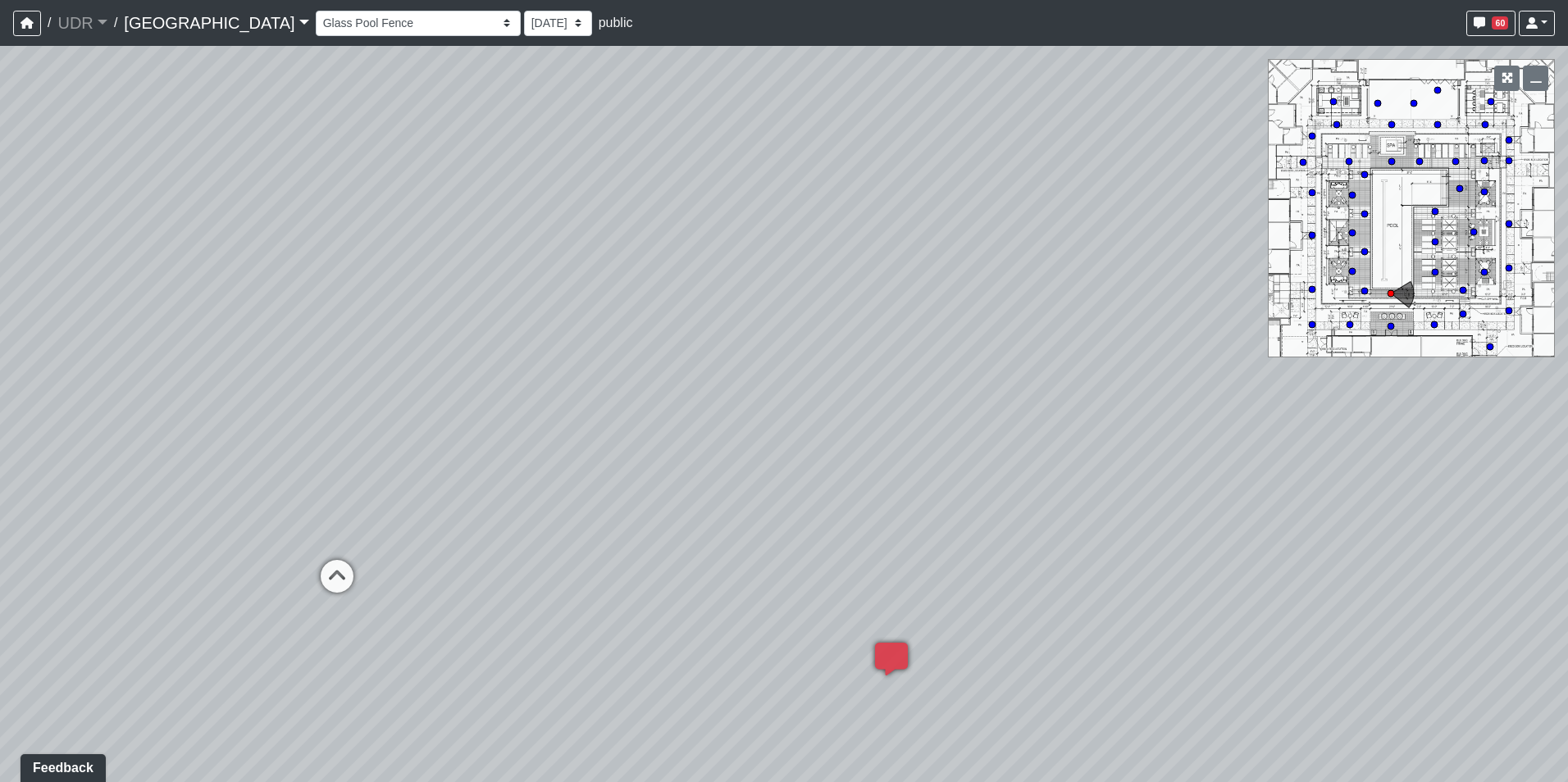
click at [893, 417] on div "Loading... Pool Side 1 Loading... Pool Shower Canopy Loading... [PERSON_NAME] L…" at bounding box center [784, 414] width 1568 height 736
drag, startPoint x: 776, startPoint y: 429, endPoint x: 839, endPoint y: 365, distance: 89.8
click at [839, 365] on div "Loading... Pool Side 1 Loading... Pool Shower Canopy Loading... [PERSON_NAME] L…" at bounding box center [784, 414] width 1568 height 736
drag, startPoint x: 684, startPoint y: 355, endPoint x: 1056, endPoint y: 326, distance: 373.1
click at [1048, 326] on div "Loading... Pool Side 1 Loading... Pool Shower Canopy Loading... [PERSON_NAME] L…" at bounding box center [784, 414] width 1568 height 736
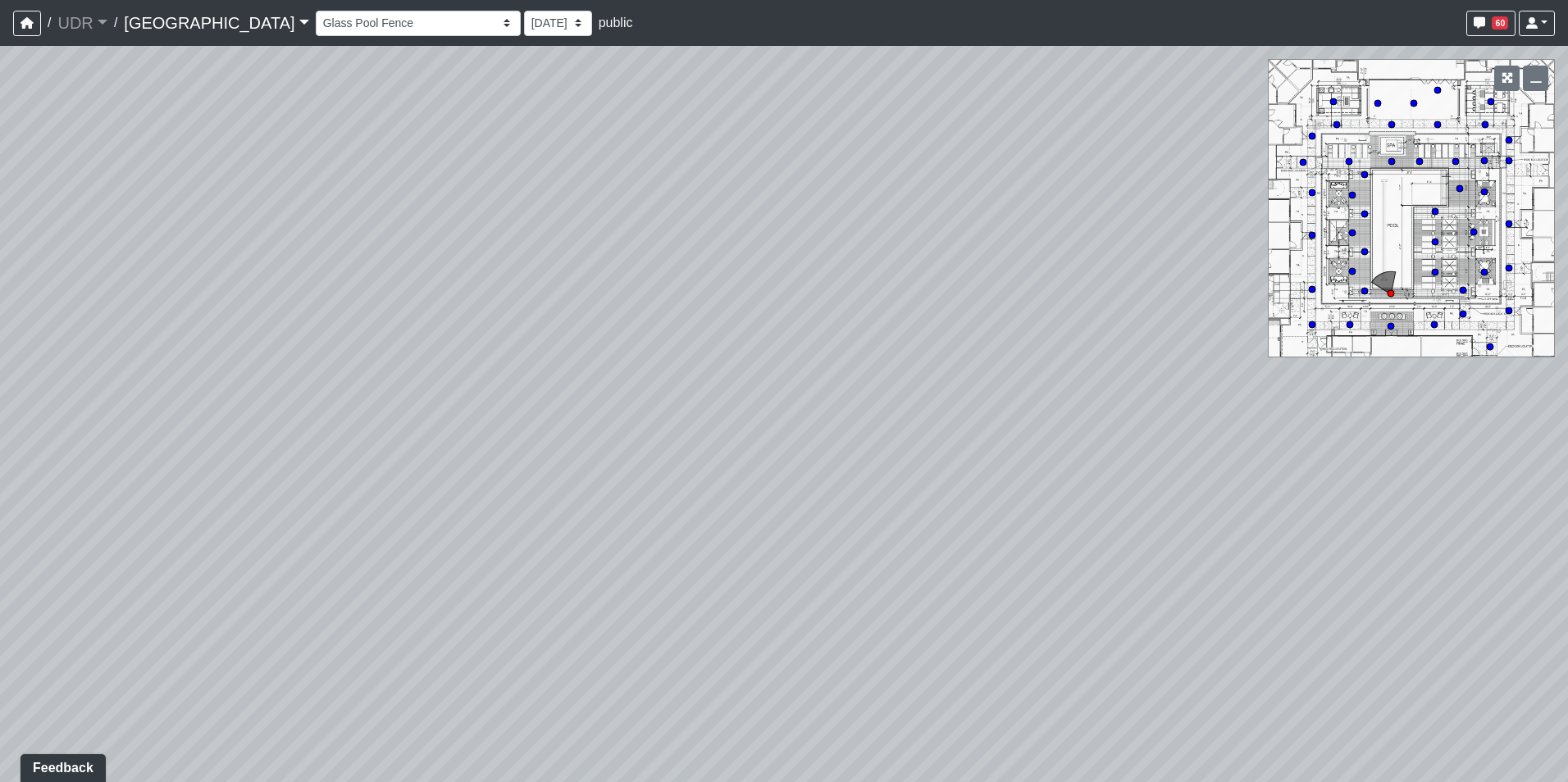
drag, startPoint x: 502, startPoint y: 347, endPoint x: 916, endPoint y: 327, distance: 414.5
click at [916, 327] on div "Loading... Pool Side 1 Loading... Pool Shower Canopy Loading... [PERSON_NAME] L…" at bounding box center [784, 414] width 1568 height 736
drag, startPoint x: 416, startPoint y: 392, endPoint x: 980, endPoint y: 336, distance: 566.8
click at [980, 336] on div "Loading... Pool Side 1 Loading... Pool Shower Canopy Loading... [PERSON_NAME] L…" at bounding box center [784, 414] width 1568 height 736
drag, startPoint x: 604, startPoint y: 398, endPoint x: 509, endPoint y: 433, distance: 101.2
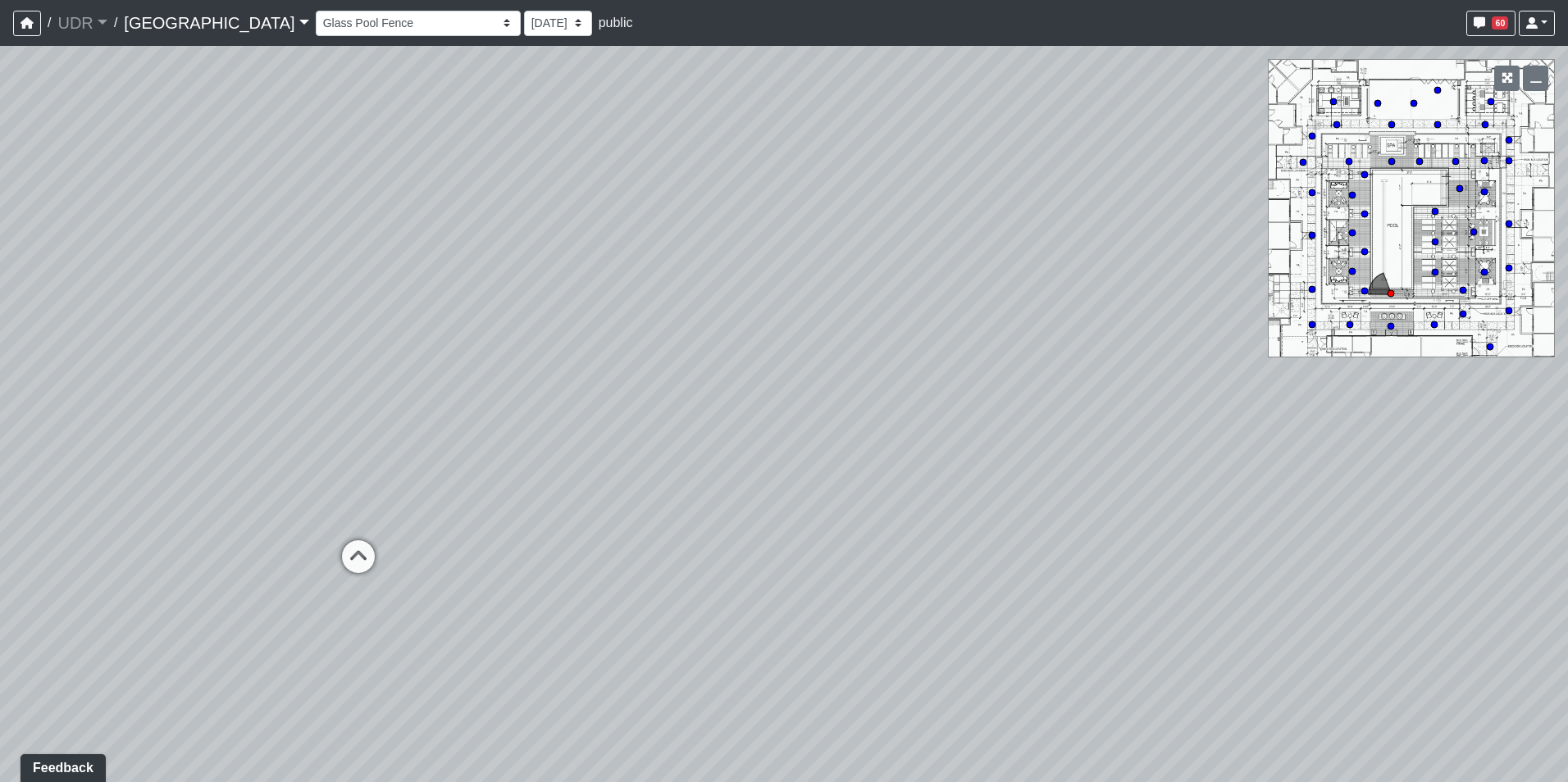
click at [509, 433] on div "Loading... Pool Side 1 Loading... Pool Shower Canopy Loading... [PERSON_NAME] L…" at bounding box center [784, 414] width 1568 height 736
drag, startPoint x: 647, startPoint y: 435, endPoint x: 749, endPoint y: 159, distance: 294.2
click at [749, 159] on div "Loading... Pool Side 1 Loading... Pool Shower Canopy Loading... [PERSON_NAME] L…" at bounding box center [784, 414] width 1568 height 736
click at [439, 229] on icon at bounding box center [436, 220] width 49 height 49
drag, startPoint x: 841, startPoint y: 284, endPoint x: 564, endPoint y: 536, distance: 374.5
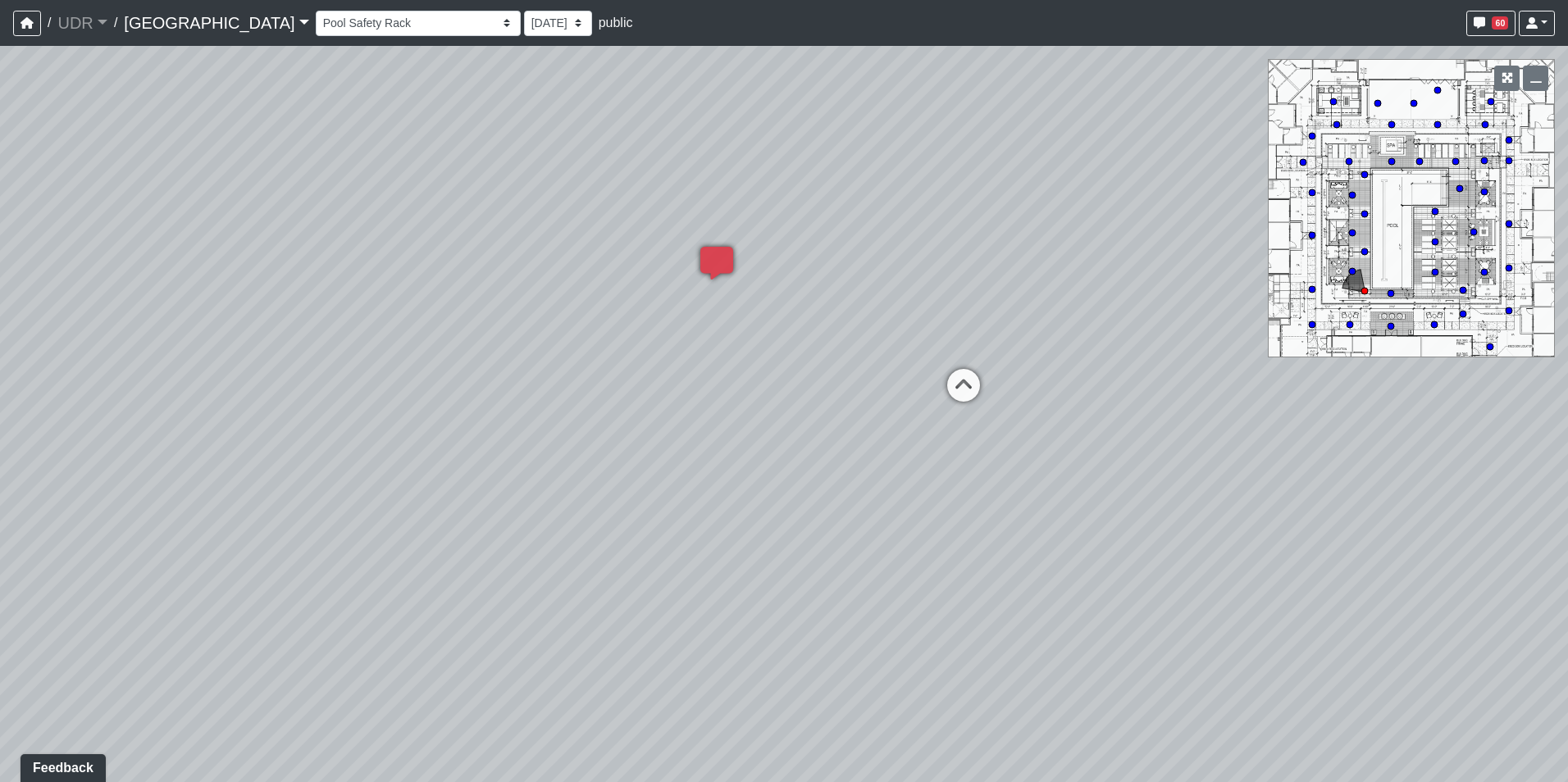
click at [564, 536] on div "Loading... Pool Side 1 Loading... Pool Shower Canopy Loading... [PERSON_NAME] L…" at bounding box center [784, 414] width 1568 height 736
drag, startPoint x: 954, startPoint y: 327, endPoint x: 602, endPoint y: 332, distance: 352.0
click at [602, 332] on div "Loading... Pool Side 1 Loading... Pool Shower Canopy Loading... [PERSON_NAME] L…" at bounding box center [784, 414] width 1568 height 736
click at [655, 502] on div "Loading... [GEOGRAPHIC_DATA] 3" at bounding box center [645, 520] width 49 height 49
drag, startPoint x: 847, startPoint y: 348, endPoint x: 1058, endPoint y: 141, distance: 295.6
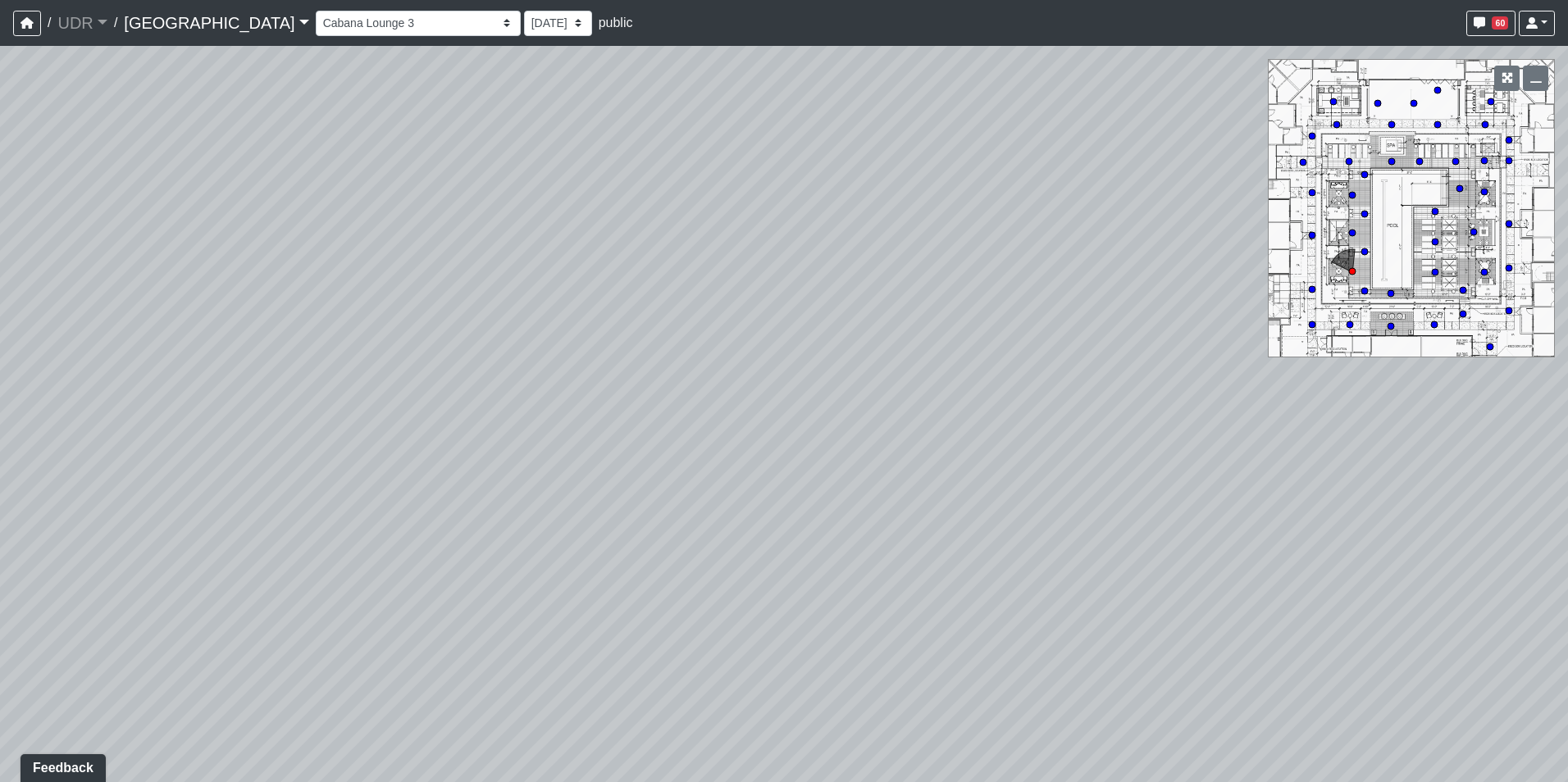
click at [1058, 141] on div "Loading... Pool Side 1 Loading... Pool Shower Canopy Loading... [PERSON_NAME] L…" at bounding box center [784, 414] width 1568 height 736
drag, startPoint x: 1058, startPoint y: 141, endPoint x: 558, endPoint y: 284, distance: 520.0
click at [562, 283] on div "Loading... Pool Side 1 Loading... Pool Shower Canopy Loading... [PERSON_NAME] L…" at bounding box center [784, 414] width 1568 height 736
drag, startPoint x: 933, startPoint y: 270, endPoint x: 463, endPoint y: 406, distance: 489.3
click at [465, 406] on div "Loading... Pool Side 1 Loading... Pool Shower Canopy Loading... [PERSON_NAME] L…" at bounding box center [784, 414] width 1568 height 736
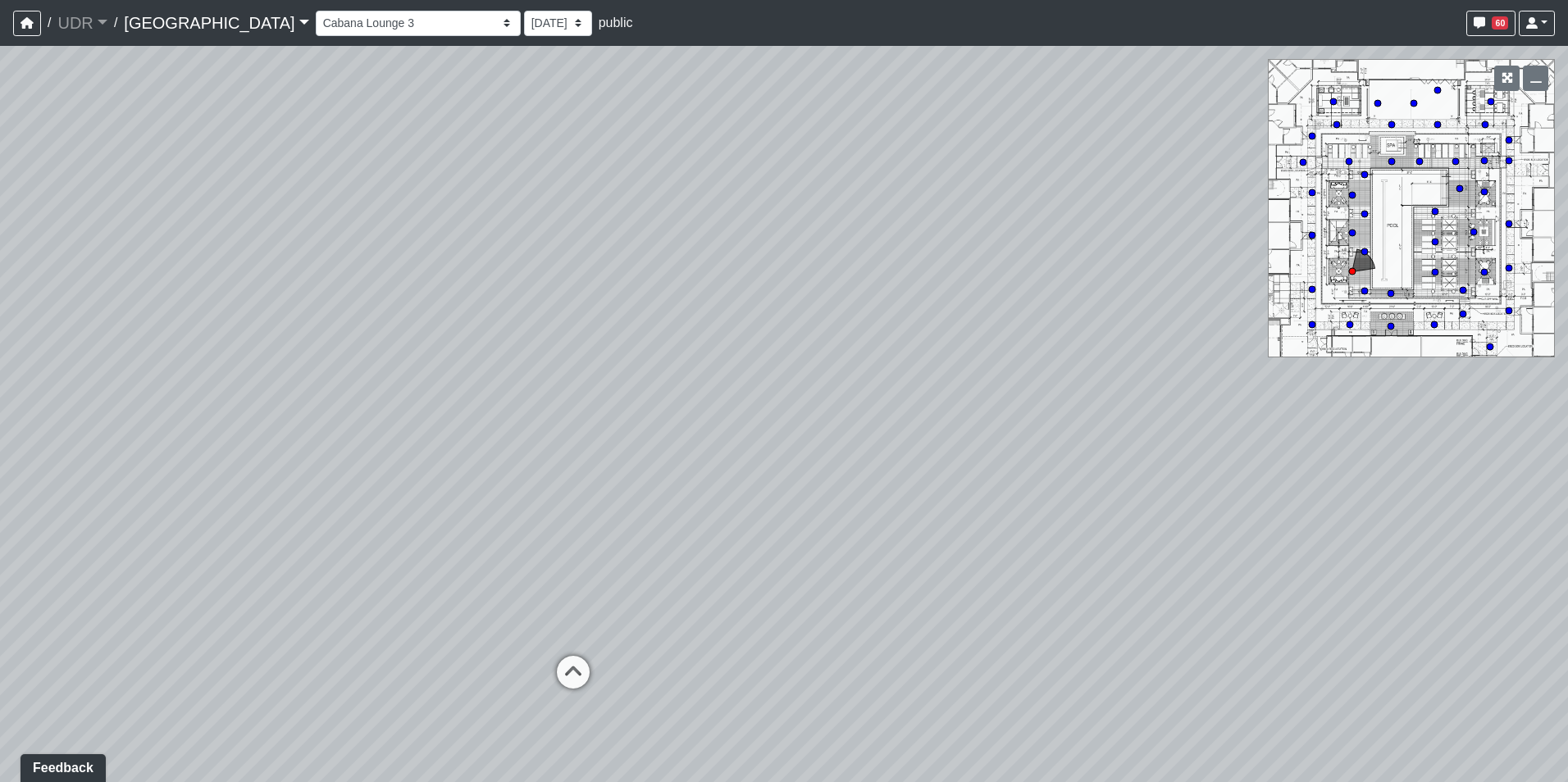
drag, startPoint x: 795, startPoint y: 378, endPoint x: 564, endPoint y: 401, distance: 232.1
click at [564, 401] on div "Loading... Pool Side 1 Loading... Pool Shower Canopy Loading... [PERSON_NAME] L…" at bounding box center [784, 414] width 1568 height 736
drag, startPoint x: 564, startPoint y: 401, endPoint x: 529, endPoint y: 499, distance: 104.1
click at [529, 499] on div "Loading... Pool Side 1 Loading... Pool Shower Canopy Loading... [PERSON_NAME] L…" at bounding box center [784, 414] width 1568 height 736
click at [271, 1] on nav "/ UDR UDR Loading... / [GEOGRAPHIC_DATA] Loading... Riverside Riverside Loading…" at bounding box center [784, 23] width 1568 height 46
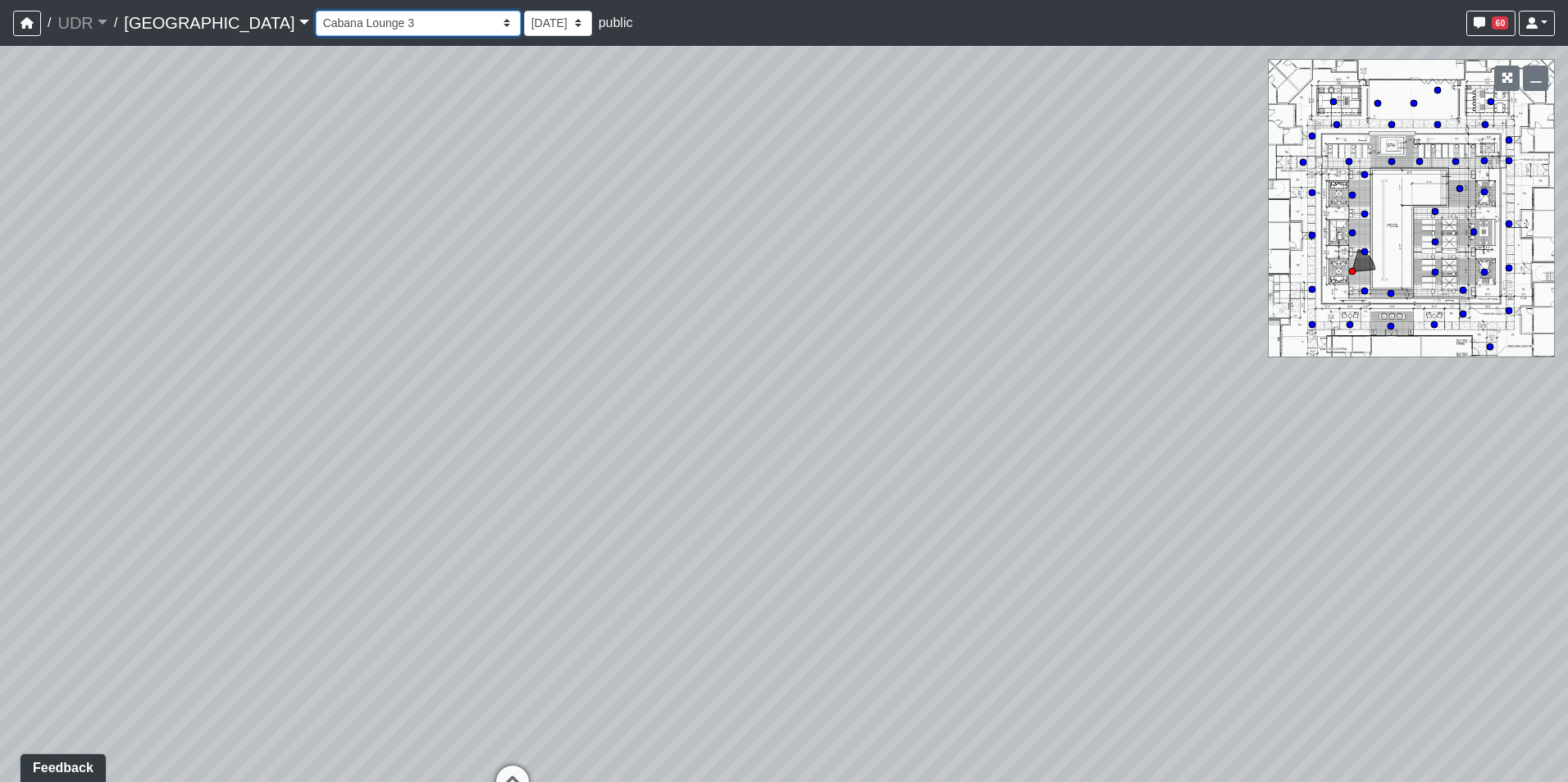
click at [315, 21] on select "Entry 1 Entry 2 Entry 3 Fireplace Seating 1 Fireplace Seating 2 Island Counter …" at bounding box center [417, 23] width 205 height 25
click at [315, 10] on select "Entry 1 Entry 2 Entry 3 Fireplace Seating 1 Fireplace Seating 2 Island Counter …" at bounding box center [417, 23] width 205 height 25
select select "kTNxHg8WszTqkCN7yzmJMc"
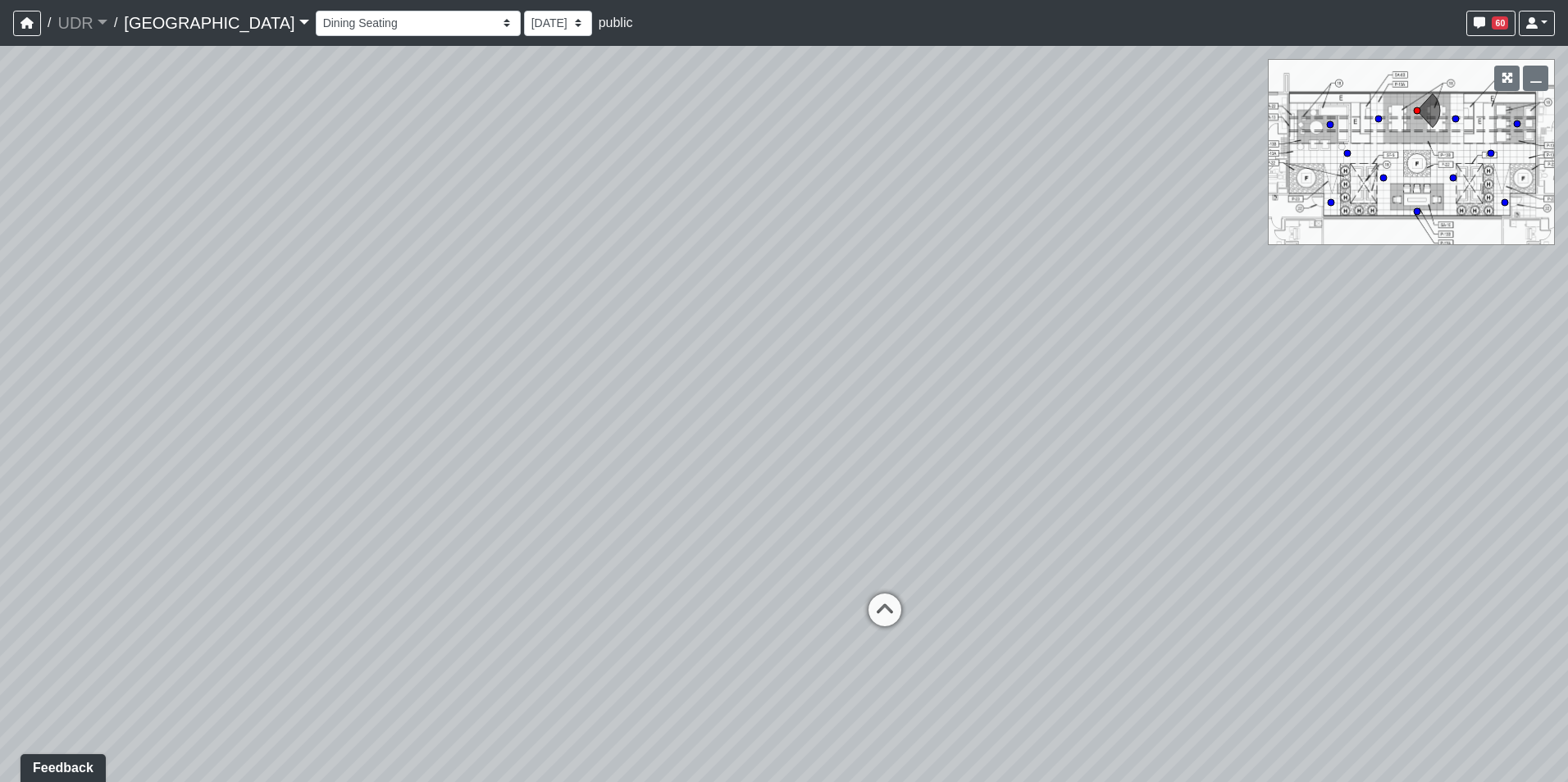
drag, startPoint x: 1062, startPoint y: 339, endPoint x: 441, endPoint y: 278, distance: 624.0
click at [484, 281] on div "Loading... Pool Side 1 Loading... Pool Shower Canopy Loading... [PERSON_NAME] L…" at bounding box center [784, 414] width 1568 height 736
drag, startPoint x: 851, startPoint y: 308, endPoint x: 862, endPoint y: 499, distance: 191.3
click at [862, 499] on div "Loading... Pool Side 1 Loading... Pool Shower Canopy Loading... [PERSON_NAME] L…" at bounding box center [784, 414] width 1568 height 736
drag, startPoint x: 755, startPoint y: 467, endPoint x: 973, endPoint y: 463, distance: 218.0
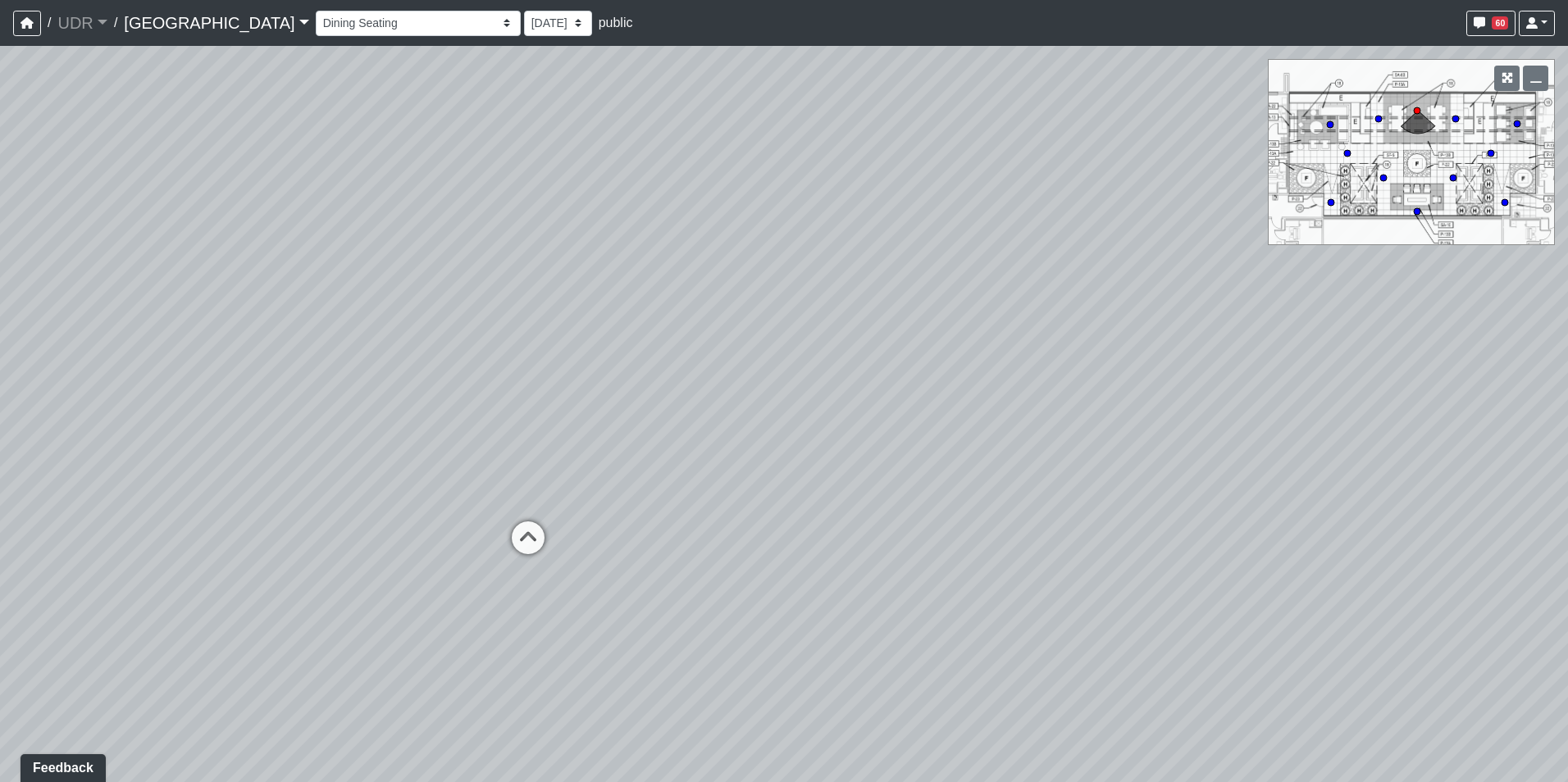
click at [973, 463] on div "Loading... Pool Side 1 Loading... Pool Shower Canopy Loading... [PERSON_NAME] L…" at bounding box center [784, 414] width 1568 height 736
